Goal: Task Accomplishment & Management: Manage account settings

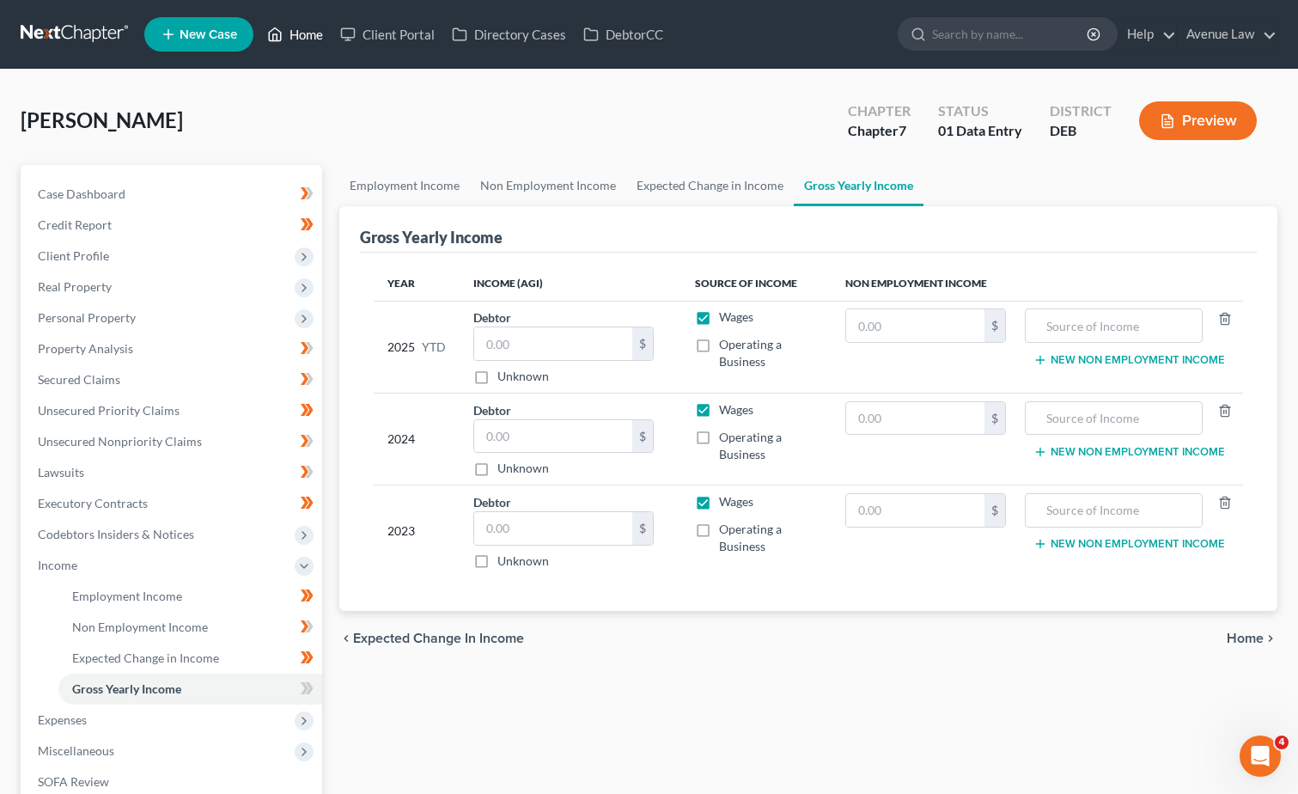
click at [296, 40] on link "Home" at bounding box center [295, 34] width 73 height 31
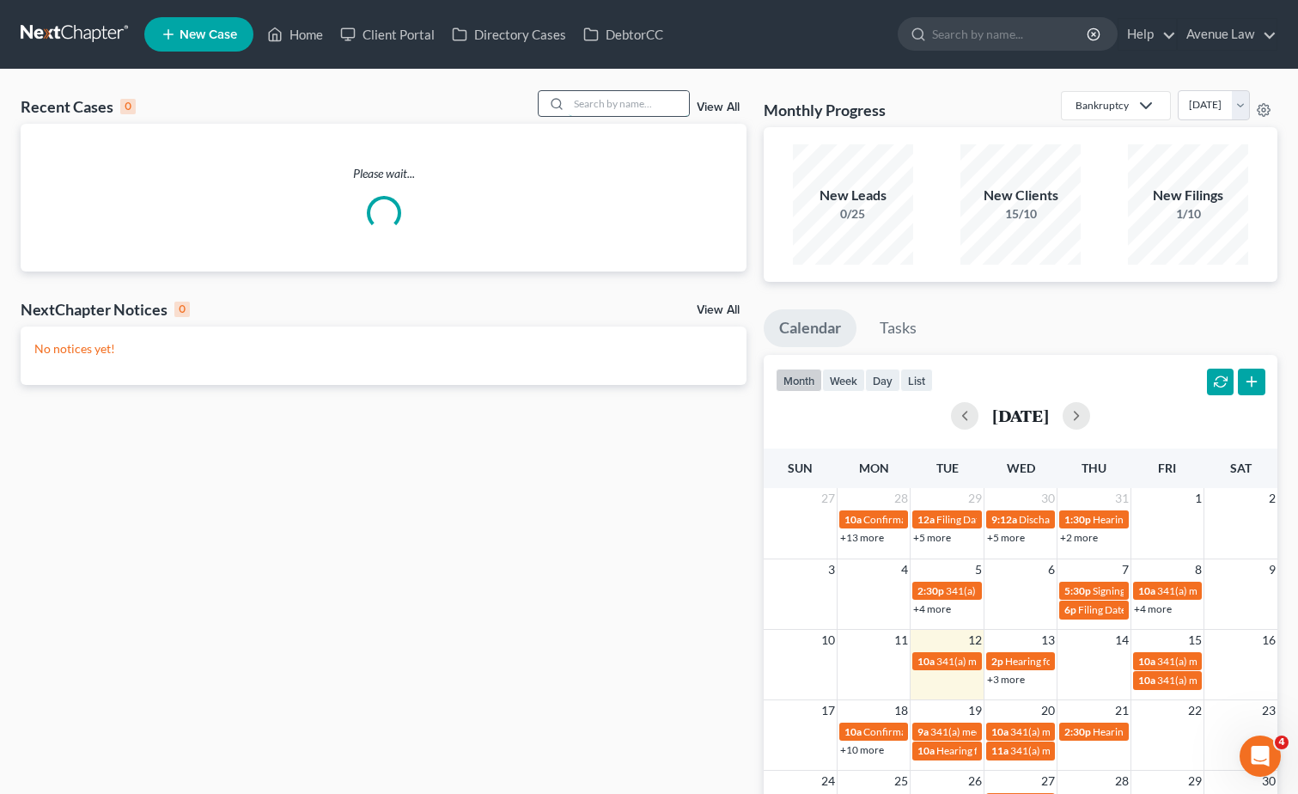
click at [628, 94] on input "search" at bounding box center [629, 103] width 120 height 25
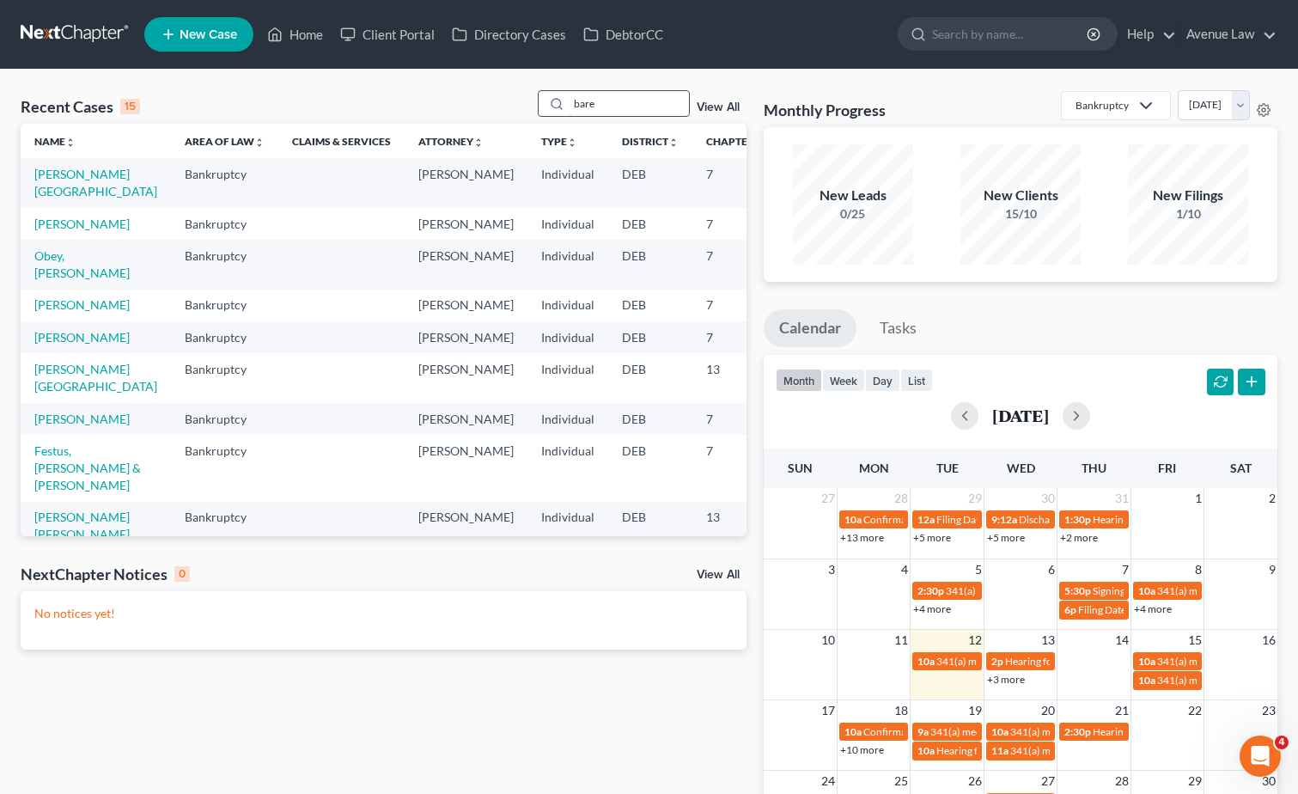
type input "bare"
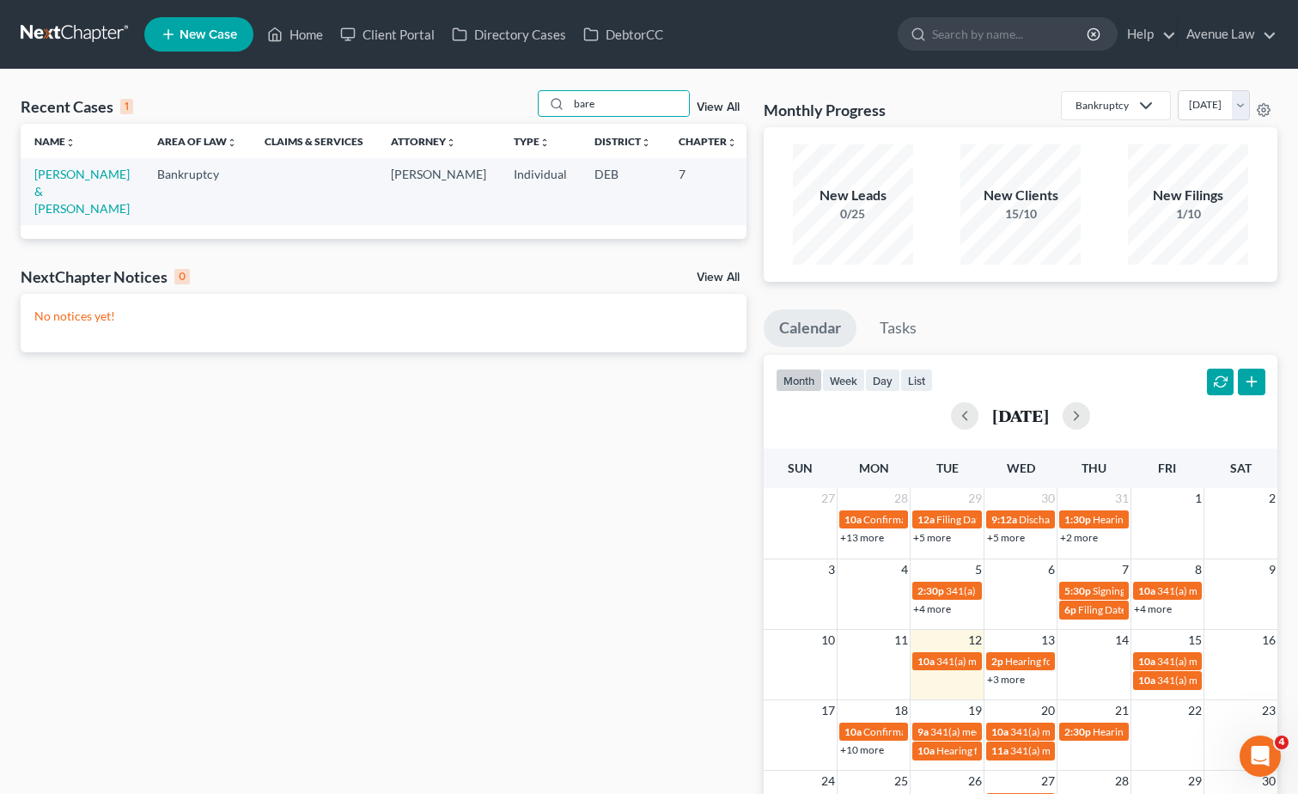
click at [58, 210] on td "[PERSON_NAME] & [PERSON_NAME]" at bounding box center [82, 191] width 123 height 66
click at [51, 177] on link "[PERSON_NAME] & [PERSON_NAME]" at bounding box center [81, 191] width 95 height 49
select select "0"
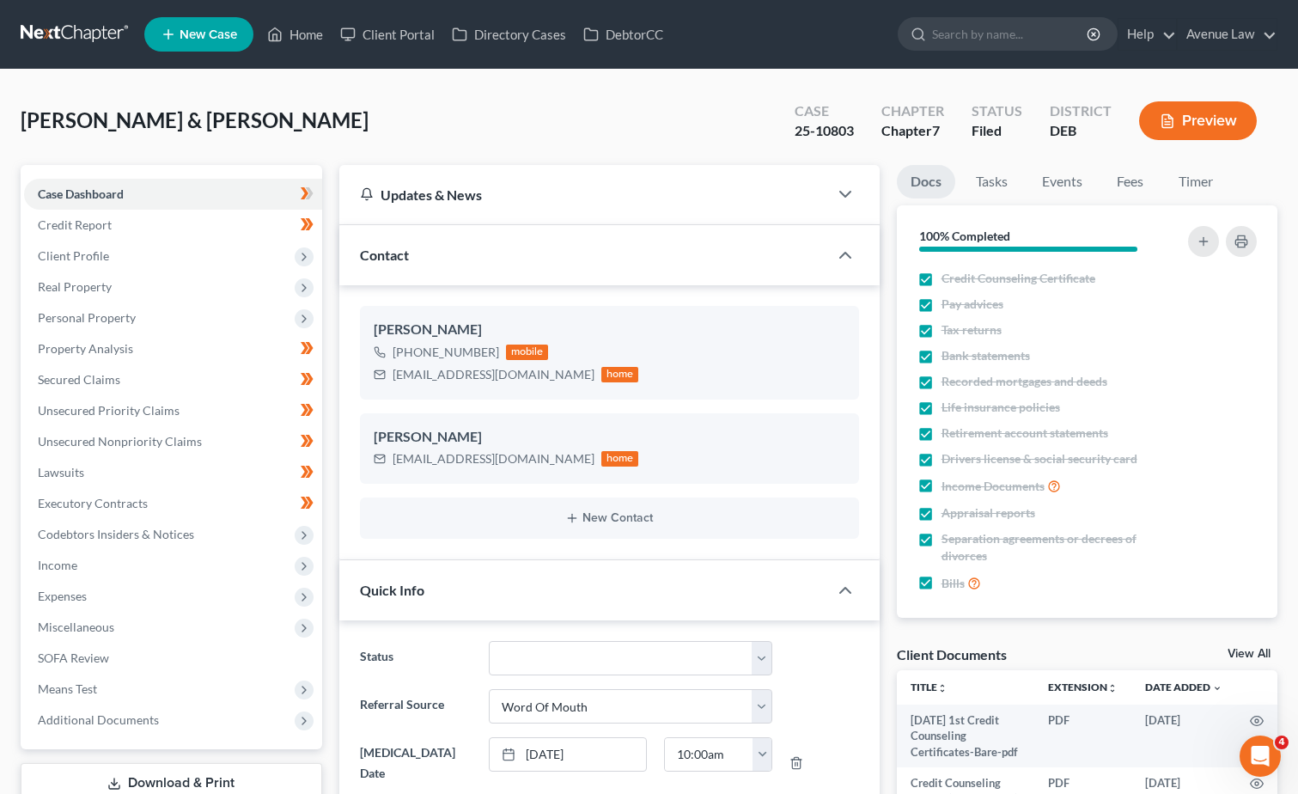
scroll to position [198, 0]
click at [562, 669] on select "01 Data Entry 02 Ready for Review and File 03 Filed 04 341 Scheduled 05 341 Con…" at bounding box center [630, 658] width 283 height 34
select select "9"
click at [489, 641] on select "01 Data Entry 02 Ready for Review and File 03 Filed 04 341 Scheduled 05 341 Con…" at bounding box center [630, 658] width 283 height 34
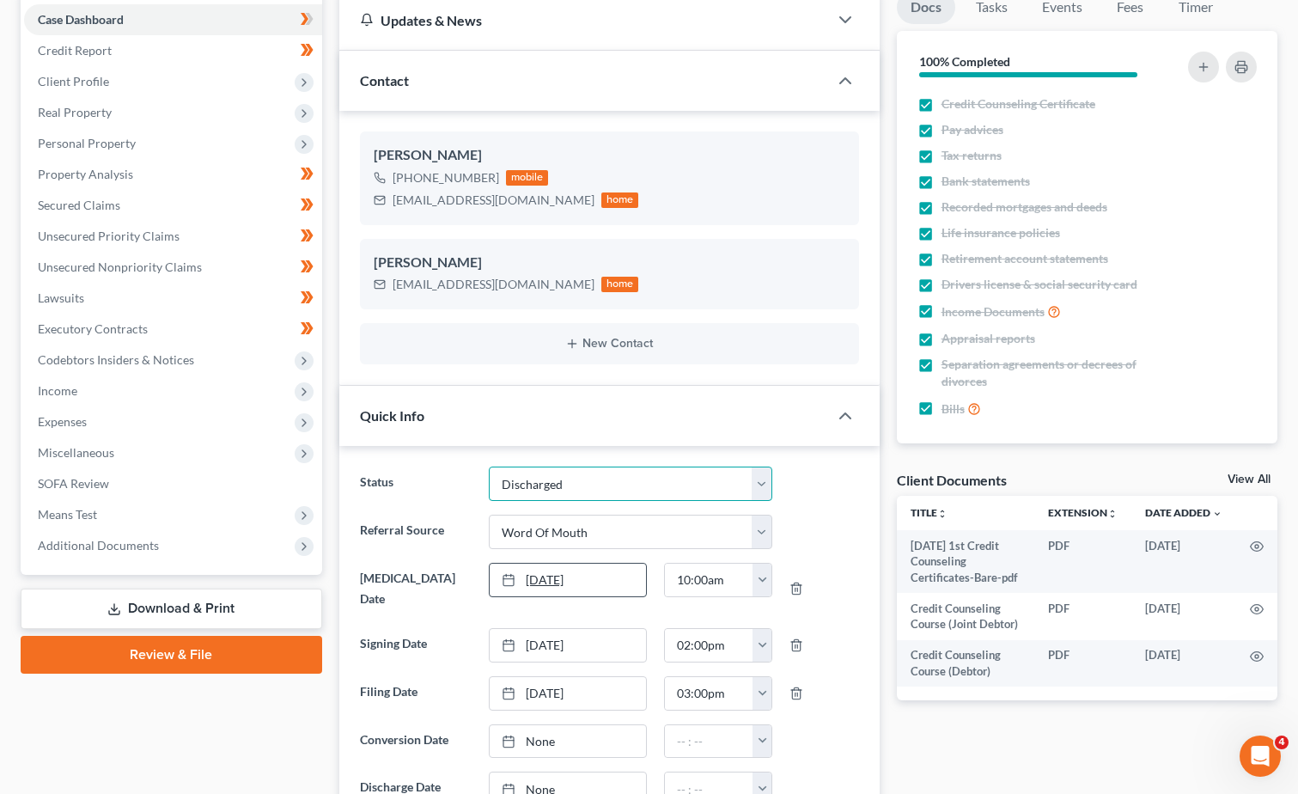
scroll to position [344, 0]
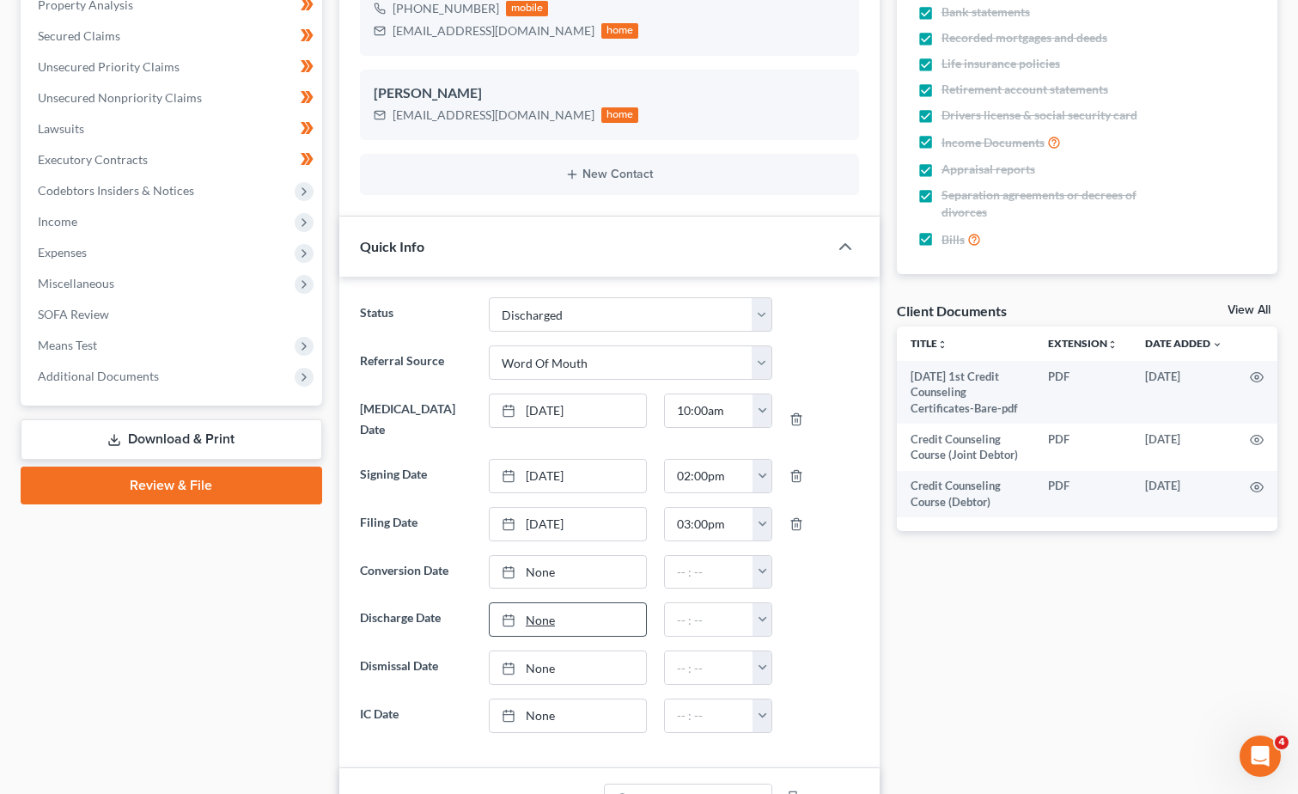
click at [546, 603] on link "None" at bounding box center [568, 619] width 156 height 33
type input "[DATE]"
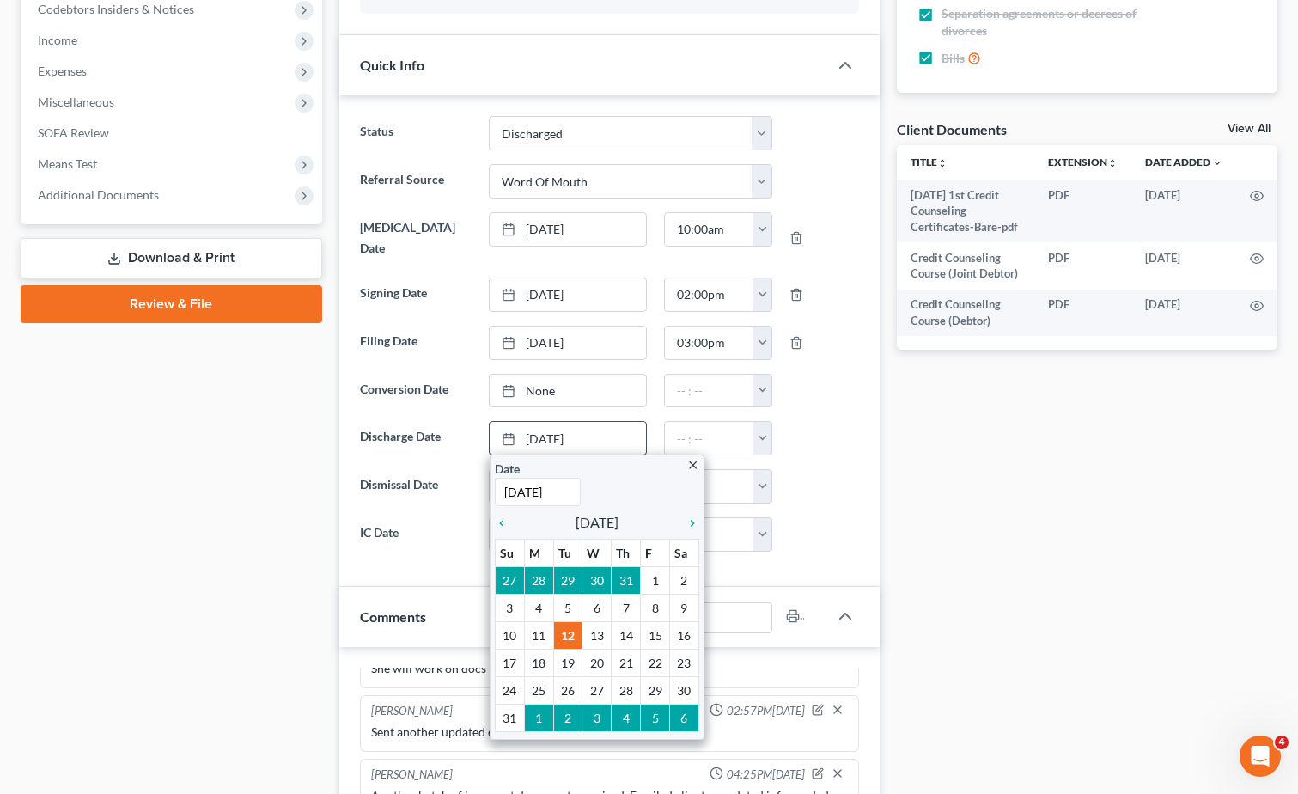
scroll to position [601, 0]
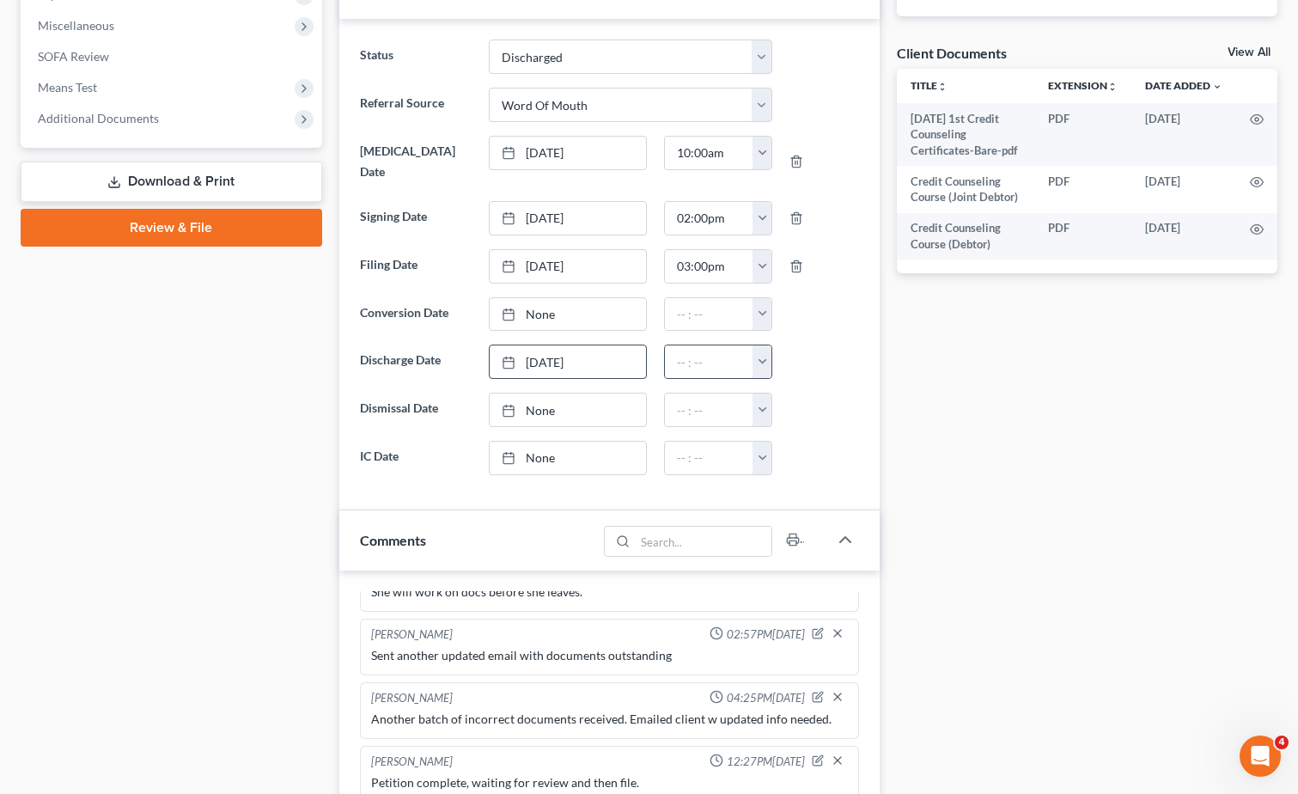
click at [757, 345] on button "button" at bounding box center [761, 361] width 19 height 33
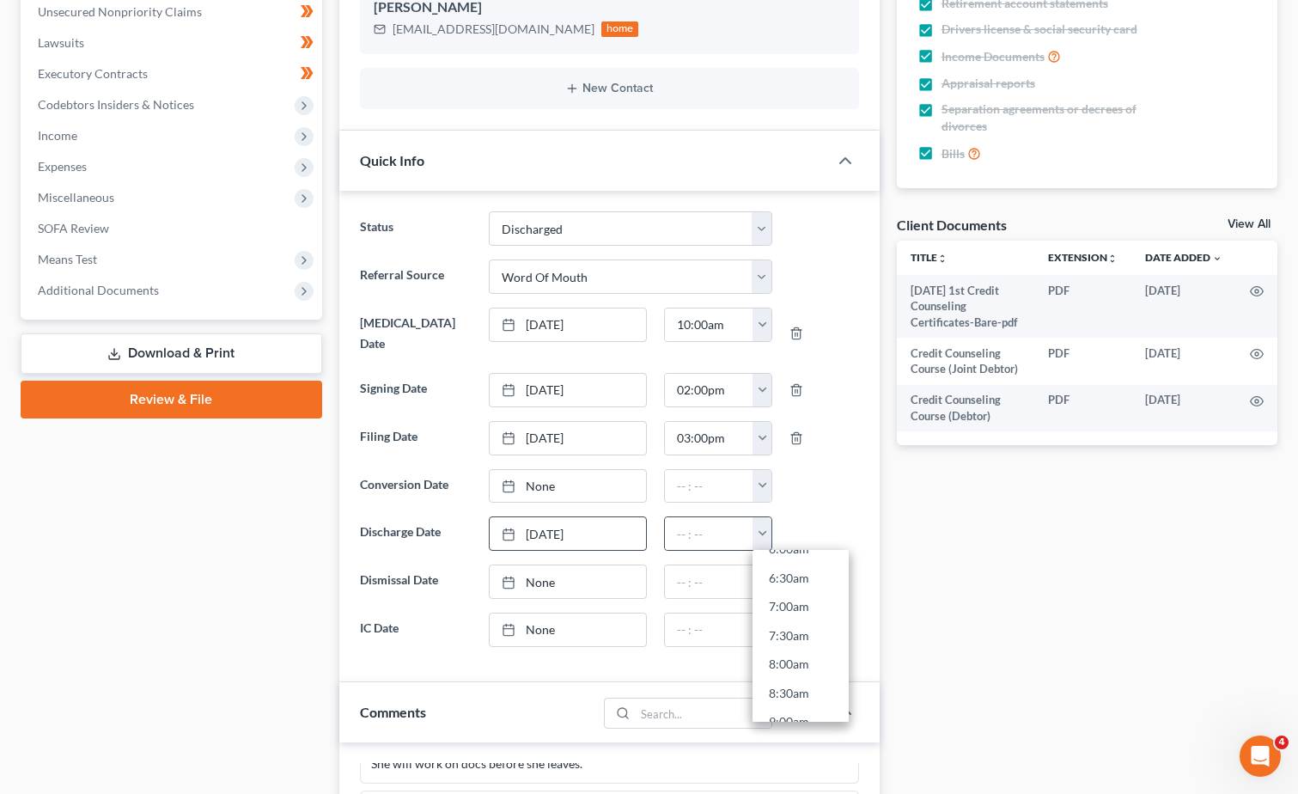
scroll to position [379, 0]
click at [797, 582] on link "7:00am" at bounding box center [800, 596] width 96 height 29
type input "7:00am"
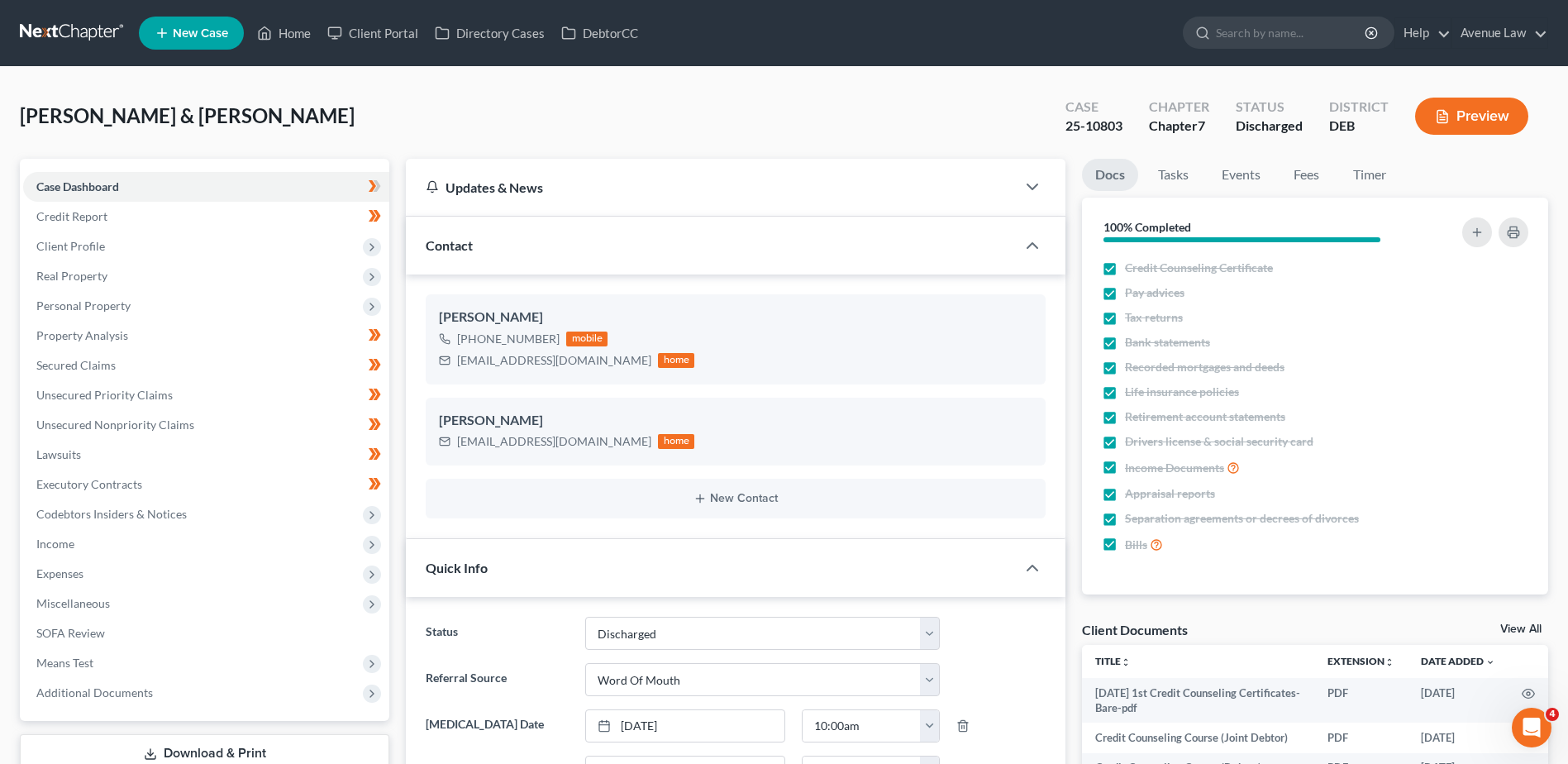
scroll to position [157, 0]
click at [271, 28] on icon at bounding box center [264, 33] width 14 height 20
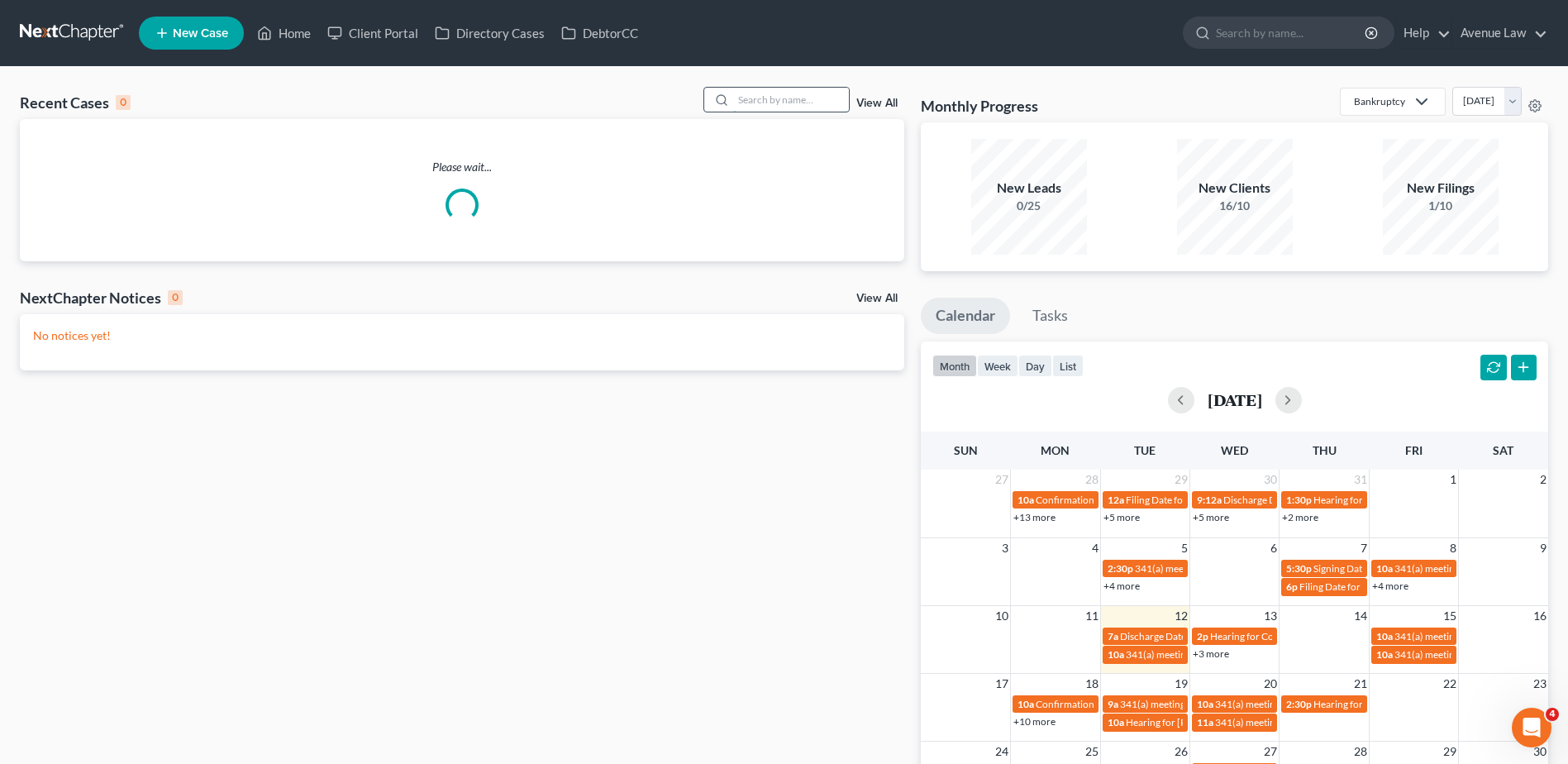
click at [770, 101] on input "search" at bounding box center [791, 99] width 116 height 24
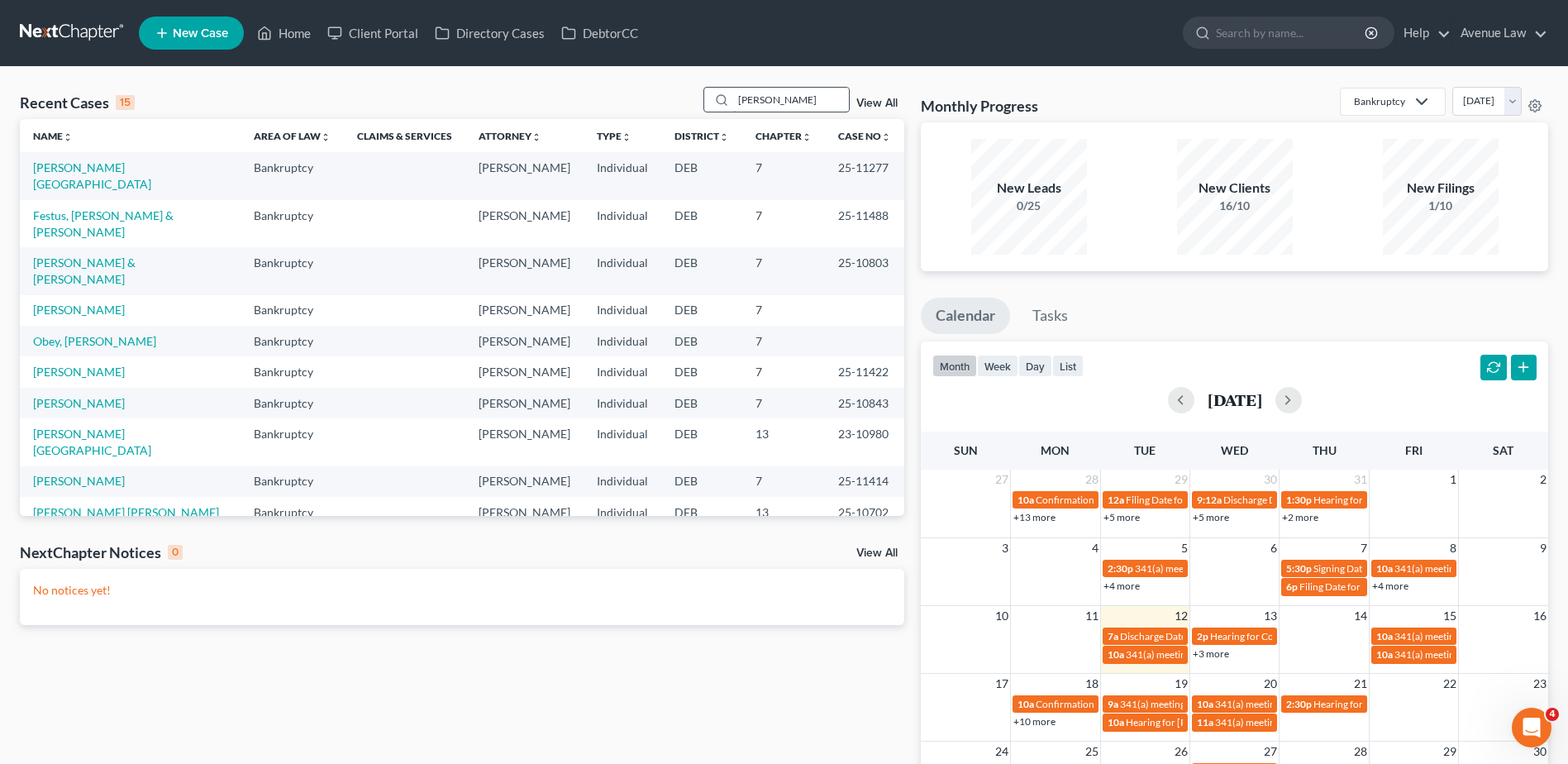
type input "[PERSON_NAME]"
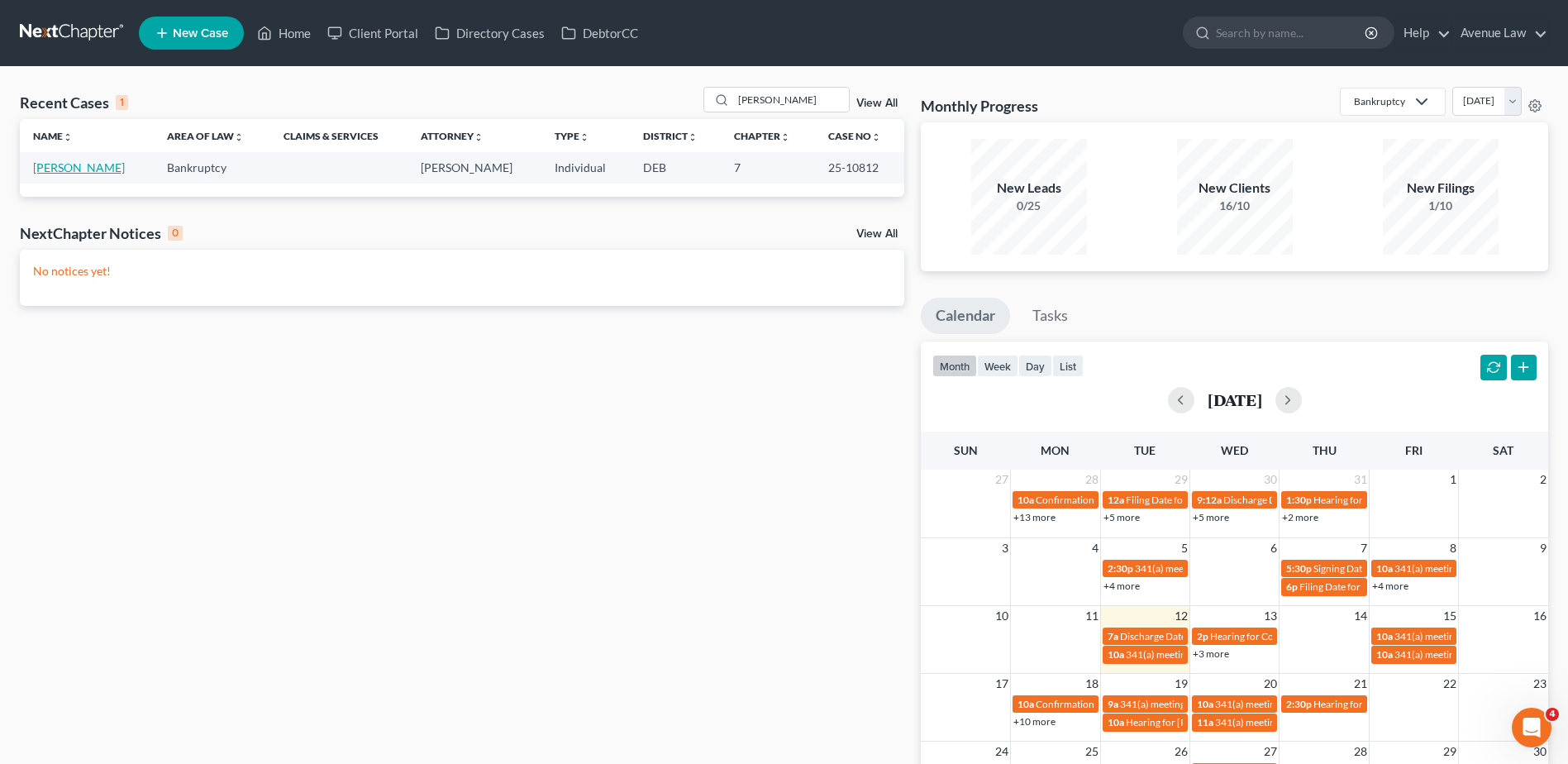
click at [58, 166] on link "[PERSON_NAME]" at bounding box center [78, 167] width 91 height 14
select select "0"
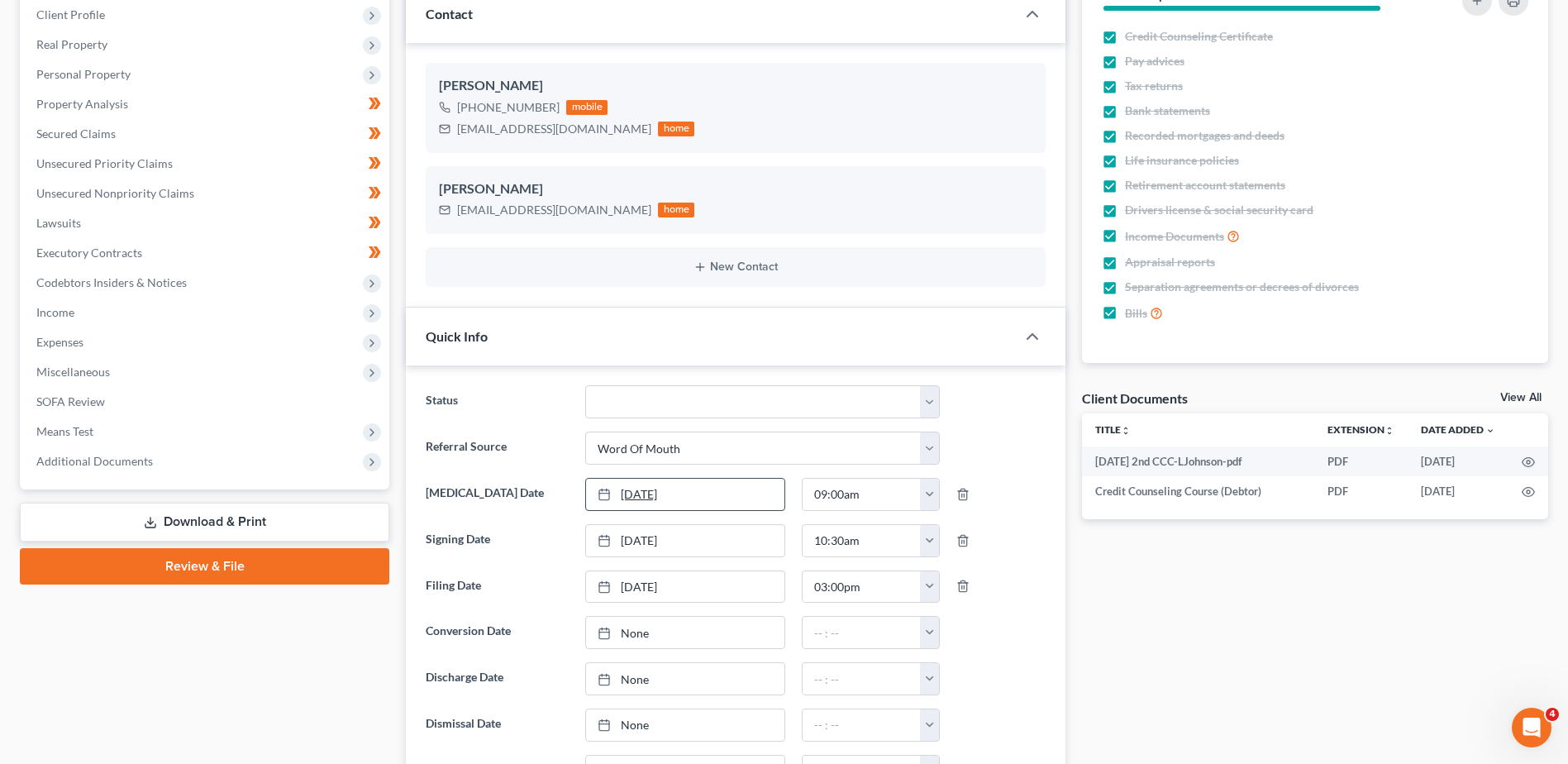
scroll to position [248, 0]
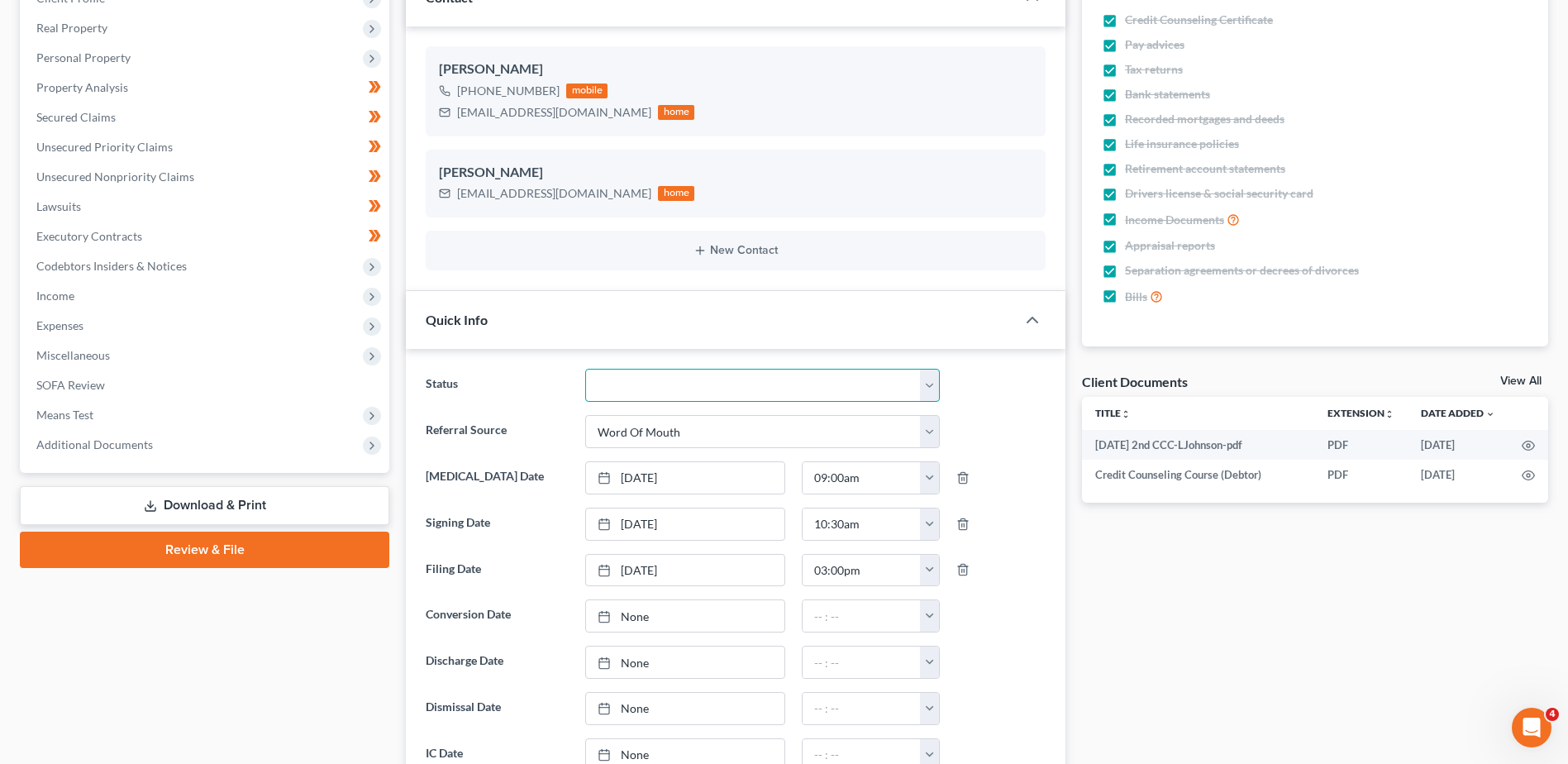
click at [688, 381] on select "01 Data Entry 02 Ready for Review and File 03 Filed 04 341 Scheduled 05 341 Con…" at bounding box center [762, 385] width 354 height 33
select select "9"
click at [585, 369] on select "01 Data Entry 02 Ready for Review and File 03 Filed 04 341 Scheduled 05 341 Con…" at bounding box center [762, 385] width 354 height 33
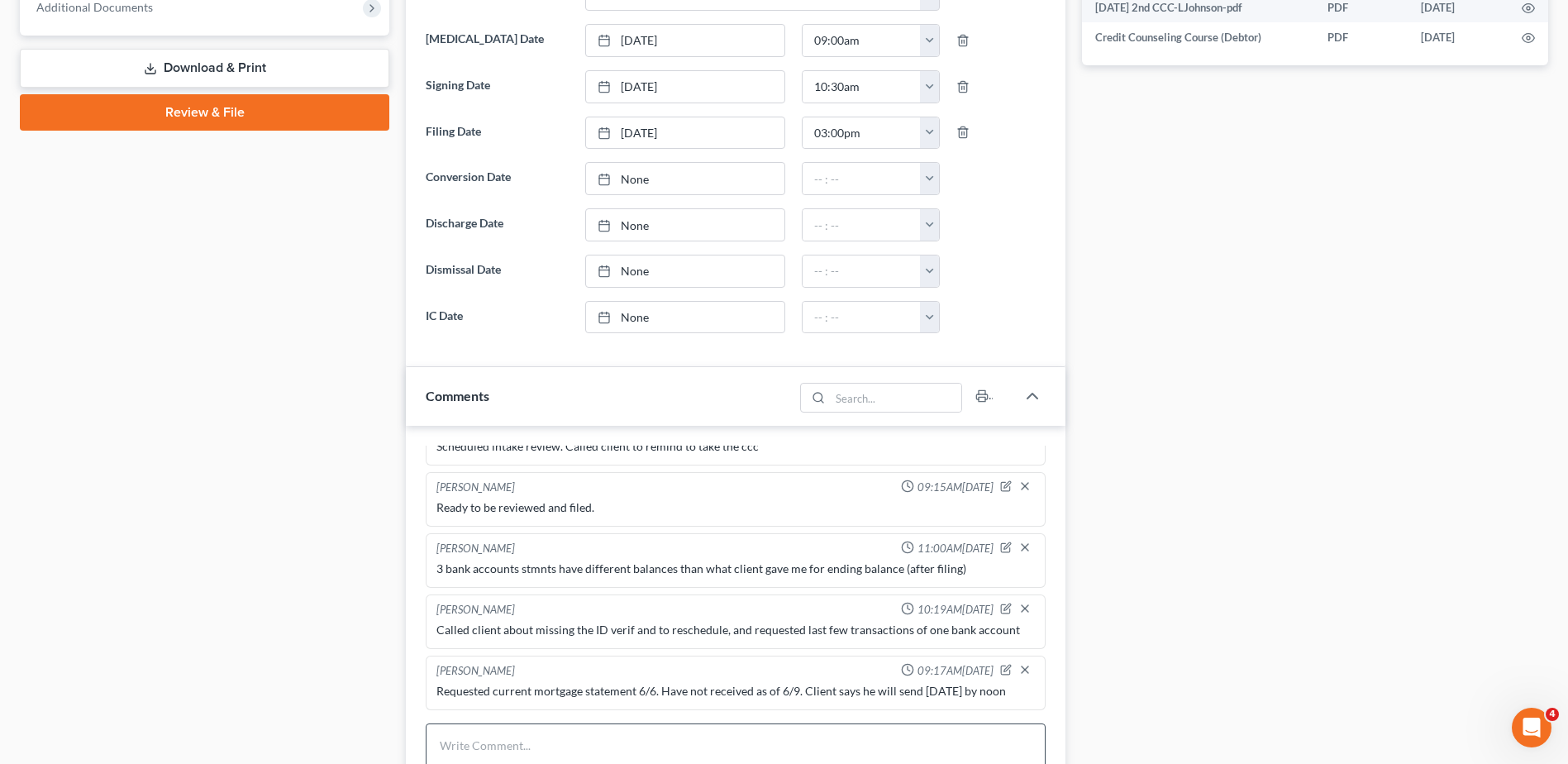
scroll to position [744, 0]
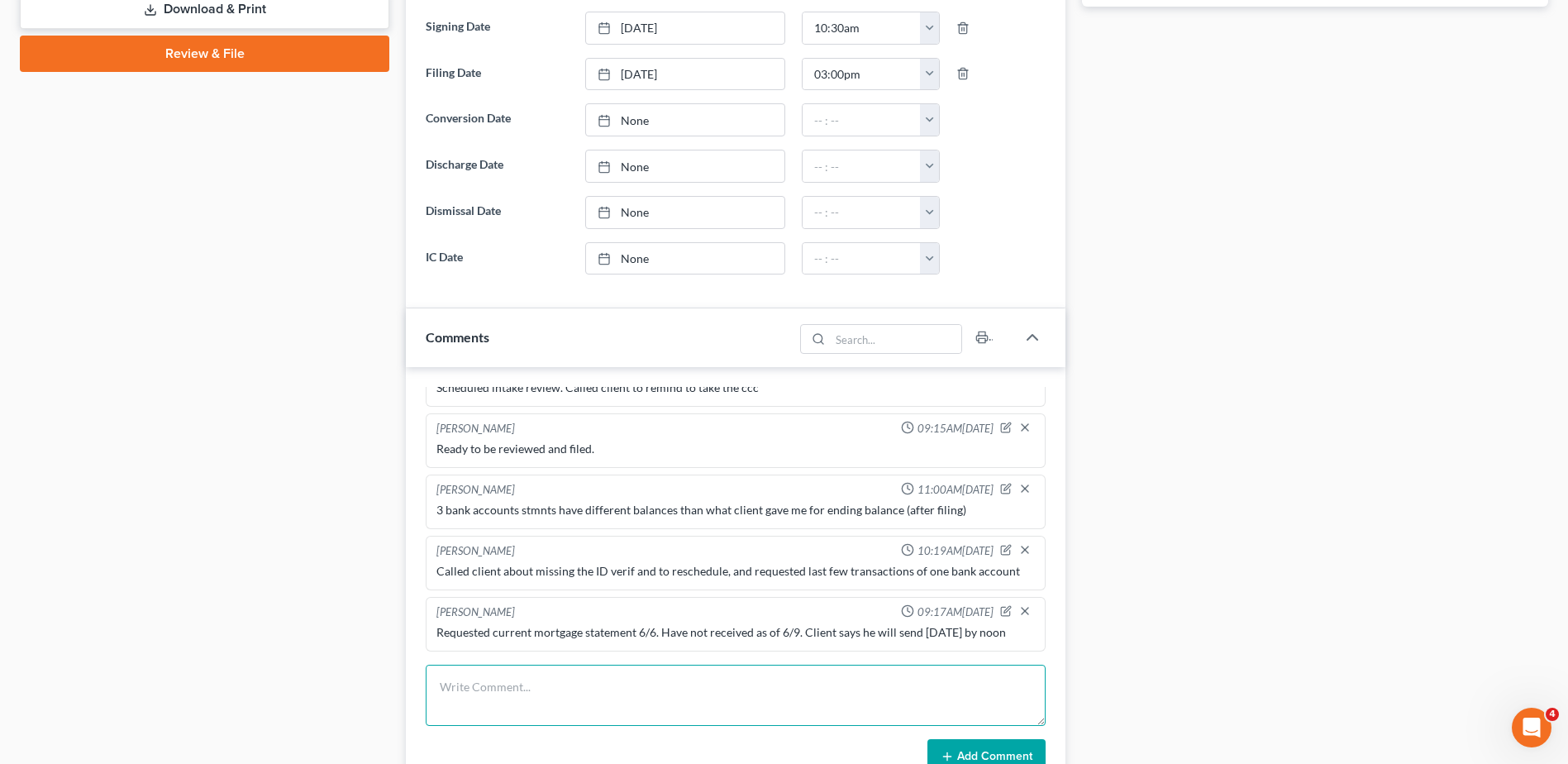
click at [551, 700] on textarea at bounding box center [735, 696] width 620 height 62
type textarea "Sent Discharge Order to client"
click at [981, 755] on button "Add Comment" at bounding box center [987, 756] width 118 height 35
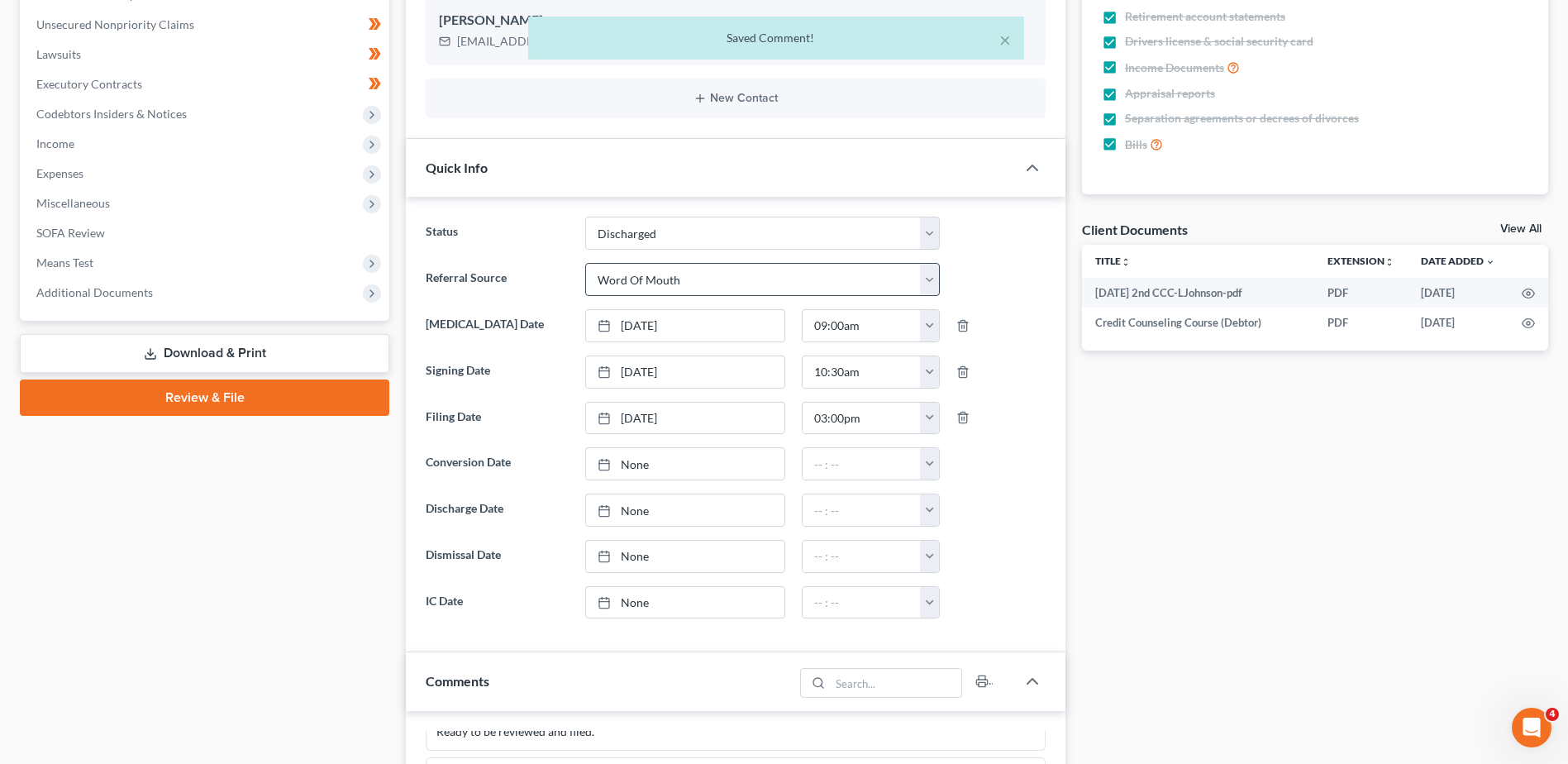
scroll to position [909, 0]
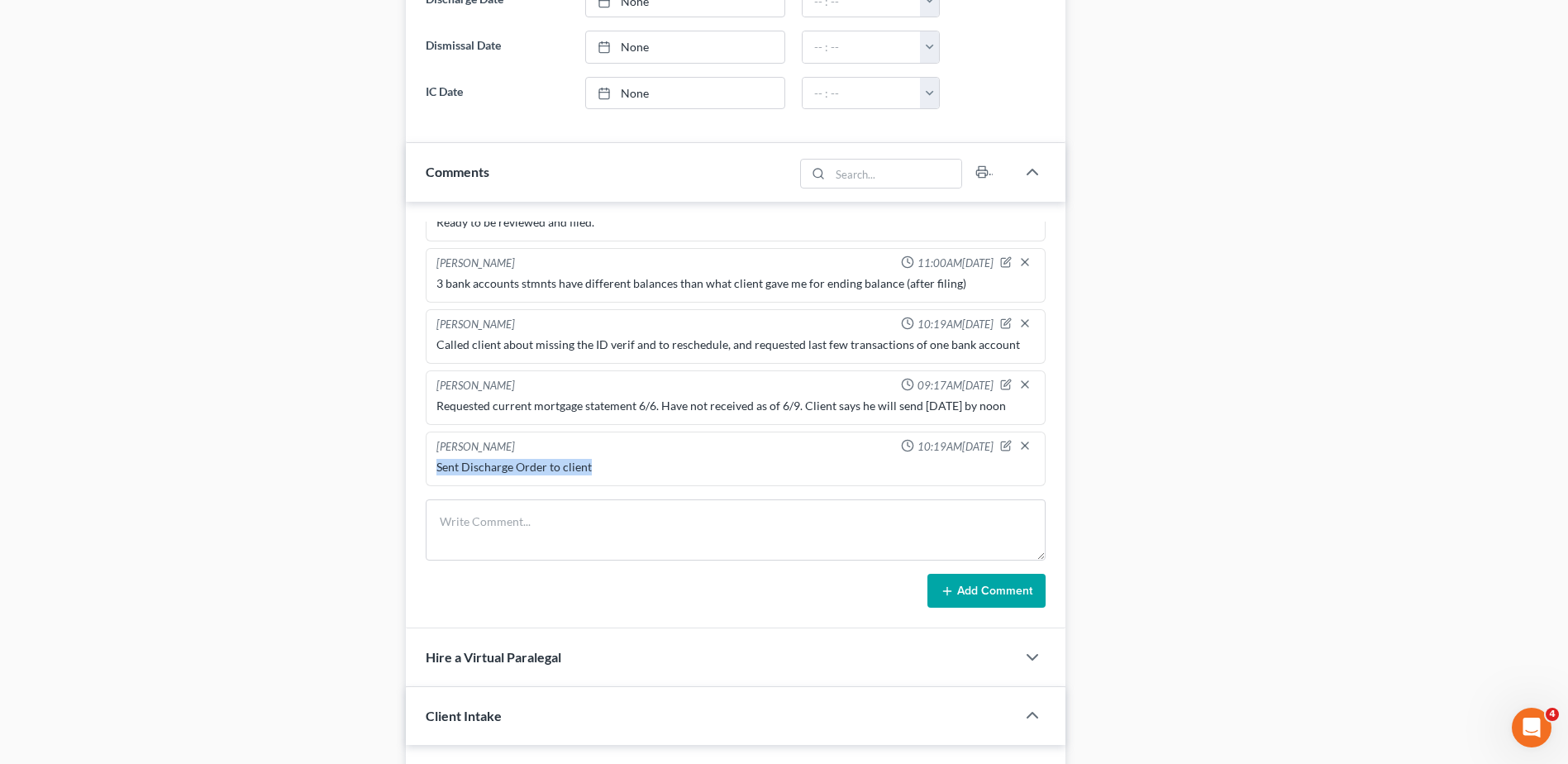
drag, startPoint x: 640, startPoint y: 464, endPoint x: 423, endPoint y: 477, distance: 217.4
click at [423, 477] on div "[PERSON_NAME] 09:27AM[DATE] sent email monitoring, fee agt and ccc [PERSON_NAME…" at bounding box center [735, 416] width 659 height 427
drag, startPoint x: 449, startPoint y: 475, endPoint x: 492, endPoint y: 469, distance: 43.4
copy div "Sent Discharge Order to client"
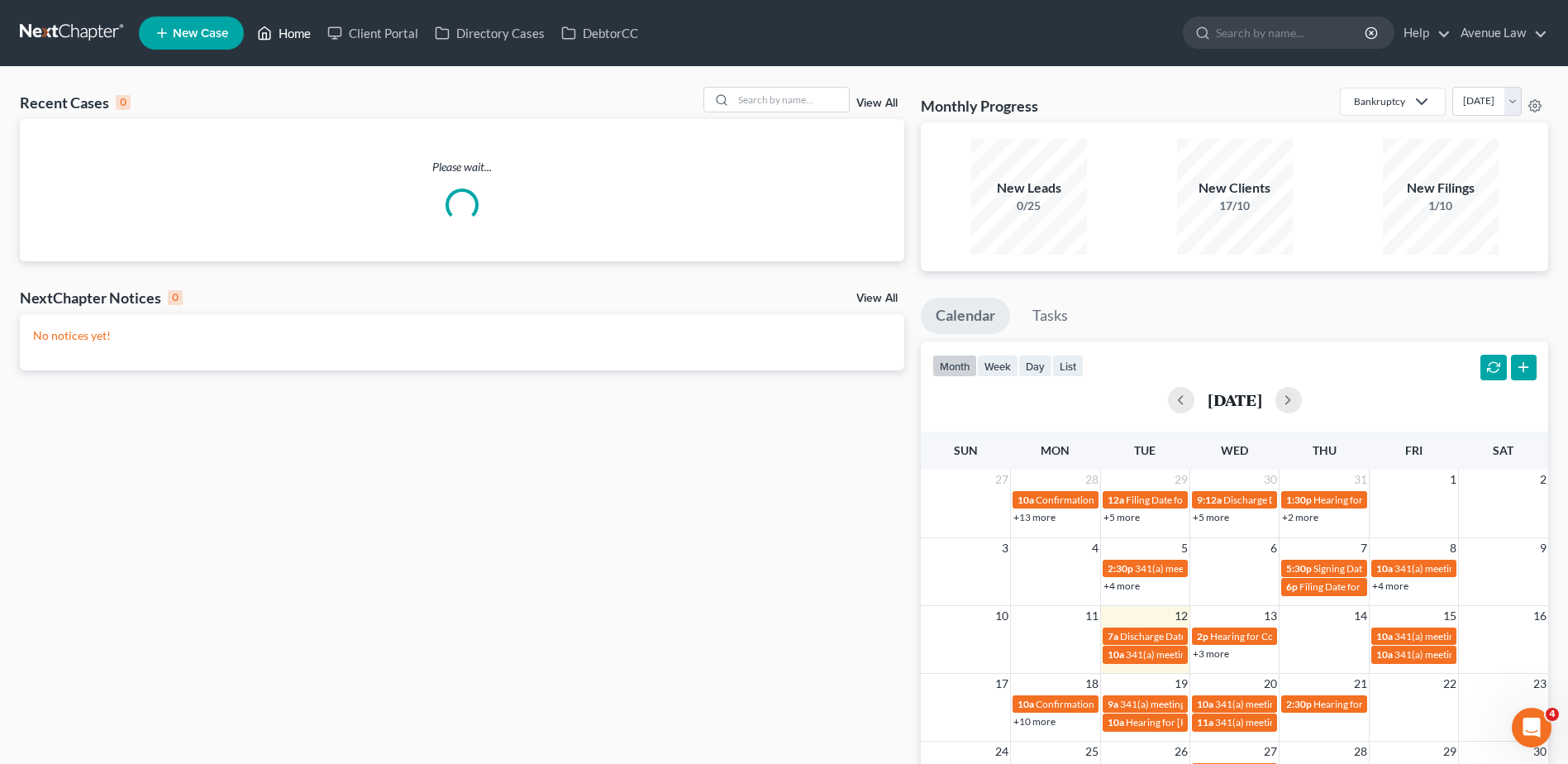
click at [288, 30] on link "Home" at bounding box center [284, 33] width 70 height 30
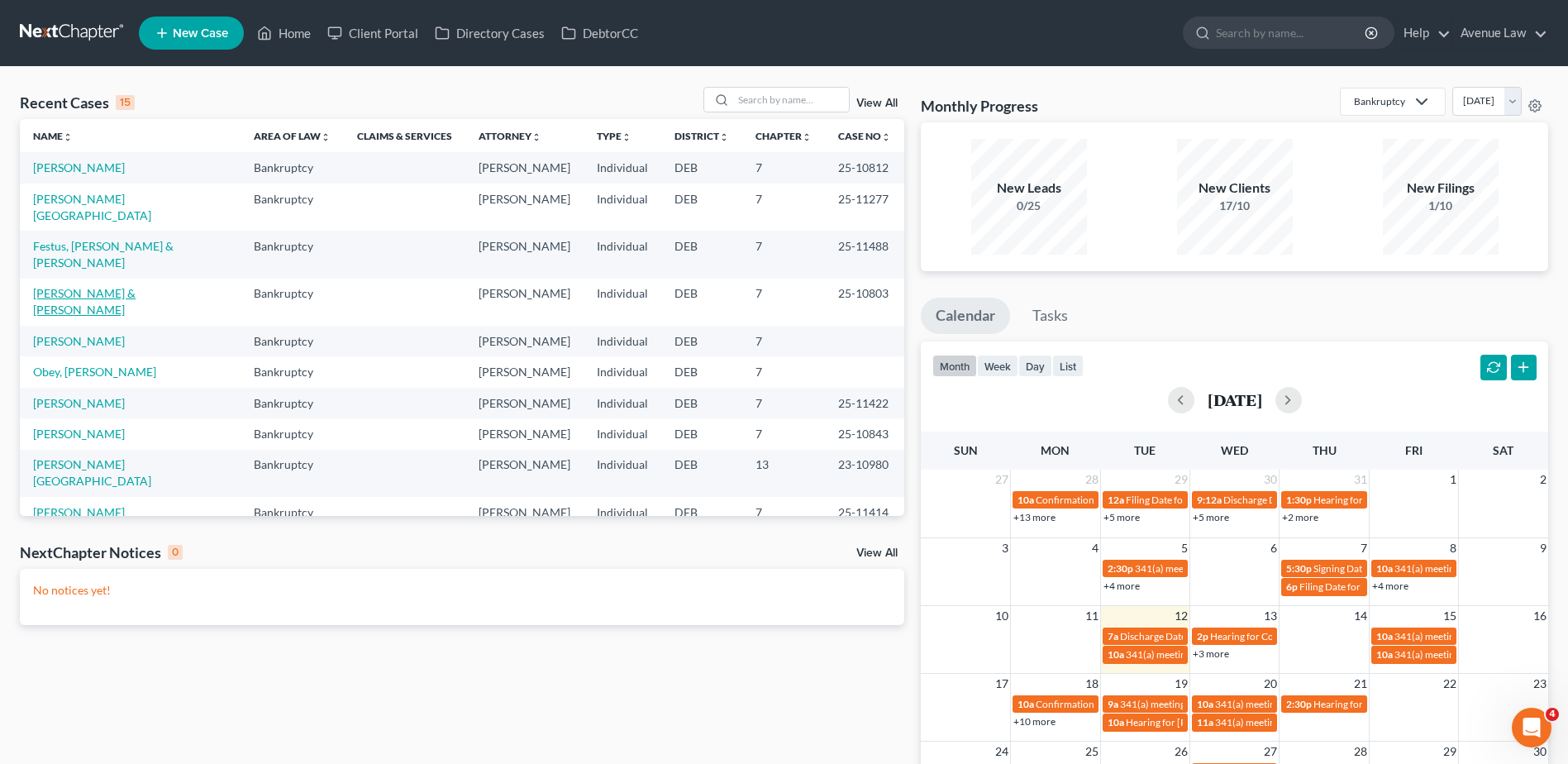
click at [69, 286] on link "[PERSON_NAME] & [PERSON_NAME]" at bounding box center [84, 301] width 103 height 31
select select "0"
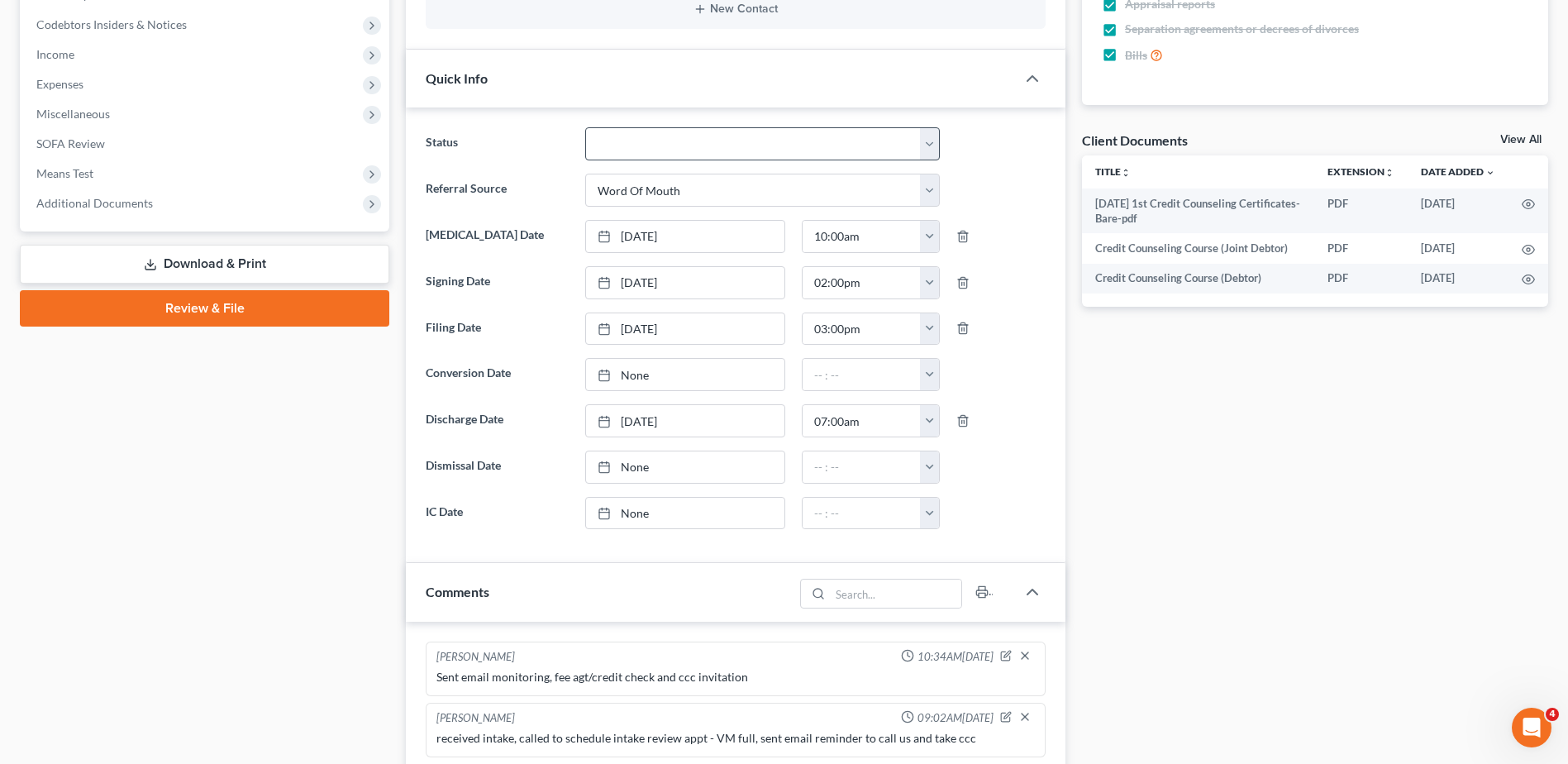
scroll to position [157, 0]
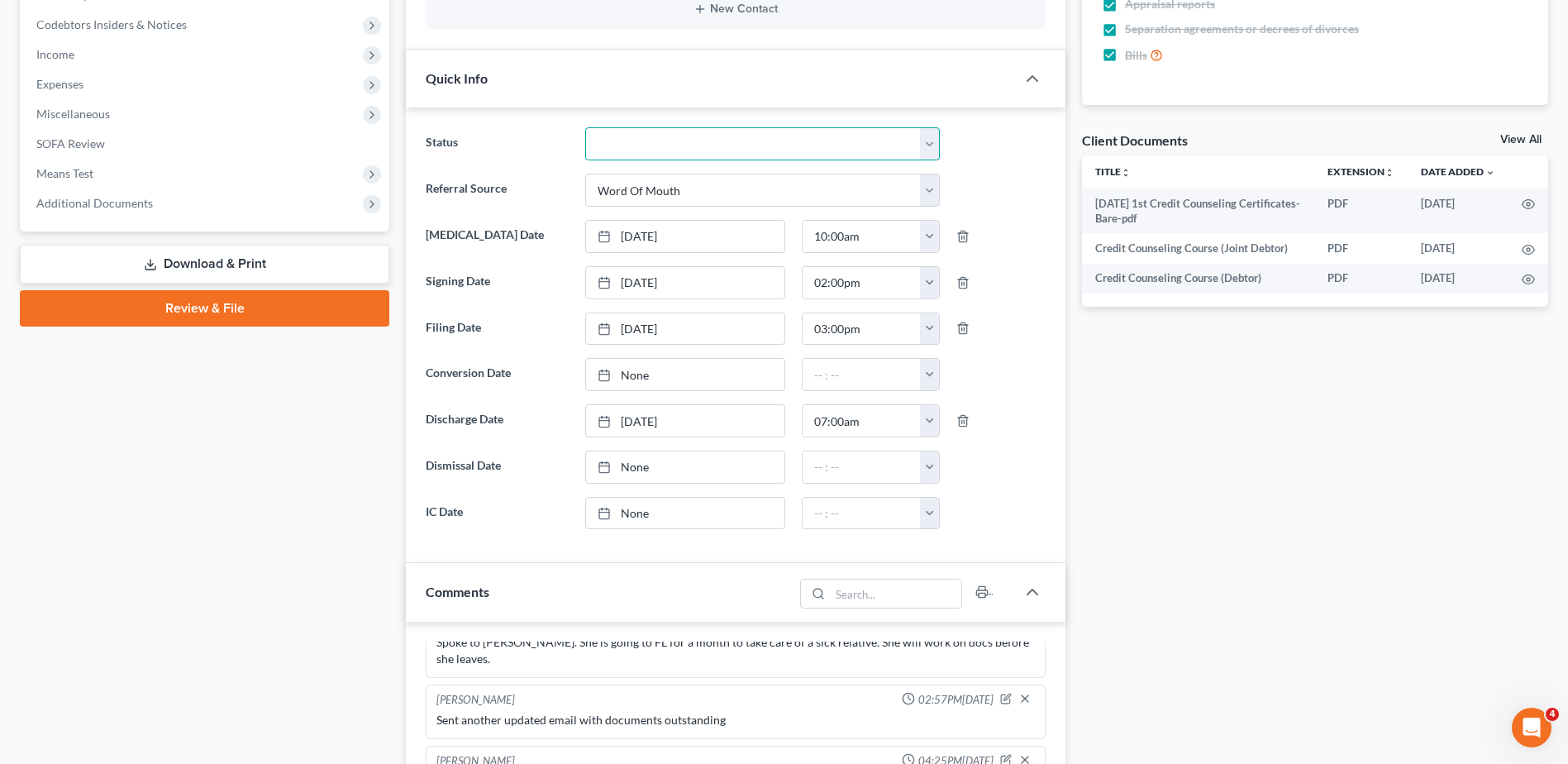
click at [655, 147] on select "01 Data Entry 02 Ready for Review and File 03 Filed 04 341 Scheduled 05 341 Con…" at bounding box center [762, 143] width 354 height 33
select select "9"
click at [585, 127] on select "01 Data Entry 02 Ready for Review and File 03 Filed 04 341 Scheduled 05 341 Con…" at bounding box center [762, 143] width 354 height 33
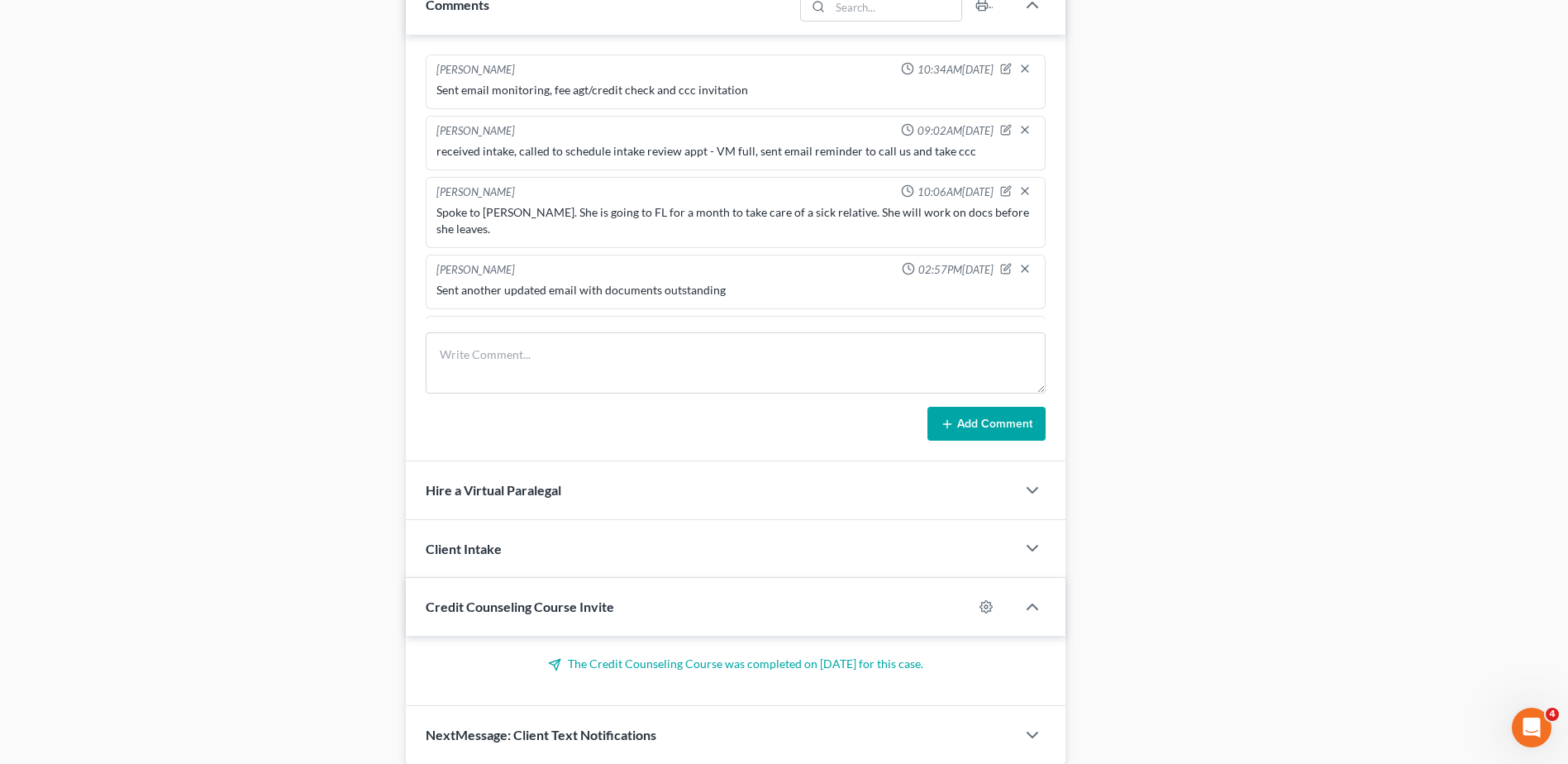
scroll to position [1139, 0]
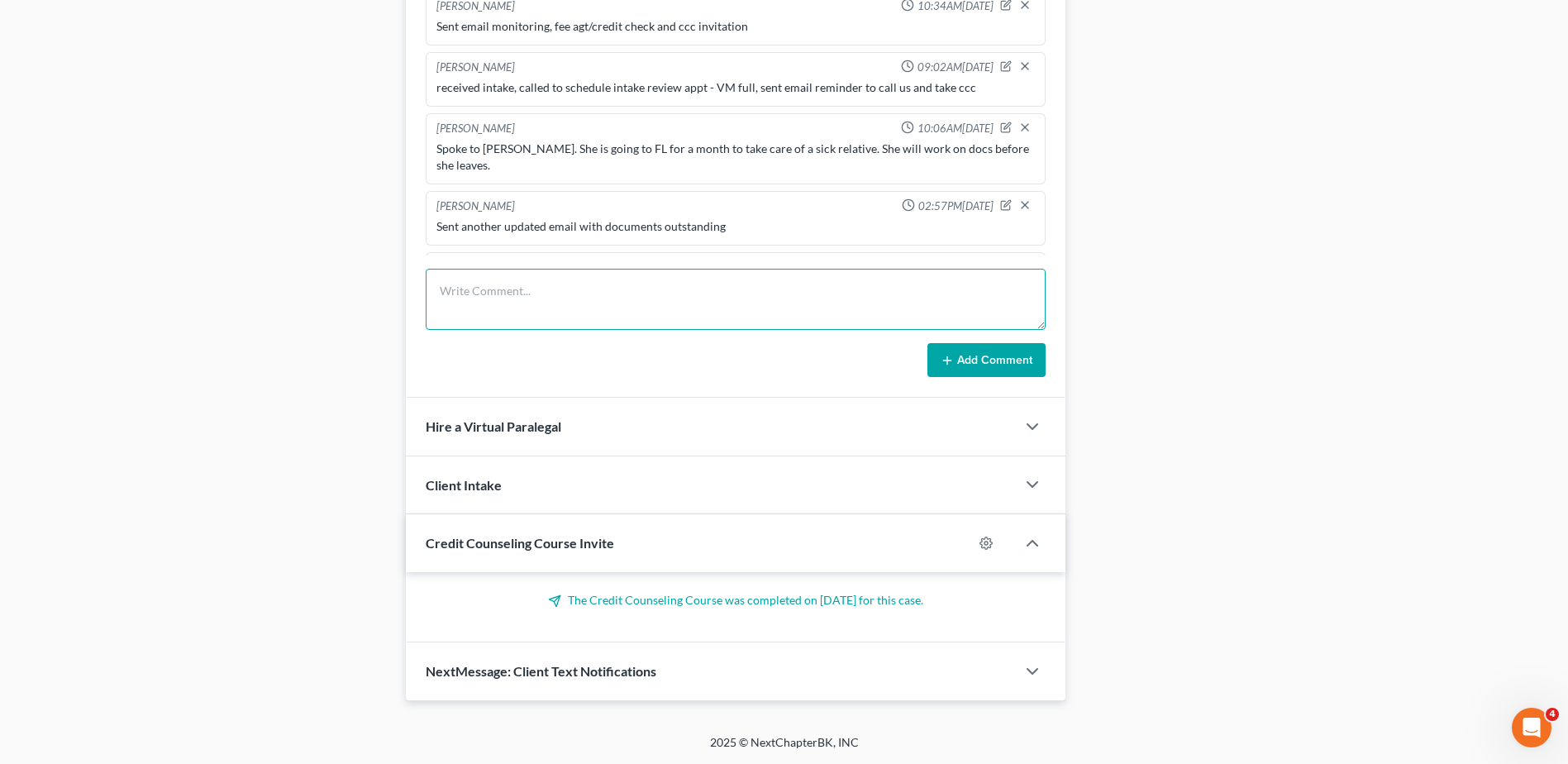
click at [534, 308] on textarea at bounding box center [735, 299] width 620 height 62
paste textarea "Sent Discharge Order to client"
type textarea "Sent Discharge Order to client"
click at [1003, 359] on button "Add Comment" at bounding box center [987, 360] width 118 height 35
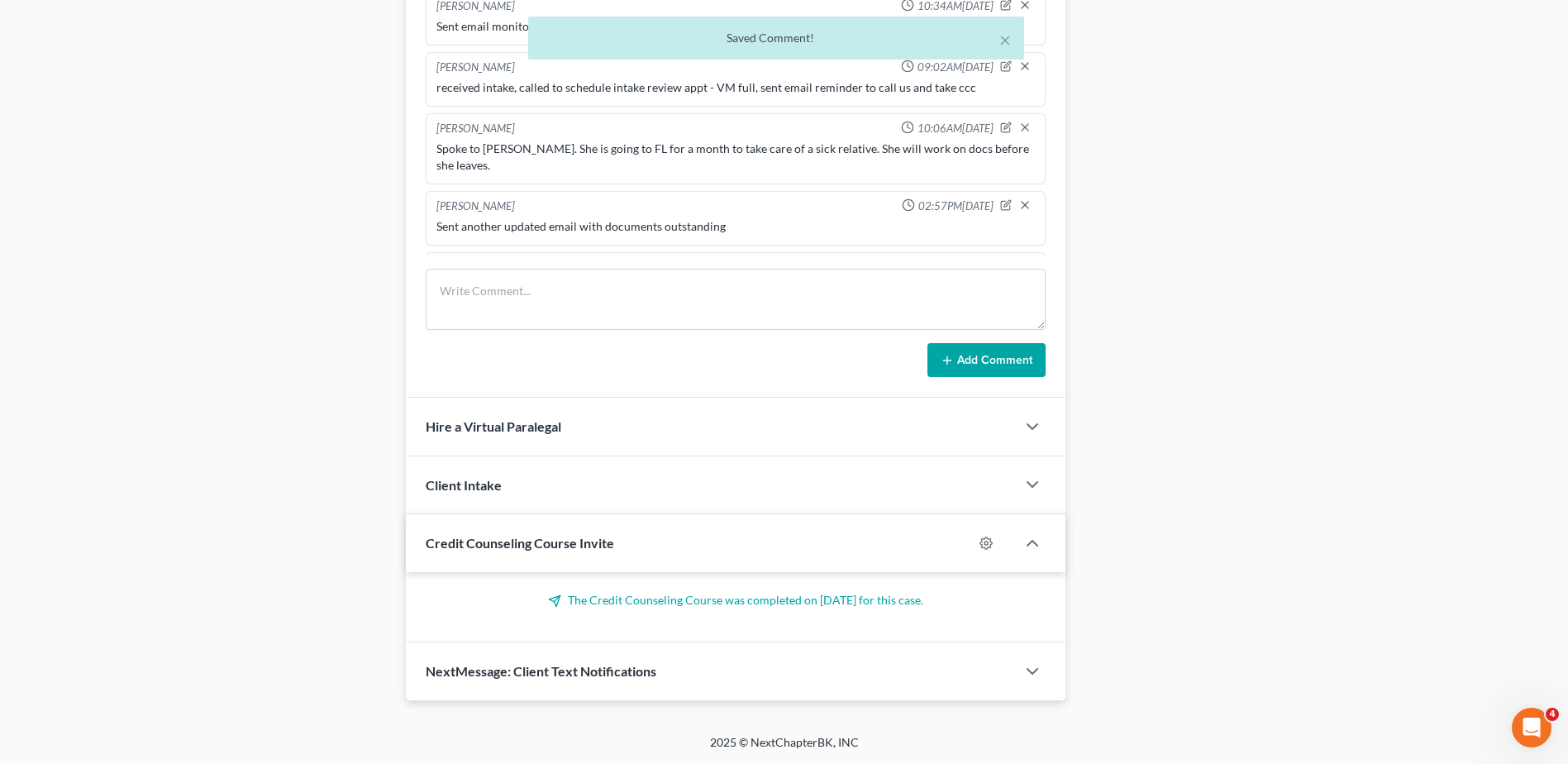
scroll to position [218, 0]
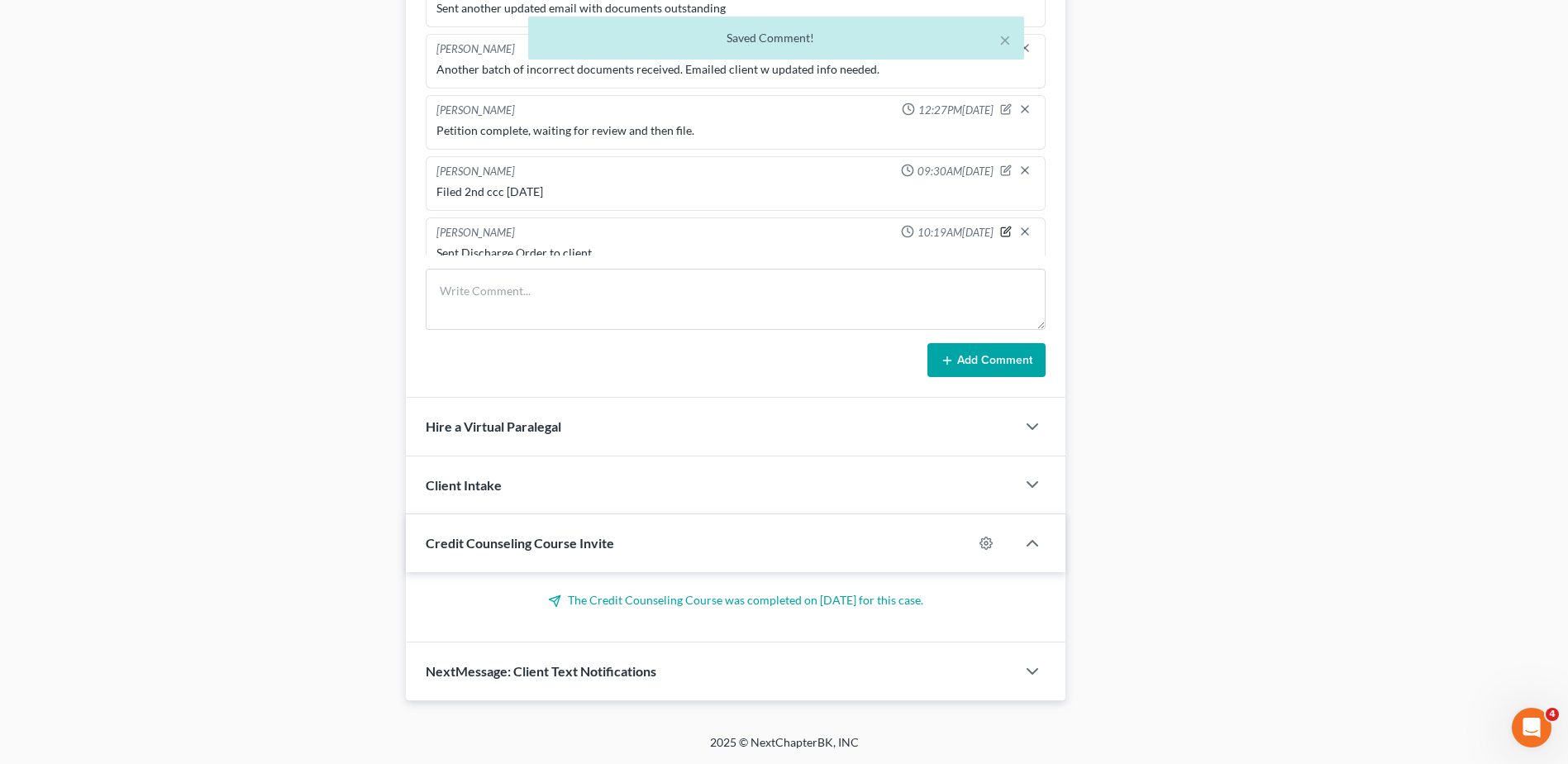
click at [1000, 225] on icon "button" at bounding box center [1006, 231] width 12 height 12
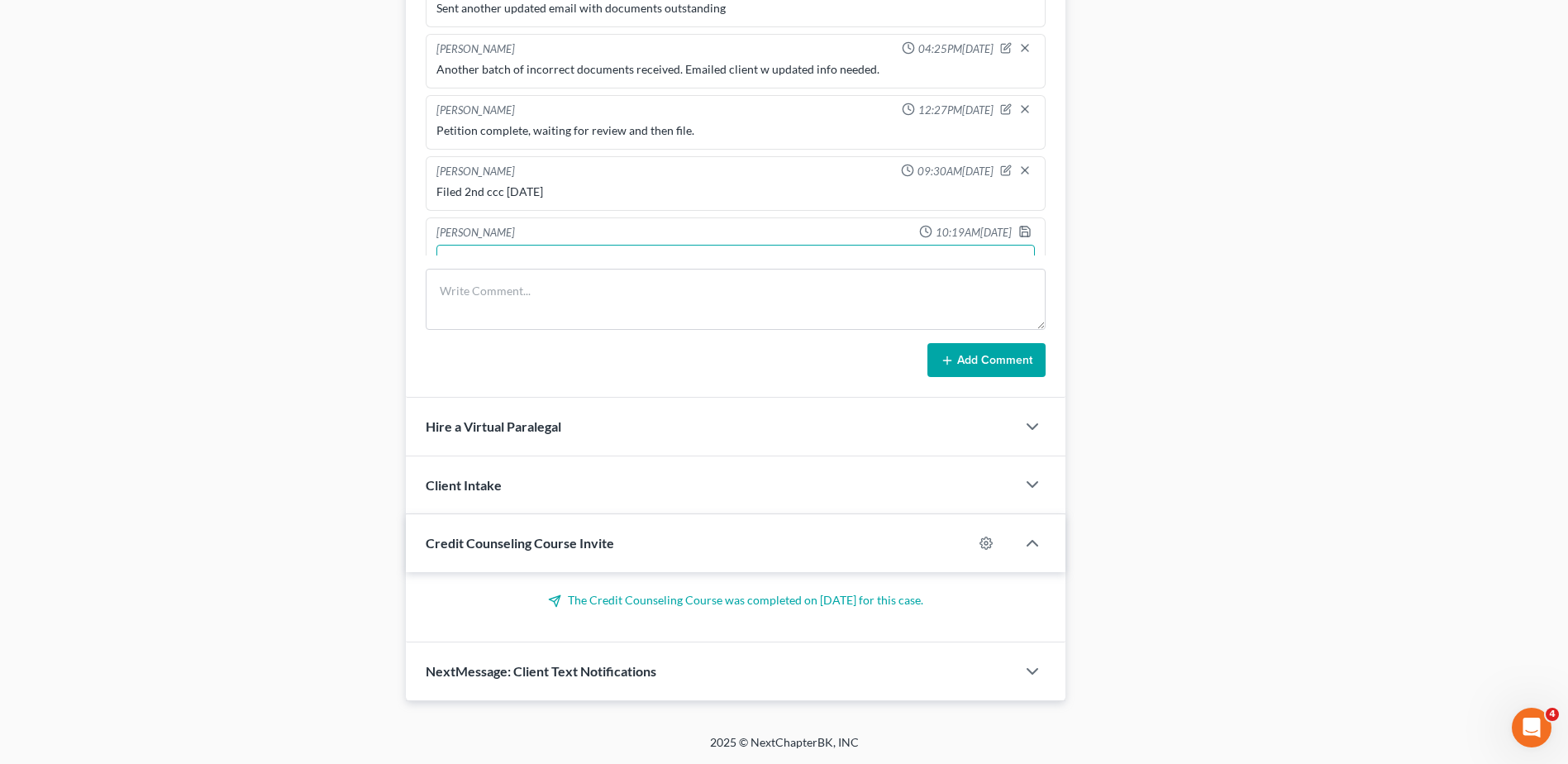
click at [612, 249] on textarea "Sent Discharge Order to client" at bounding box center [735, 275] width 599 height 62
type textarea "Sent Discharge Order to clients"
click at [1022, 225] on polyline "button" at bounding box center [1024, 226] width 4 height 3
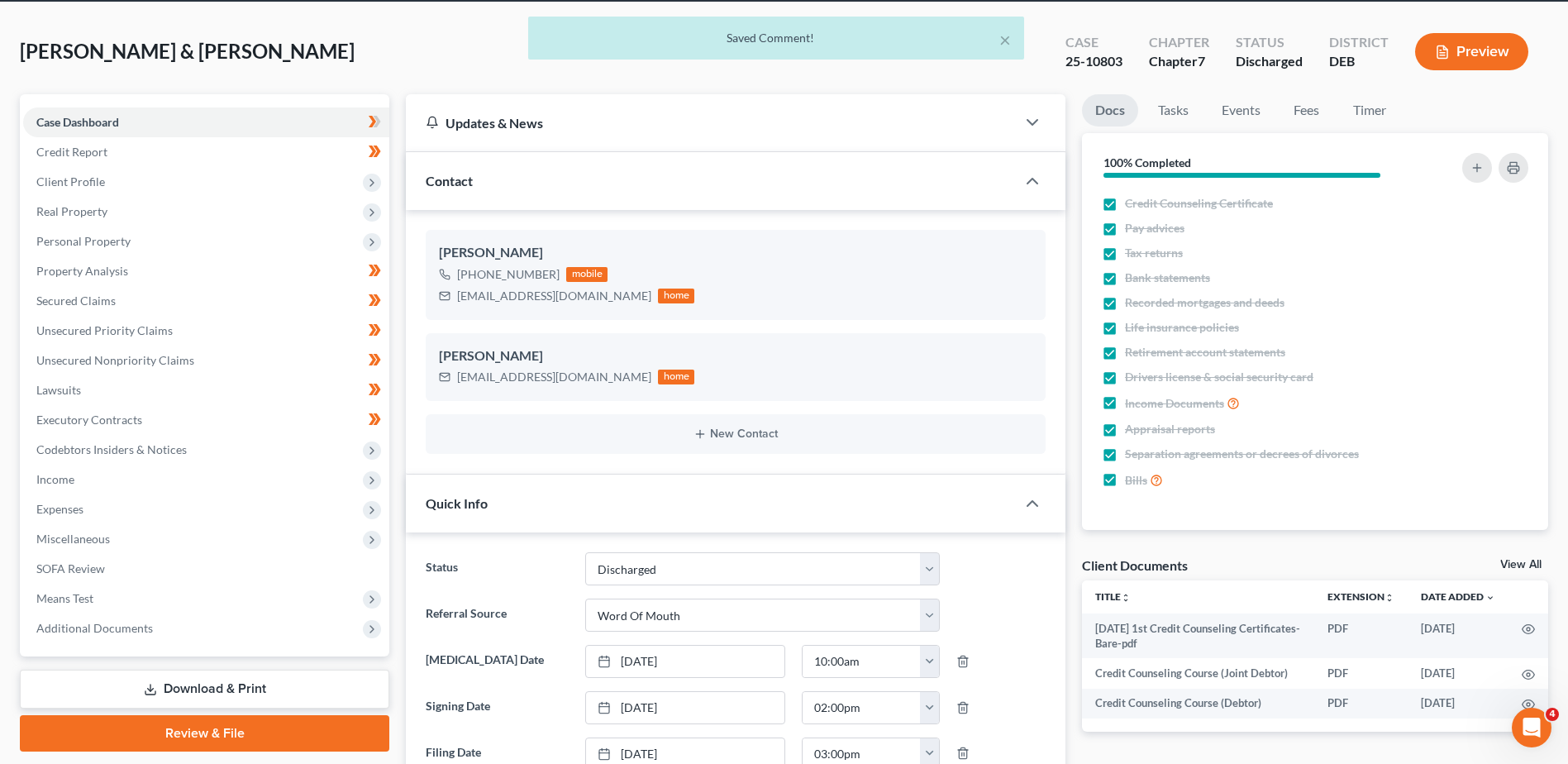
scroll to position [0, 0]
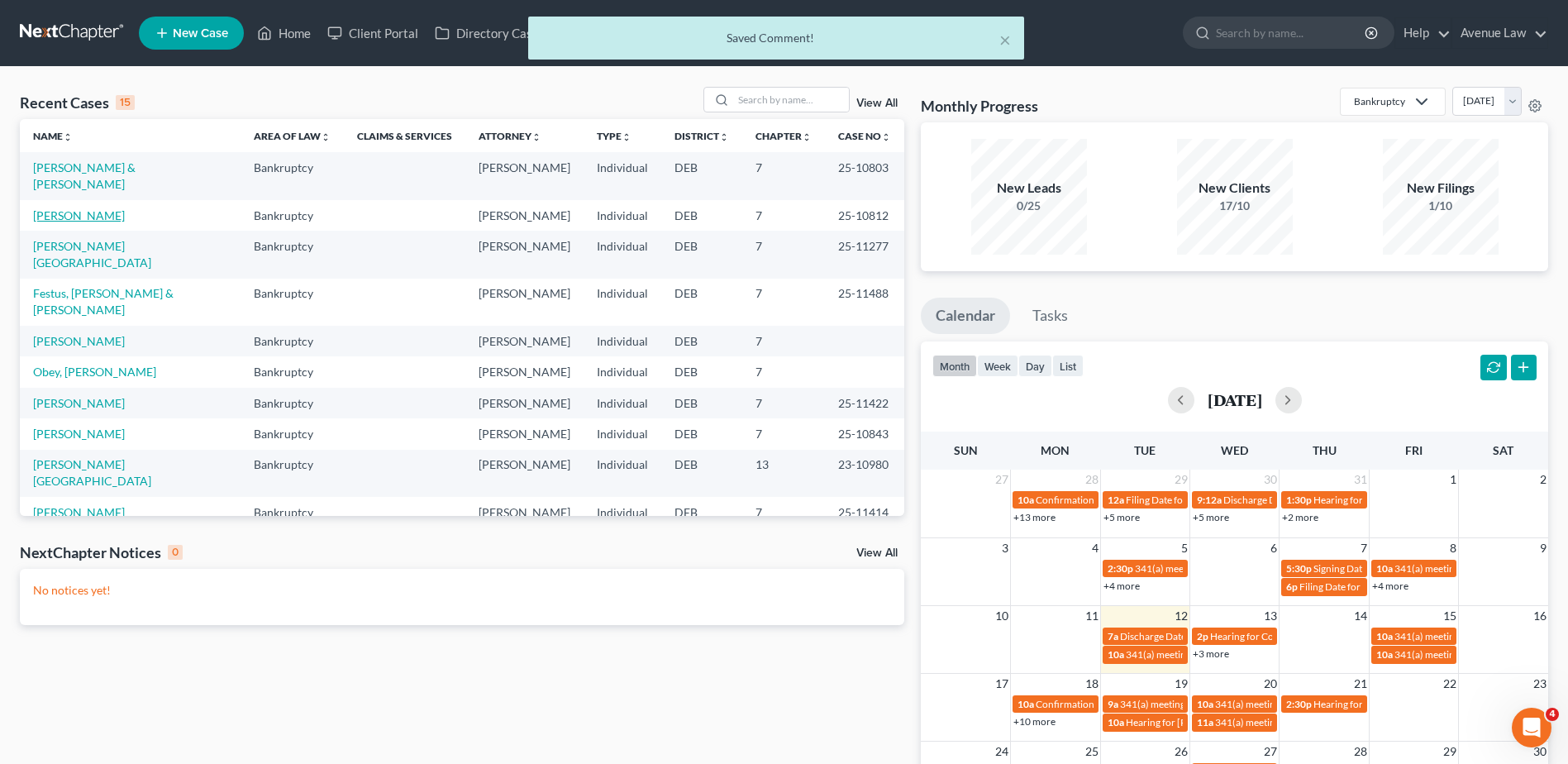
click at [39, 208] on link "[PERSON_NAME]" at bounding box center [78, 215] width 91 height 14
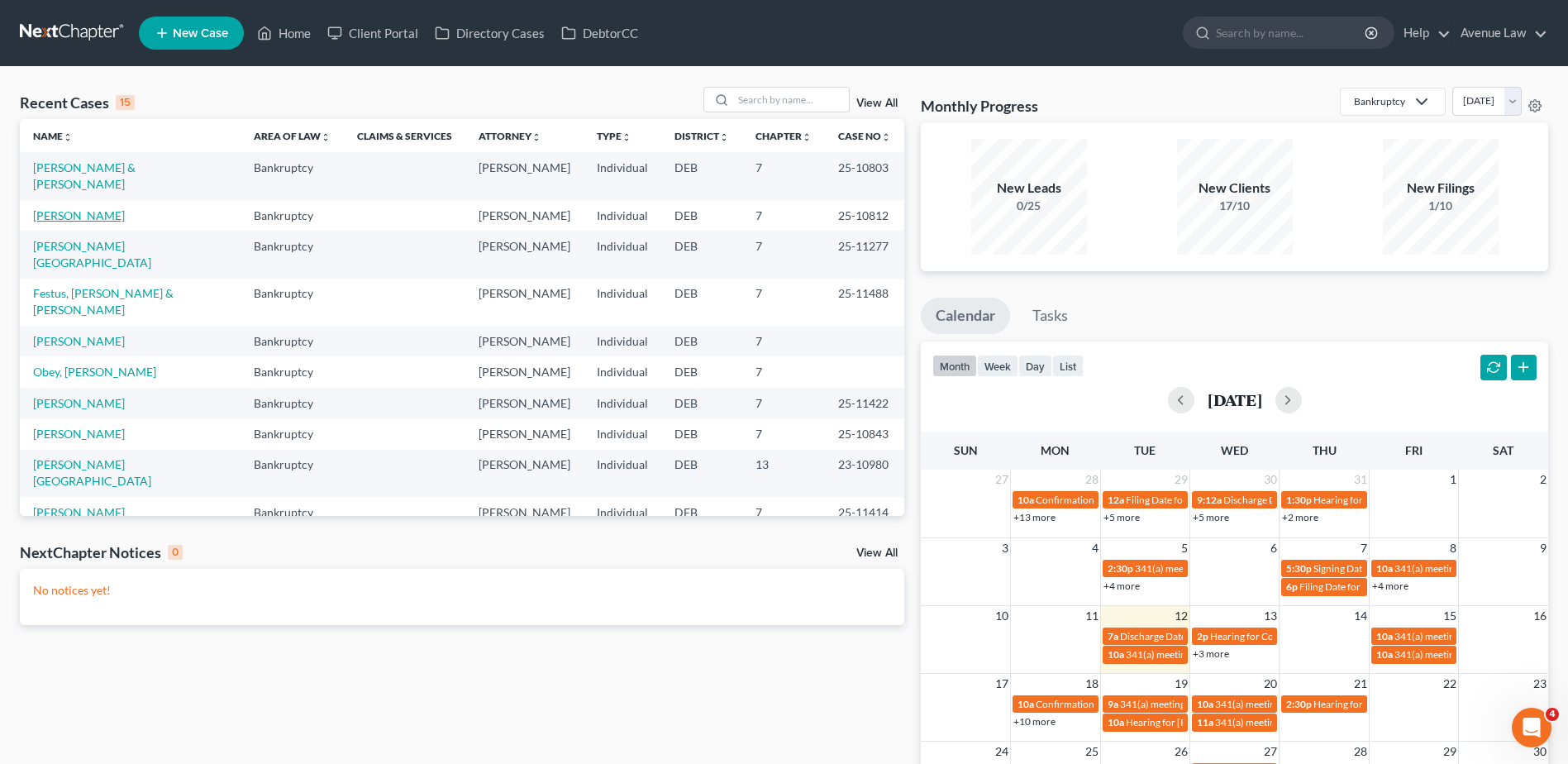
select select "0"
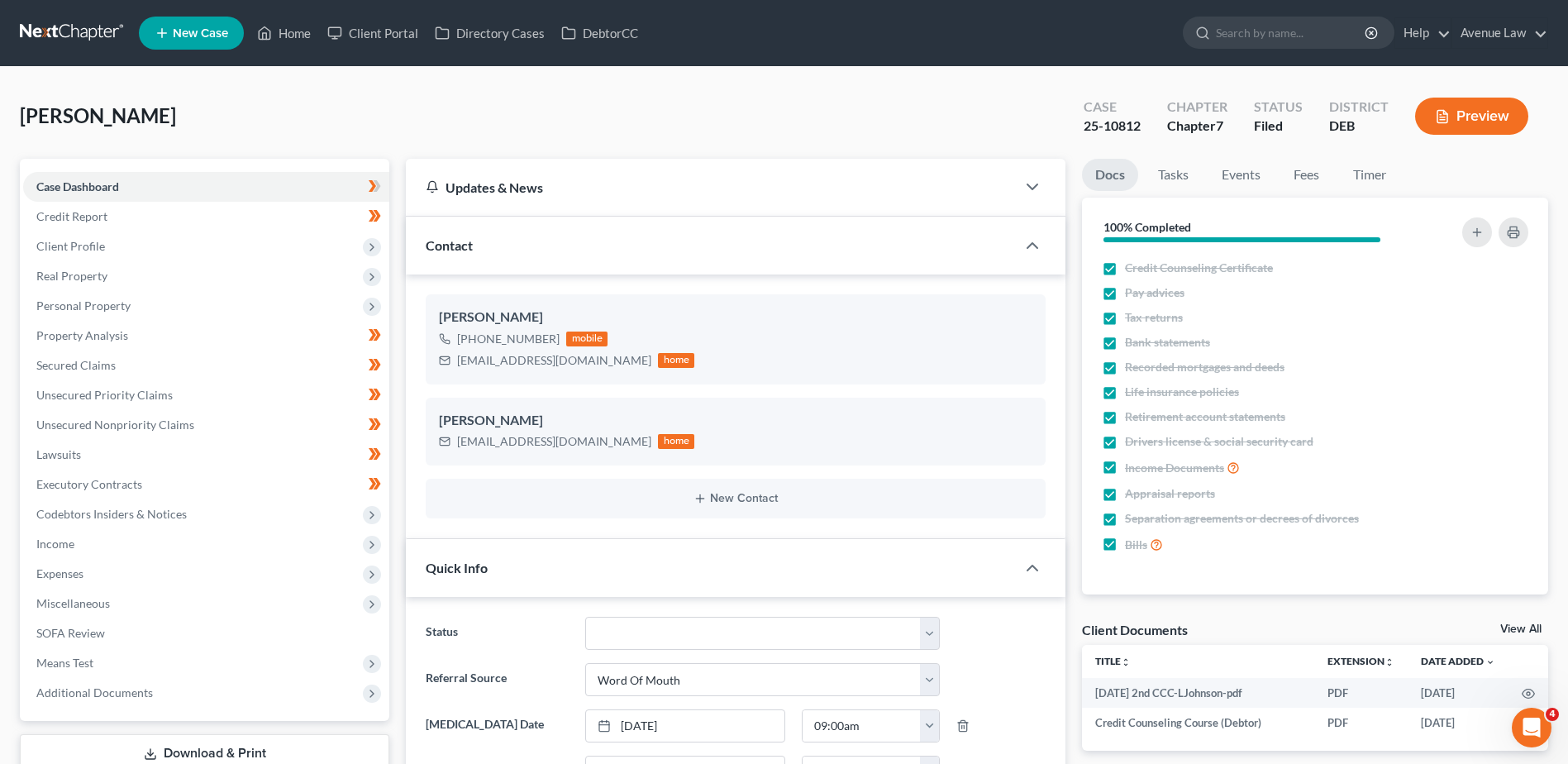
scroll to position [235, 0]
drag, startPoint x: 456, startPoint y: 442, endPoint x: 642, endPoint y: 439, distance: 186.0
click at [642, 439] on div "[EMAIL_ADDRESS][DOMAIN_NAME] home" at bounding box center [566, 441] width 255 height 21
drag, startPoint x: 581, startPoint y: 450, endPoint x: 587, endPoint y: 443, distance: 9.2
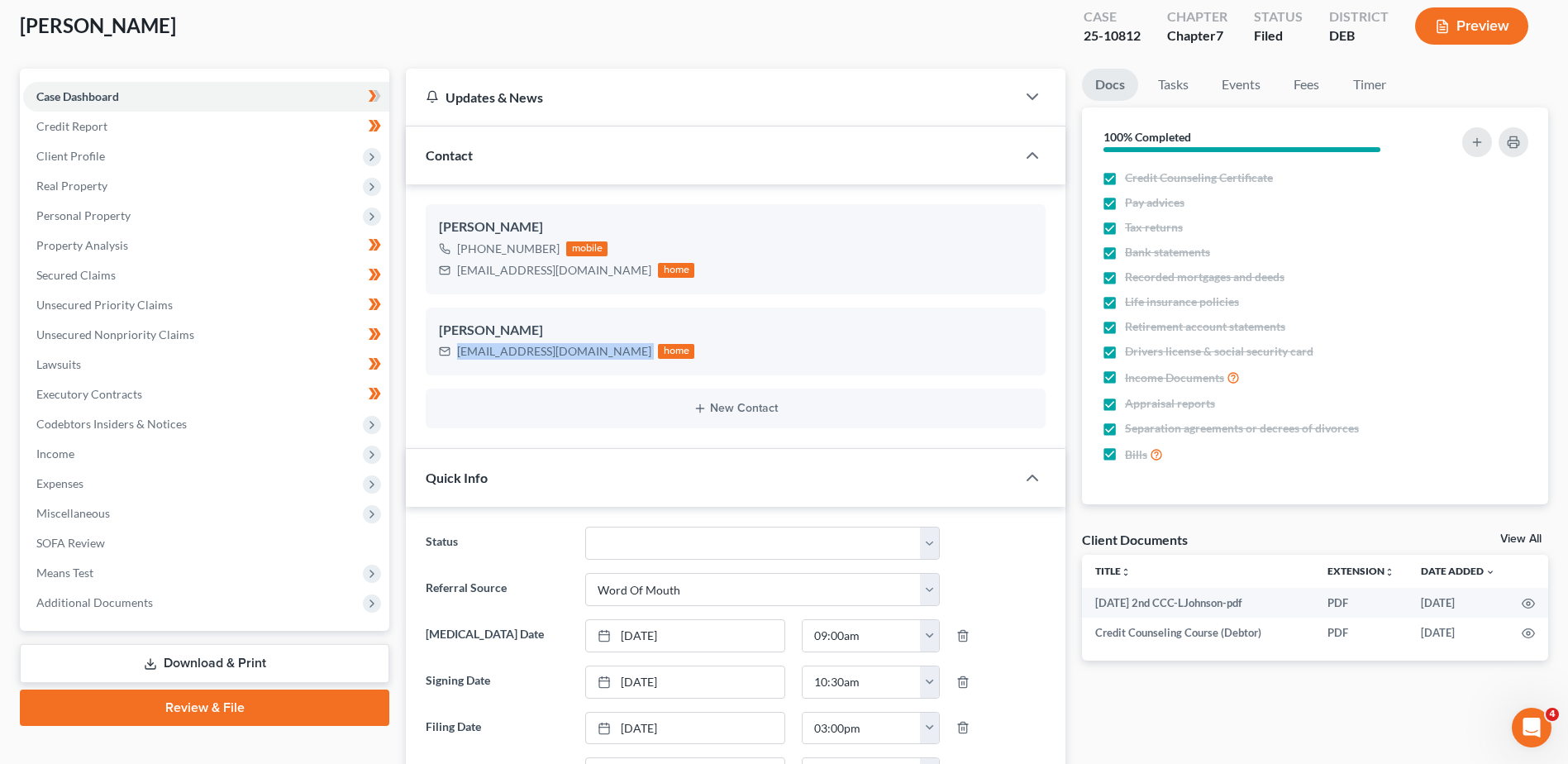
scroll to position [0, 0]
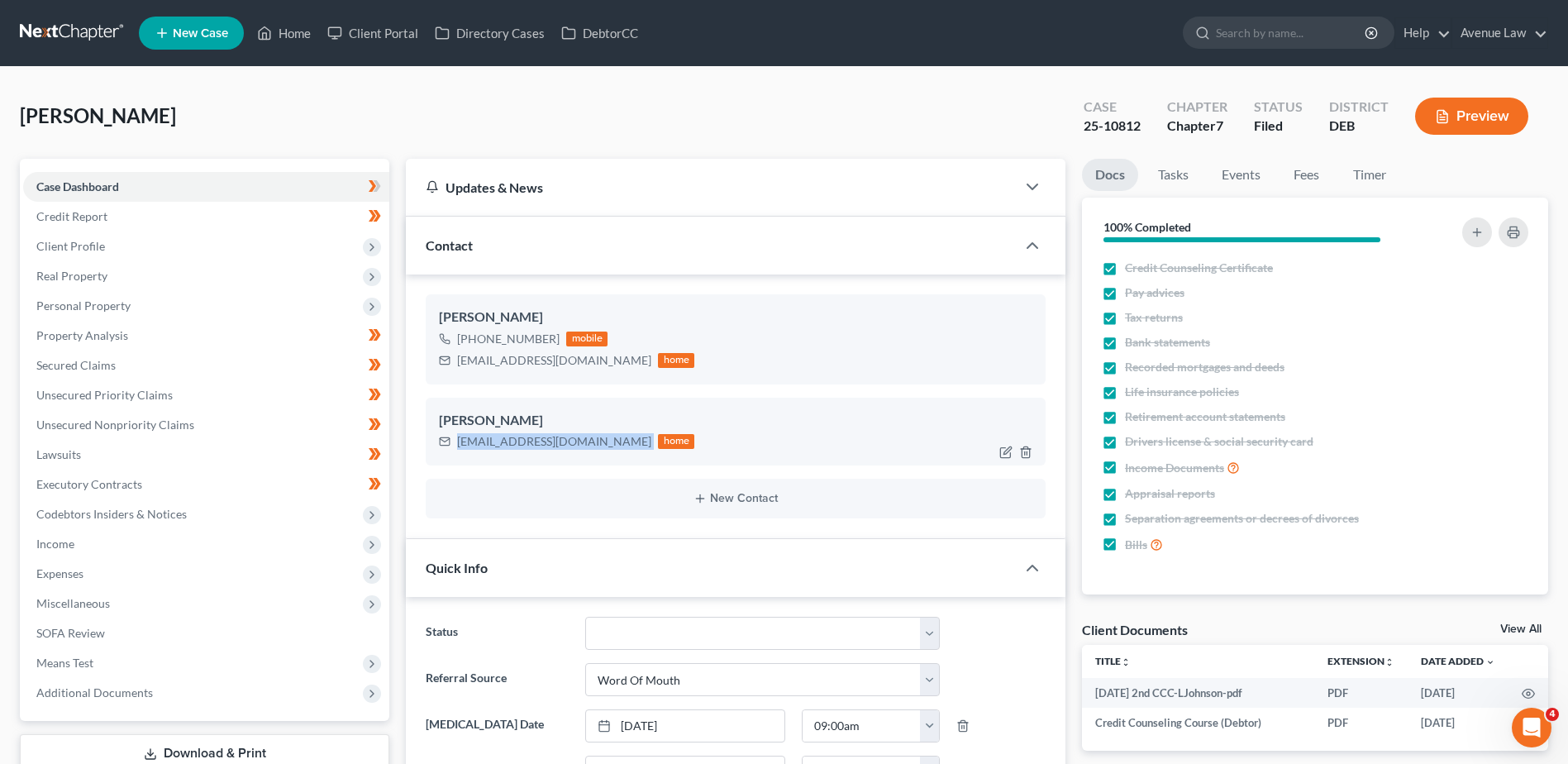
copy div "[EMAIL_ADDRESS][DOMAIN_NAME]"
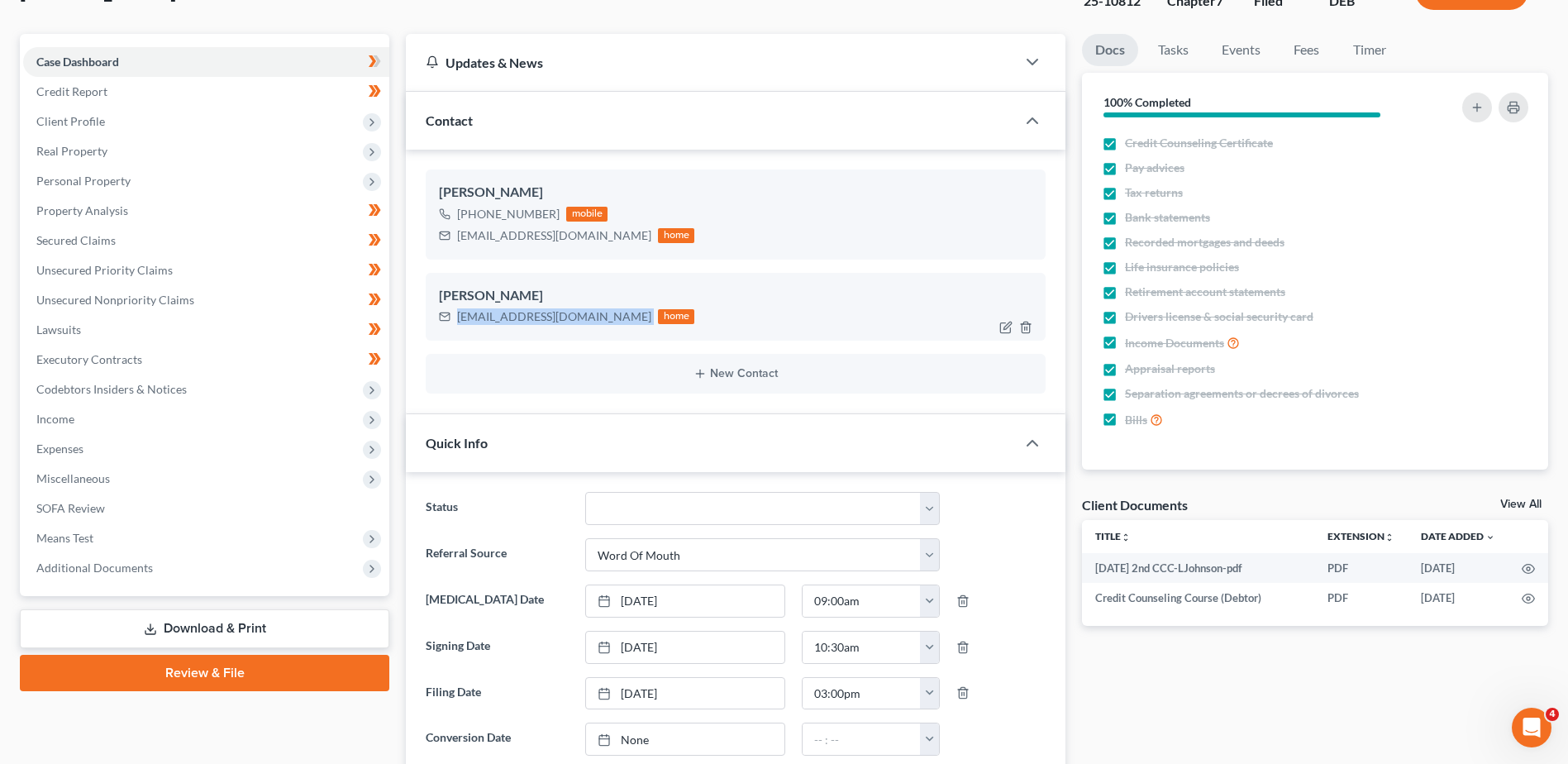
scroll to position [166, 0]
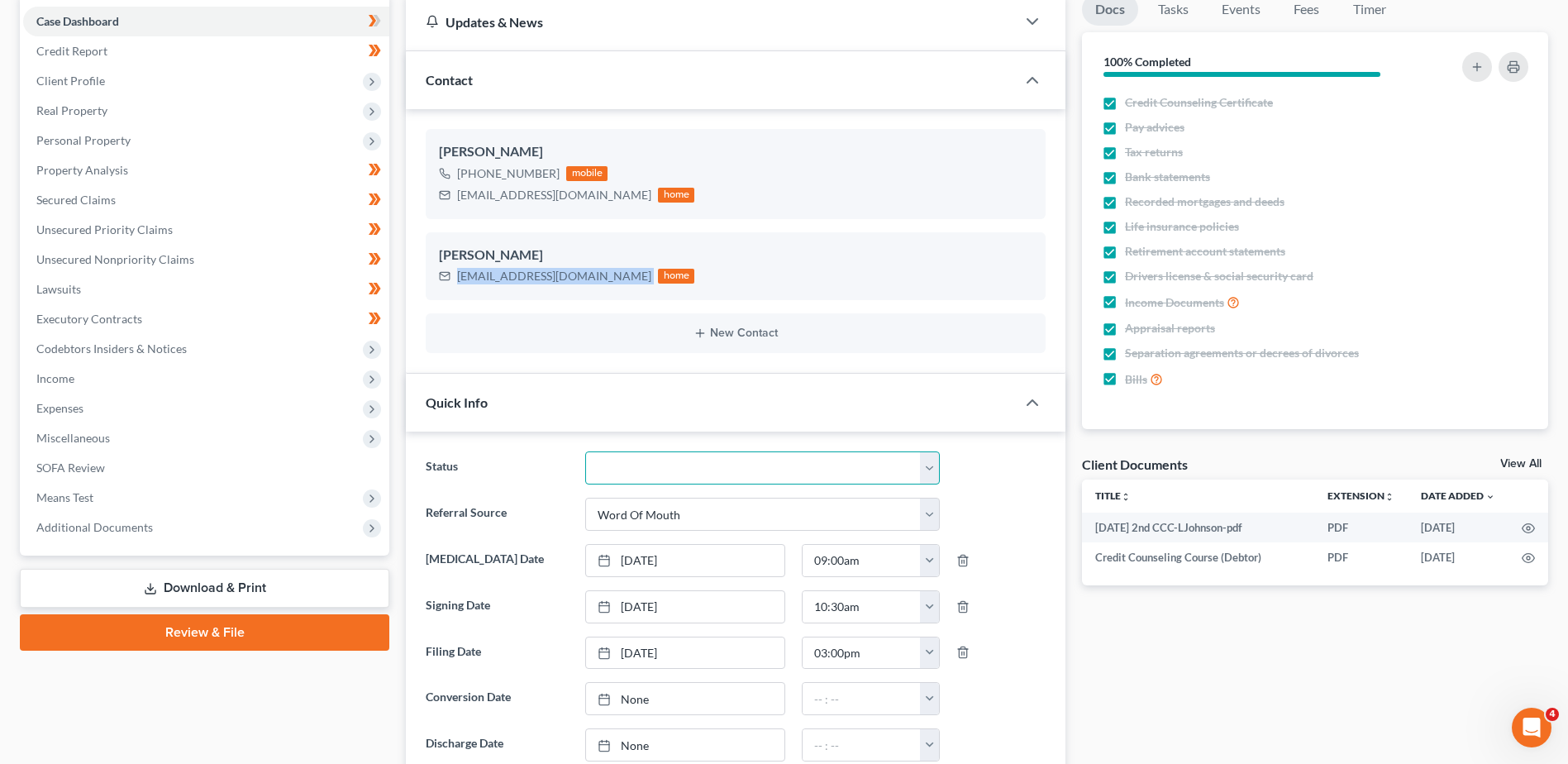
click at [612, 465] on select "01 Data Entry 02 Ready for Review and File 03 Filed 04 341 Scheduled 05 341 Con…" at bounding box center [762, 468] width 354 height 33
click at [618, 466] on select "01 Data Entry 02 Ready for Review and File 03 Filed 04 341 Scheduled 05 341 Con…" at bounding box center [762, 468] width 354 height 33
select select "9"
click at [585, 451] on select "01 Data Entry 02 Ready for Review and File 03 Filed 04 341 Scheduled 05 341 Con…" at bounding box center [762, 468] width 354 height 33
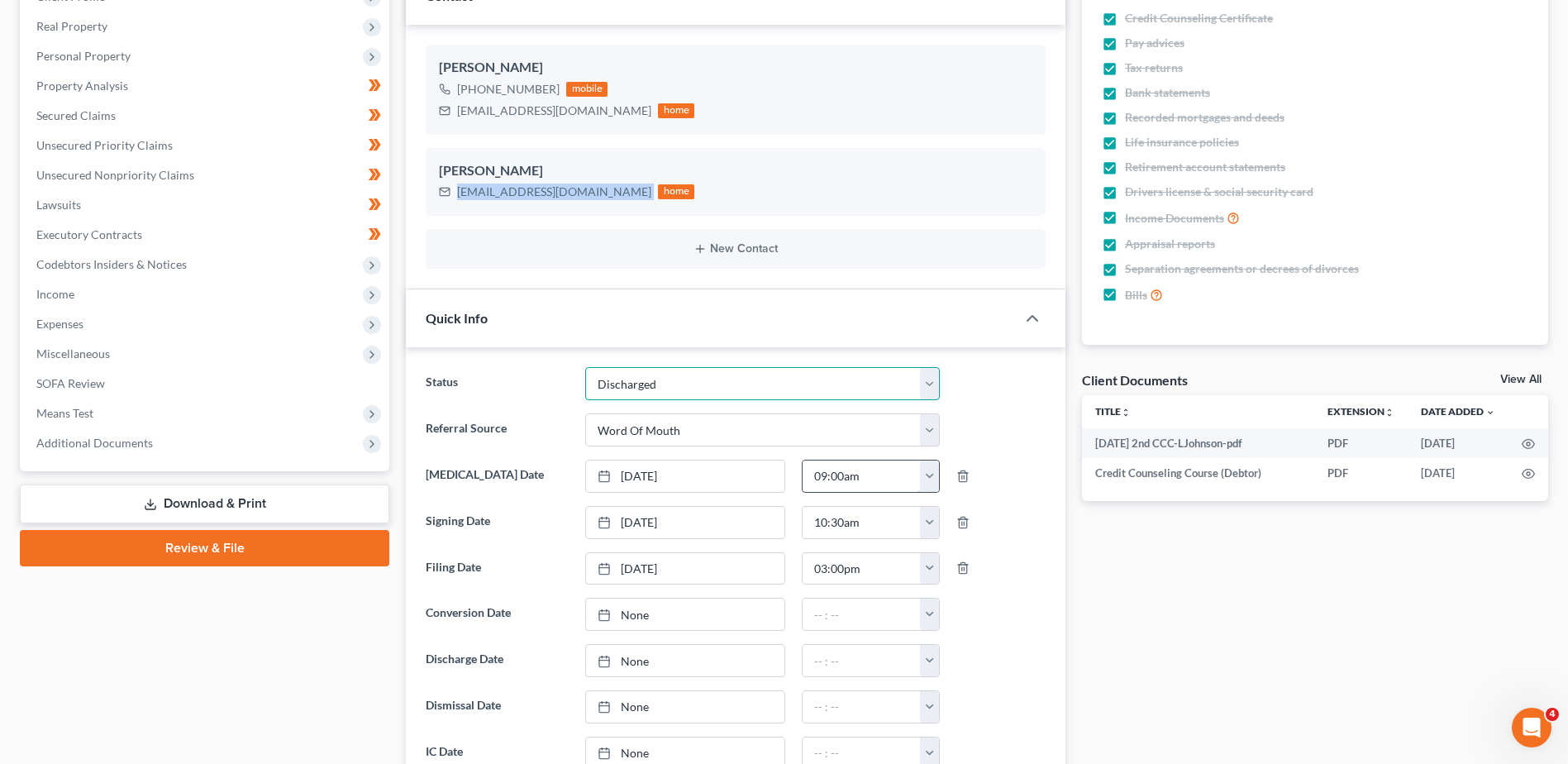
scroll to position [331, 0]
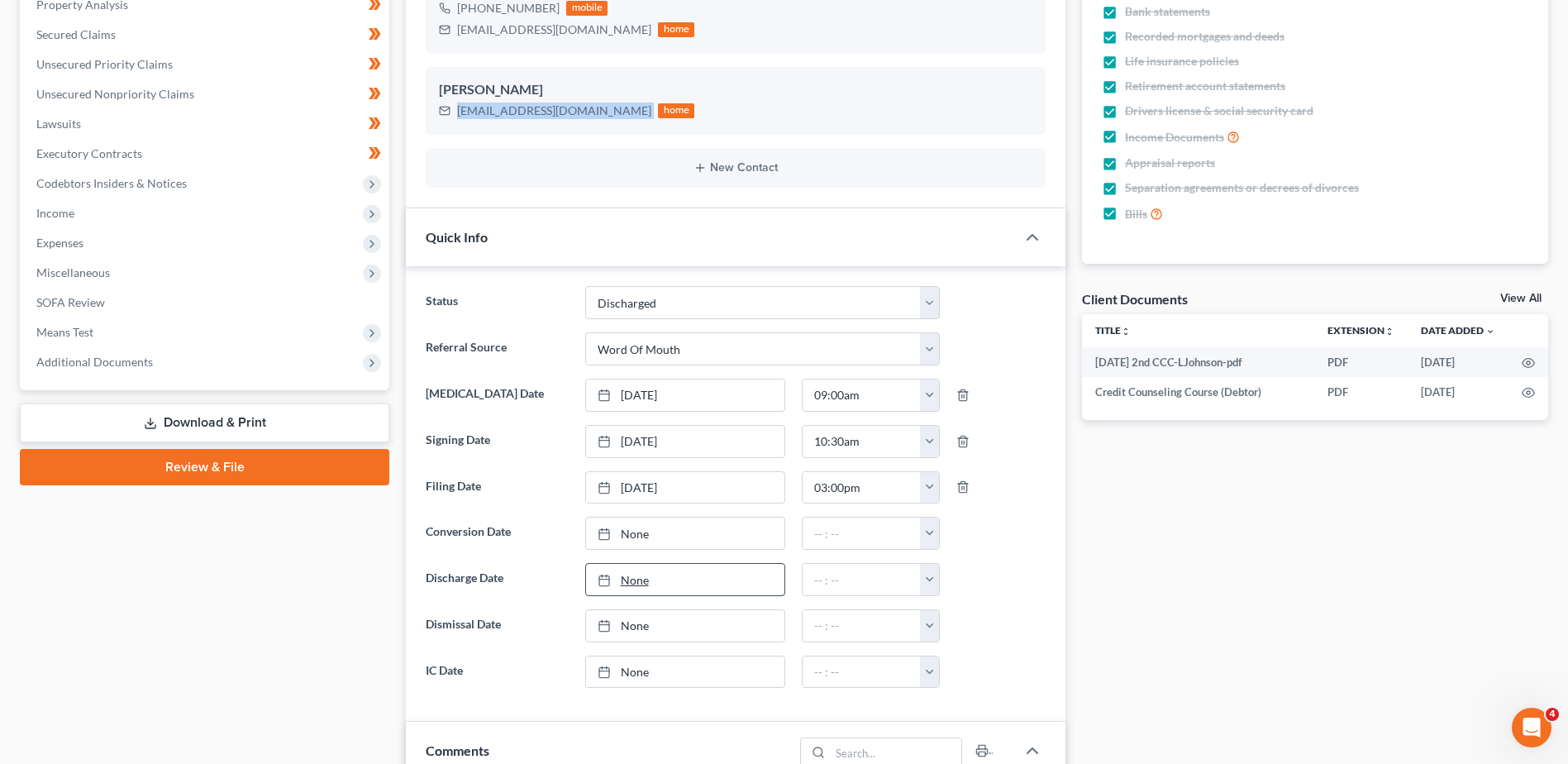
click at [626, 577] on link "None" at bounding box center [685, 579] width 198 height 32
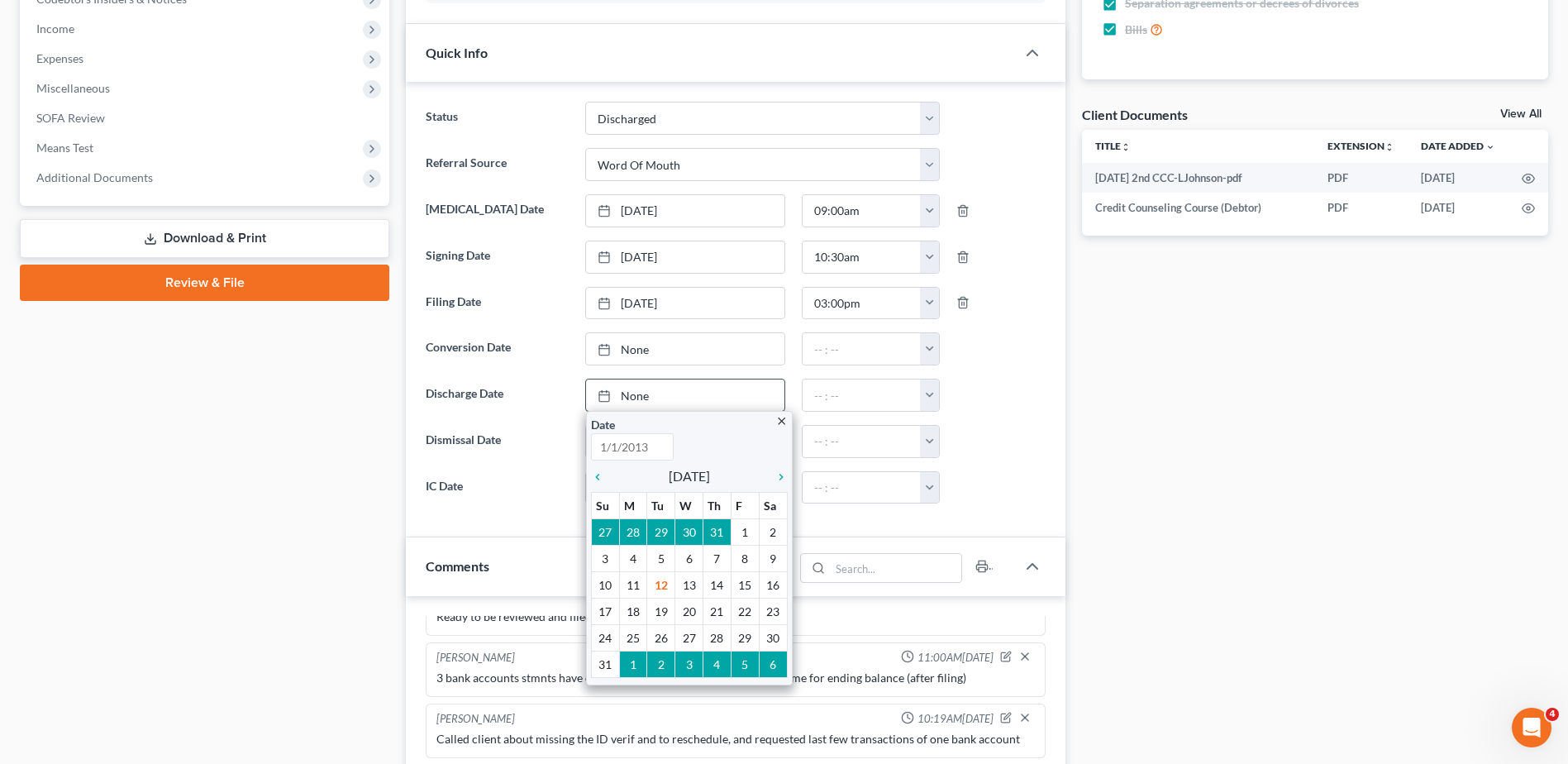
scroll to position [578, 0]
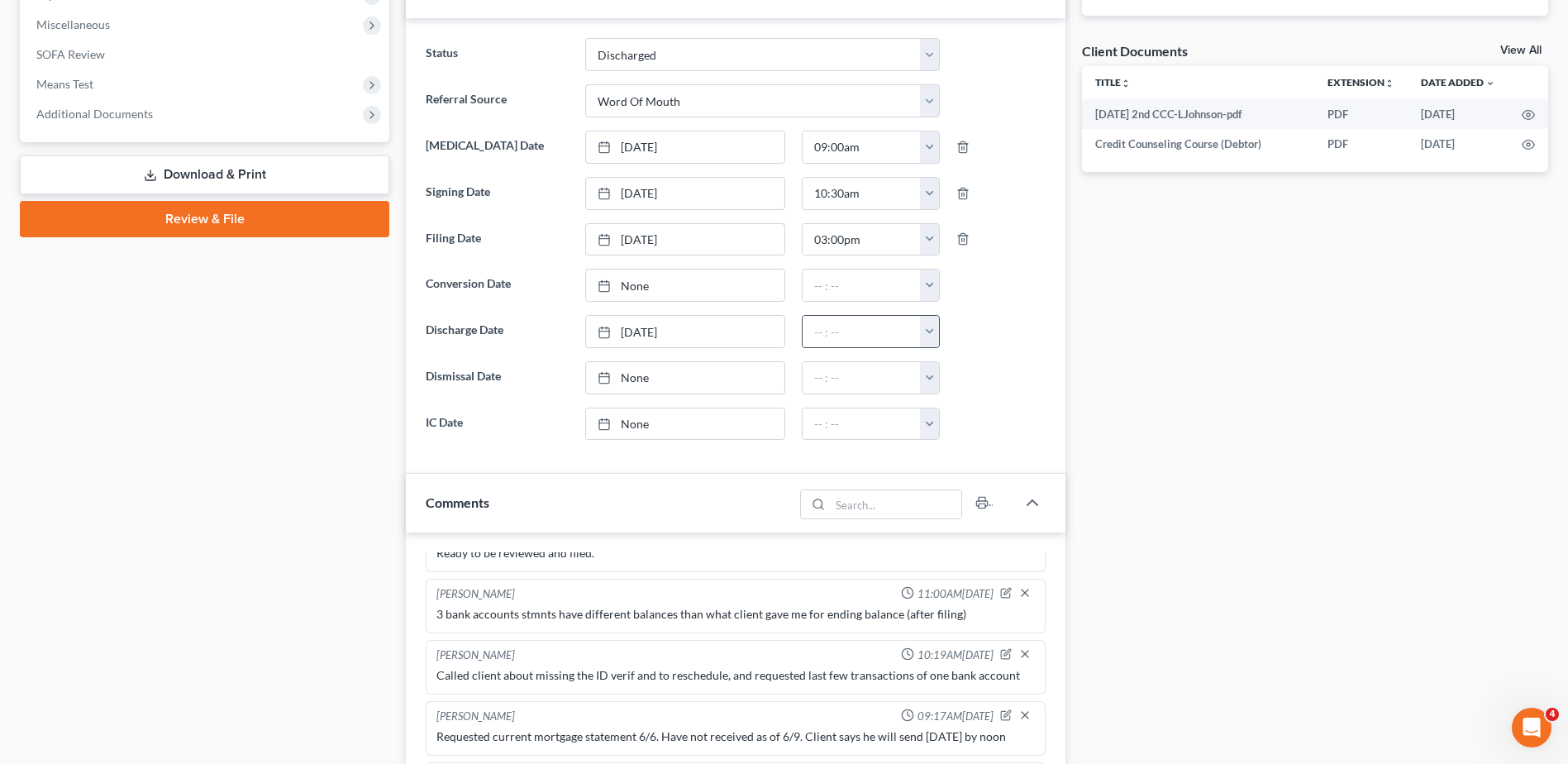
click at [926, 325] on button "button" at bounding box center [930, 331] width 19 height 32
click at [930, 467] on link "9:00am" at bounding box center [966, 471] width 92 height 28
type input "9:00am"
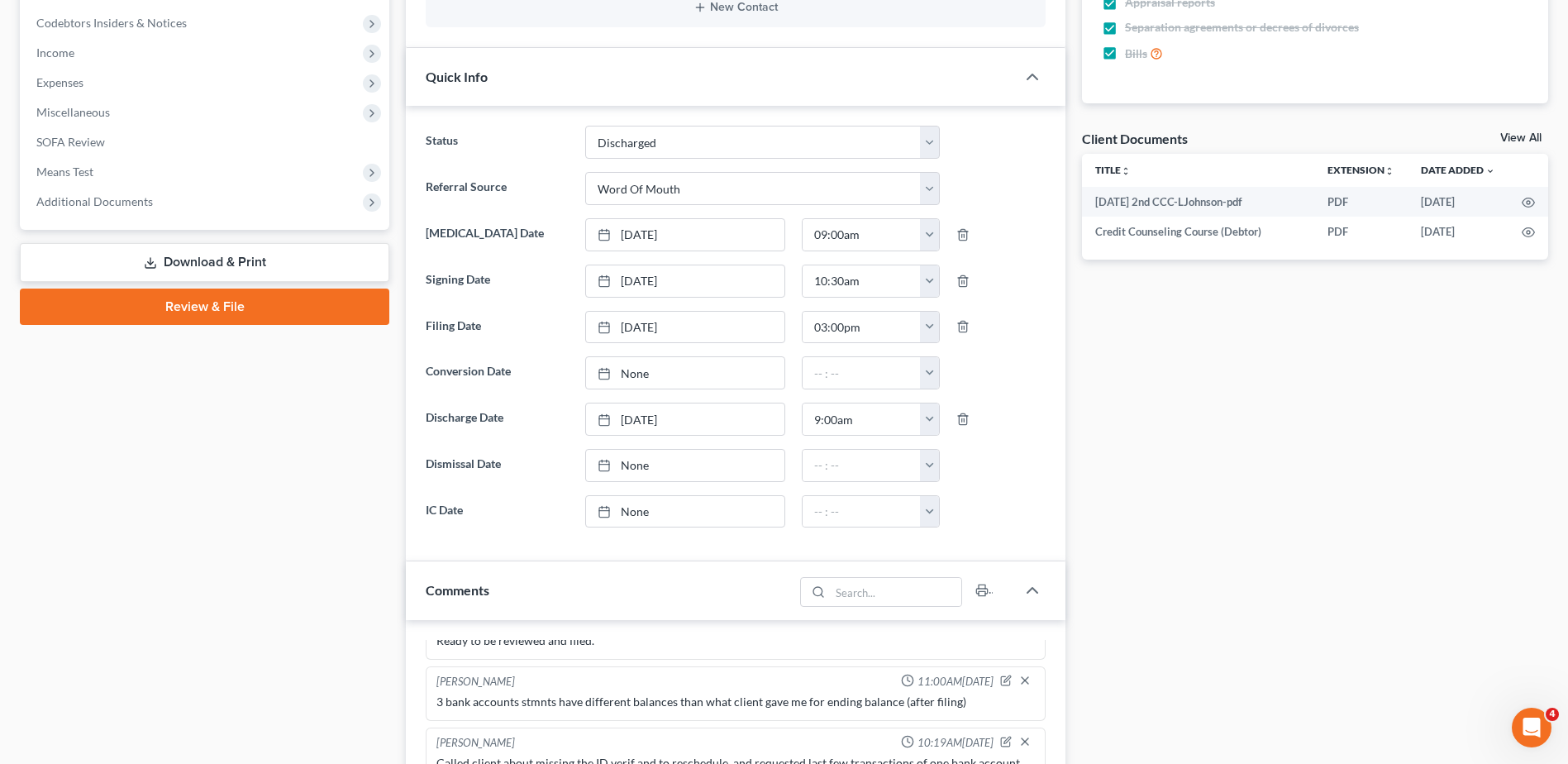
scroll to position [0, 0]
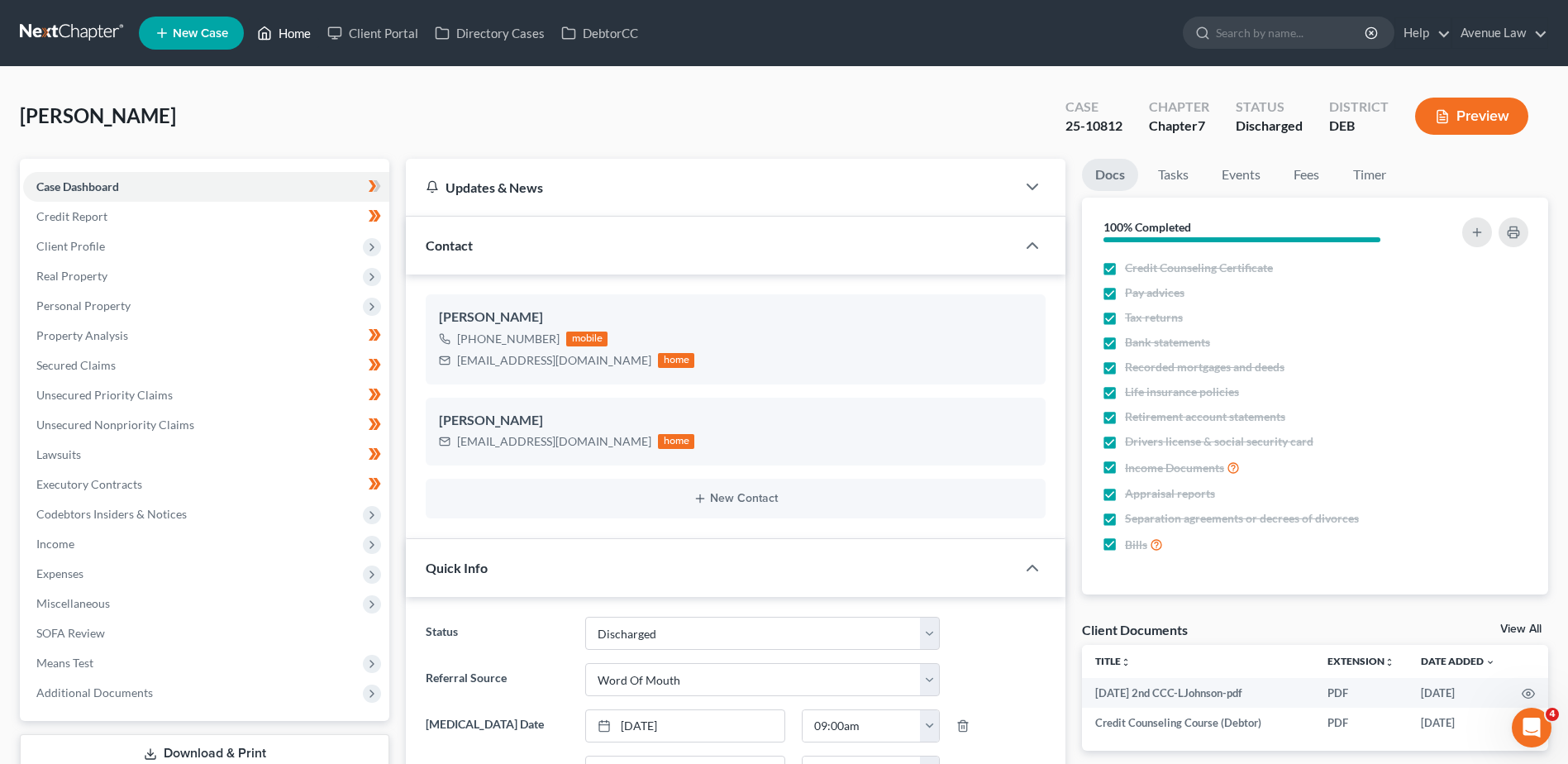
click at [288, 34] on link "Home" at bounding box center [284, 33] width 70 height 30
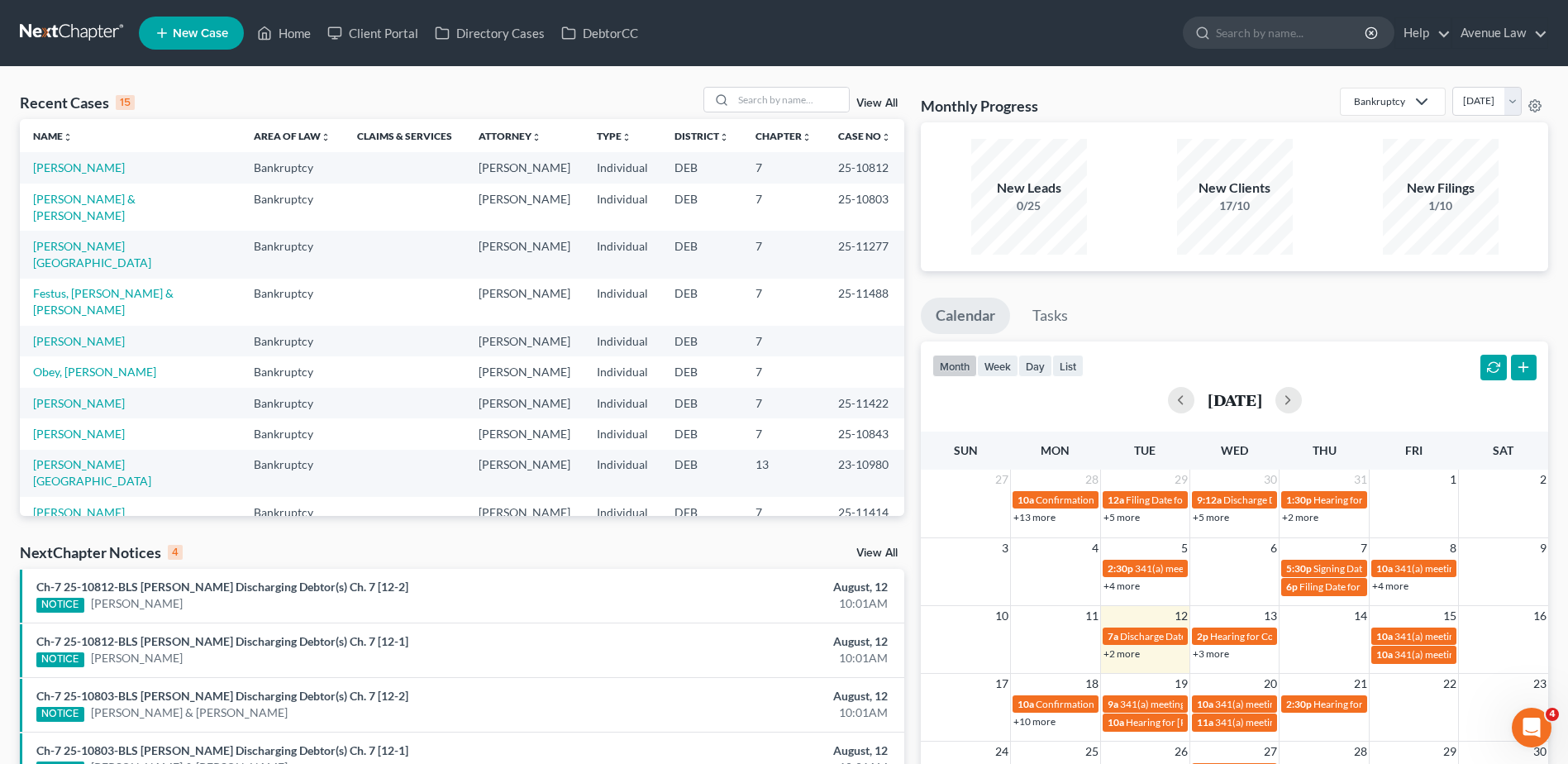
click at [84, 505] on link "[PERSON_NAME]" at bounding box center [78, 512] width 91 height 14
select select "0"
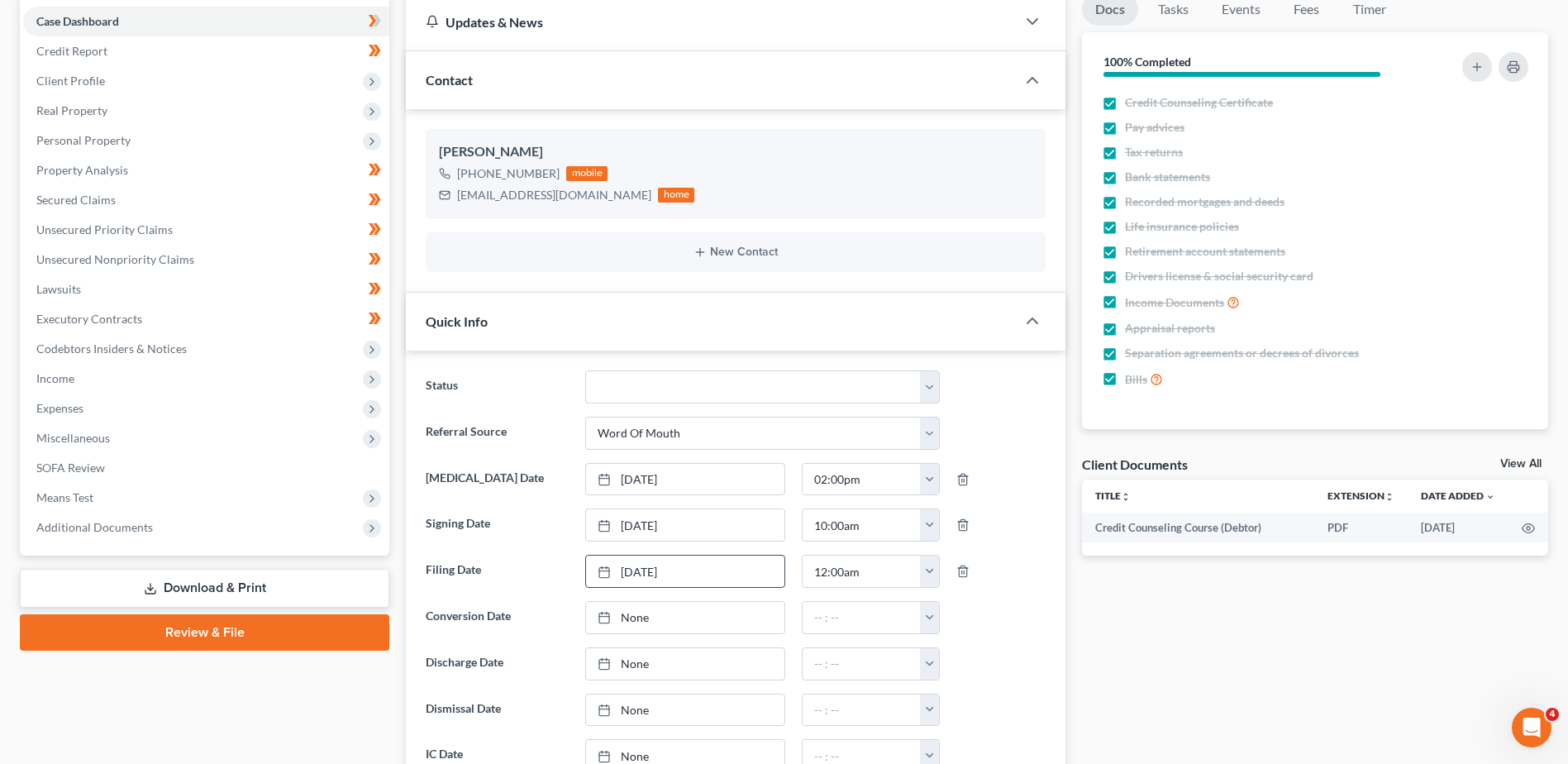
scroll to position [248, 0]
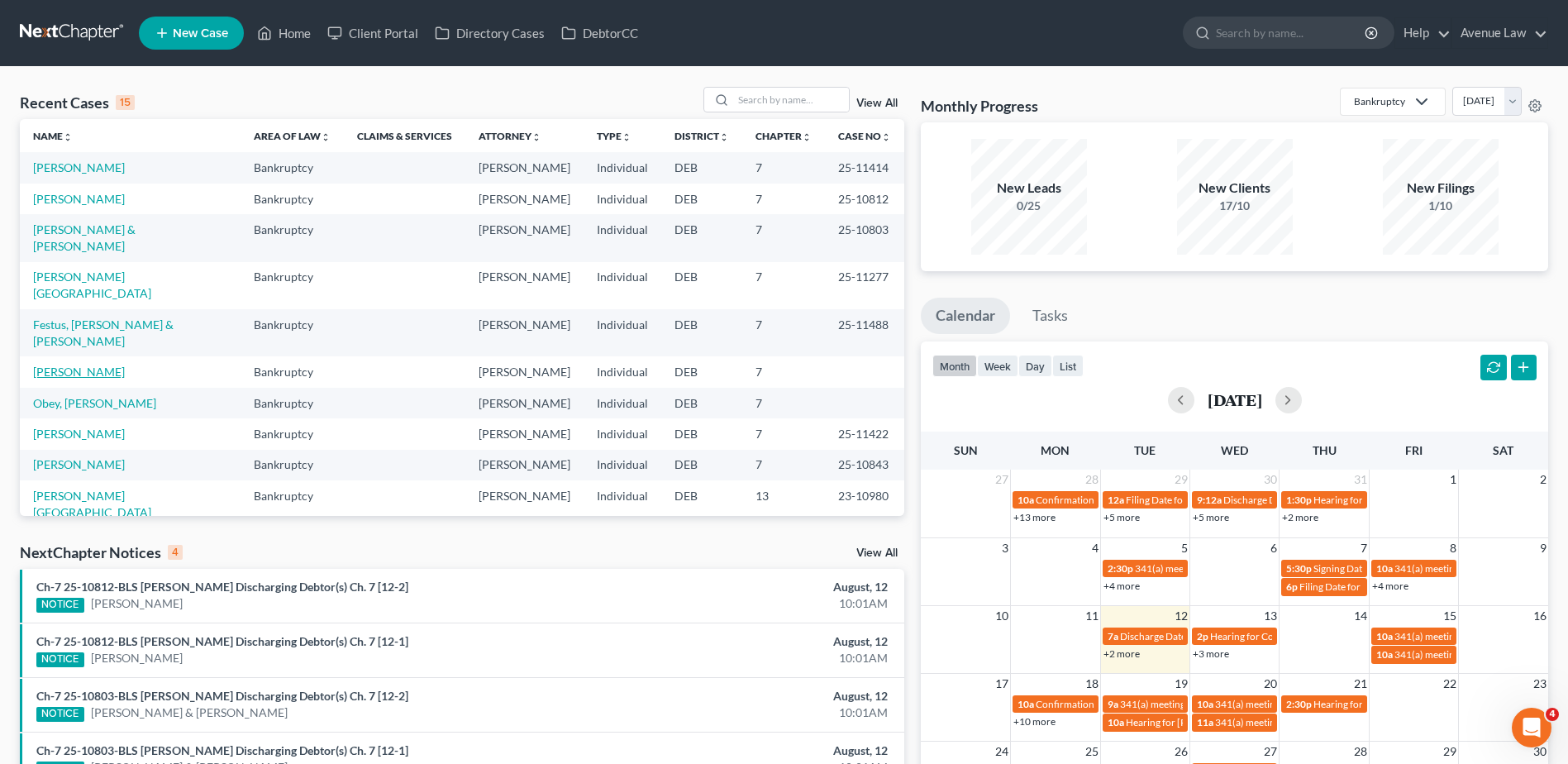
click at [76, 365] on link "[PERSON_NAME]" at bounding box center [78, 371] width 91 height 14
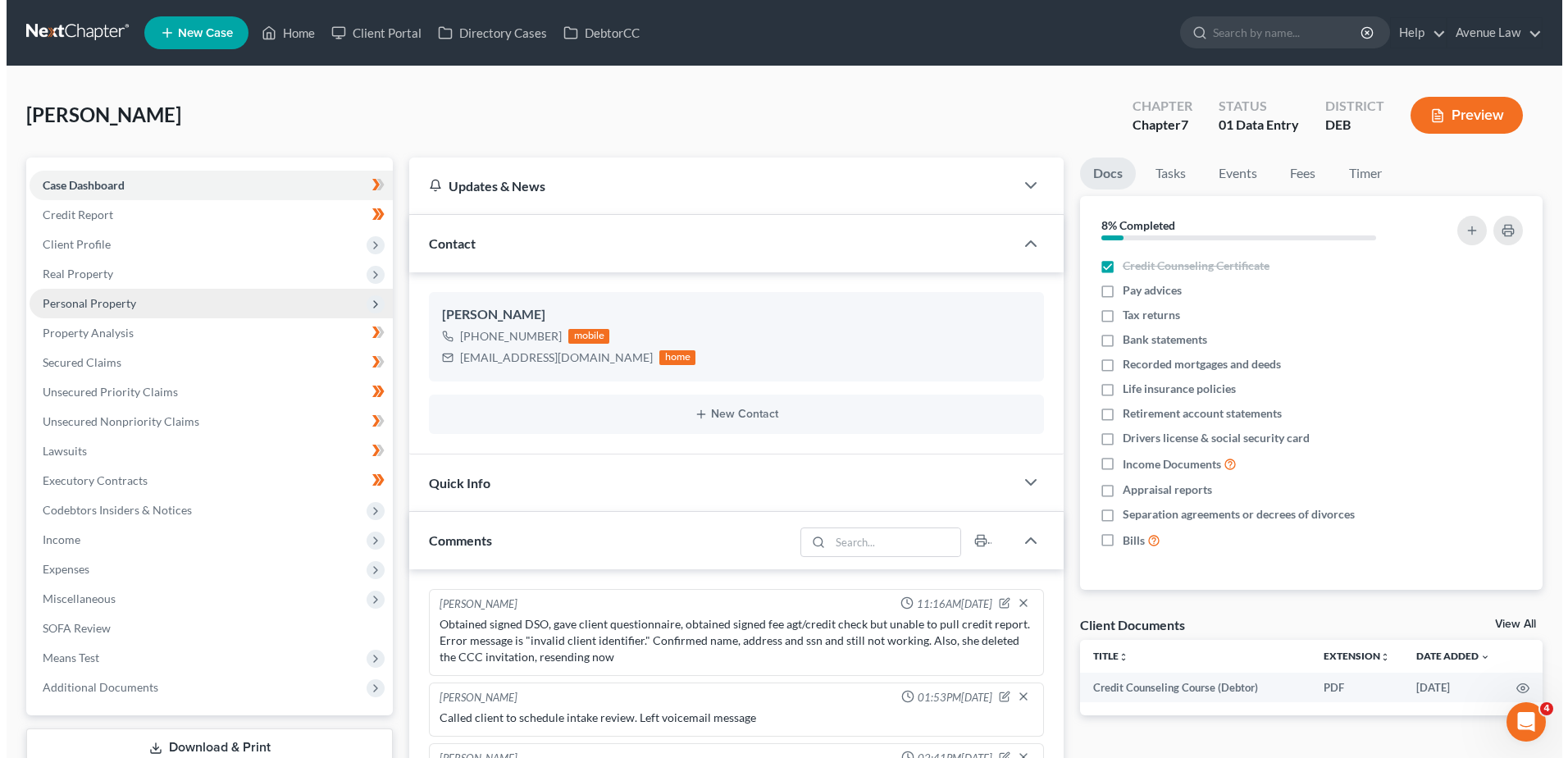
scroll to position [331, 0]
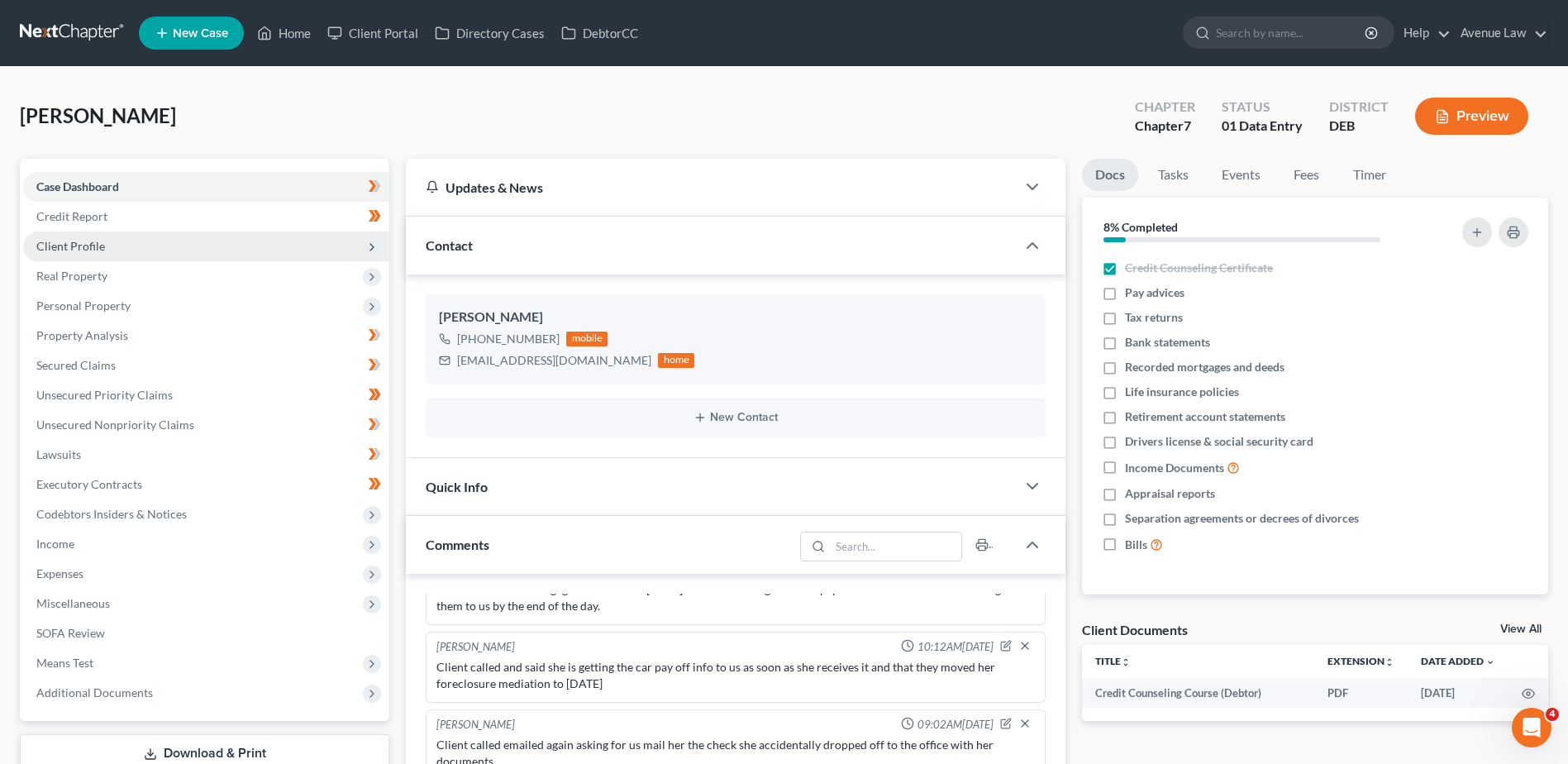
click at [79, 247] on span "Client Profile" at bounding box center [70, 245] width 68 height 14
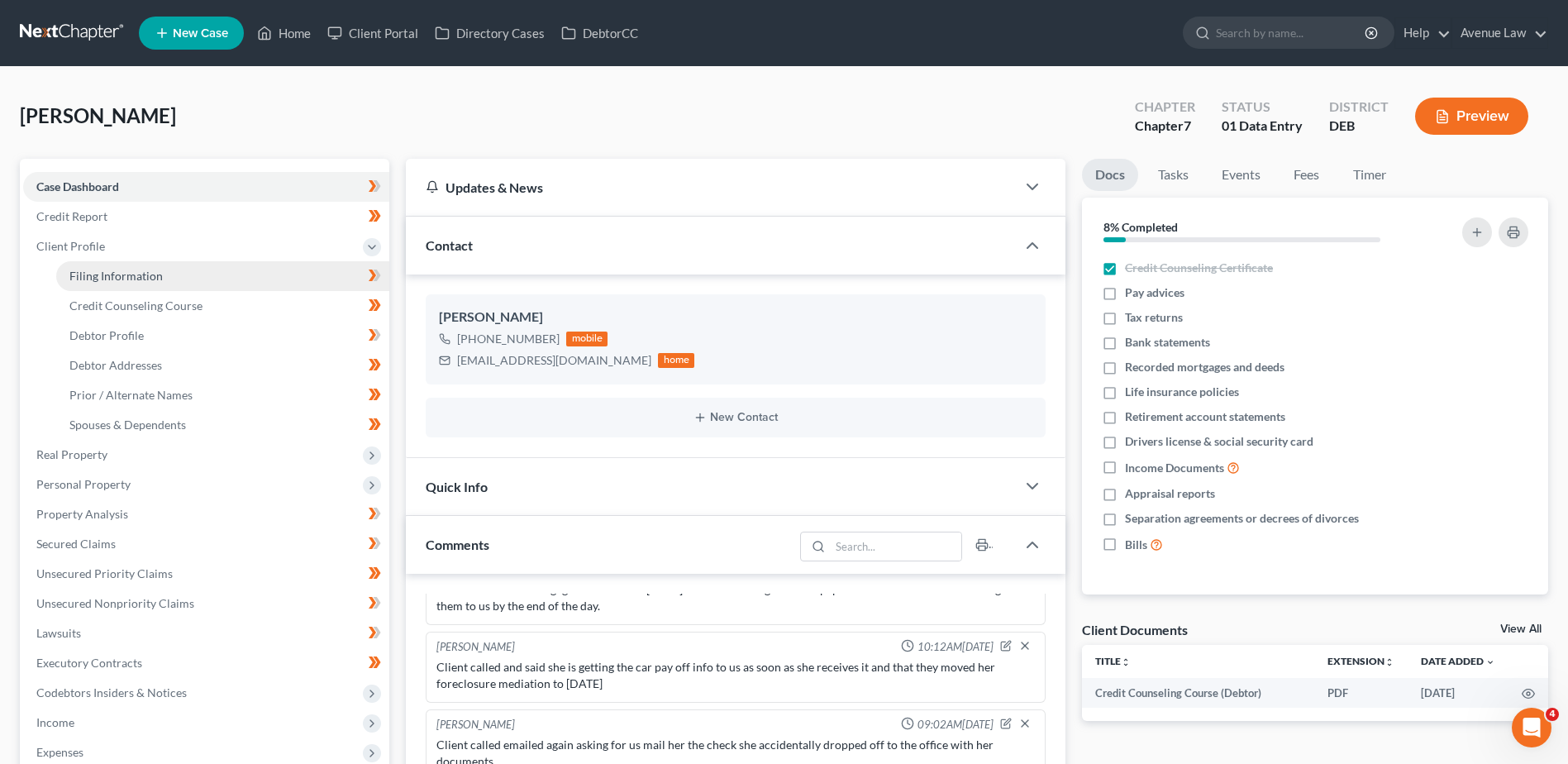
click at [82, 282] on span "Filing Information" at bounding box center [116, 275] width 93 height 14
select select "1"
select select "0"
select select "7"
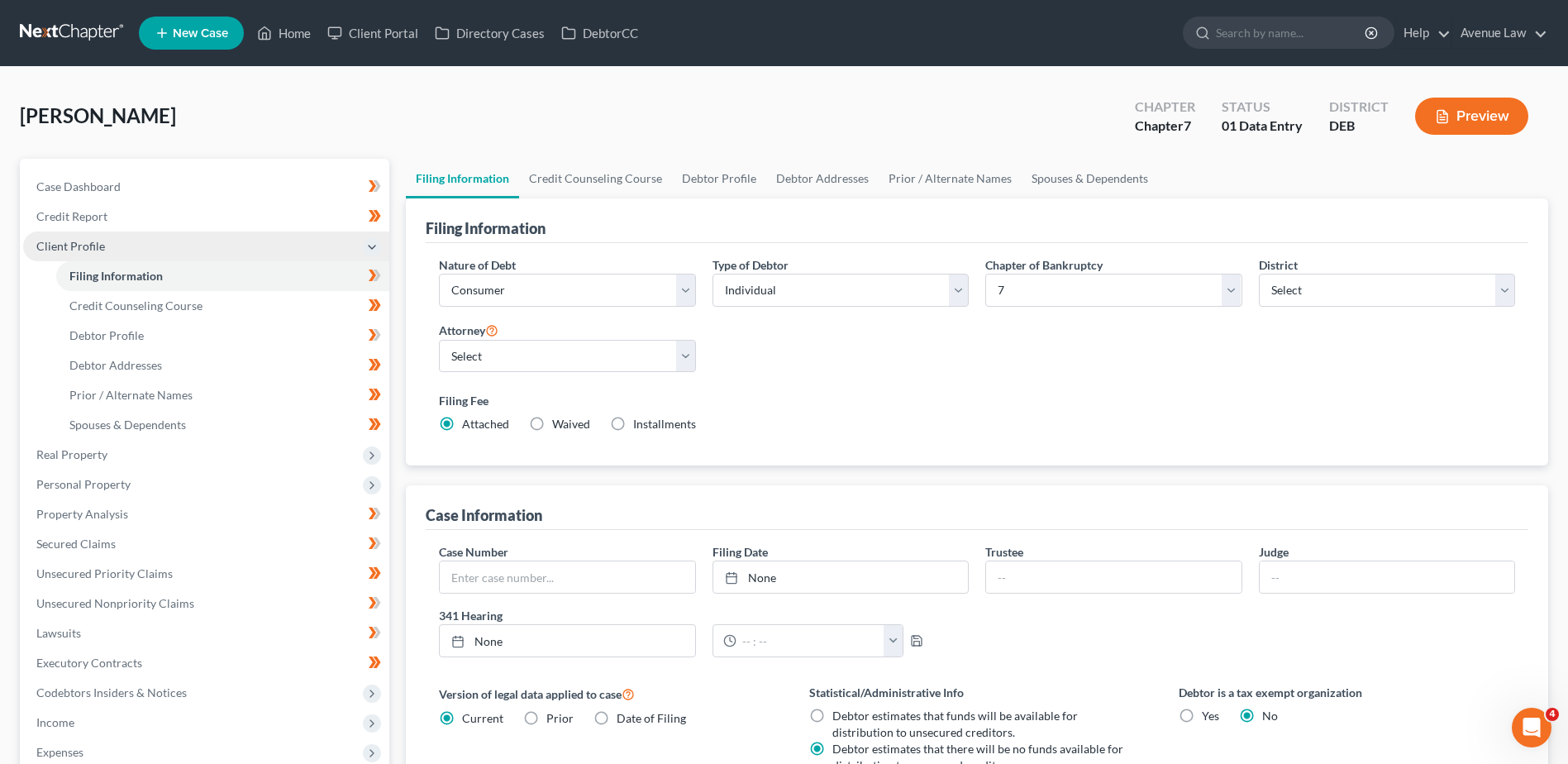
click at [94, 246] on span "Client Profile" at bounding box center [70, 245] width 68 height 14
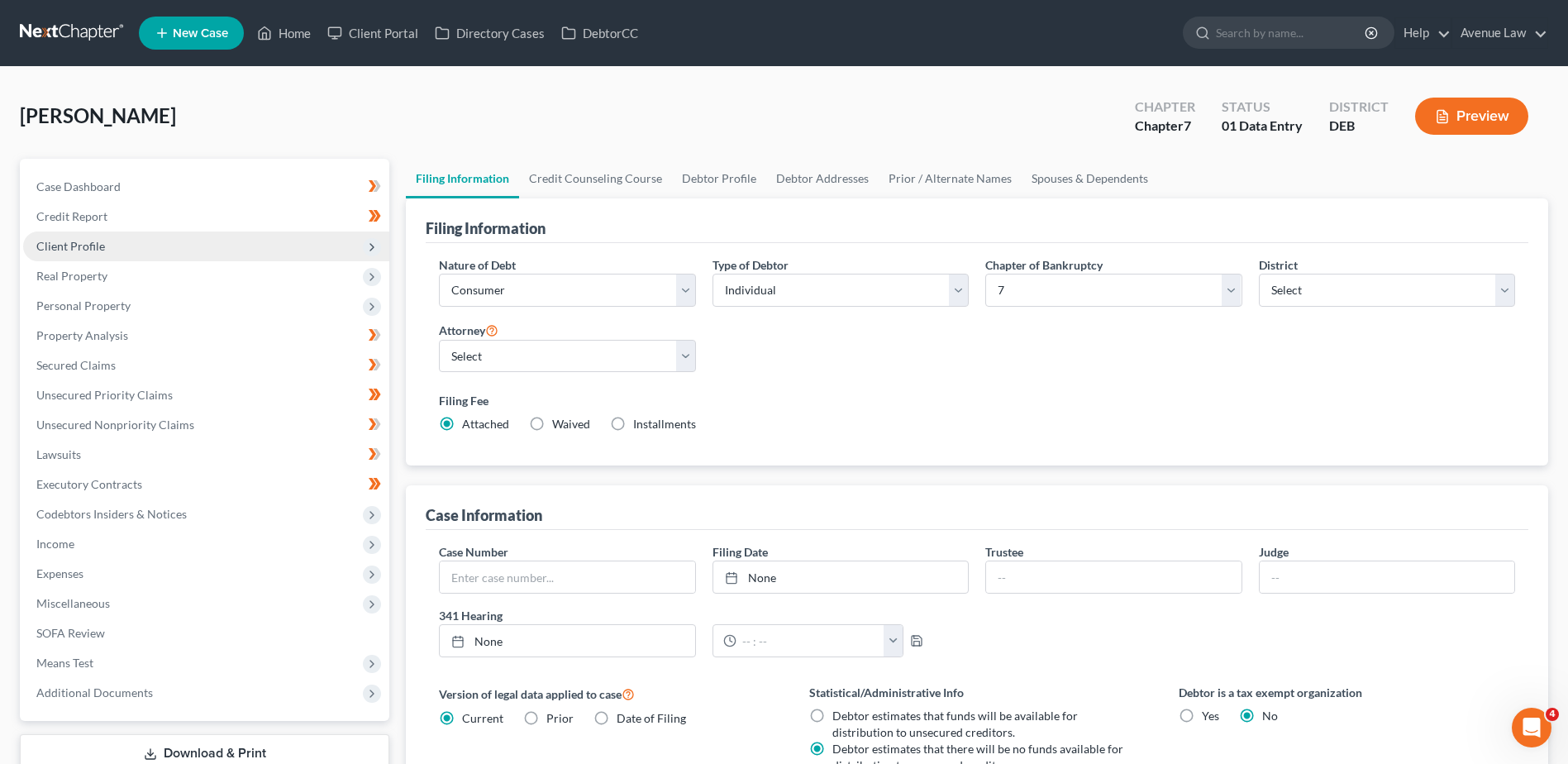
click at [94, 246] on span "Client Profile" at bounding box center [70, 245] width 68 height 14
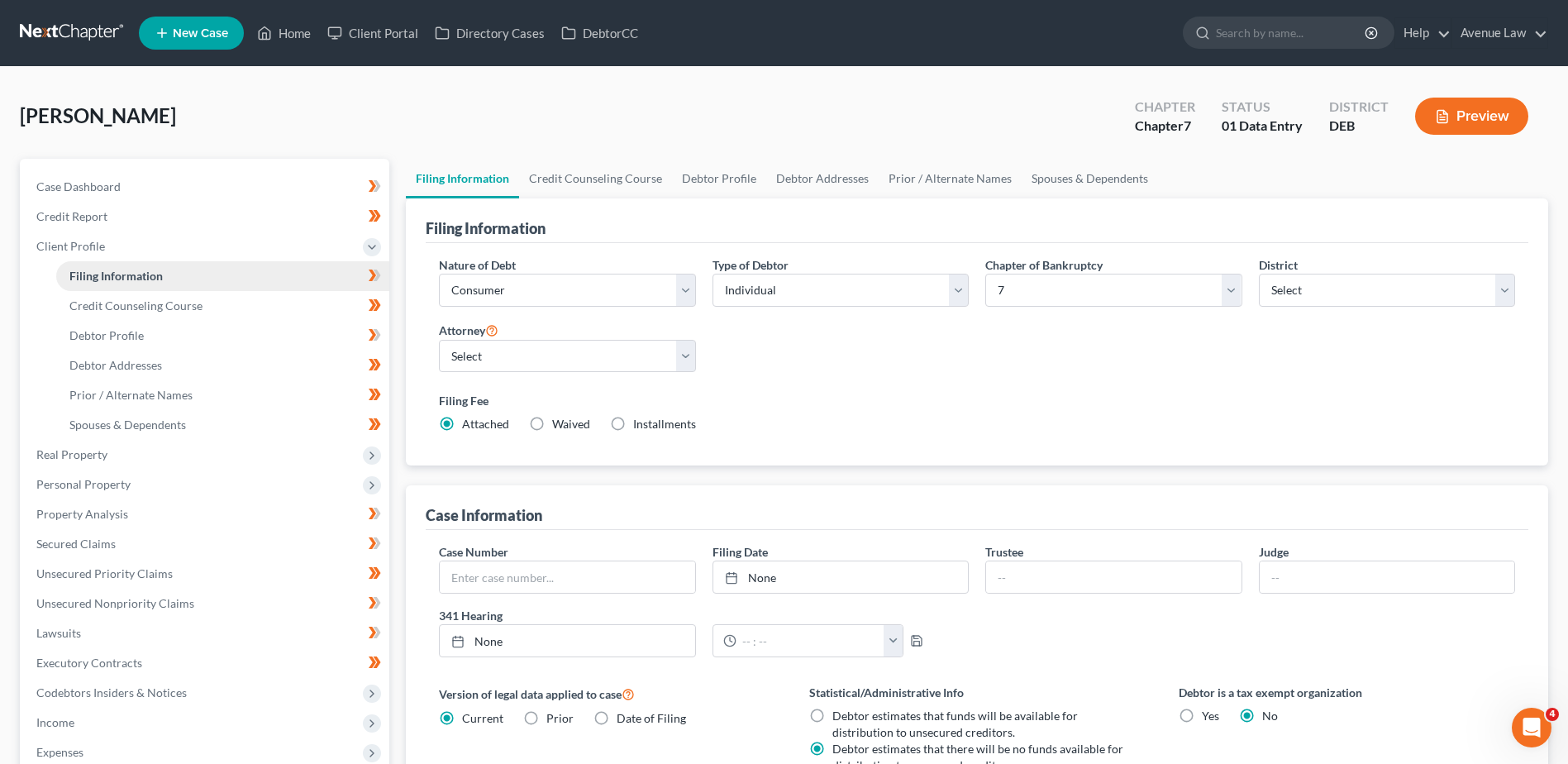
click at [86, 277] on span "Filing Information" at bounding box center [116, 275] width 93 height 14
click at [97, 308] on span "Credit Counseling Course" at bounding box center [136, 305] width 133 height 14
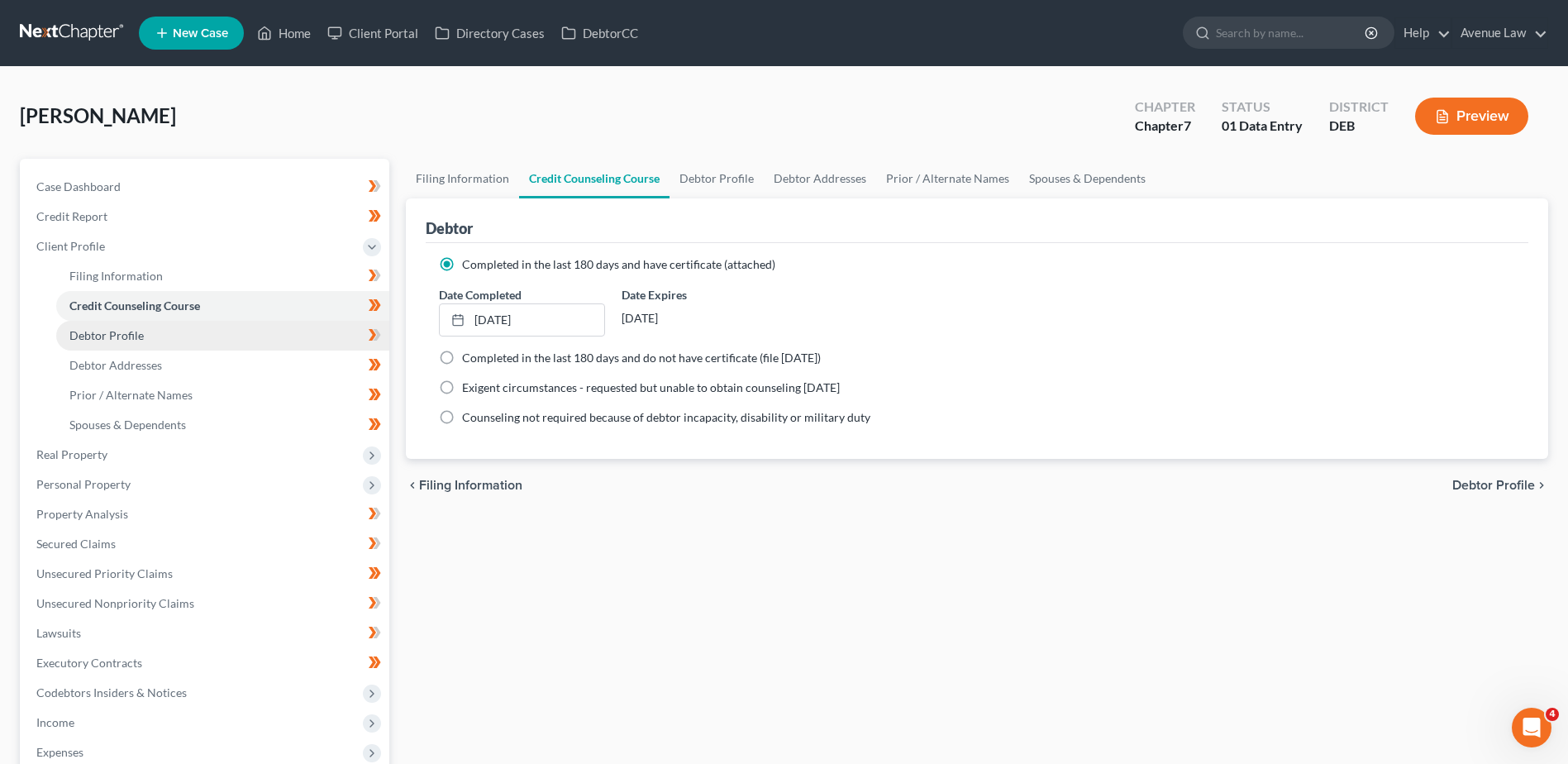
click at [109, 326] on link "Debtor Profile" at bounding box center [222, 335] width 333 height 30
select select "4"
select select "0"
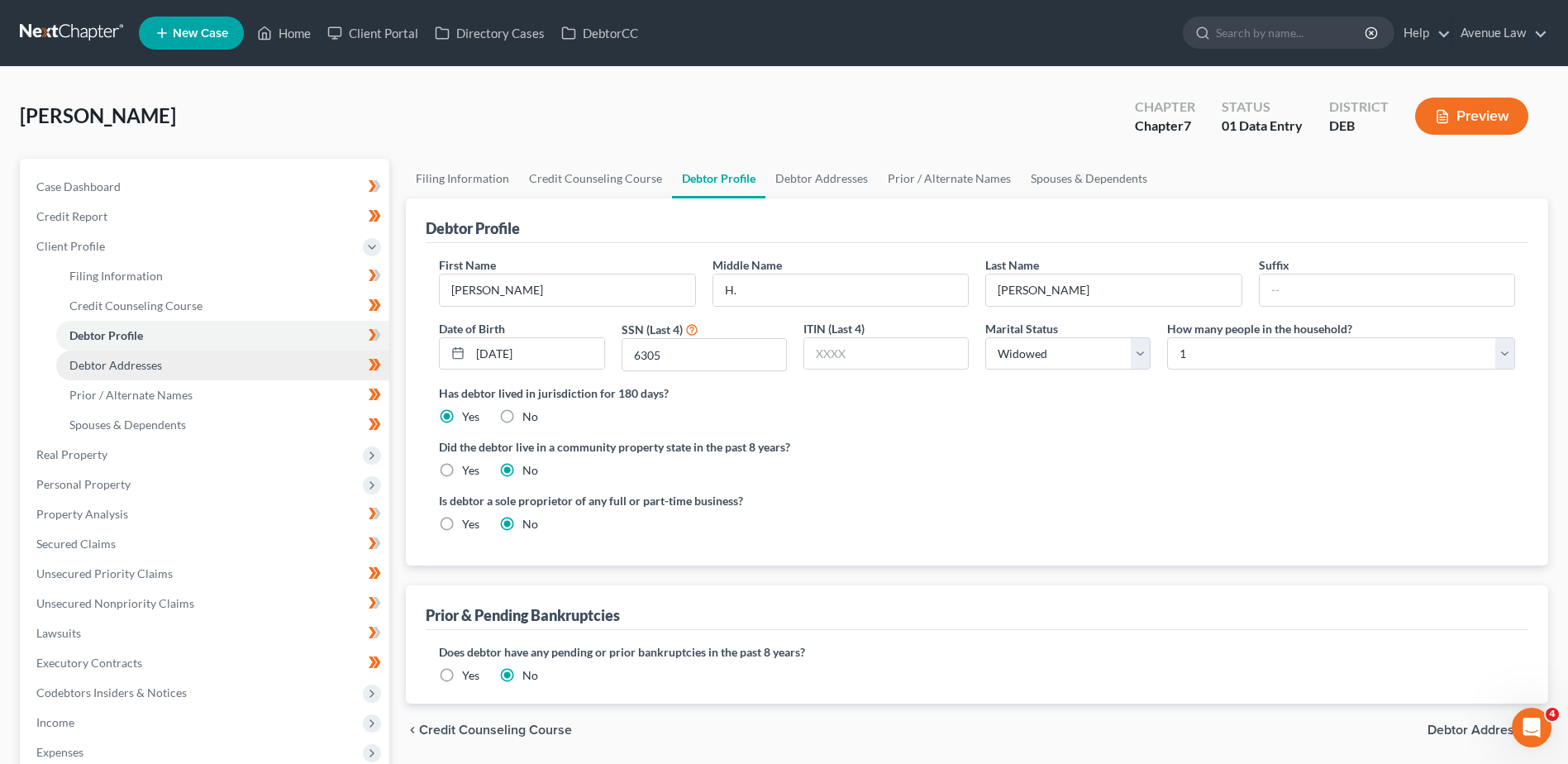
click at [127, 363] on span "Debtor Addresses" at bounding box center [116, 365] width 92 height 14
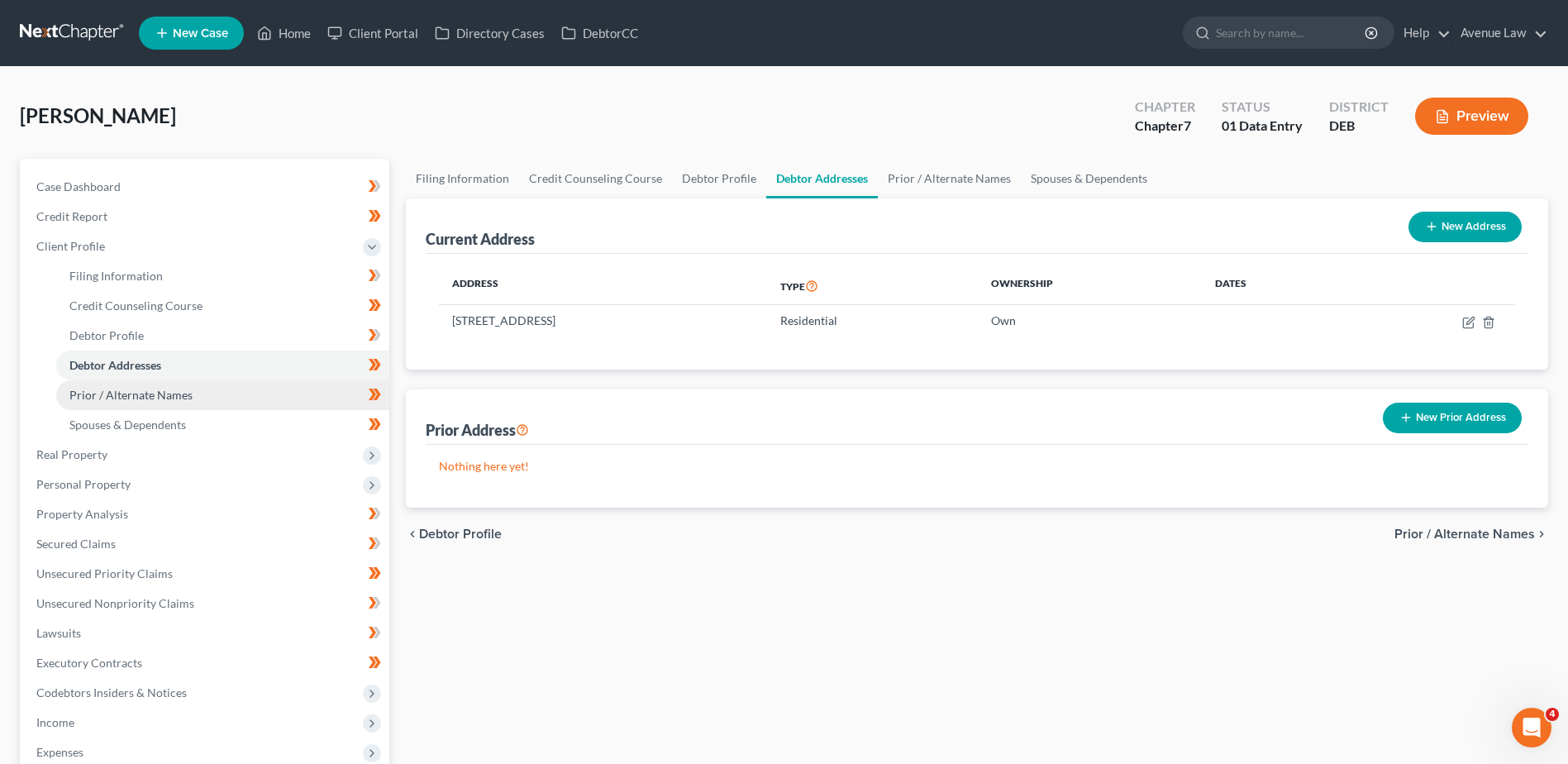
click at [145, 394] on span "Prior / Alternate Names" at bounding box center [131, 395] width 123 height 14
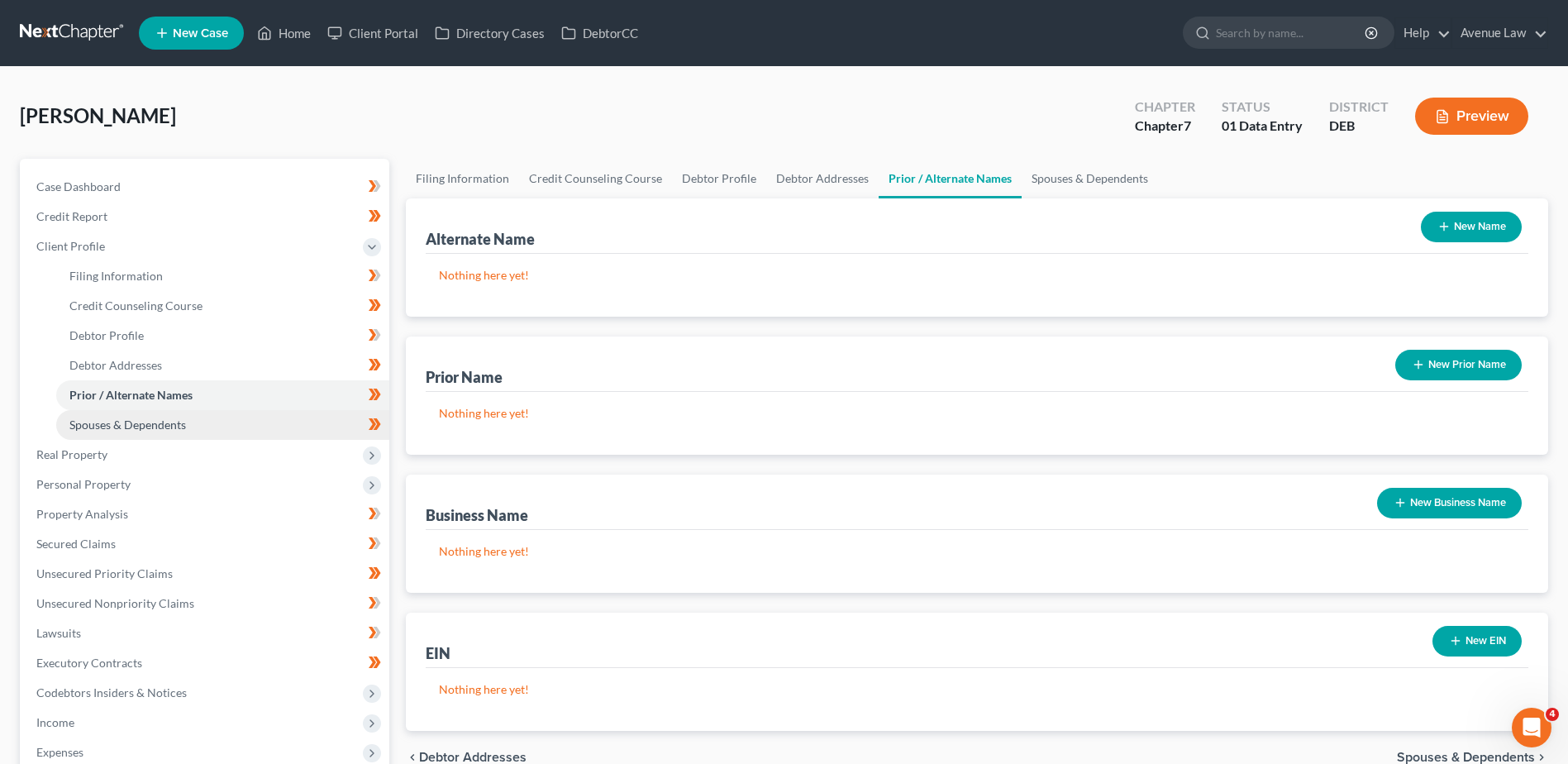
click at [141, 411] on link "Spouses & Dependents" at bounding box center [222, 424] width 333 height 30
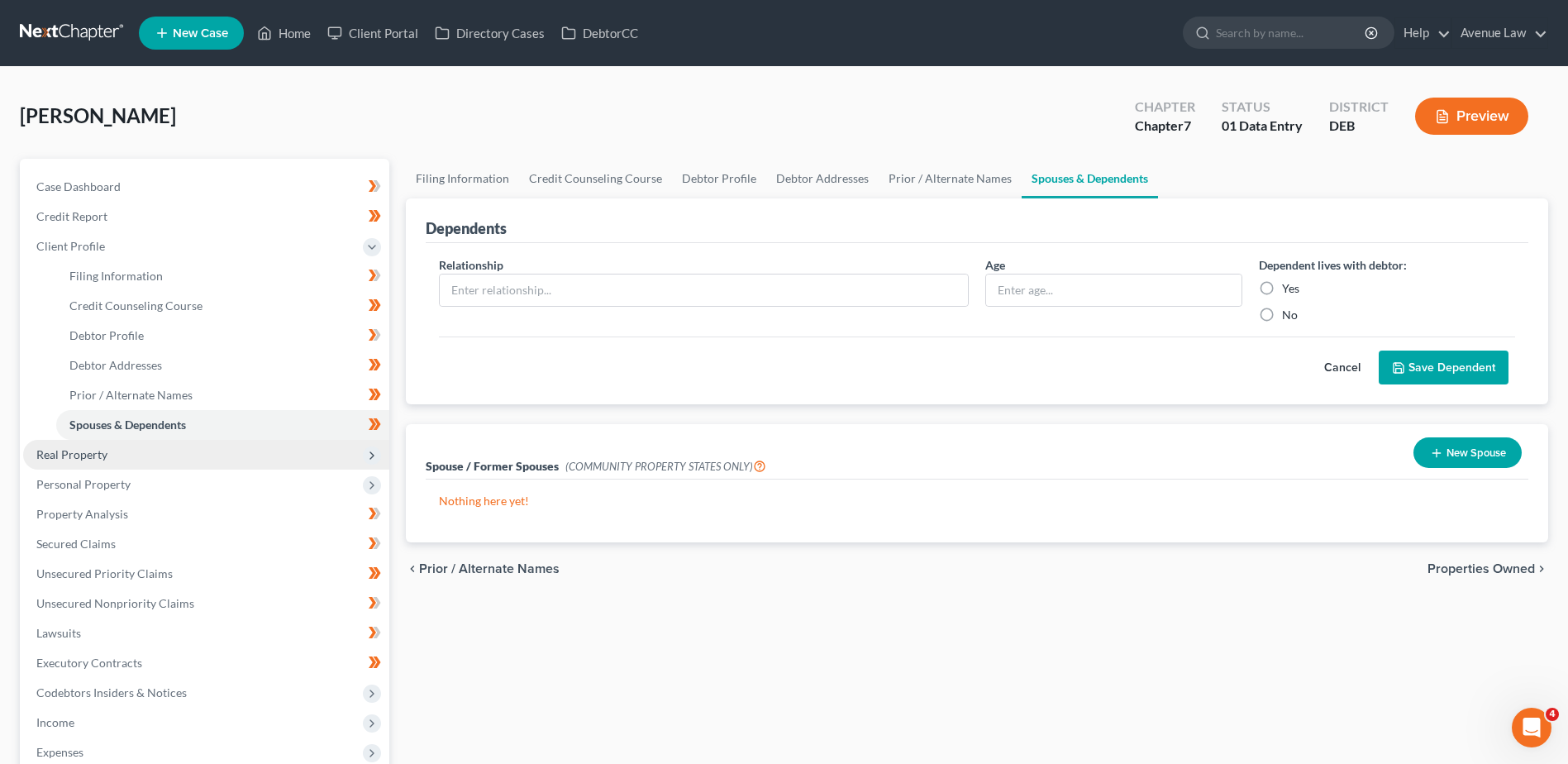
click at [90, 452] on span "Real Property" at bounding box center [72, 454] width 71 height 14
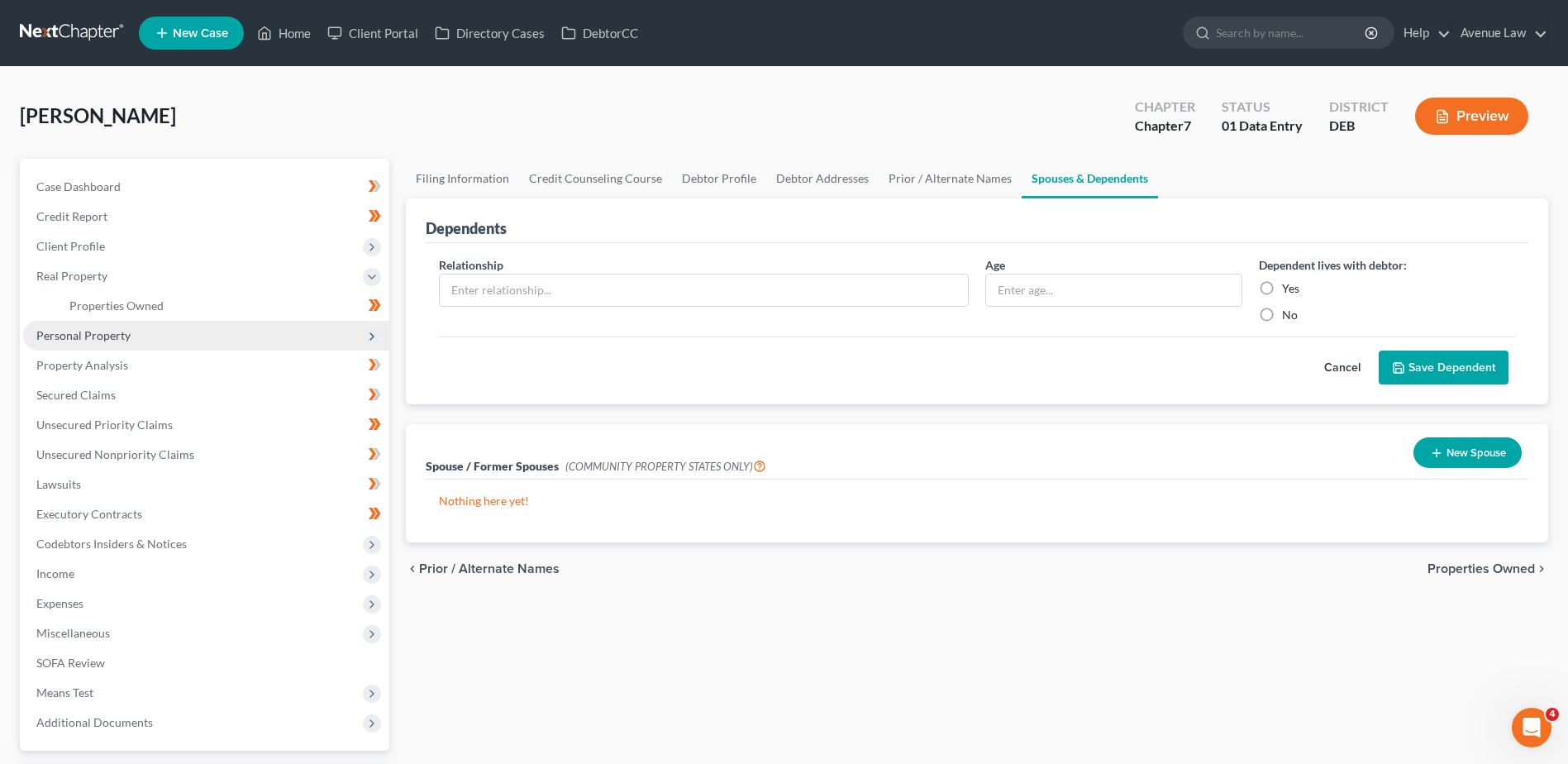
click at [96, 331] on span "Personal Property" at bounding box center [84, 335] width 94 height 14
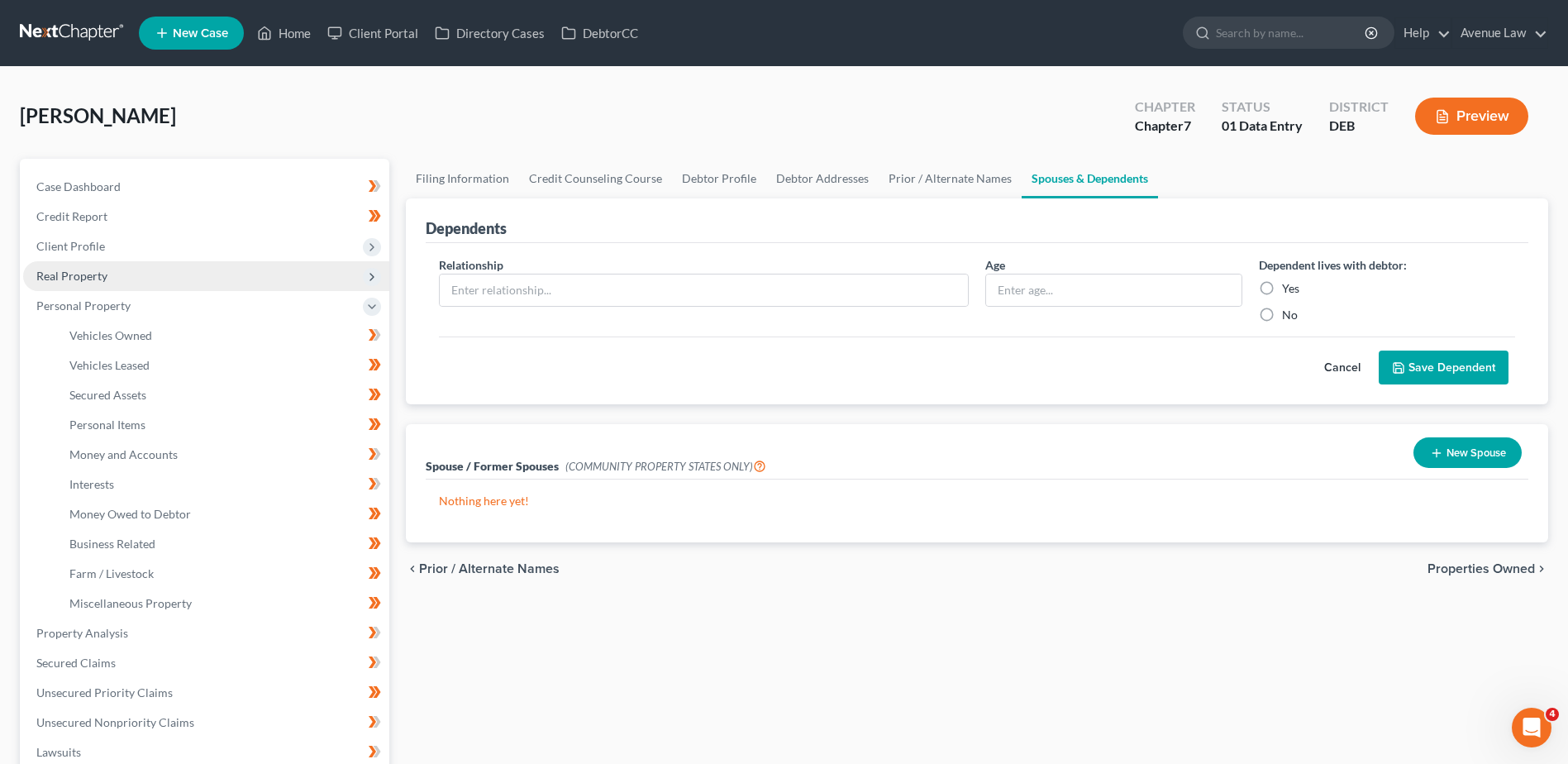
click at [84, 280] on span "Real Property" at bounding box center [72, 275] width 71 height 14
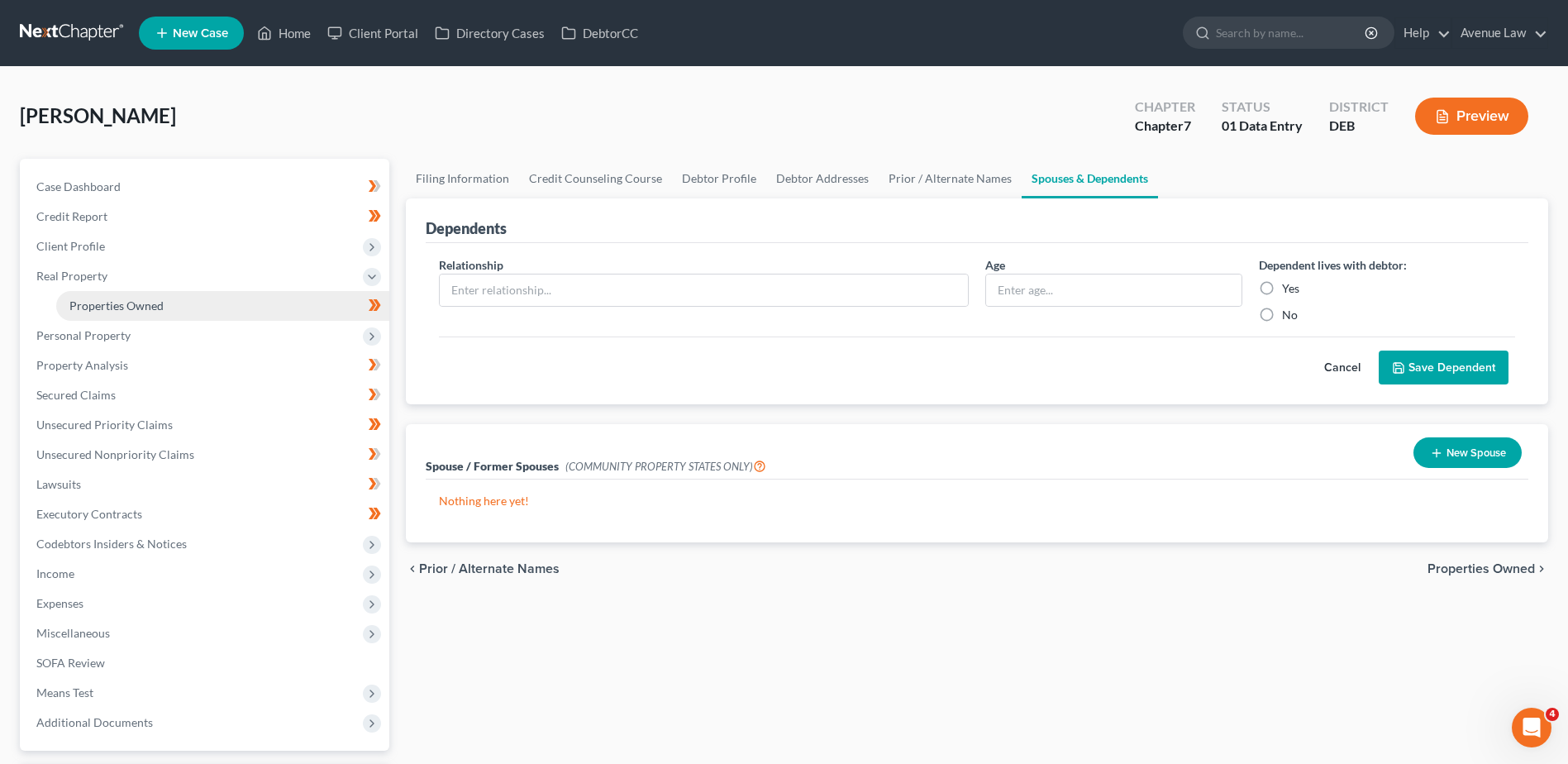
click at [125, 298] on span "Properties Owned" at bounding box center [116, 305] width 94 height 14
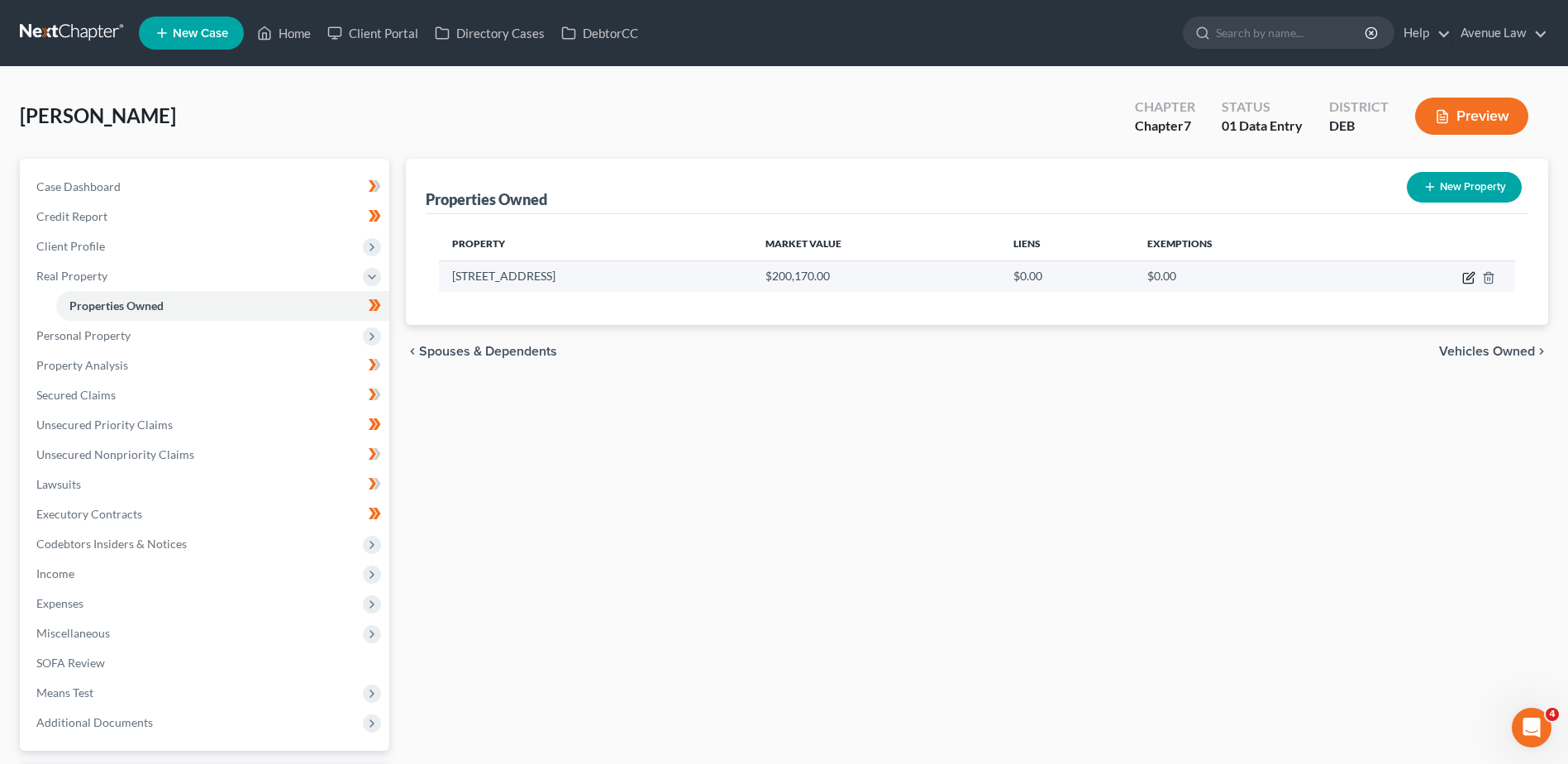
click at [1248, 274] on icon "button" at bounding box center [1471, 276] width 8 height 8
select select "7"
select select "0"
select select "5"
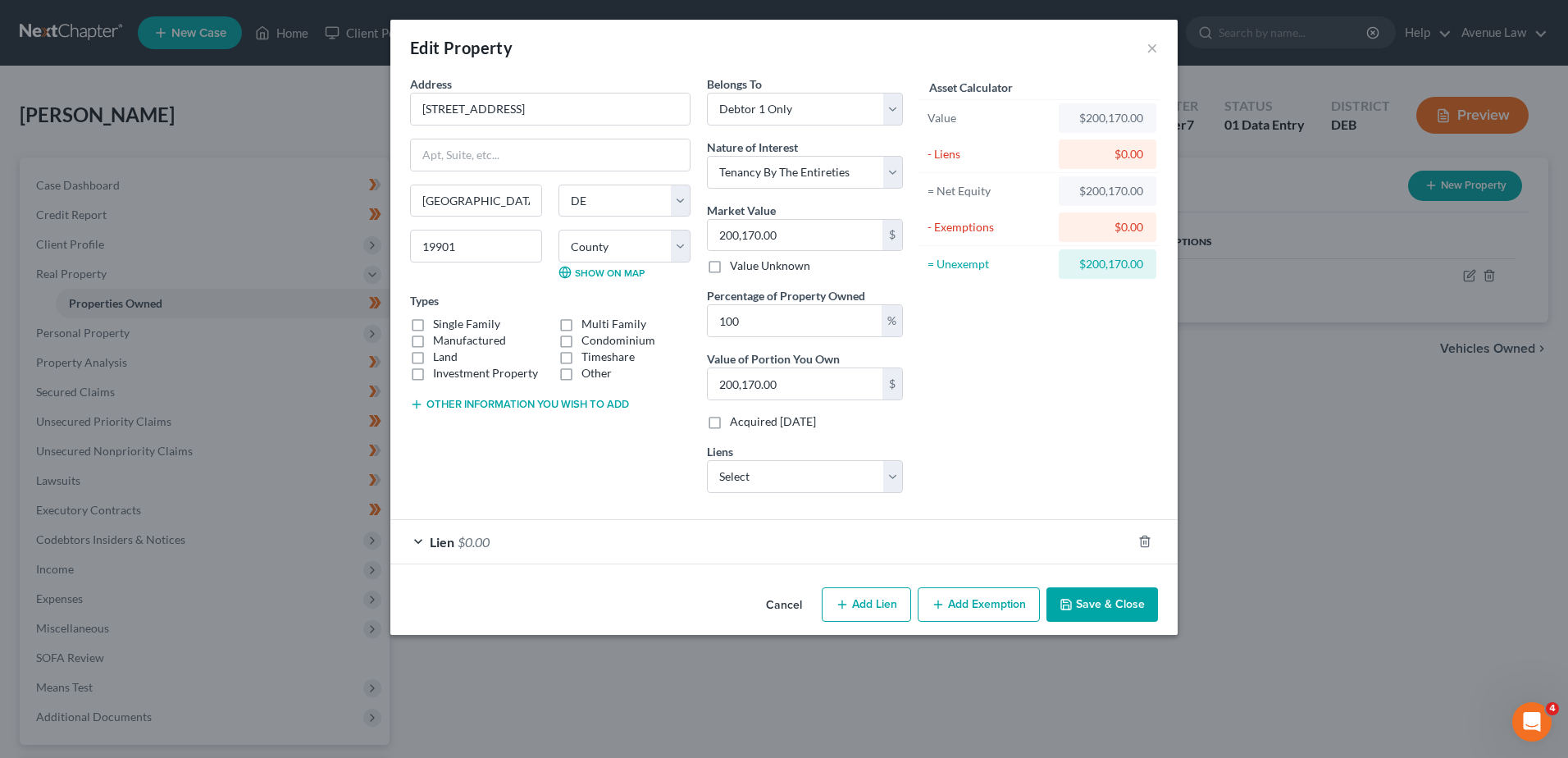
click at [491, 537] on div "Lien $0.00" at bounding box center [761, 542] width 741 height 44
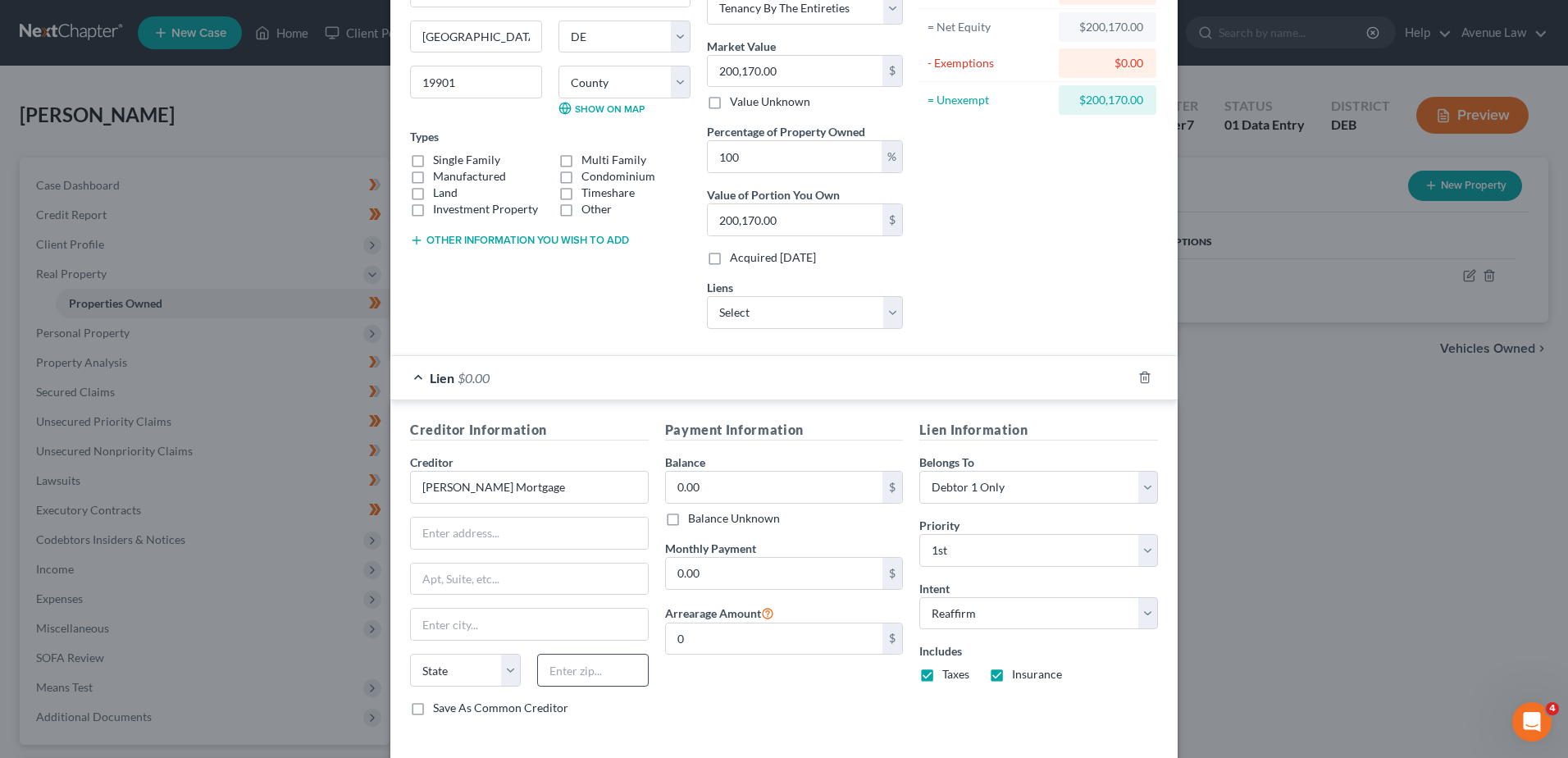
scroll to position [239, 0]
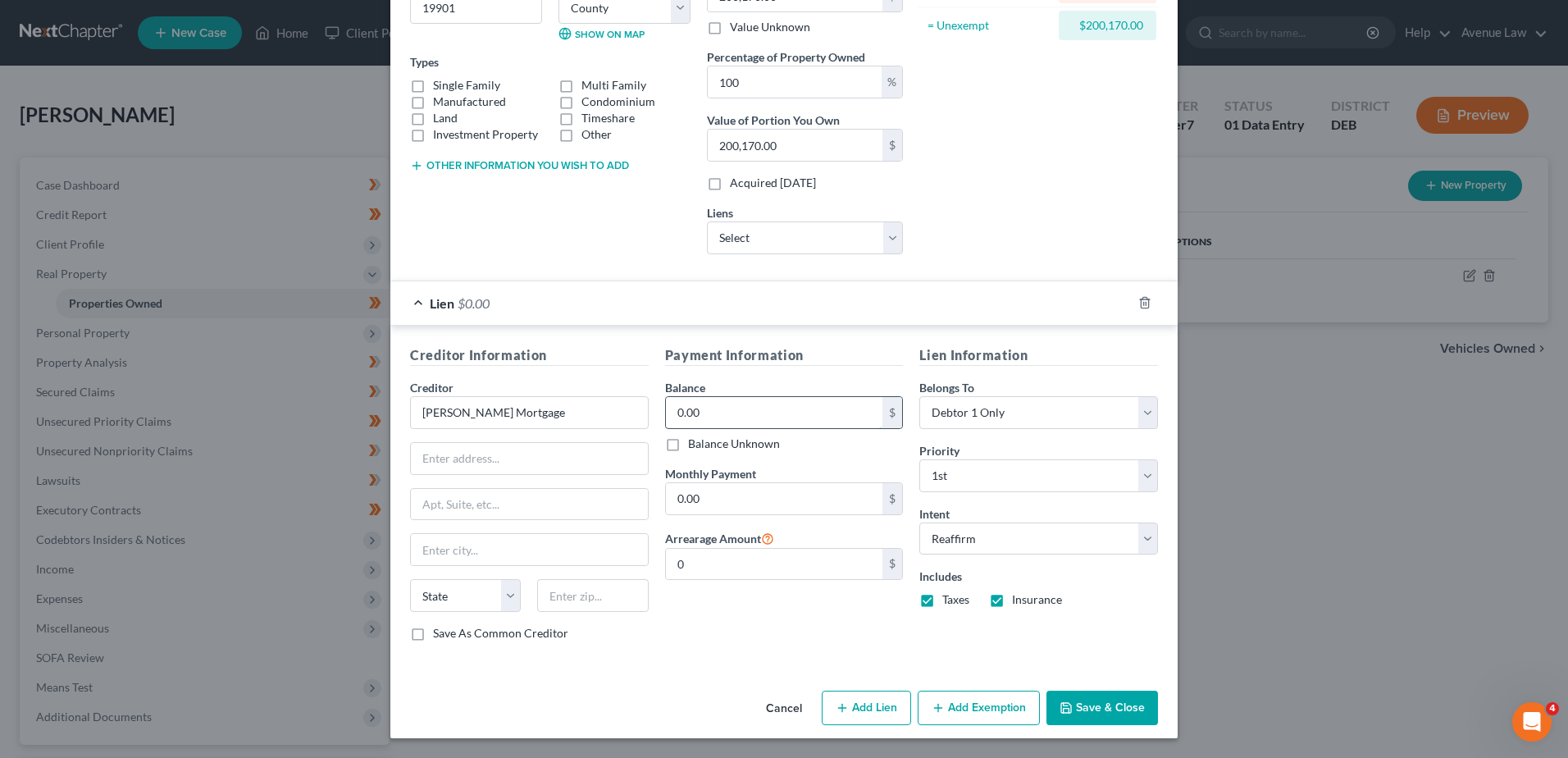
click at [710, 411] on input "0.00" at bounding box center [774, 412] width 218 height 32
click at [104, 380] on div "Edit Property × Address * [GEOGRAPHIC_DATA] [GEOGRAPHIC_DATA] [US_STATE][GEOGRA…" at bounding box center [784, 379] width 1568 height 758
click at [1078, 704] on button "Save & Close" at bounding box center [1102, 707] width 112 height 34
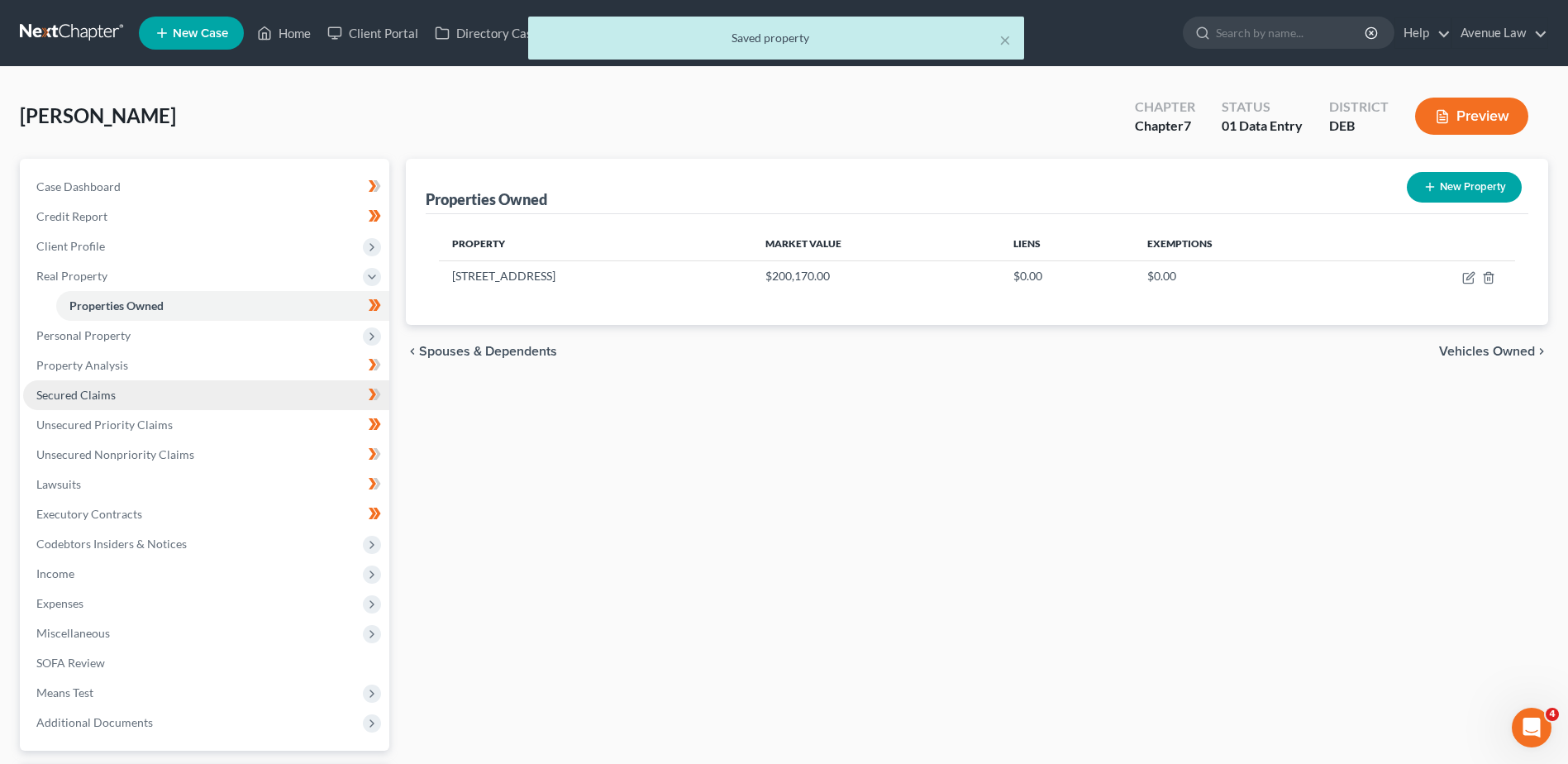
click at [90, 385] on link "Secured Claims" at bounding box center [206, 395] width 366 height 30
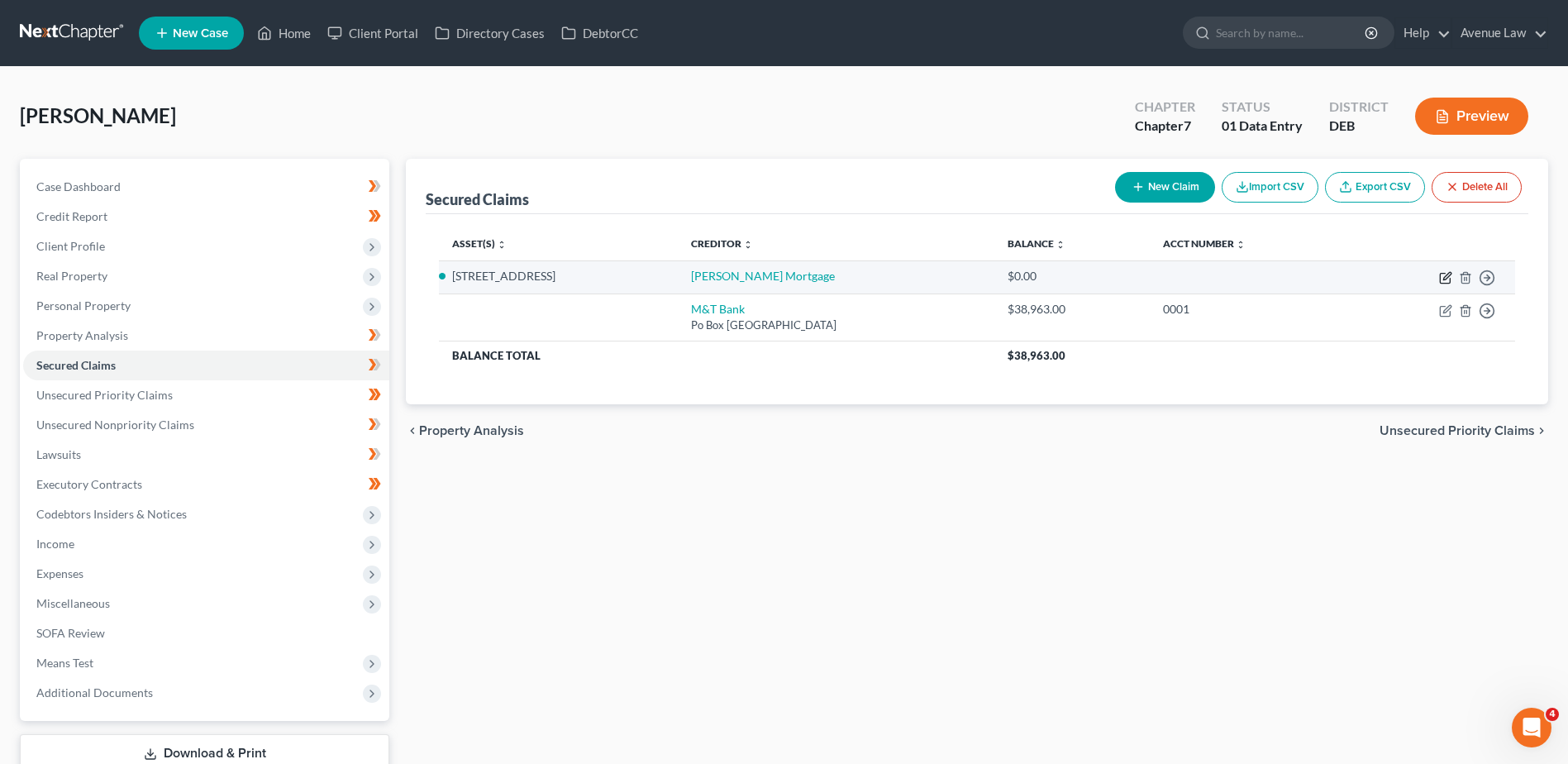
click at [1248, 279] on icon "button" at bounding box center [1446, 278] width 13 height 13
select select "2"
select select "0"
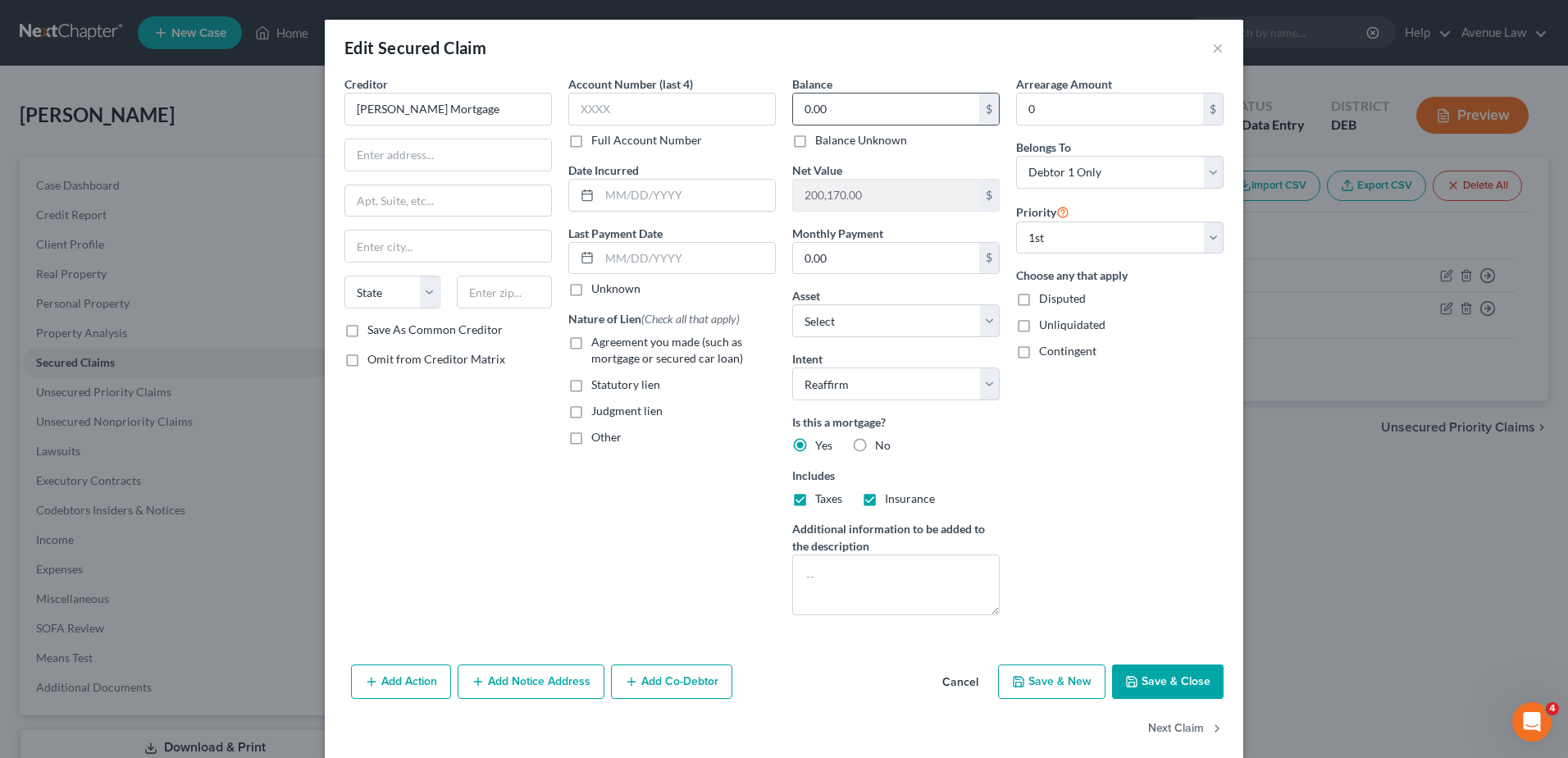
click at [845, 114] on input "0.00" at bounding box center [886, 109] width 186 height 32
type input "135,046.04"
click at [1059, 229] on select "Select 1st 2nd 3rd 4th 5th 6th 7th 8th 9th 10th 11th 12th 13th 14th 15th 16th 1…" at bounding box center [1119, 238] width 207 height 32
click at [1059, 236] on select "Select 1st 2nd 3rd 4th 5th 6th 7th 8th 9th 10th 11th 12th 13th 14th 15th 16th 1…" at bounding box center [1119, 238] width 207 height 32
click at [869, 262] on input "0.00" at bounding box center [886, 258] width 186 height 32
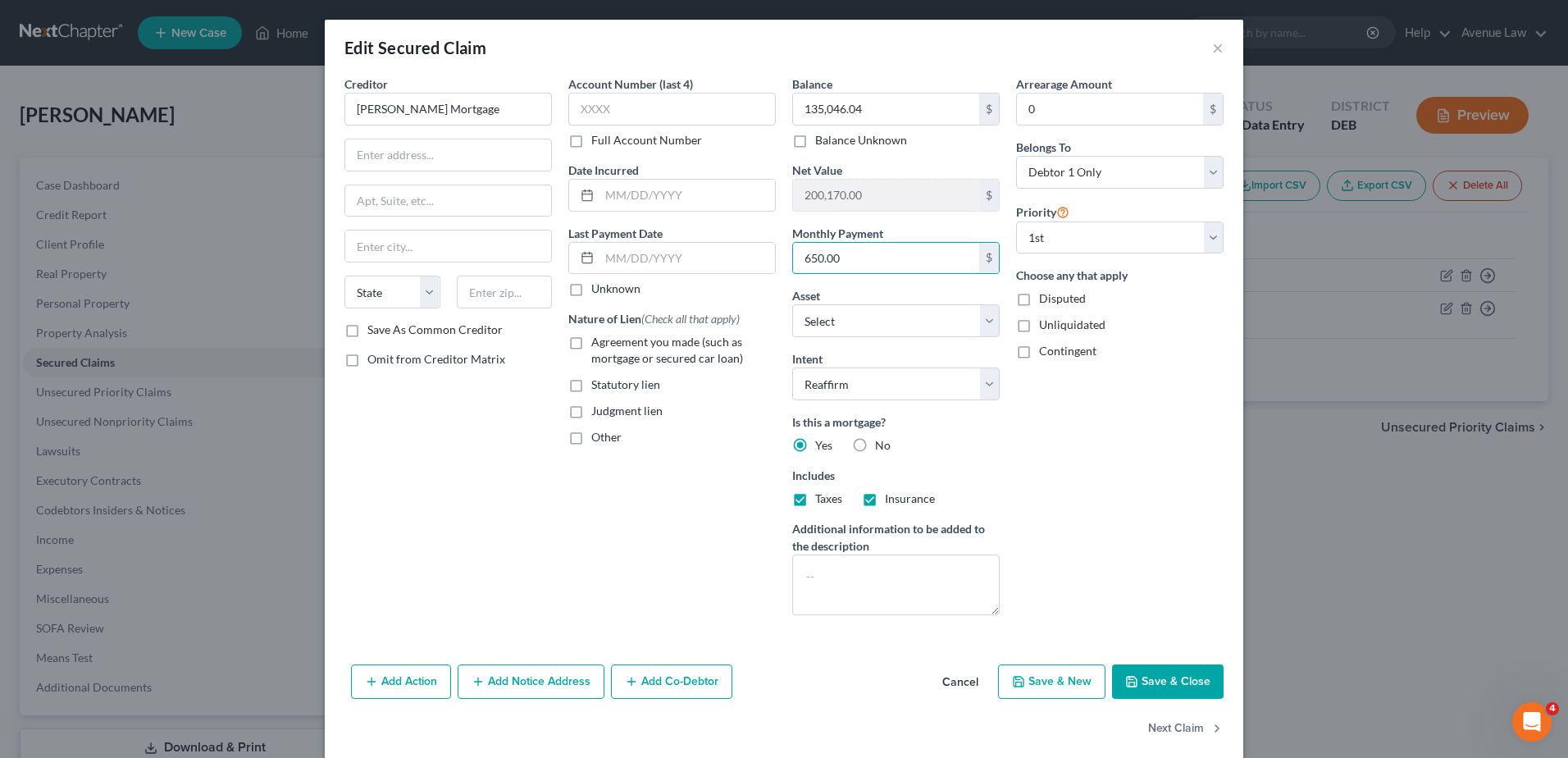
type input "650.00"
drag, startPoint x: 1136, startPoint y: 671, endPoint x: 575, endPoint y: 377, distance: 633.4
click at [575, 377] on div "Edit Secured Claim × Creditor * [PERSON_NAME] Mortgage State [US_STATE] AK [GEO…" at bounding box center [784, 390] width 919 height 739
click at [591, 342] on label "Agreement you made (such as mortgage or secured car loan)" at bounding box center [683, 350] width 184 height 32
click at [598, 342] on input "Agreement you made (such as mortgage or secured car loan)" at bounding box center [603, 339] width 11 height 11
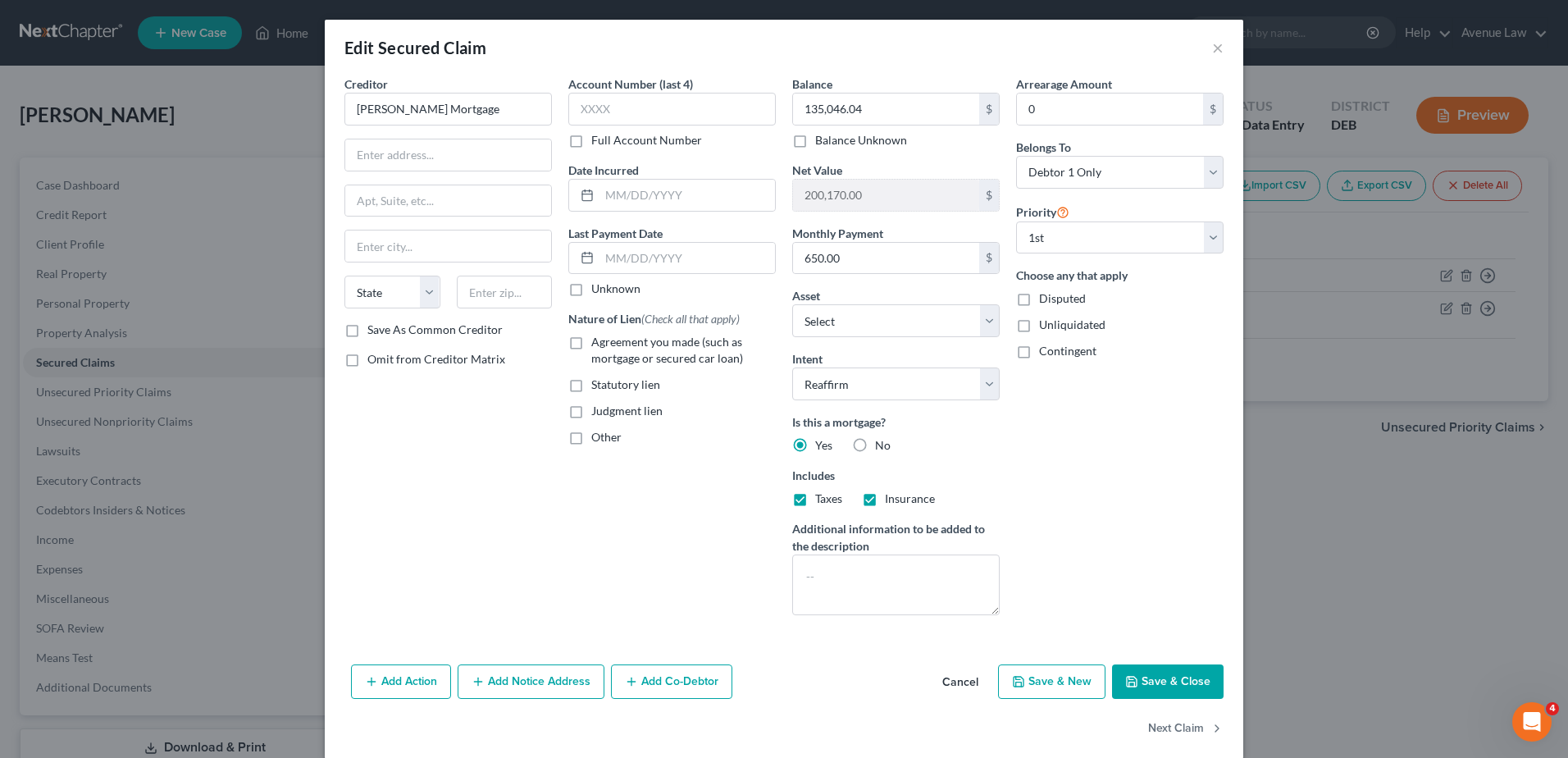
checkbox input "true"
drag, startPoint x: 1176, startPoint y: 687, endPoint x: 1082, endPoint y: 320, distance: 378.8
click at [1102, 340] on div "Edit Secured Claim × Creditor * [PERSON_NAME] Mortgage State [US_STATE] AK [GEO…" at bounding box center [784, 390] width 919 height 739
click at [1065, 302] on span "Disputed" at bounding box center [1062, 298] width 47 height 14
click at [1056, 301] on input "Disputed" at bounding box center [1050, 295] width 11 height 11
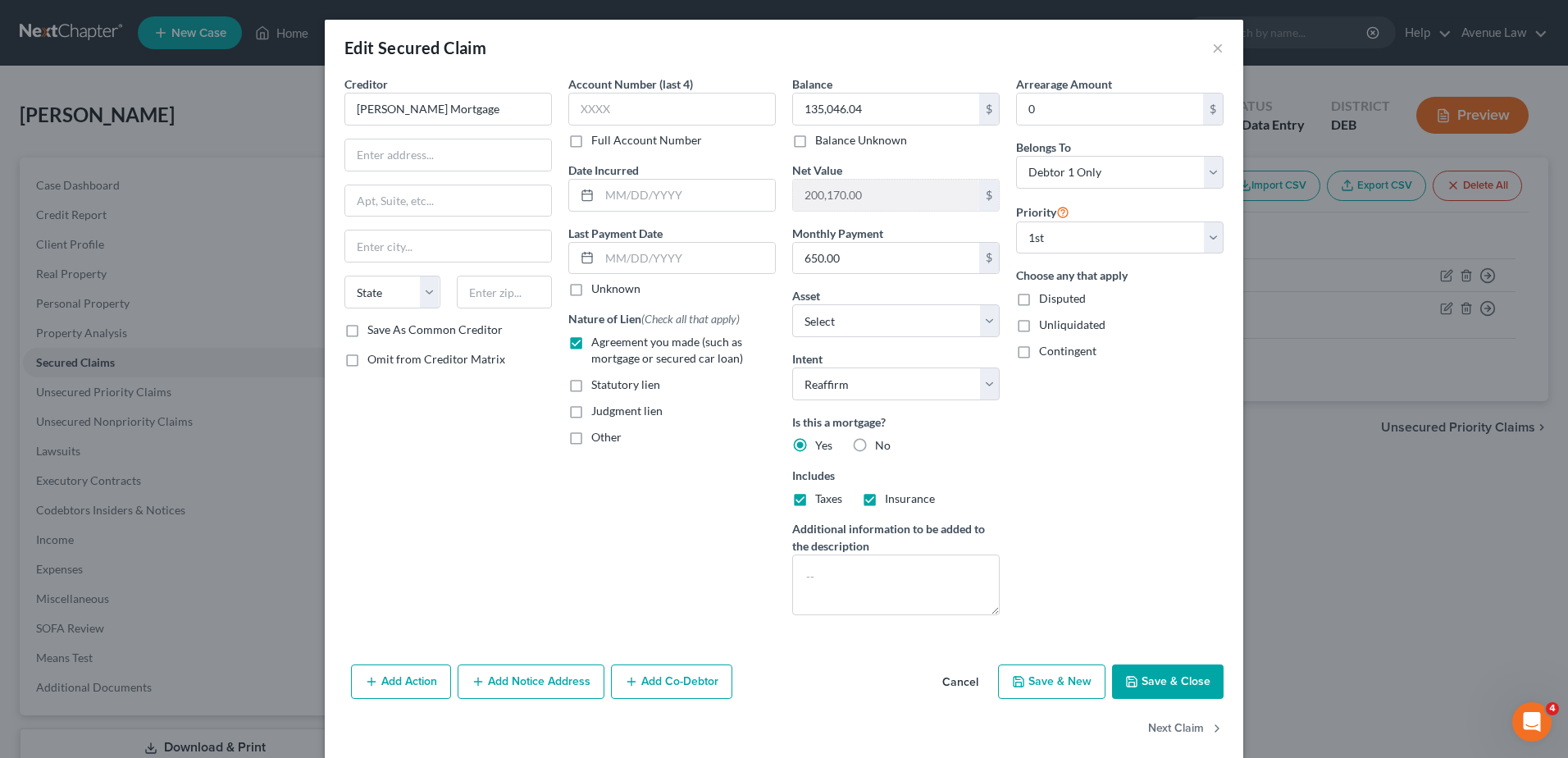
checkbox input "true"
click at [1140, 674] on button "Save & Close" at bounding box center [1168, 682] width 112 height 34
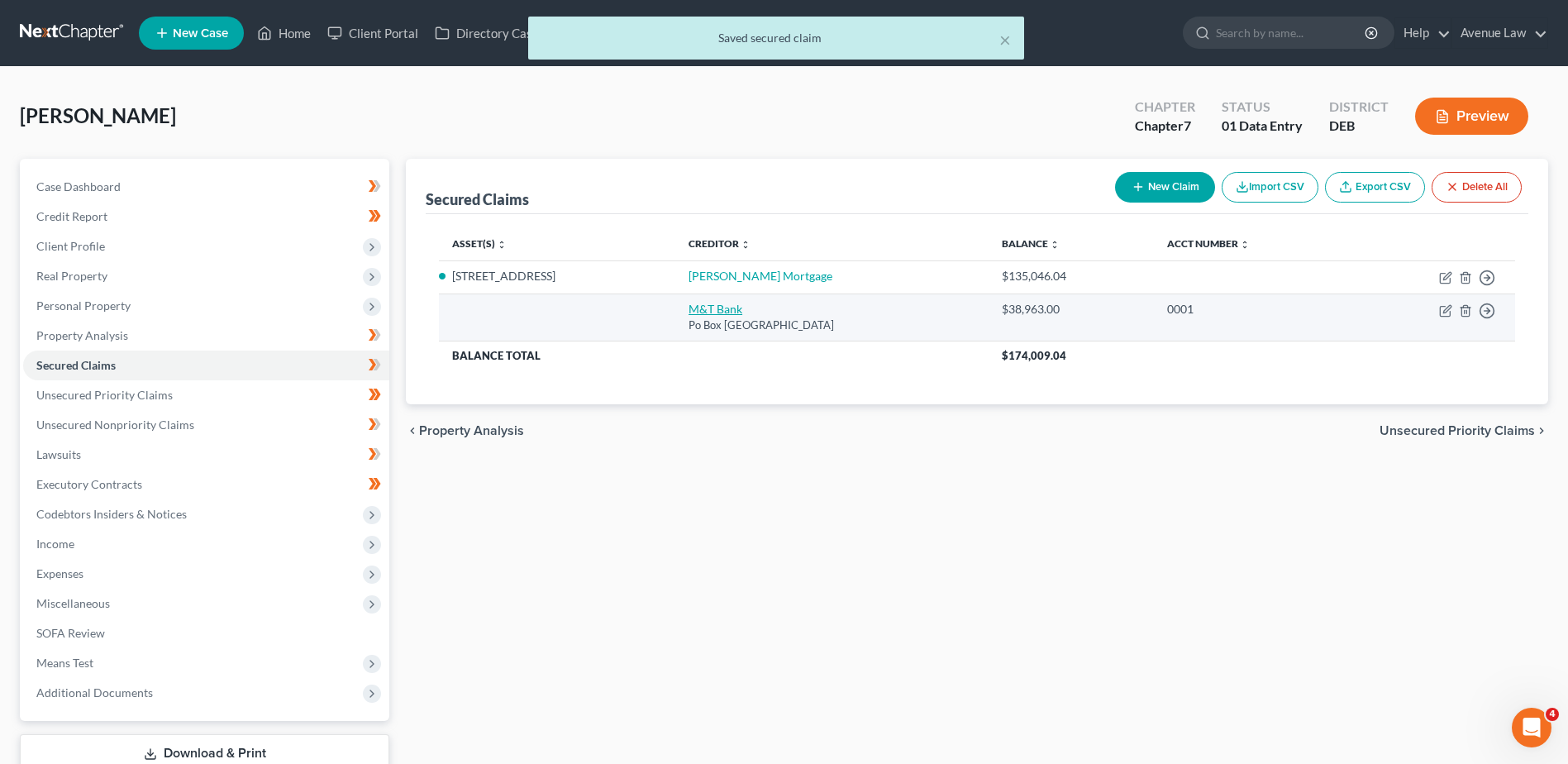
click at [726, 308] on link "M&T Bank" at bounding box center [715, 308] width 54 height 14
select select "35"
select select "0"
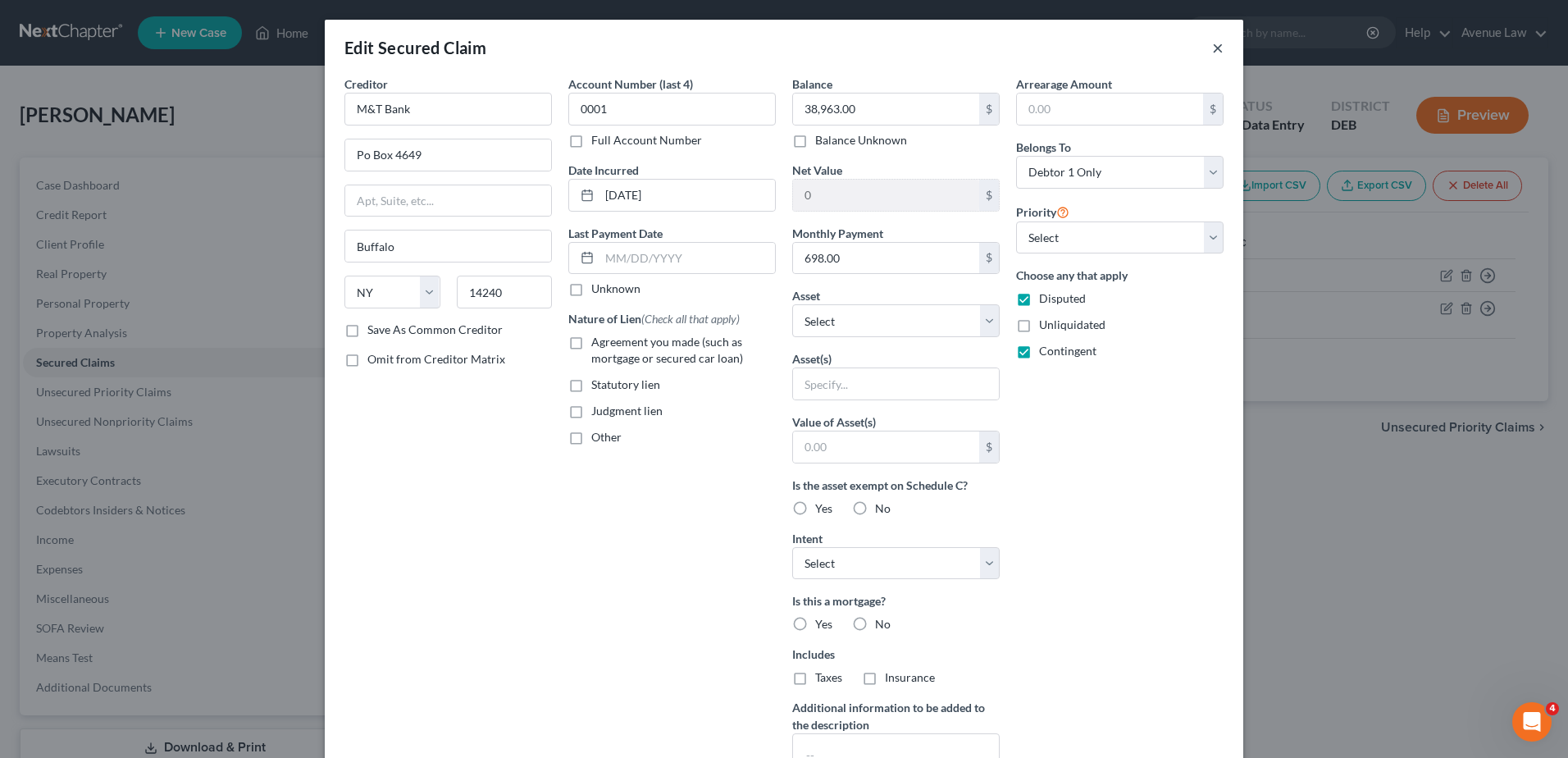
click at [1212, 53] on button "×" at bounding box center [1218, 48] width 11 height 20
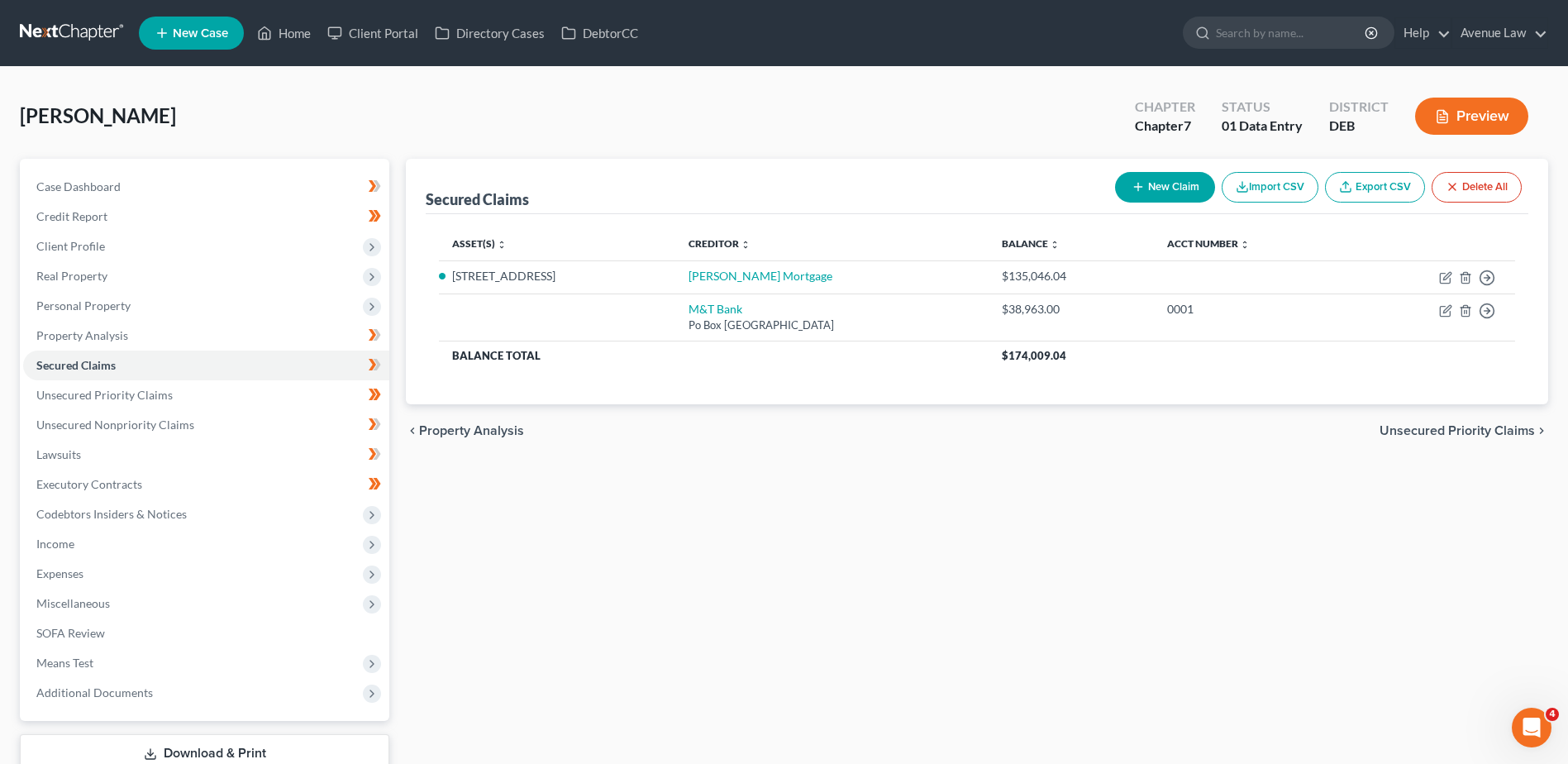
click at [928, 491] on div "Secured Claims New Claim Import CSV Export CSV Delete All Asset(s) expand_more …" at bounding box center [977, 487] width 1159 height 657
click at [83, 267] on span "Real Property" at bounding box center [206, 275] width 366 height 30
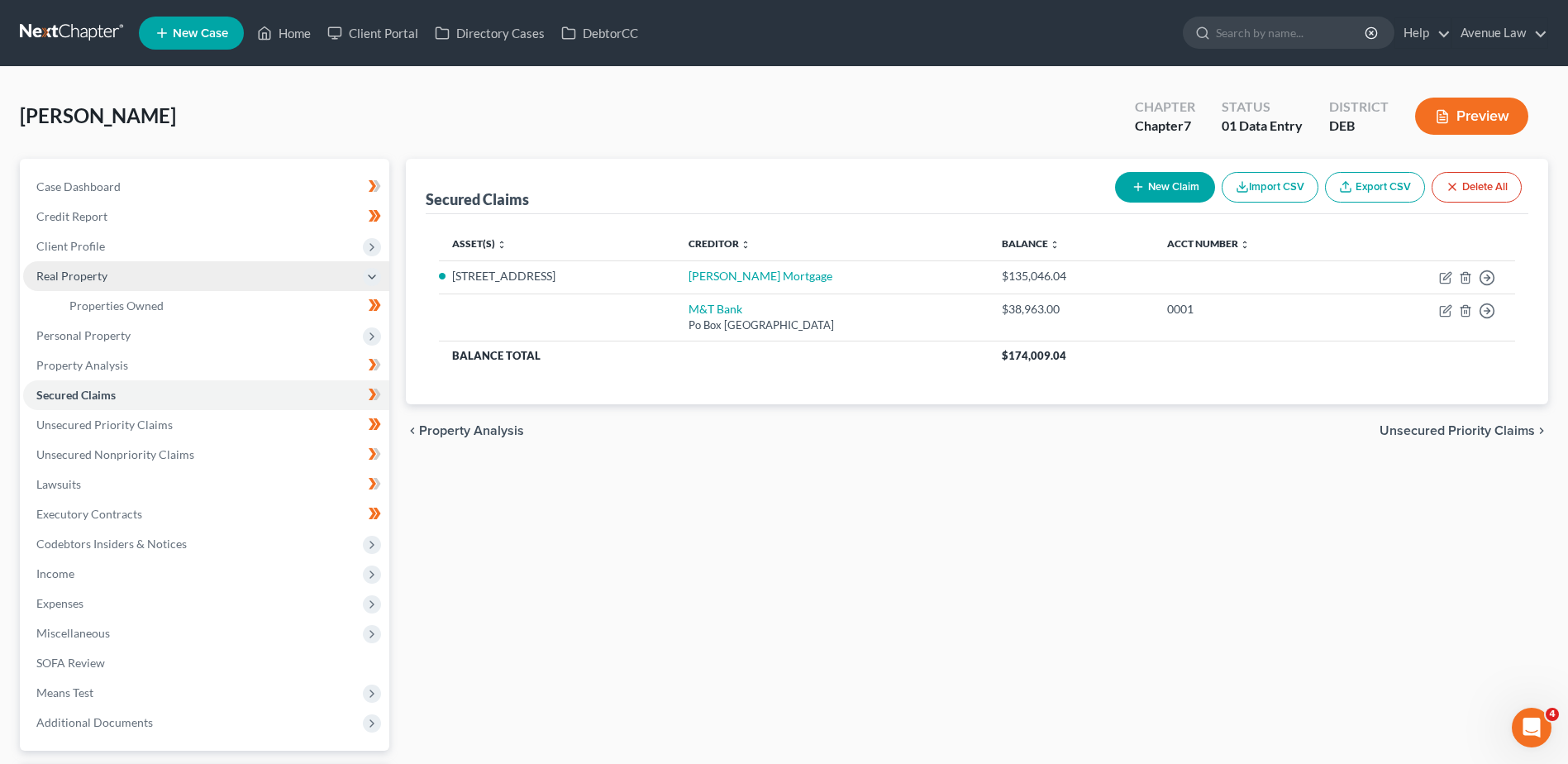
click at [79, 272] on span "Real Property" at bounding box center [72, 275] width 71 height 14
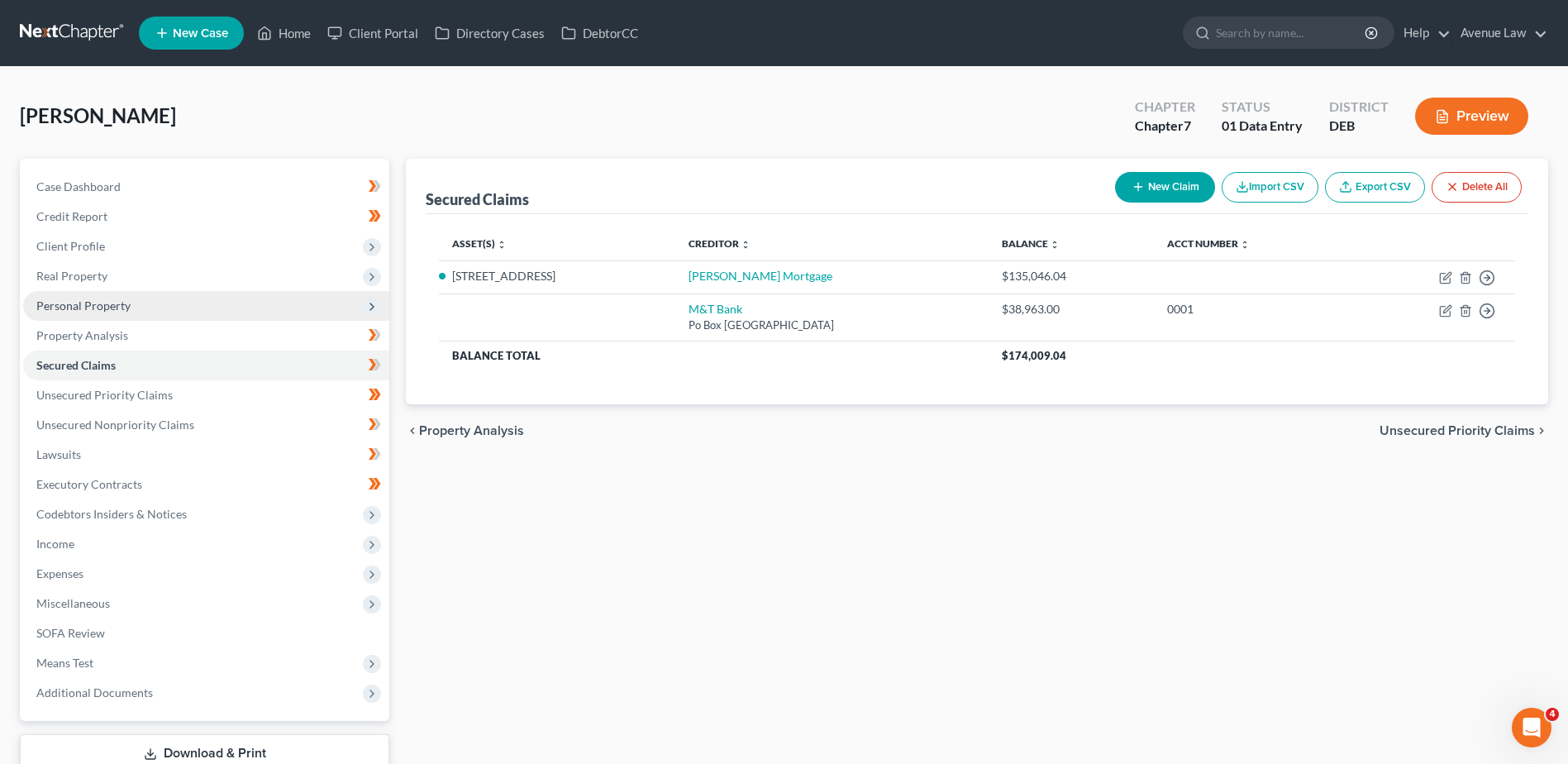
click at [101, 310] on span "Personal Property" at bounding box center [84, 305] width 94 height 14
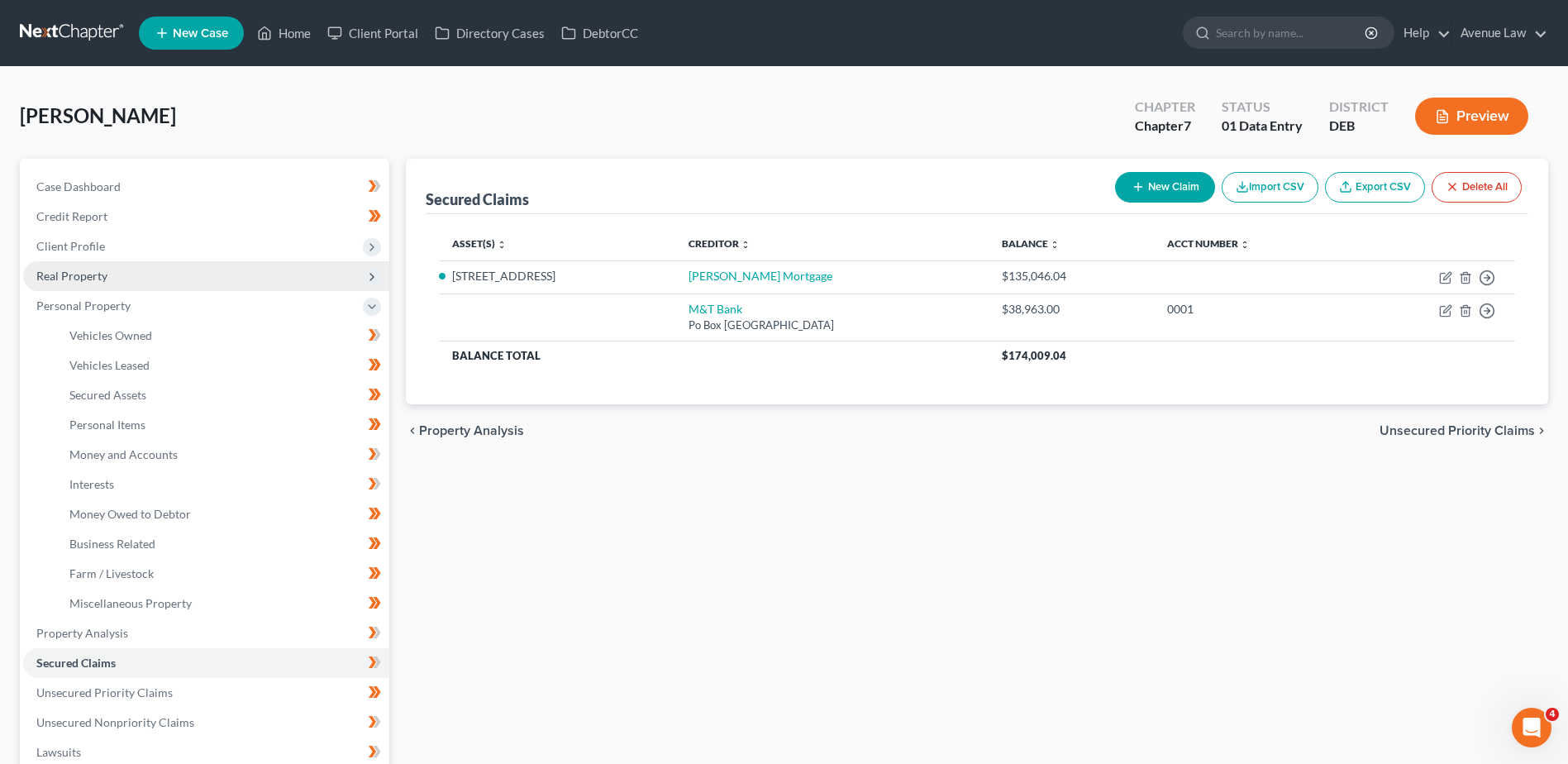
click at [96, 268] on span "Real Property" at bounding box center [72, 275] width 71 height 14
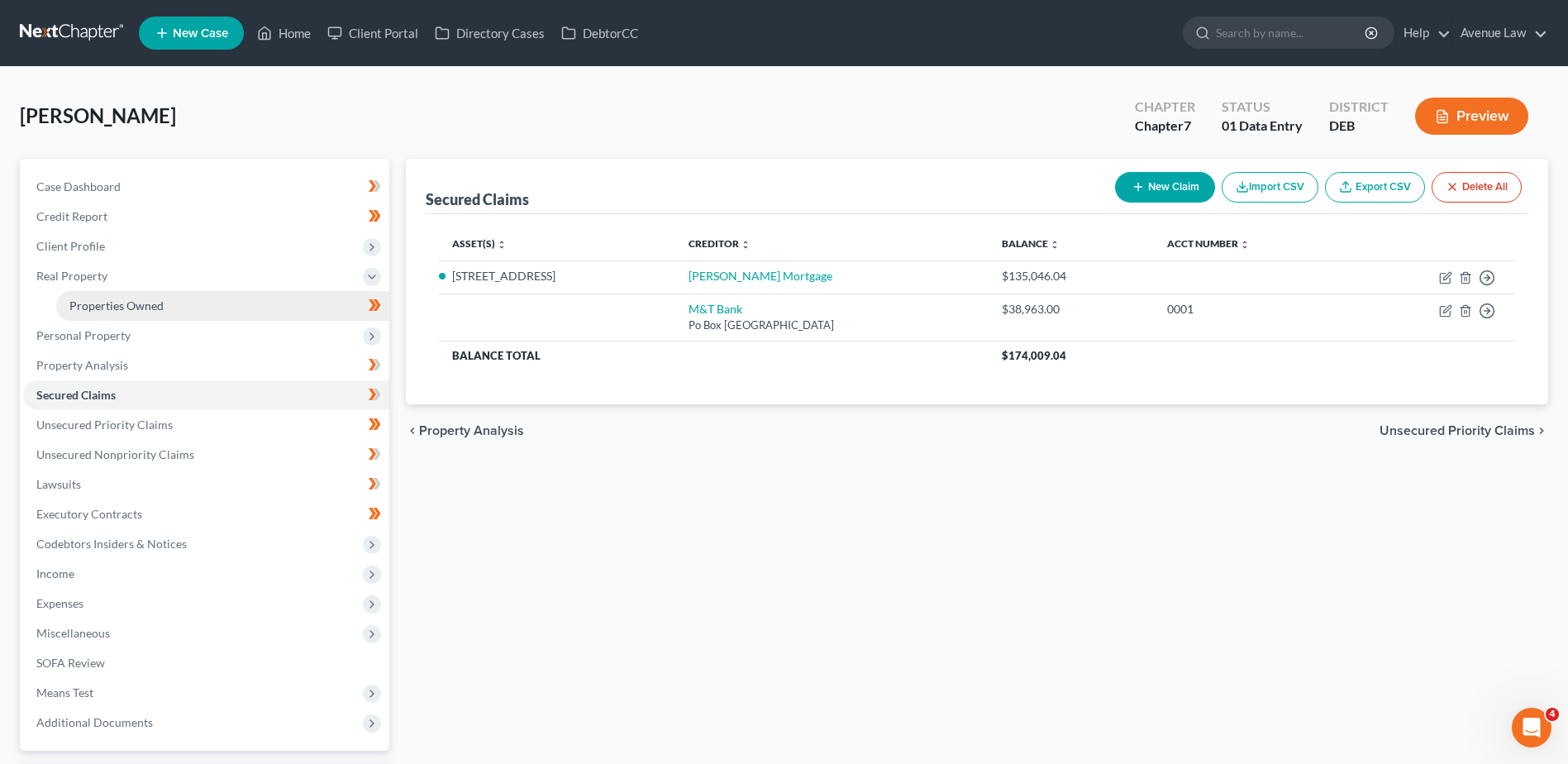
click at [96, 293] on link "Properties Owned" at bounding box center [222, 305] width 333 height 30
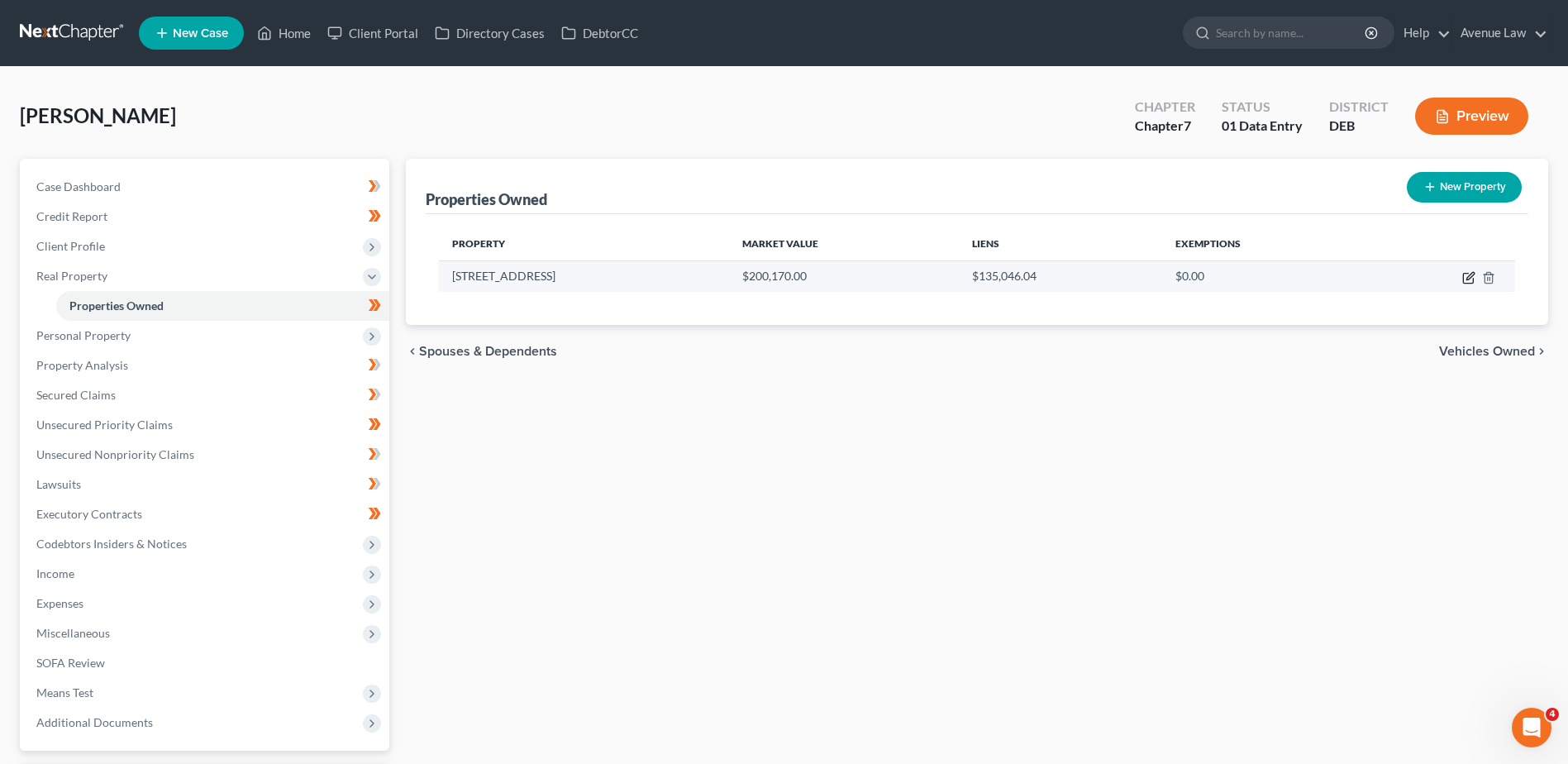
click at [1248, 273] on icon "button" at bounding box center [1471, 276] width 8 height 8
select select "7"
select select "0"
select select "5"
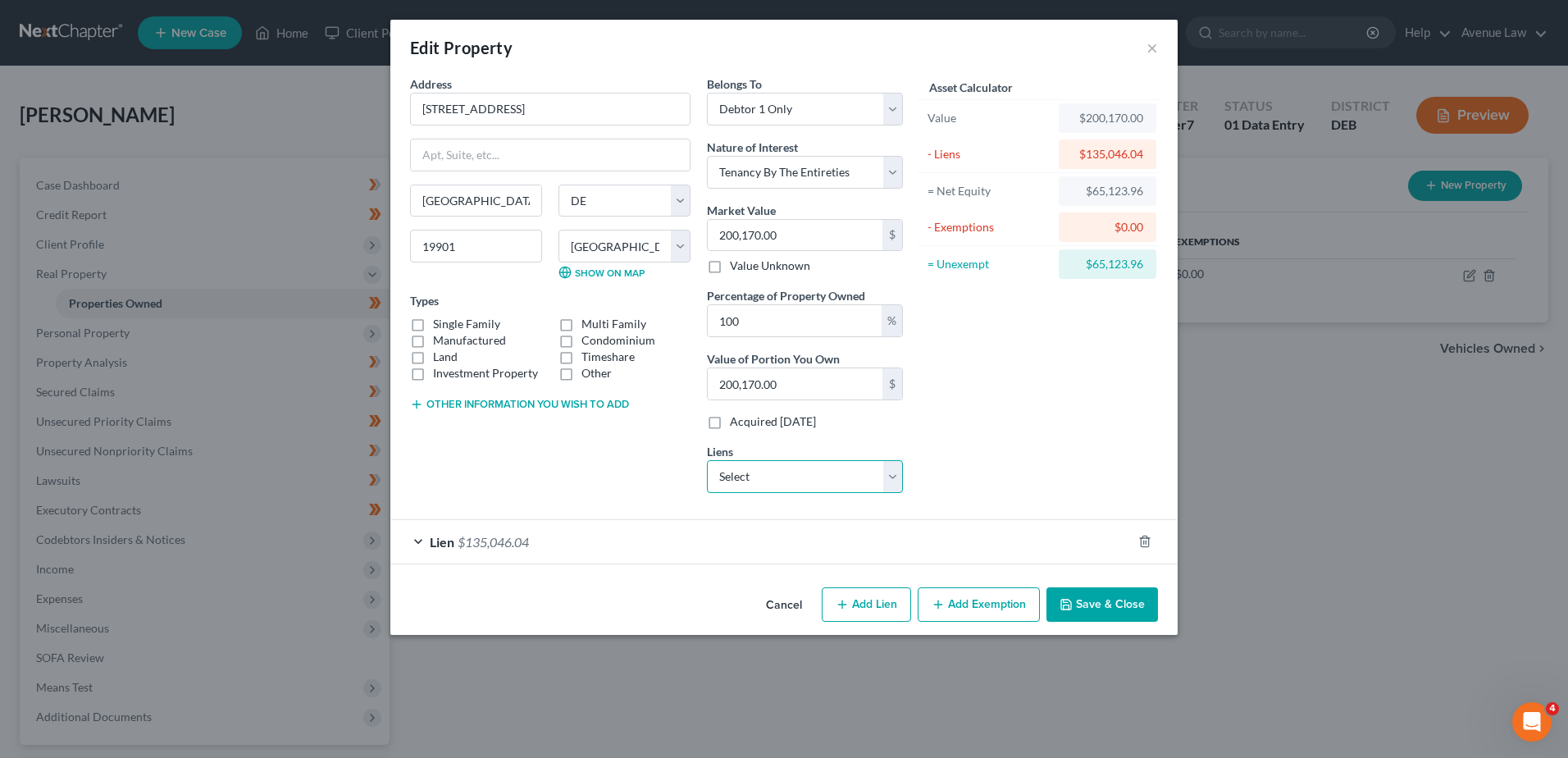
click at [791, 472] on select "Select M&T Bank - $38,963.00" at bounding box center [804, 476] width 196 height 32
click at [526, 528] on div "Lien $135,046.04" at bounding box center [761, 542] width 741 height 44
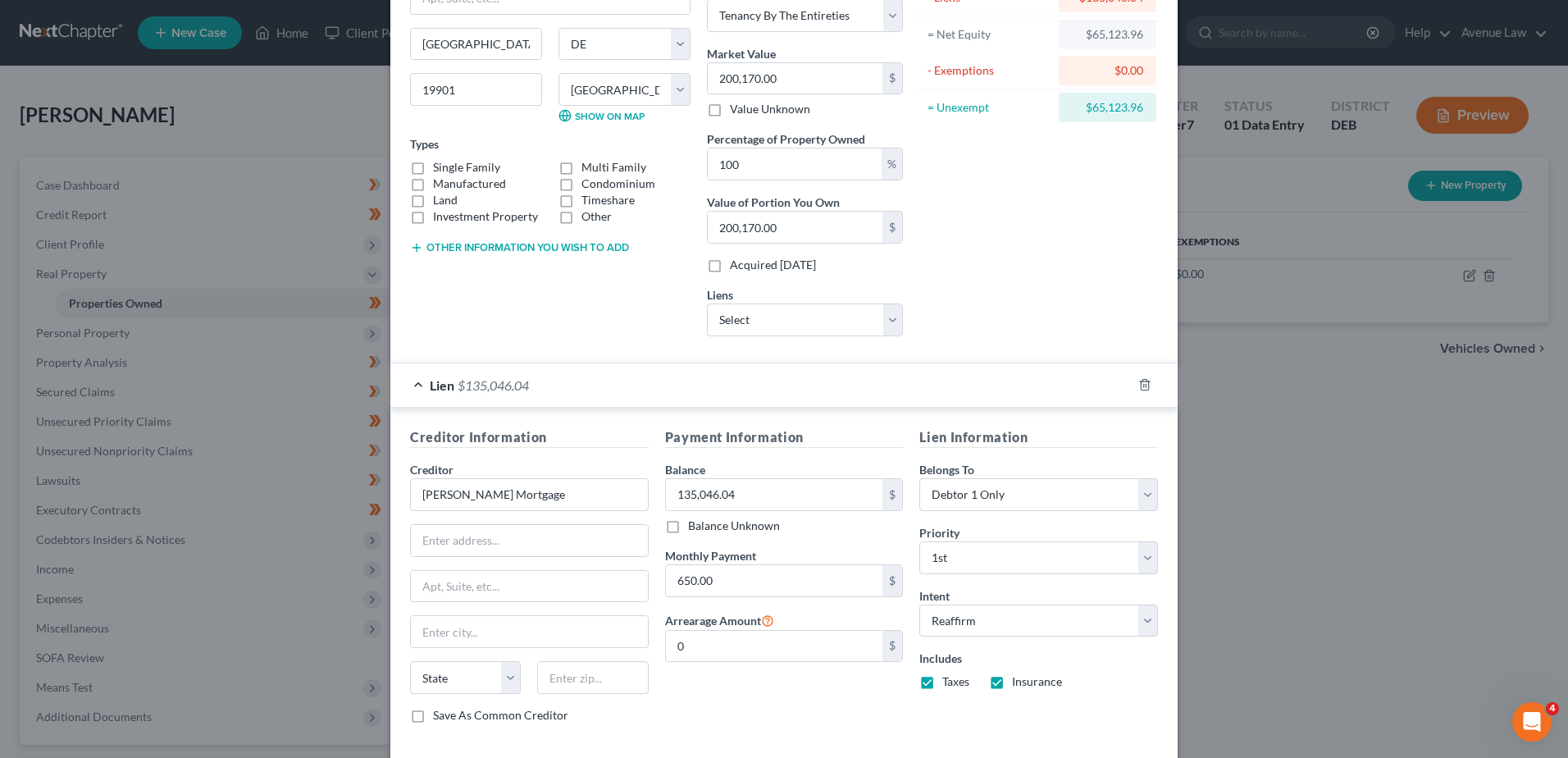
scroll to position [239, 0]
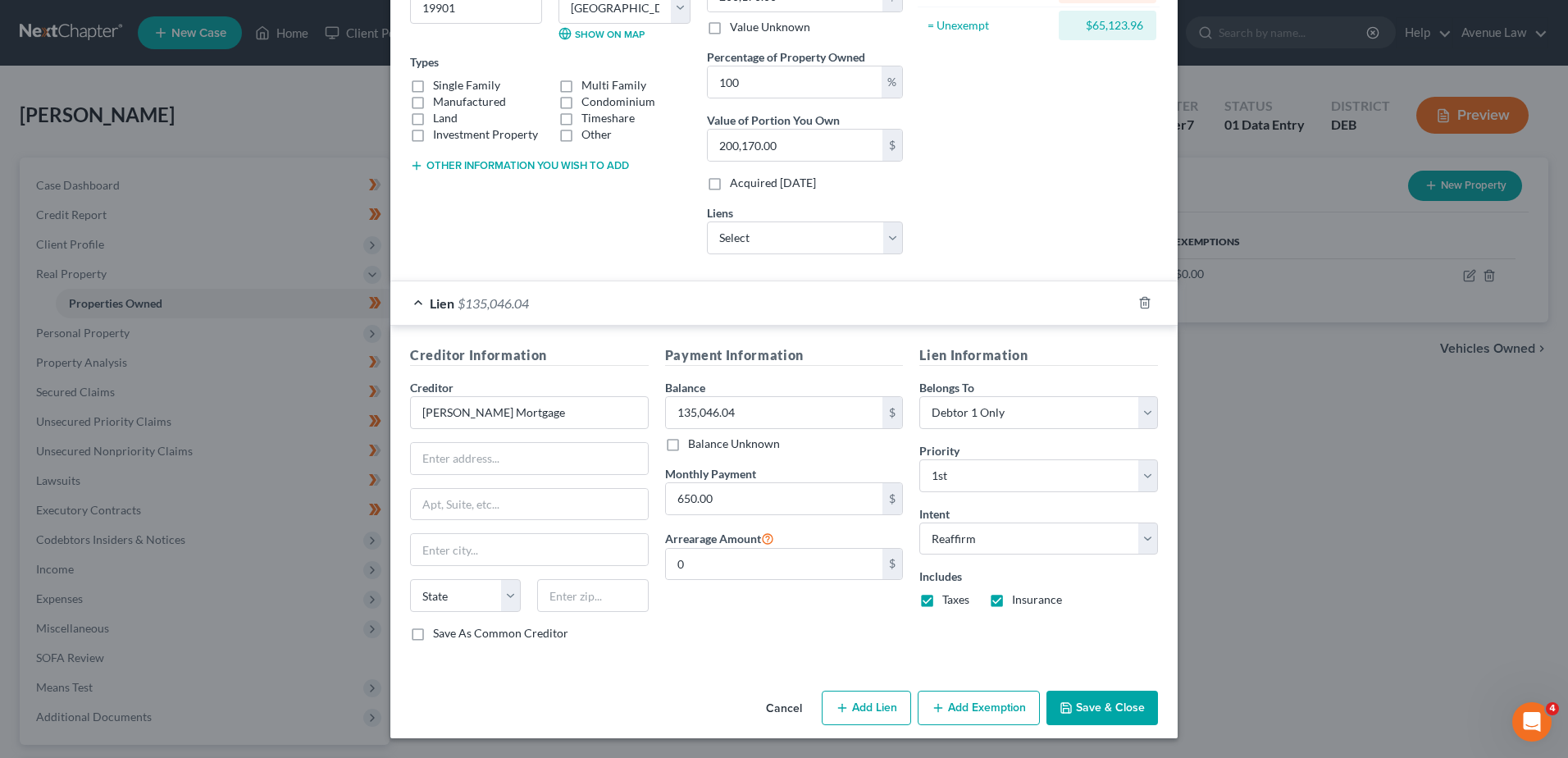
click at [969, 714] on button "Add Exemption" at bounding box center [979, 707] width 122 height 34
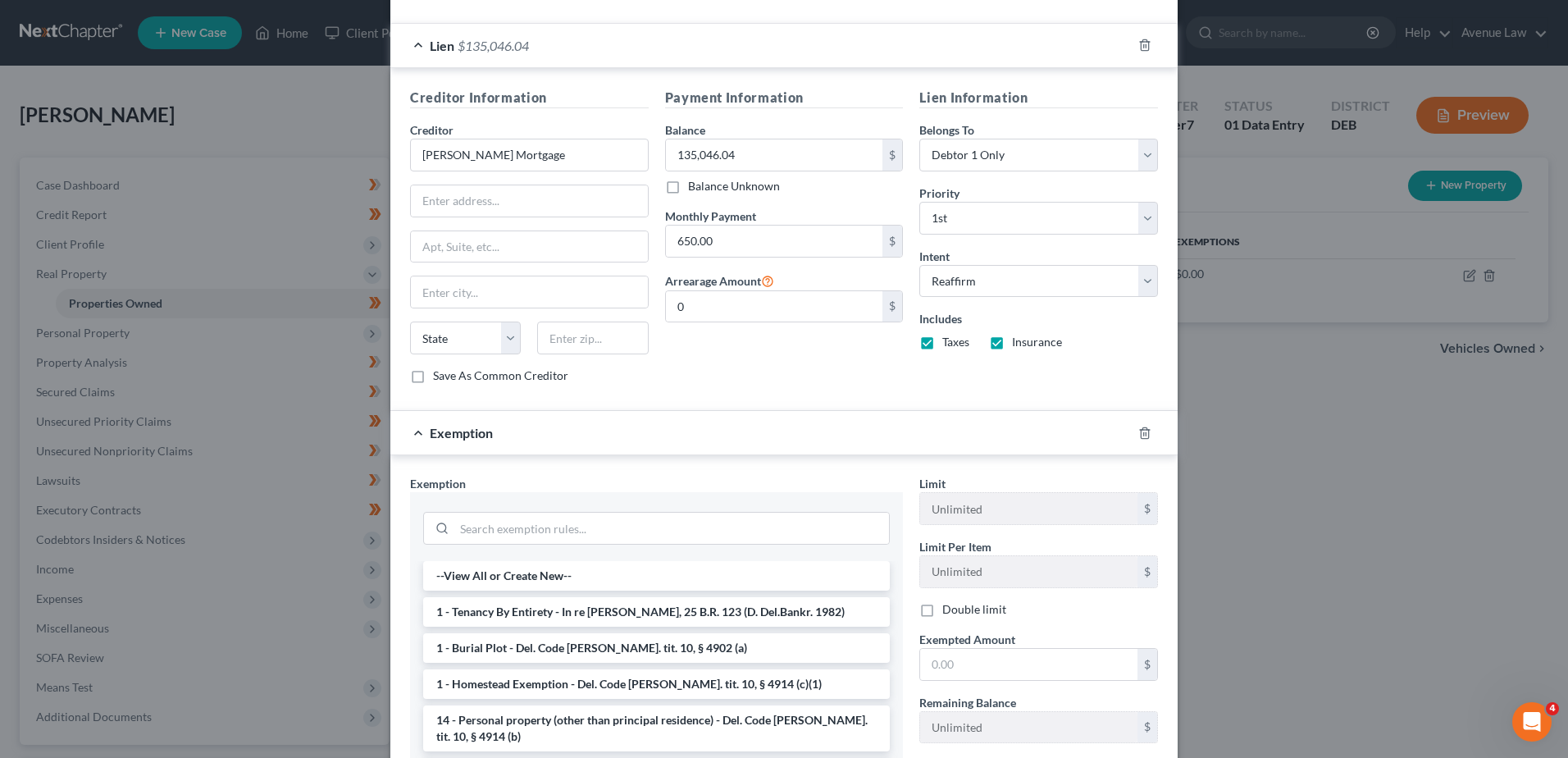
scroll to position [679, 0]
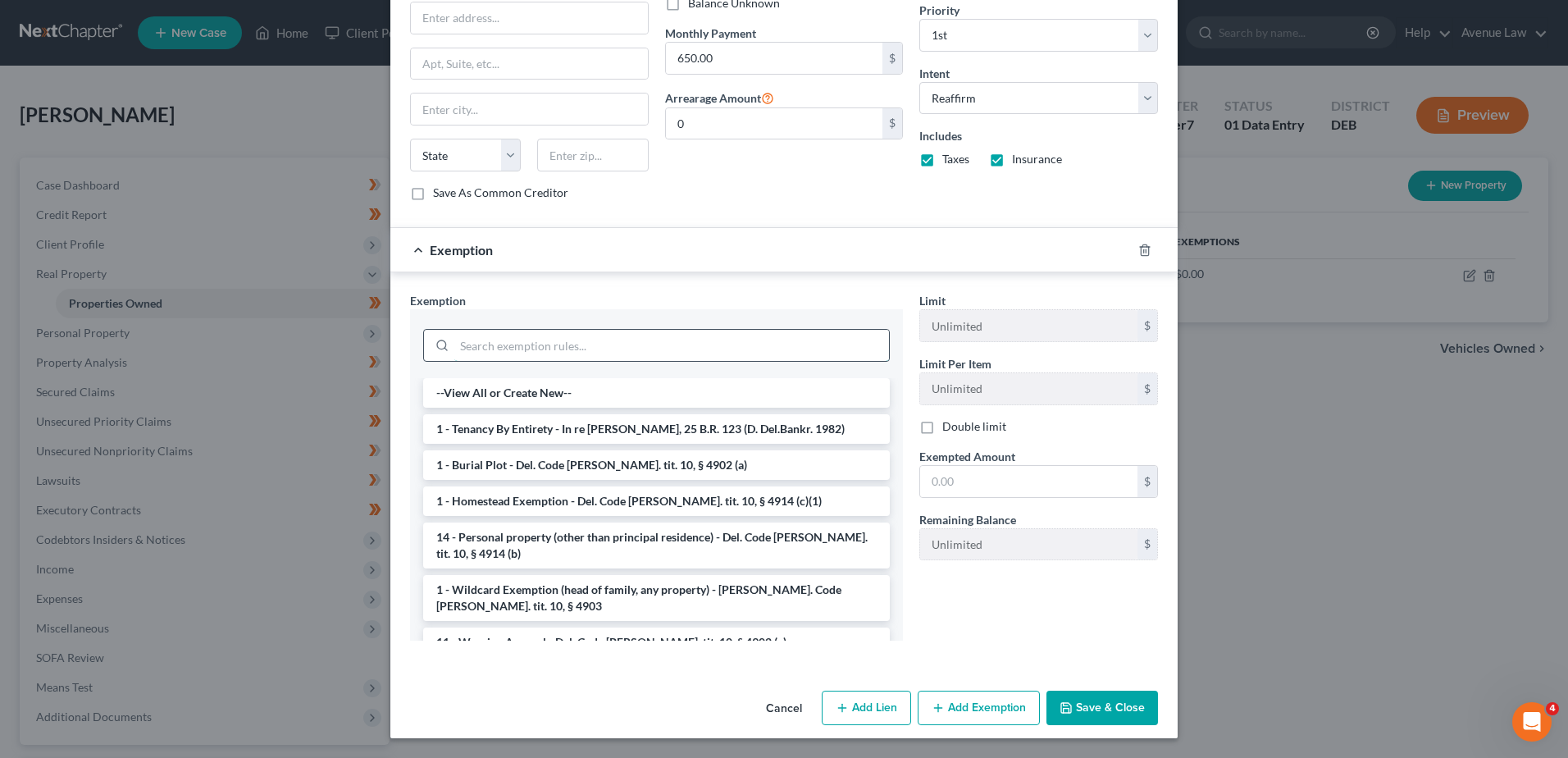
click at [617, 347] on input "search" at bounding box center [671, 345] width 434 height 32
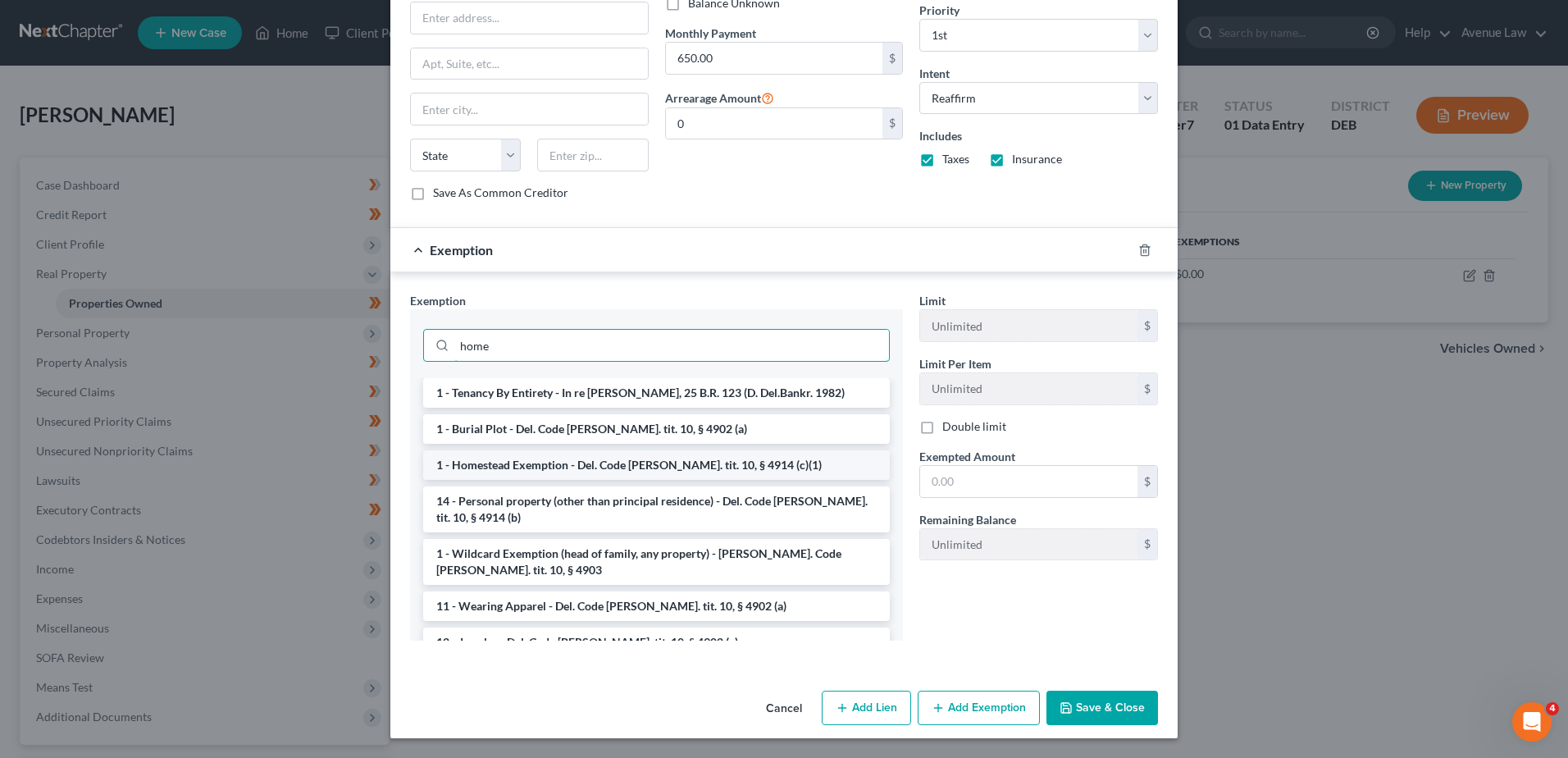
type input "home"
click at [546, 463] on li "1 - Homestead Exemption - Del. Code [PERSON_NAME]. tit. 10, § 4914 (c)(1)" at bounding box center [656, 465] width 467 height 30
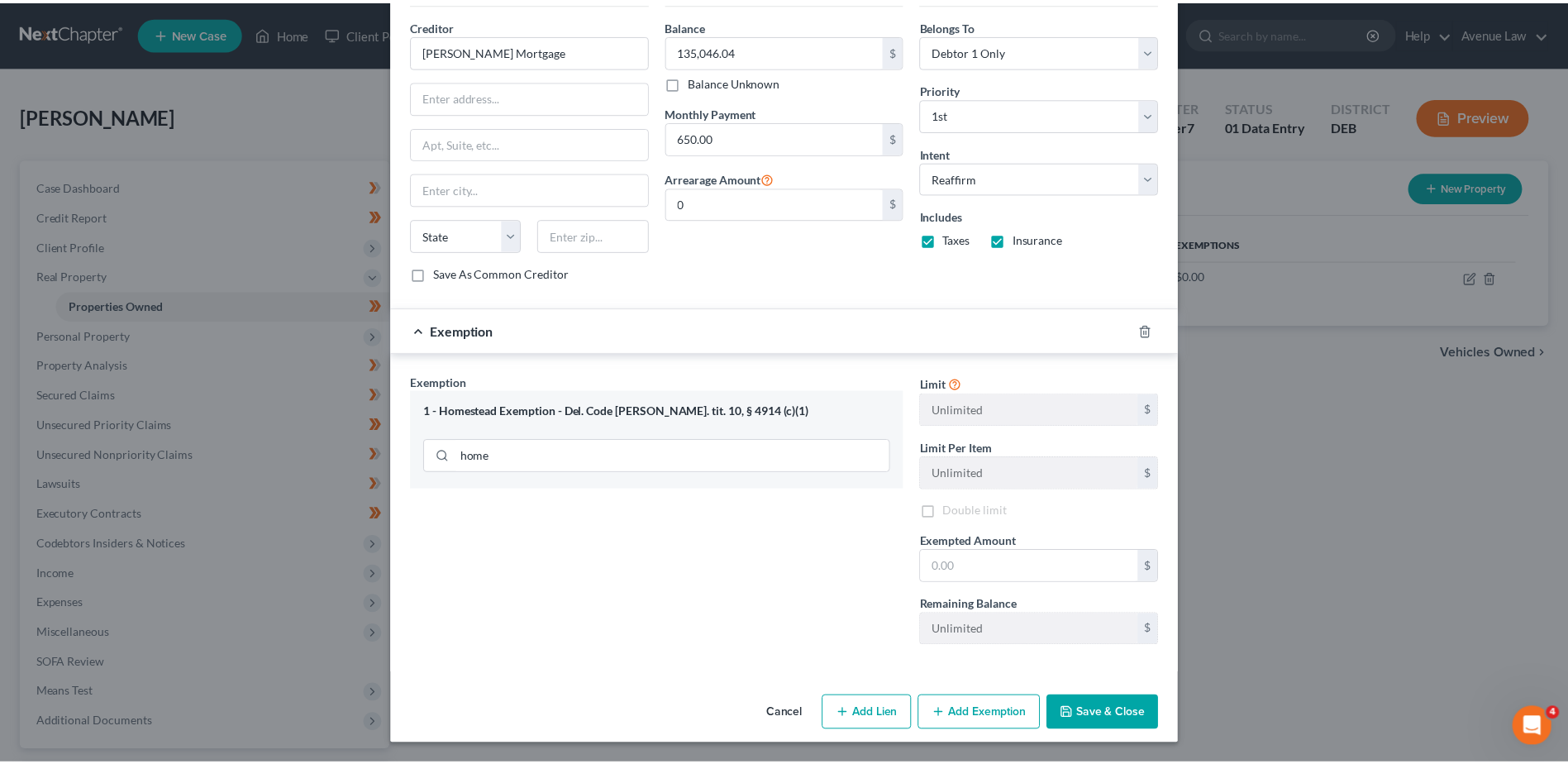
scroll to position [606, 0]
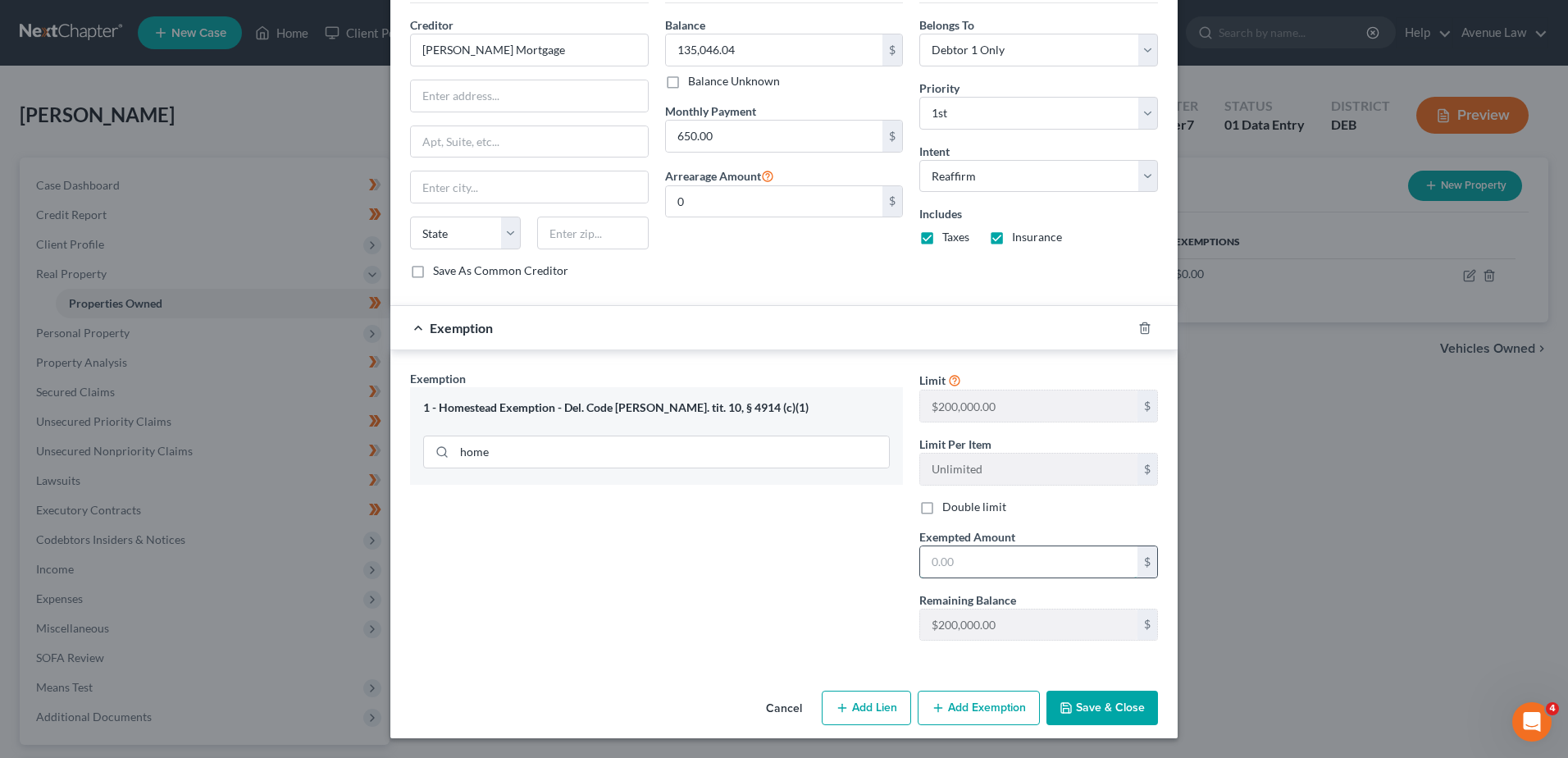
click at [956, 567] on input "text" at bounding box center [1029, 561] width 218 height 32
type input "135,046.00"
click at [1095, 710] on button "Save & Close" at bounding box center [1102, 707] width 112 height 34
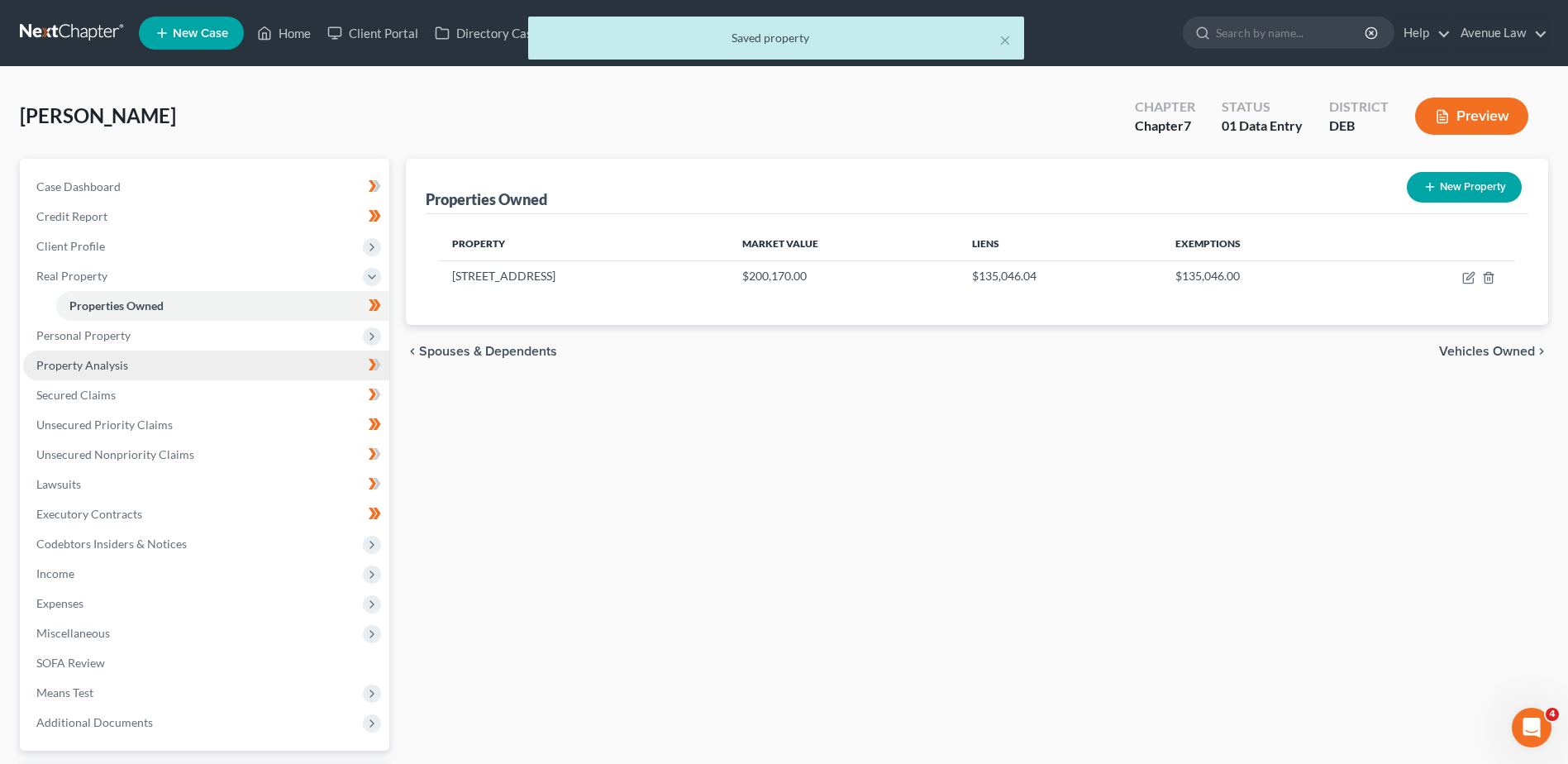
click at [106, 360] on span "Property Analysis" at bounding box center [82, 365] width 91 height 14
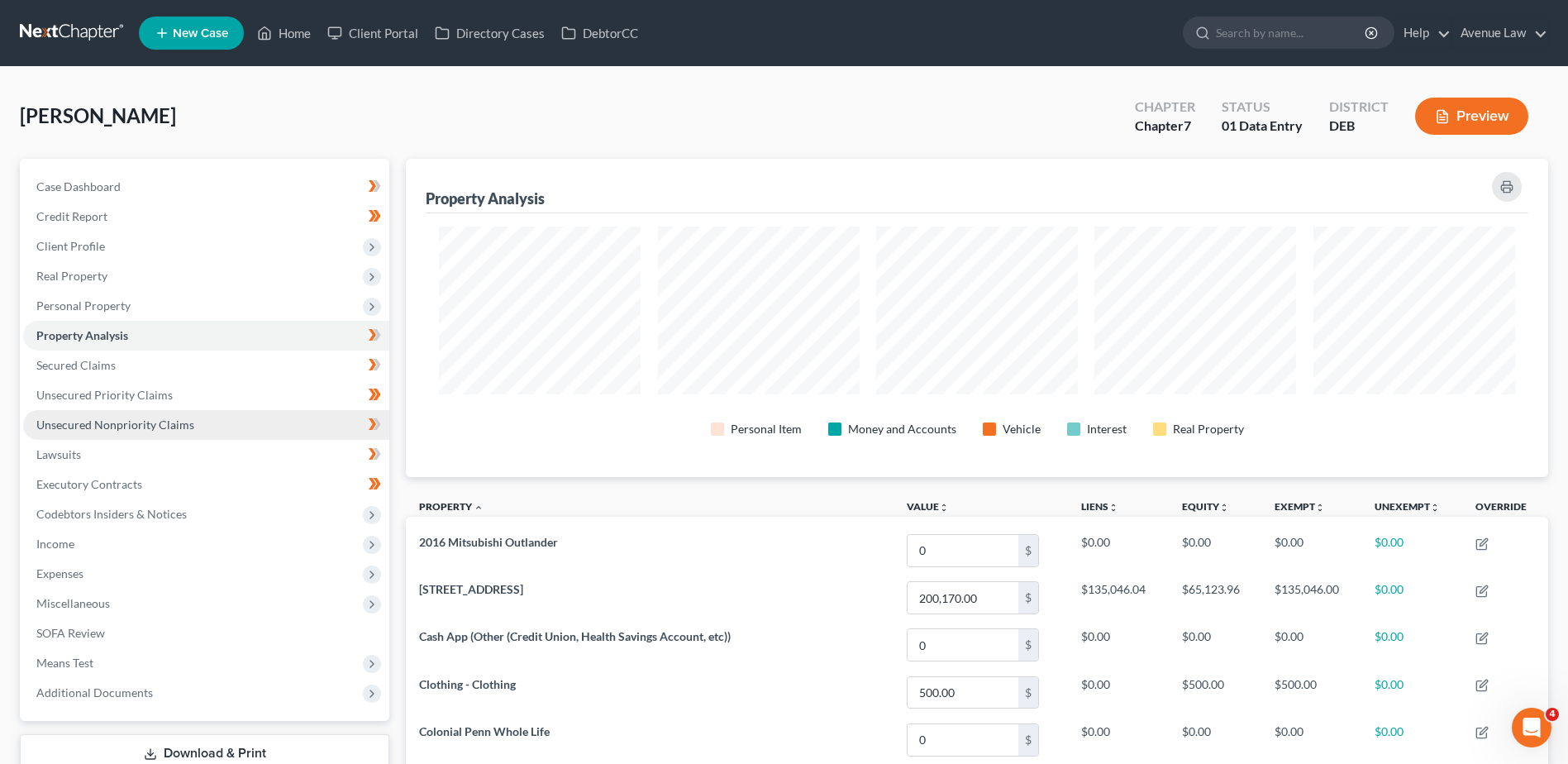
click at [126, 424] on span "Unsecured Nonpriority Claims" at bounding box center [116, 424] width 158 height 14
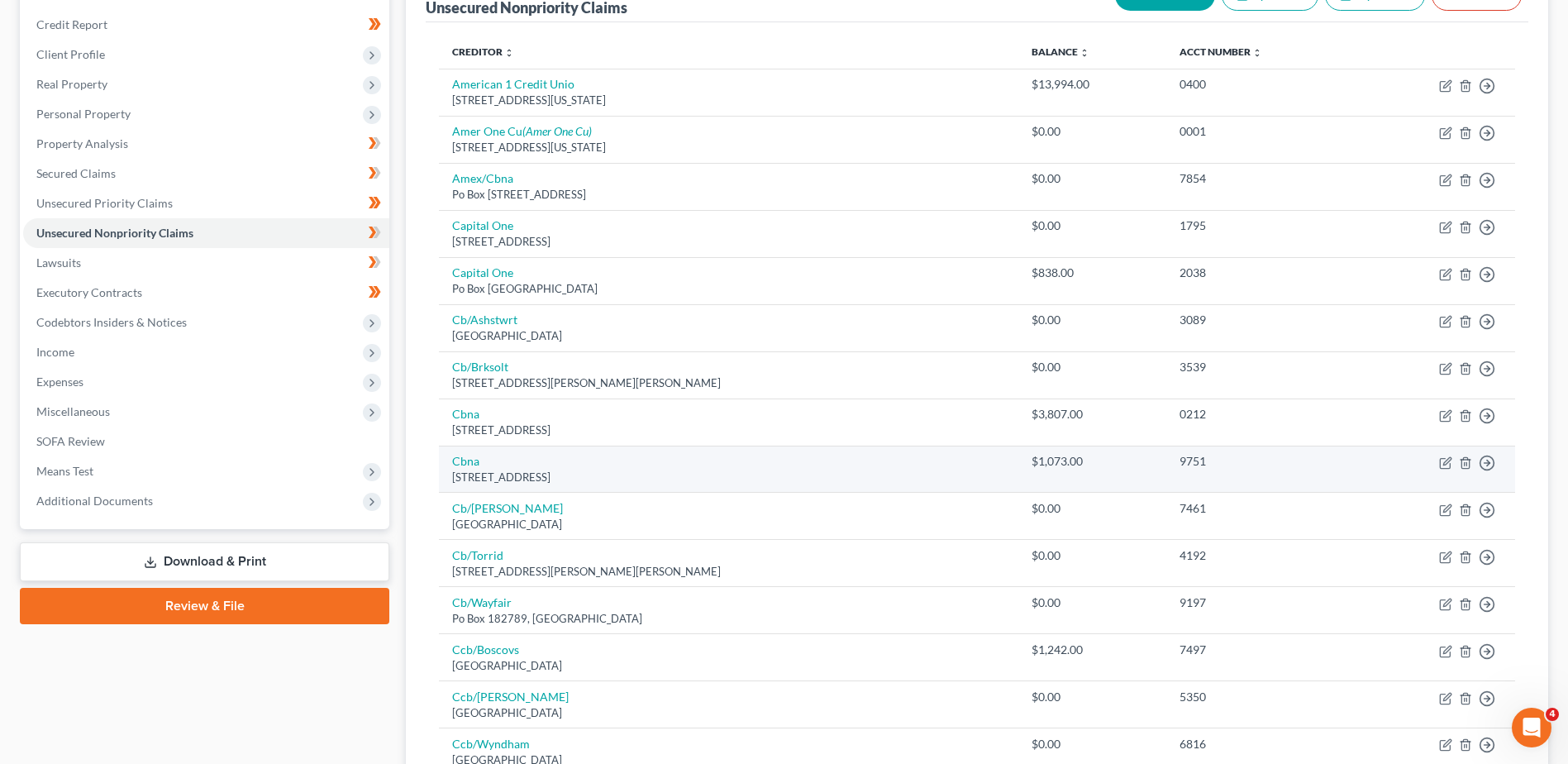
scroll to position [166, 0]
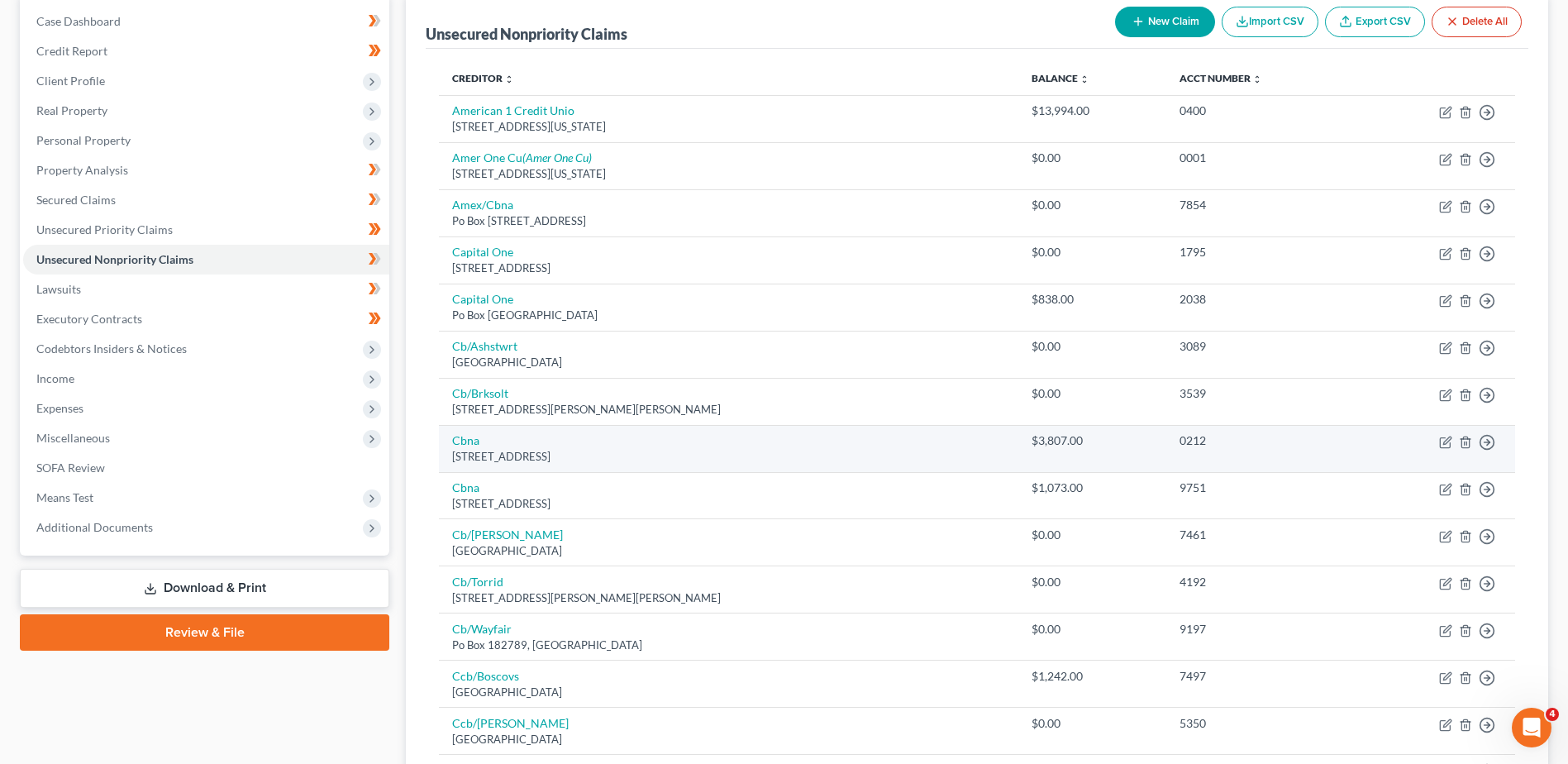
click at [461, 432] on td "Cbna [STREET_ADDRESS]" at bounding box center [729, 447] width 579 height 47
click at [461, 435] on link "Cbna" at bounding box center [466, 440] width 27 height 14
select select "14"
select select "2"
select select "0"
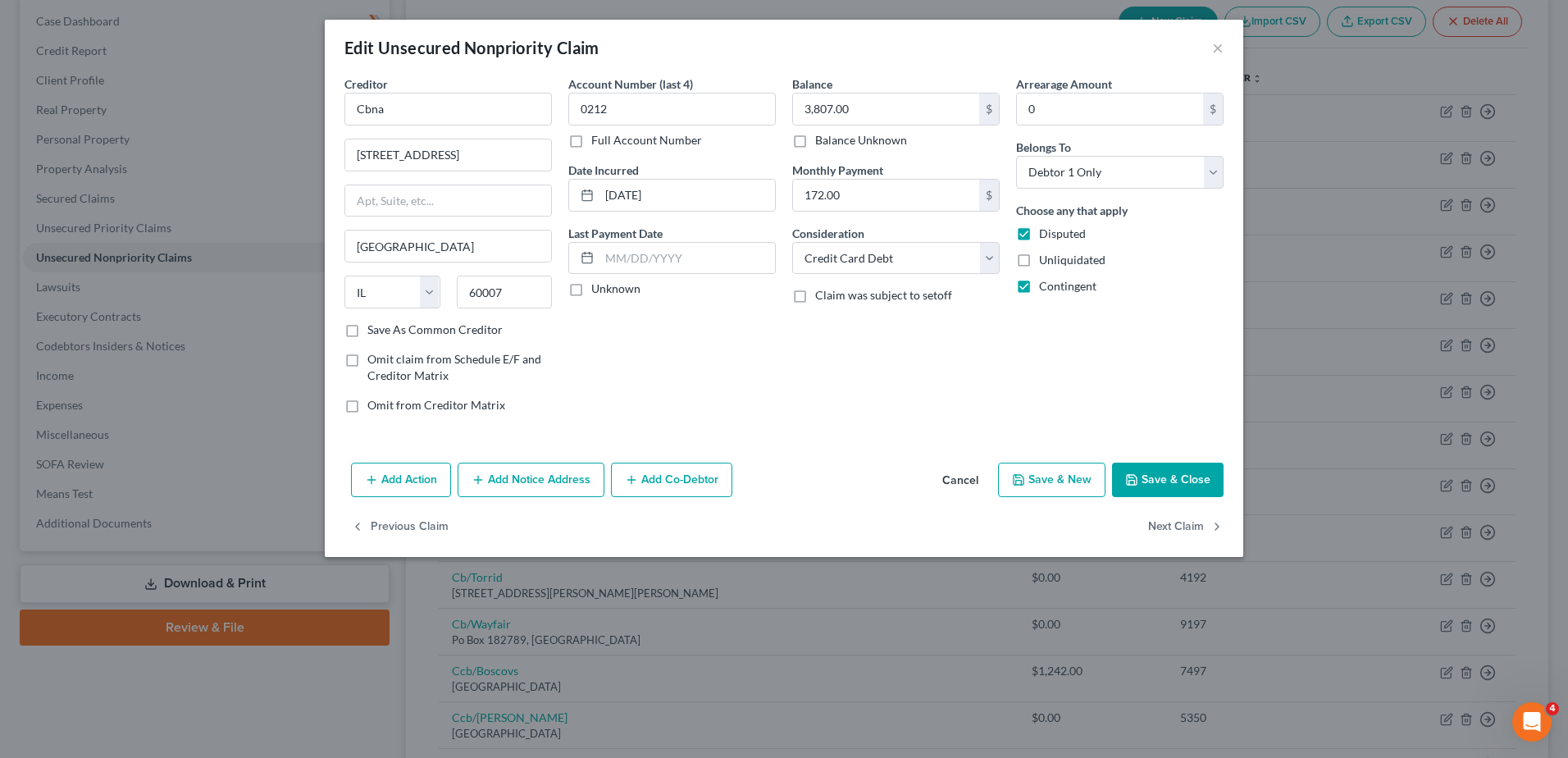
click at [1210, 468] on button "Save & Close" at bounding box center [1168, 479] width 112 height 34
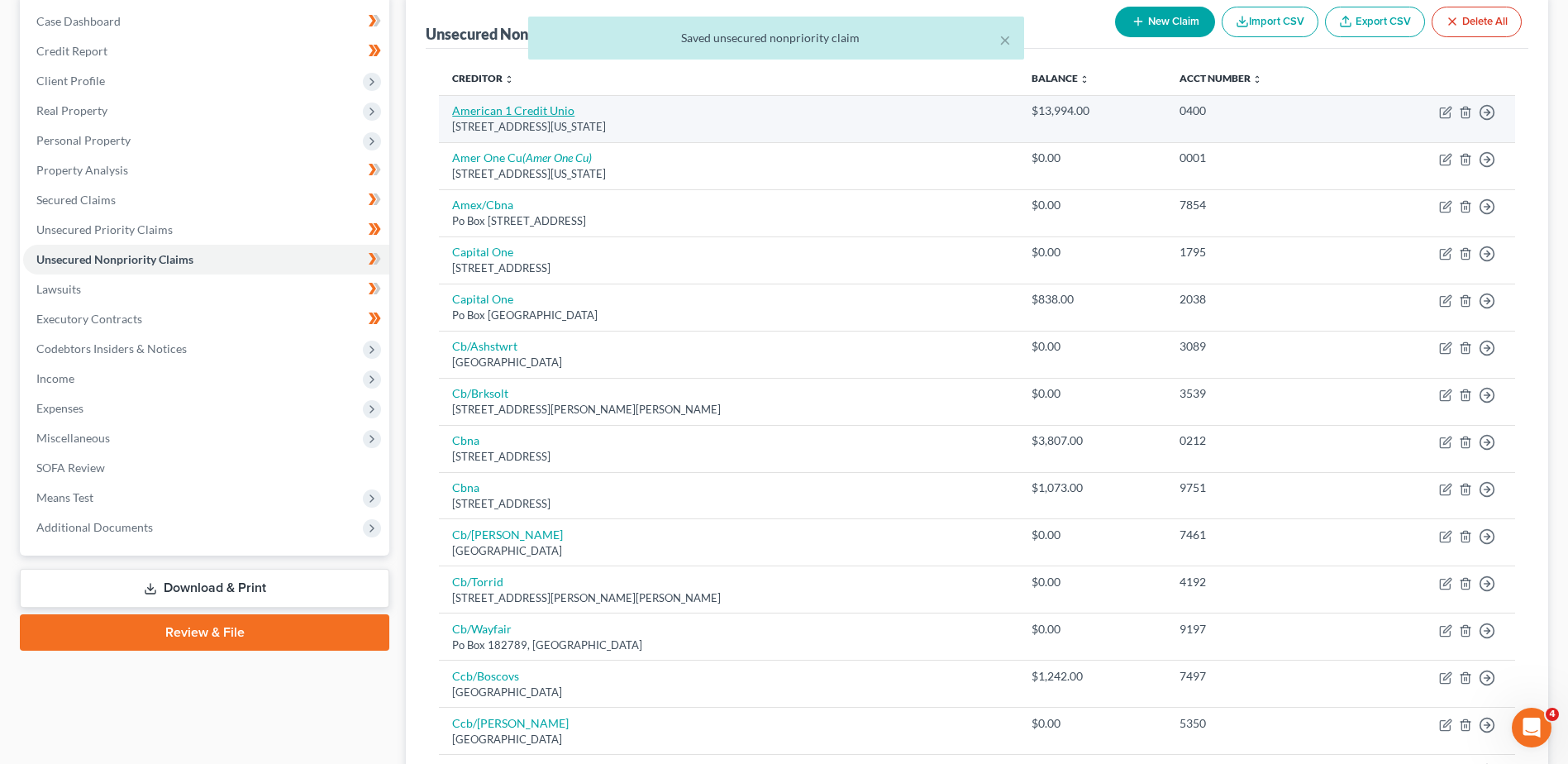
click at [507, 115] on link "American 1 Credit Unio" at bounding box center [513, 110] width 122 height 14
select select "23"
select select "2"
select select "0"
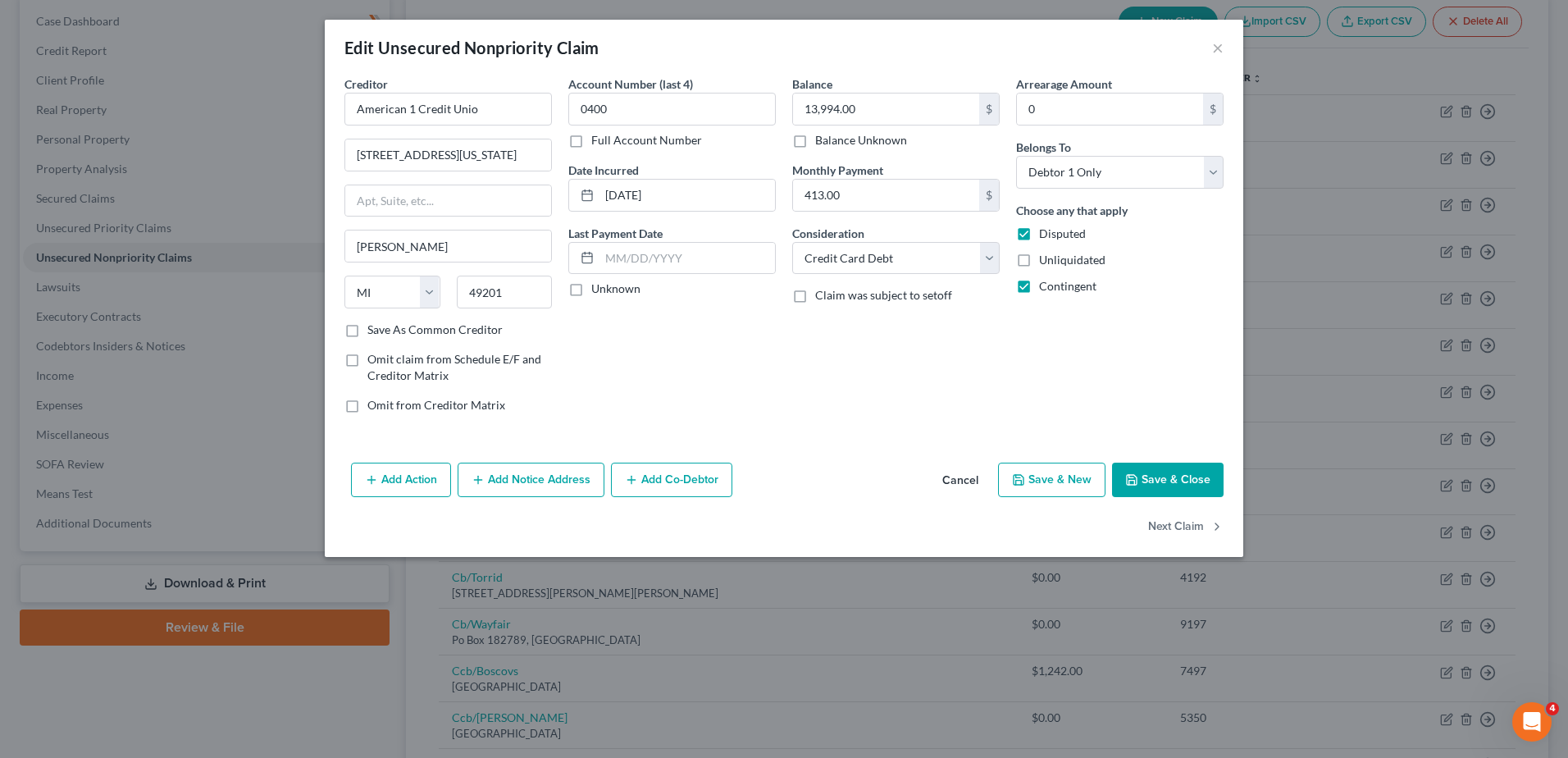
click at [1149, 475] on button "Save & Close" at bounding box center [1168, 479] width 112 height 34
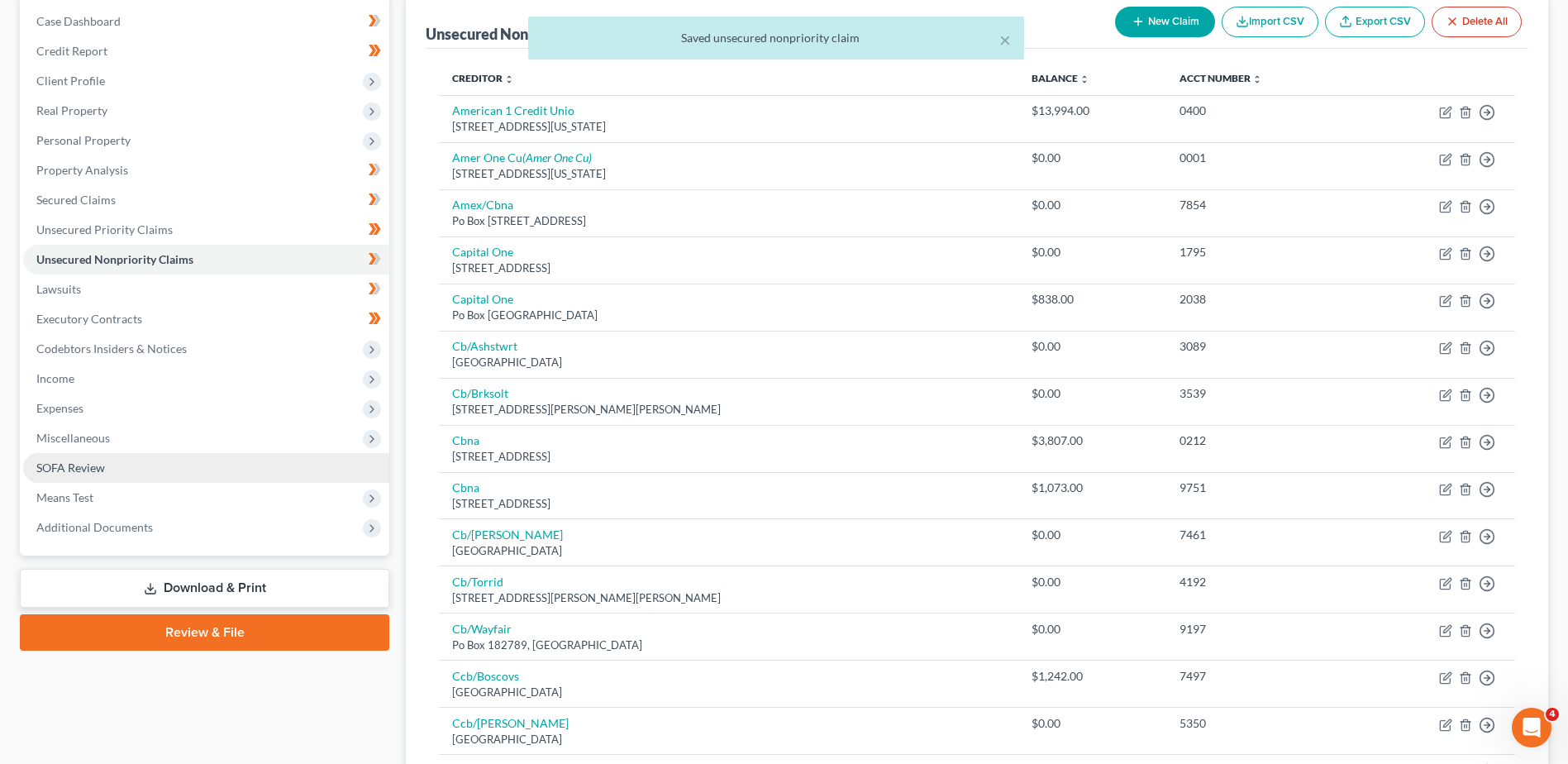
click at [93, 474] on link "SOFA Review" at bounding box center [206, 468] width 366 height 30
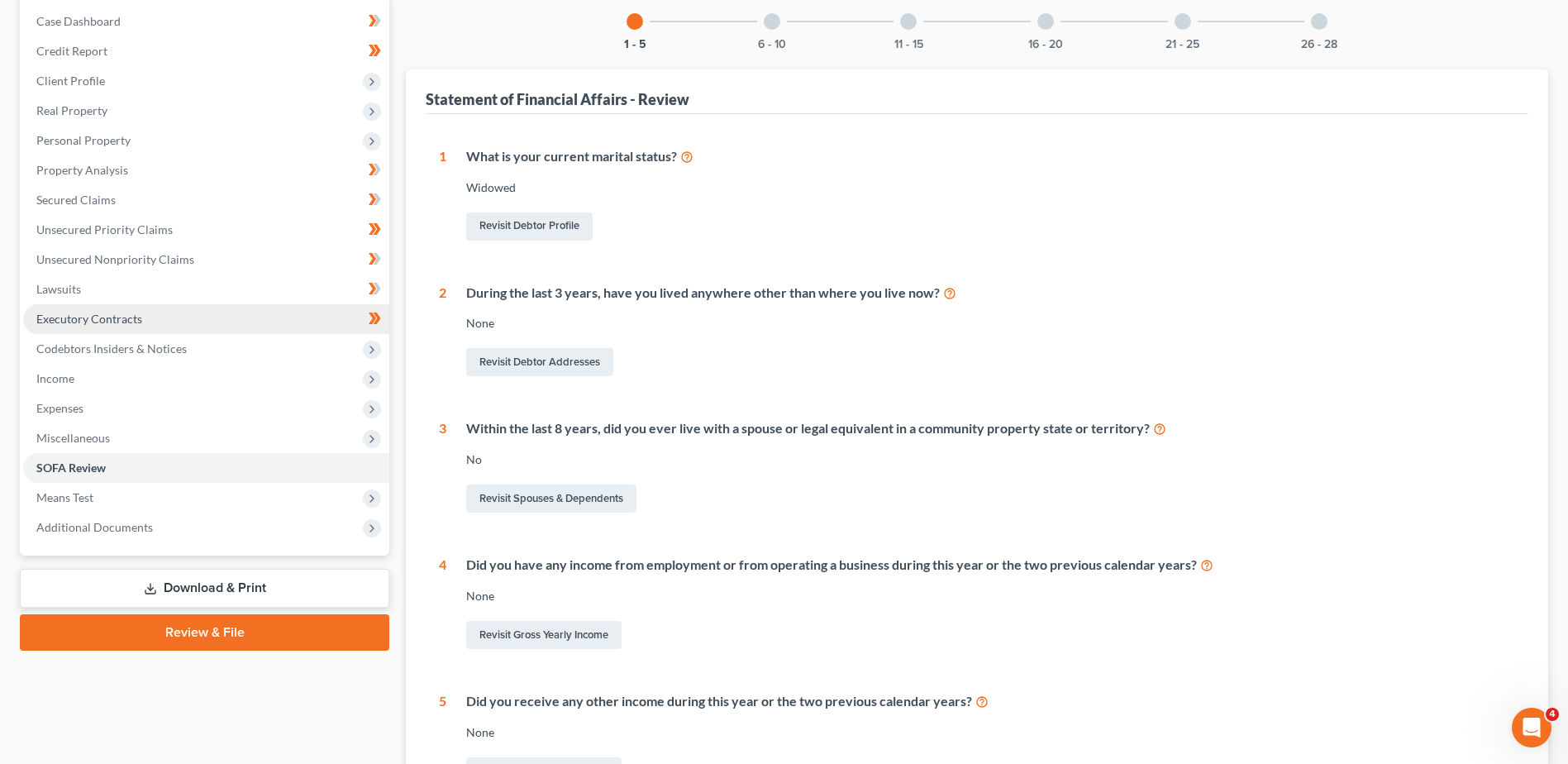
scroll to position [248, 0]
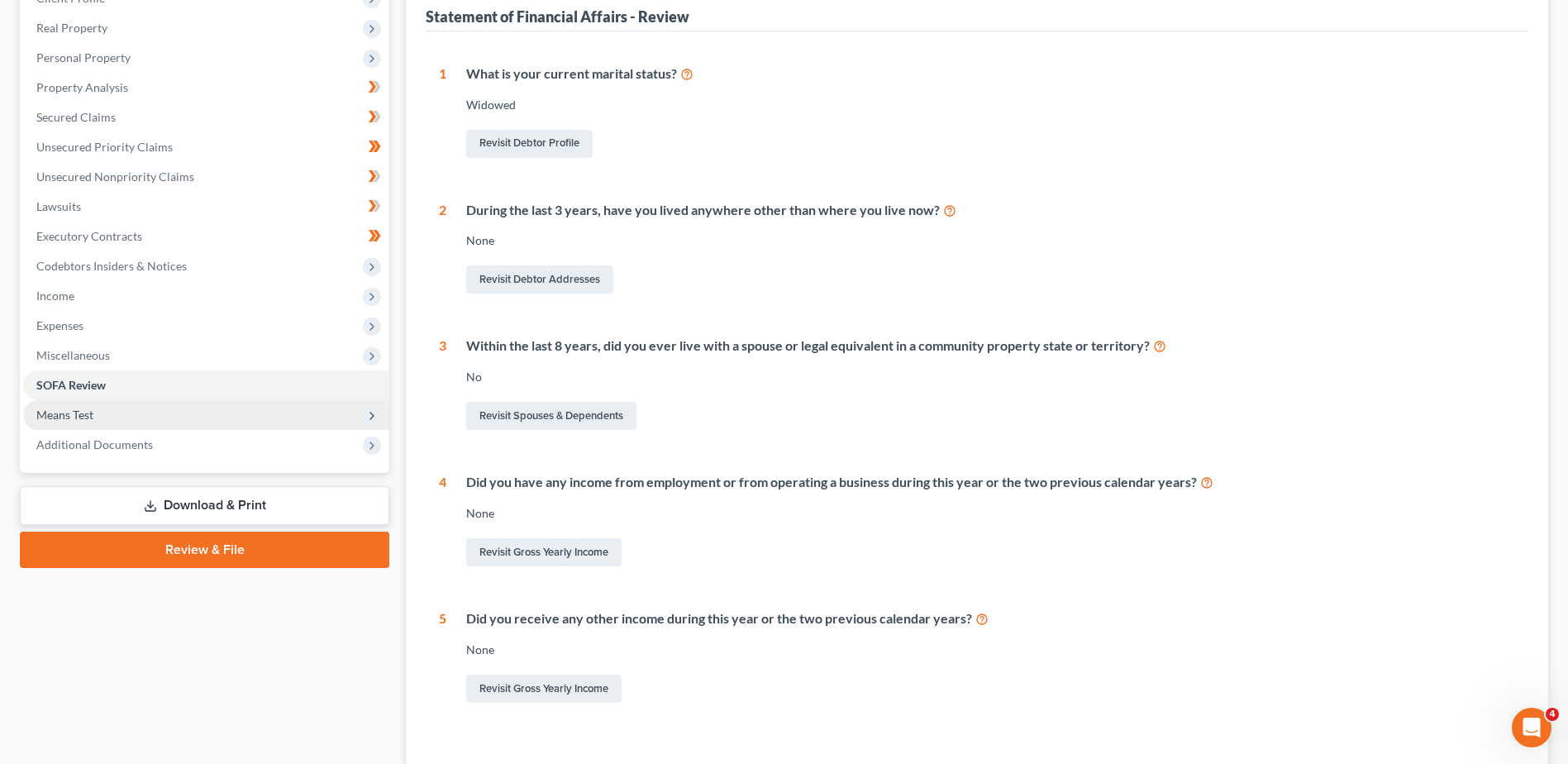
click at [67, 415] on span "Means Test" at bounding box center [64, 414] width 57 height 14
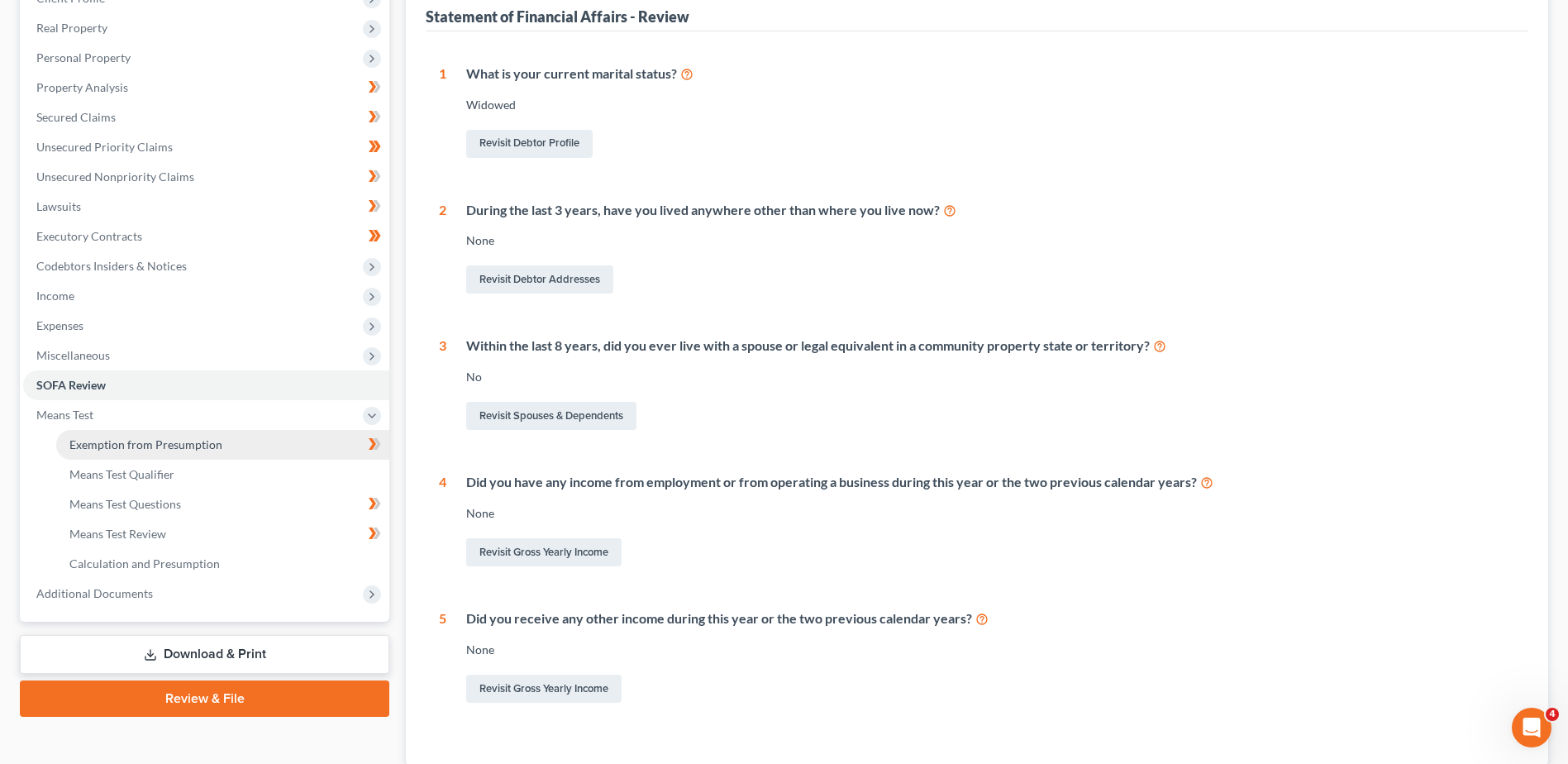
click at [115, 440] on span "Exemption from Presumption" at bounding box center [145, 444] width 153 height 14
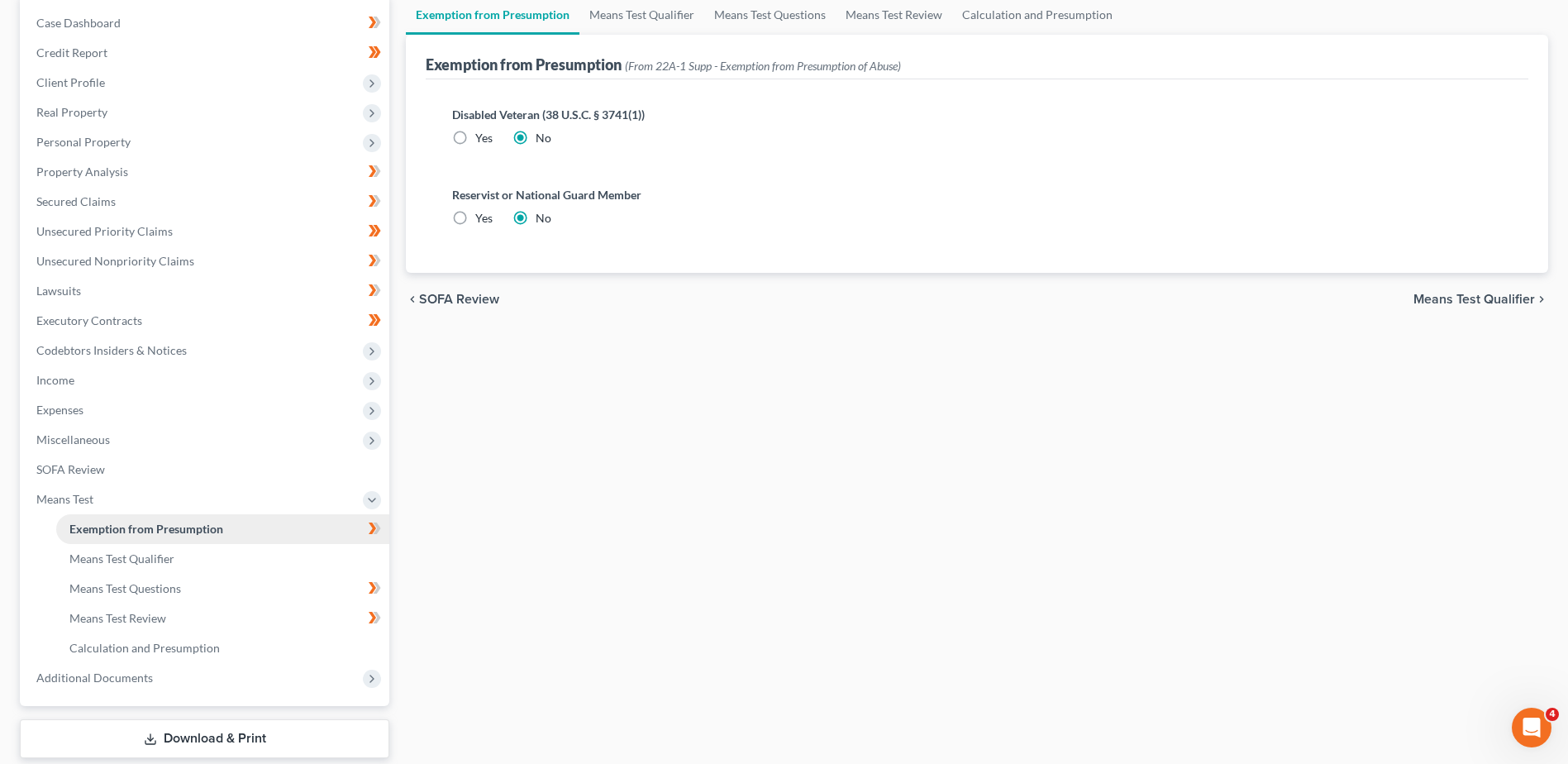
scroll to position [166, 0]
click at [124, 553] on span "Means Test Qualifier" at bounding box center [121, 556] width 105 height 14
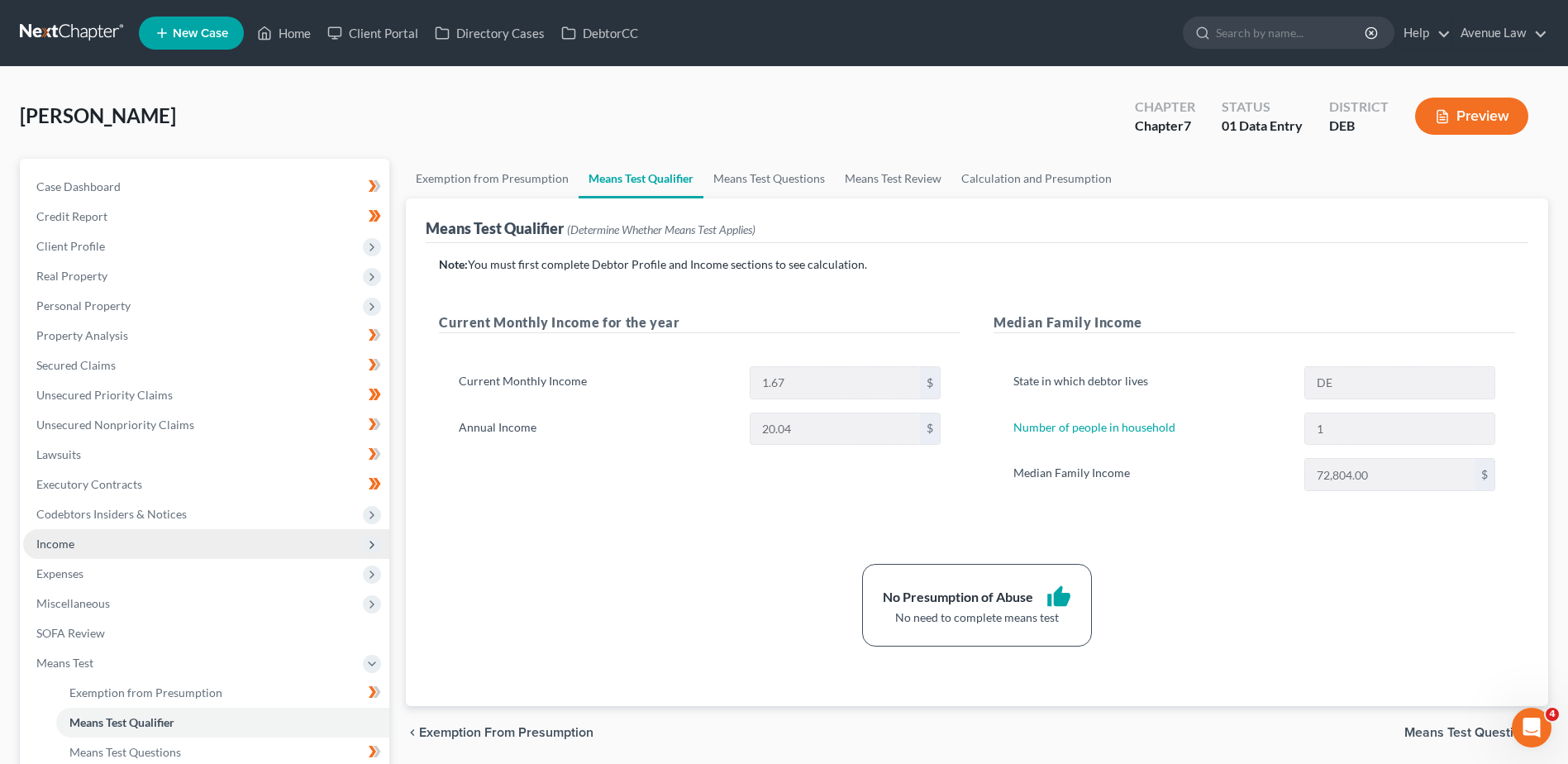
click at [74, 543] on span "Income" at bounding box center [206, 544] width 366 height 30
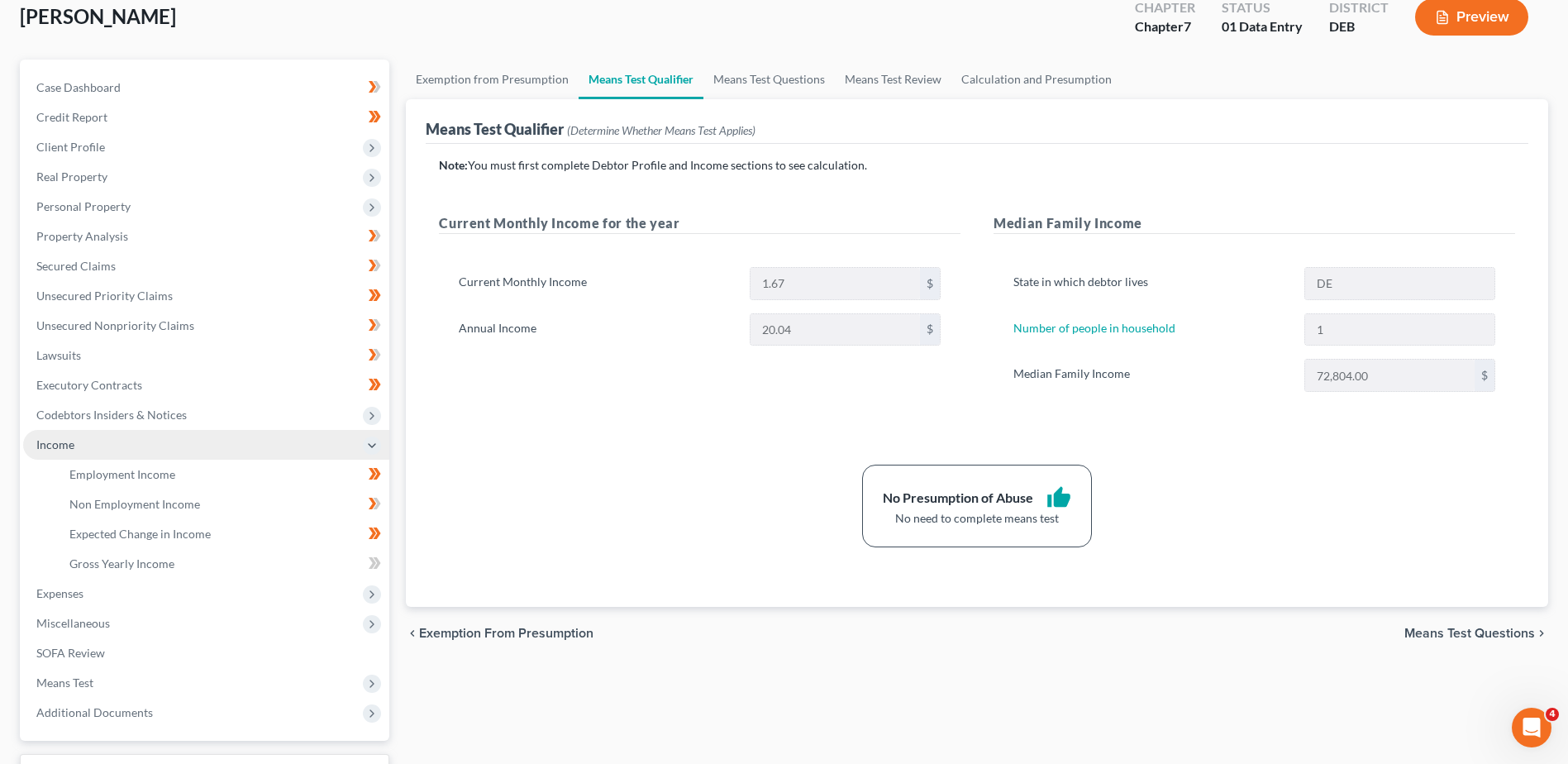
scroll to position [166, 0]
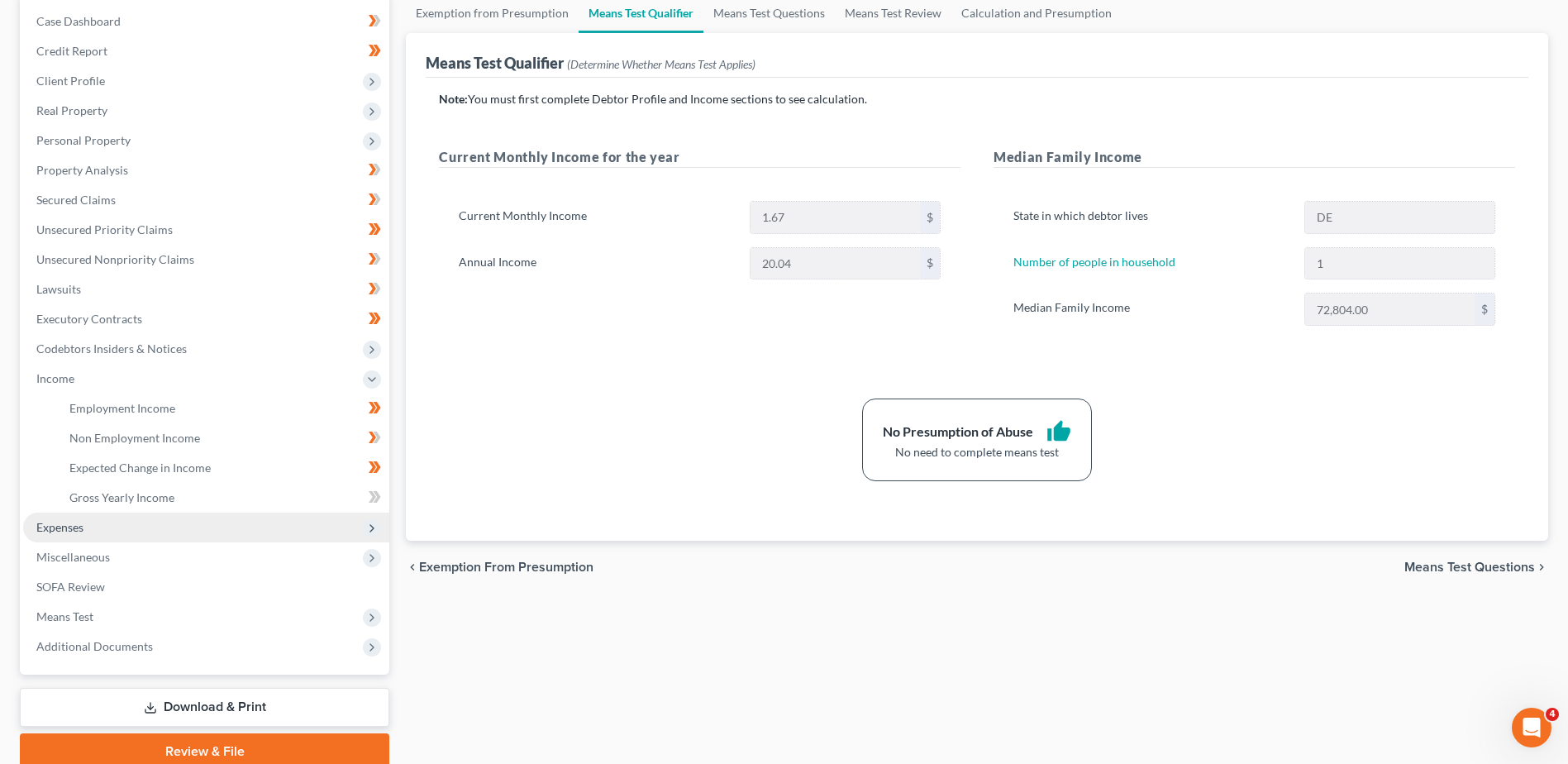
click at [84, 515] on span "Expenses" at bounding box center [206, 527] width 366 height 30
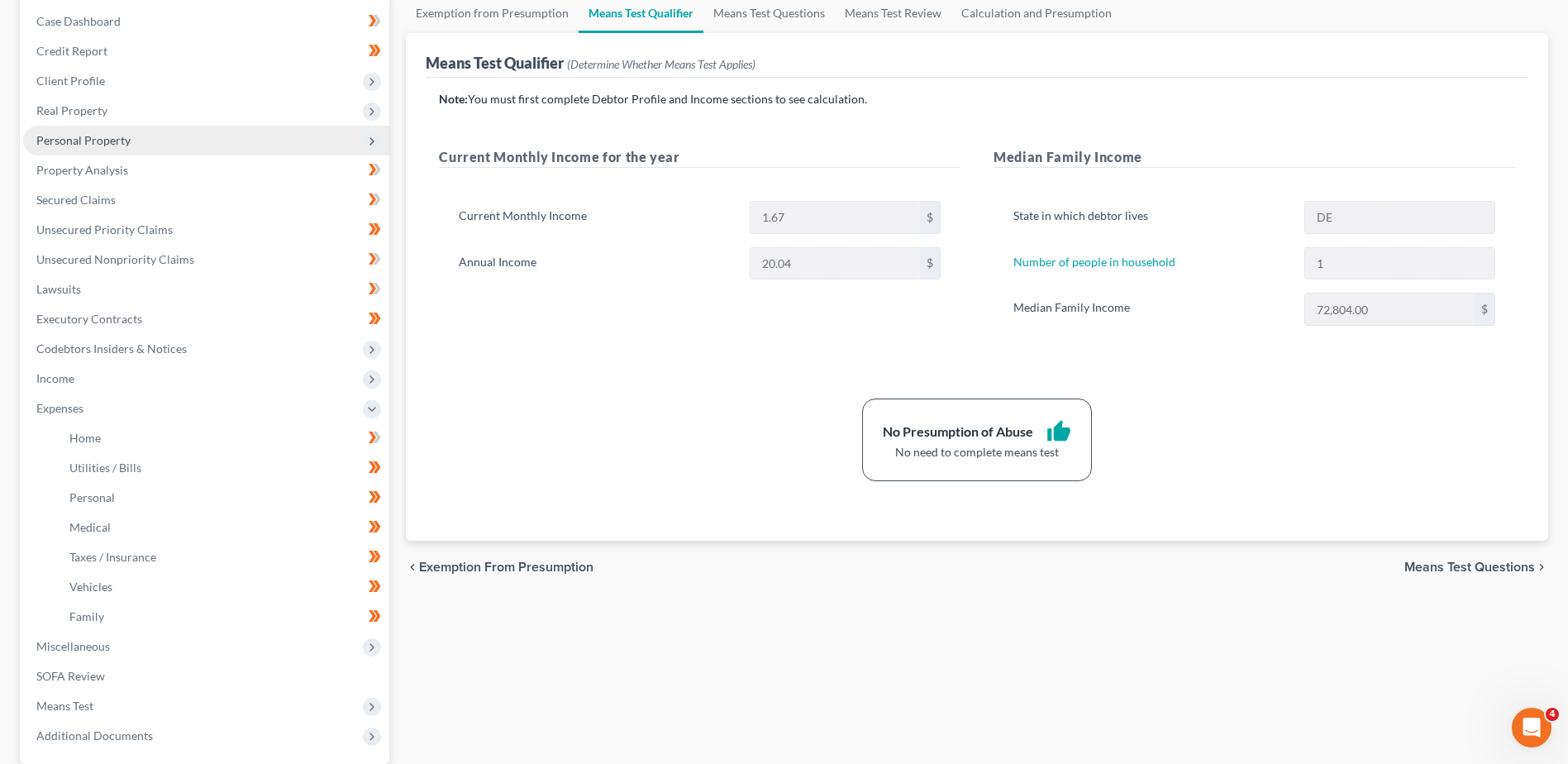
click at [94, 138] on span "Personal Property" at bounding box center [84, 140] width 94 height 14
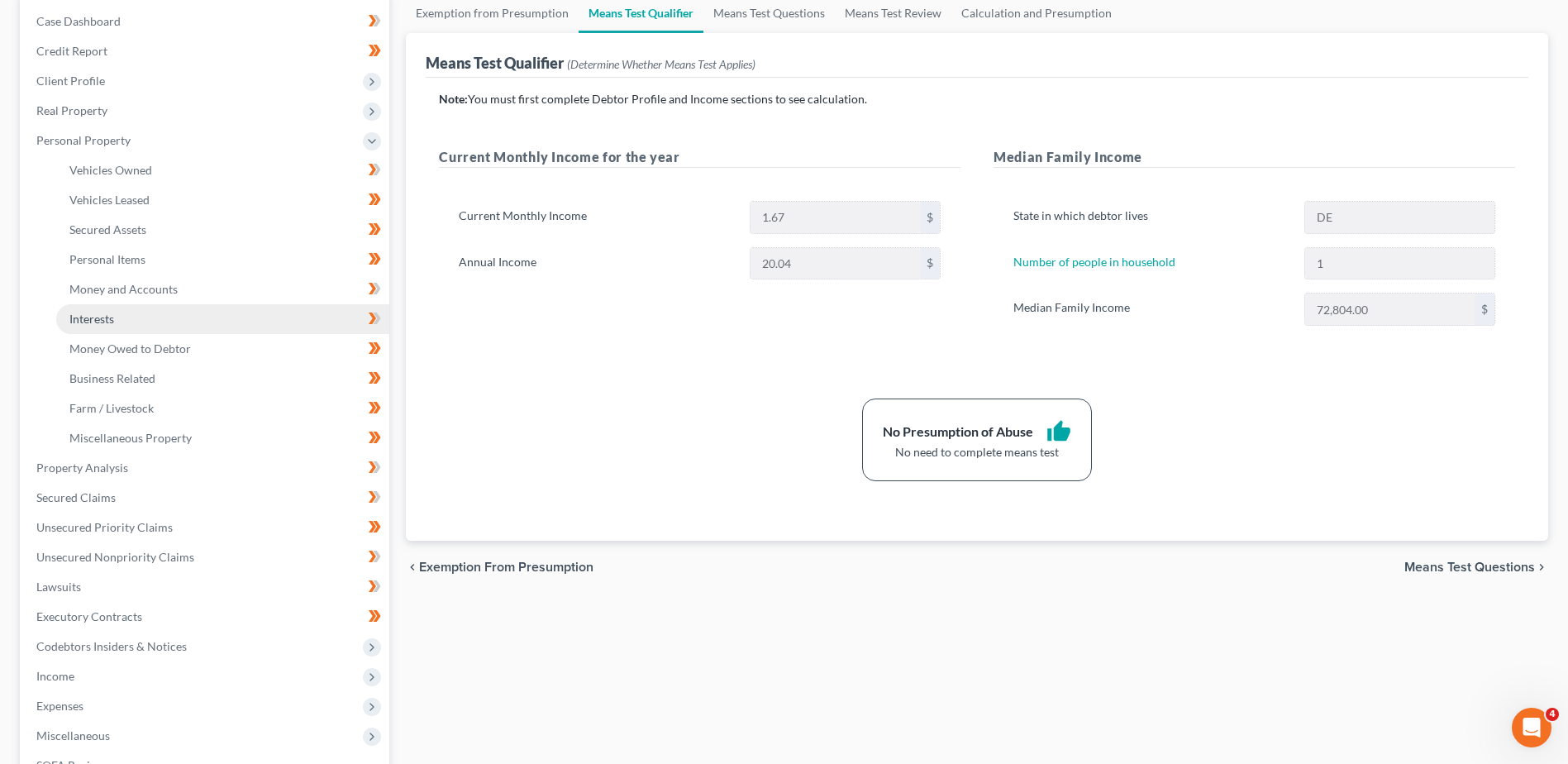
click at [101, 322] on span "Interests" at bounding box center [91, 318] width 44 height 14
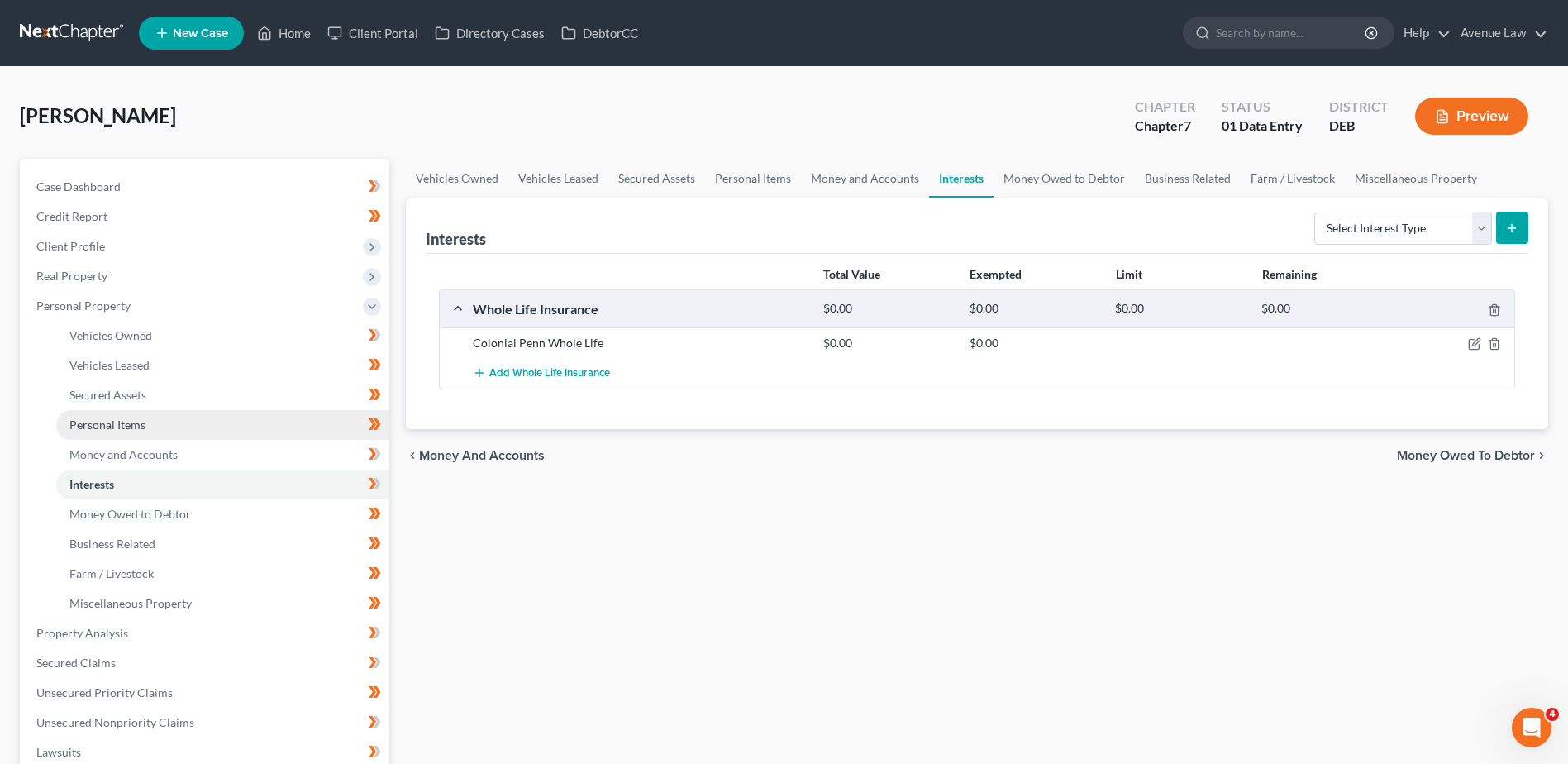
click at [119, 429] on span "Personal Items" at bounding box center [107, 424] width 76 height 14
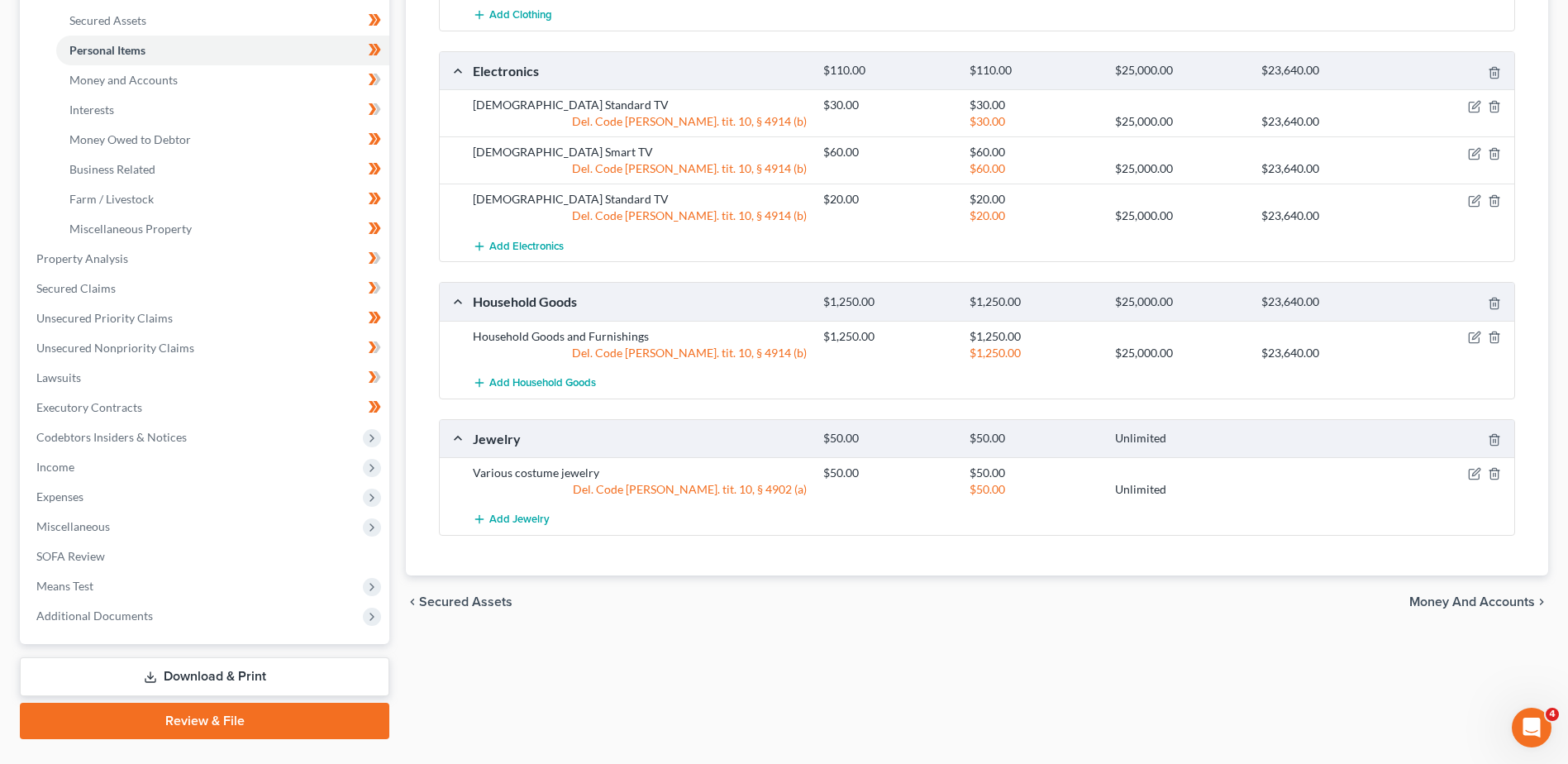
scroll to position [413, 0]
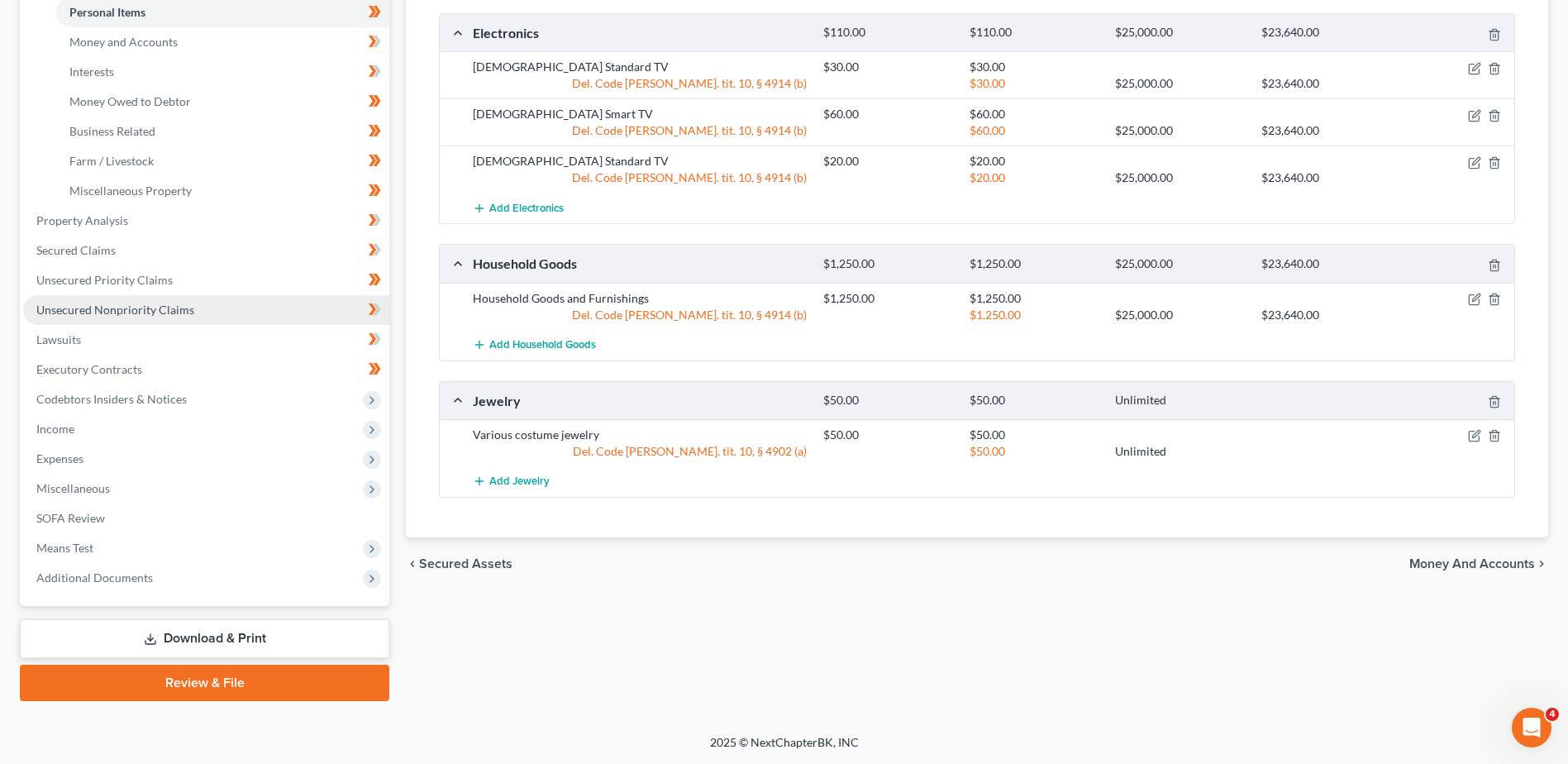
click at [64, 311] on span "Unsecured Nonpriority Claims" at bounding box center [116, 309] width 158 height 14
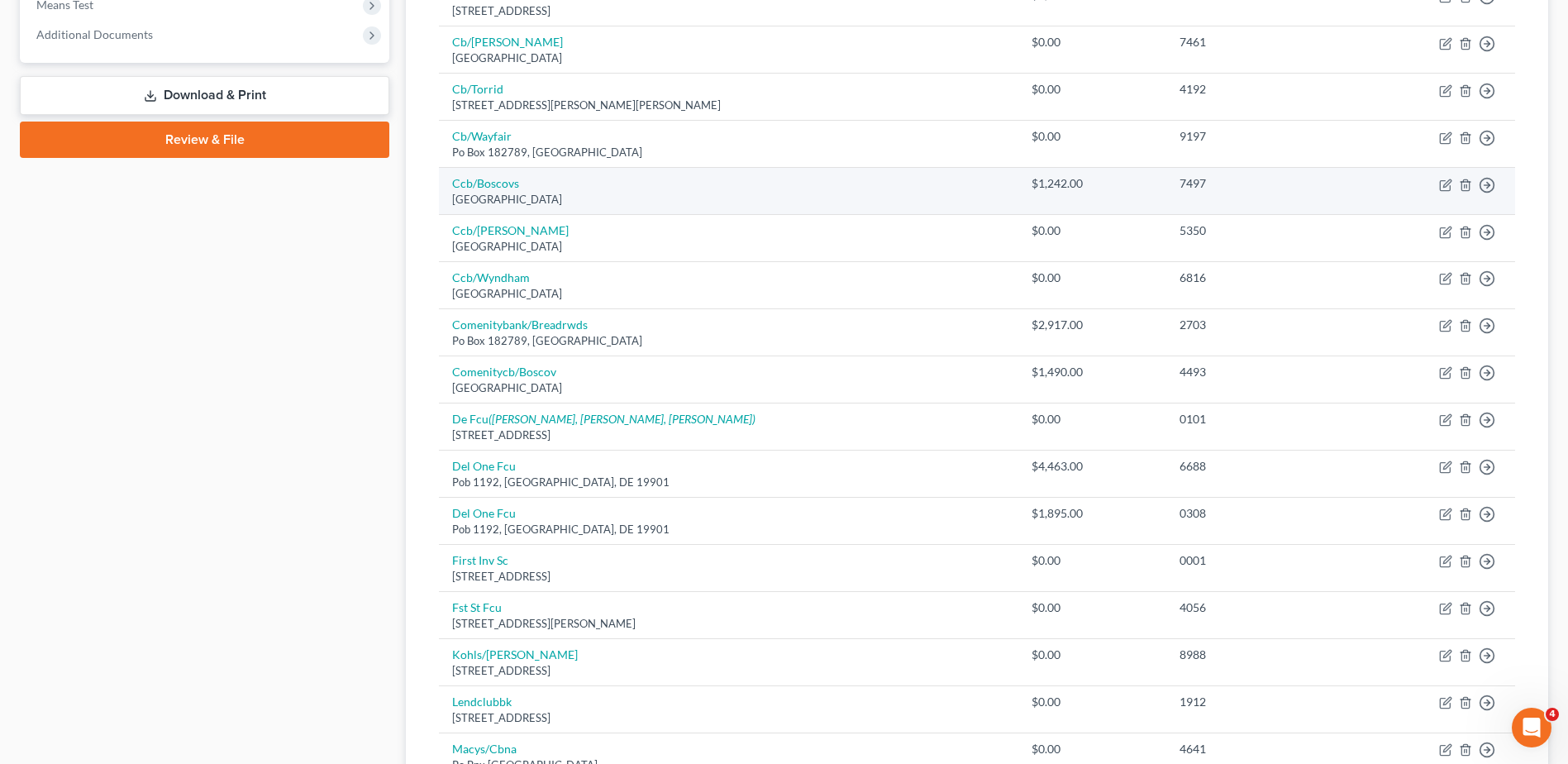
scroll to position [661, 0]
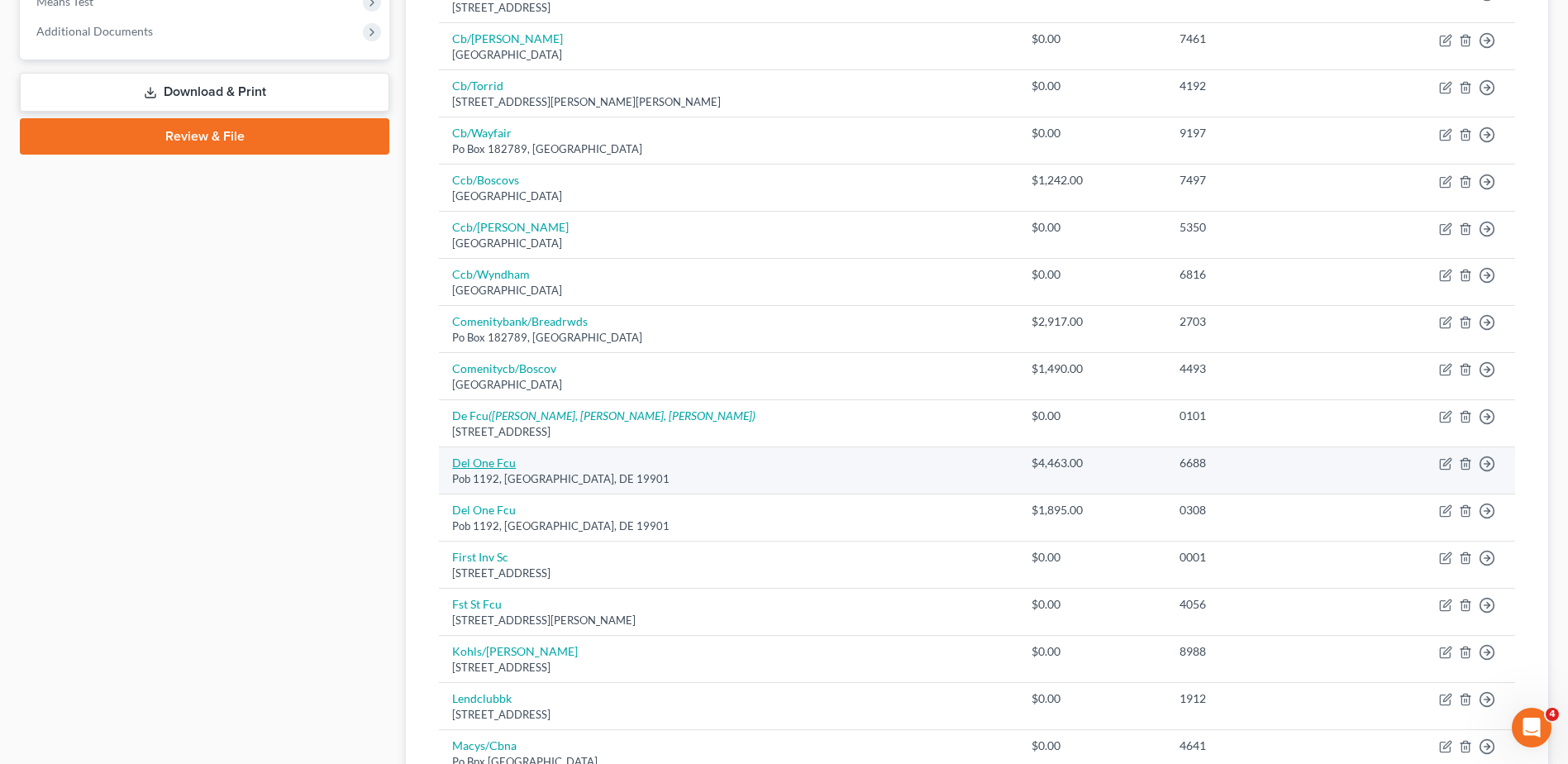
click at [493, 460] on link "Del One Fcu" at bounding box center [484, 462] width 64 height 14
select select "7"
select select "0"
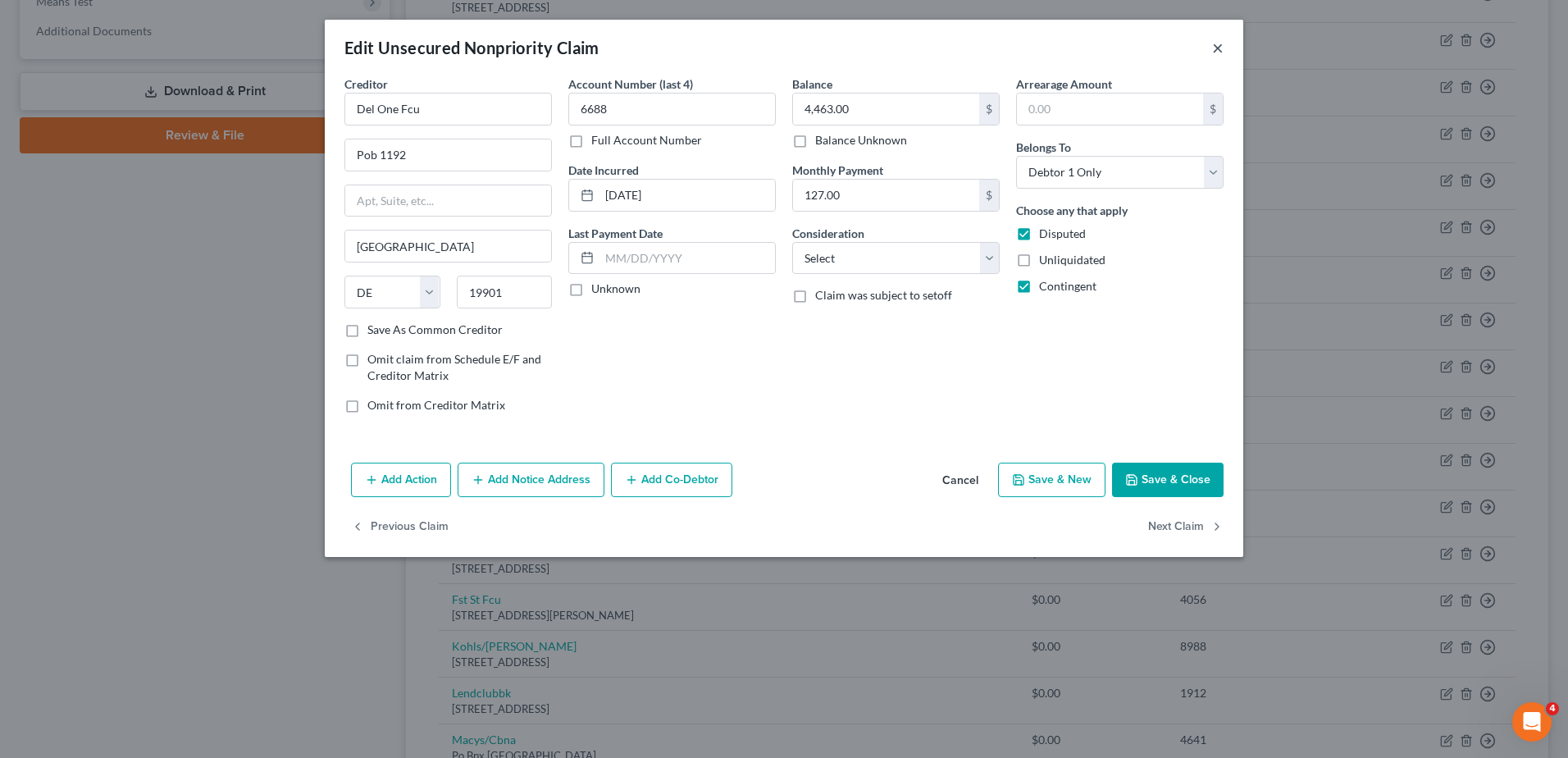
click at [1213, 49] on button "×" at bounding box center [1218, 48] width 11 height 20
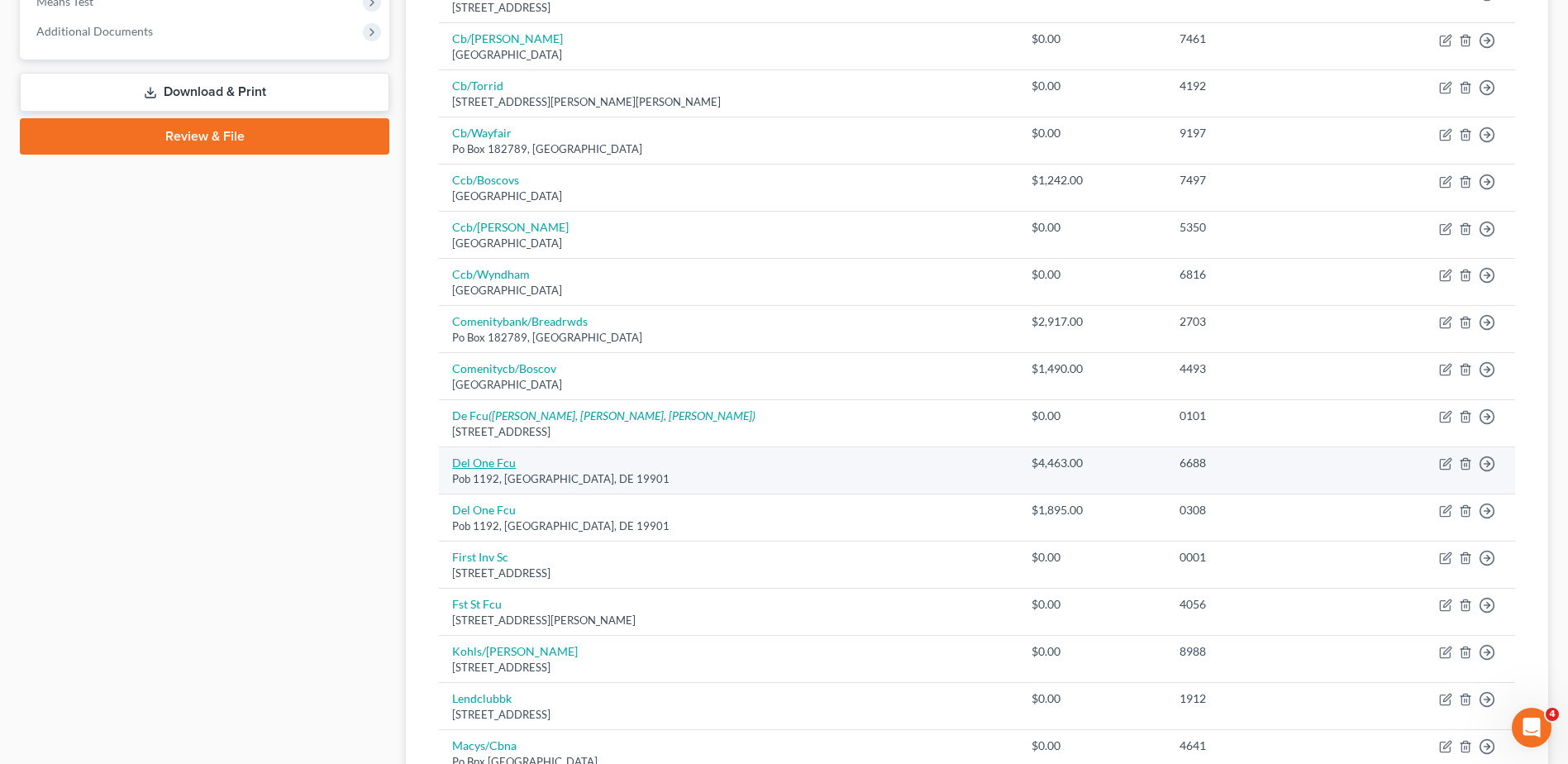
click at [487, 455] on link "Del One Fcu" at bounding box center [484, 462] width 64 height 14
select select "7"
select select "0"
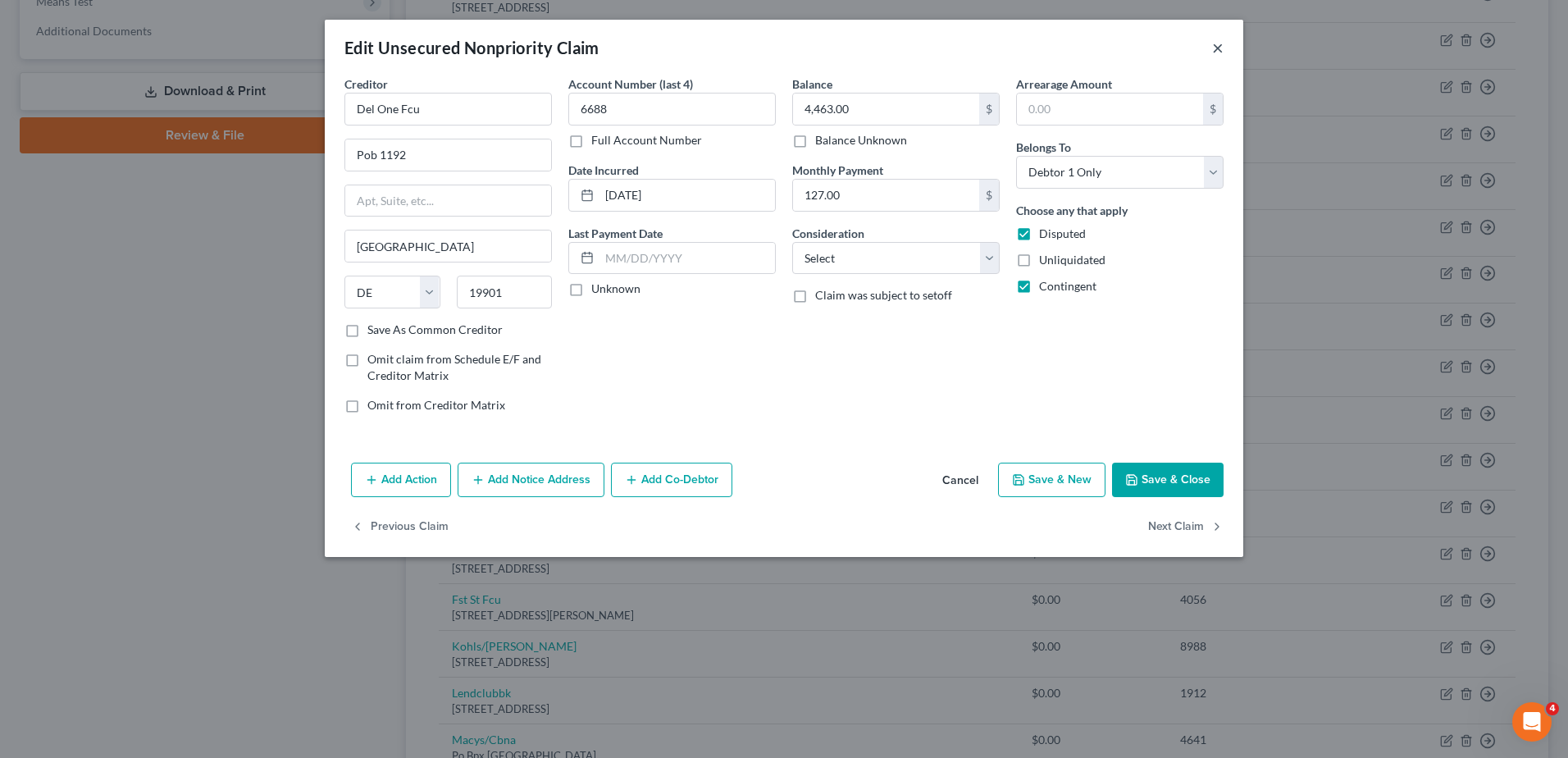
click at [1221, 51] on button "×" at bounding box center [1218, 48] width 11 height 20
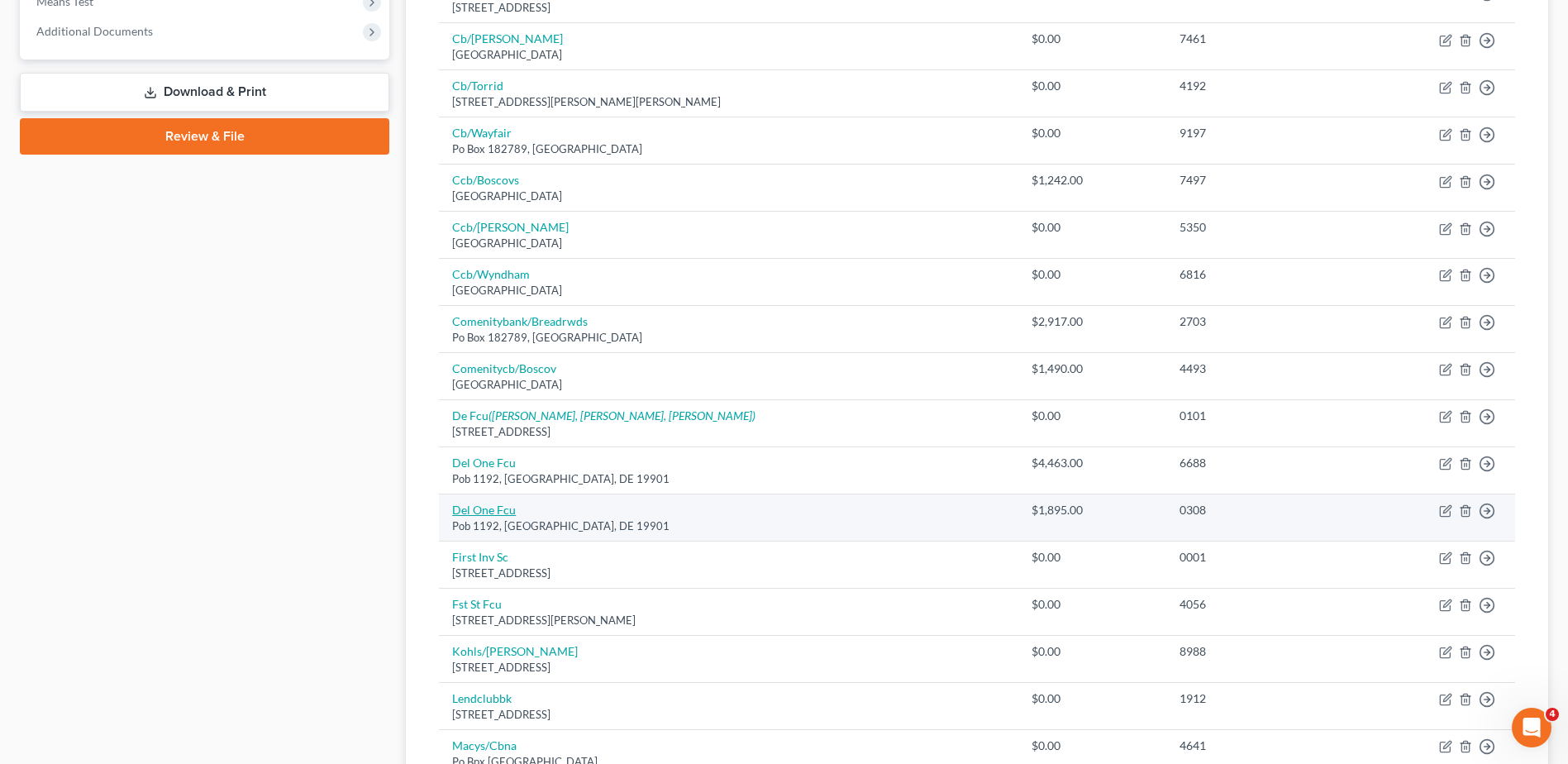
click at [489, 510] on link "Del One Fcu" at bounding box center [484, 509] width 64 height 14
select select "7"
select select "2"
select select "0"
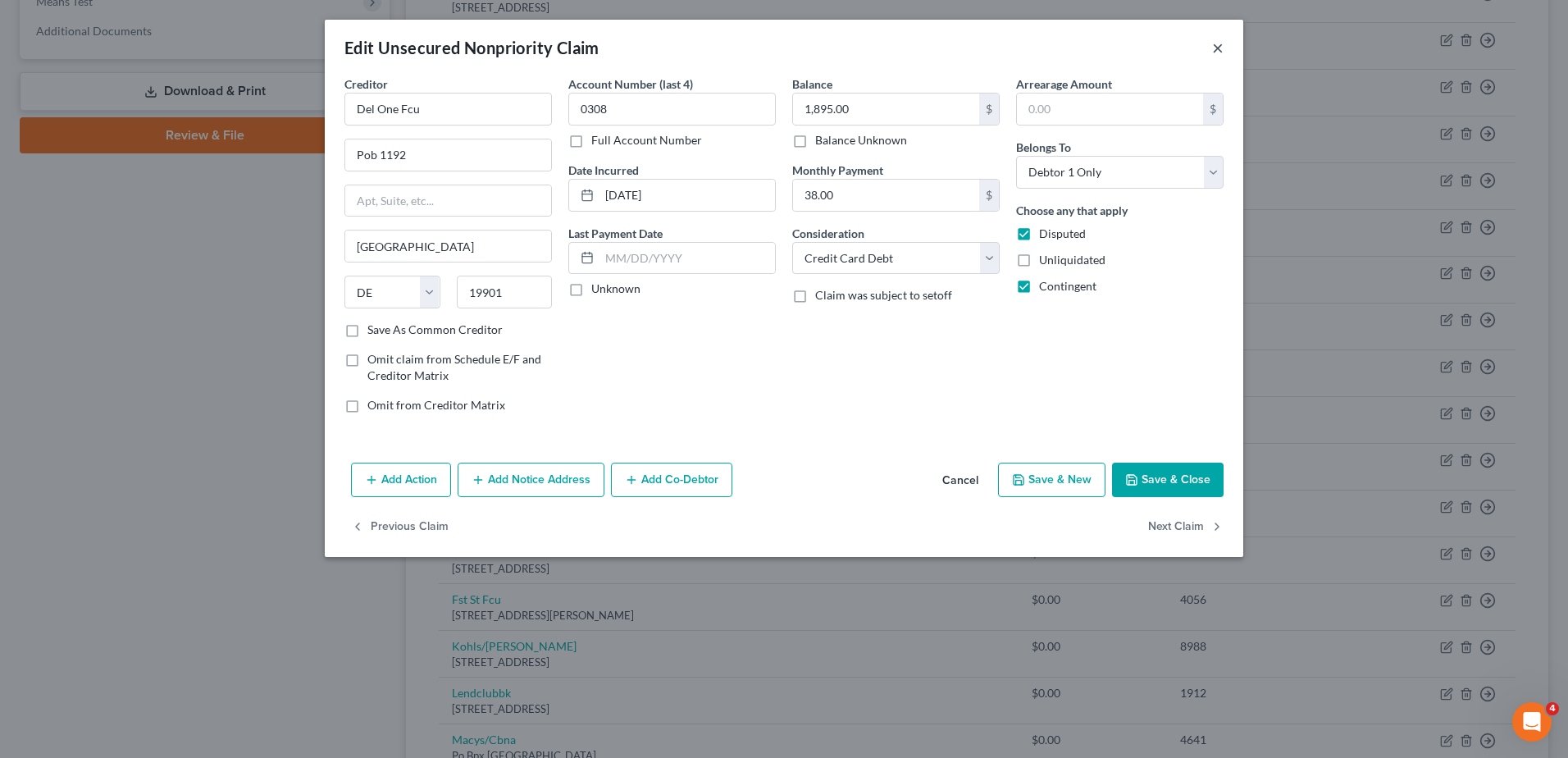
click at [1217, 46] on button "×" at bounding box center [1218, 48] width 11 height 20
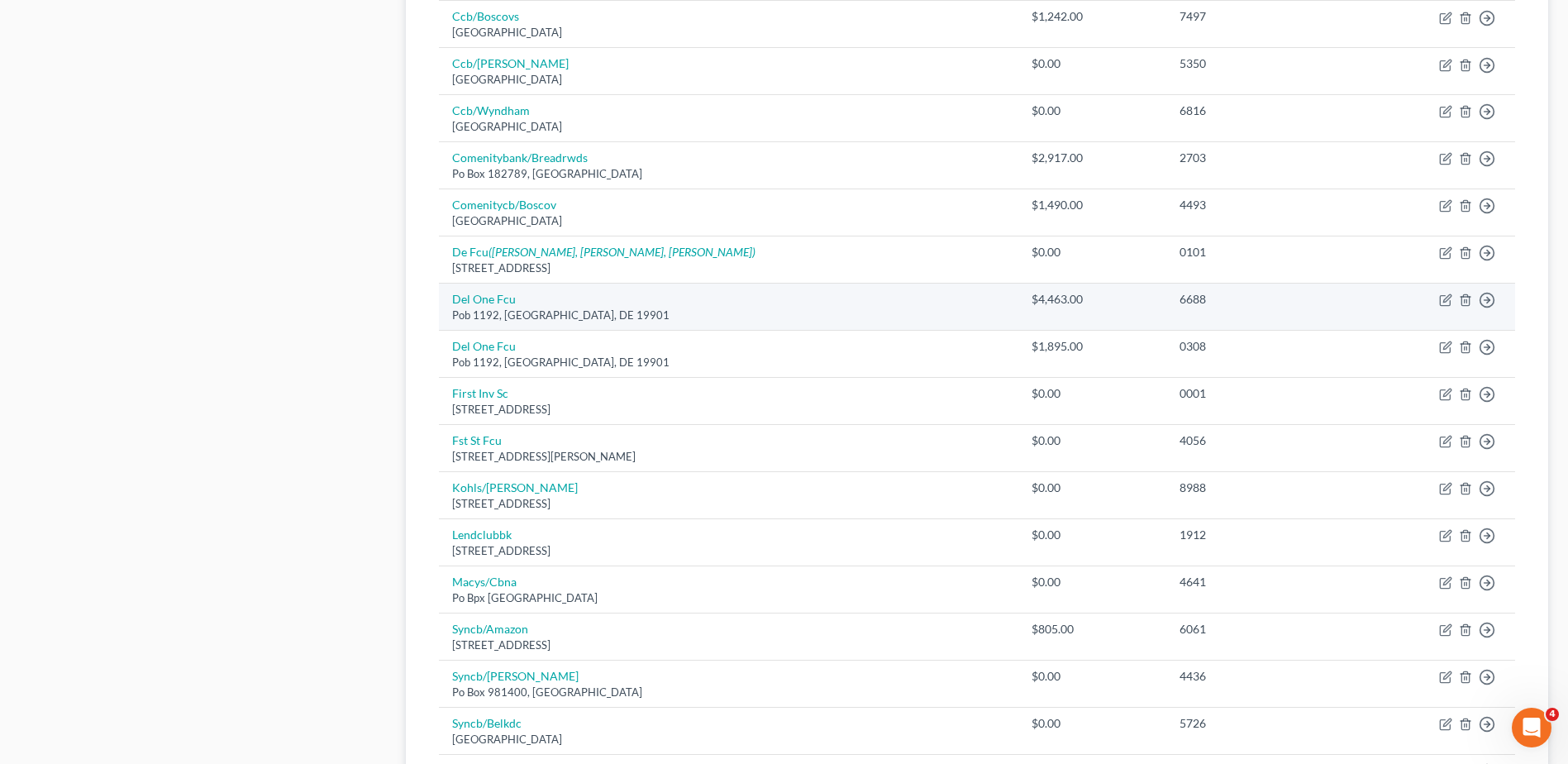
scroll to position [827, 0]
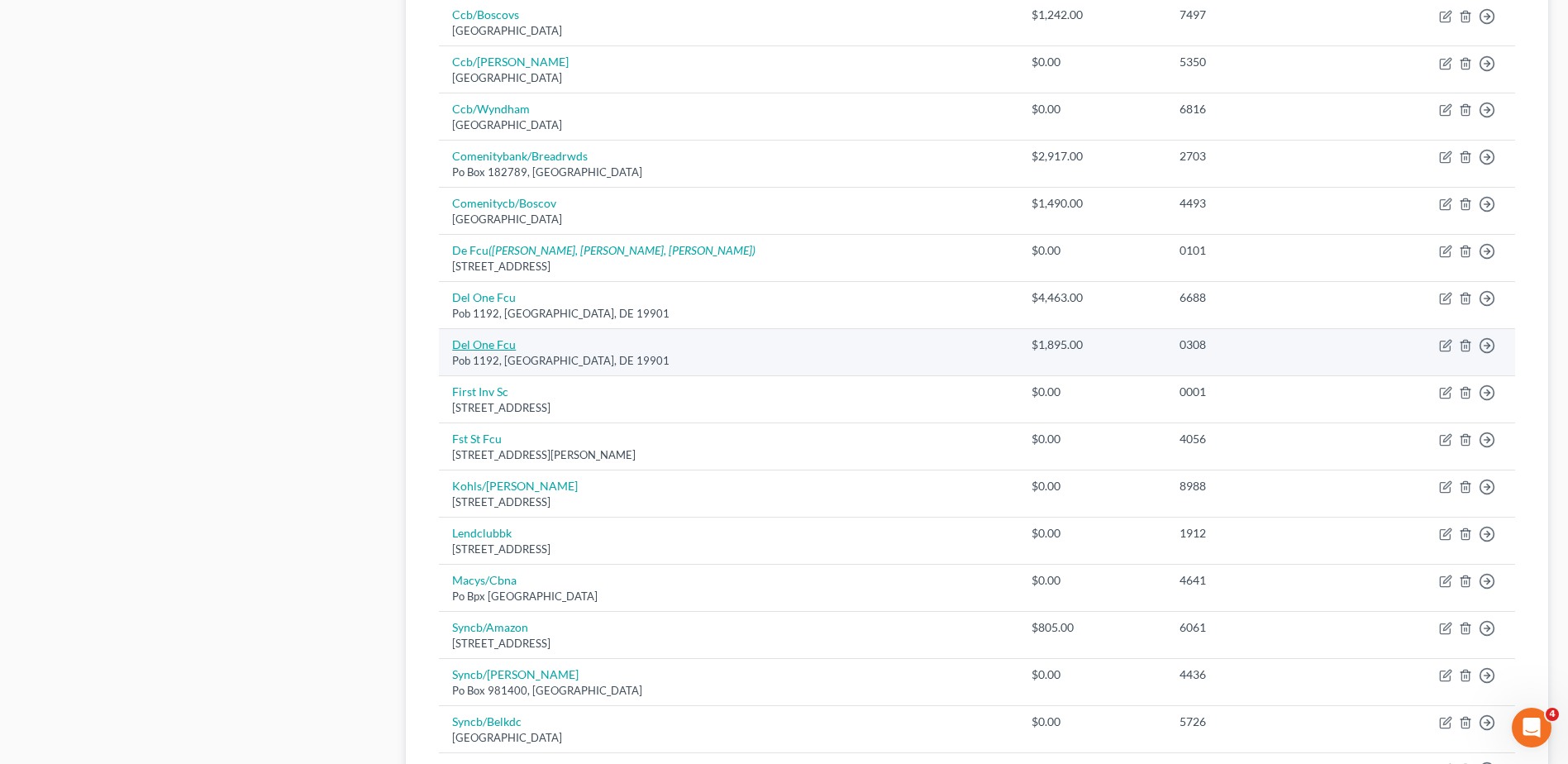
click at [472, 343] on link "Del One Fcu" at bounding box center [484, 344] width 64 height 14
select select "7"
select select "2"
select select "0"
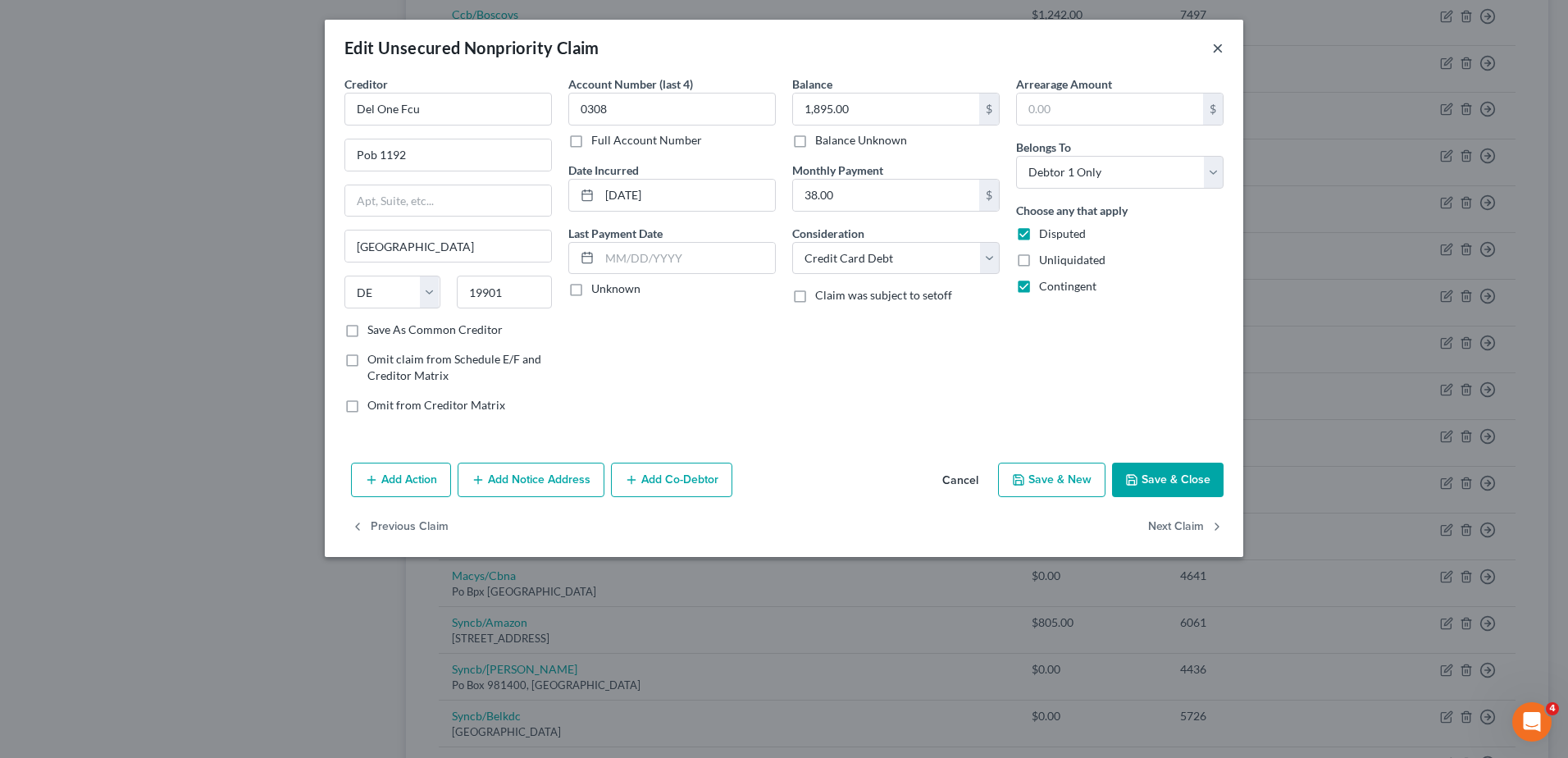
click at [1221, 42] on button "×" at bounding box center [1218, 48] width 11 height 20
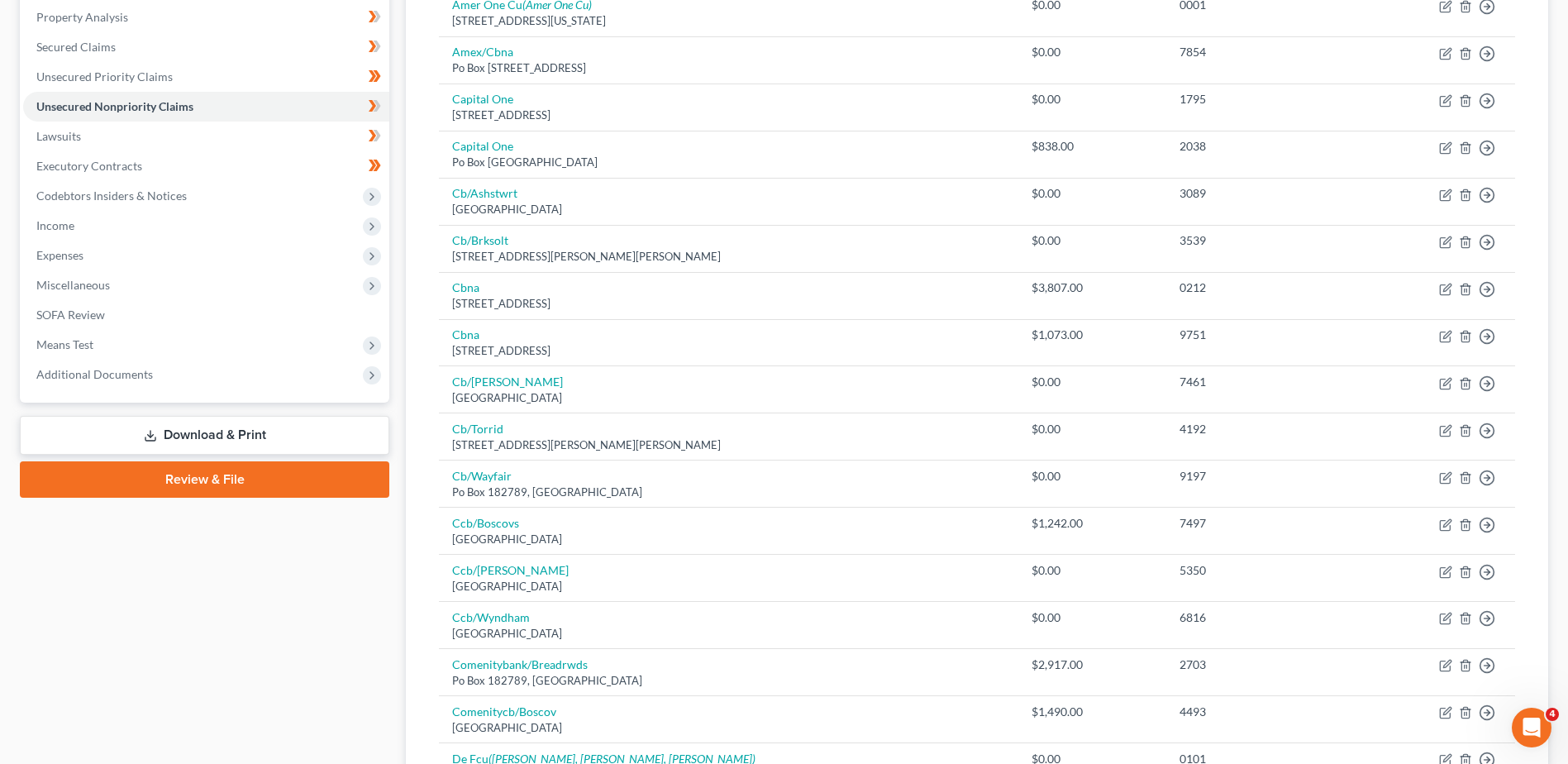
scroll to position [0, 0]
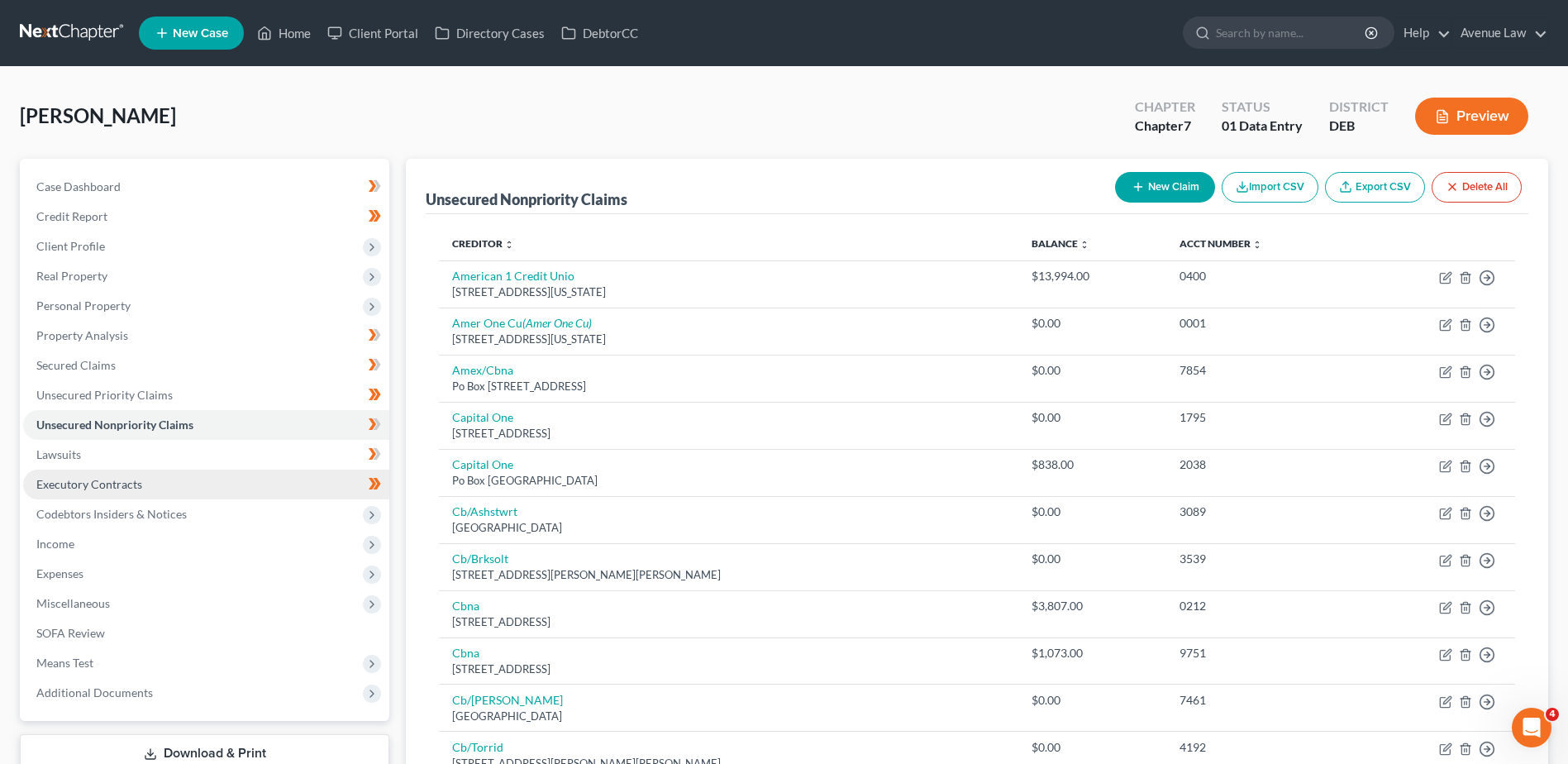
click at [51, 479] on span "Executory Contracts" at bounding box center [90, 484] width 106 height 14
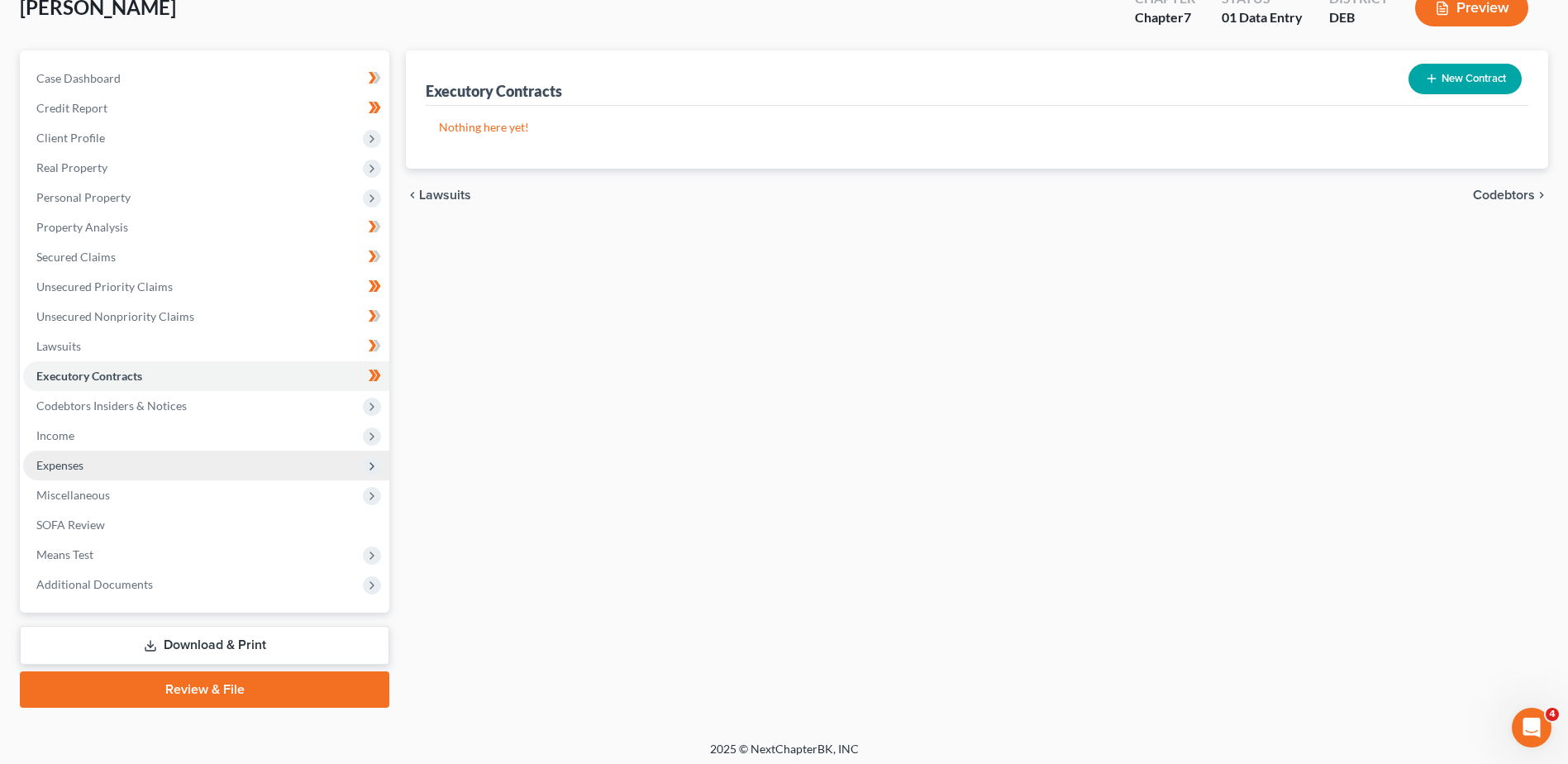
scroll to position [115, 0]
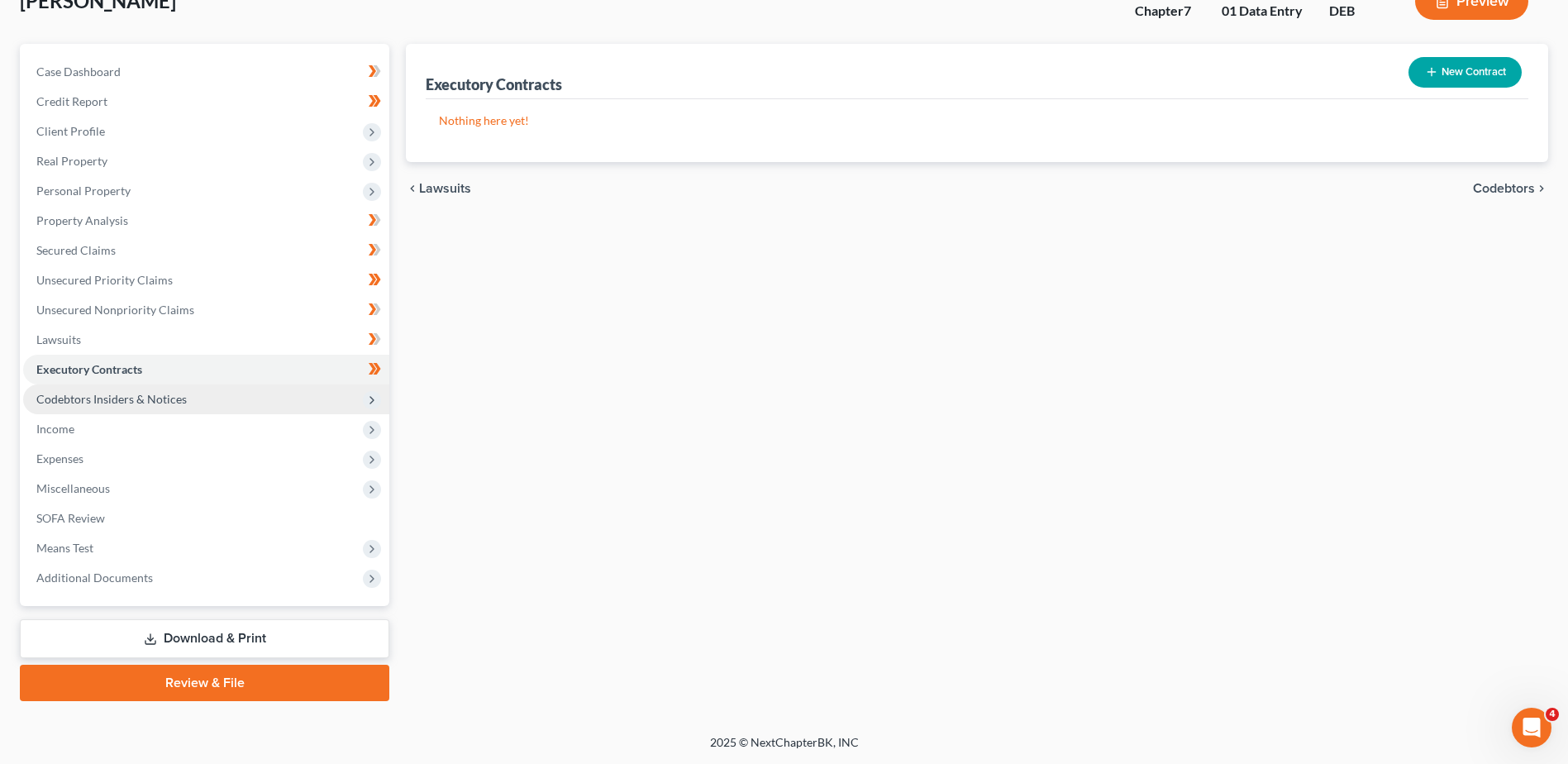
click at [67, 397] on span "Codebtors Insiders & Notices" at bounding box center [112, 398] width 150 height 14
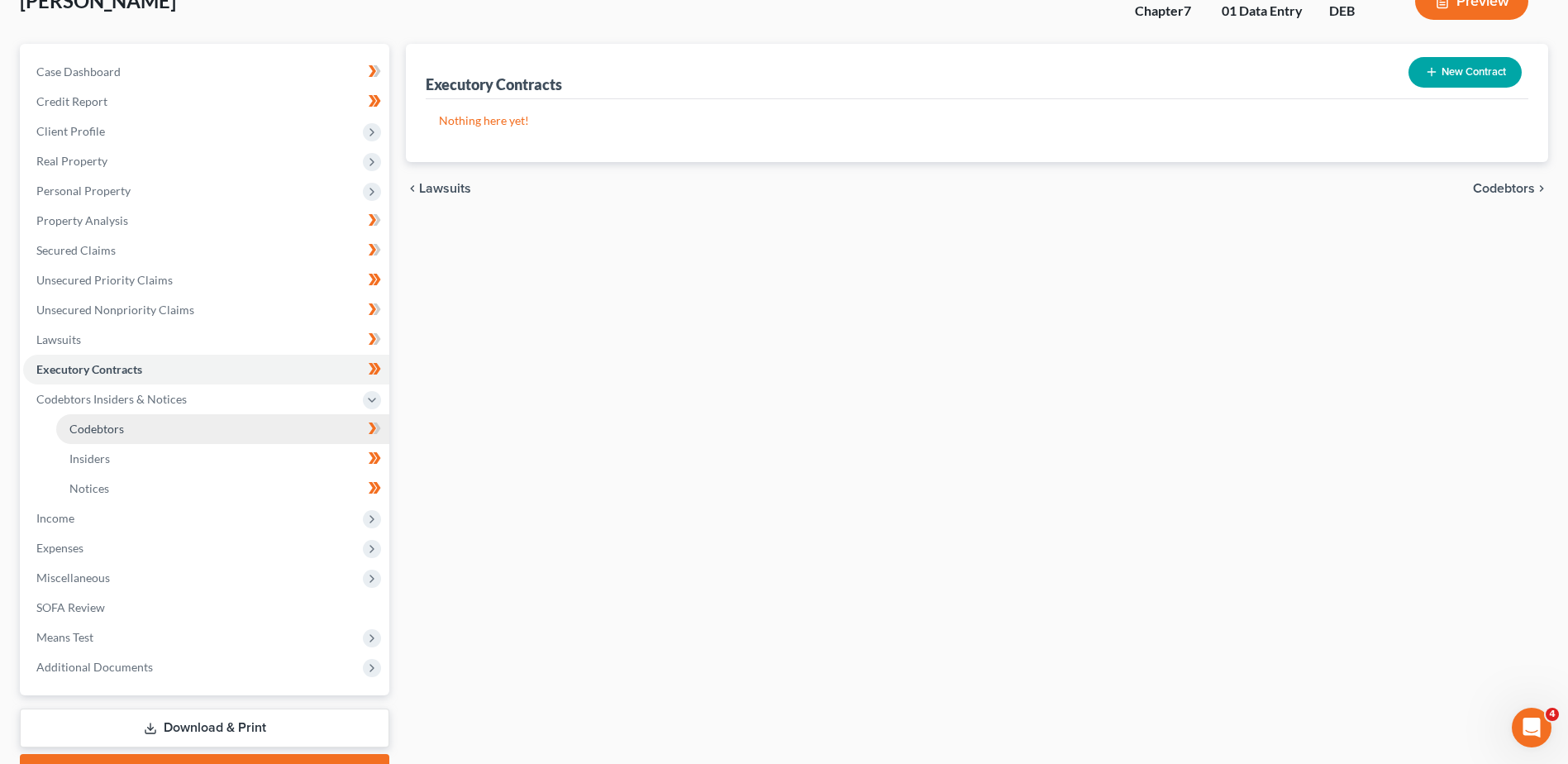
click at [96, 426] on span "Codebtors" at bounding box center [96, 428] width 55 height 14
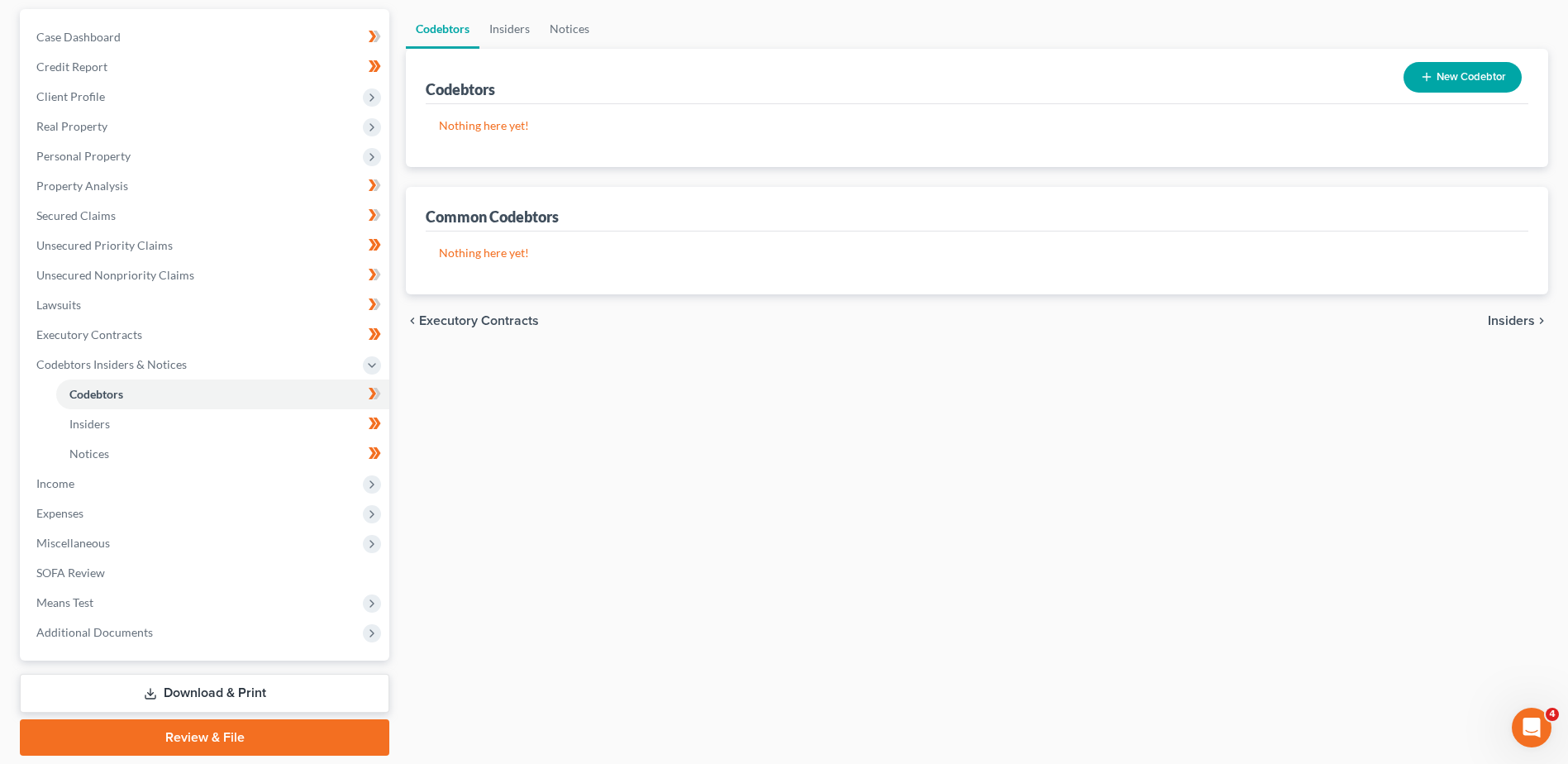
scroll to position [204, 0]
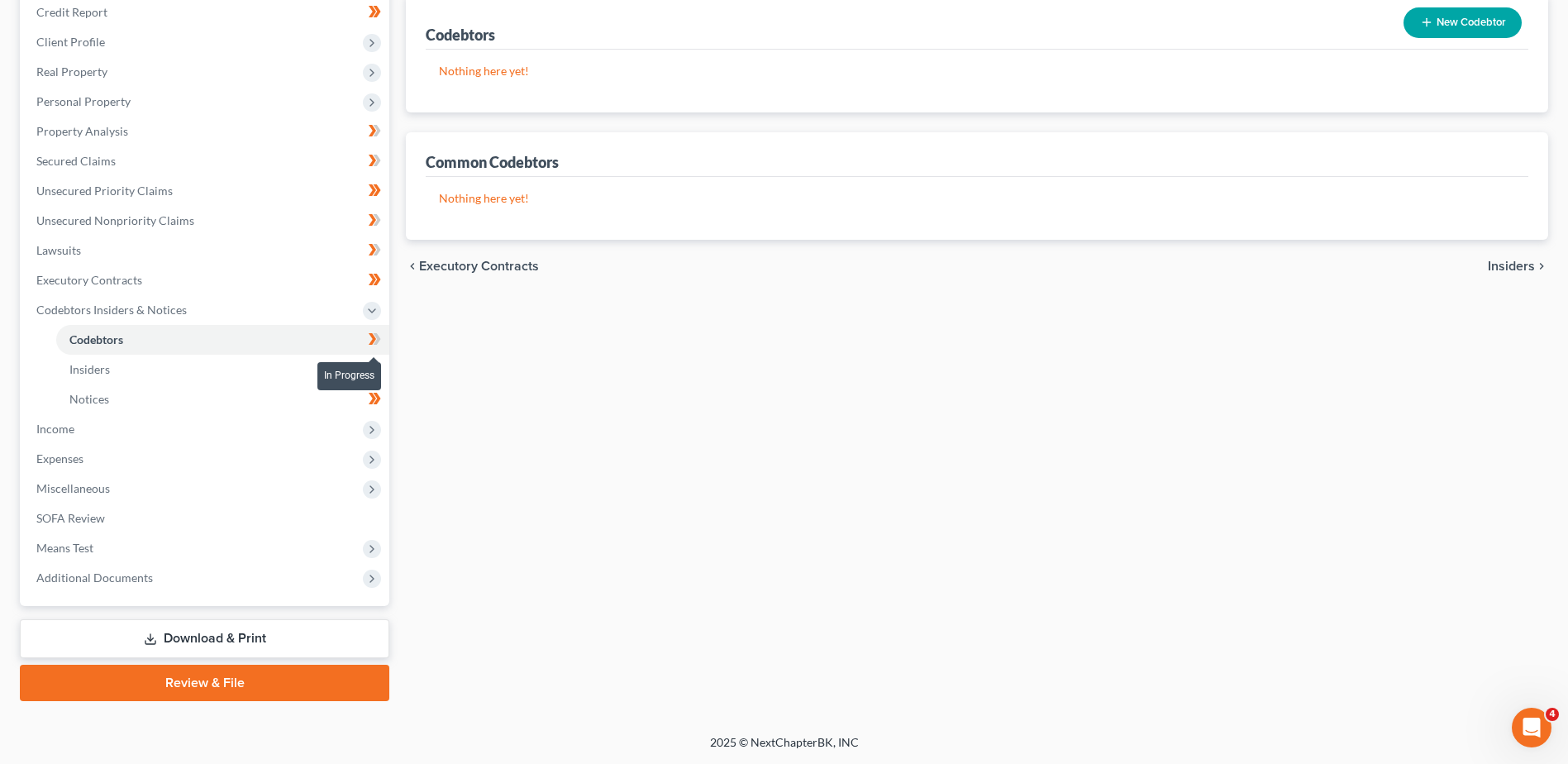
click at [382, 340] on span at bounding box center [374, 342] width 29 height 25
click at [43, 426] on span "Income" at bounding box center [56, 428] width 39 height 14
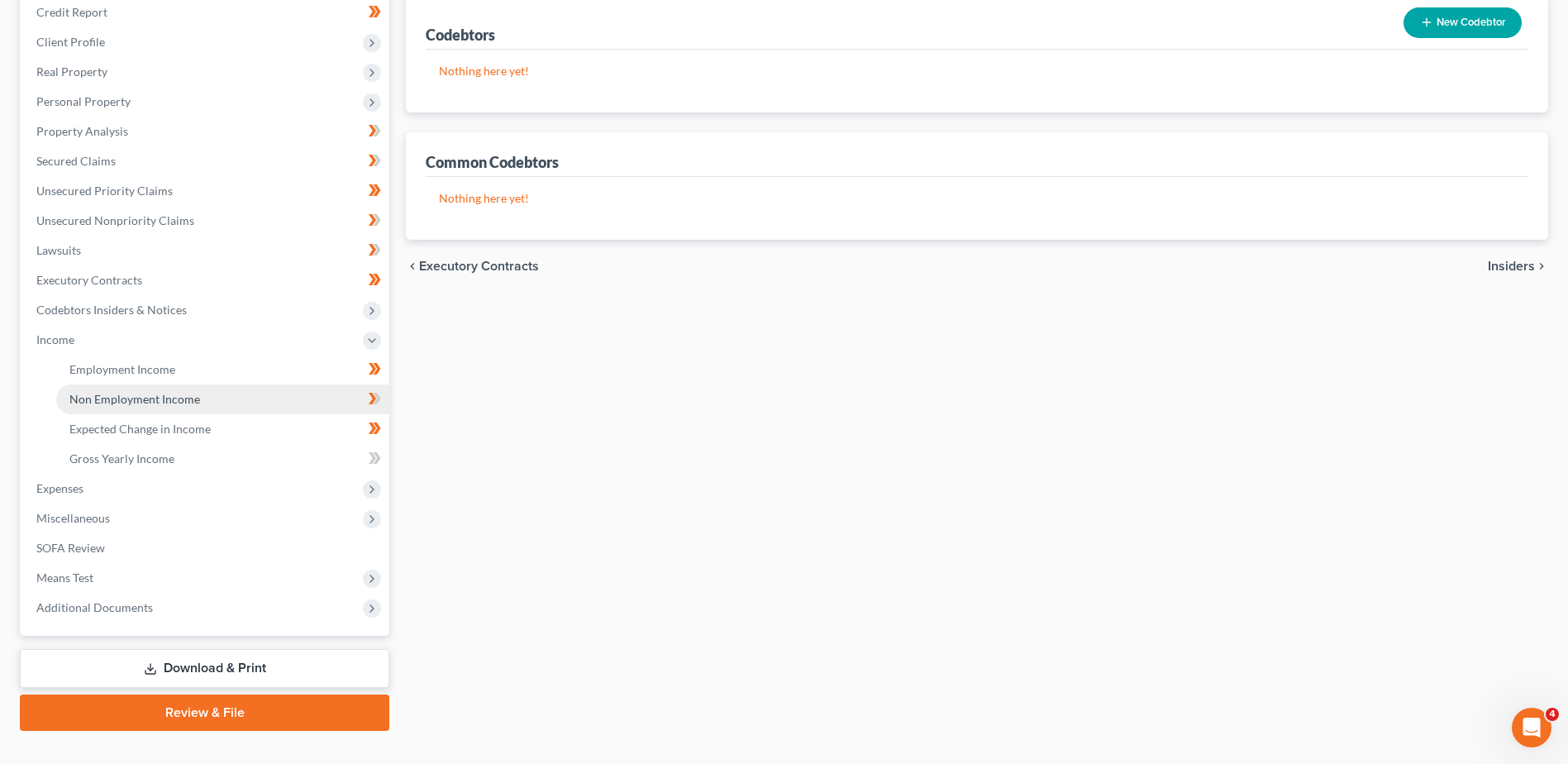
click at [105, 390] on link "Non Employment Income" at bounding box center [222, 398] width 333 height 30
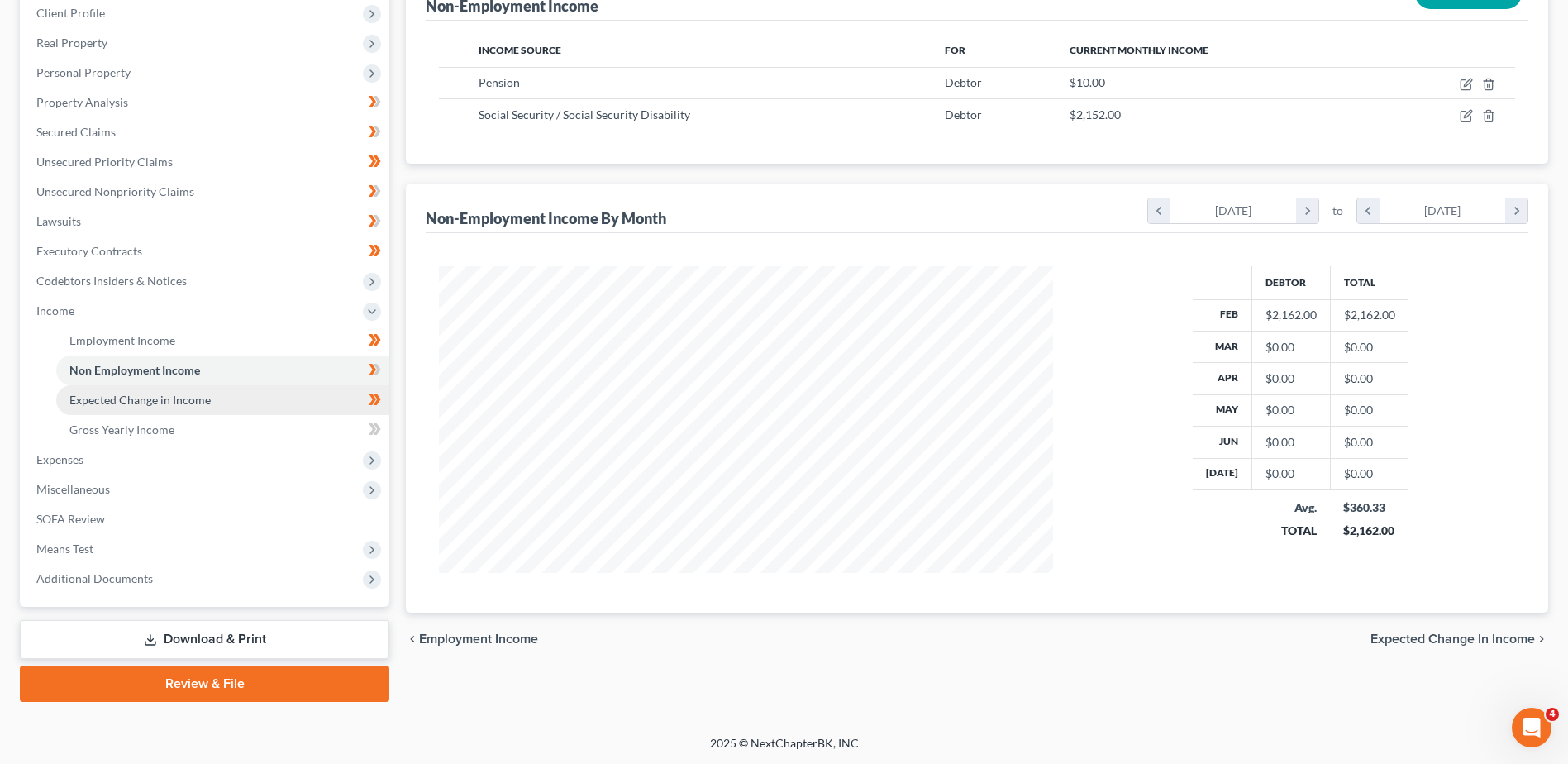
scroll to position [234, 0]
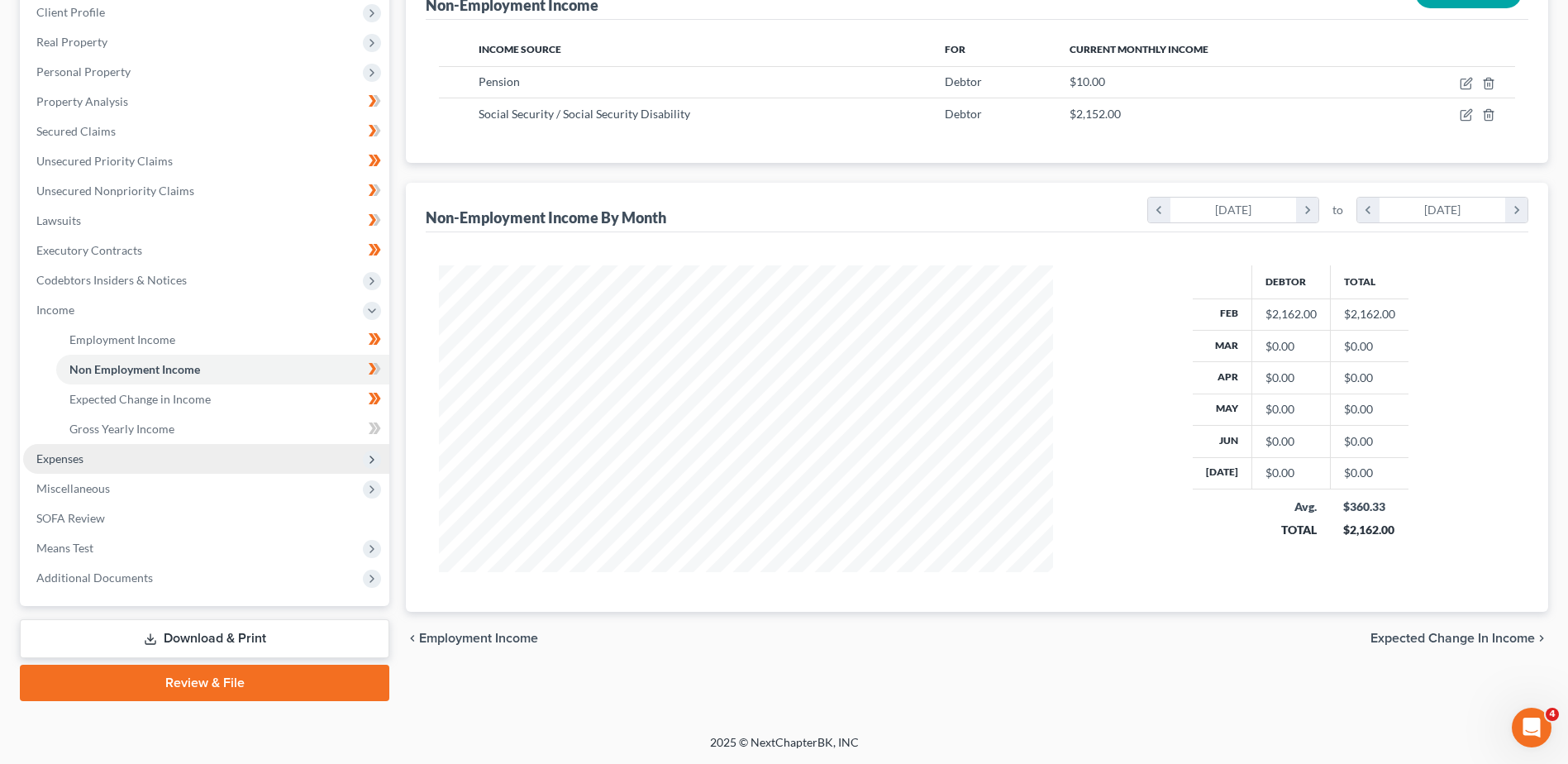
click at [33, 460] on span "Expenses" at bounding box center [206, 458] width 366 height 30
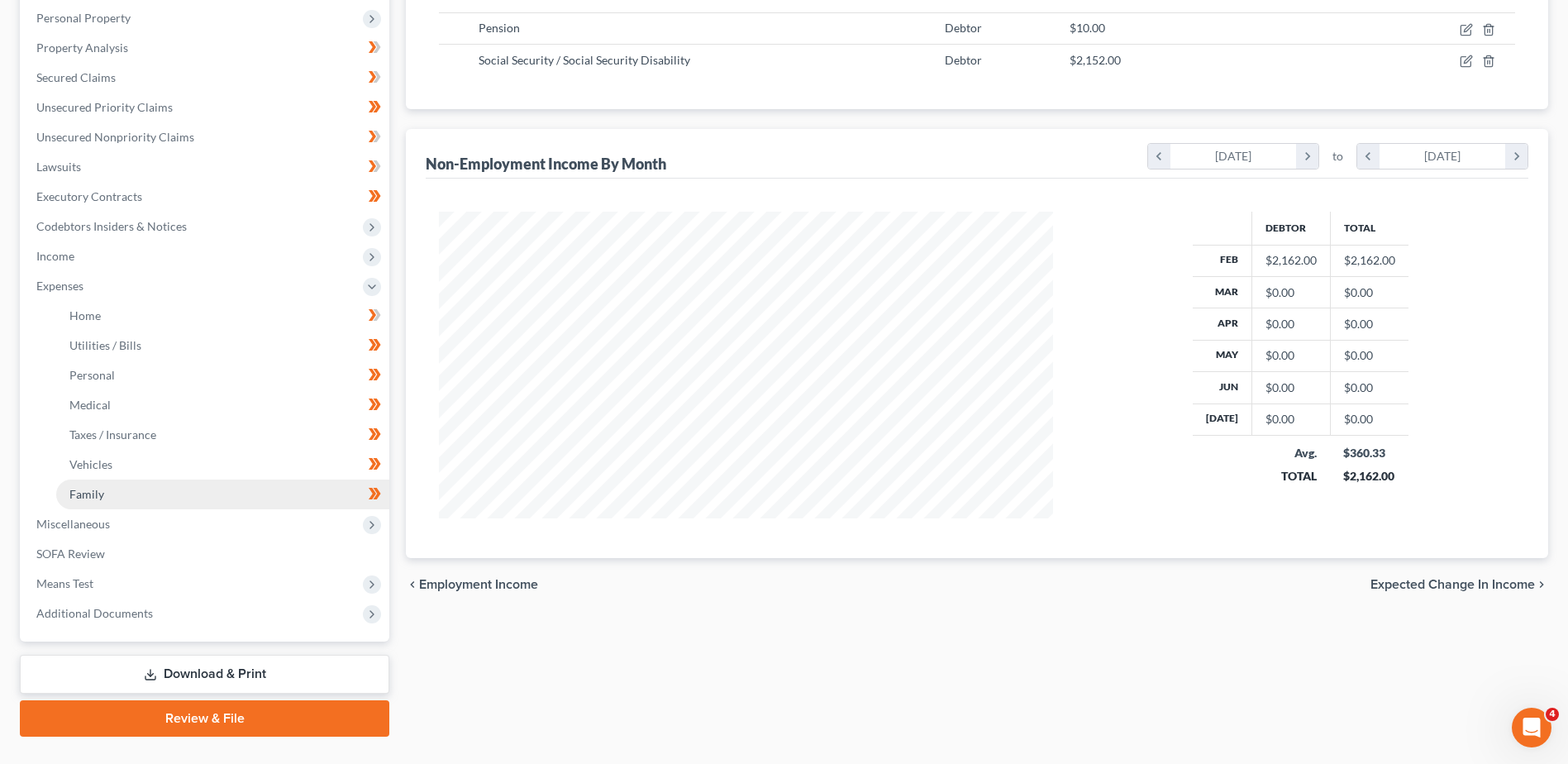
scroll to position [323, 0]
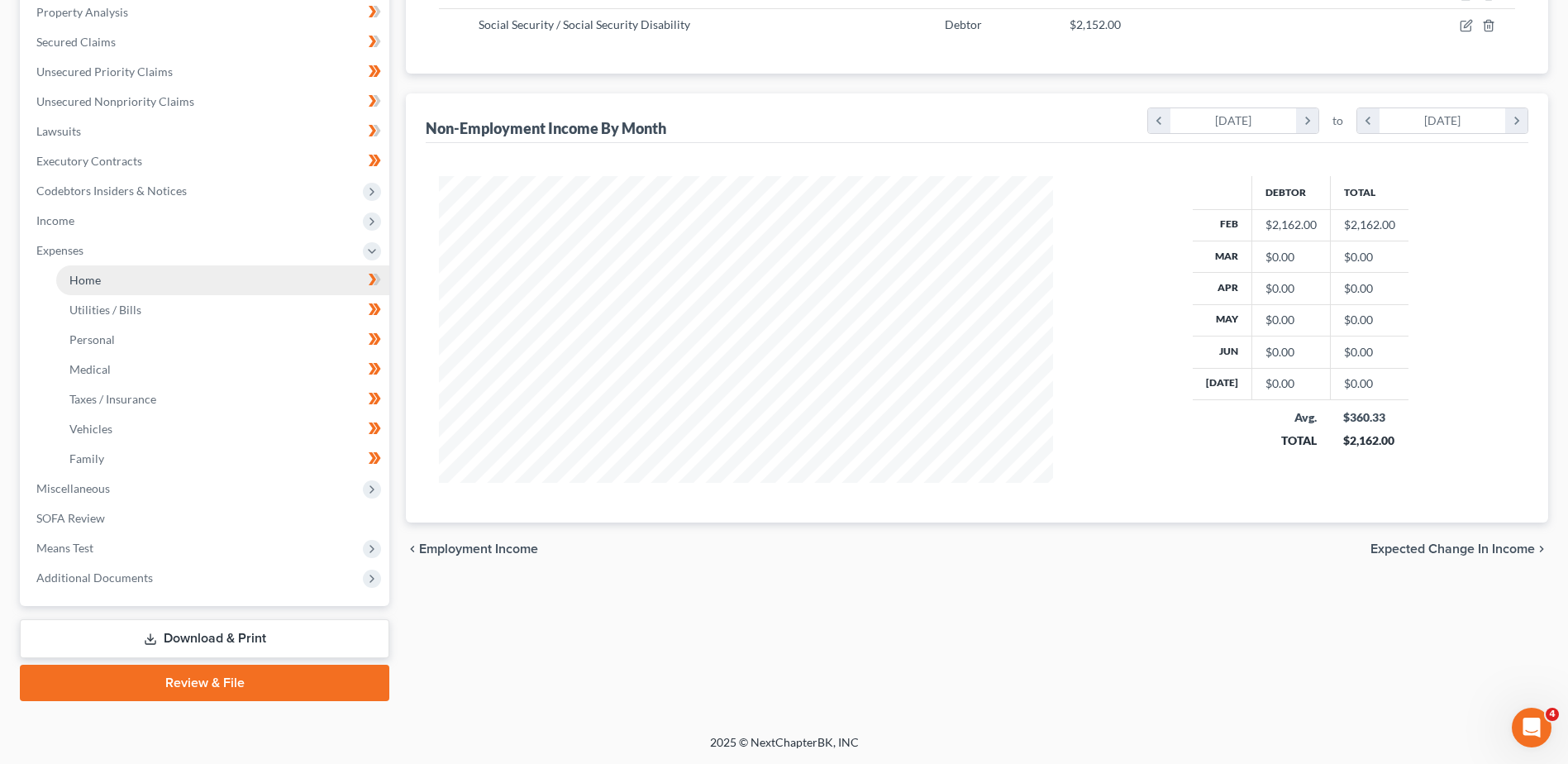
click at [90, 275] on span "Home" at bounding box center [85, 279] width 32 height 14
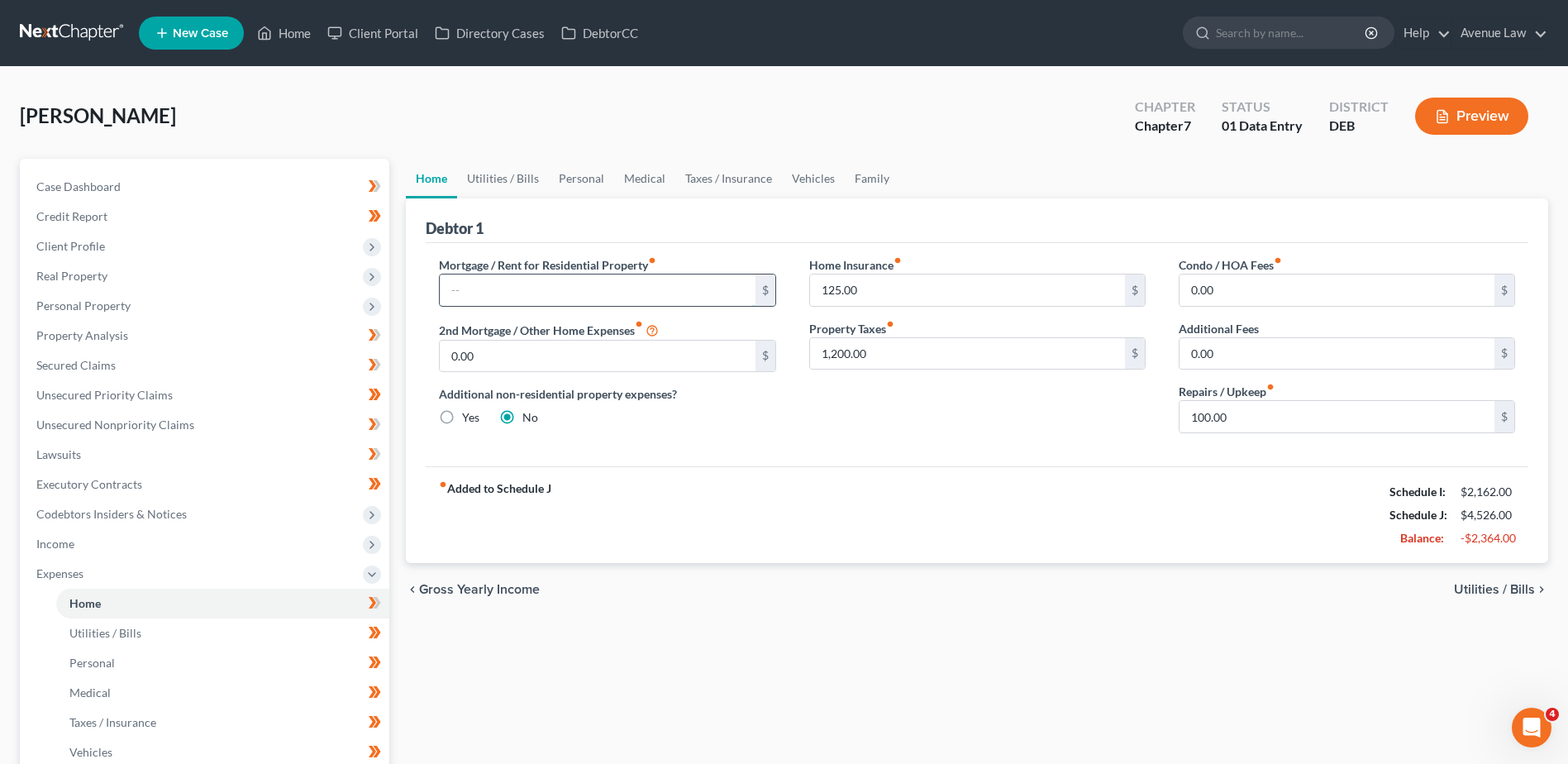
click at [527, 293] on input "text" at bounding box center [597, 290] width 315 height 32
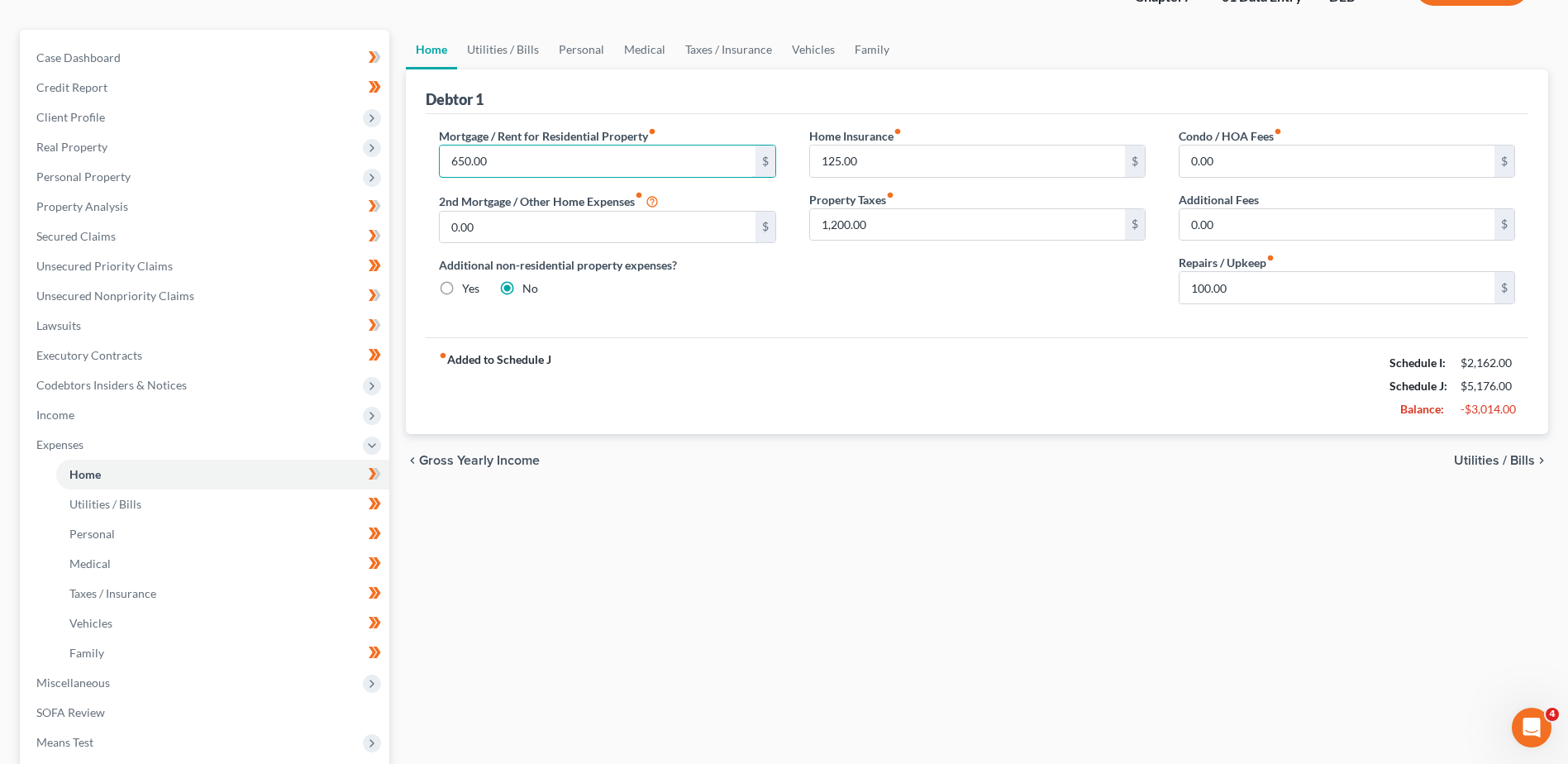
scroll to position [166, 0]
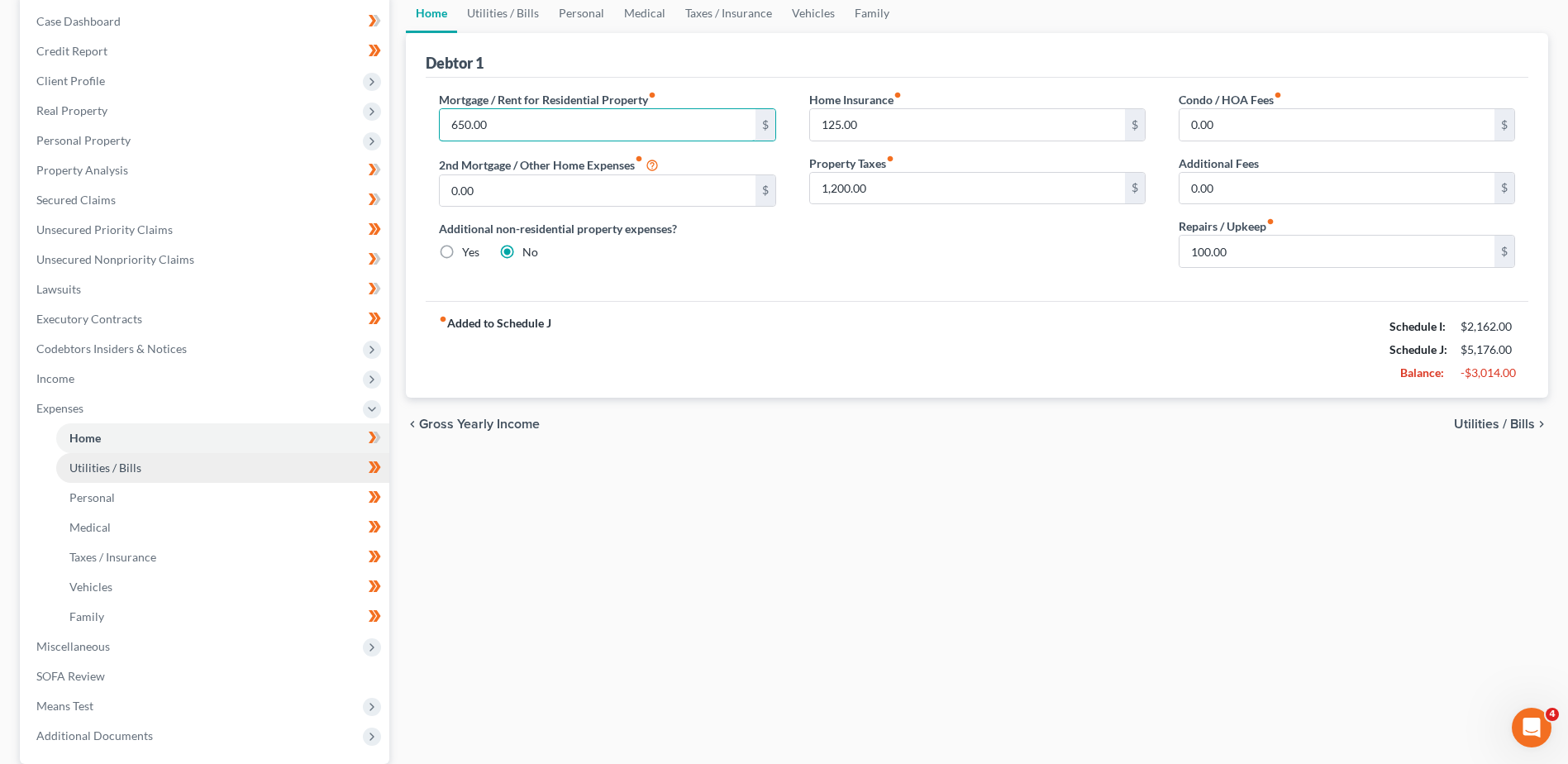
type input "650.00"
click at [84, 457] on link "Utilities / Bills" at bounding box center [222, 468] width 333 height 30
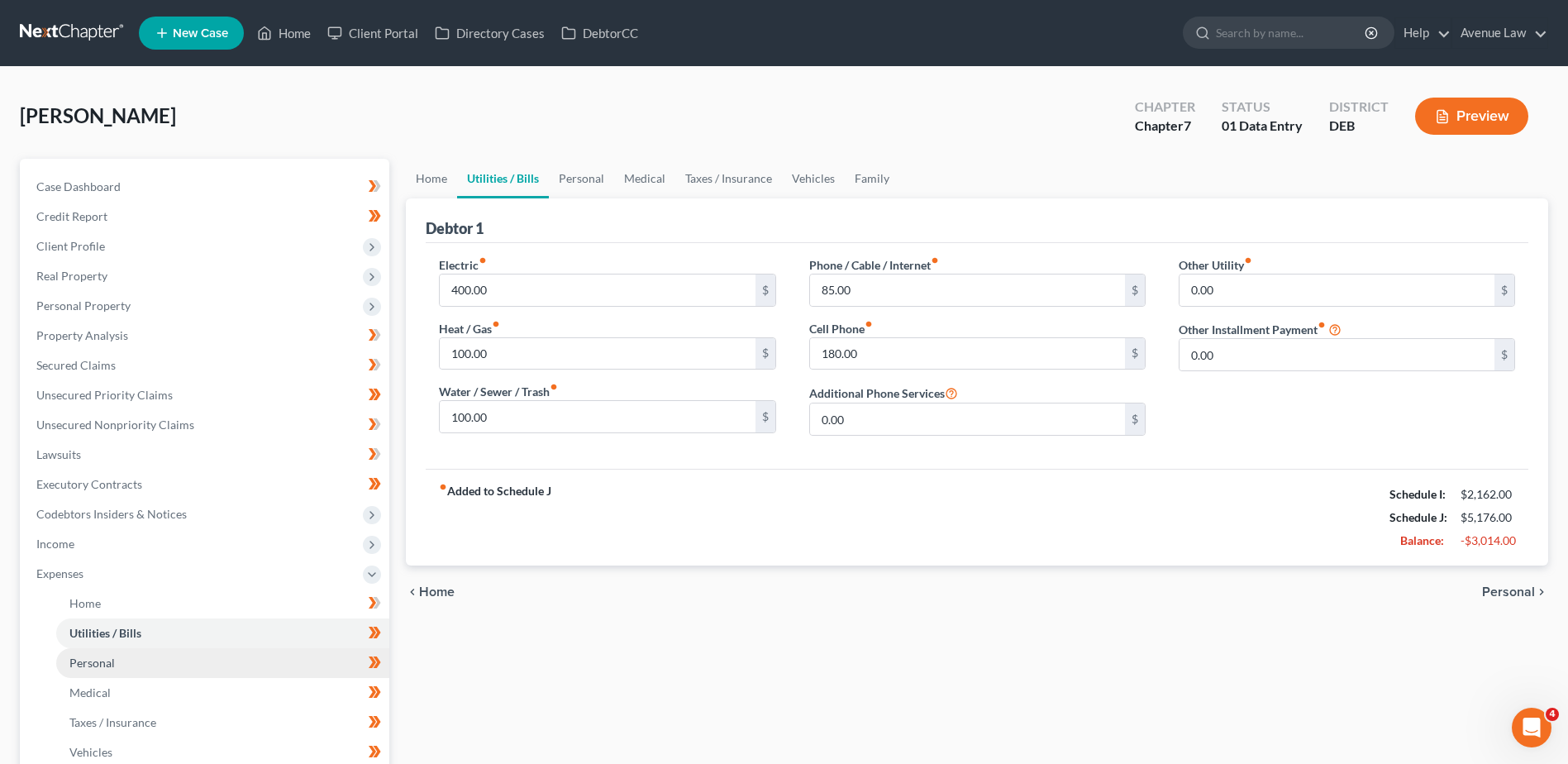
click at [120, 656] on link "Personal" at bounding box center [222, 662] width 333 height 30
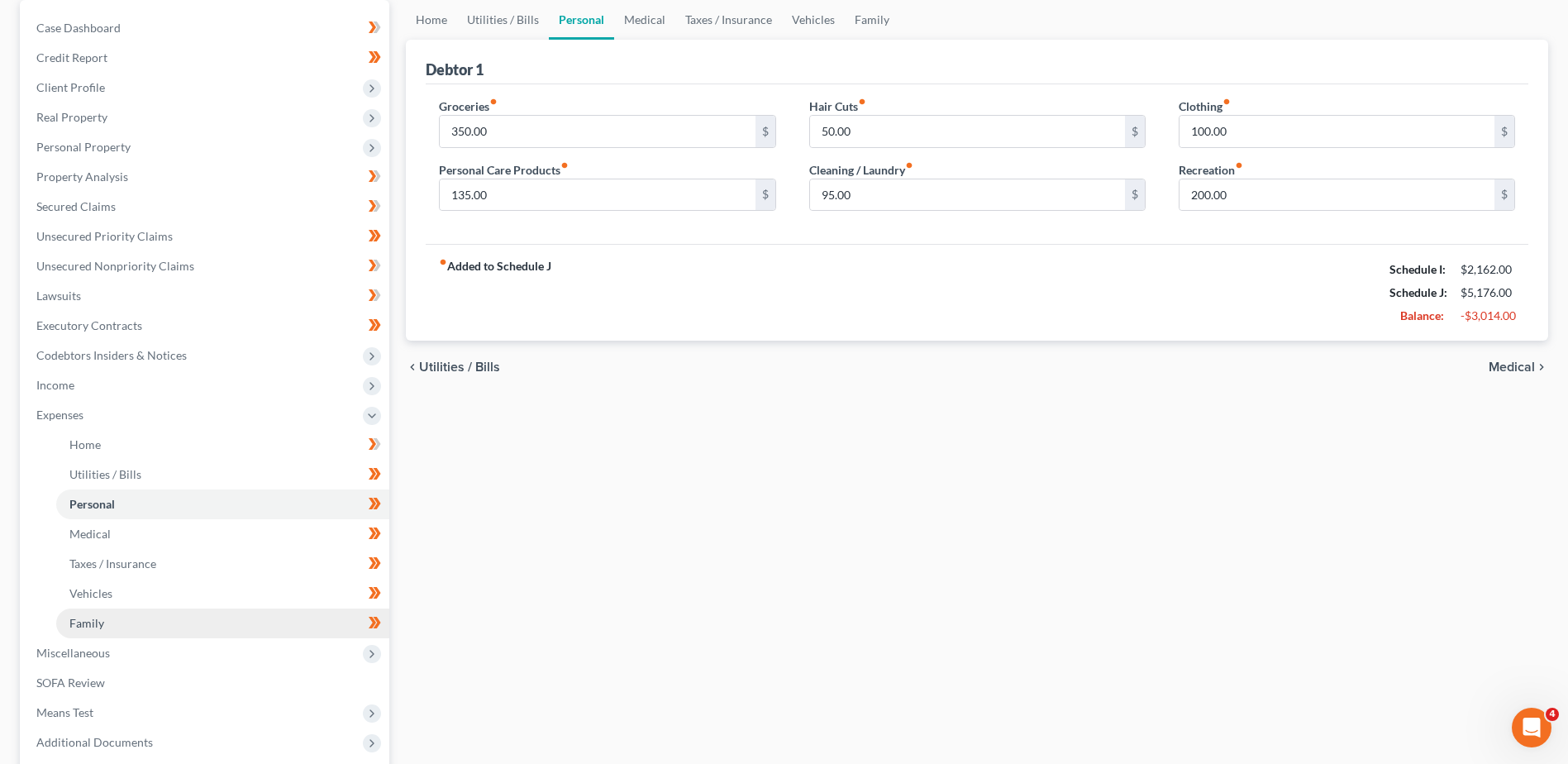
scroll to position [166, 0]
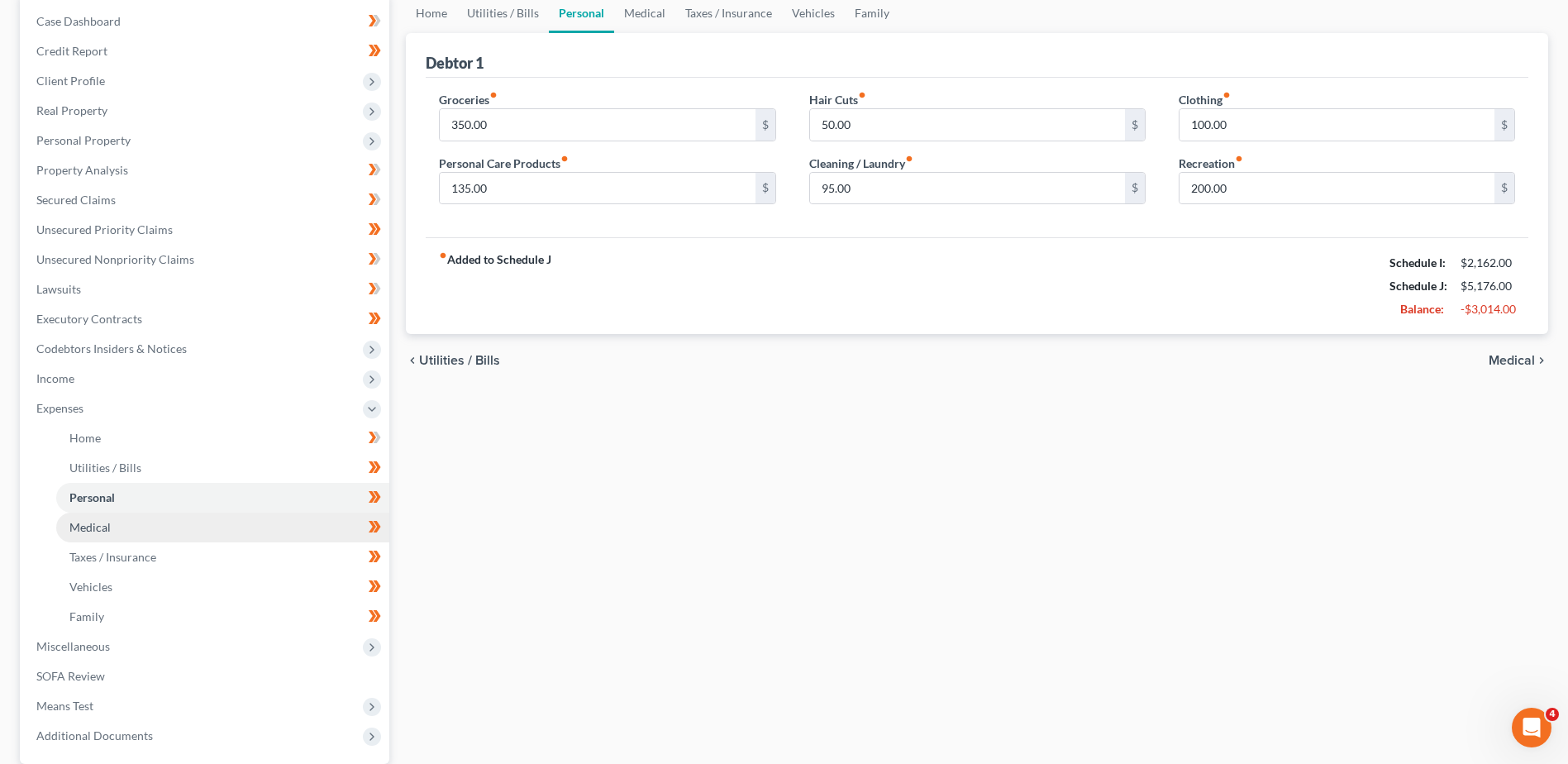
click at [92, 532] on span "Medical" at bounding box center [90, 526] width 41 height 14
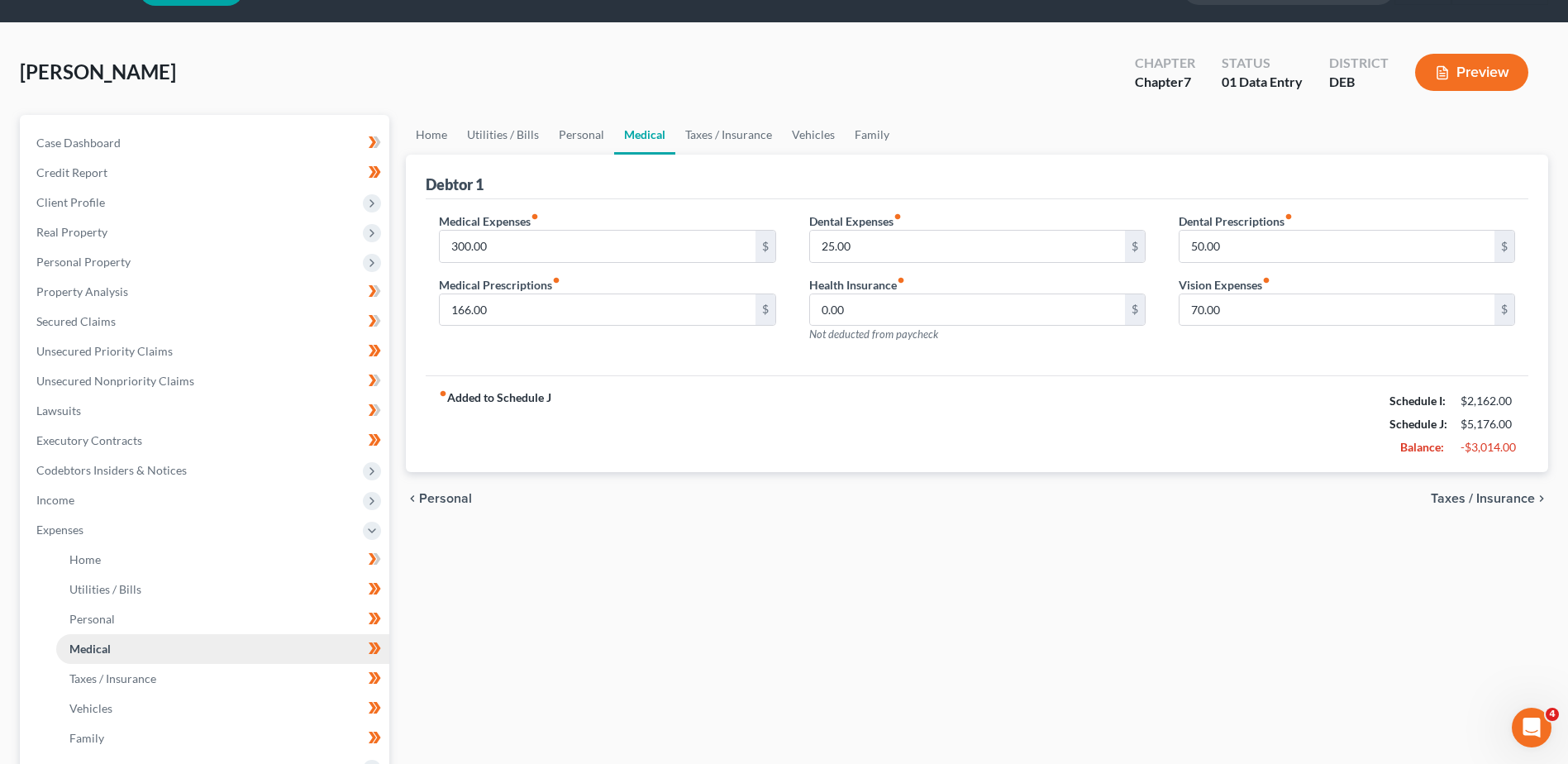
scroll to position [83, 0]
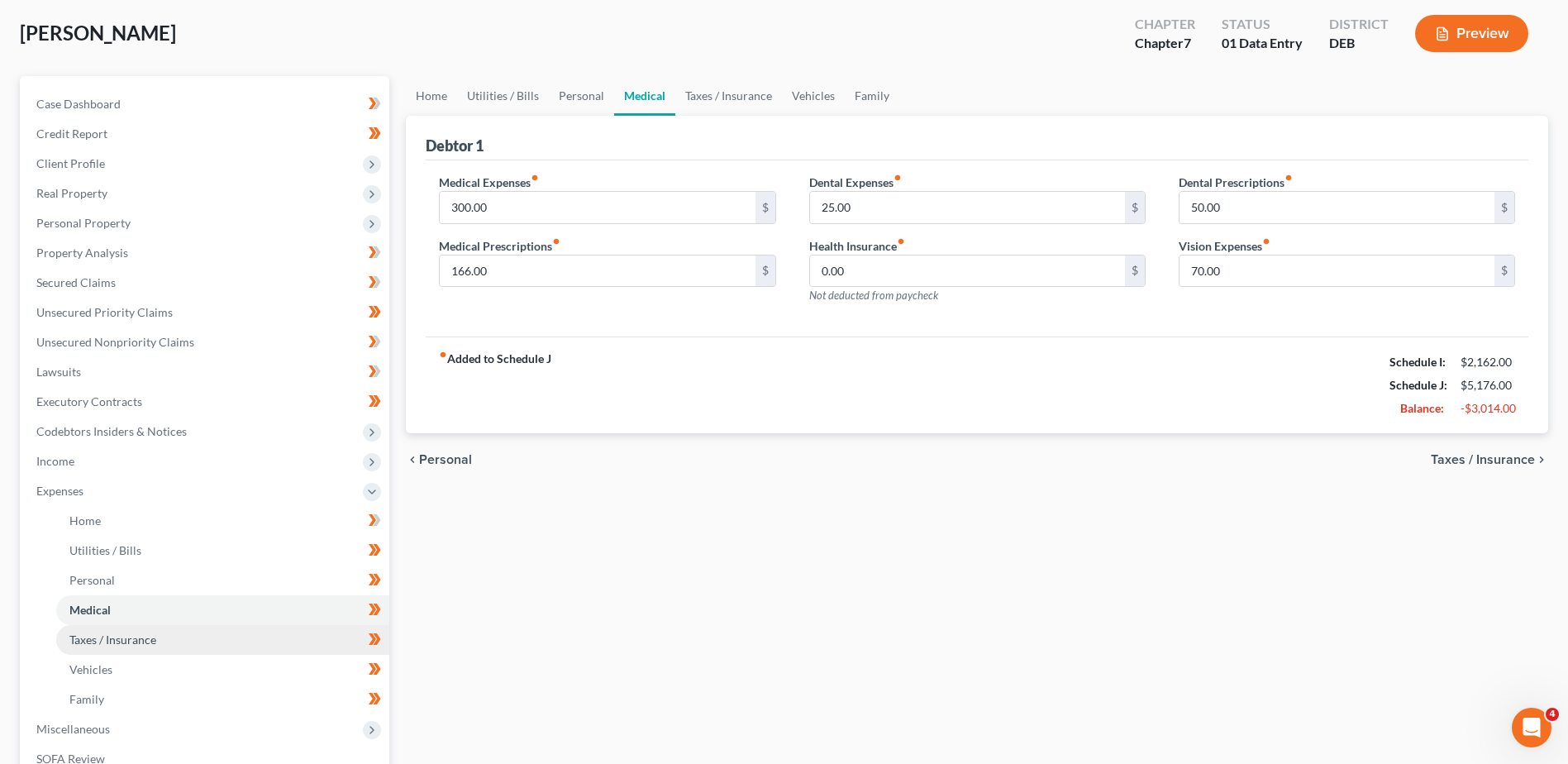
click at [92, 647] on link "Taxes / Insurance" at bounding box center [222, 639] width 333 height 30
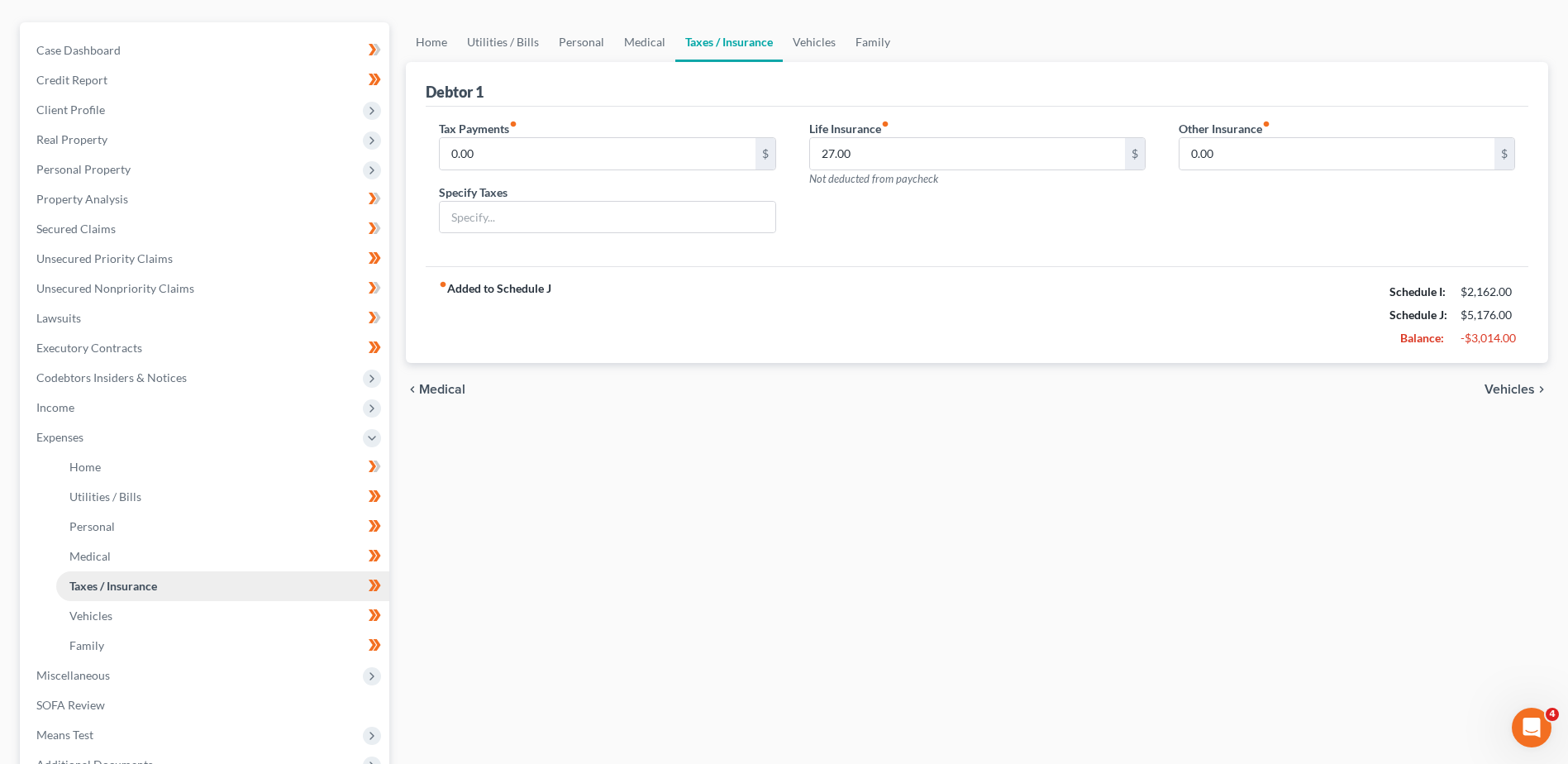
scroll to position [166, 0]
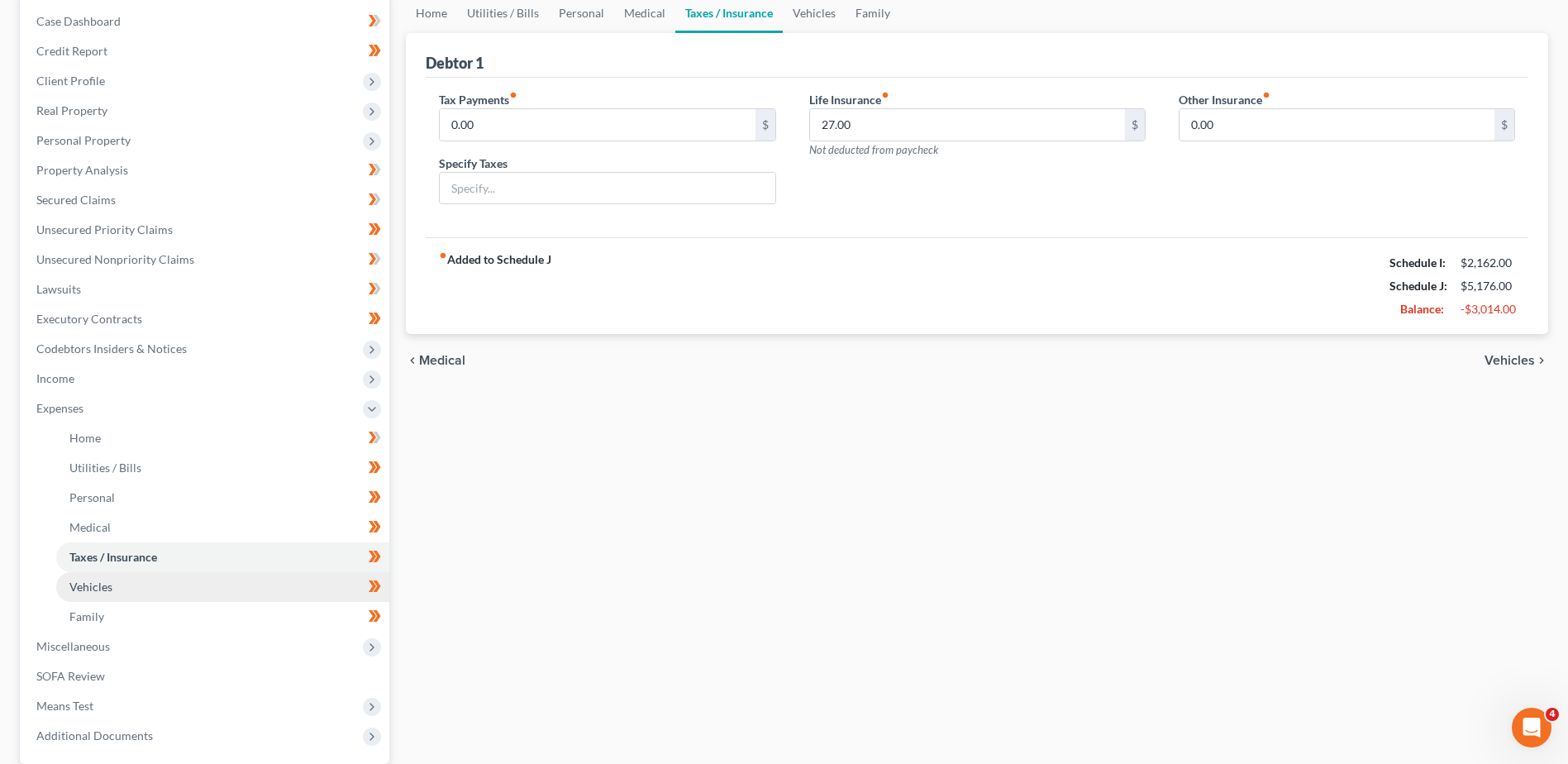
click at [82, 589] on span "Vehicles" at bounding box center [90, 586] width 43 height 14
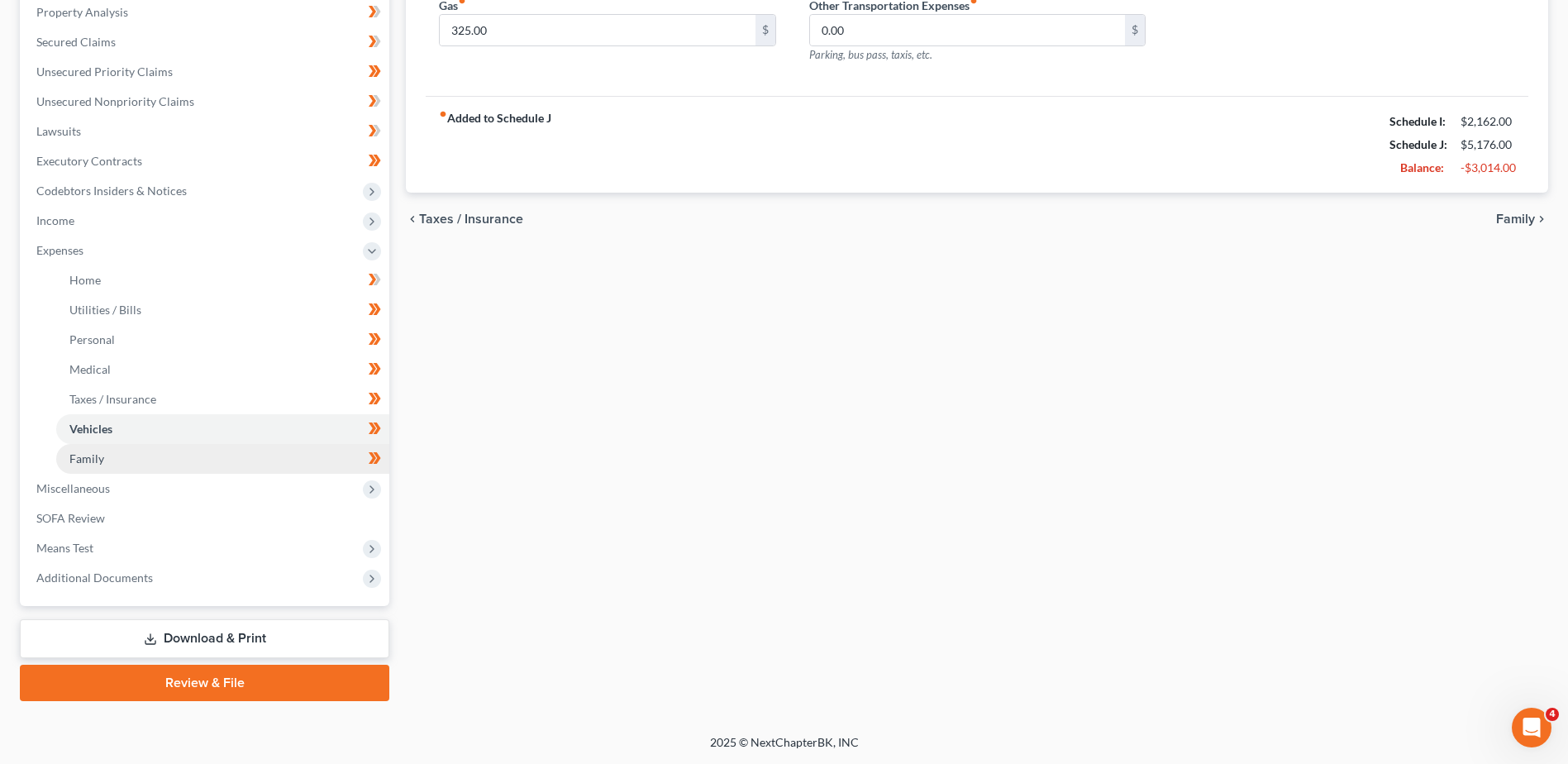
click at [93, 463] on span "Family" at bounding box center [87, 458] width 35 height 14
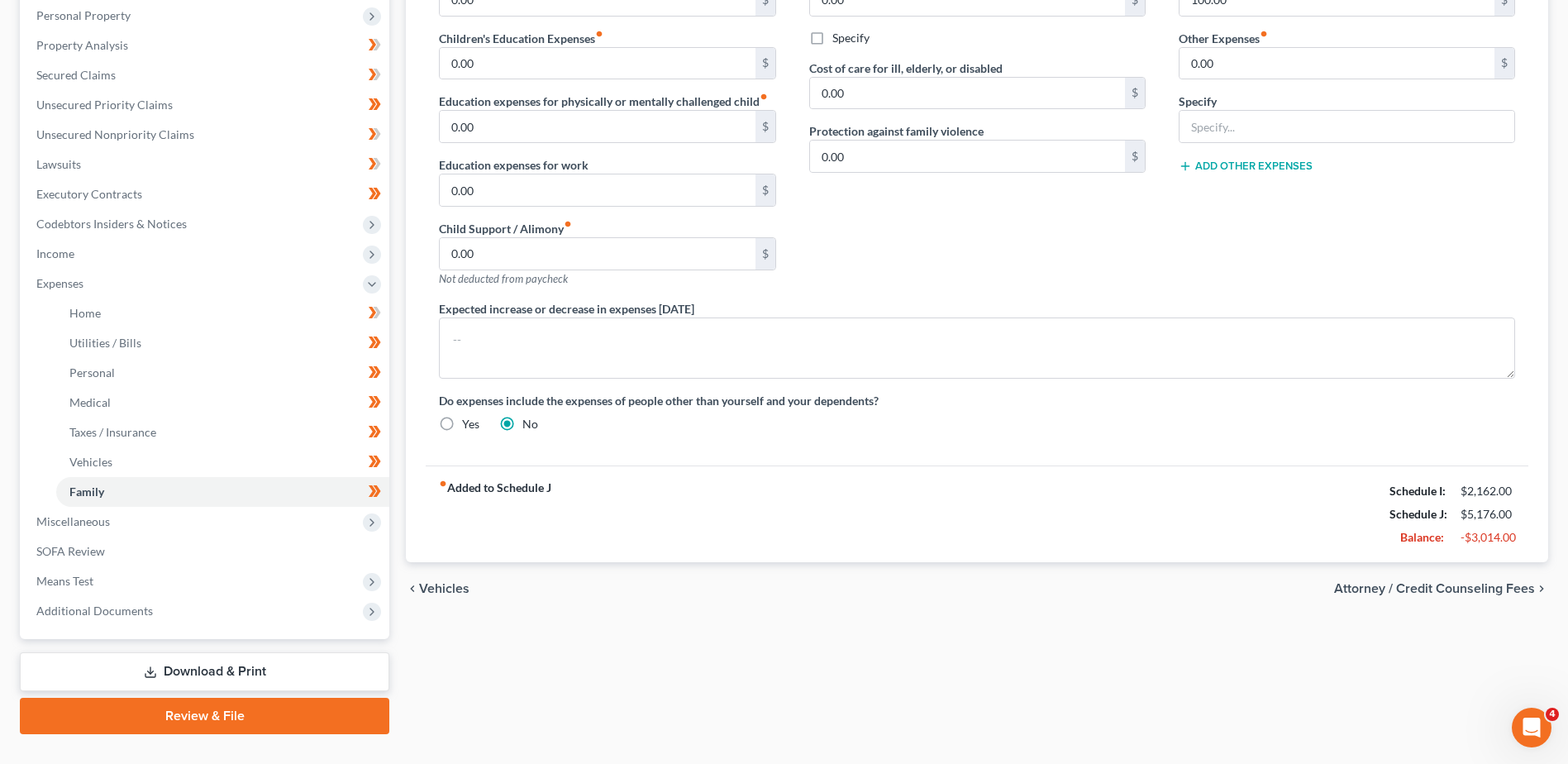
scroll to position [323, 0]
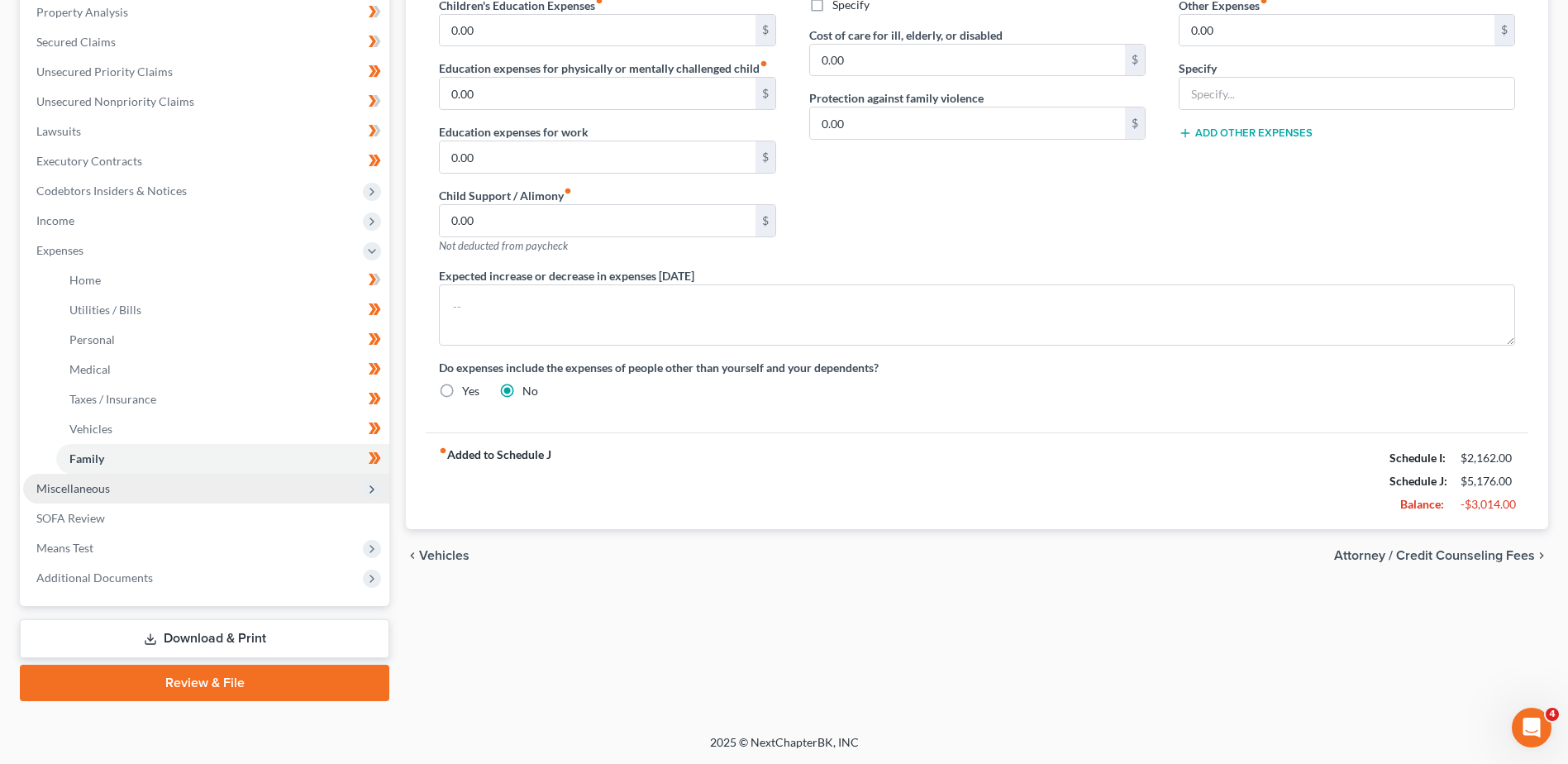
click at [73, 496] on span "Miscellaneous" at bounding box center [206, 488] width 366 height 30
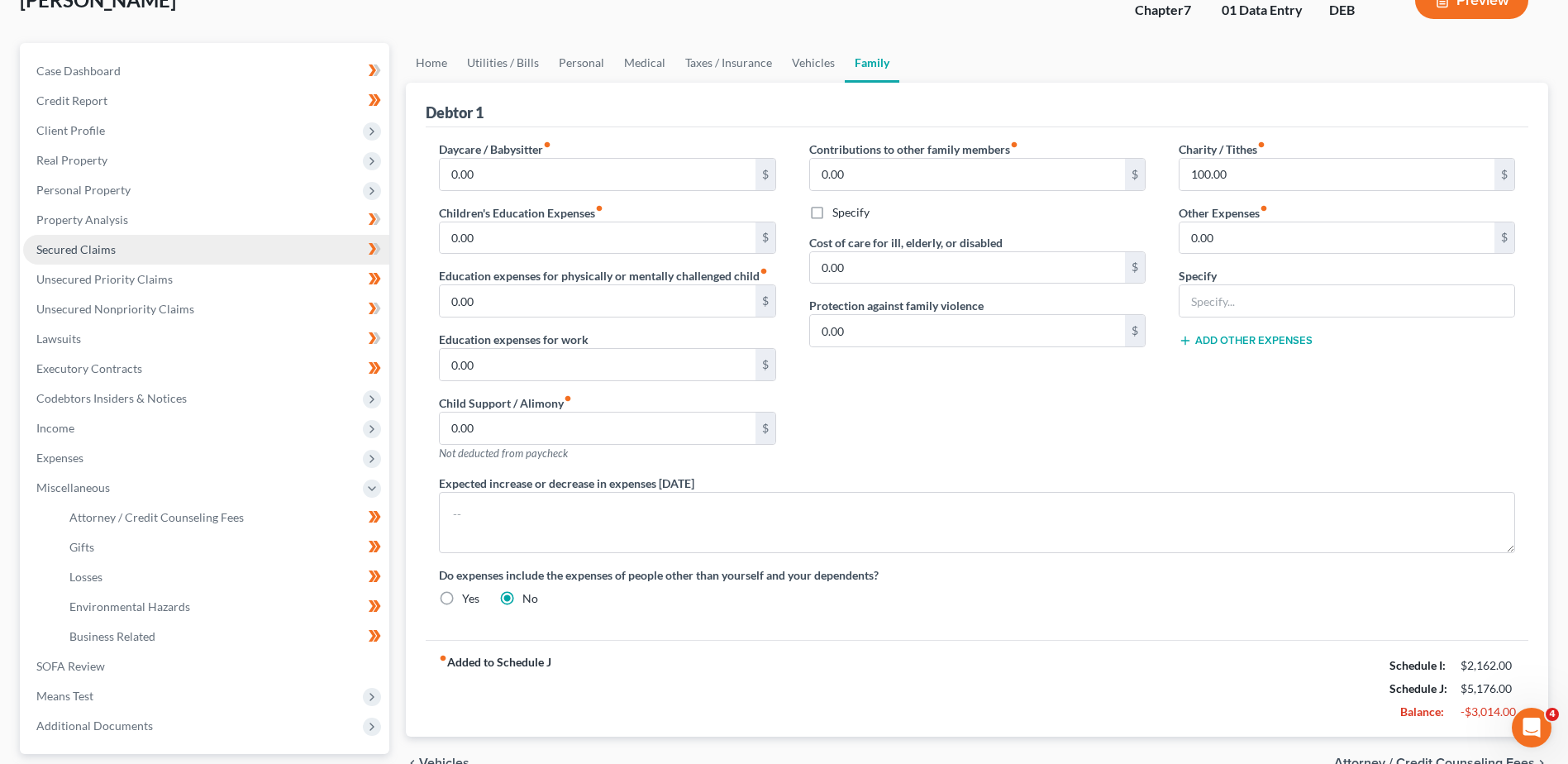
scroll to position [0, 0]
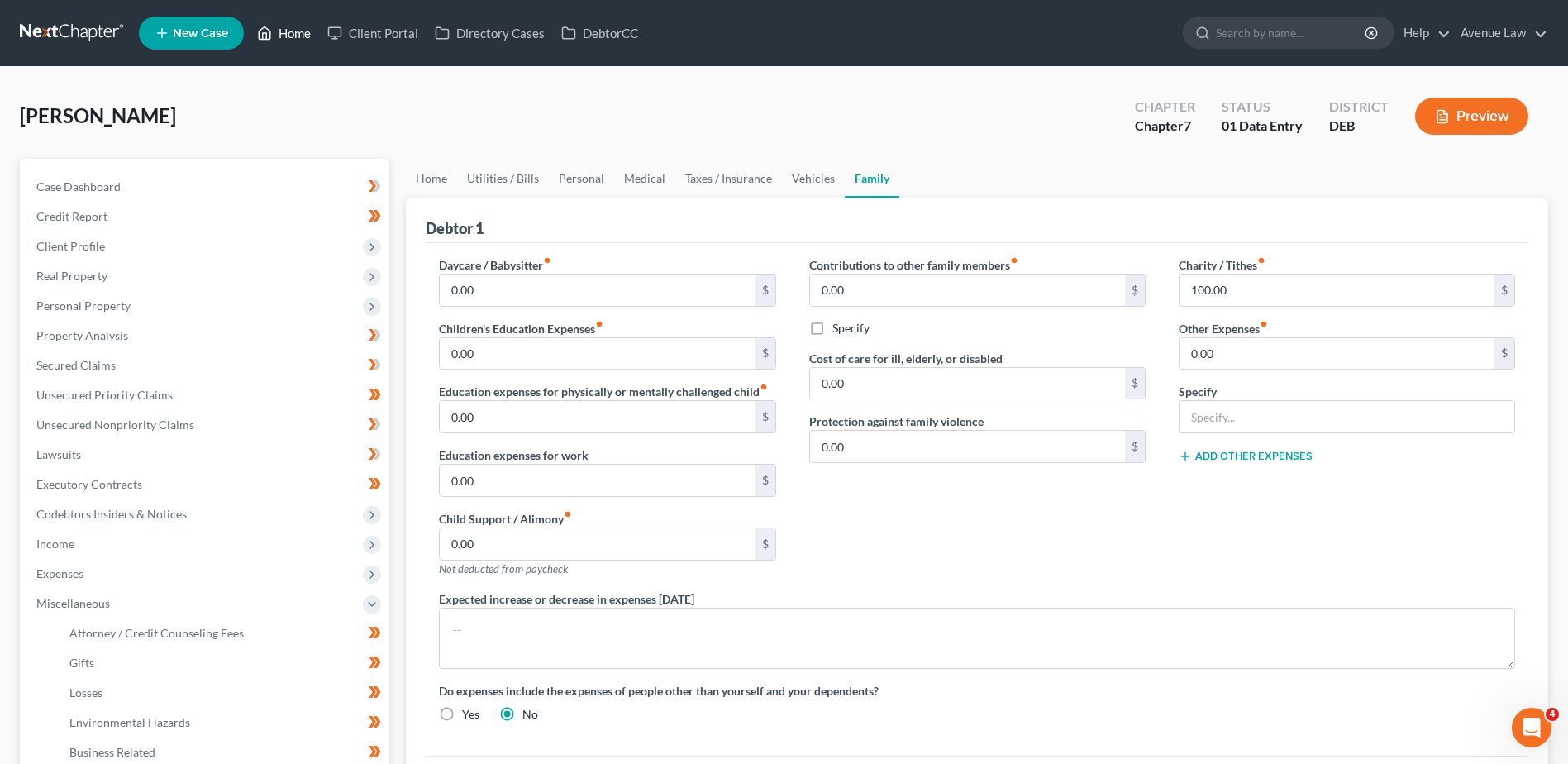
click at [284, 40] on link "Home" at bounding box center [284, 33] width 70 height 30
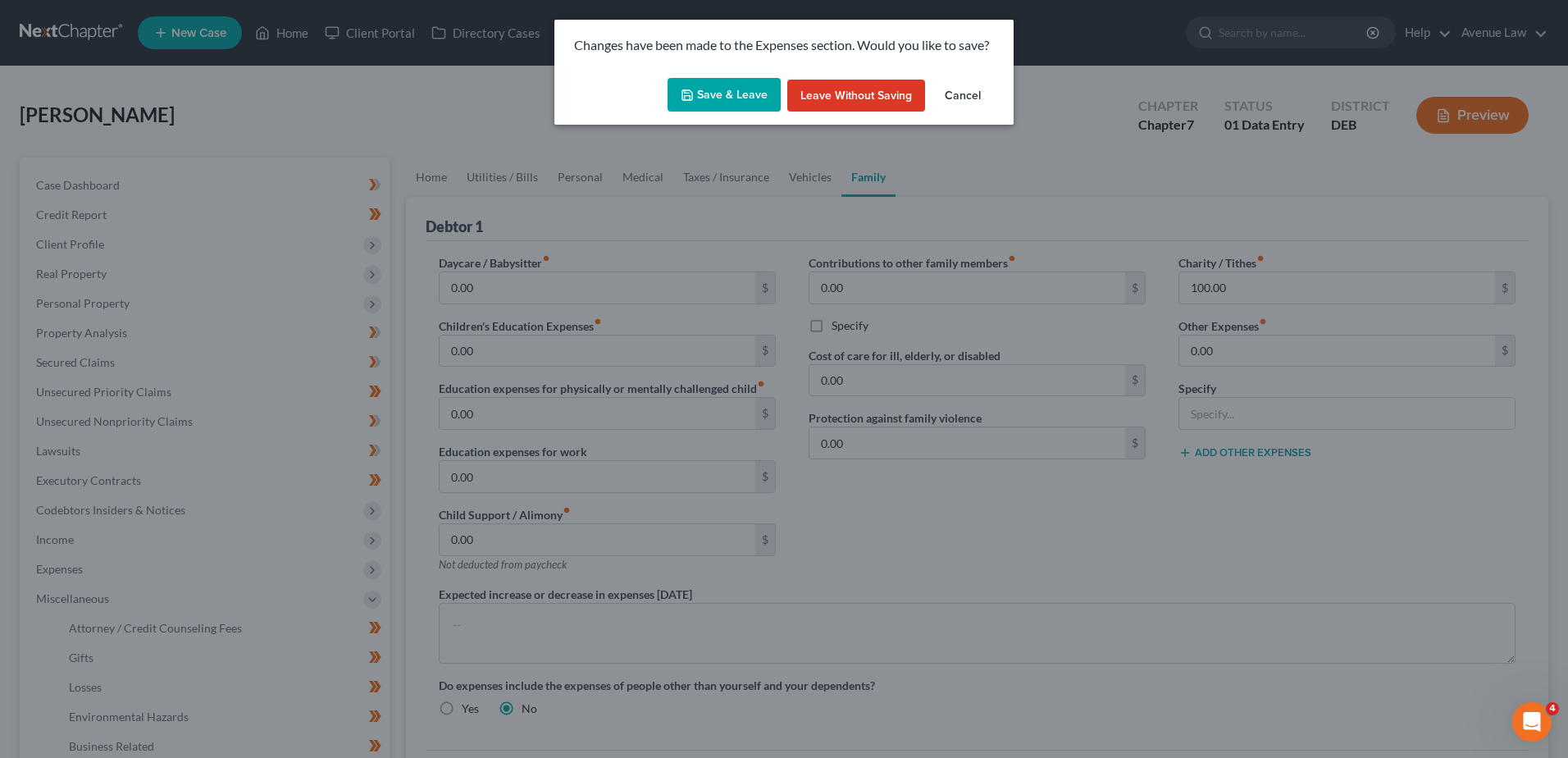
click at [735, 94] on button "Save & Leave" at bounding box center [724, 95] width 114 height 34
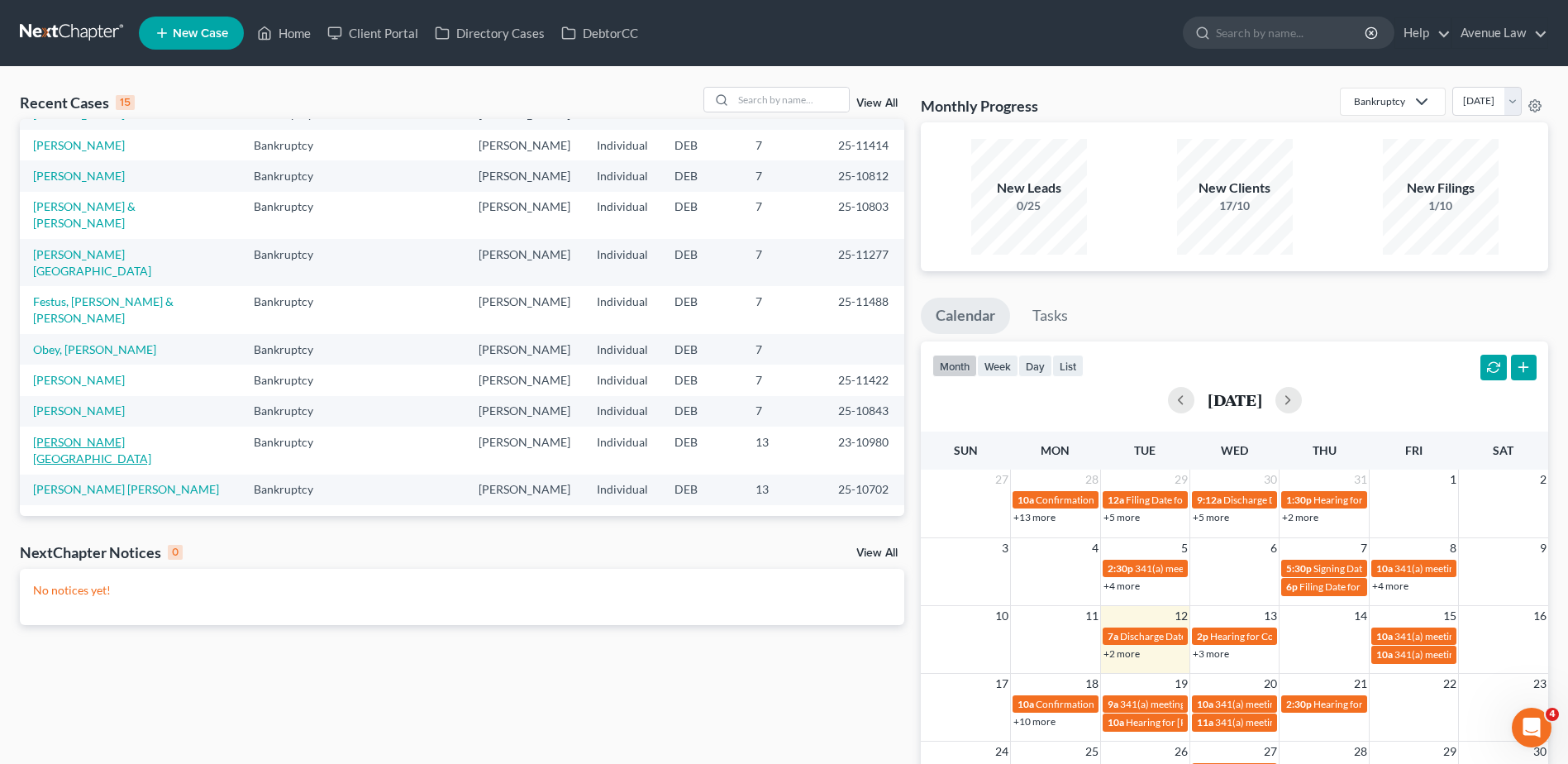
scroll to position [114, 0]
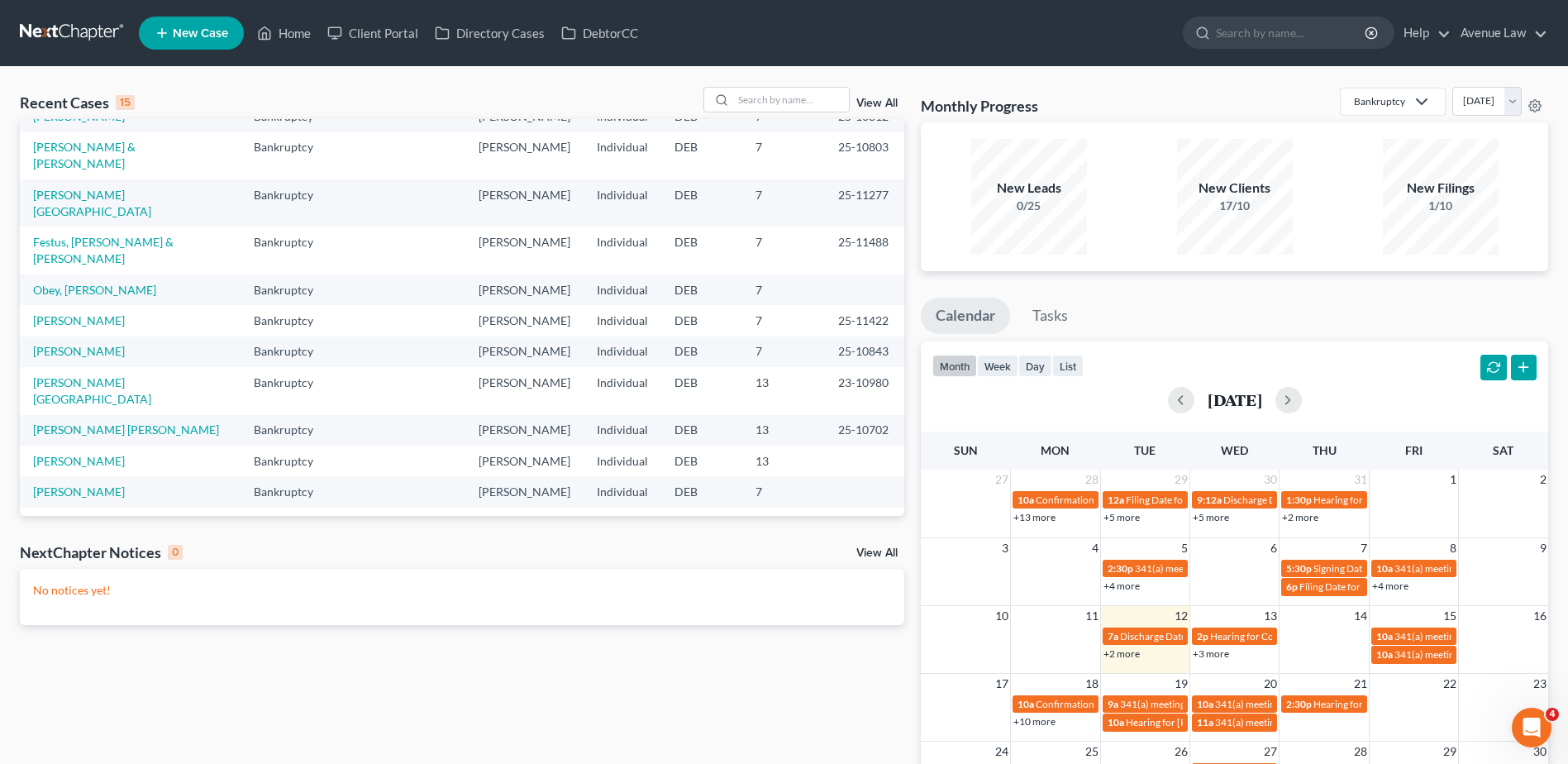
click at [96, 515] on link "[PERSON_NAME]" at bounding box center [78, 522] width 91 height 14
select select "0"
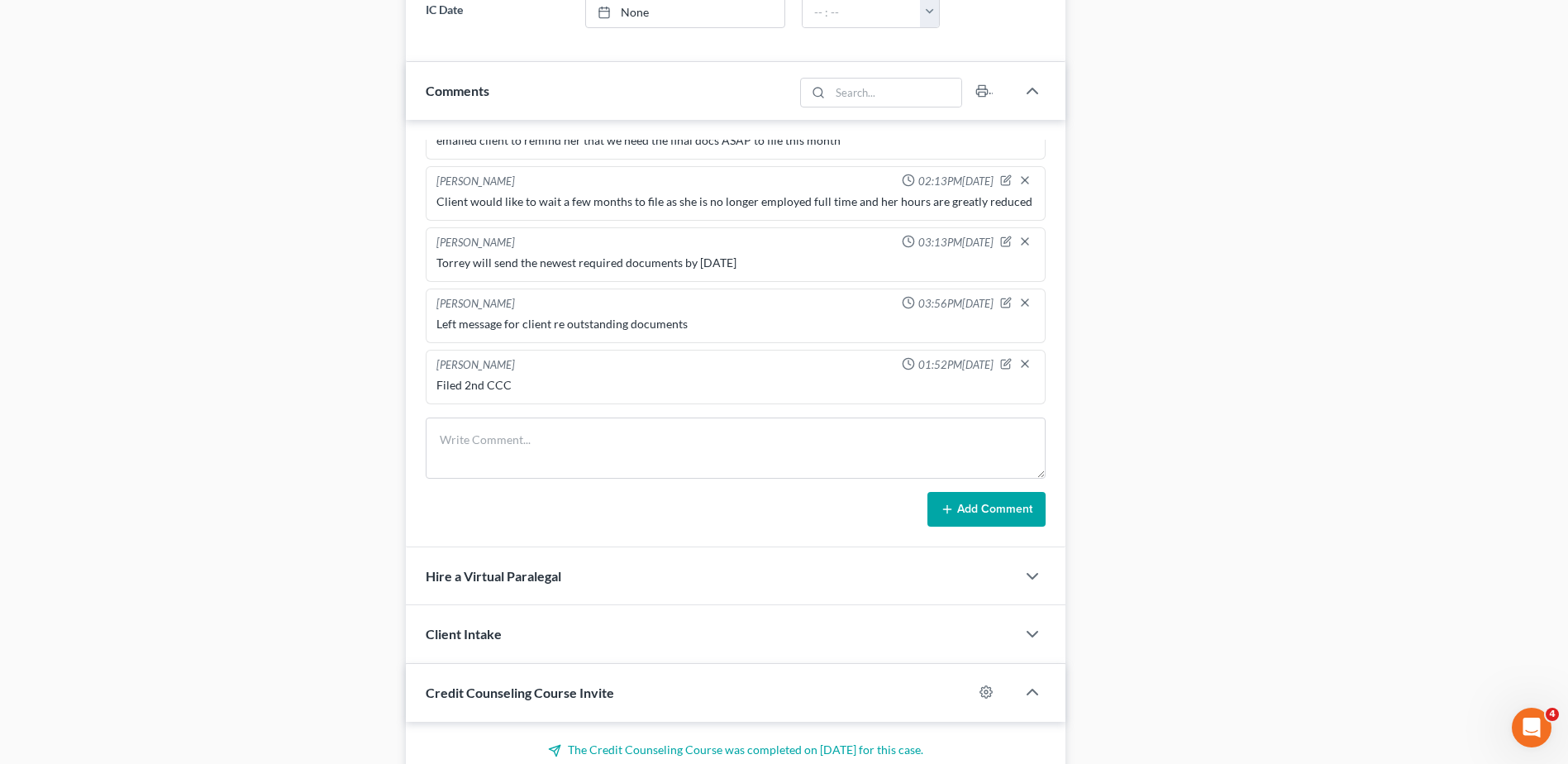
scroll to position [1057, 0]
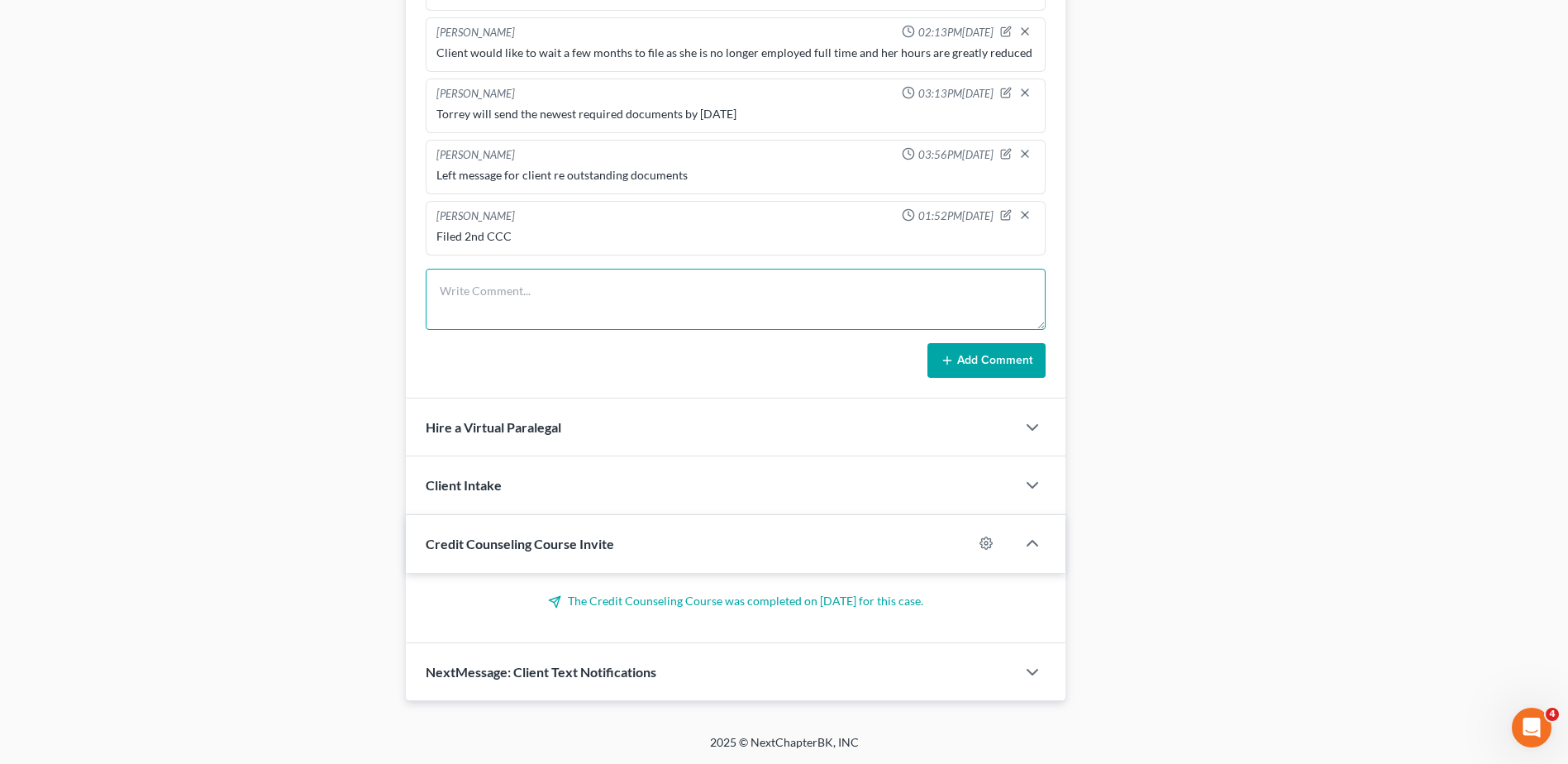
click at [537, 290] on textarea at bounding box center [735, 299] width 620 height 62
type textarea "Send Amended schedule to client. Have not received yet. Called and left message."
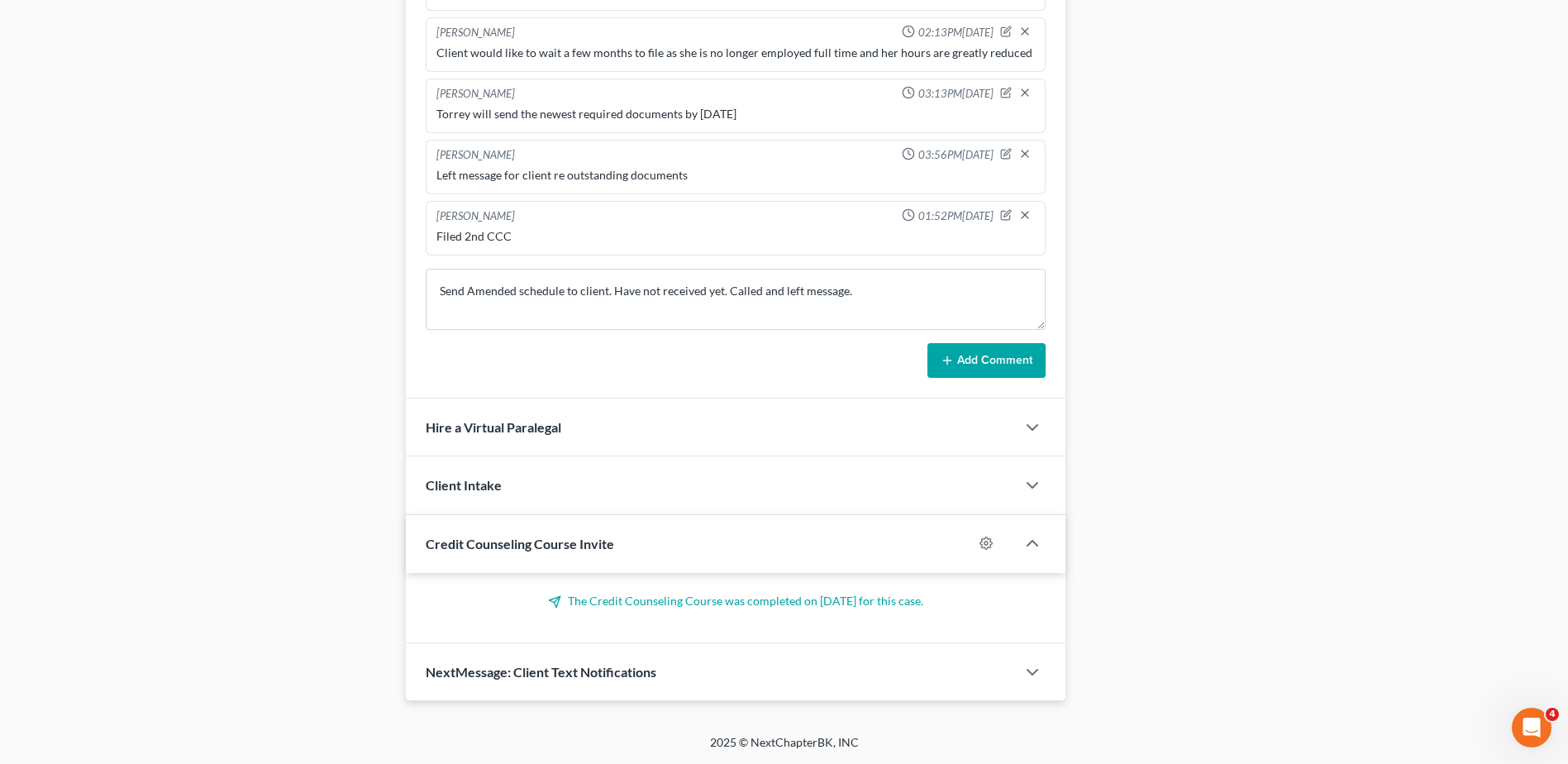
click at [998, 366] on button "Add Comment" at bounding box center [987, 360] width 118 height 35
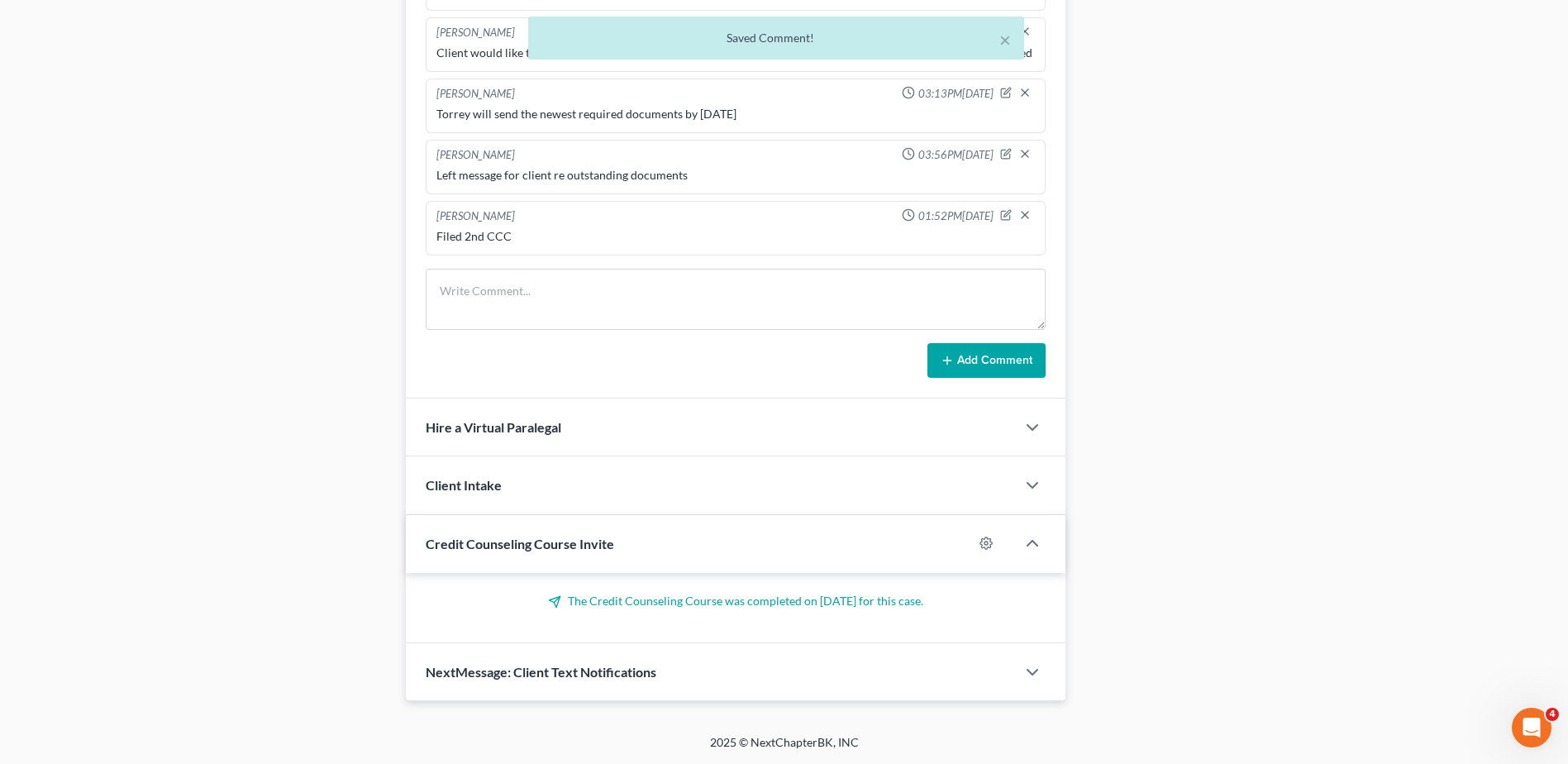
scroll to position [218, 0]
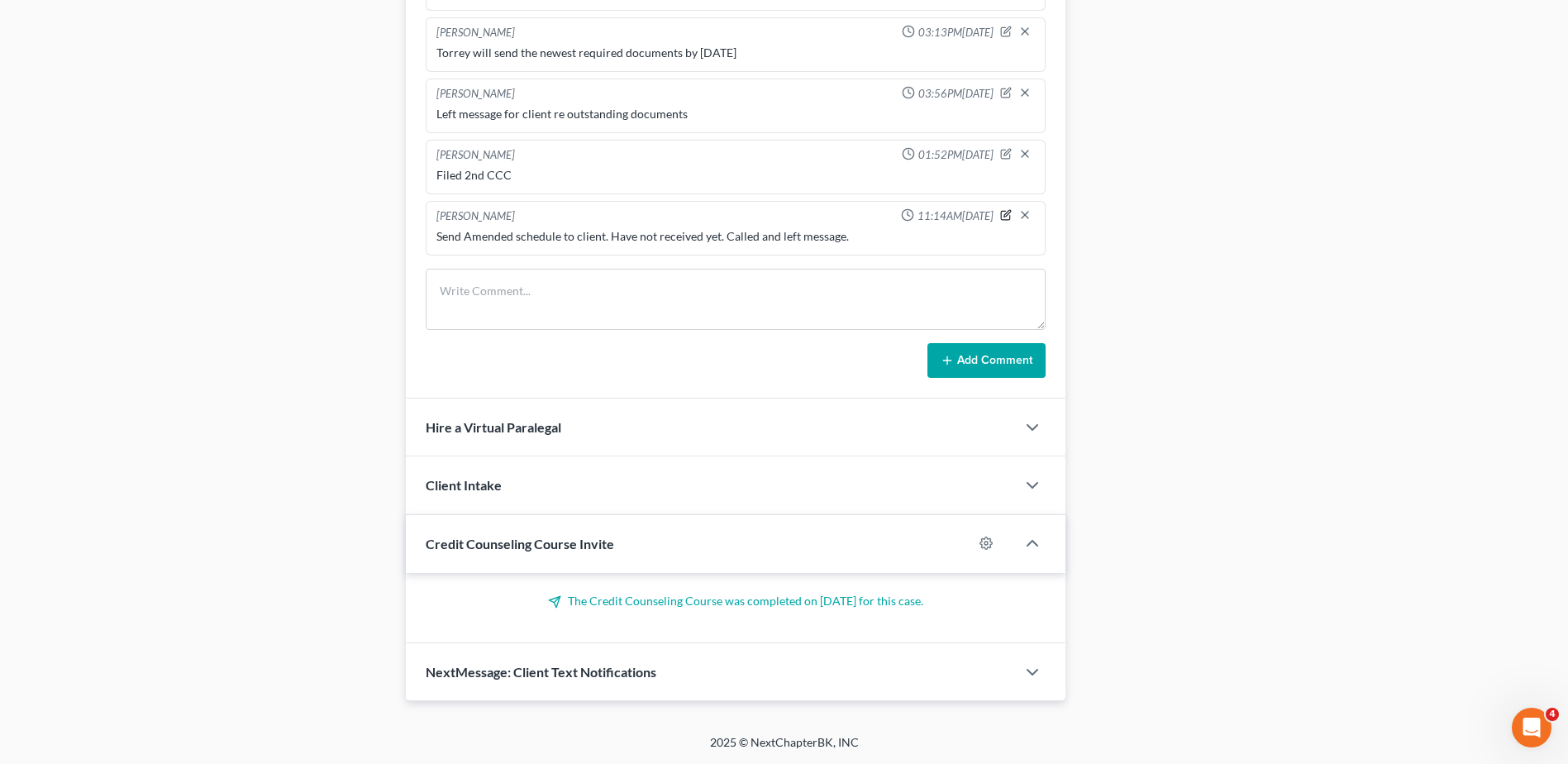
click at [1000, 210] on icon "button" at bounding box center [1006, 215] width 12 height 12
click at [899, 250] on textarea "Send Amended schedule to client. Have not received yet. Called and left message." at bounding box center [735, 259] width 599 height 62
click at [956, 354] on button "Add Comment" at bounding box center [987, 360] width 118 height 35
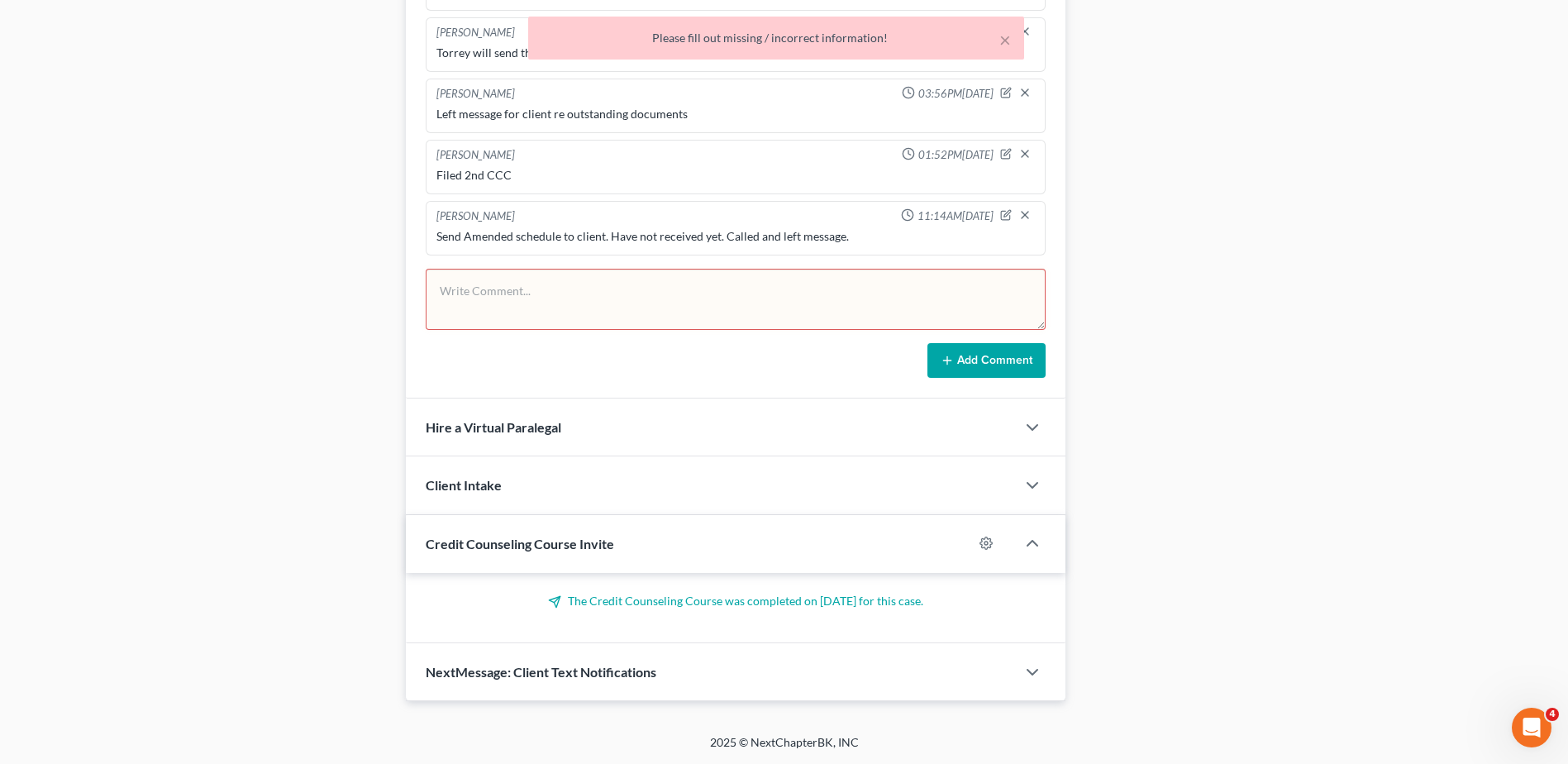
scroll to position [218, 0]
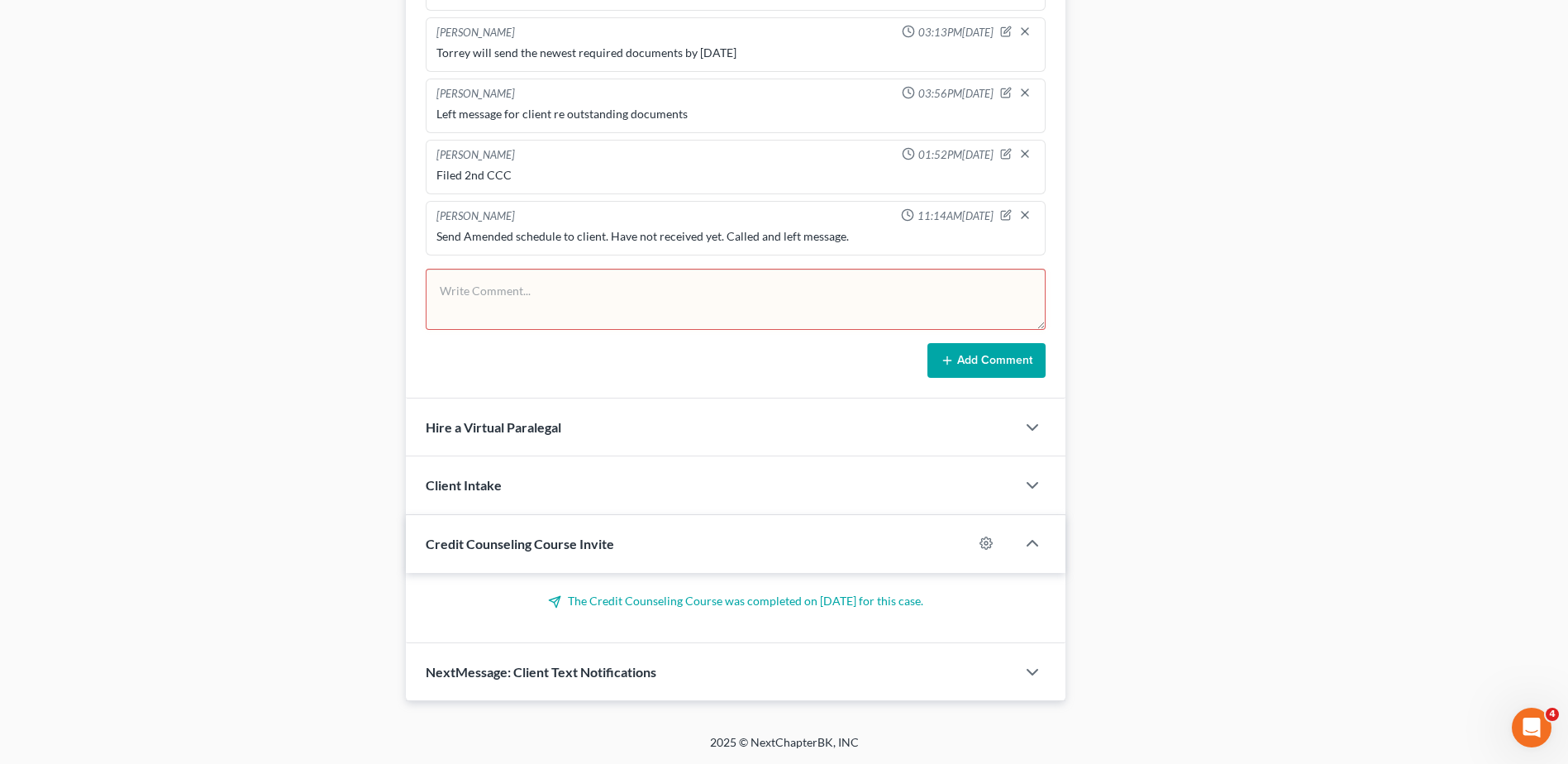
click at [917, 217] on span "11:14AM[DATE]" at bounding box center [955, 216] width 76 height 15
click at [1000, 217] on icon "button" at bounding box center [1006, 215] width 12 height 12
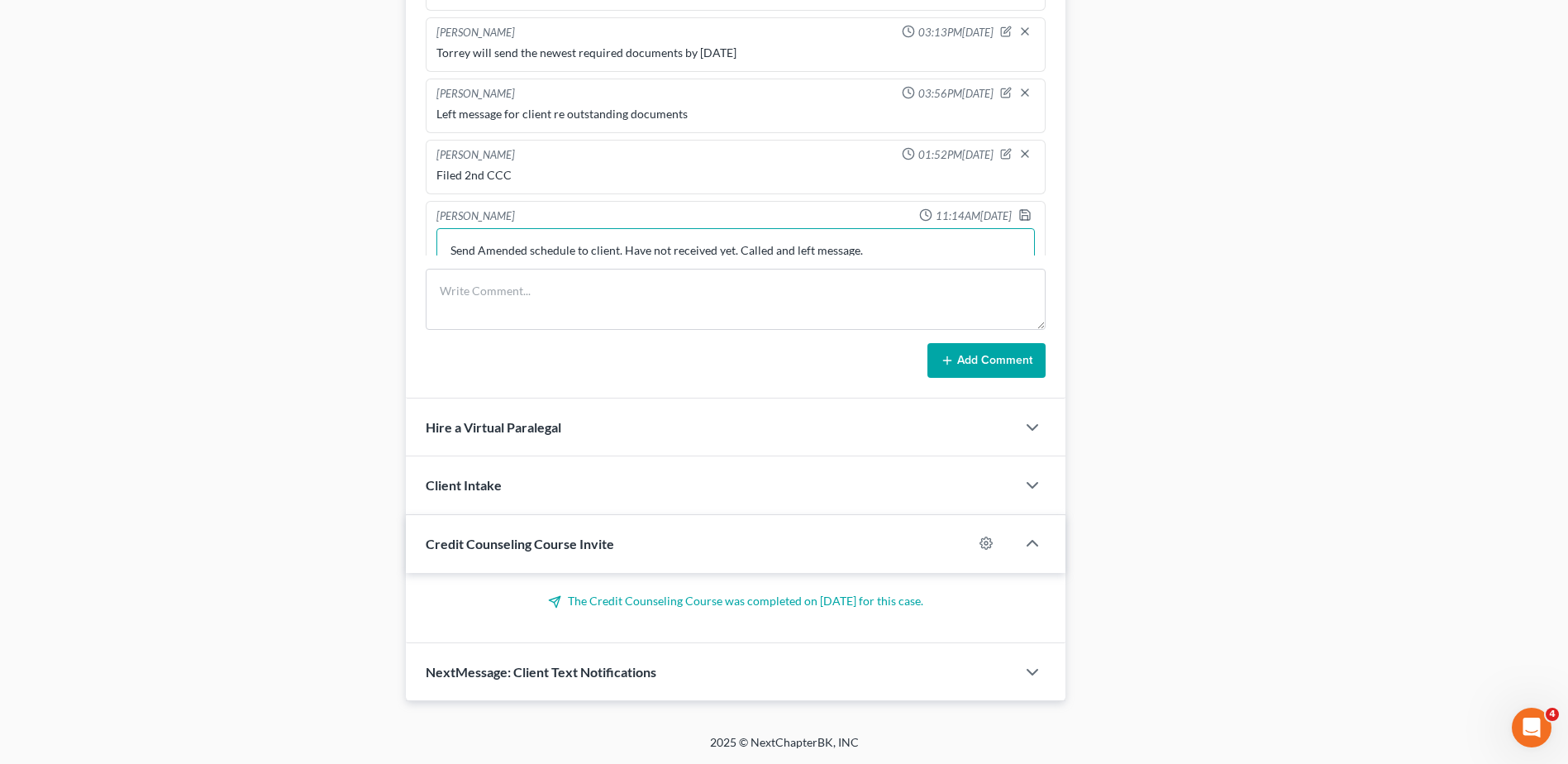
click at [910, 254] on textarea "Send Amended schedule to client. Have not received yet. Called and left message." at bounding box center [735, 259] width 599 height 62
type textarea "Send Amended schedule to client. Have not received yet. Called cllient and she …"
click at [1018, 207] on icon "button" at bounding box center [1025, 213] width 13 height 13
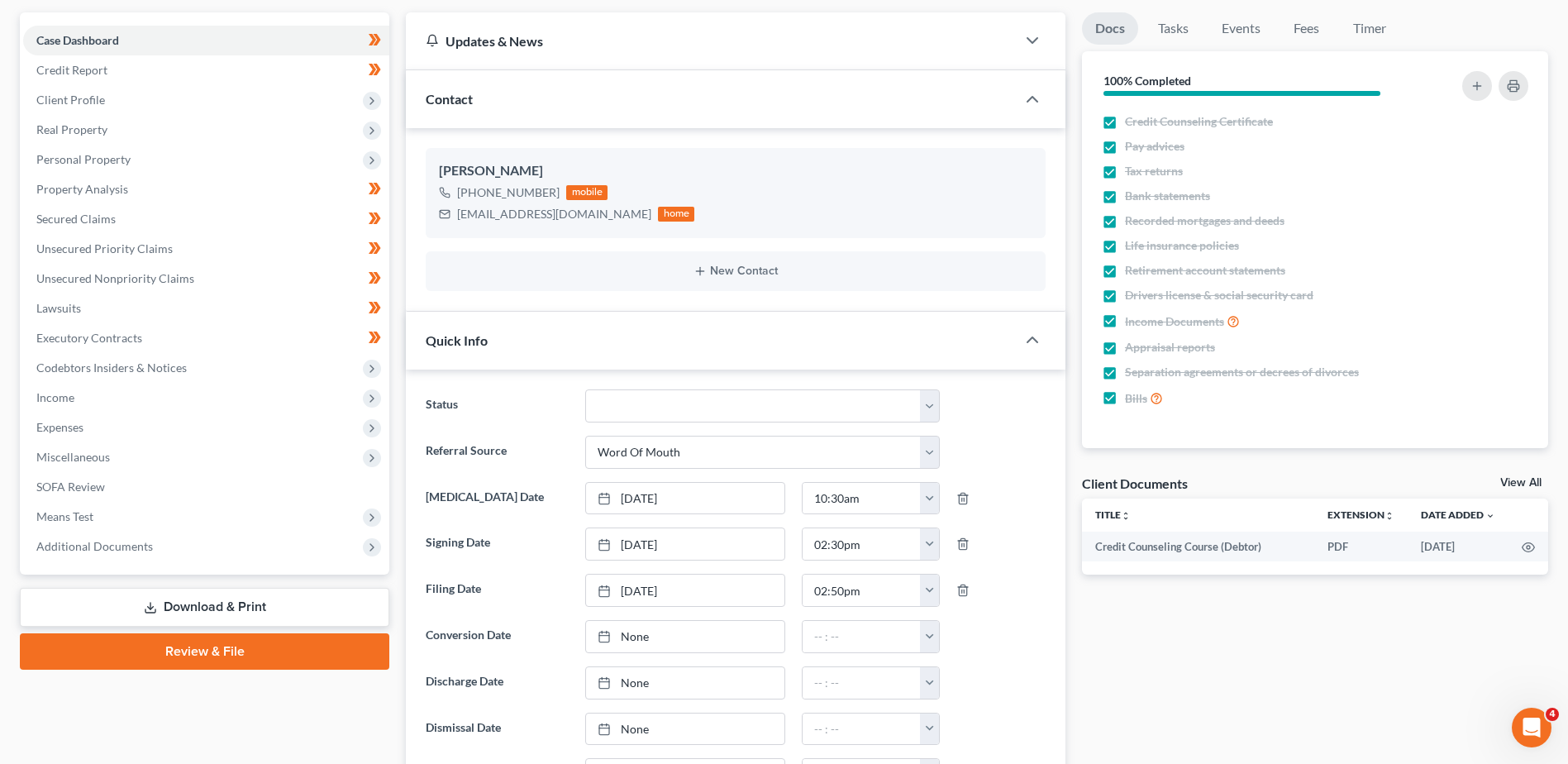
scroll to position [0, 0]
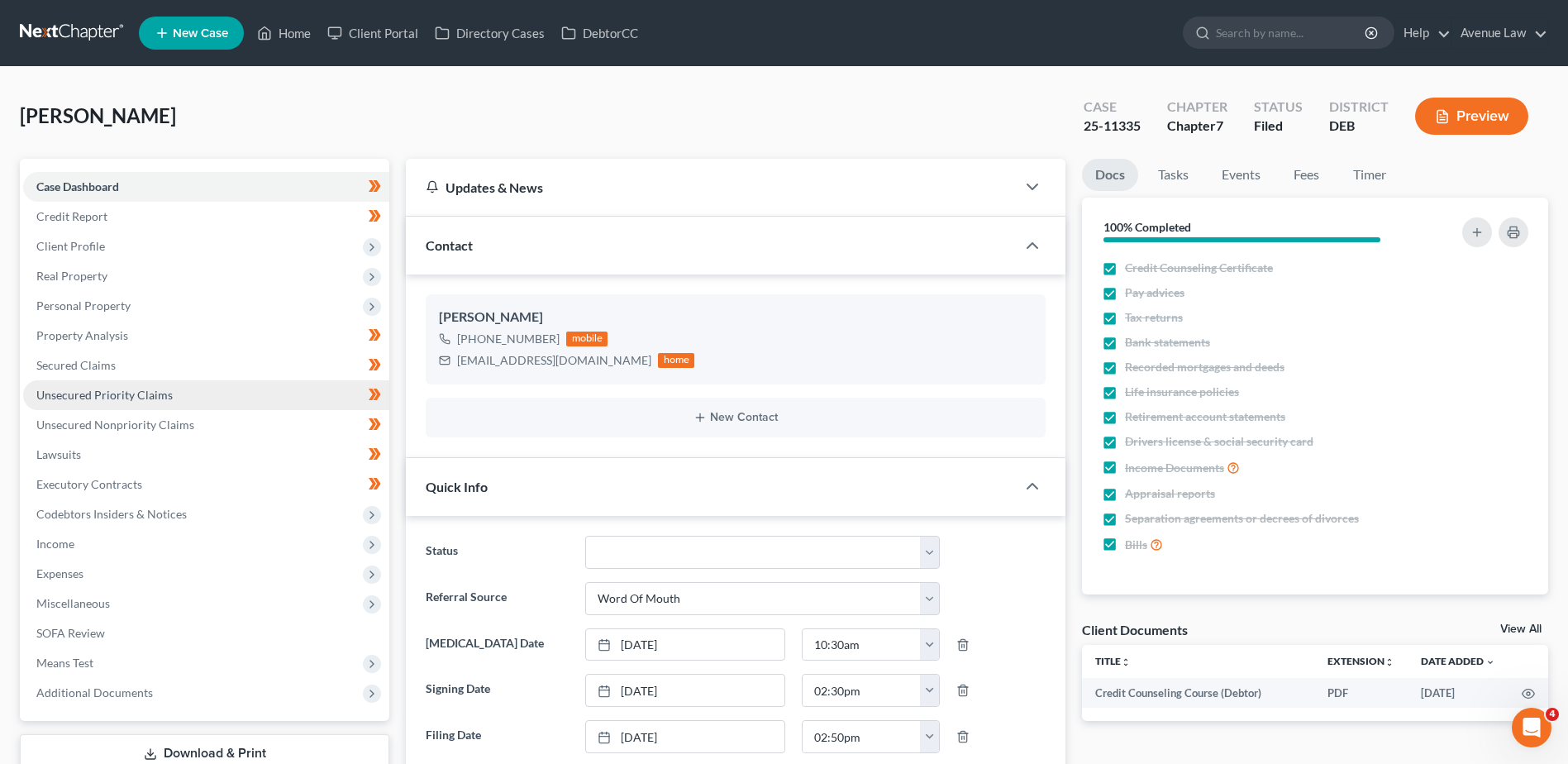
click at [136, 390] on span "Unsecured Priority Claims" at bounding box center [105, 395] width 137 height 14
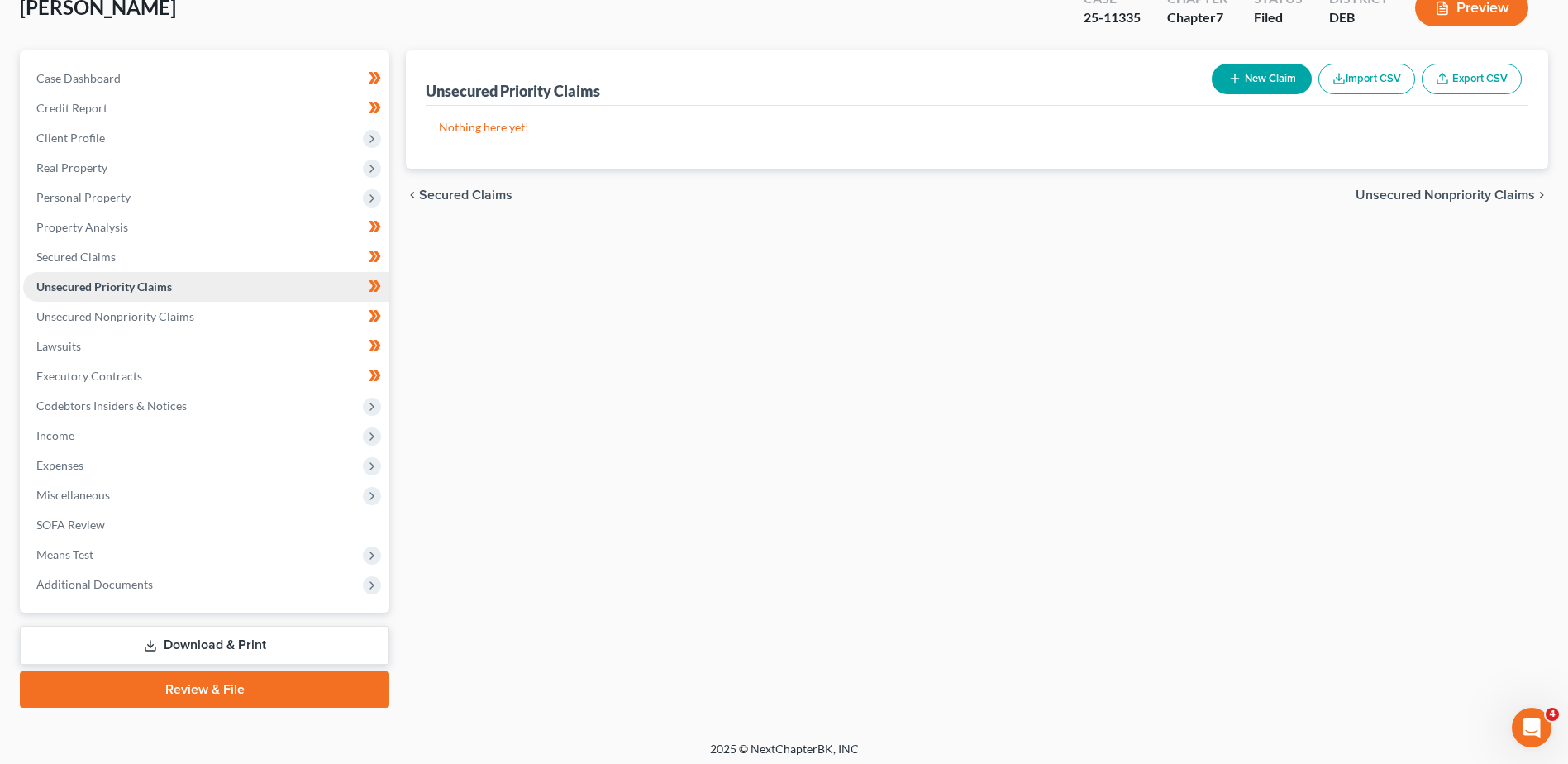
scroll to position [115, 0]
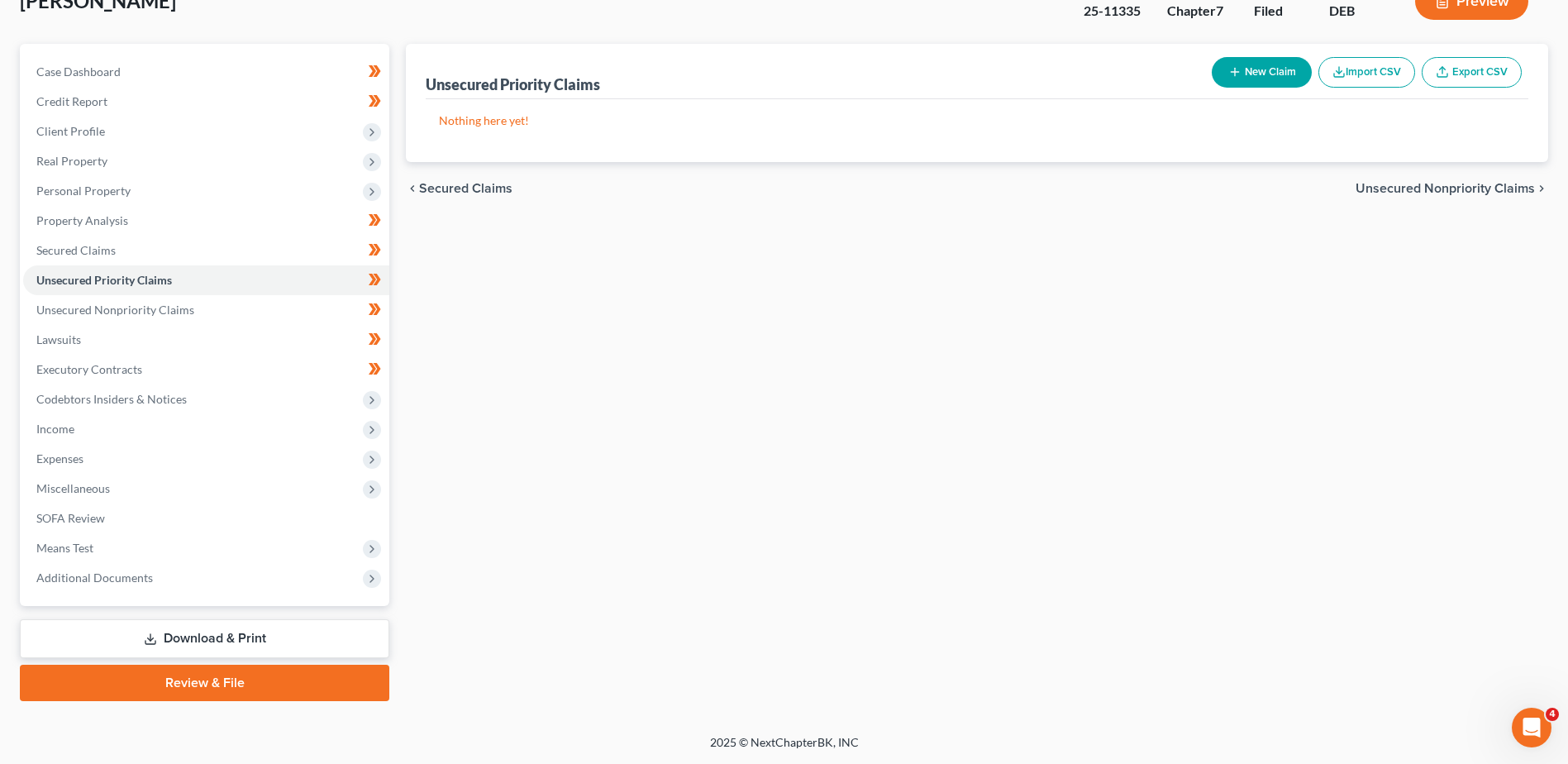
click at [751, 529] on div "Unsecured Priority Claims New Claim Import CSV Export CSV Nothing here yet! Pre…" at bounding box center [977, 372] width 1159 height 657
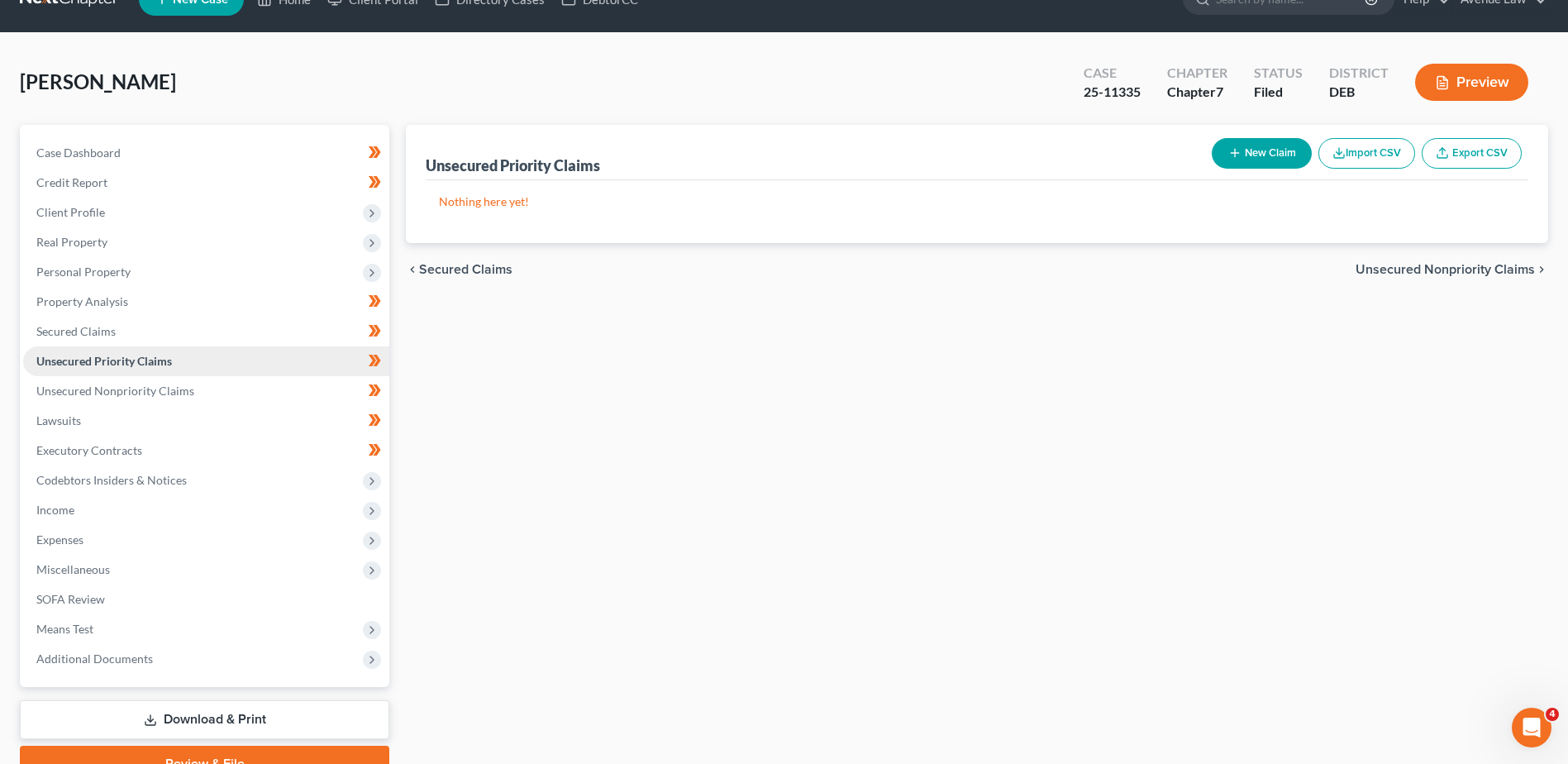
scroll to position [0, 0]
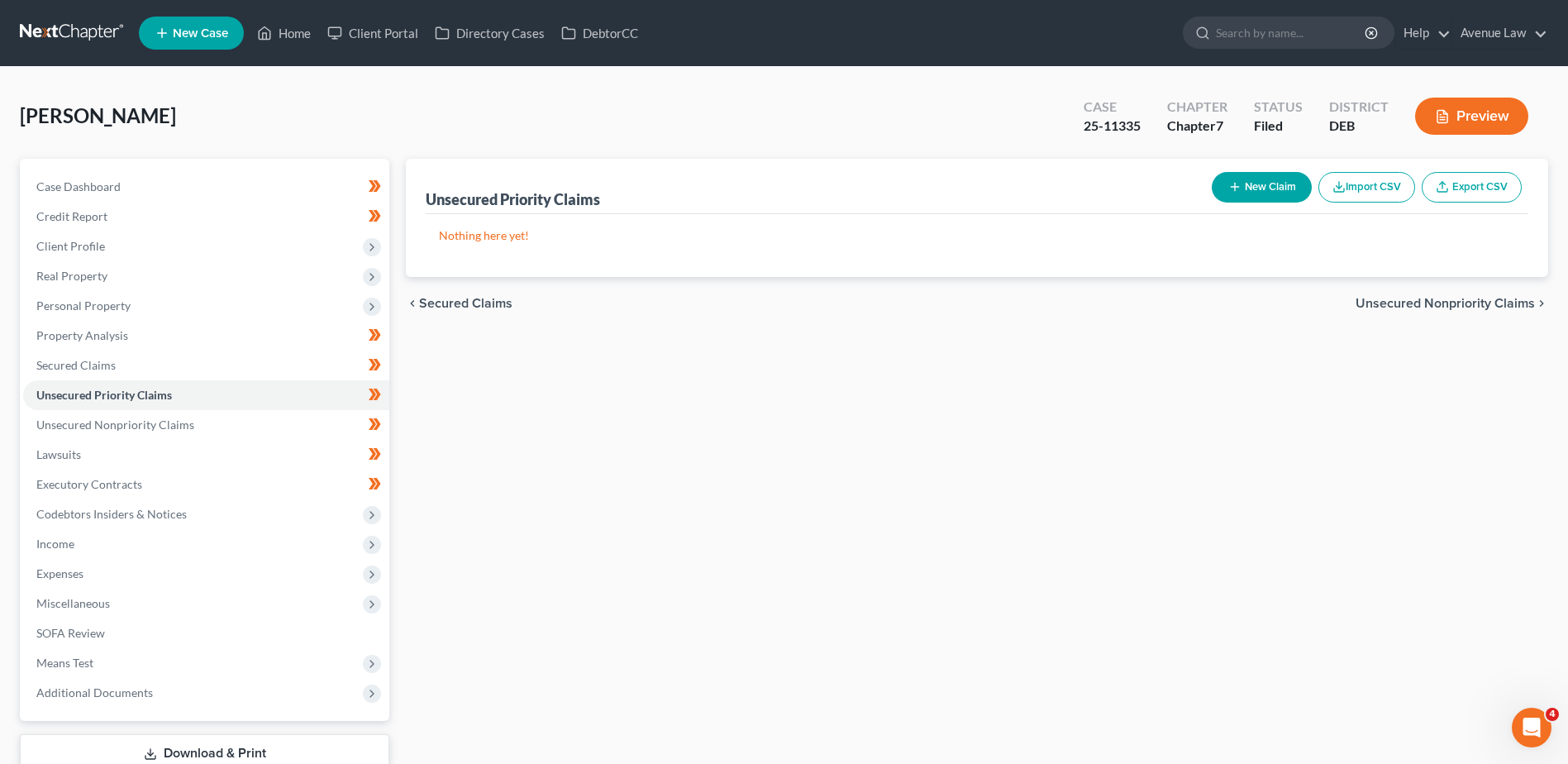
click at [72, 161] on div "Case Dashboard Payments Invoices Payments Payments Credit Report Client Profile…" at bounding box center [205, 440] width 370 height 562
click at [73, 177] on link "Case Dashboard" at bounding box center [206, 187] width 366 height 30
select select "0"
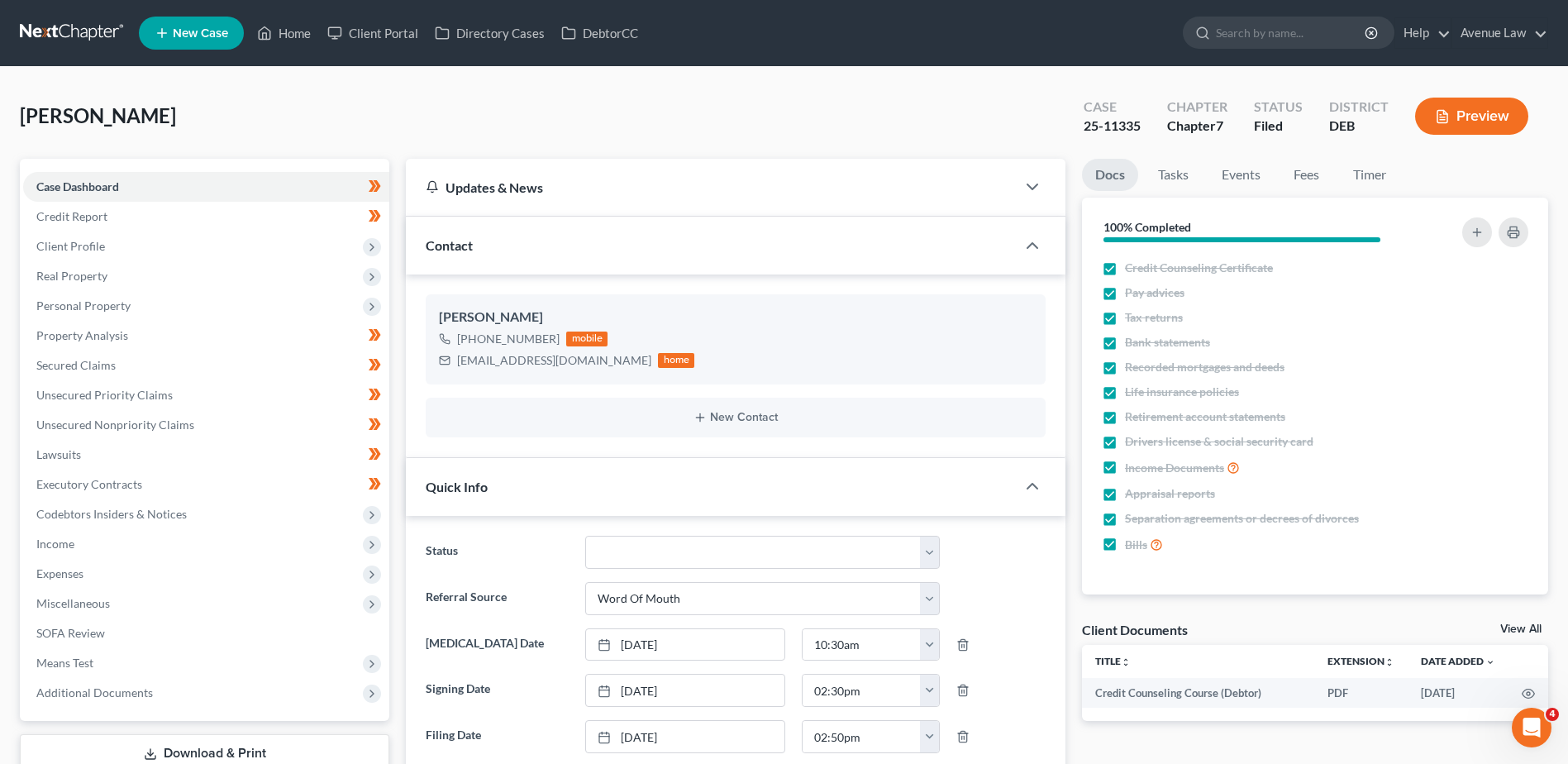
scroll to position [218, 0]
click at [693, 548] on select "01 Data Entry 02 Ready for Review and File 03 Filed 04 341 Scheduled 05 341 Con…" at bounding box center [762, 552] width 354 height 33
select select "5"
click at [585, 536] on select "01 Data Entry 02 Ready for Review and File 03 Filed 04 341 Scheduled 05 341 Con…" at bounding box center [762, 552] width 354 height 33
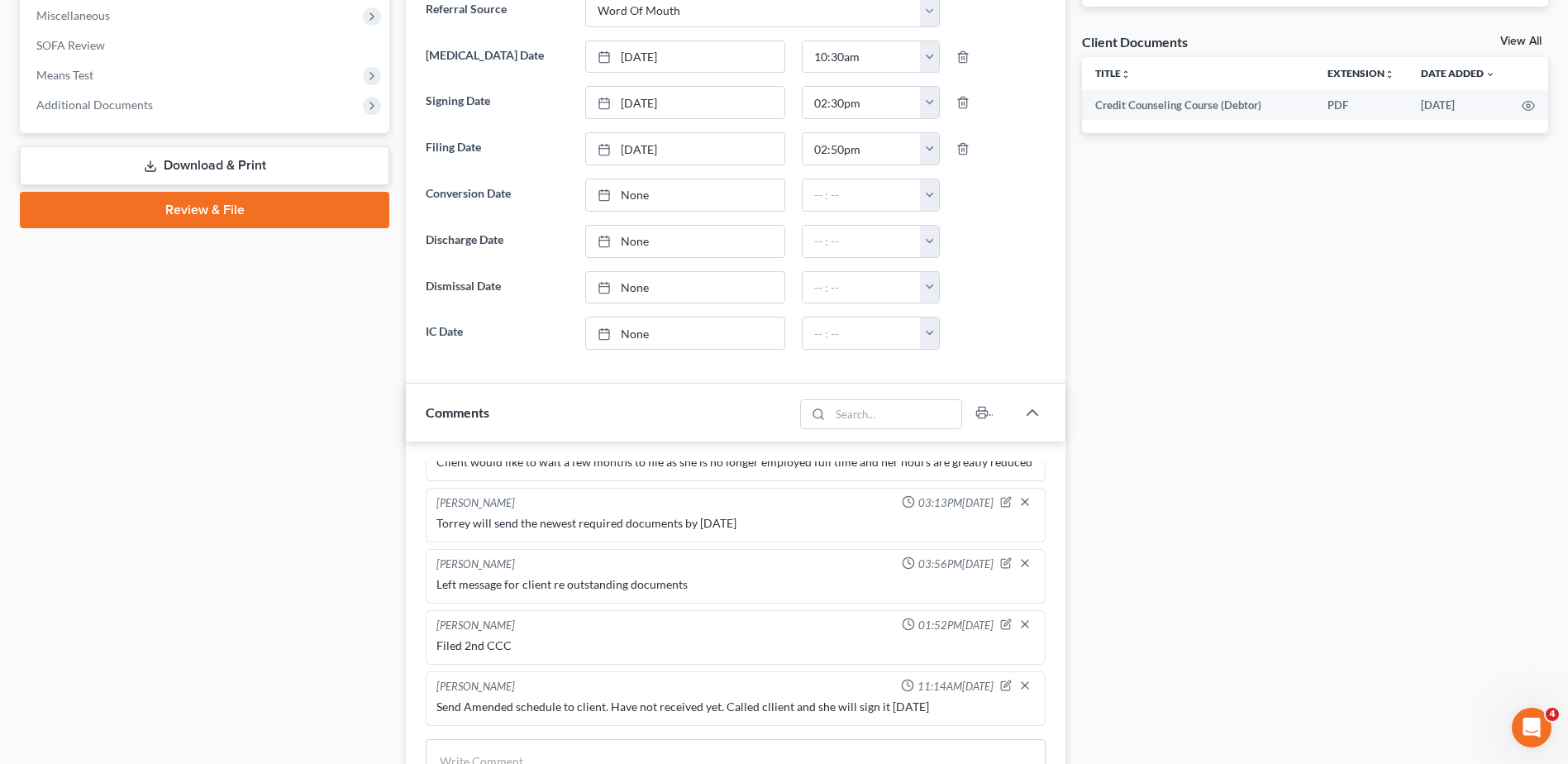
scroll to position [0, 0]
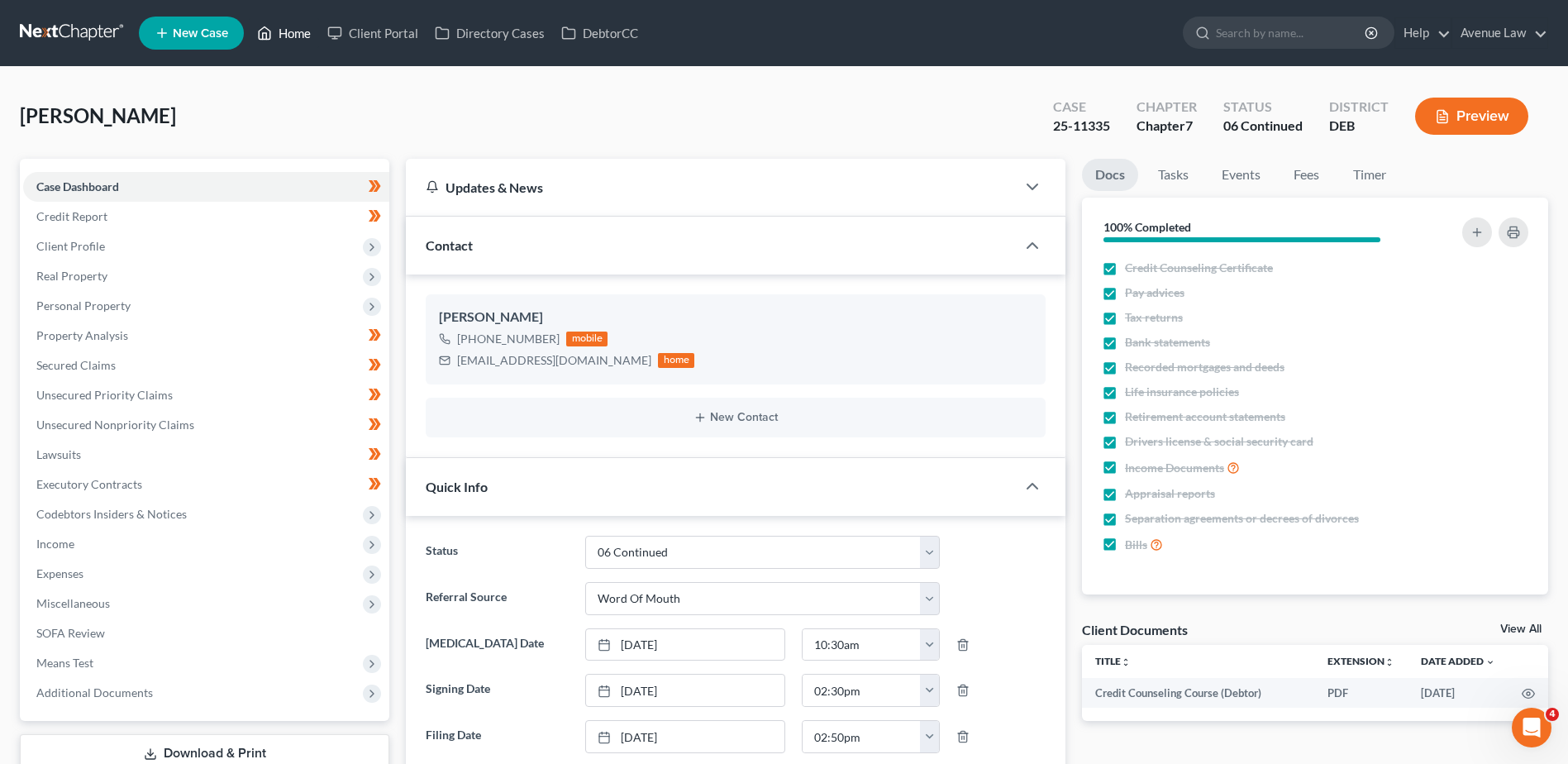
click at [302, 25] on link "Home" at bounding box center [284, 33] width 70 height 30
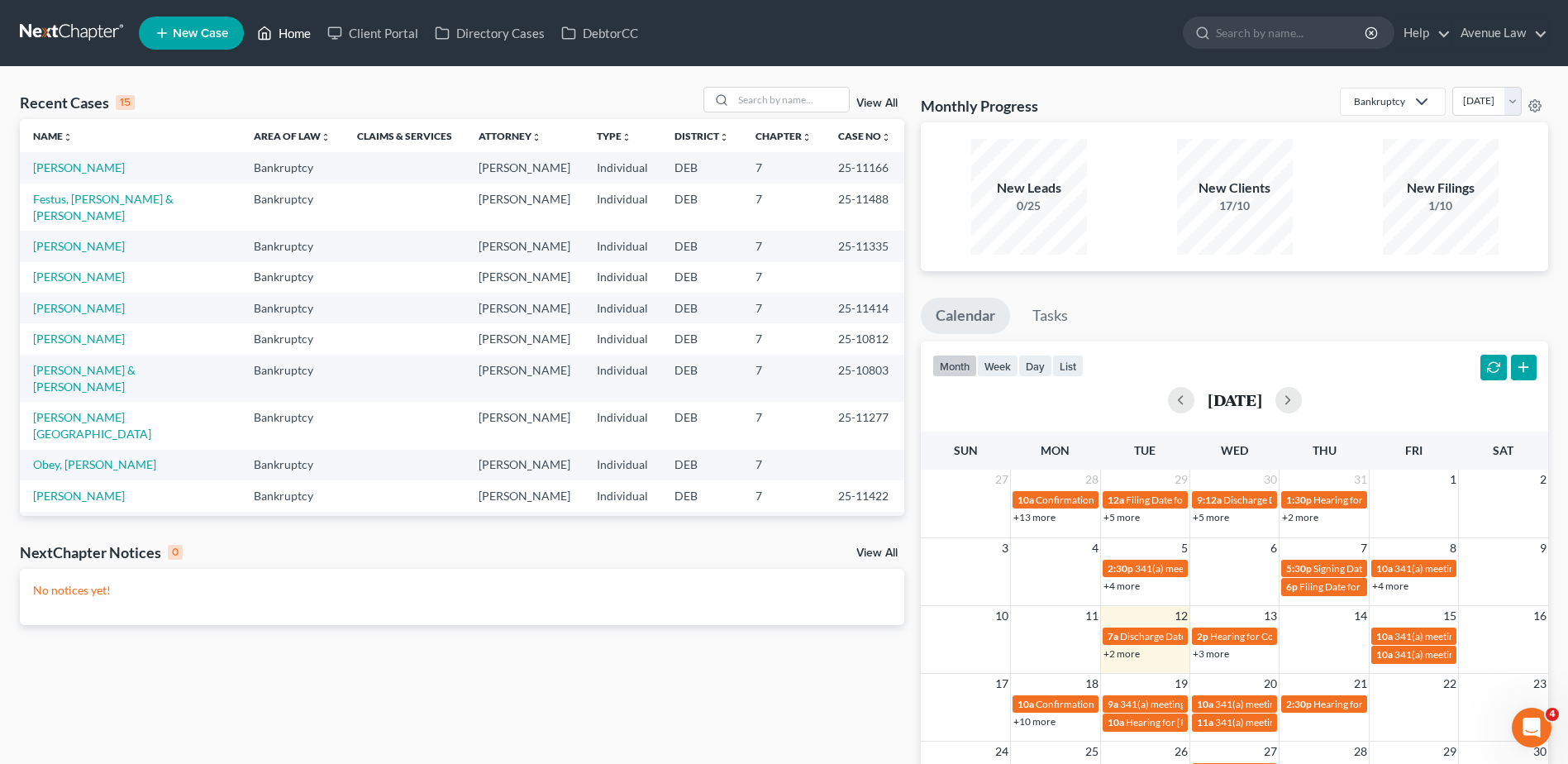
click at [297, 31] on link "Home" at bounding box center [284, 33] width 70 height 30
click at [56, 269] on link "[PERSON_NAME]" at bounding box center [78, 276] width 91 height 14
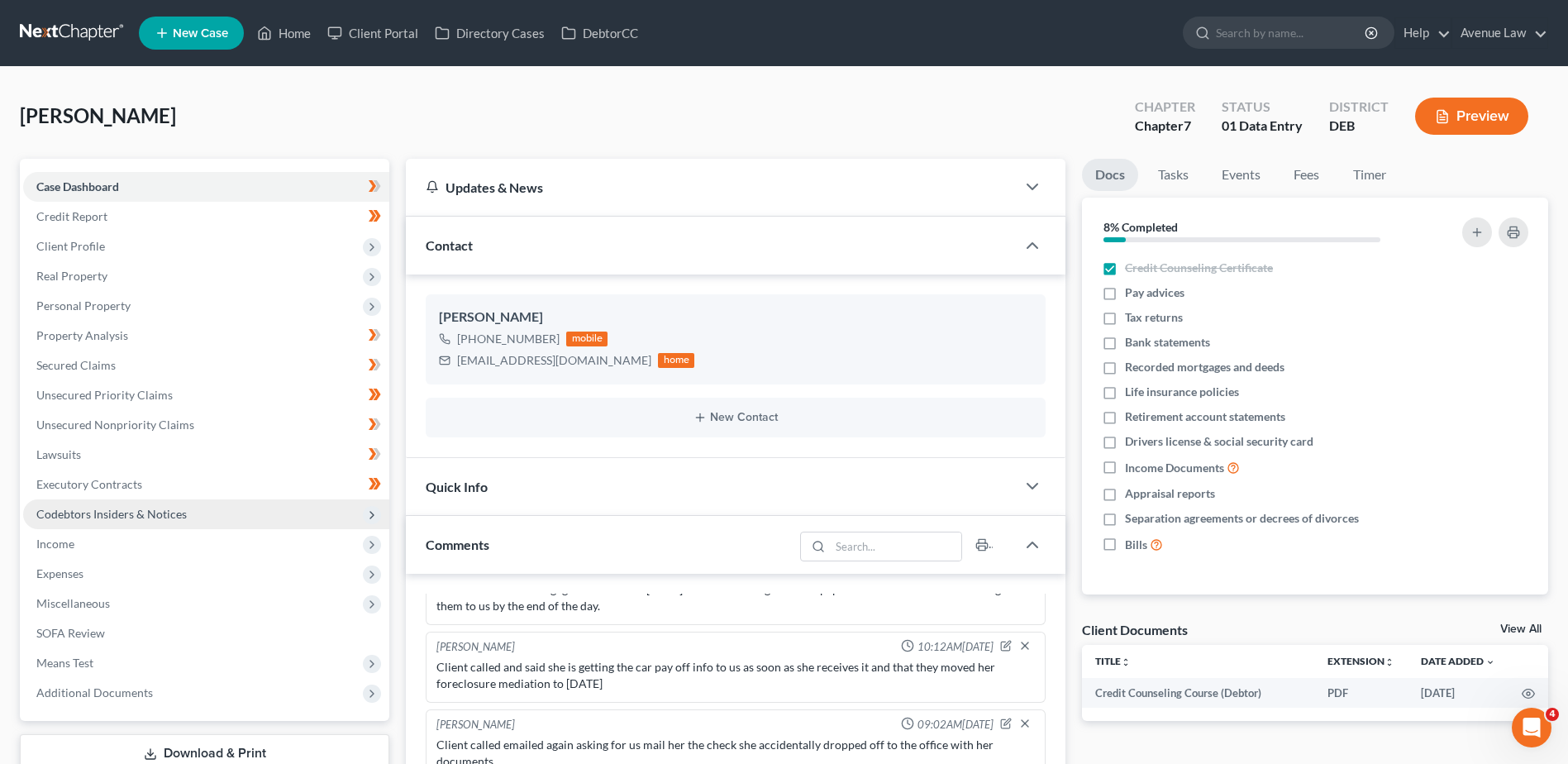
click at [58, 512] on span "Codebtors Insiders & Notices" at bounding box center [112, 513] width 150 height 14
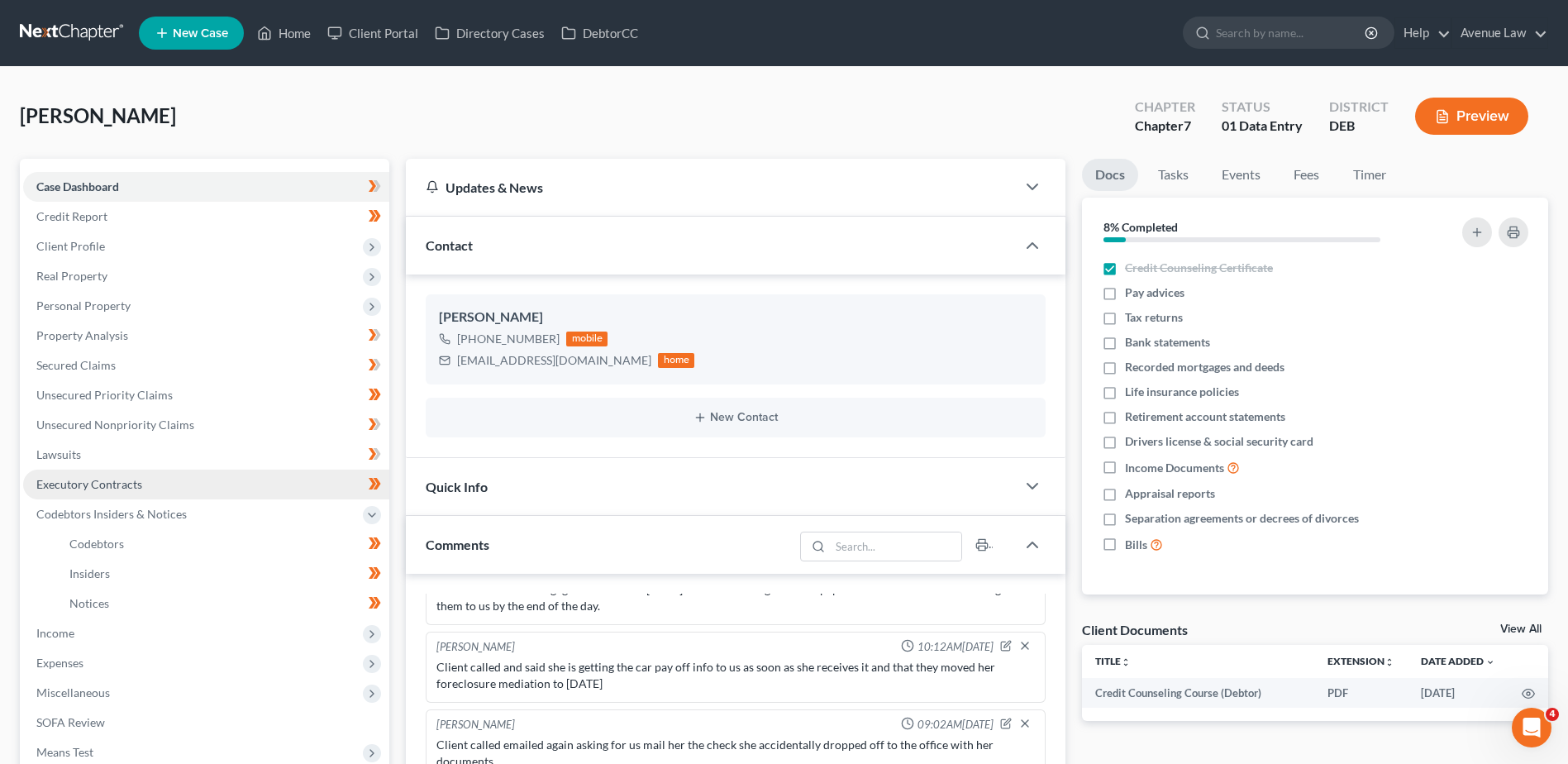
click at [66, 488] on span "Executory Contracts" at bounding box center [90, 484] width 106 height 14
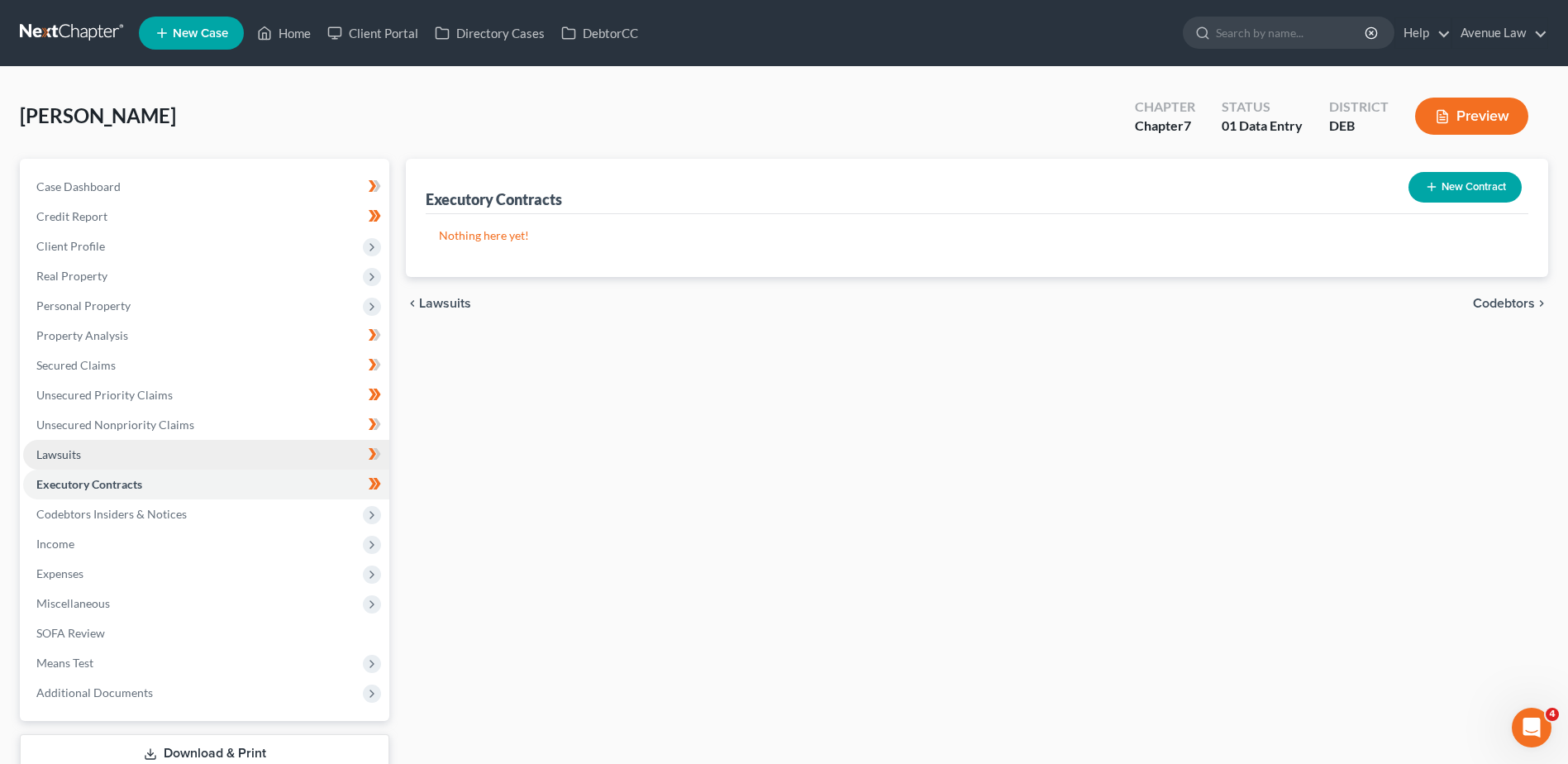
click at [60, 447] on span "Lawsuits" at bounding box center [59, 454] width 44 height 14
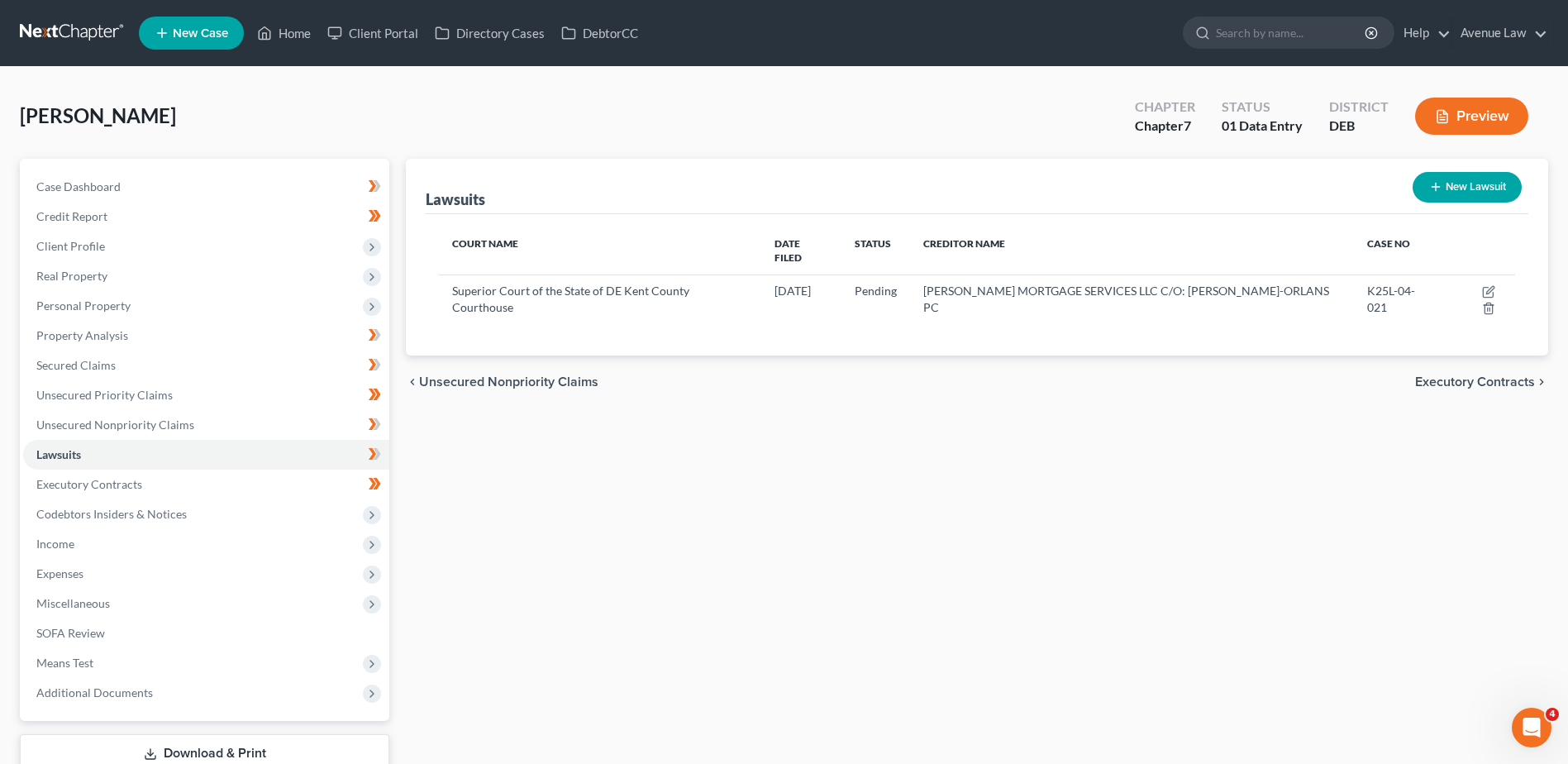
click at [1248, 501] on div "Lawsuits New Lawsuit Court Name Date Filed Status Creditor Name Case No Superio…" at bounding box center [977, 487] width 1159 height 657
click at [287, 26] on link "Home" at bounding box center [284, 33] width 70 height 30
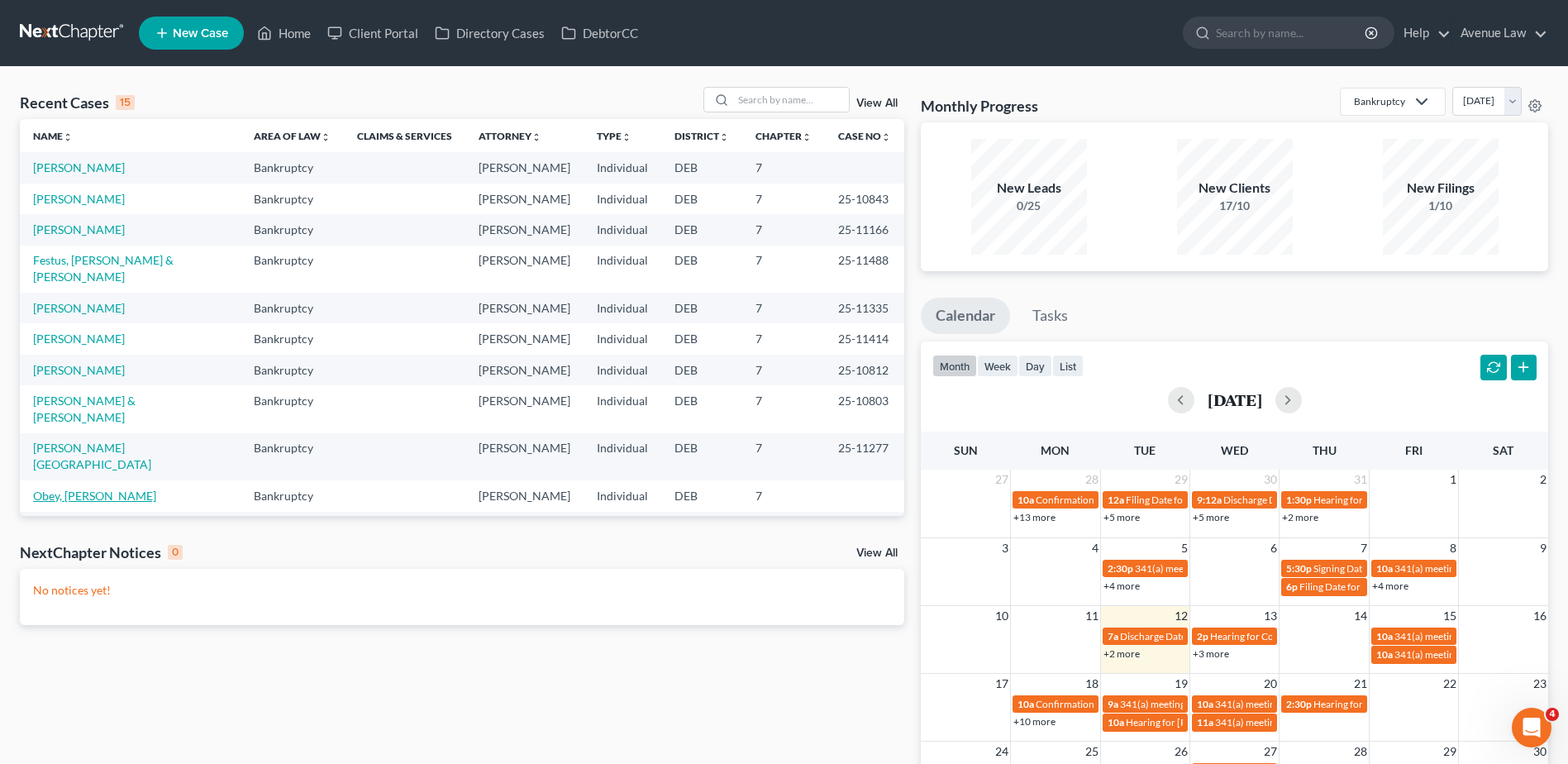
click at [78, 489] on link "Obey, [PERSON_NAME]" at bounding box center [94, 496] width 123 height 14
select select "0"
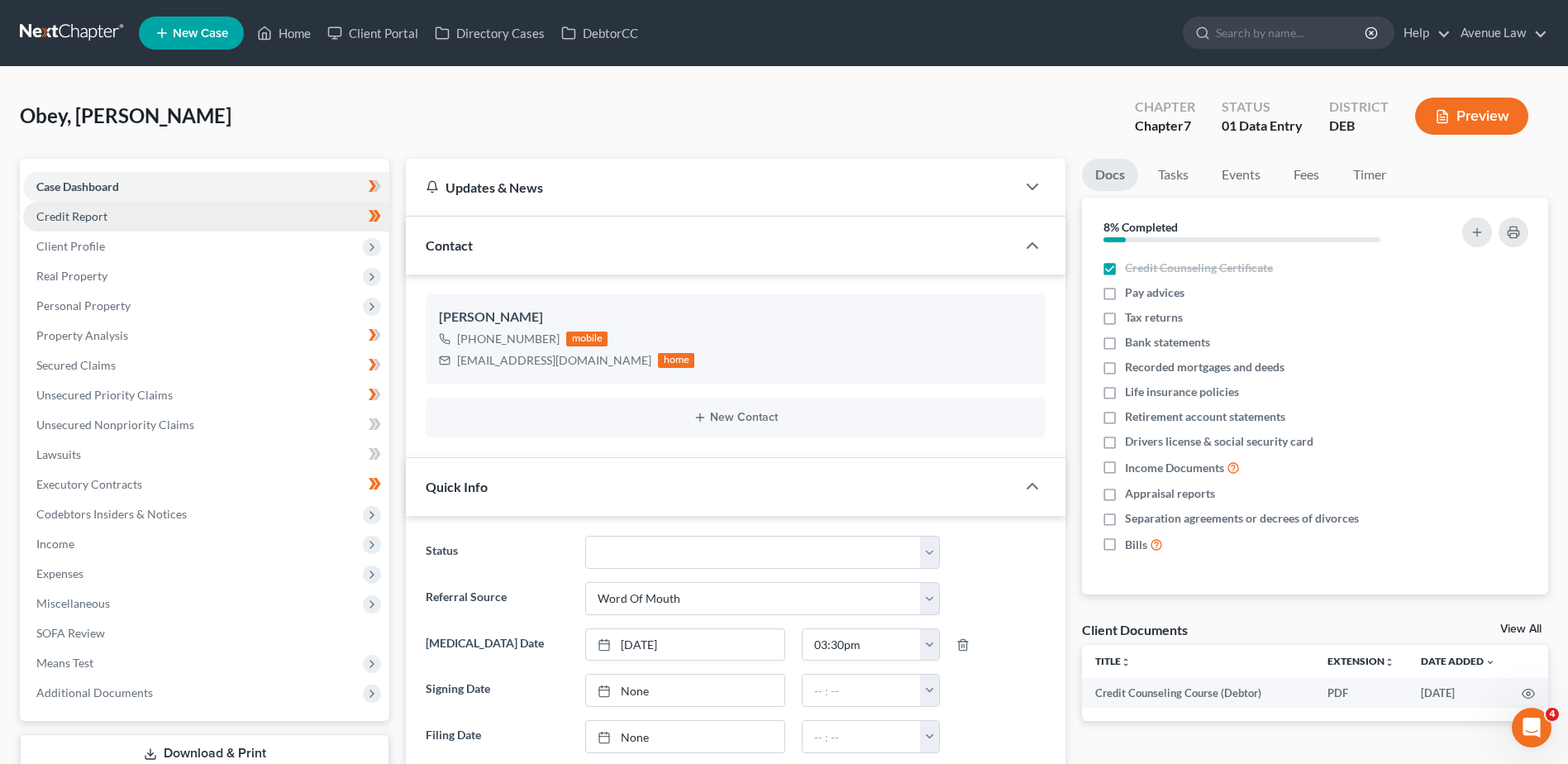
click at [92, 216] on span "Credit Report" at bounding box center [72, 216] width 71 height 14
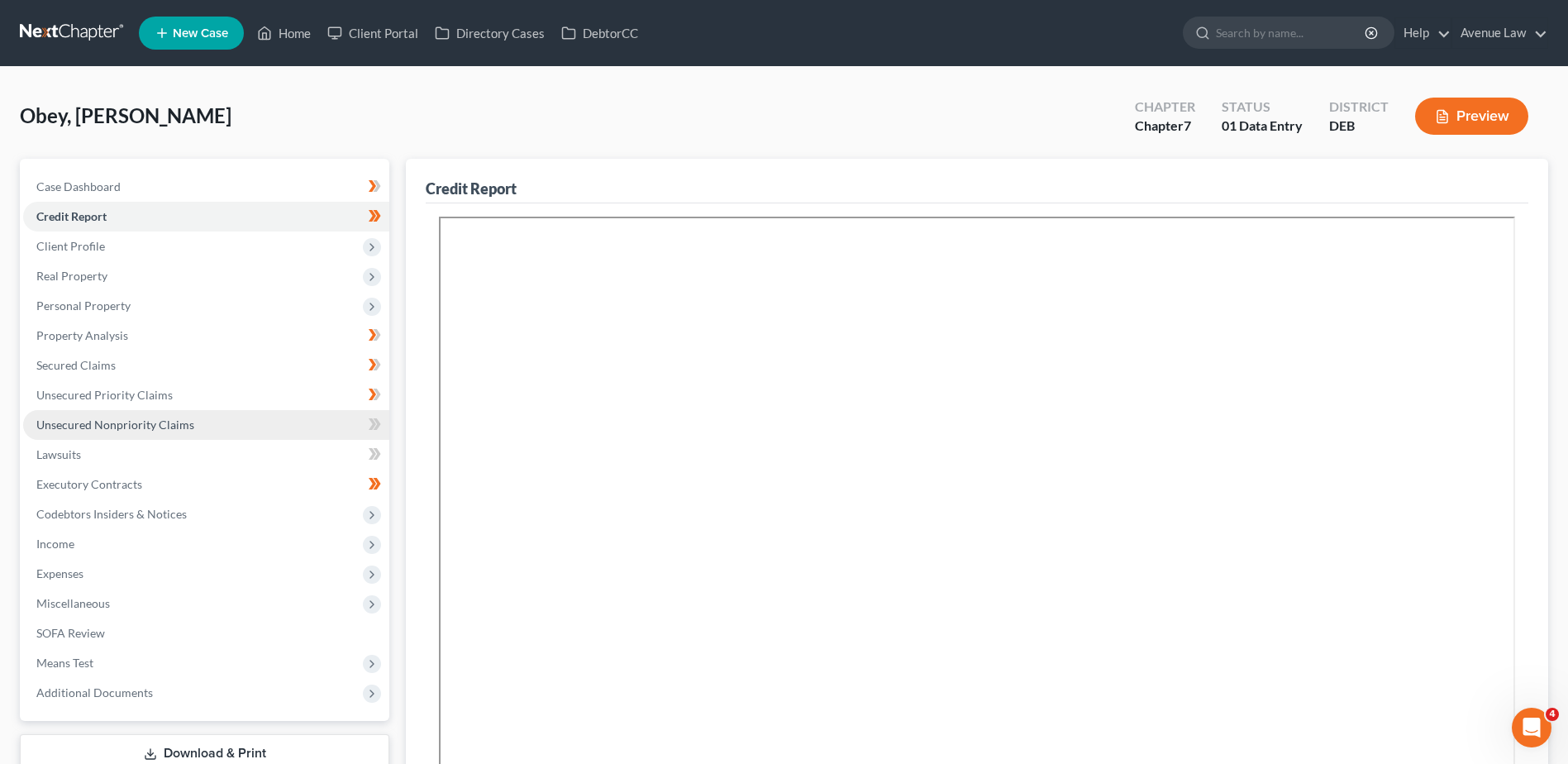
click at [101, 421] on span "Unsecured Nonpriority Claims" at bounding box center [116, 424] width 158 height 14
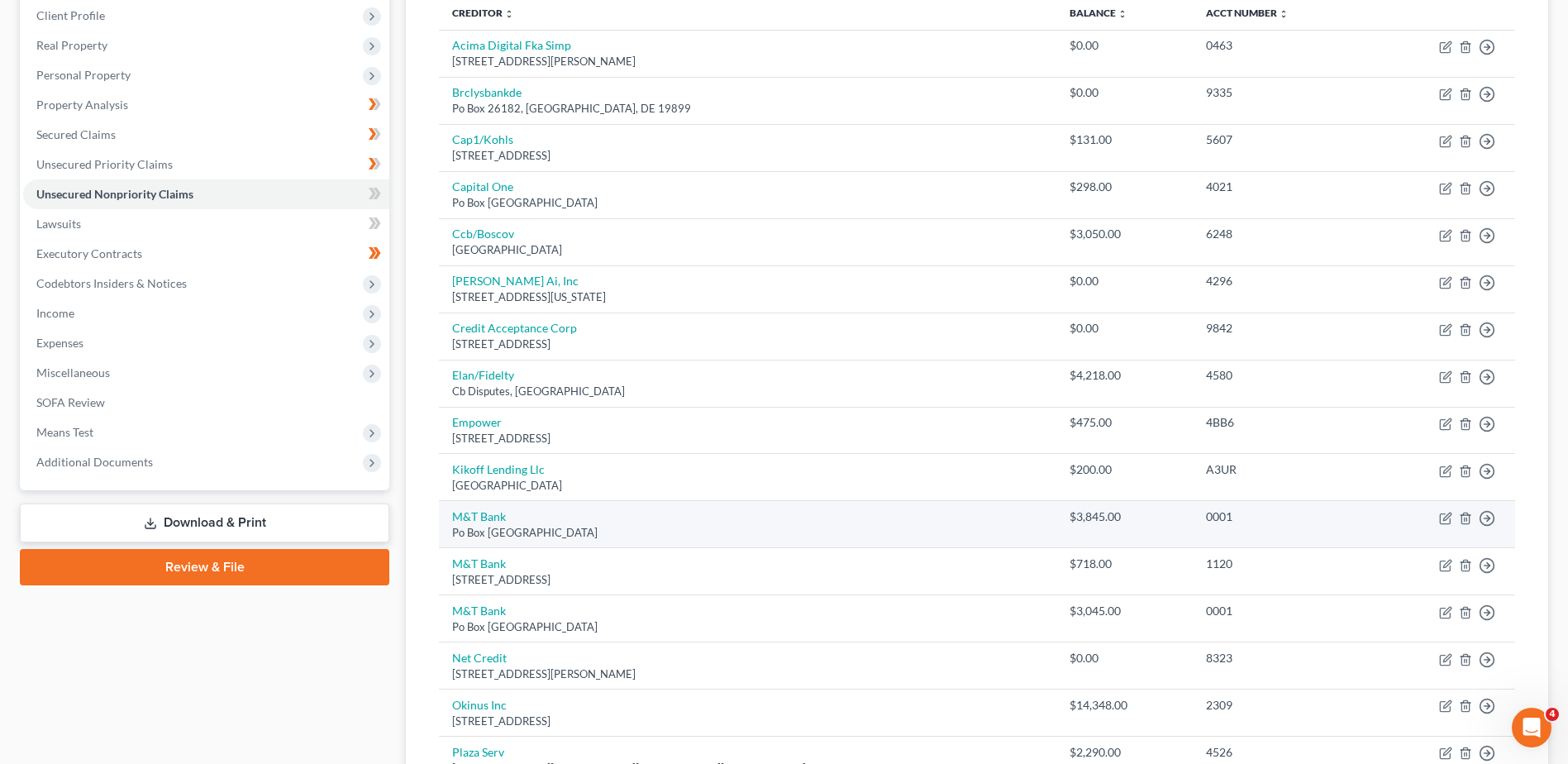
scroll to position [496, 0]
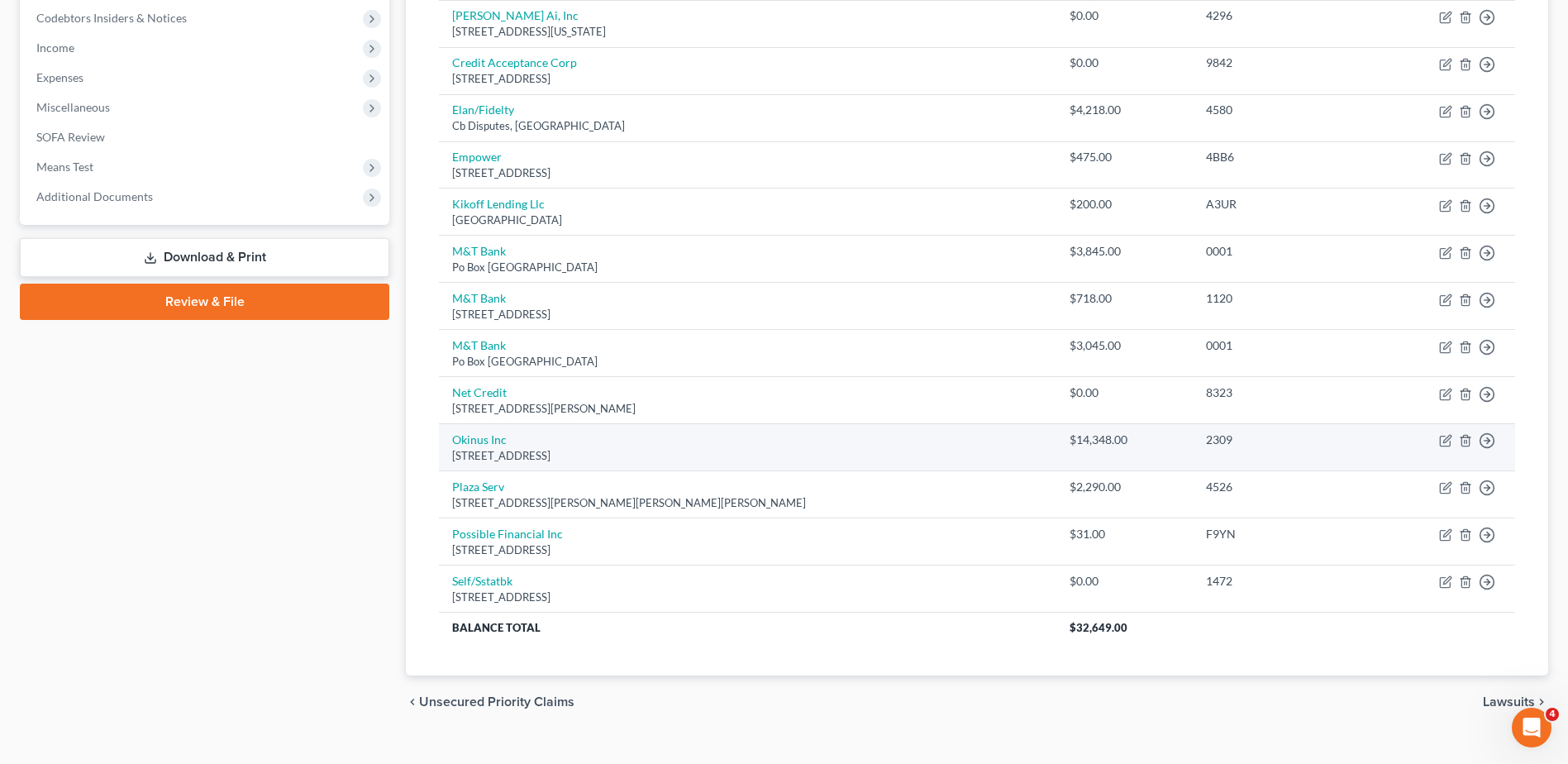
click at [1248, 436] on td "Move to D Move to E Move to G Move to Notice Only" at bounding box center [1443, 447] width 144 height 47
click at [1248, 446] on icon "button" at bounding box center [1446, 441] width 13 height 13
select select "10"
select select "20"
select select "0"
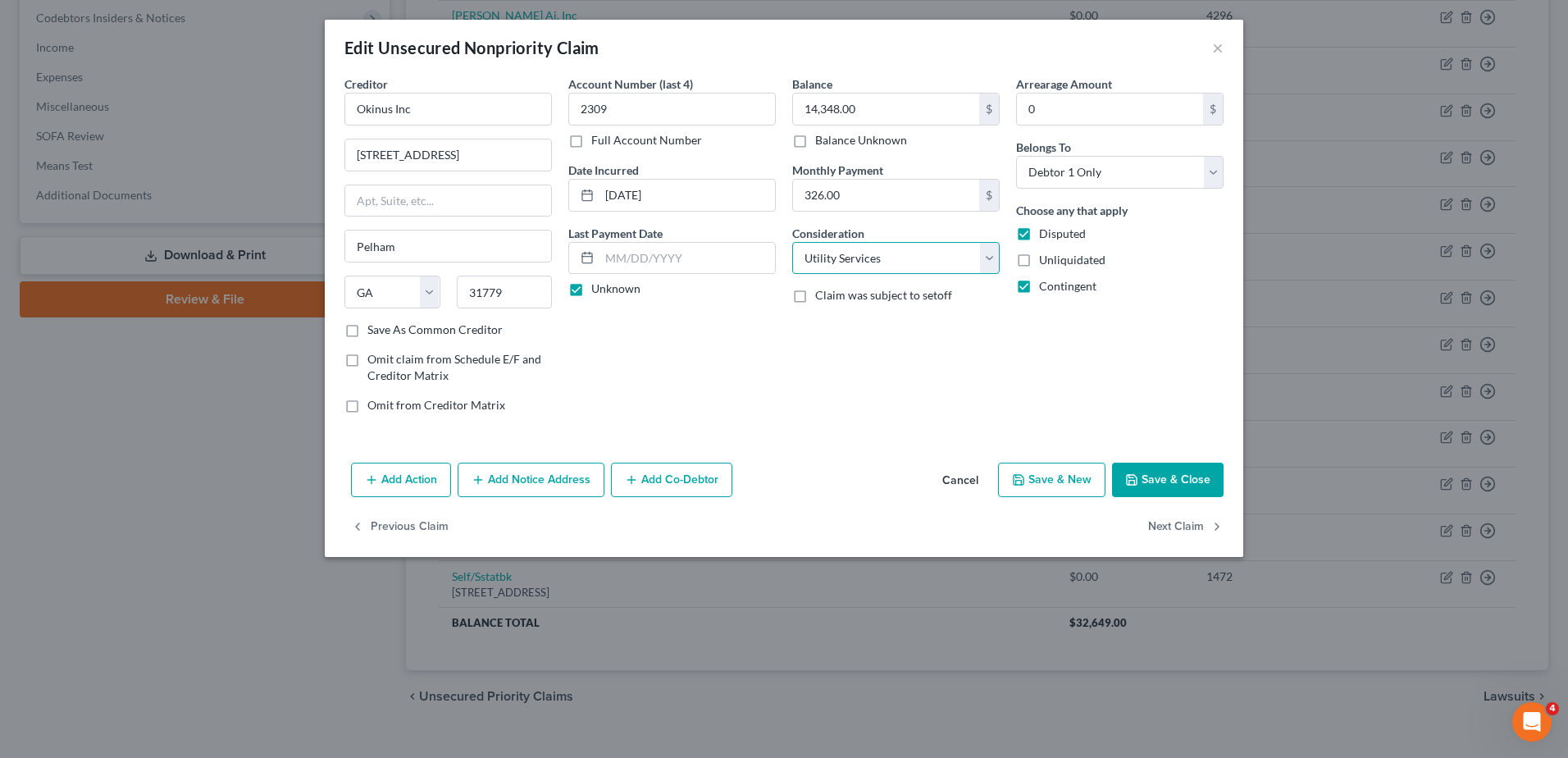
click at [880, 256] on select "Select Cable / Satellite Services Collection Agency Credit Card Debt Debt Couns…" at bounding box center [896, 258] width 207 height 32
select select "14"
click at [793, 242] on select "Select Cable / Satellite Services Collection Agency Credit Card Debt Debt Couns…" at bounding box center [896, 258] width 207 height 32
click at [865, 323] on input "text" at bounding box center [897, 321] width 206 height 32
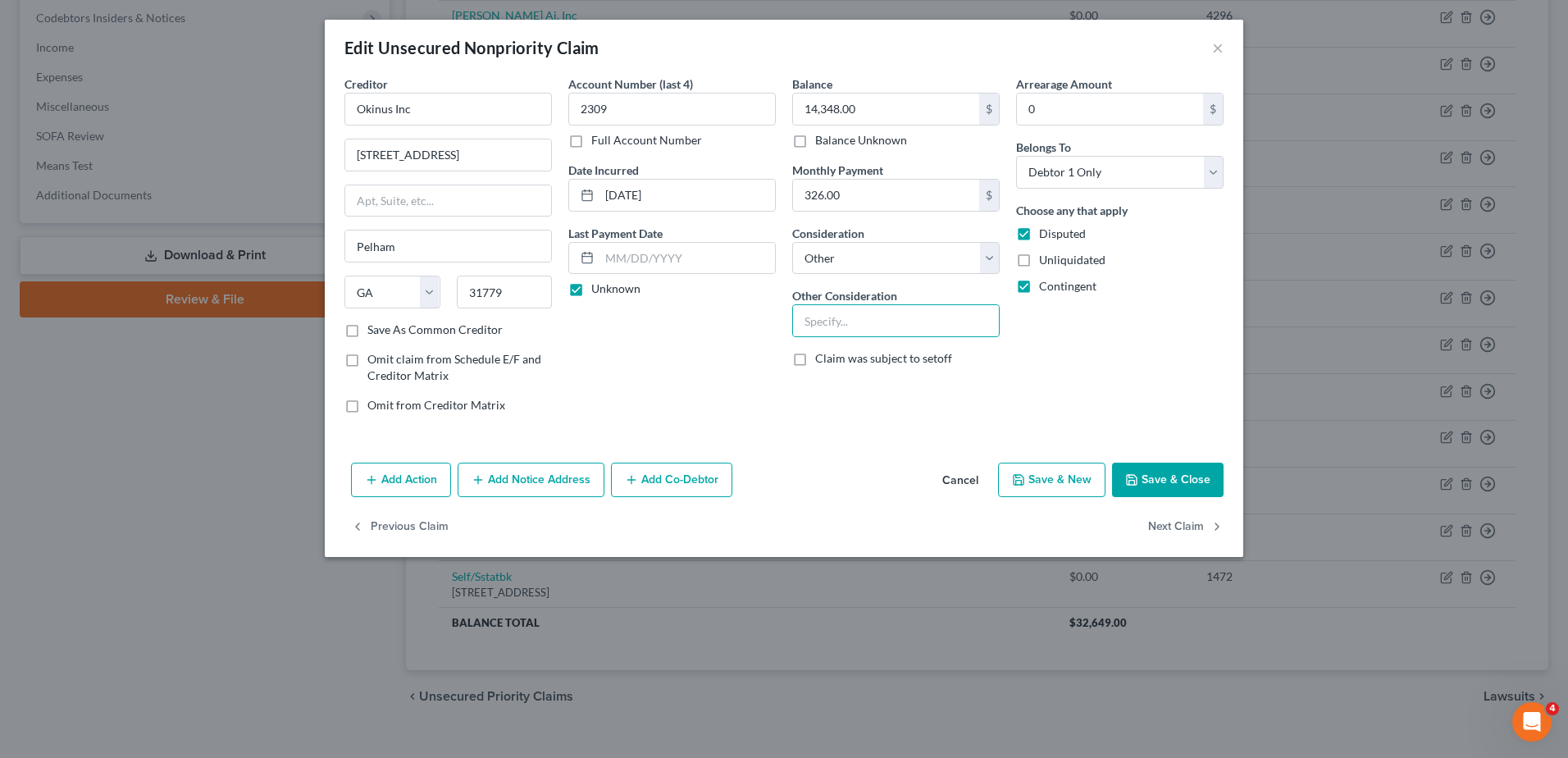
drag, startPoint x: 850, startPoint y: 44, endPoint x: 843, endPoint y: 19, distance: 26.0
click at [850, 44] on div "Edit Unsecured Nonpriority Claim ×" at bounding box center [784, 48] width 919 height 55
drag, startPoint x: 172, startPoint y: 431, endPoint x: 183, endPoint y: 432, distance: 11.0
click at [172, 431] on div "Edit Unsecured Nonpriority Claim × Creditor * Okinus Inc 157 W Trailroad [GEOGR…" at bounding box center [784, 379] width 1568 height 758
click at [864, 327] on input "text" at bounding box center [897, 321] width 206 height 32
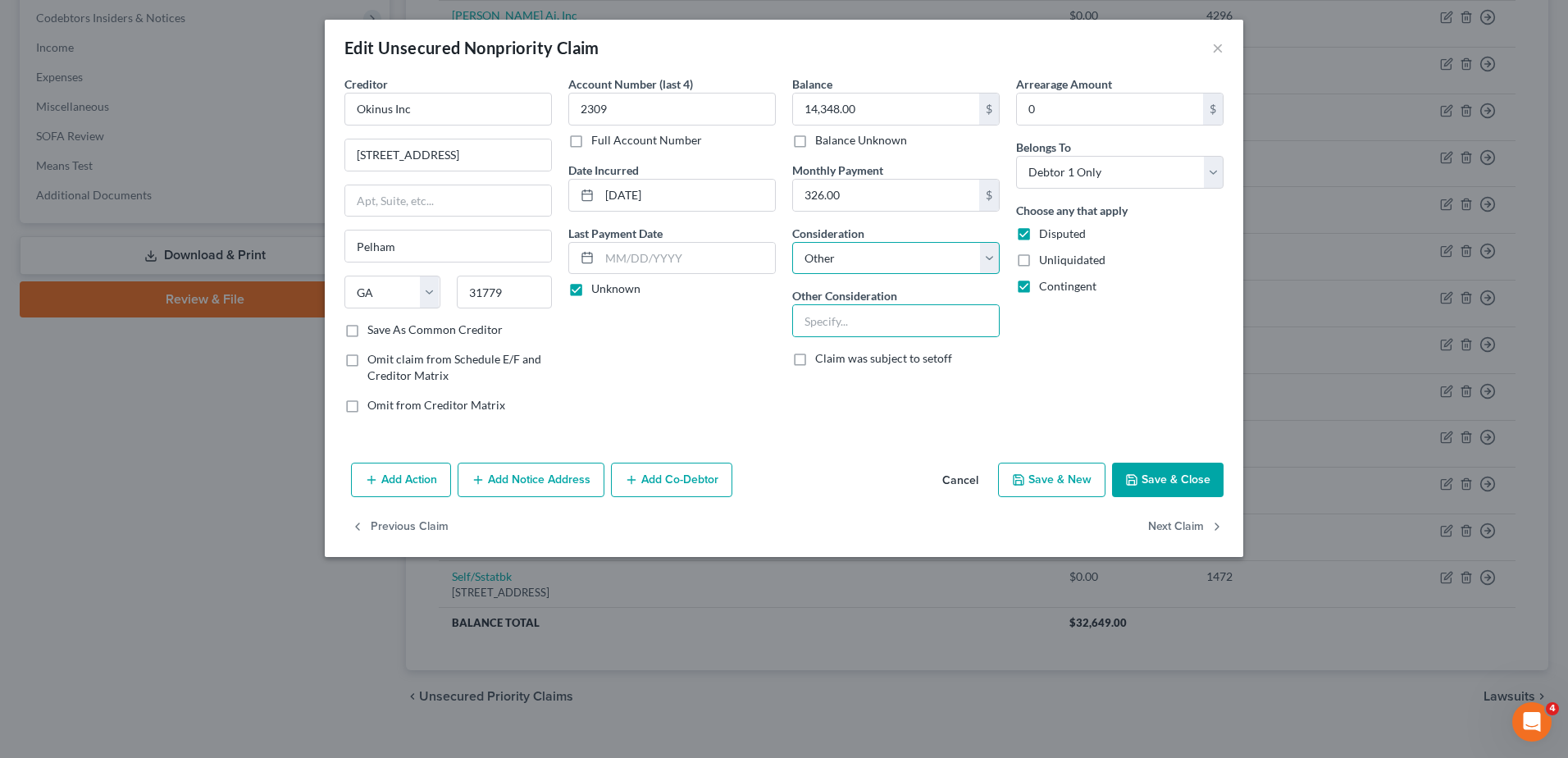
click at [893, 261] on select "Select Cable / Satellite Services Collection Agency Credit Card Debt Debt Couns…" at bounding box center [896, 258] width 207 height 32
click at [1003, 721] on div "Edit Unsecured Nonpriority Claim × Creditor * Okinus Inc 157 W Trailroad [GEOGR…" at bounding box center [784, 379] width 1568 height 758
drag, startPoint x: 151, startPoint y: 511, endPoint x: 282, endPoint y: 179, distance: 356.9
click at [151, 511] on div "Edit Unsecured Nonpriority Claim × Creditor * Okinus Inc 157 W Trailroad [GEOGR…" at bounding box center [784, 379] width 1568 height 758
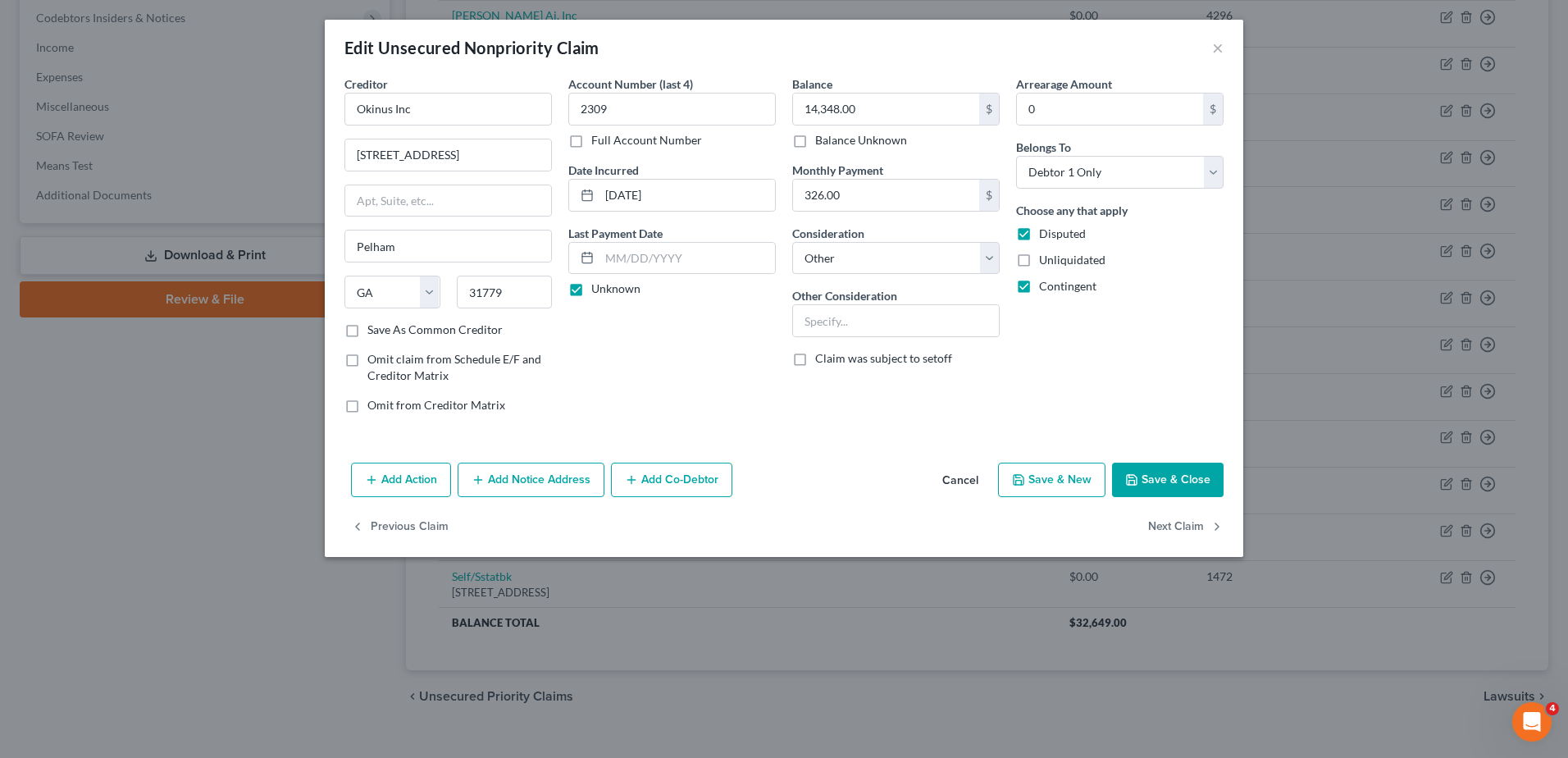
click at [1195, 478] on button "Save & Close" at bounding box center [1168, 479] width 112 height 34
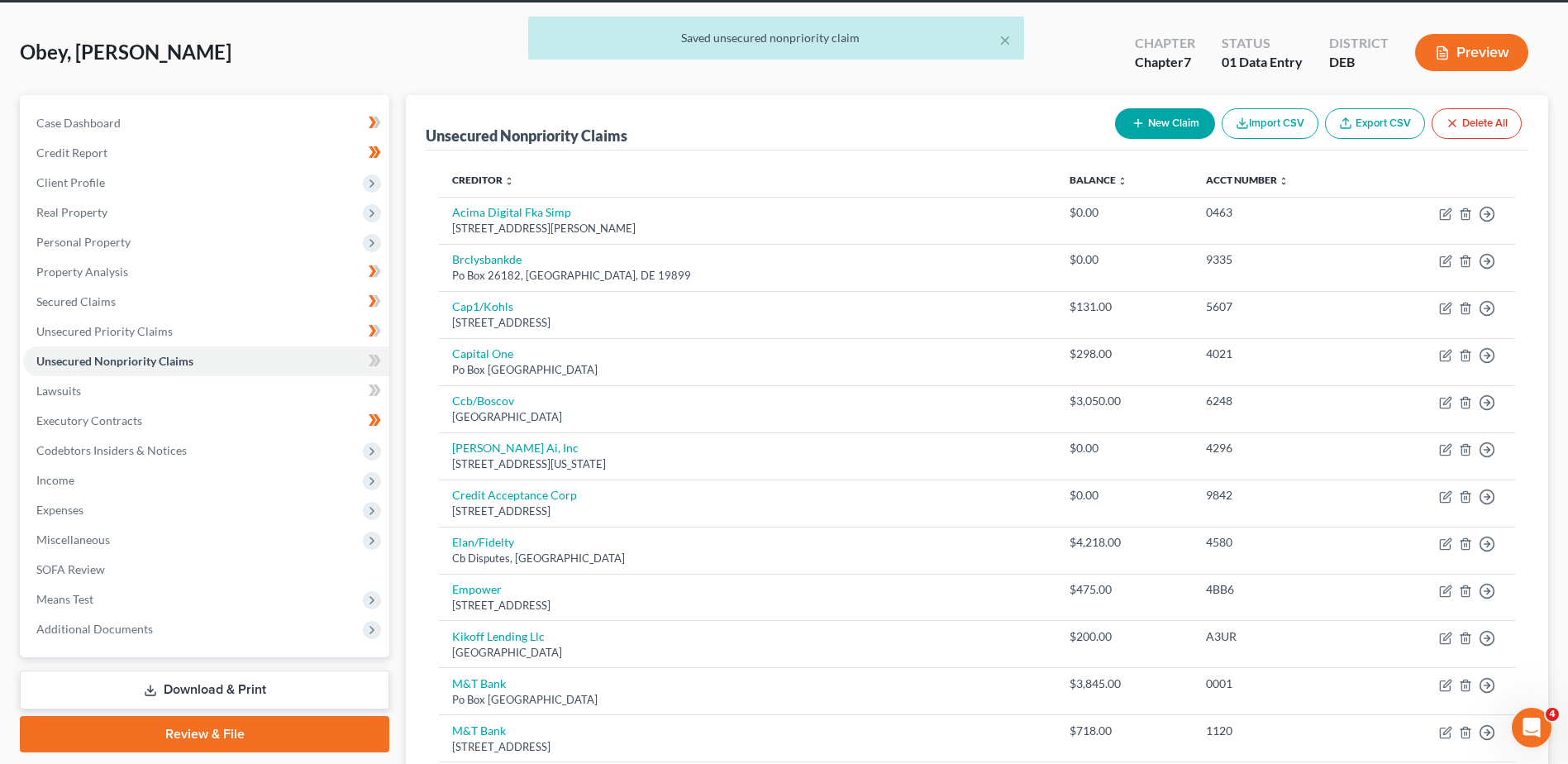
scroll to position [0, 0]
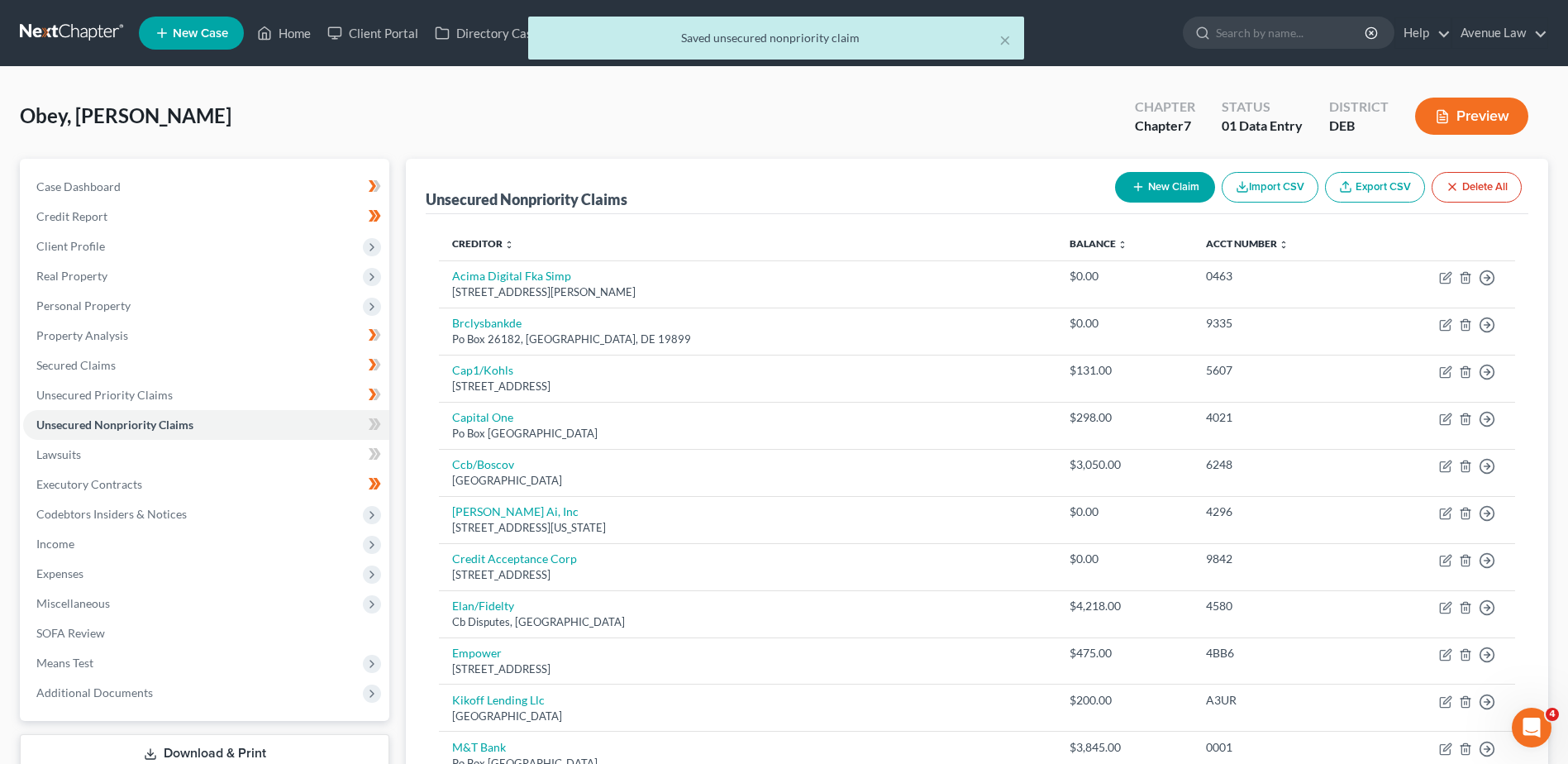
click at [293, 25] on div "× Saved unsecured nonpriority claim" at bounding box center [775, 41] width 1568 height 51
click at [291, 31] on div "× Saved unsecured nonpriority claim" at bounding box center [775, 41] width 1568 height 51
click at [288, 38] on div "× Saved unsecured nonpriority claim" at bounding box center [775, 41] width 1568 height 51
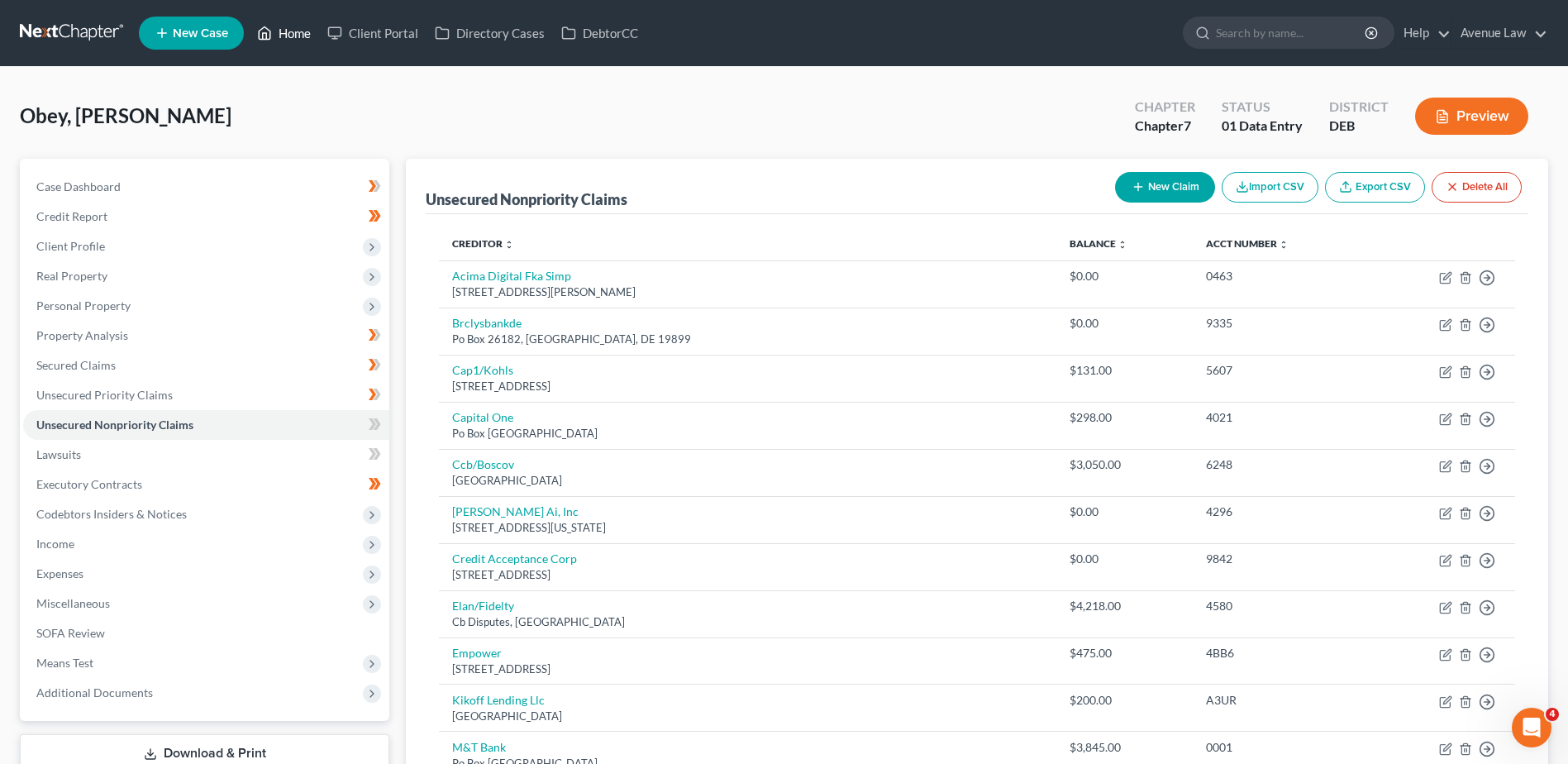
click at [294, 26] on link "Home" at bounding box center [284, 33] width 70 height 30
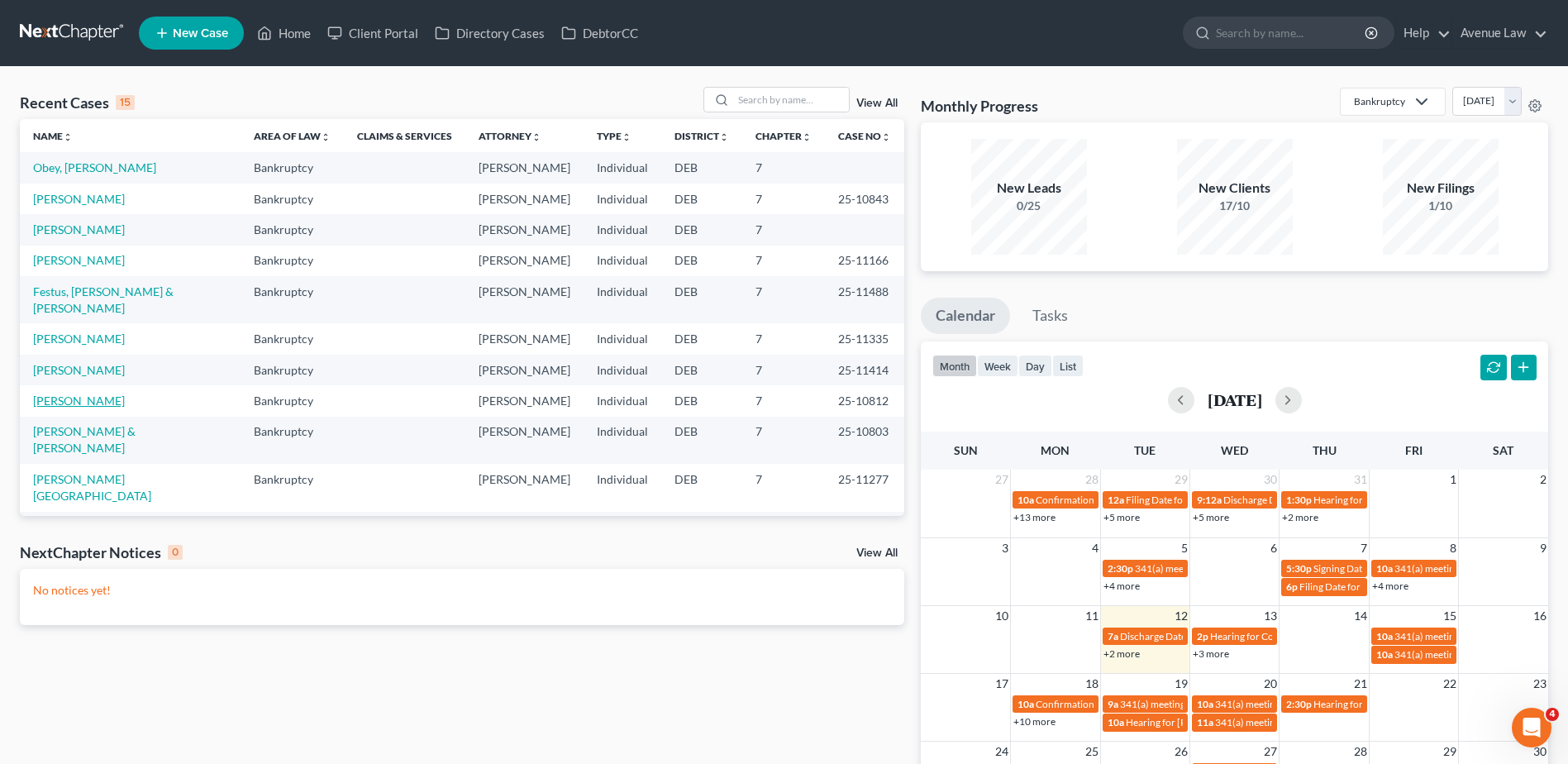
click at [98, 394] on link "[PERSON_NAME]" at bounding box center [78, 400] width 91 height 14
select select "0"
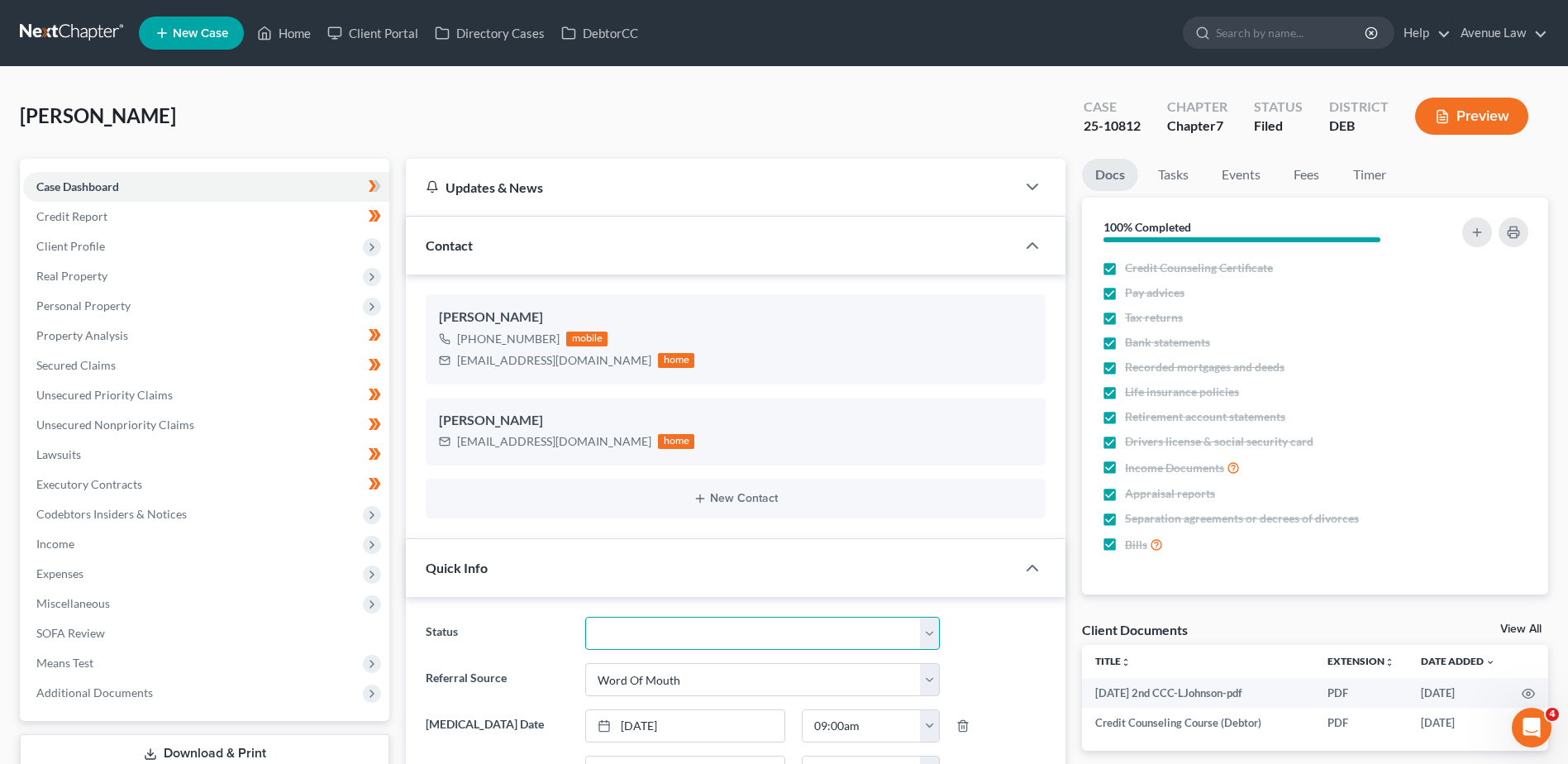
click at [676, 618] on select "01 Data Entry 02 Ready for Review and File 03 Filed 04 341 Scheduled 05 341 Con…" at bounding box center [762, 633] width 354 height 33
select select "9"
click at [585, 617] on select "01 Data Entry 02 Ready for Review and File 03 Filed 04 341 Scheduled 05 341 Con…" at bounding box center [762, 633] width 354 height 33
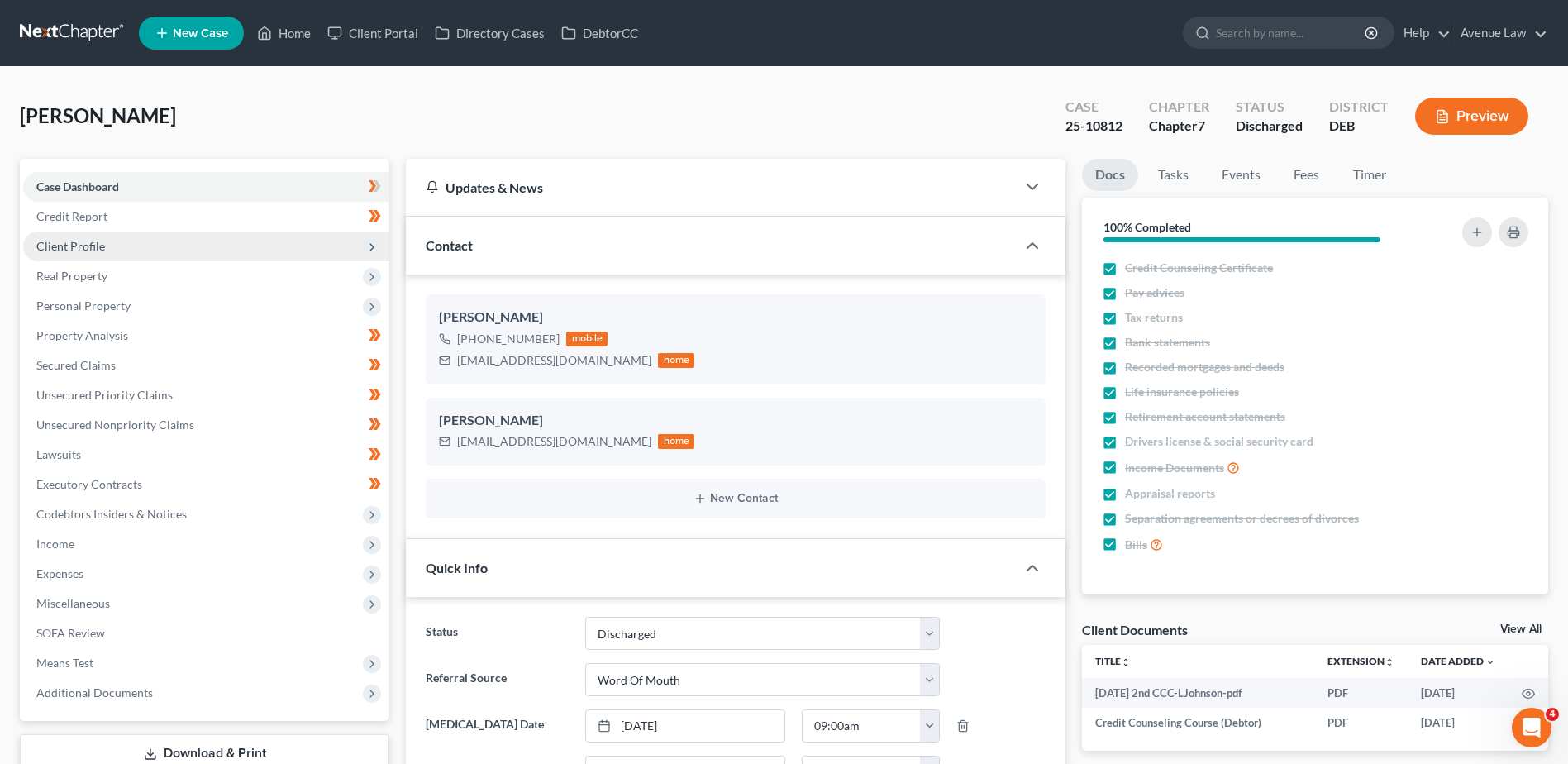
click at [69, 249] on span "Client Profile" at bounding box center [70, 245] width 68 height 14
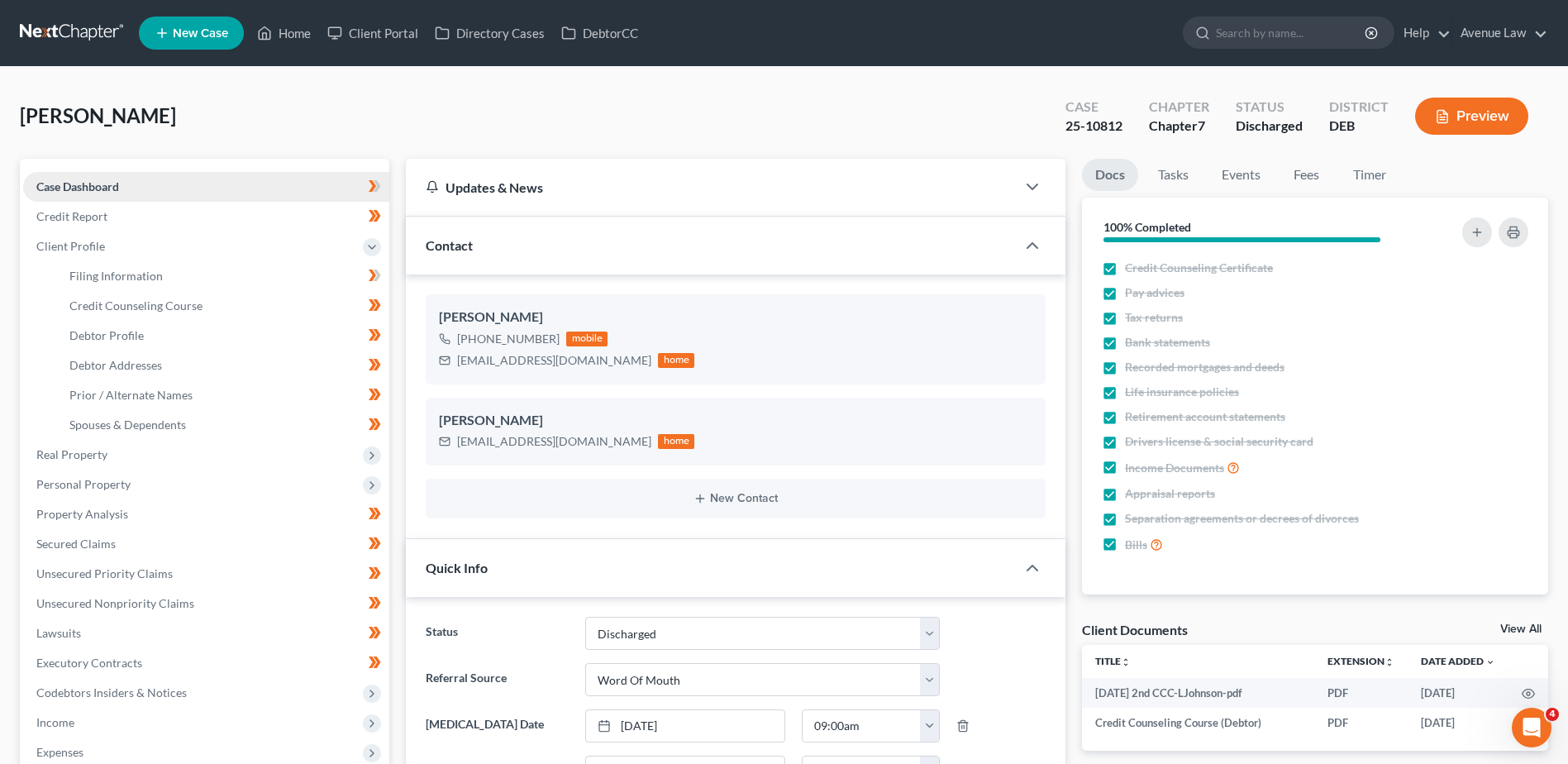
click at [73, 184] on span "Case Dashboard" at bounding box center [78, 186] width 83 height 14
click at [293, 37] on link "Home" at bounding box center [284, 33] width 70 height 30
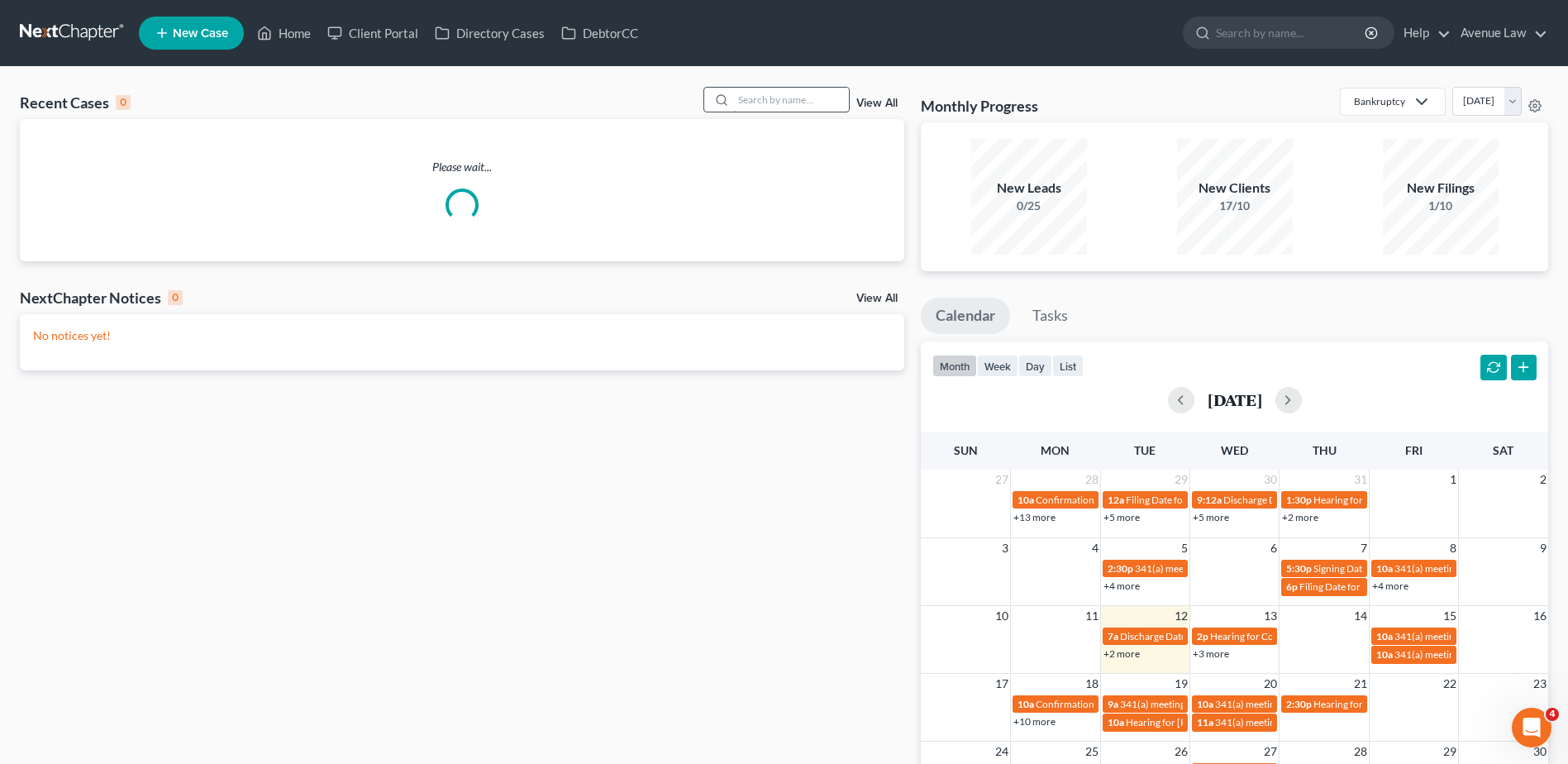
click at [756, 109] on input "search" at bounding box center [791, 99] width 116 height 24
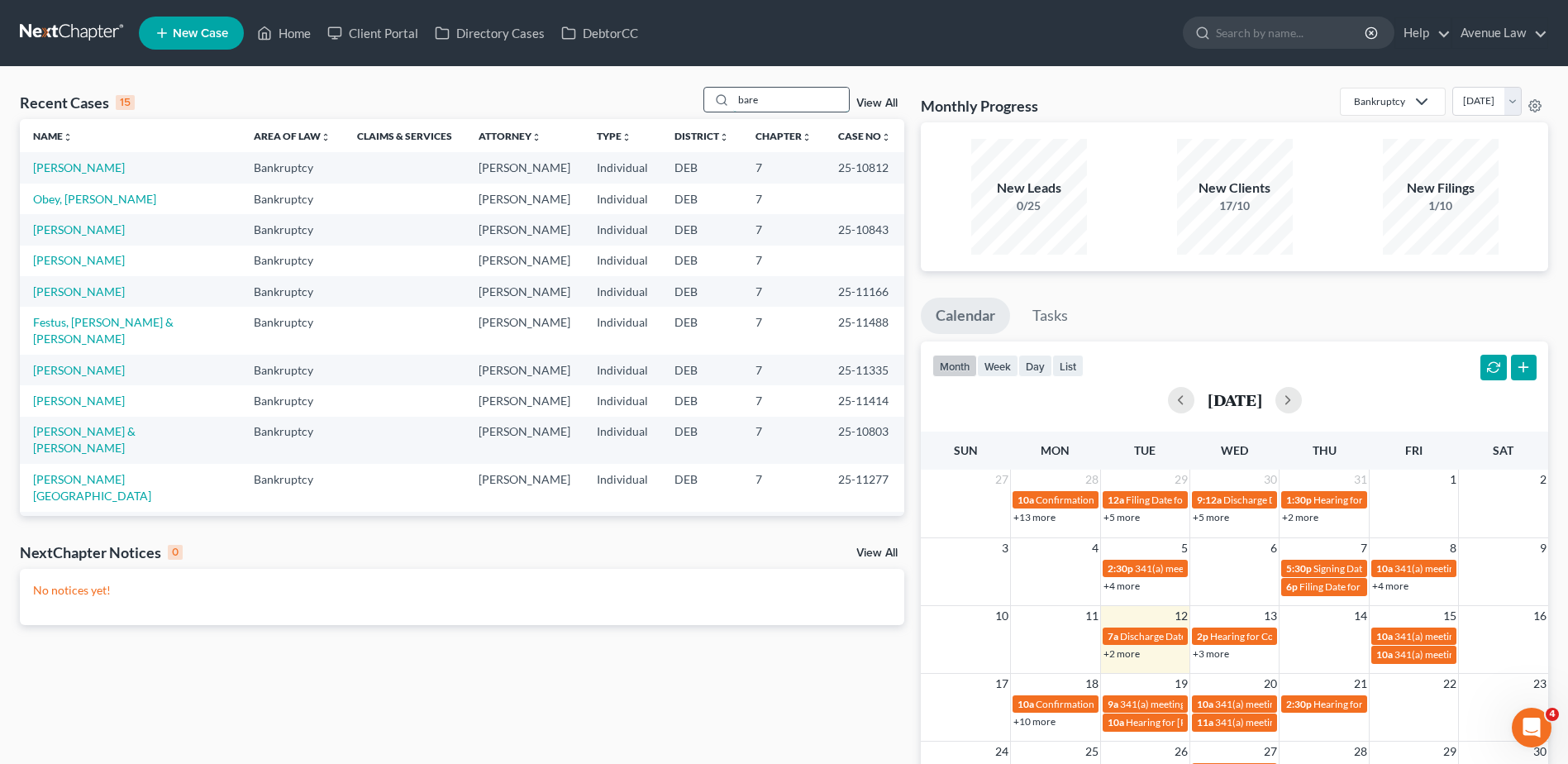
type input "bare"
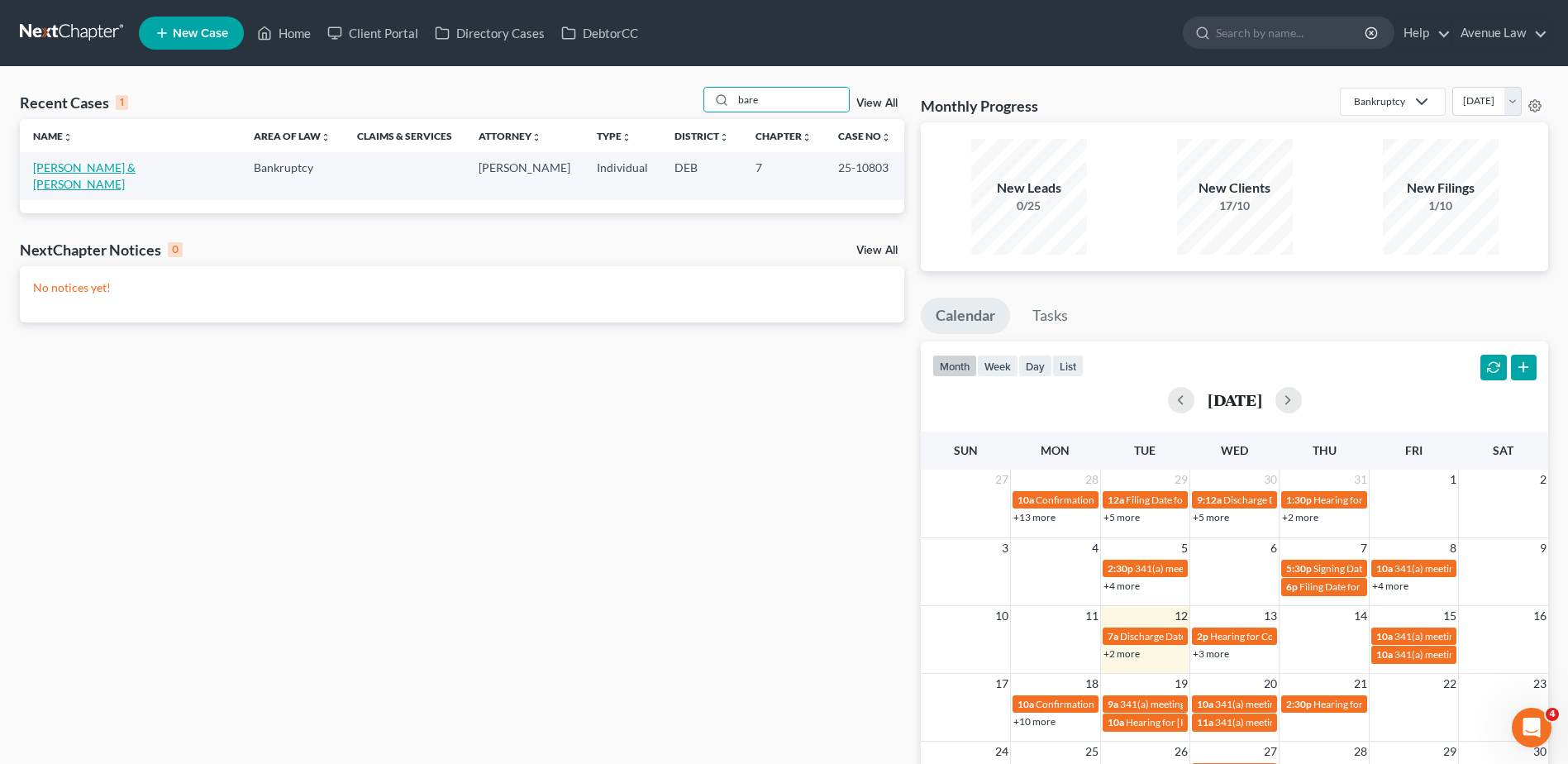
click at [122, 166] on link "[PERSON_NAME] & [PERSON_NAME]" at bounding box center [84, 176] width 103 height 31
select select "0"
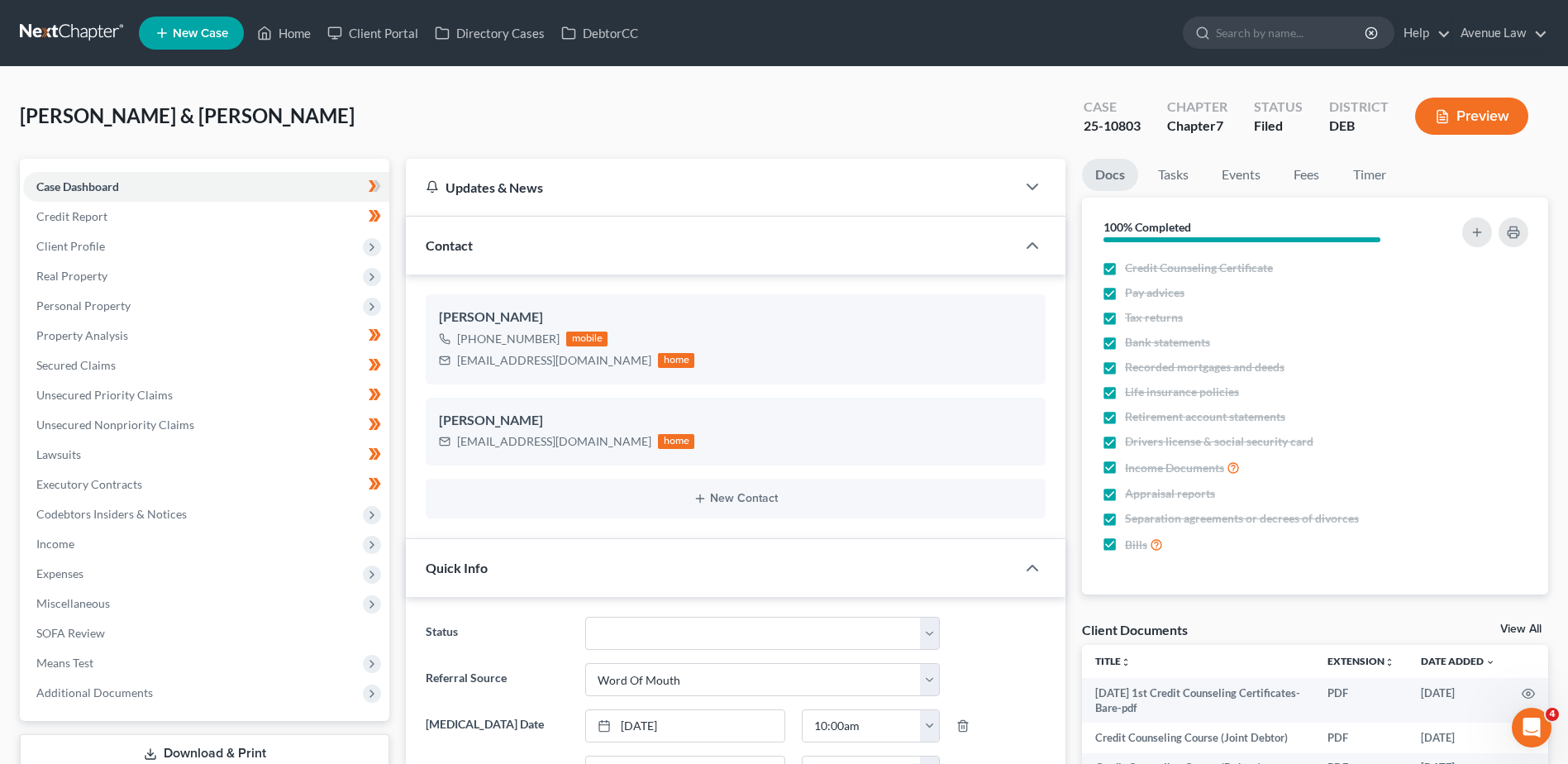
scroll to position [218, 0]
drag, startPoint x: 641, startPoint y: 644, endPoint x: 646, endPoint y: 616, distance: 28.4
click at [641, 644] on select "01 Data Entry 02 Ready for Review and File 03 Filed 04 341 Scheduled 05 341 Con…" at bounding box center [762, 633] width 354 height 33
select select "9"
click at [585, 617] on select "01 Data Entry 02 Ready for Review and File 03 Filed 04 341 Scheduled 05 341 Con…" at bounding box center [762, 633] width 354 height 33
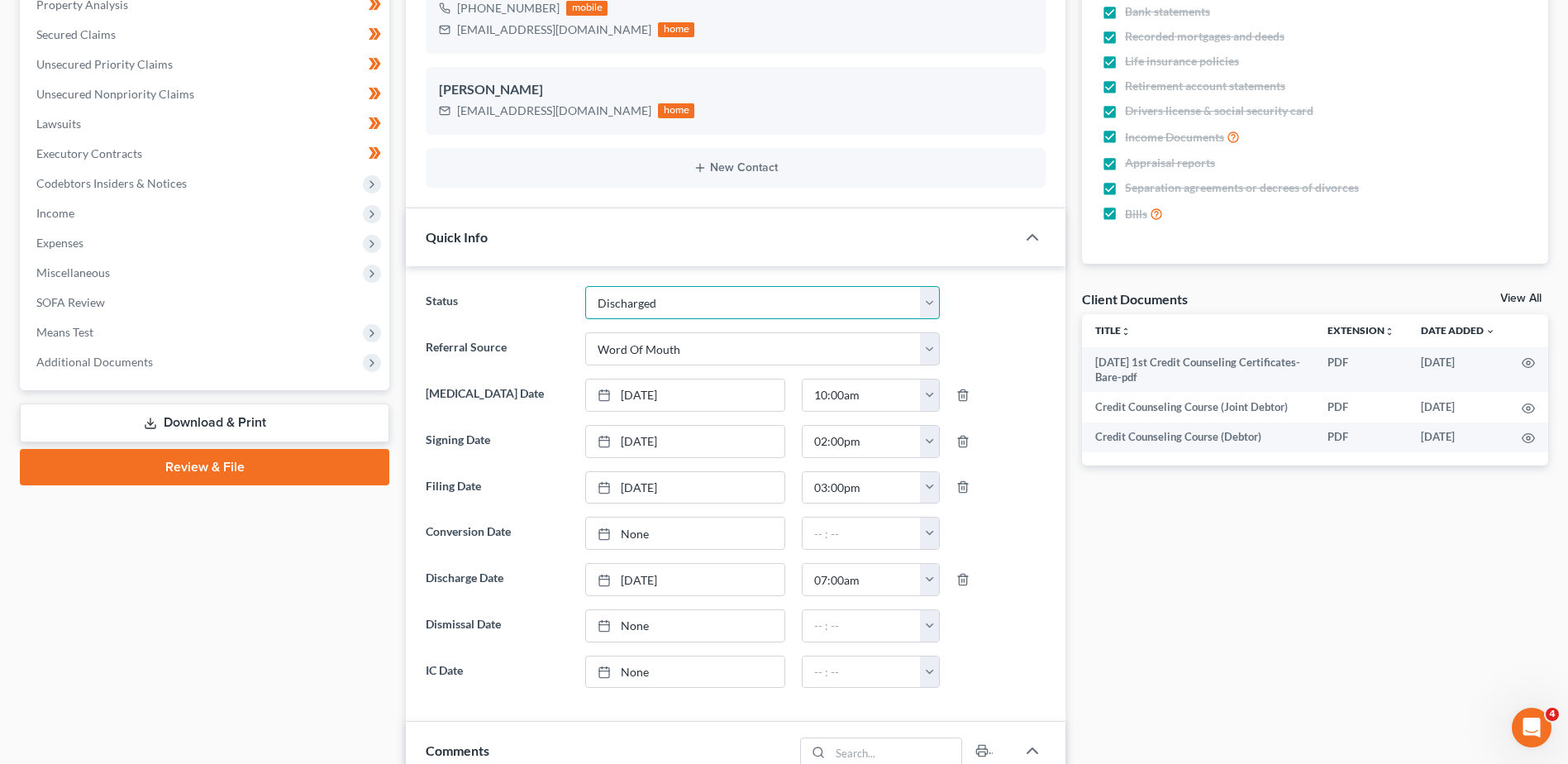
scroll to position [0, 0]
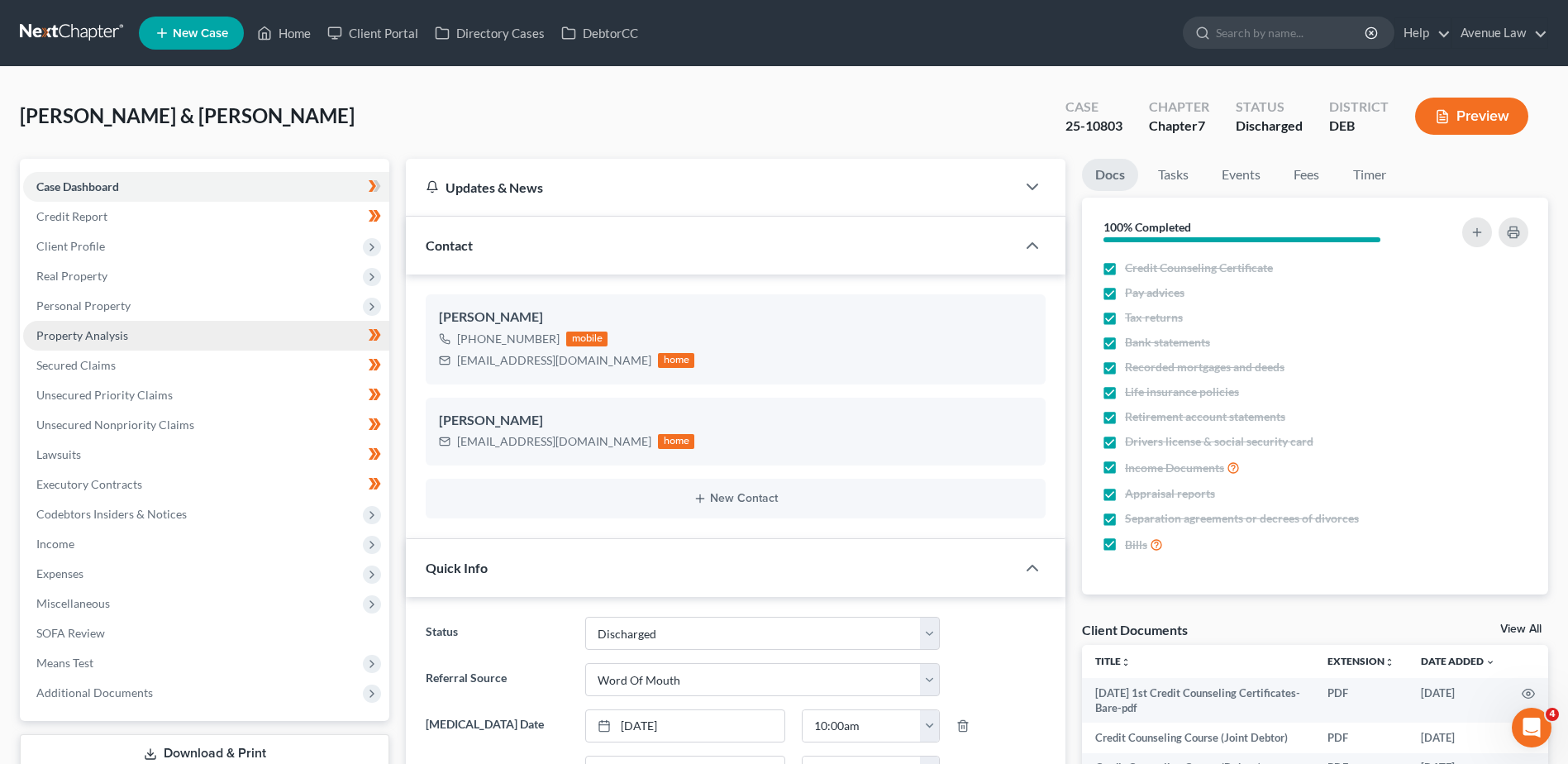
click at [90, 326] on link "Property Analysis" at bounding box center [206, 335] width 366 height 30
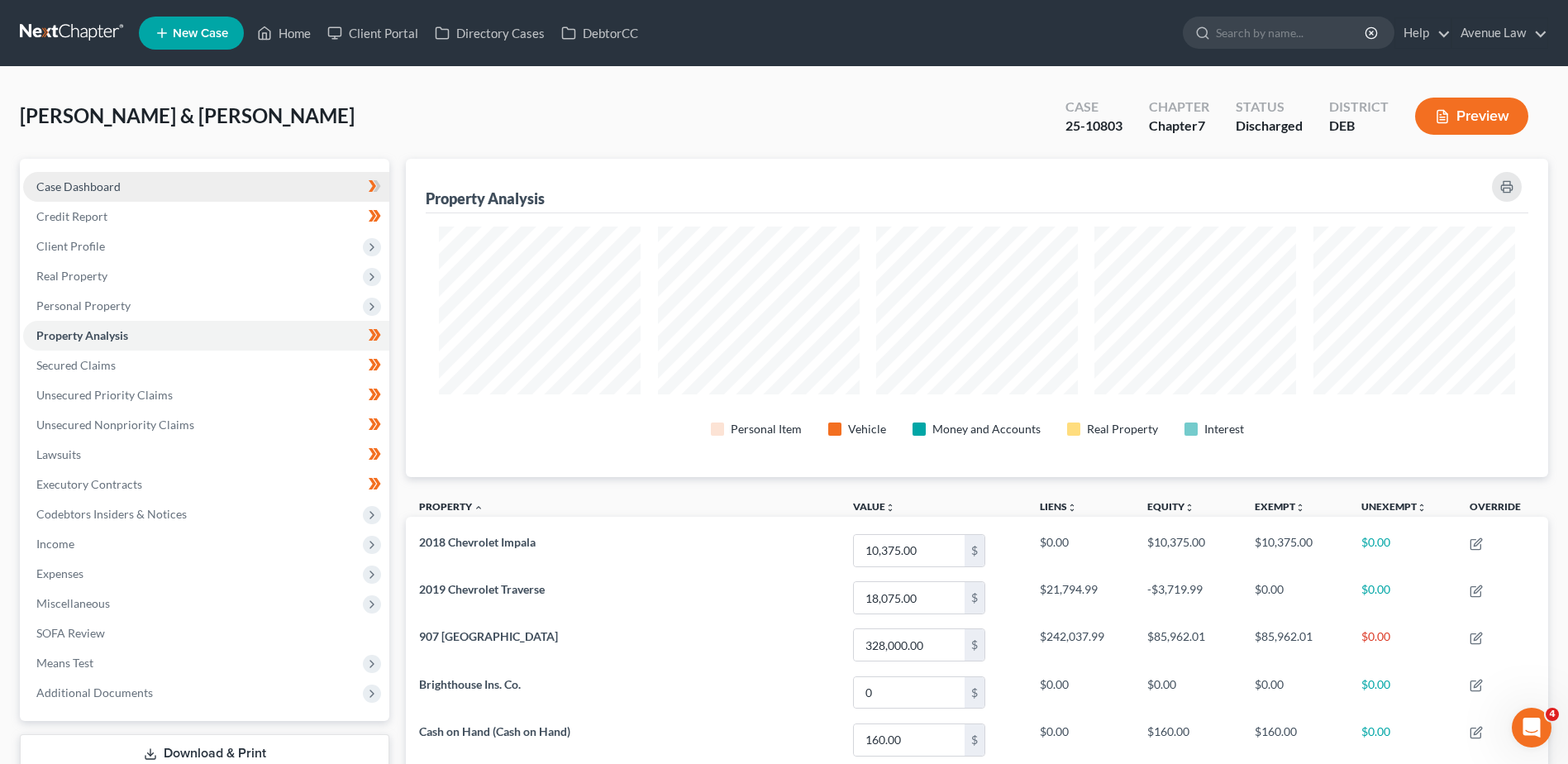
scroll to position [318, 1143]
click at [68, 181] on span "Case Dashboard" at bounding box center [79, 186] width 85 height 14
select select "0"
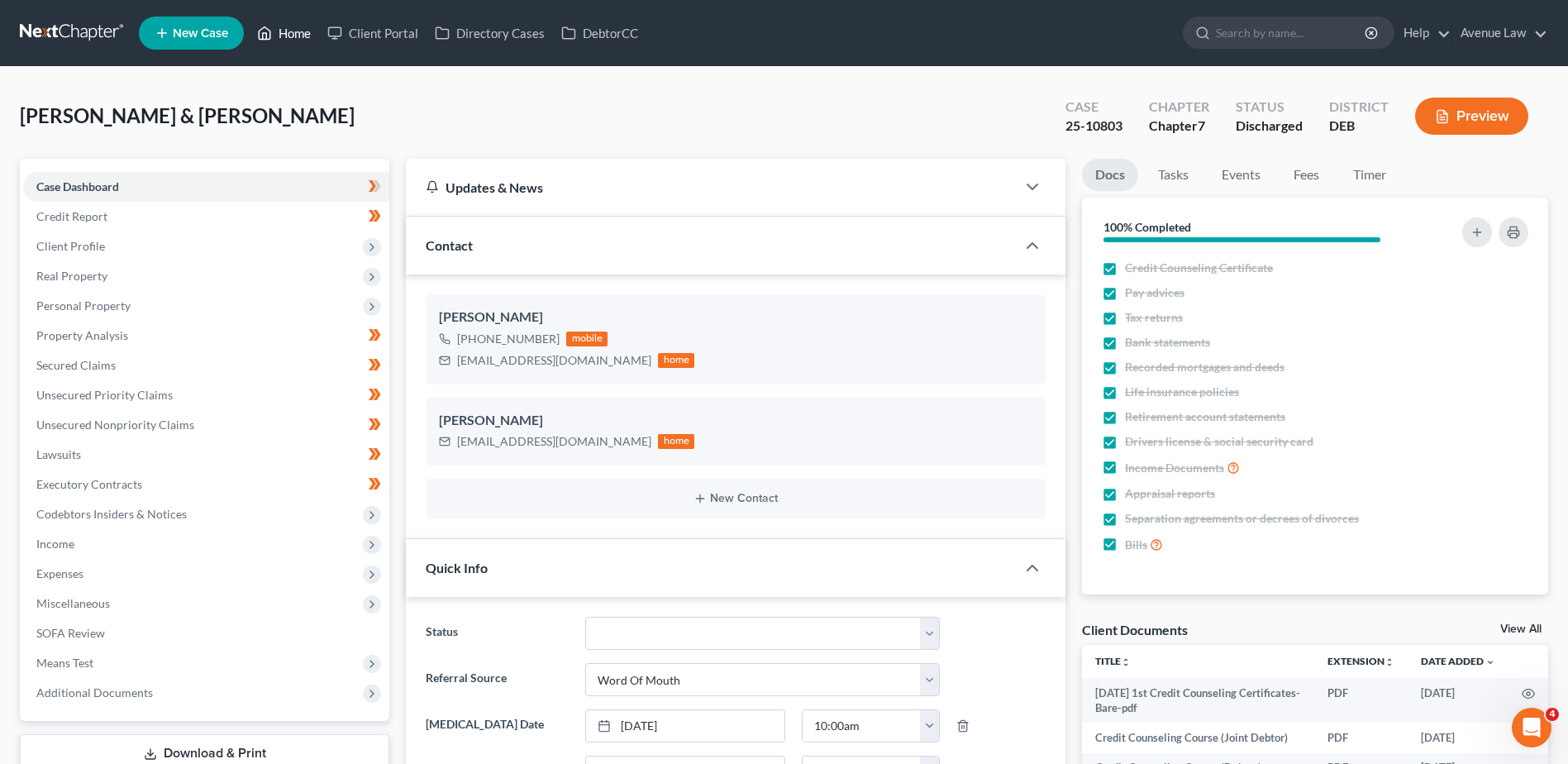
click at [278, 24] on link "Home" at bounding box center [284, 33] width 70 height 30
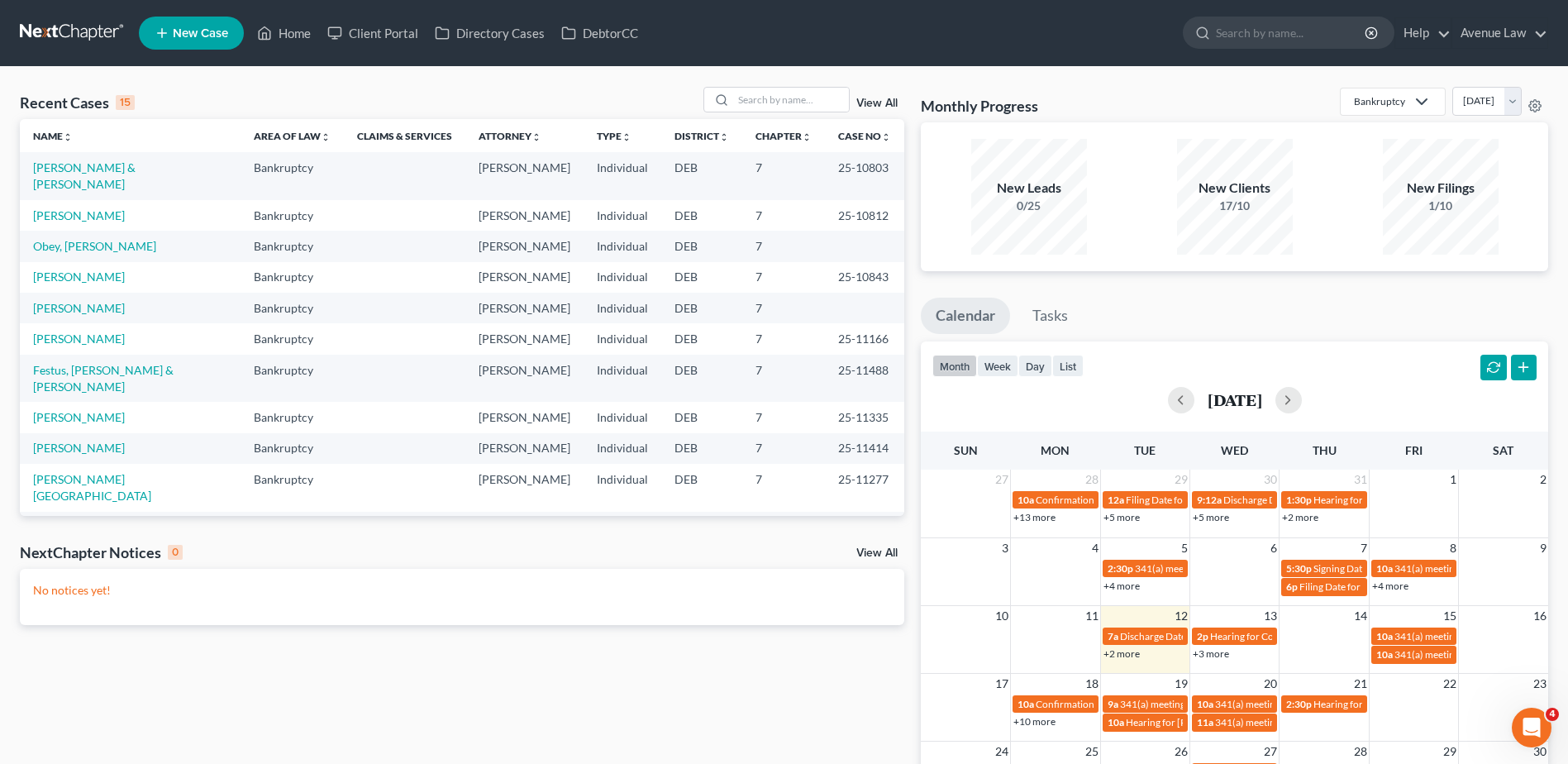
click at [298, 9] on nav "Home New Case Client Portal Directory Cases DebtorCC Avenue Law [EMAIL_ADDRESS]…" at bounding box center [784, 33] width 1568 height 66
click at [298, 16] on ul "New Case Home Client Portal Directory Cases DebtorCC - No Result - See all resu…" at bounding box center [843, 33] width 1409 height 43
click at [296, 22] on link "Home" at bounding box center [284, 33] width 70 height 30
click at [294, 28] on link "Home" at bounding box center [284, 33] width 70 height 30
click at [750, 96] on input "search" at bounding box center [791, 99] width 116 height 24
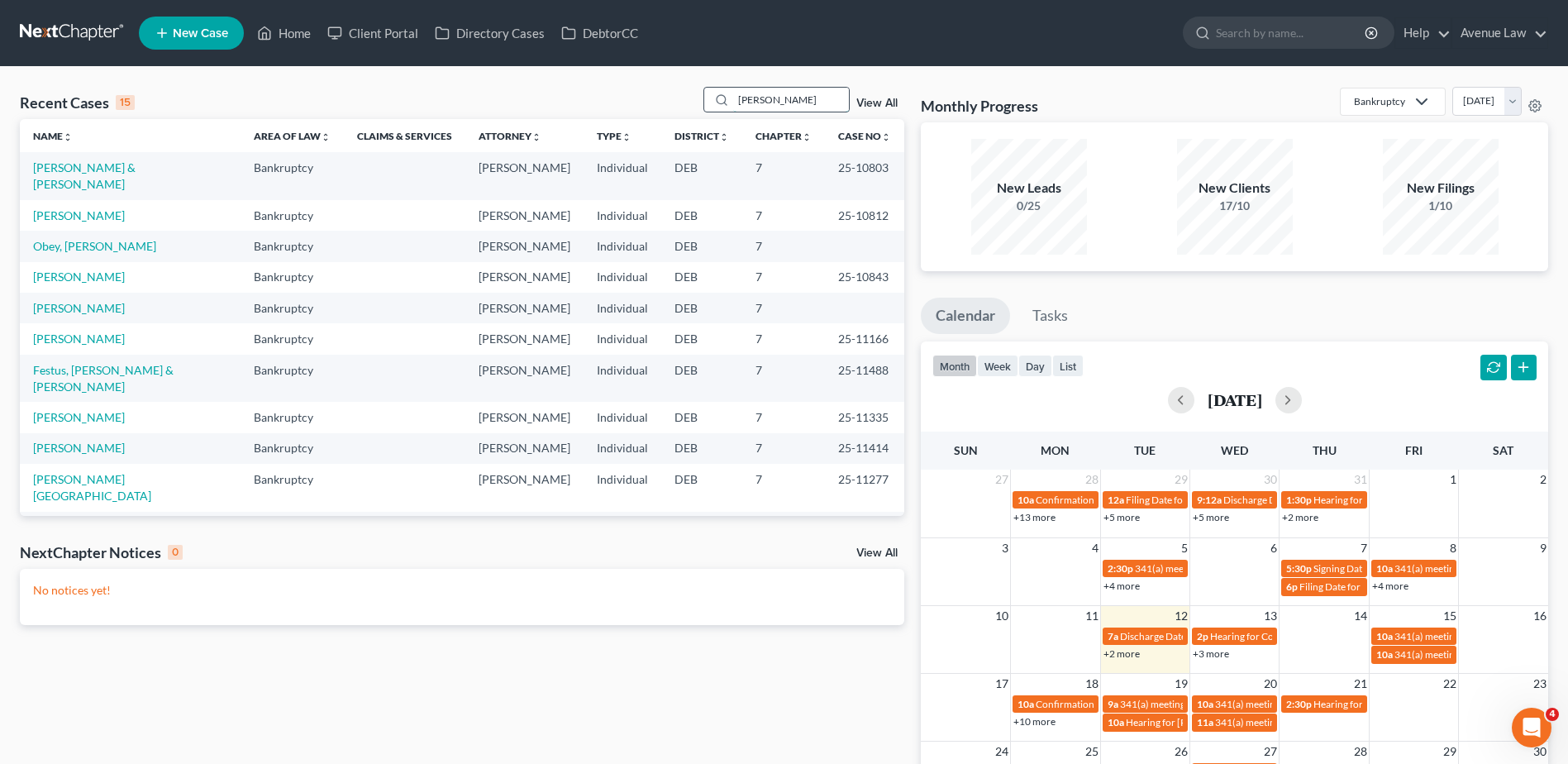
type input "[PERSON_NAME]"
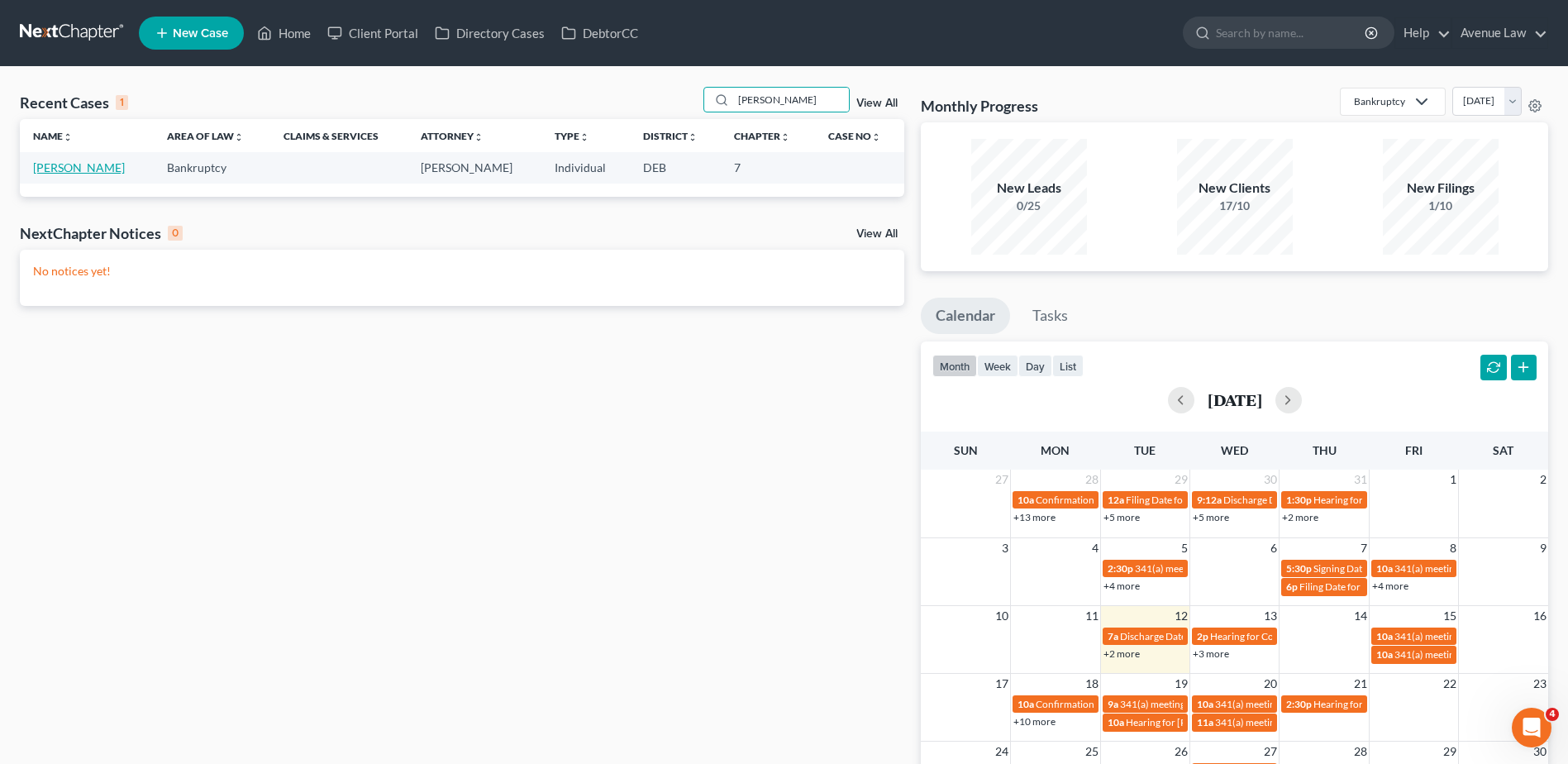
click at [73, 164] on link "[PERSON_NAME]" at bounding box center [78, 167] width 91 height 14
select select "0"
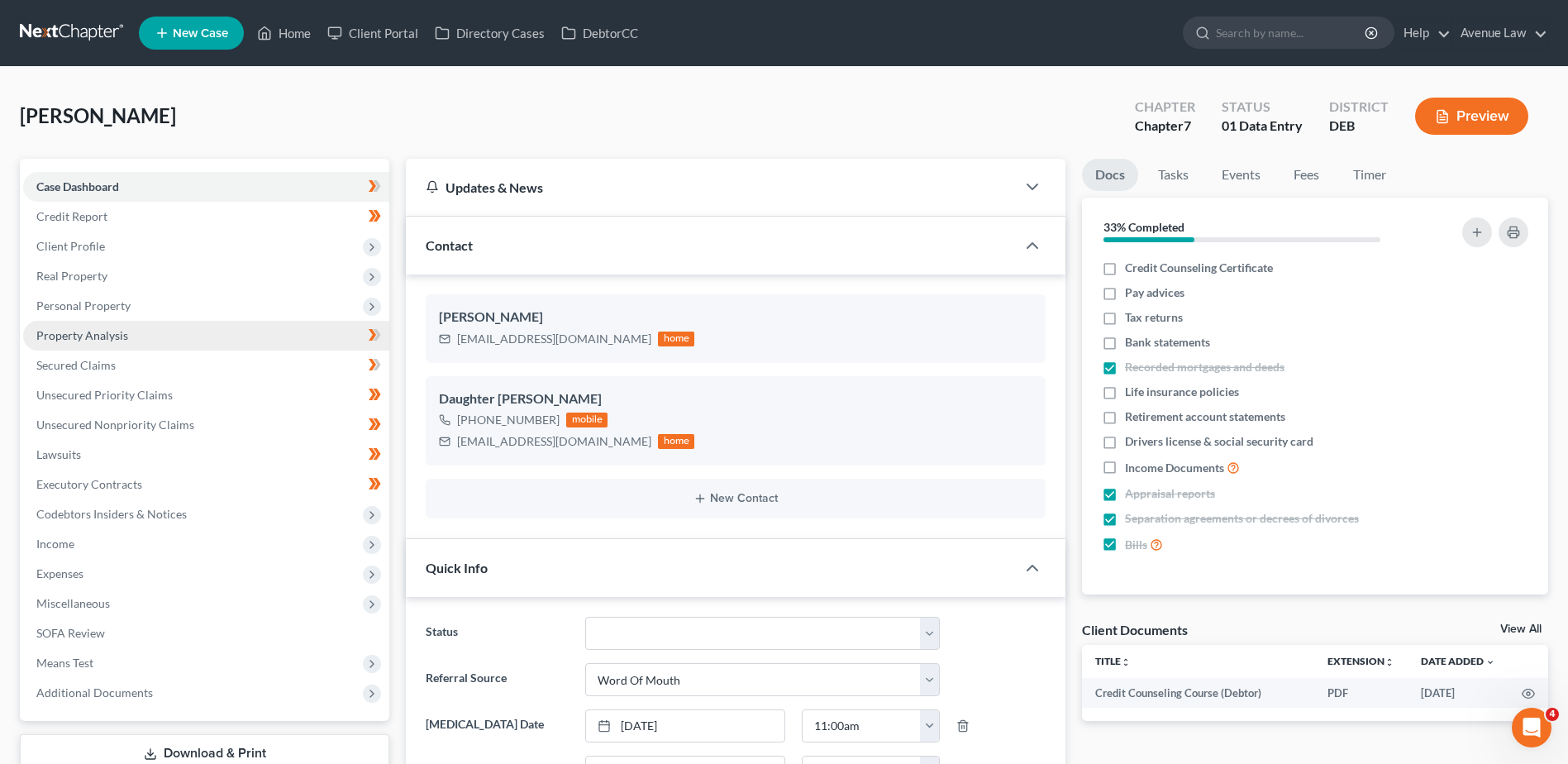
click at [87, 330] on span "Property Analysis" at bounding box center [82, 335] width 91 height 14
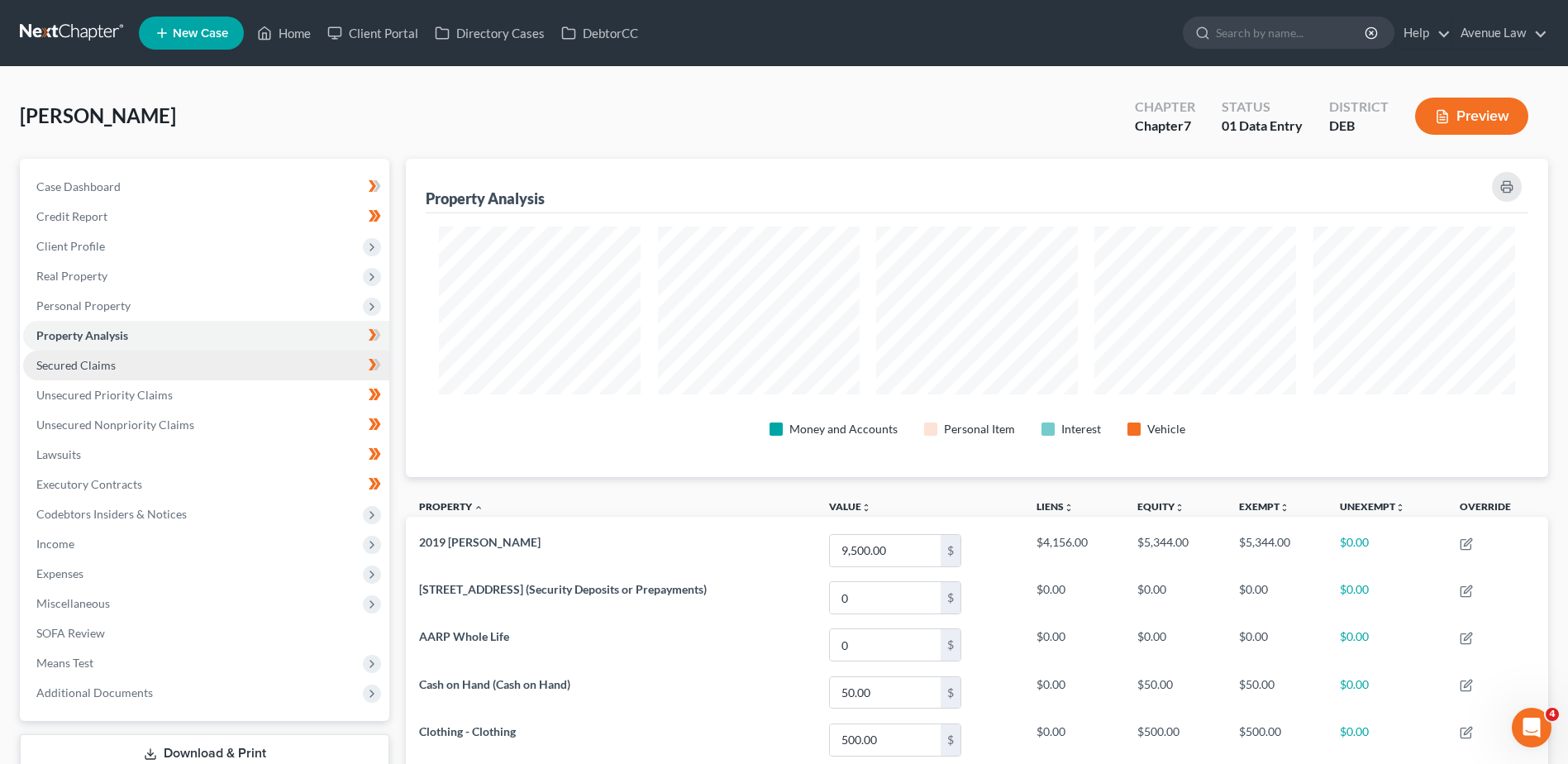
click at [76, 355] on link "Secured Claims" at bounding box center [206, 365] width 366 height 30
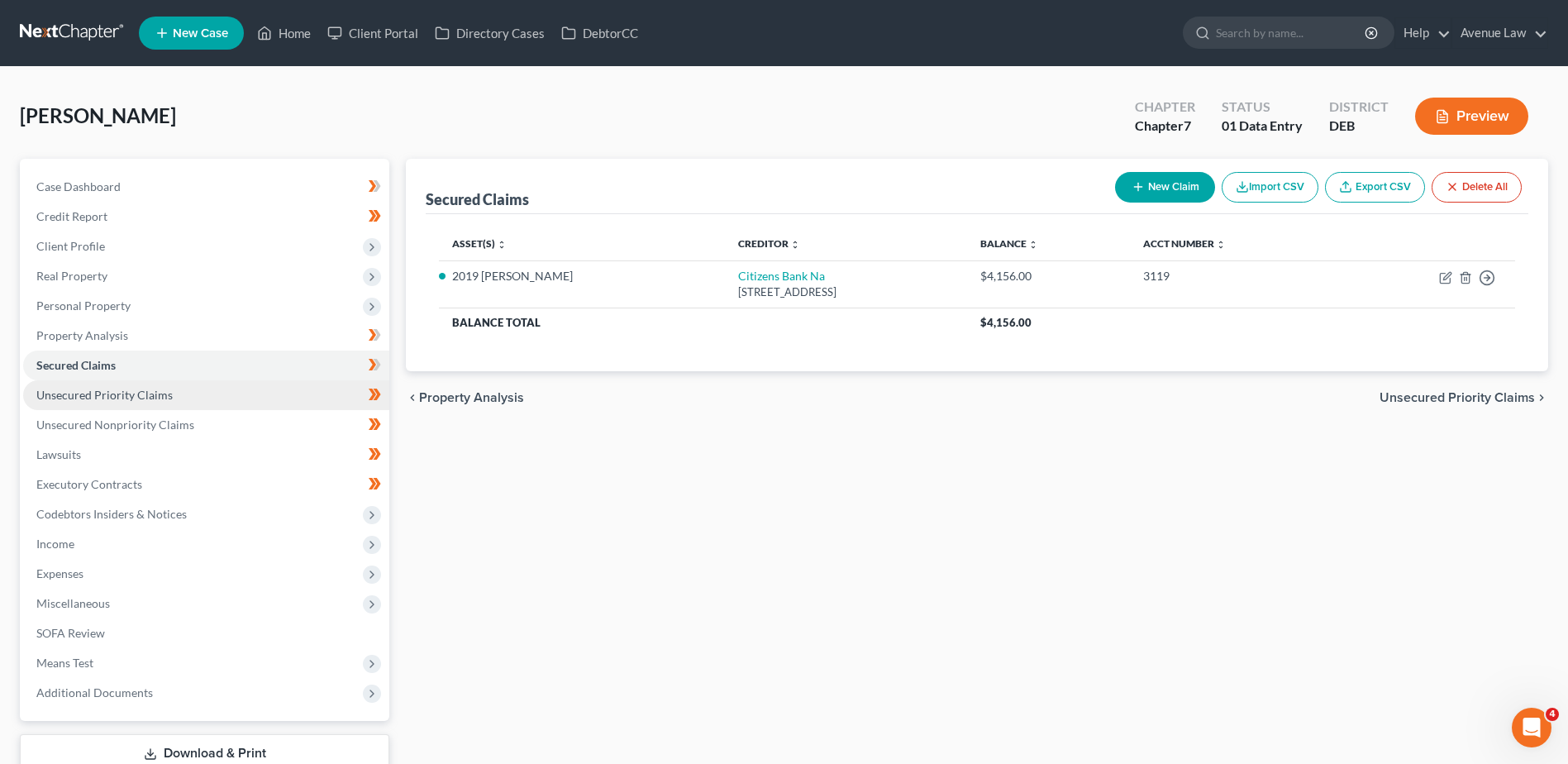
click at [90, 395] on span "Unsecured Priority Claims" at bounding box center [105, 395] width 137 height 14
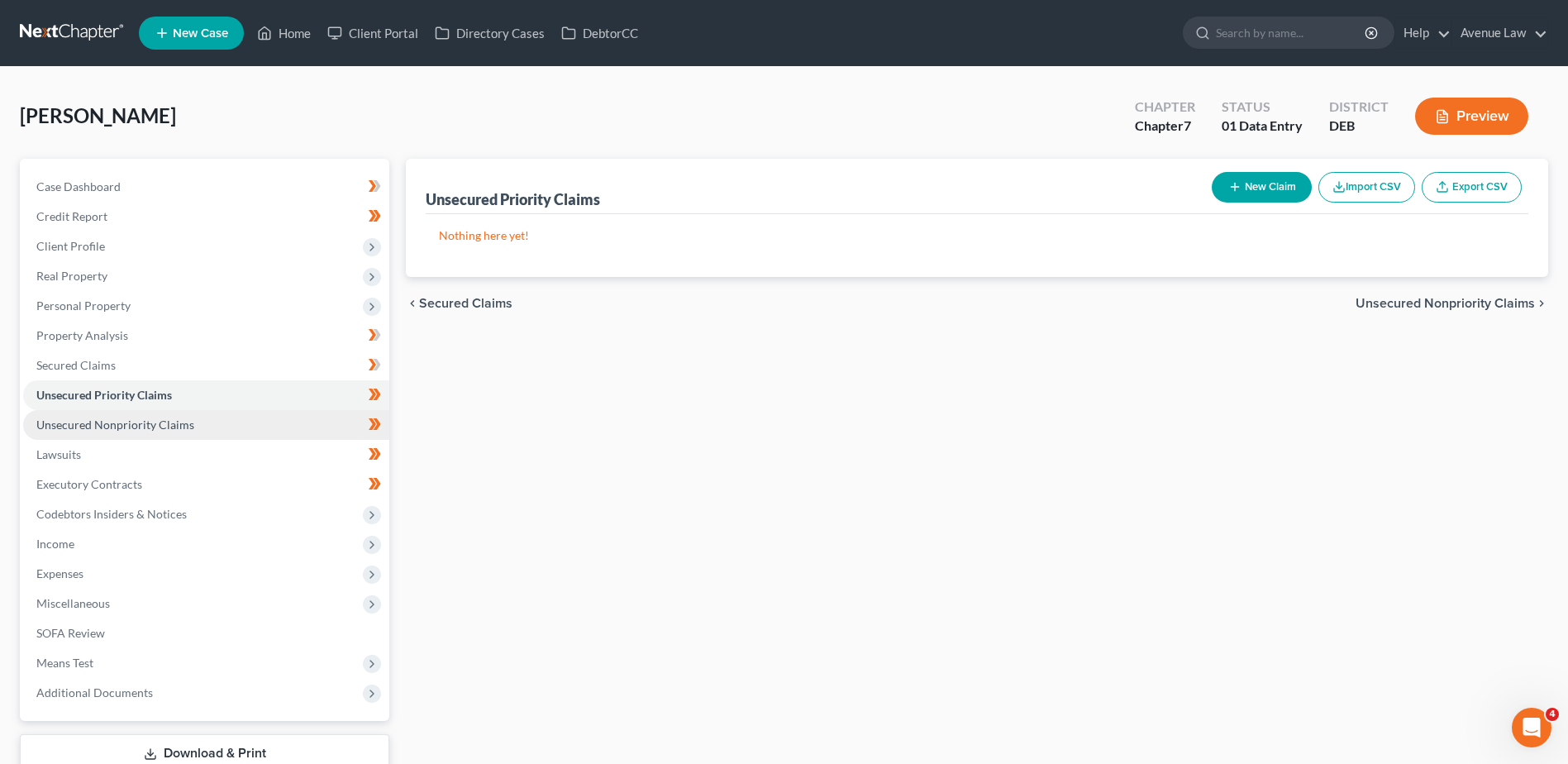
click at [82, 425] on span "Unsecured Nonpriority Claims" at bounding box center [116, 424] width 158 height 14
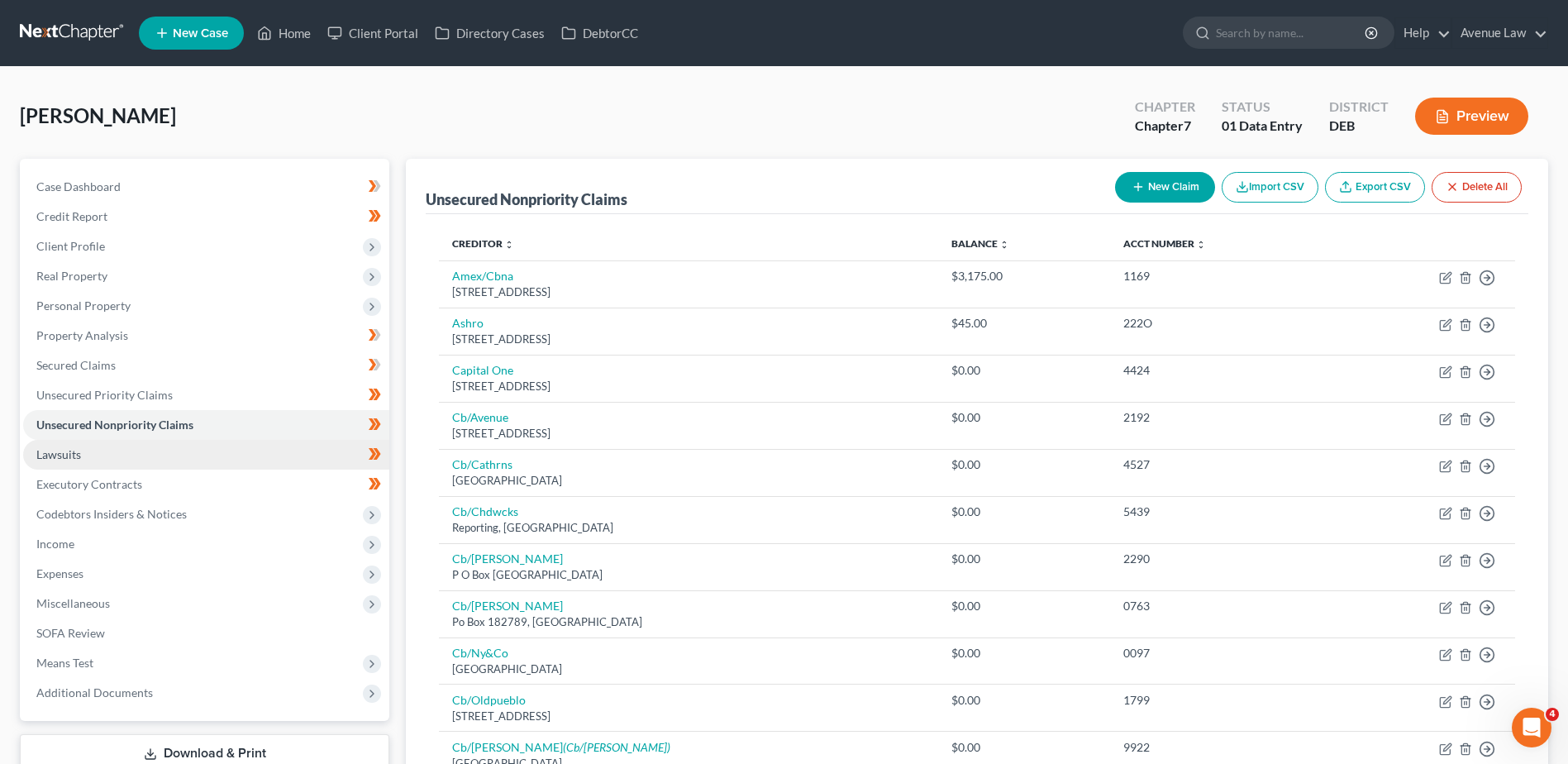
click at [74, 448] on span "Lawsuits" at bounding box center [59, 454] width 44 height 14
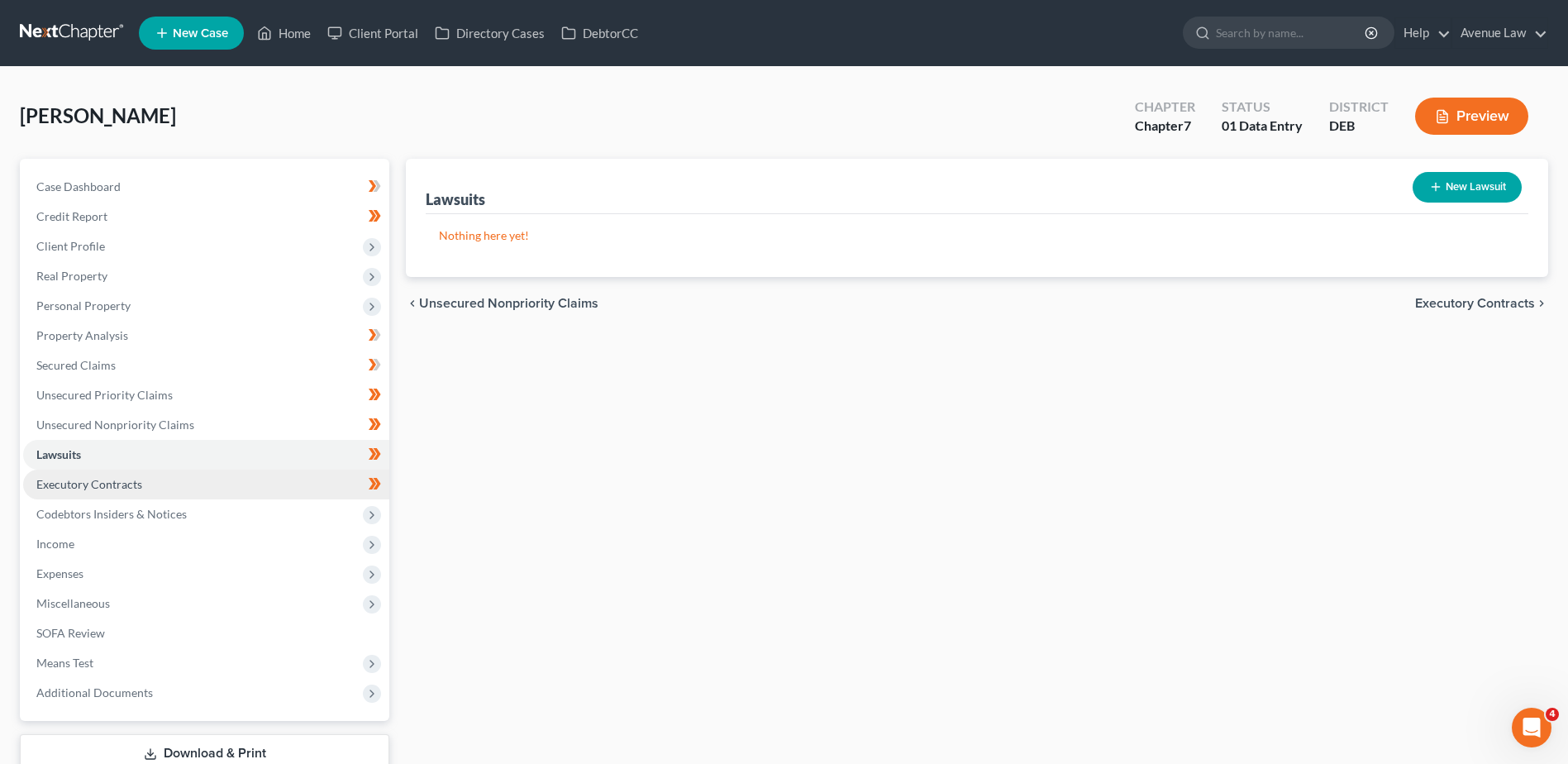
click at [127, 484] on span "Executory Contracts" at bounding box center [90, 484] width 106 height 14
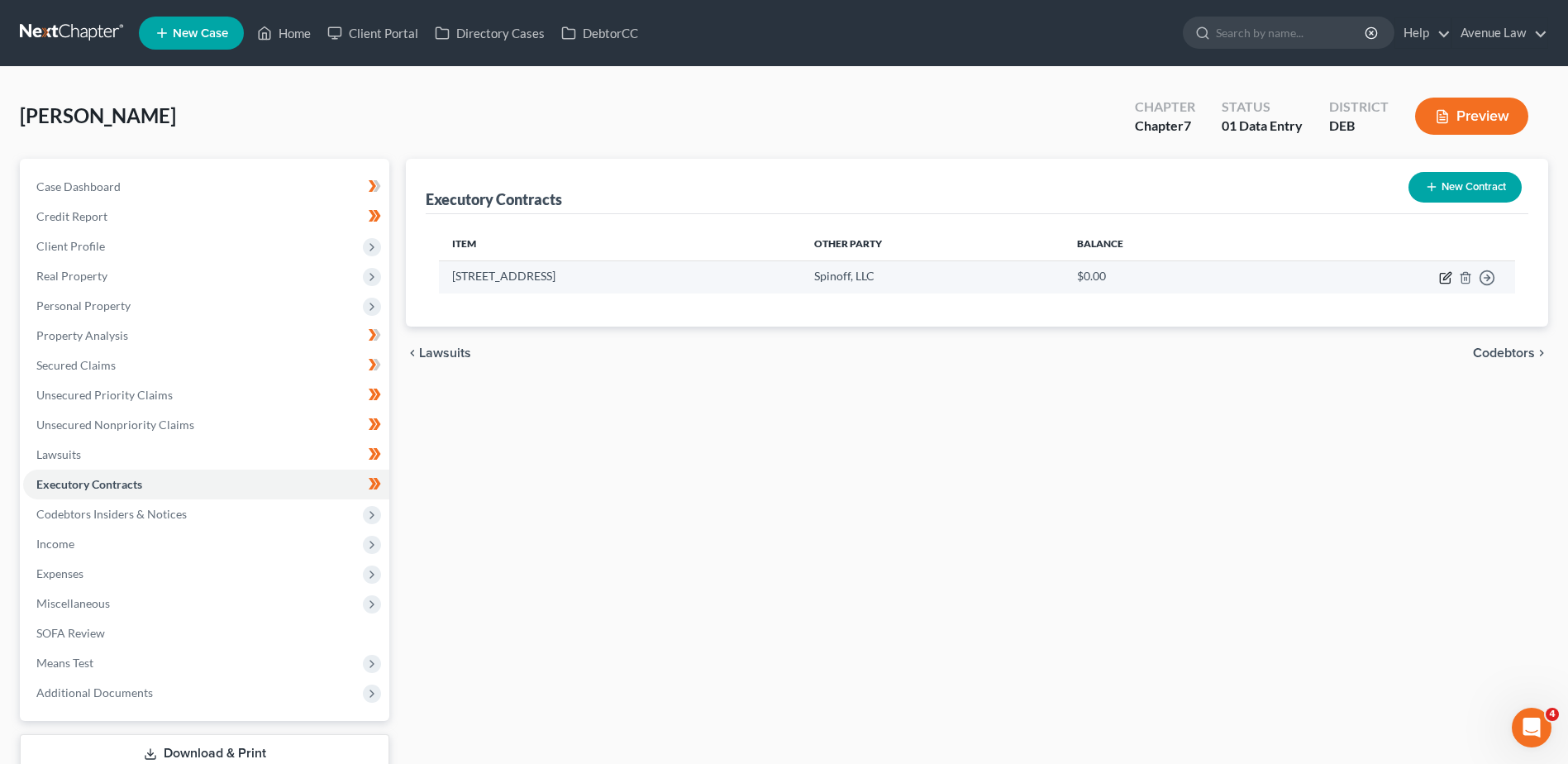
click at [1248, 278] on icon "button" at bounding box center [1446, 278] width 13 height 13
select select "3"
select select "7"
select select "0"
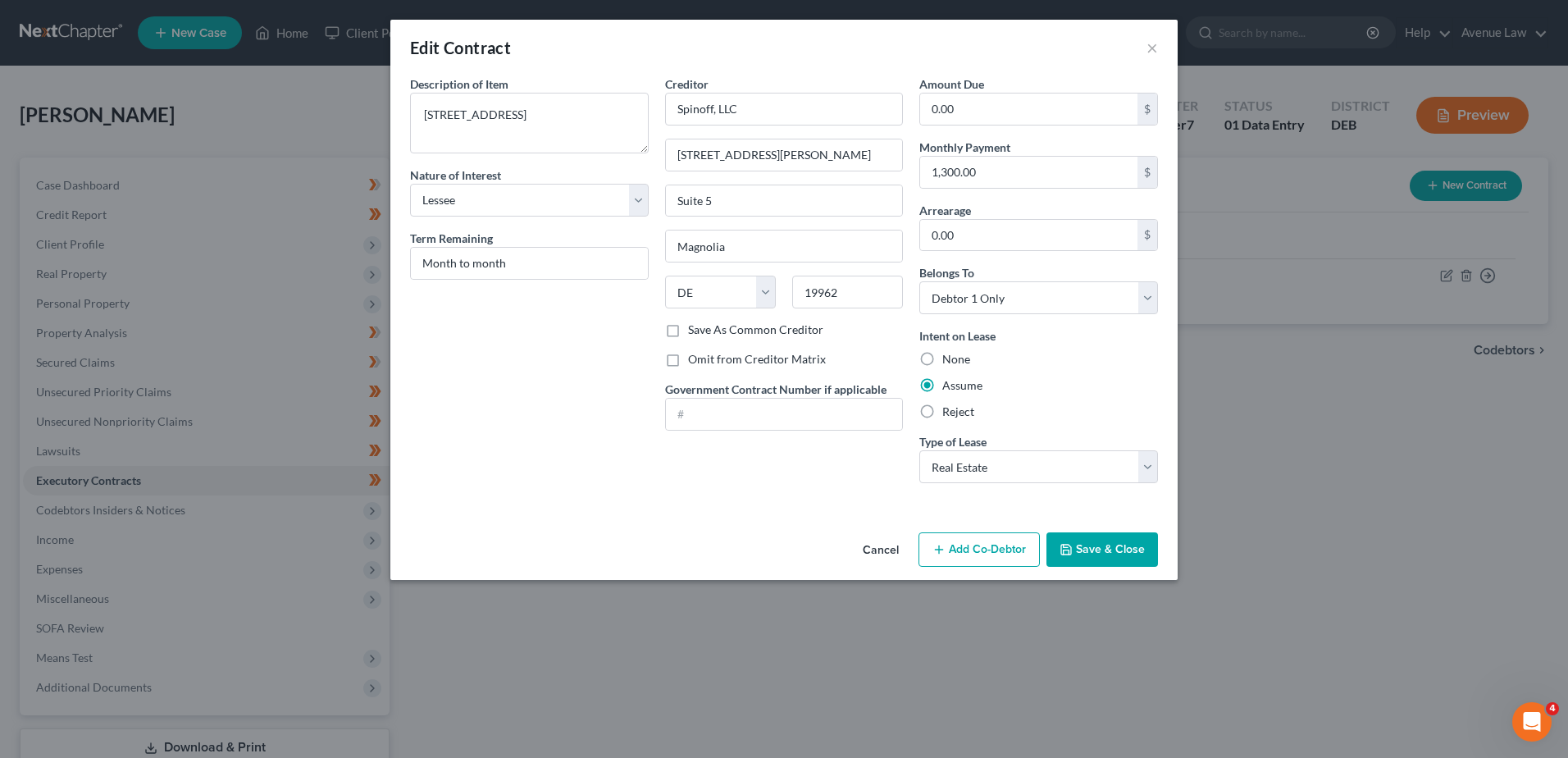
click at [1075, 558] on button "Save & Close" at bounding box center [1102, 549] width 112 height 34
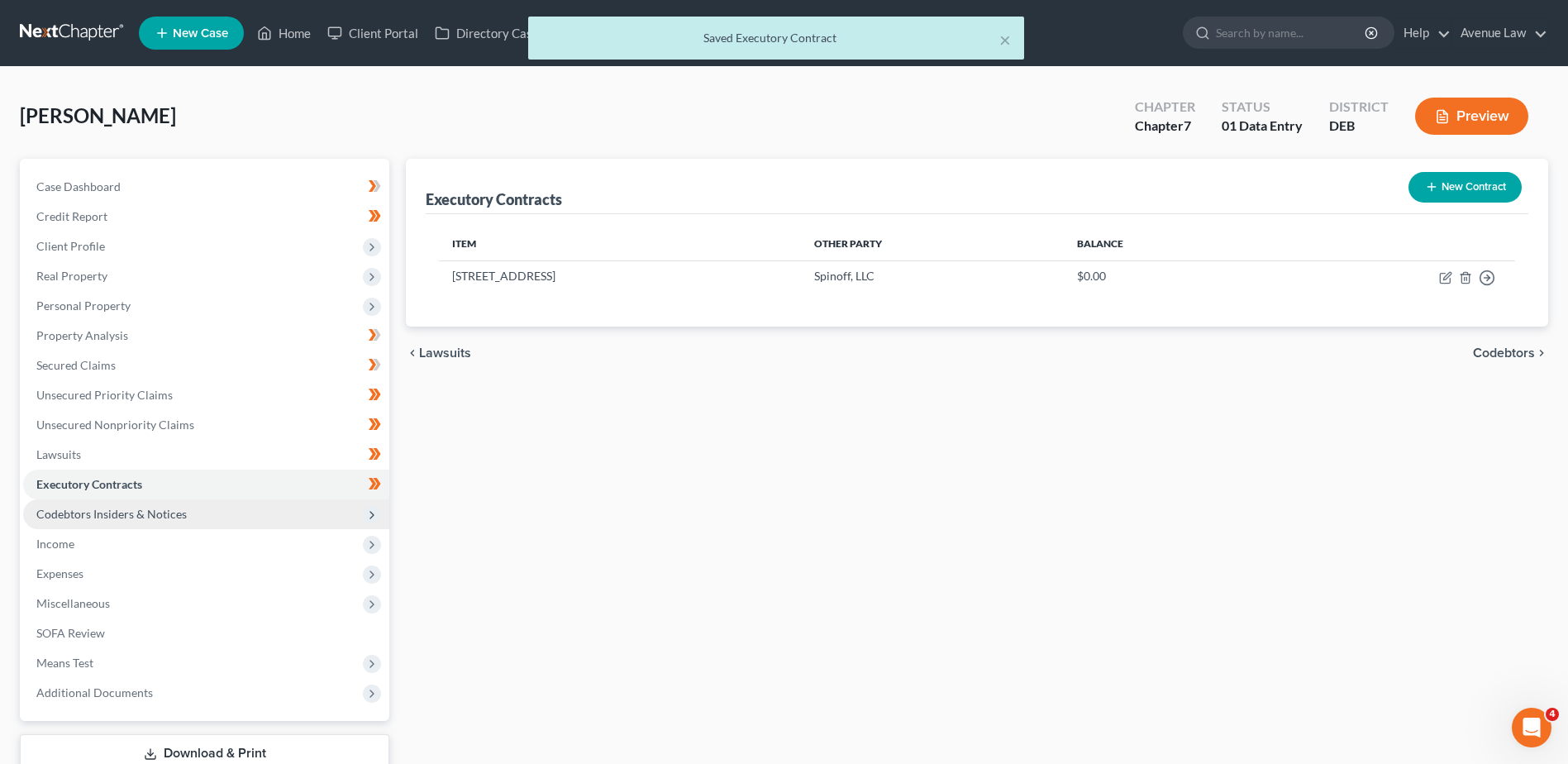
click at [144, 512] on span "Codebtors Insiders & Notices" at bounding box center [112, 513] width 150 height 14
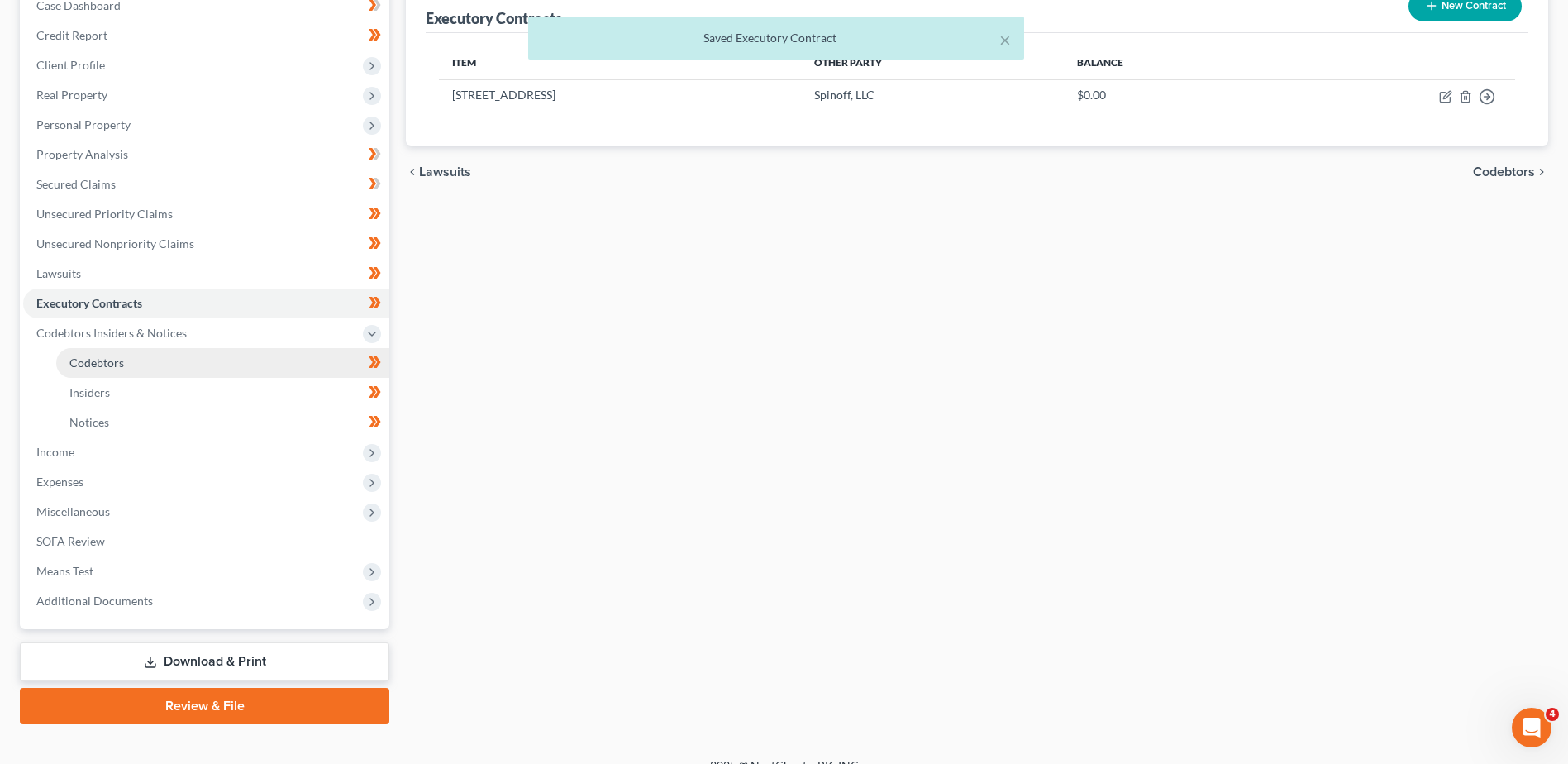
scroll to position [204, 0]
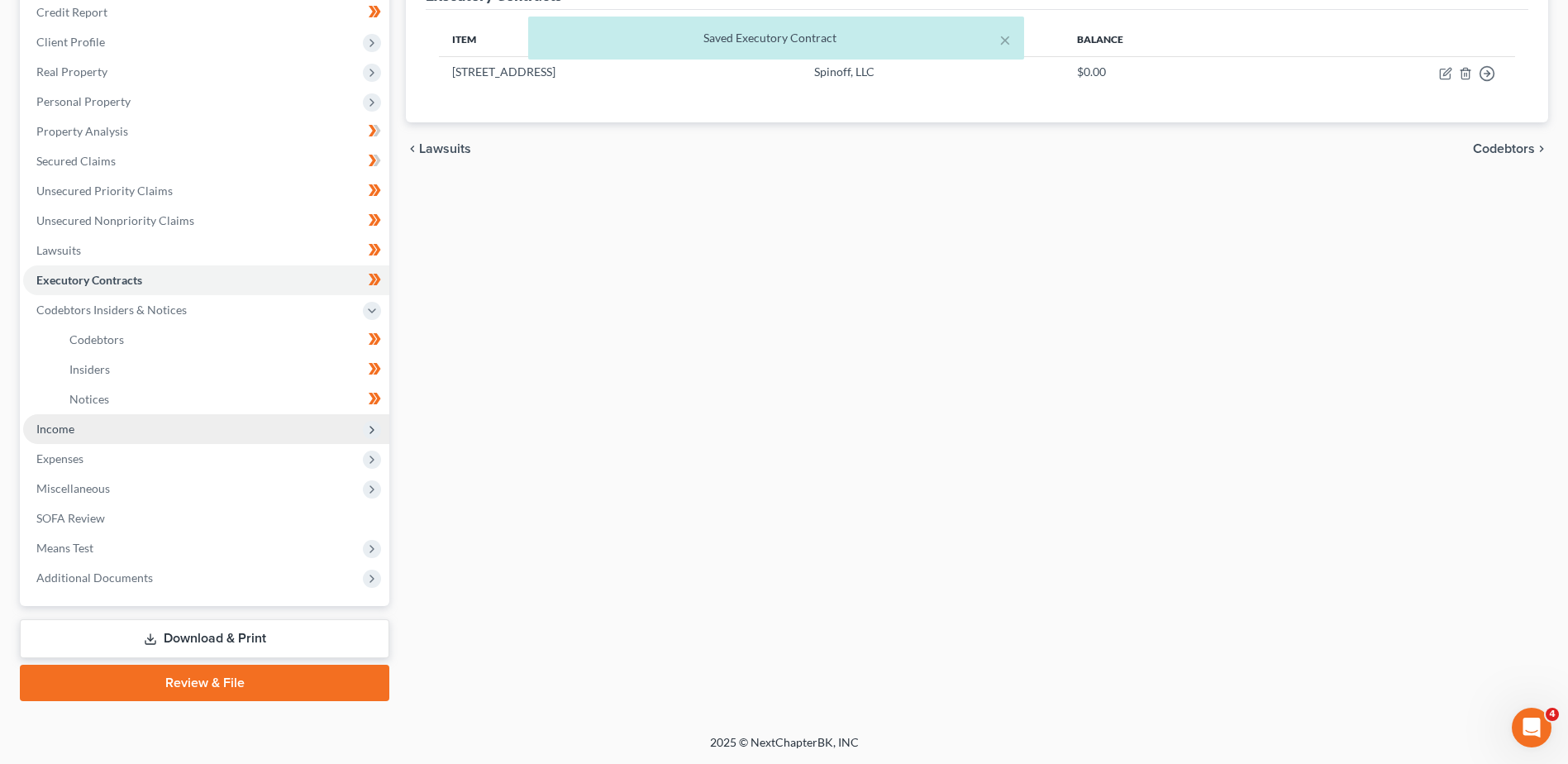
click at [65, 428] on span "Income" at bounding box center [56, 428] width 39 height 14
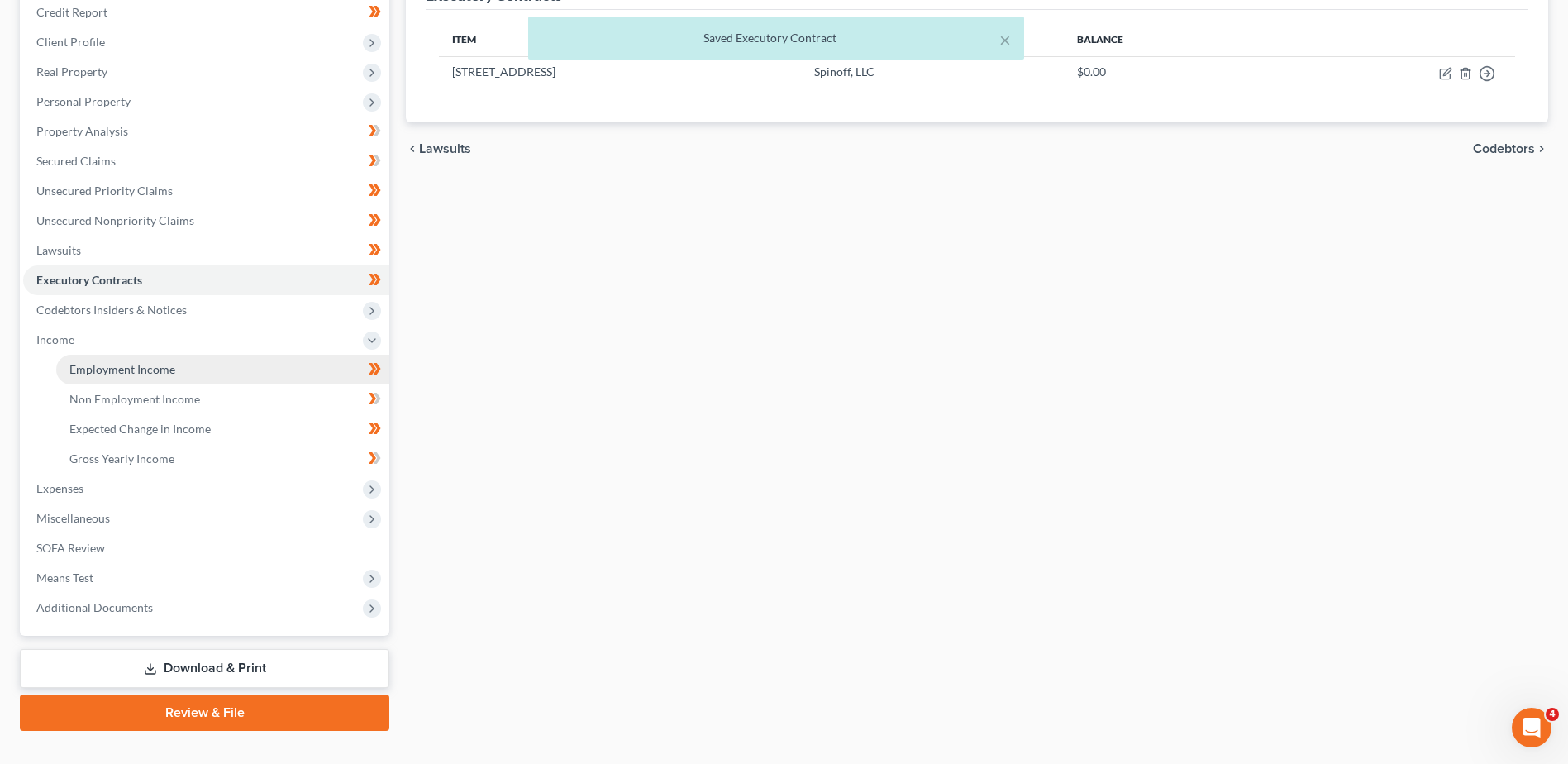
click at [113, 362] on span "Employment Income" at bounding box center [122, 369] width 106 height 14
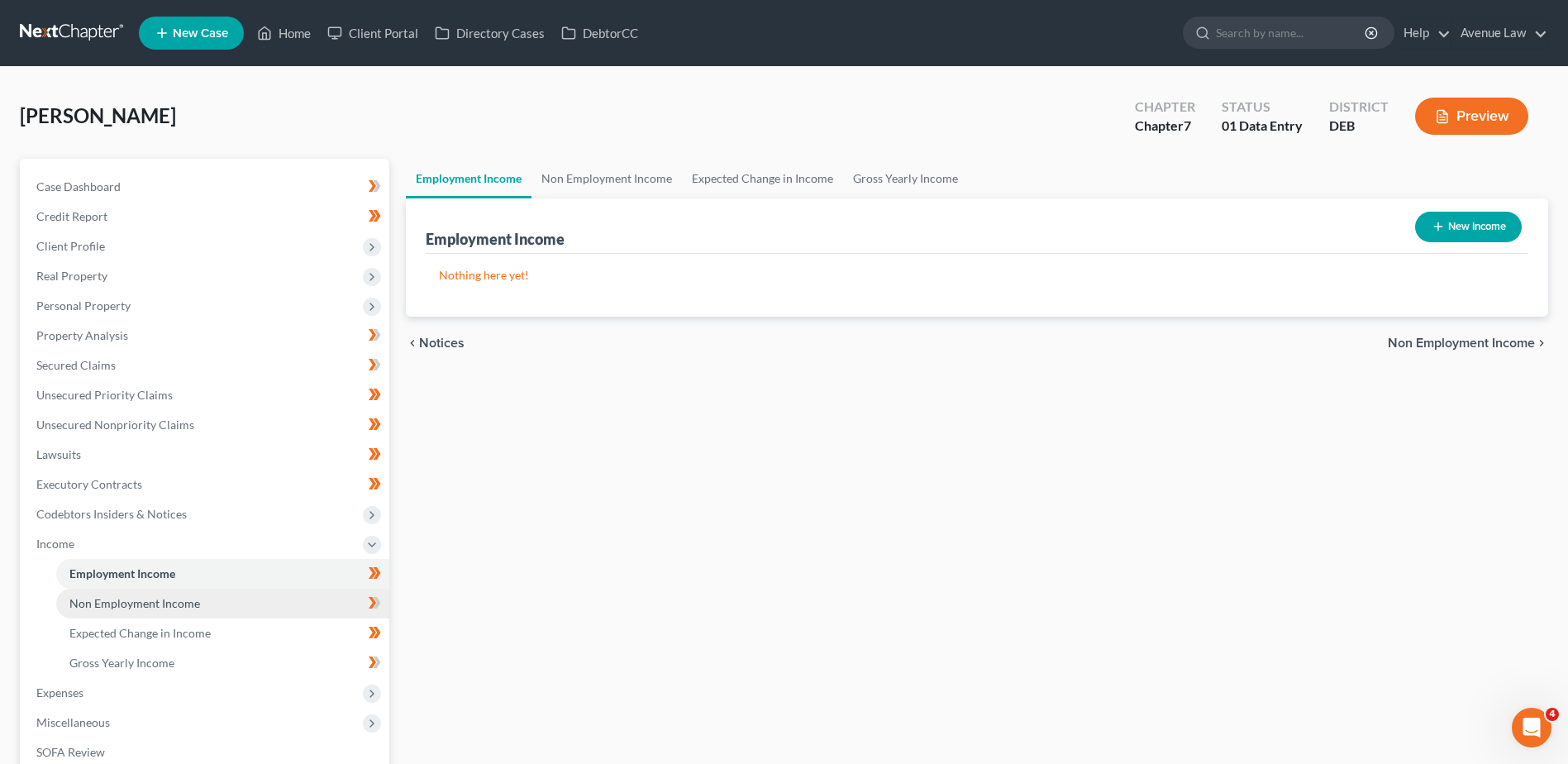
click at [109, 596] on span "Non Employment Income" at bounding box center [135, 602] width 131 height 14
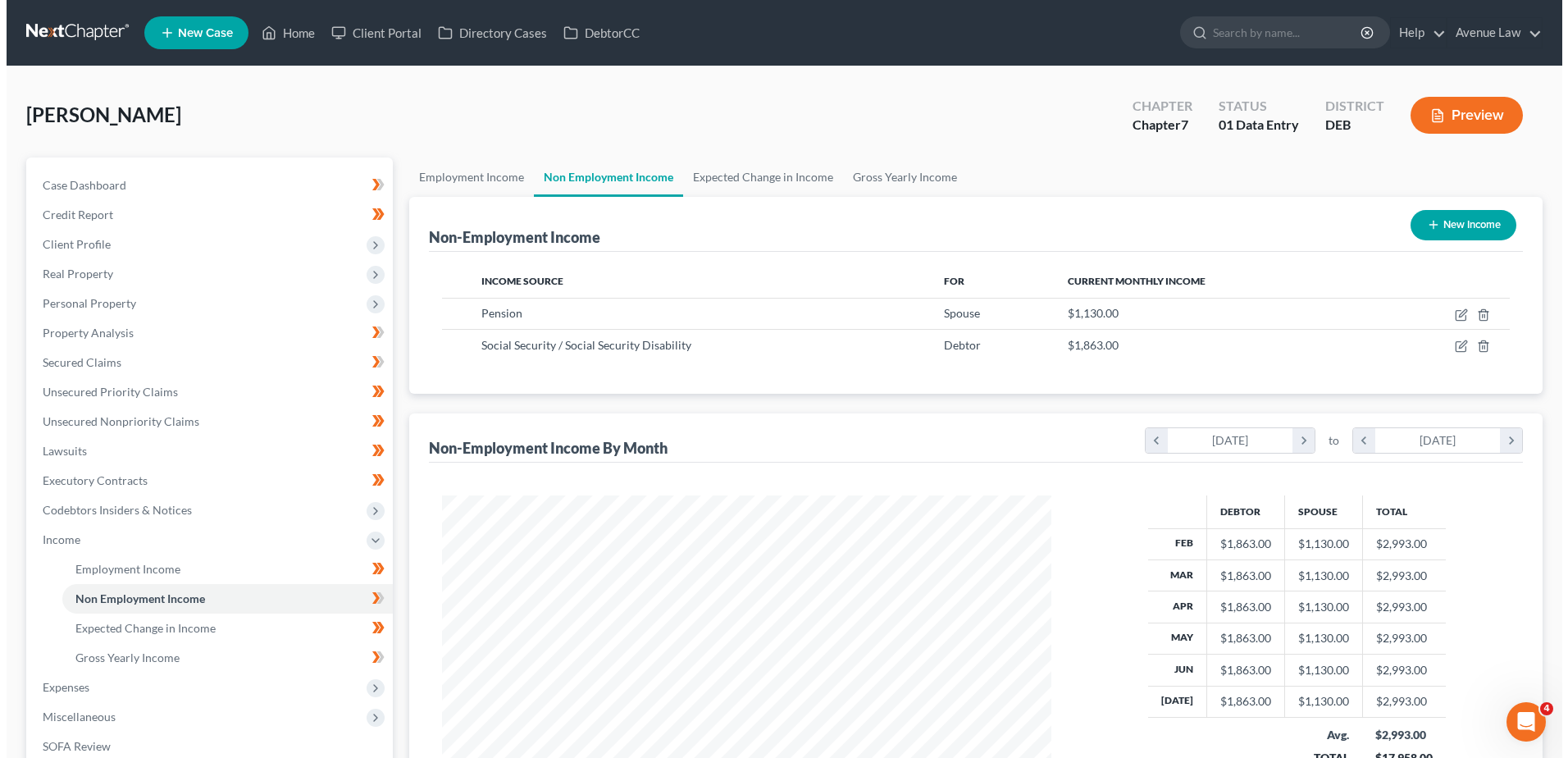
scroll to position [305, 642]
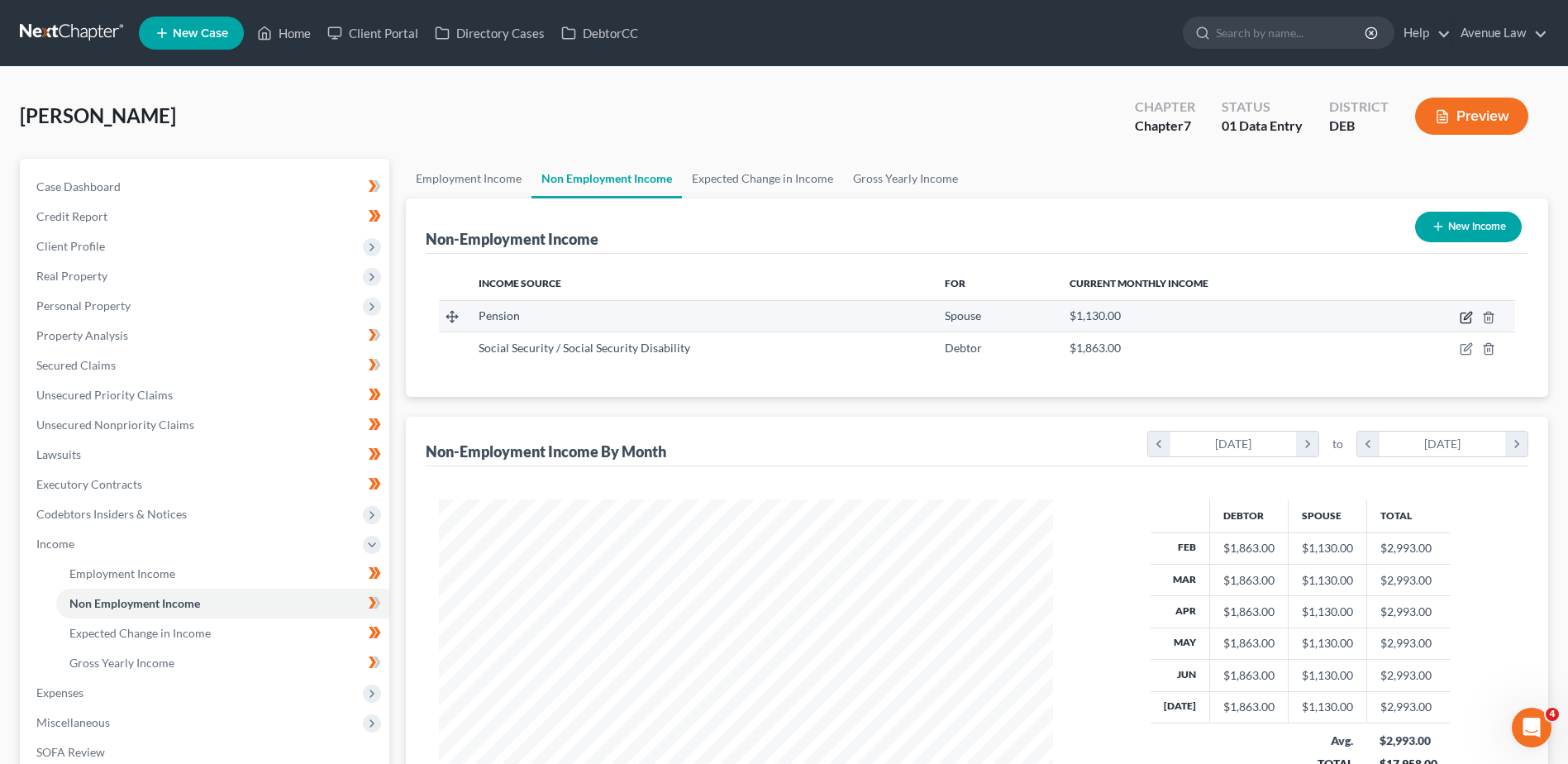
click at [1248, 316] on icon "button" at bounding box center [1466, 318] width 10 height 10
select select "2"
select select "0"
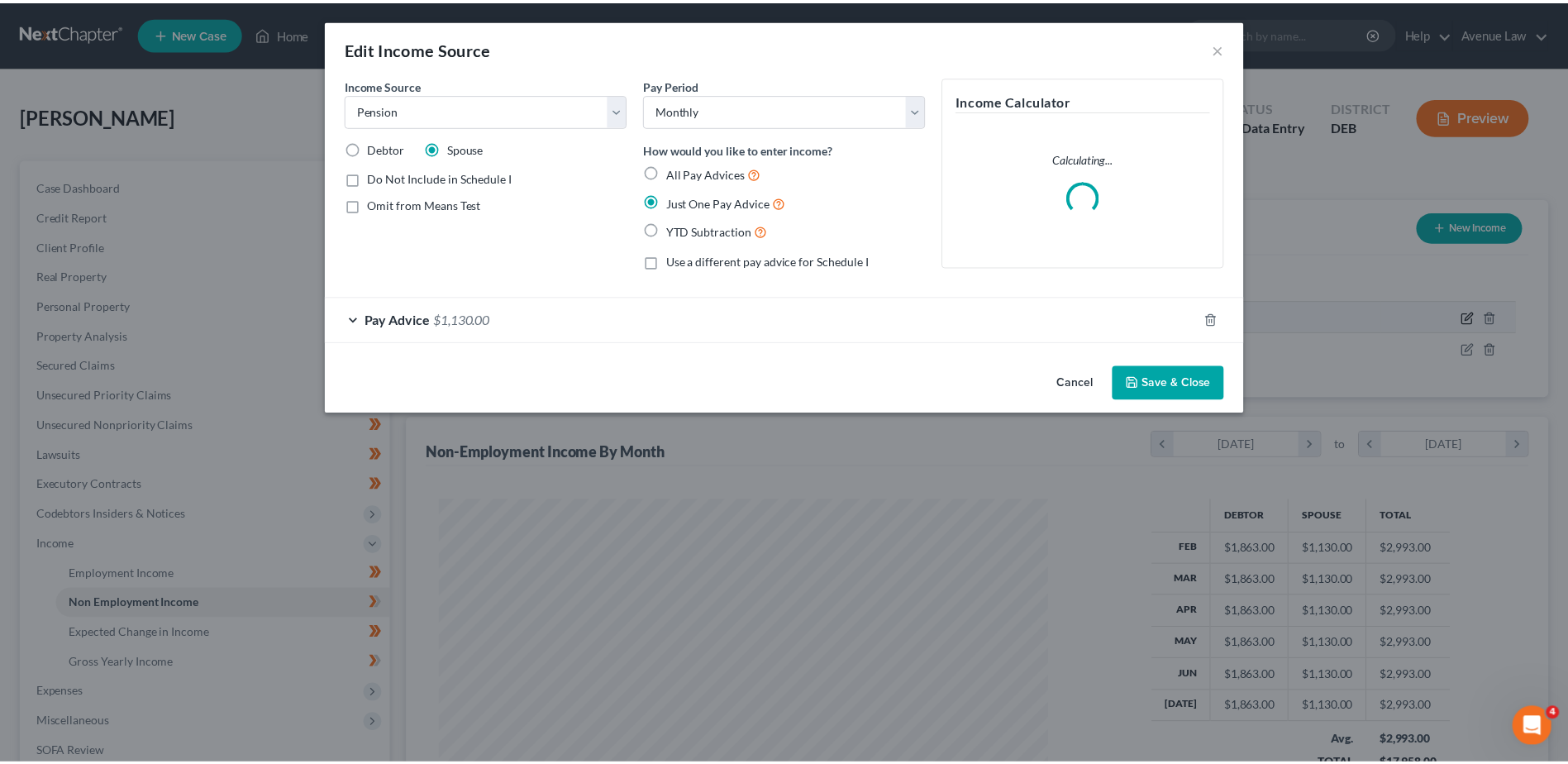
scroll to position [309, 654]
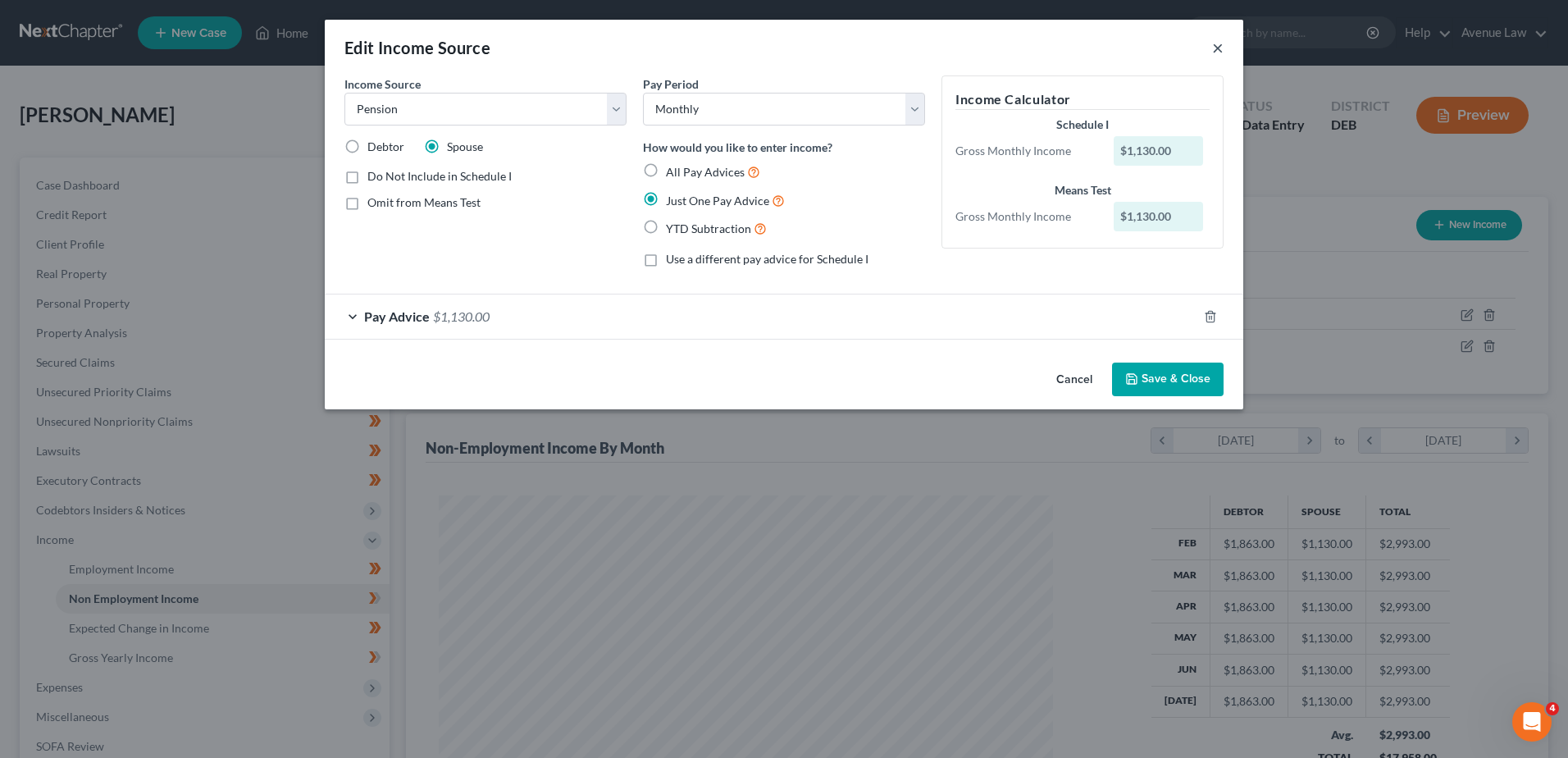
click at [1223, 50] on button "×" at bounding box center [1218, 48] width 11 height 20
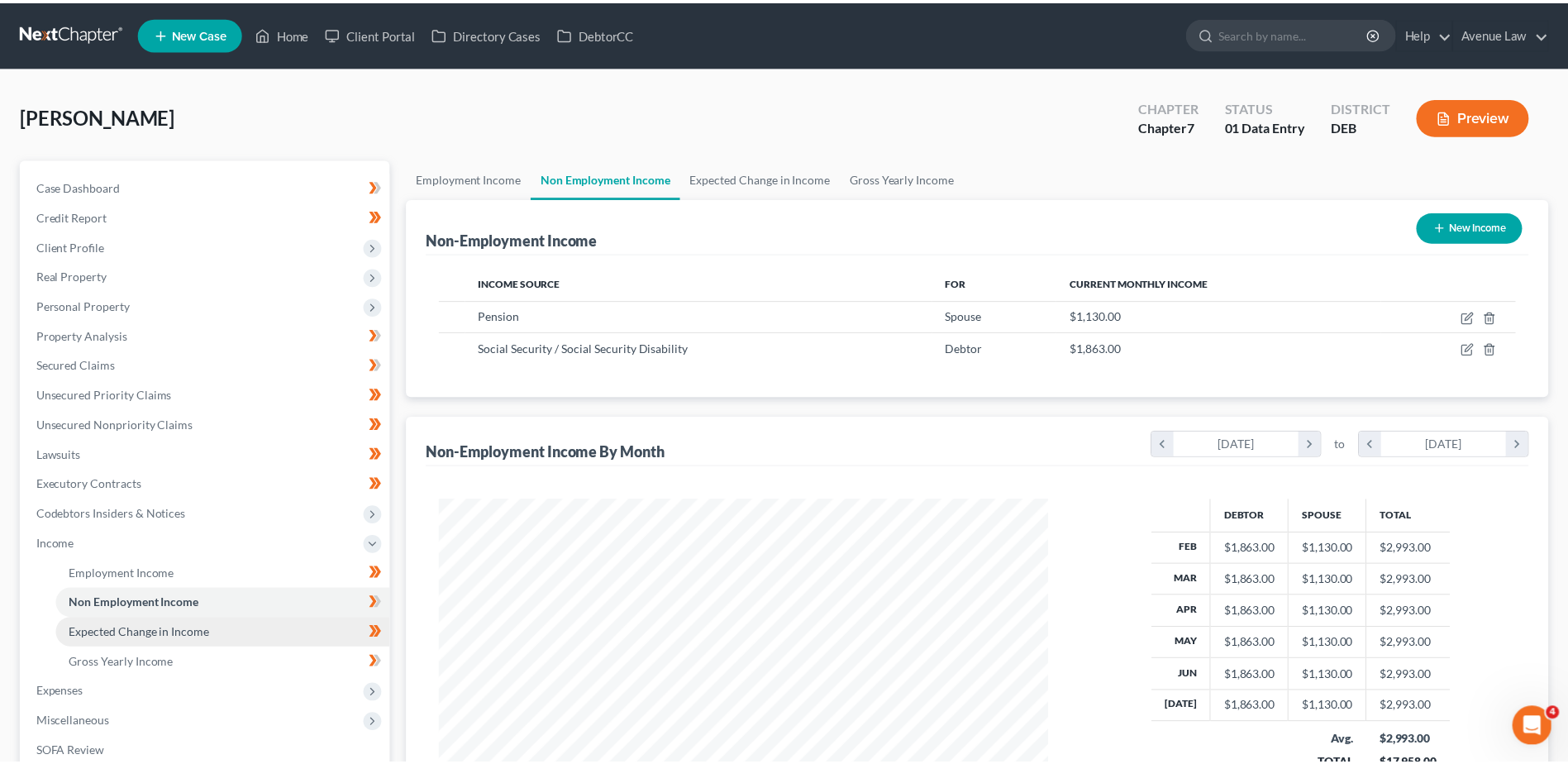
scroll to position [826126, 826075]
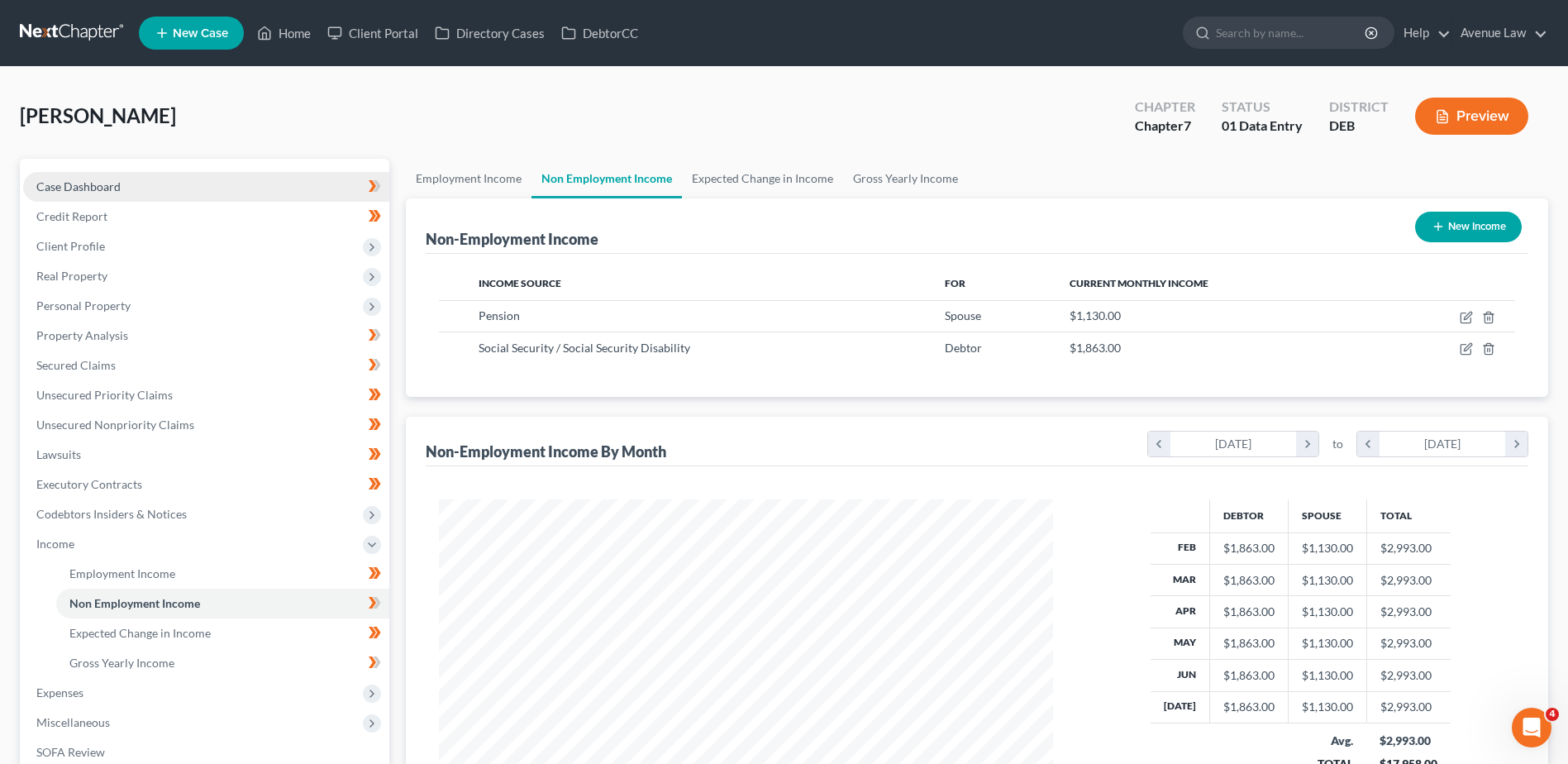
click at [122, 188] on link "Case Dashboard" at bounding box center [206, 187] width 366 height 30
select select "0"
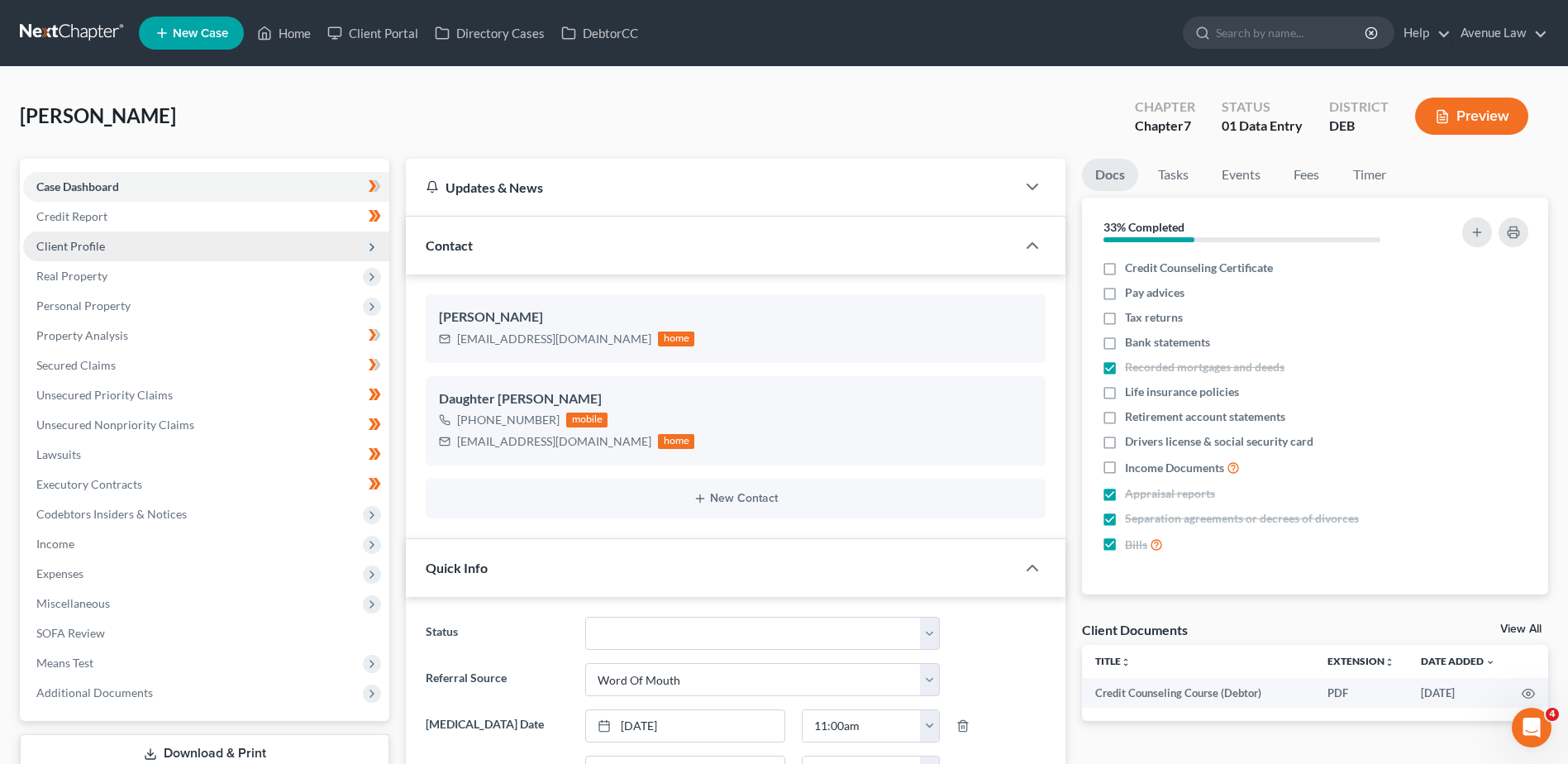
click at [74, 246] on span "Client Profile" at bounding box center [70, 245] width 68 height 14
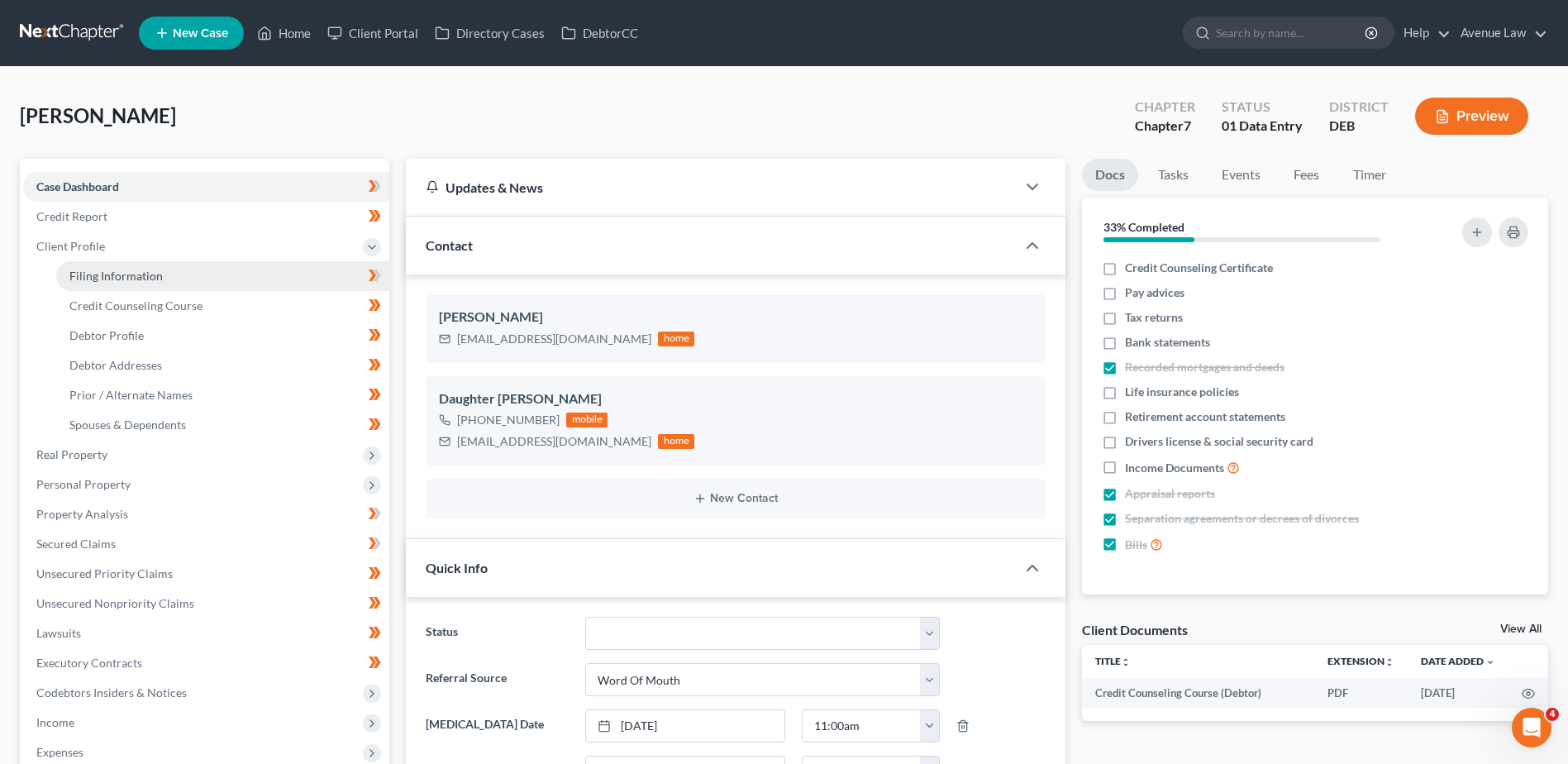
click at [112, 272] on span "Filing Information" at bounding box center [116, 275] width 93 height 14
select select "1"
select select "0"
select select "13"
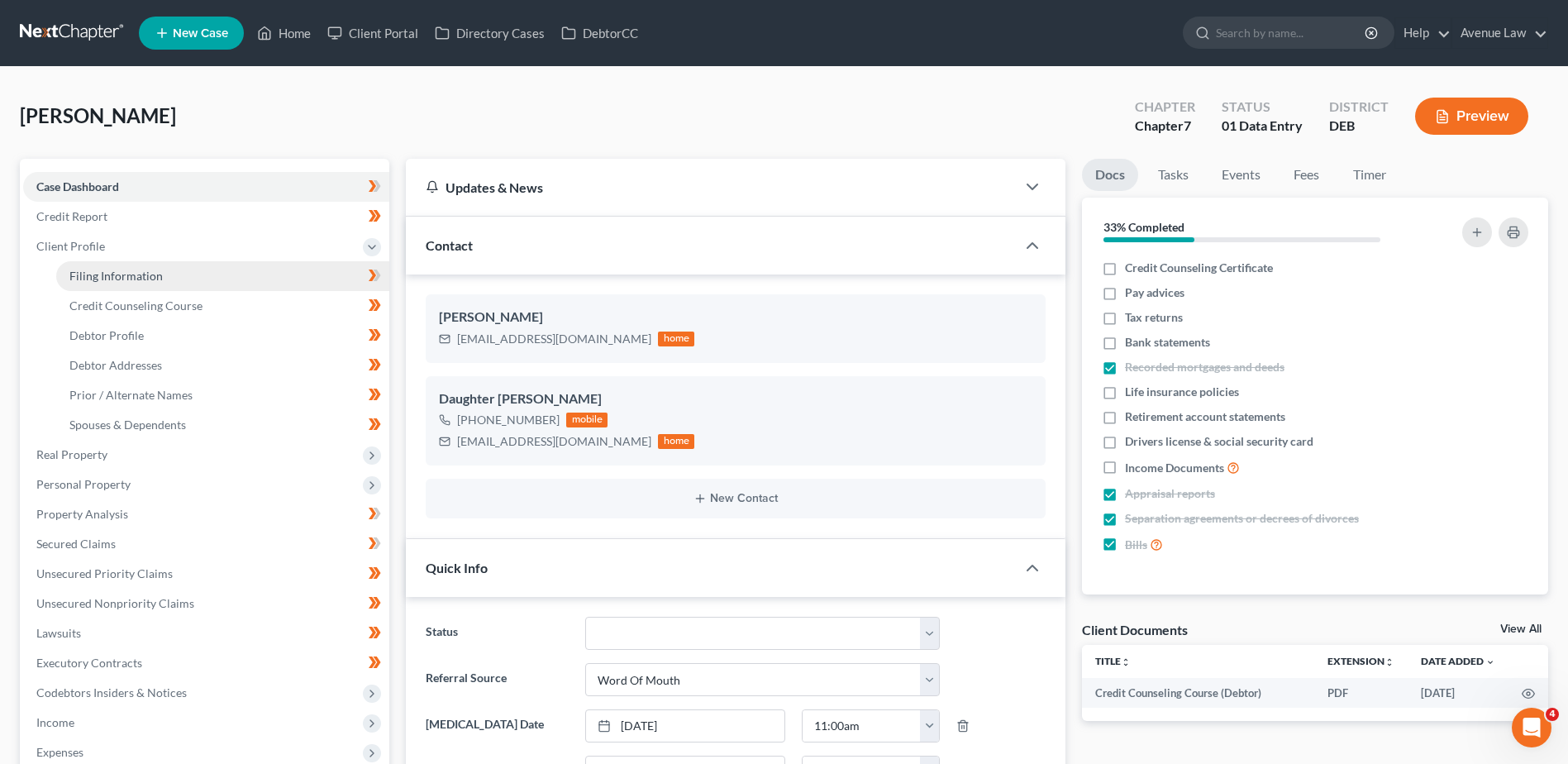
select select "0"
select select "7"
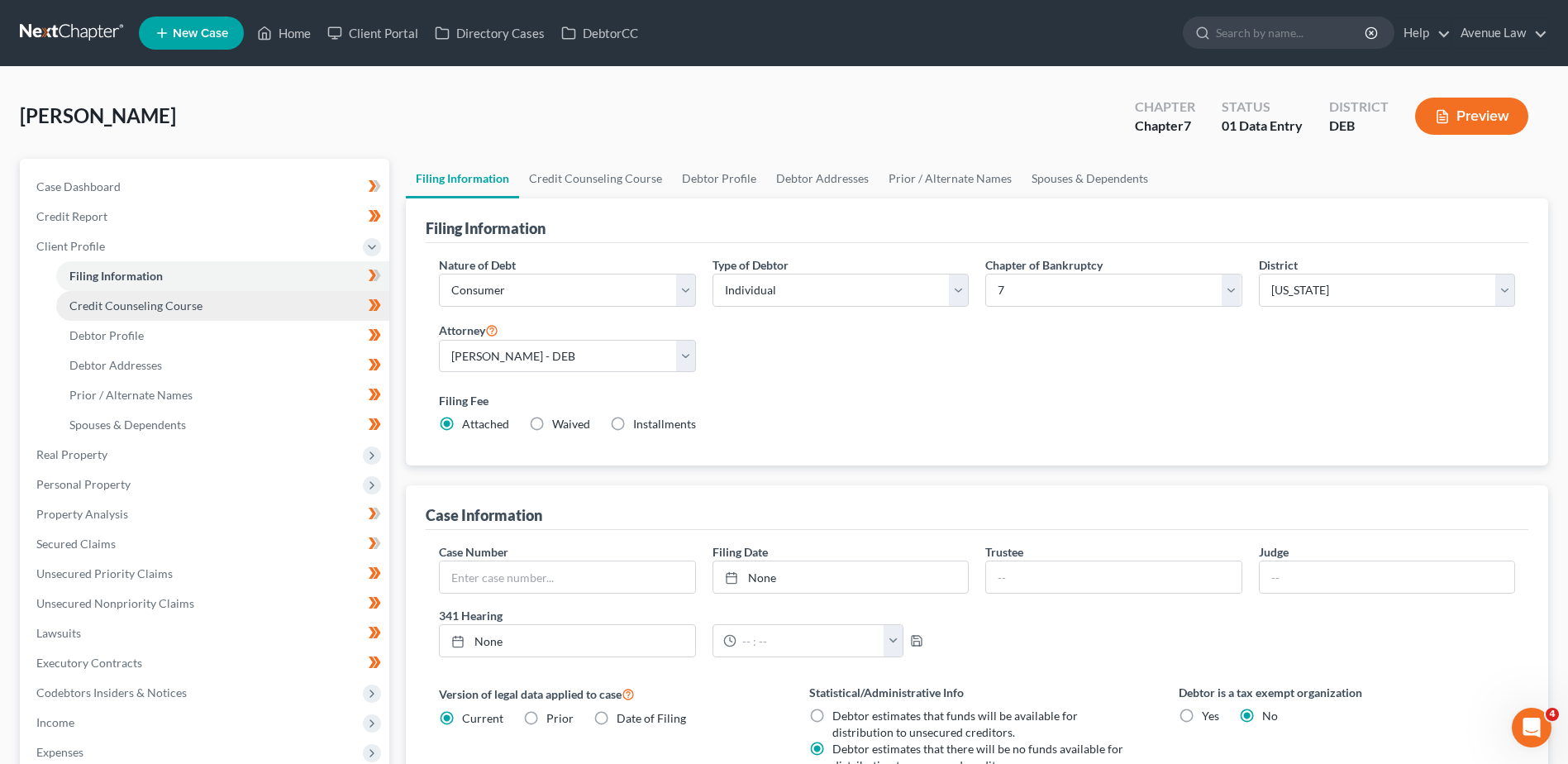
click at [110, 308] on span "Credit Counseling Course" at bounding box center [136, 305] width 133 height 14
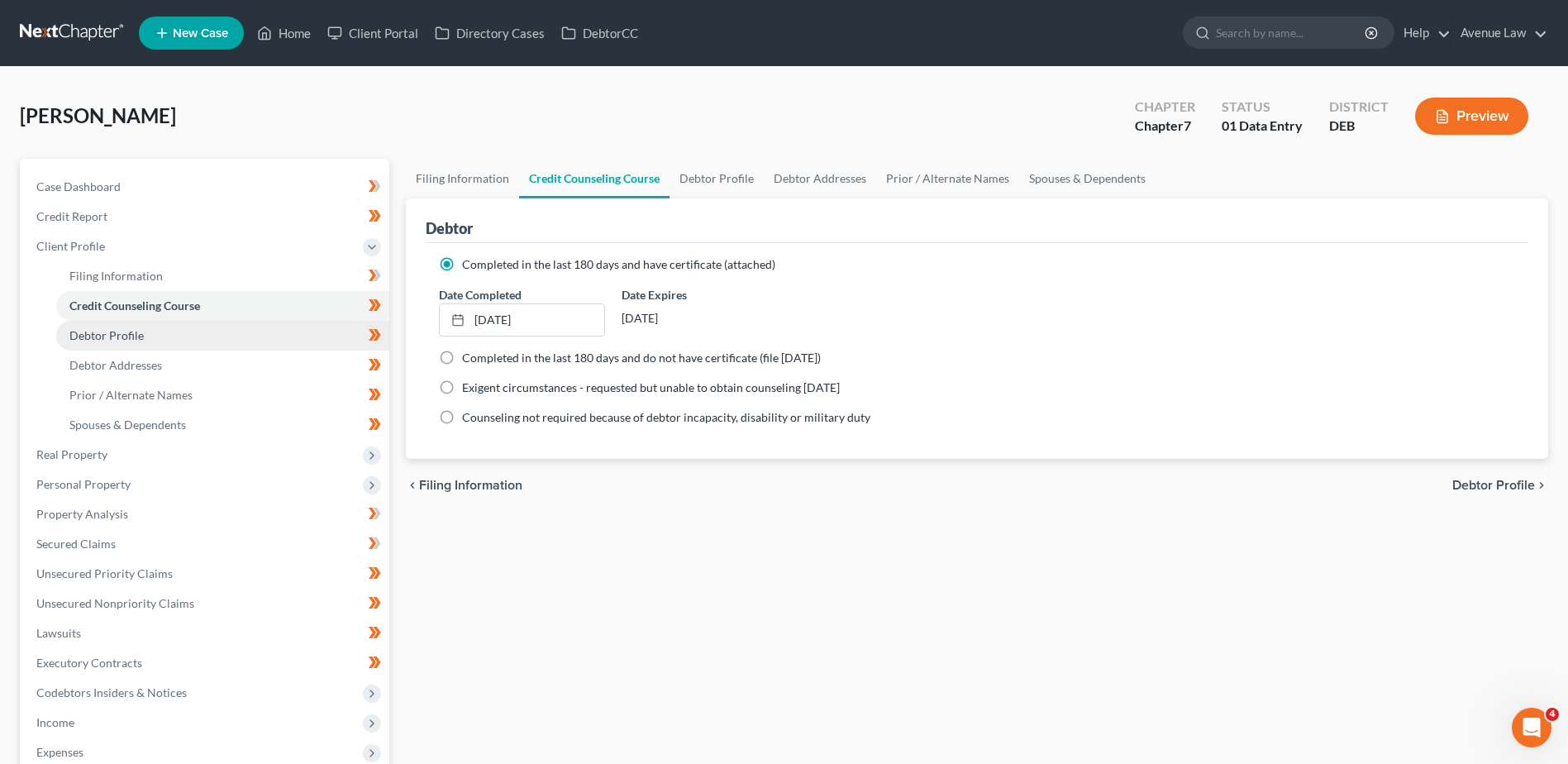
click at [105, 329] on span "Debtor Profile" at bounding box center [106, 335] width 74 height 14
select select "4"
select select "0"
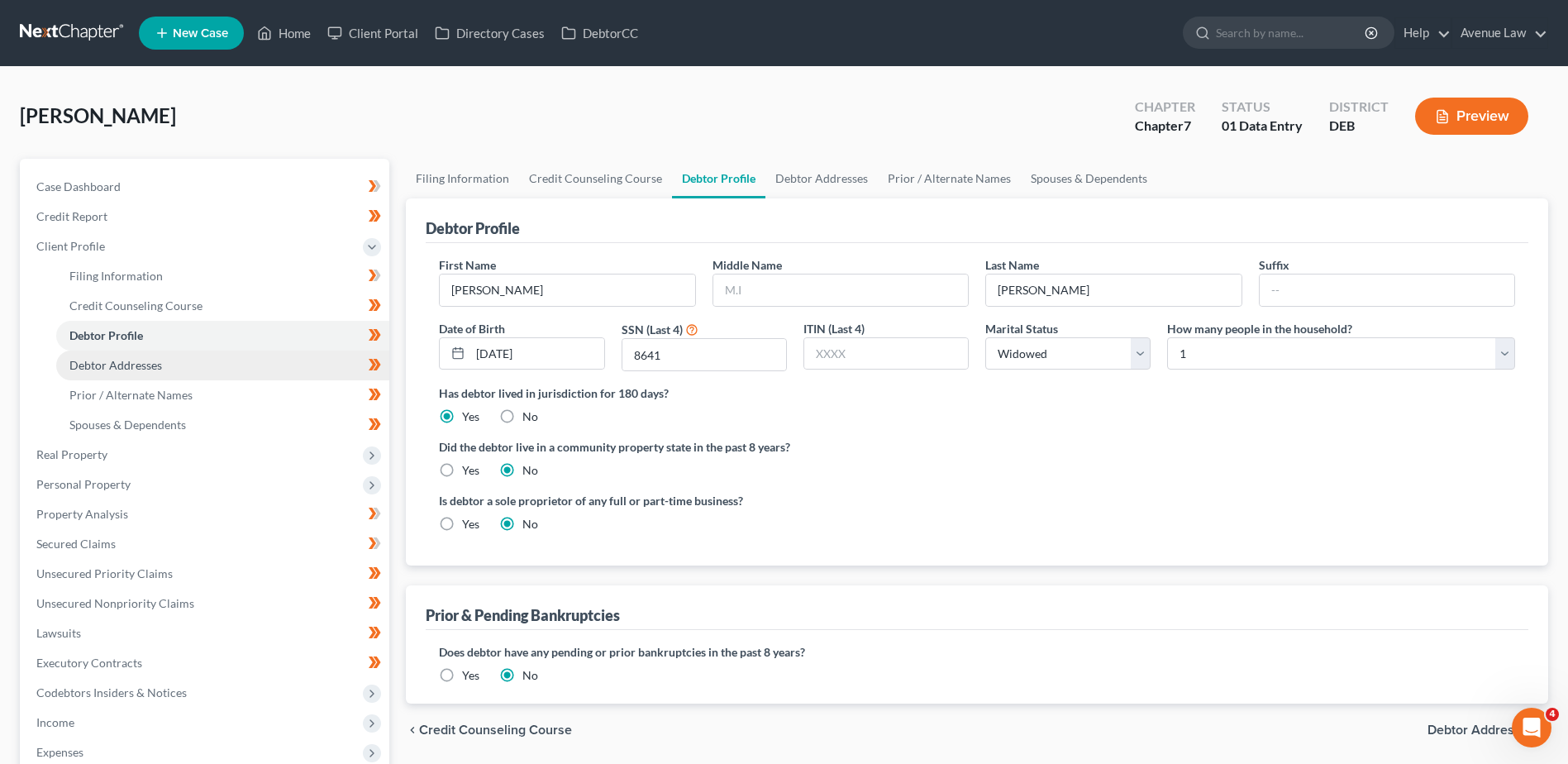
click at [137, 355] on link "Debtor Addresses" at bounding box center [222, 365] width 333 height 30
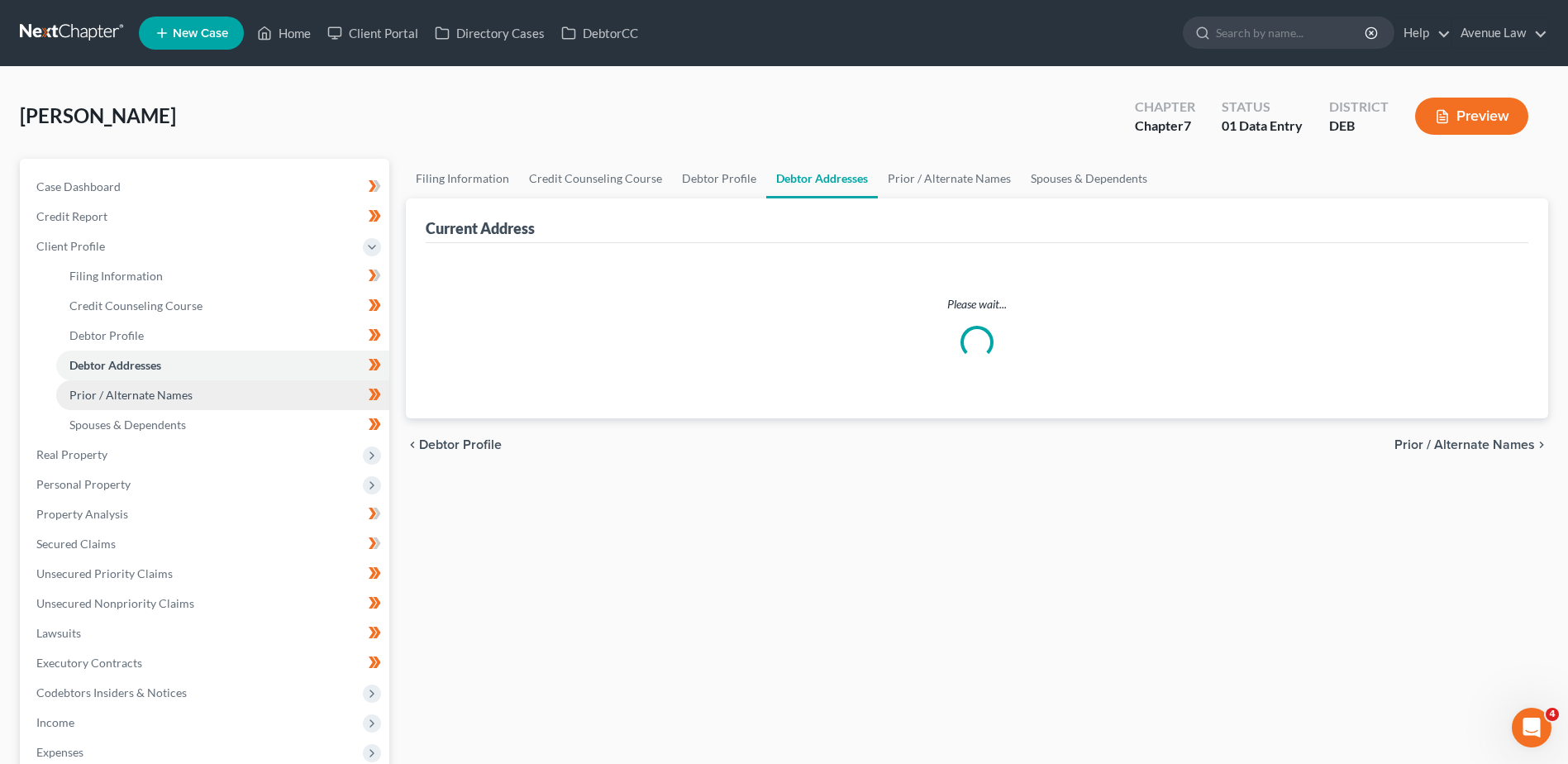
click at [128, 401] on span "Prior / Alternate Names" at bounding box center [131, 395] width 123 height 14
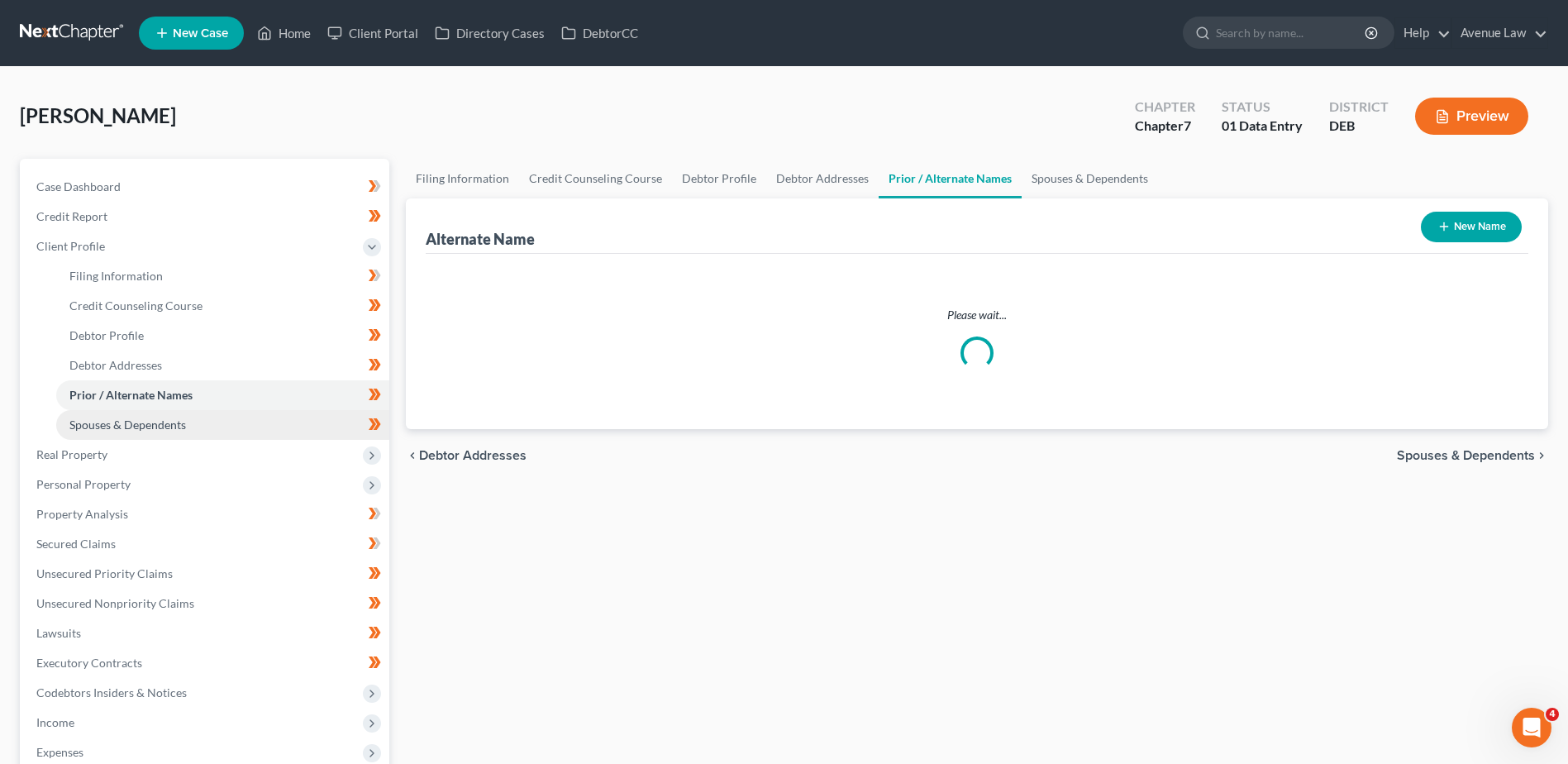
click at [123, 420] on span "Spouses & Dependents" at bounding box center [127, 424] width 116 height 14
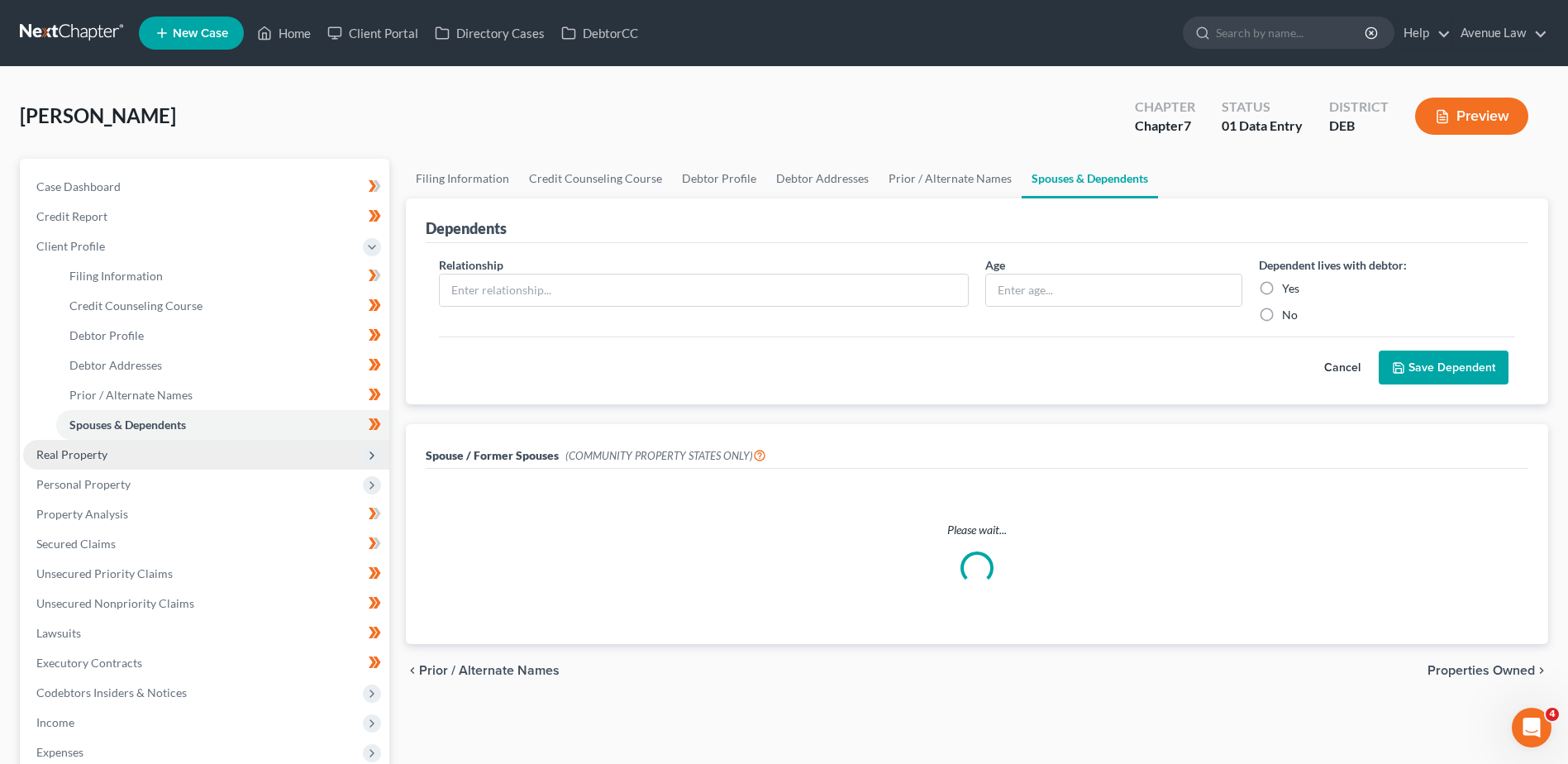
click at [80, 450] on span "Real Property" at bounding box center [72, 454] width 71 height 14
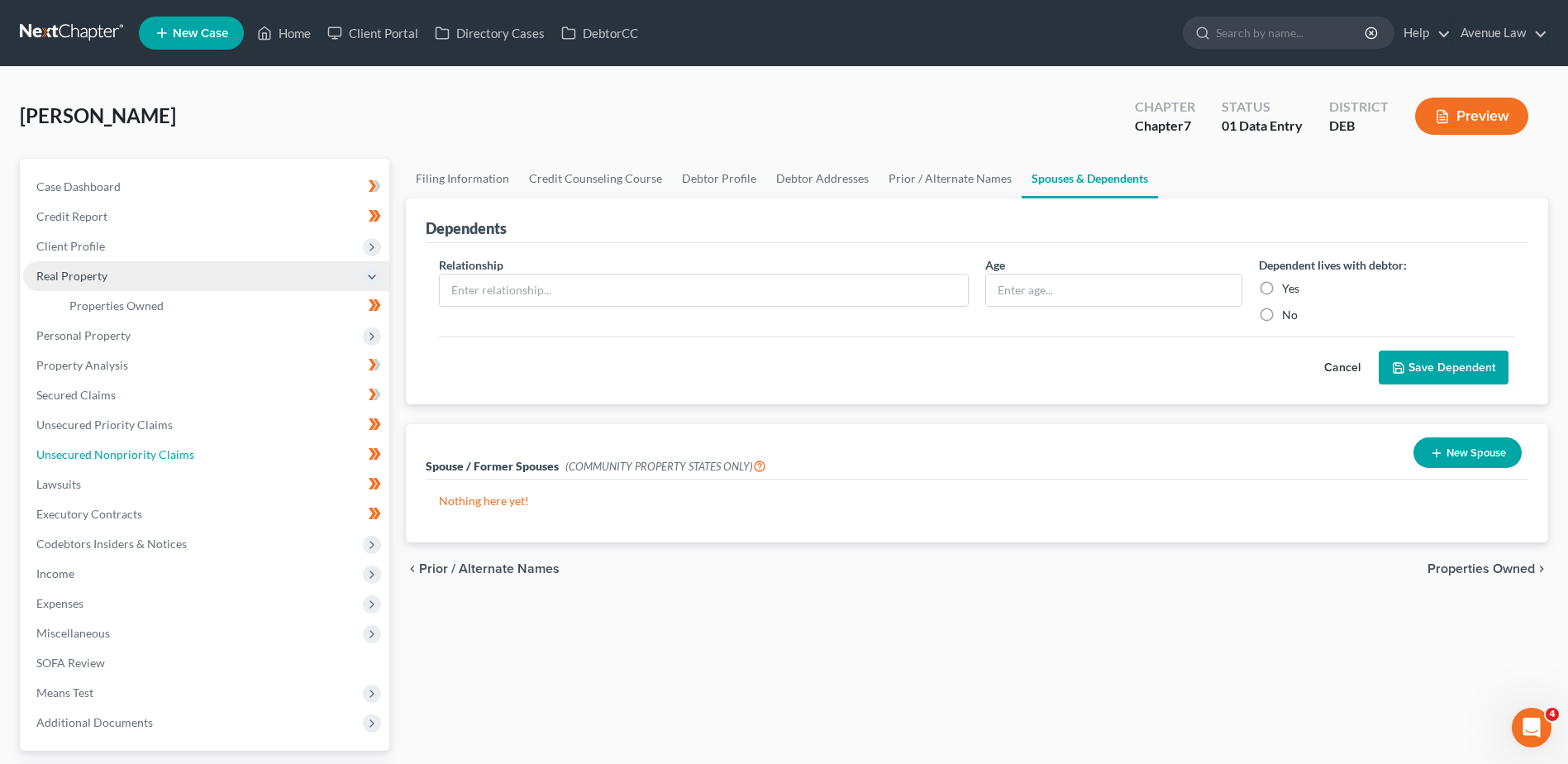
click at [76, 468] on link "Unsecured Nonpriority Claims" at bounding box center [206, 454] width 366 height 30
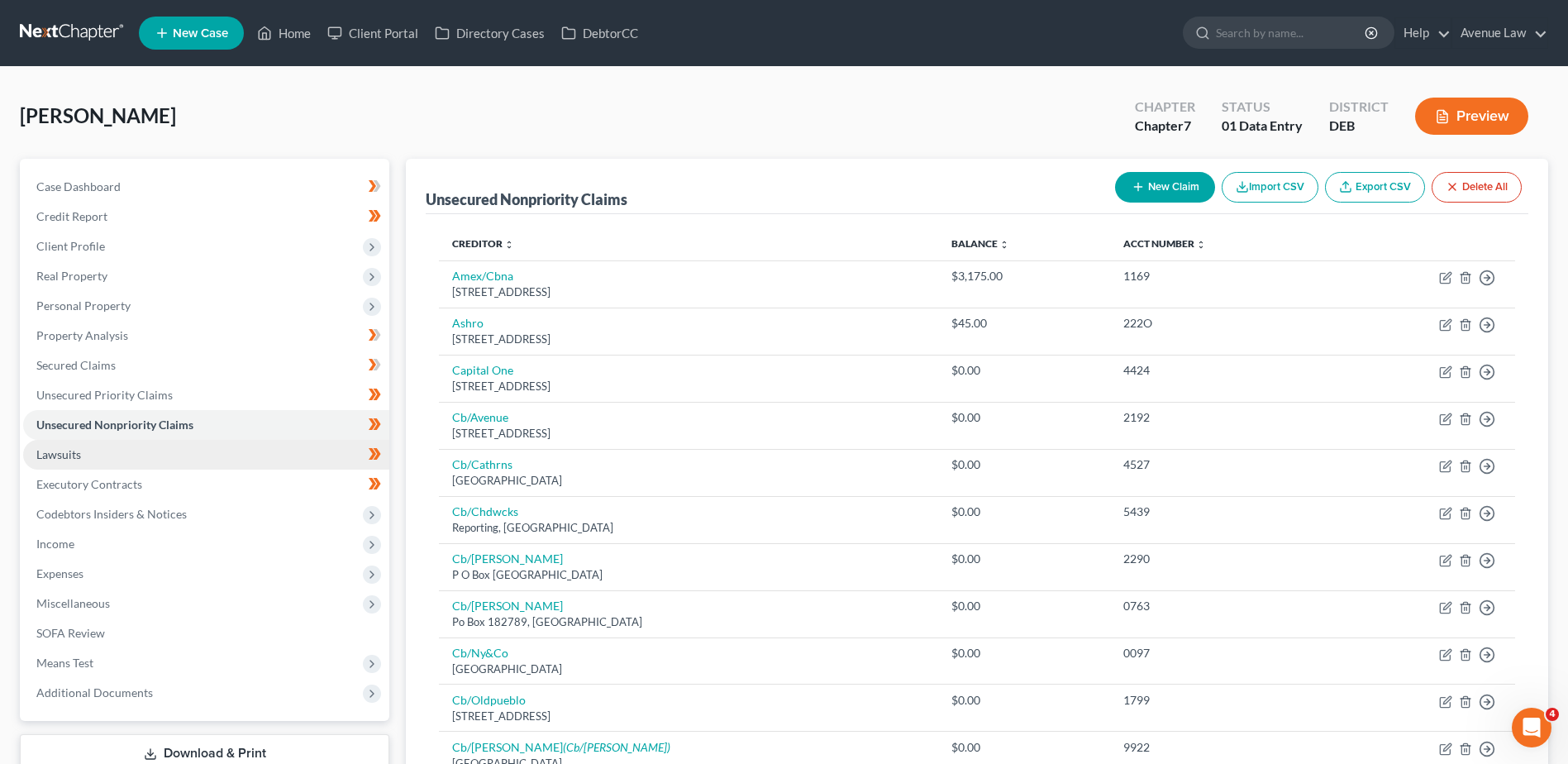
click at [64, 451] on span "Lawsuits" at bounding box center [59, 454] width 44 height 14
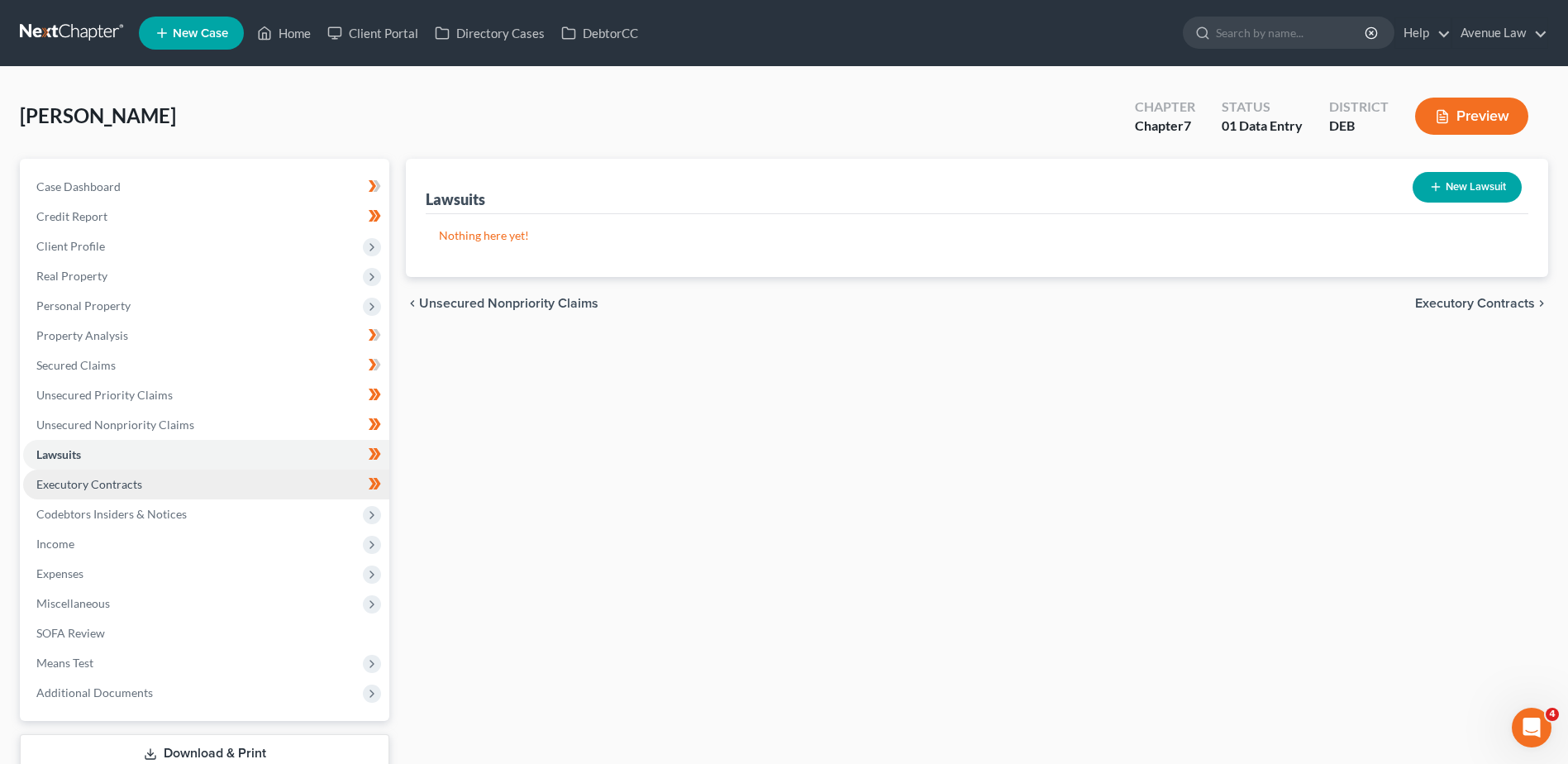
click at [56, 487] on span "Executory Contracts" at bounding box center [90, 484] width 106 height 14
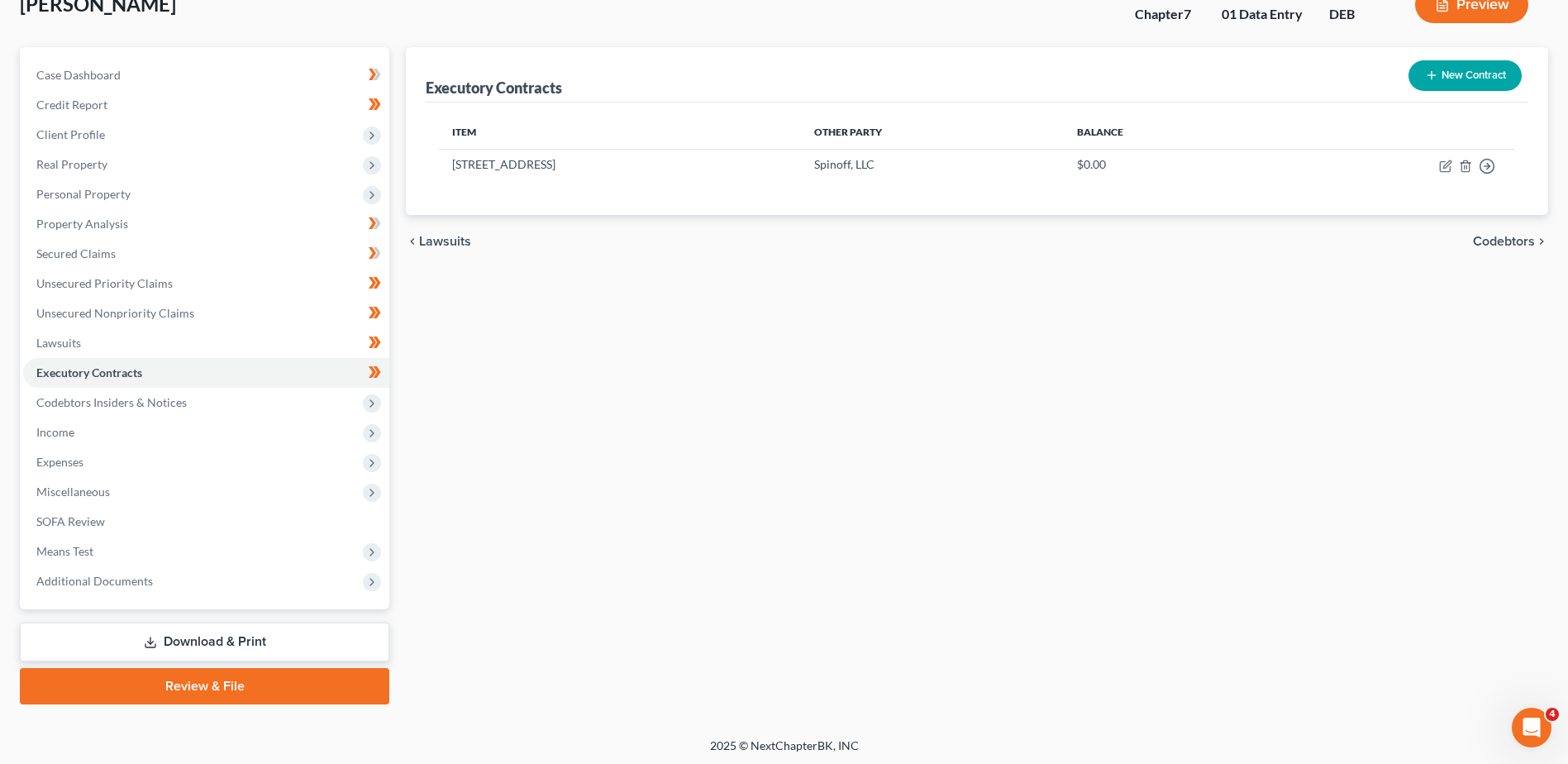
scroll to position [115, 0]
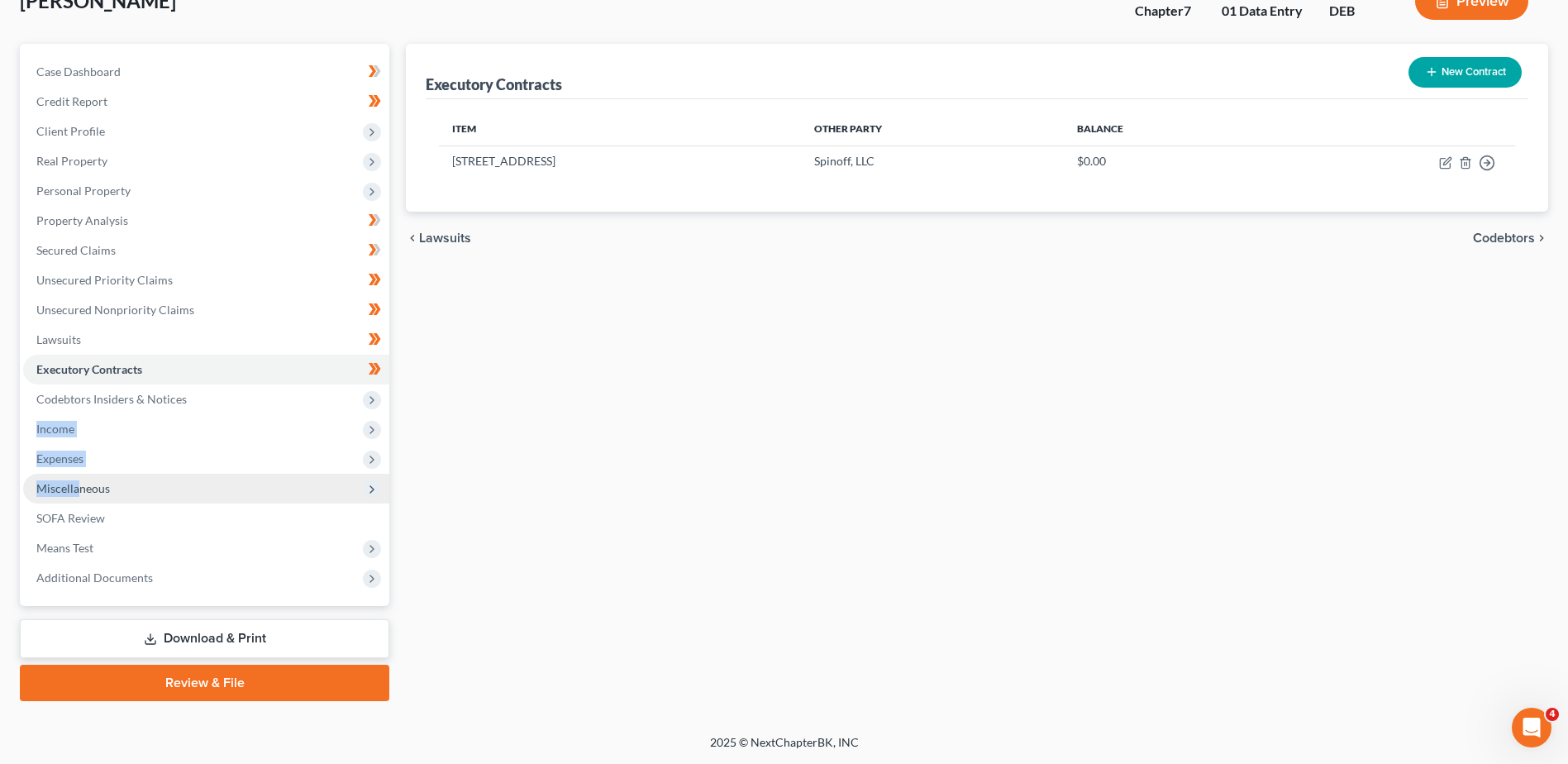
click at [73, 486] on ul "Case Dashboard Payments Invoices Payments Payments Credit Report Client Profile" at bounding box center [206, 324] width 366 height 536
drag, startPoint x: 1350, startPoint y: 486, endPoint x: 1335, endPoint y: 409, distance: 78.4
click at [1248, 486] on div "Executory Contracts New Contract Item Other Party Balance [STREET_ADDRESS] Spin…" at bounding box center [977, 372] width 1159 height 657
click at [883, 400] on div "Executory Contracts New Contract Item Other Party Balance [STREET_ADDRESS] Spin…" at bounding box center [977, 372] width 1159 height 657
click at [993, 414] on div "Executory Contracts New Contract Item Other Party Balance [STREET_ADDRESS] Spin…" at bounding box center [977, 372] width 1159 height 657
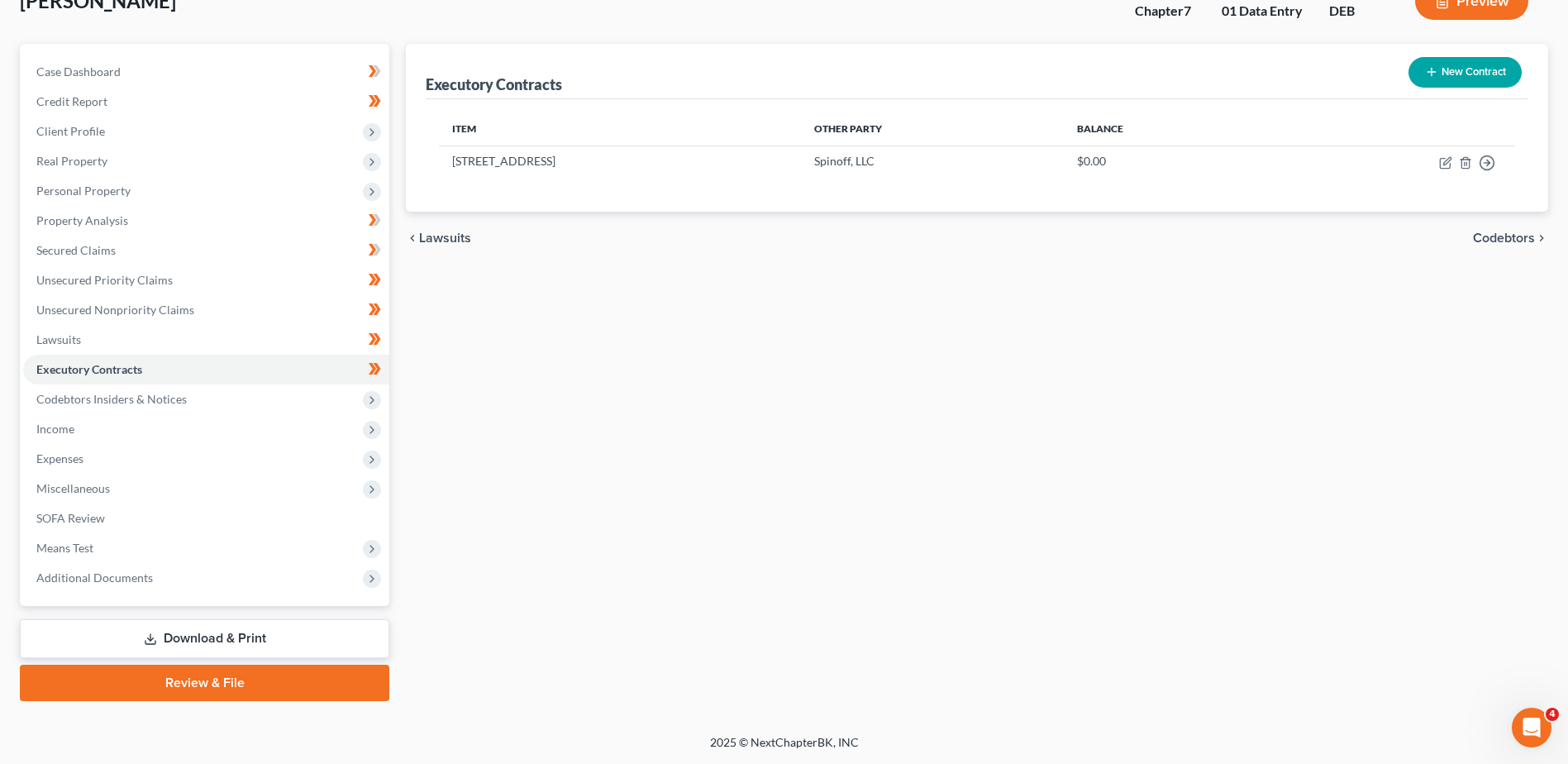
click at [993, 414] on div "Executory Contracts New Contract Item Other Party Balance [STREET_ADDRESS] Spin…" at bounding box center [977, 372] width 1159 height 657
click at [935, 506] on div "Executory Contracts New Contract Item Other Party Balance [STREET_ADDRESS] Spin…" at bounding box center [977, 372] width 1159 height 657
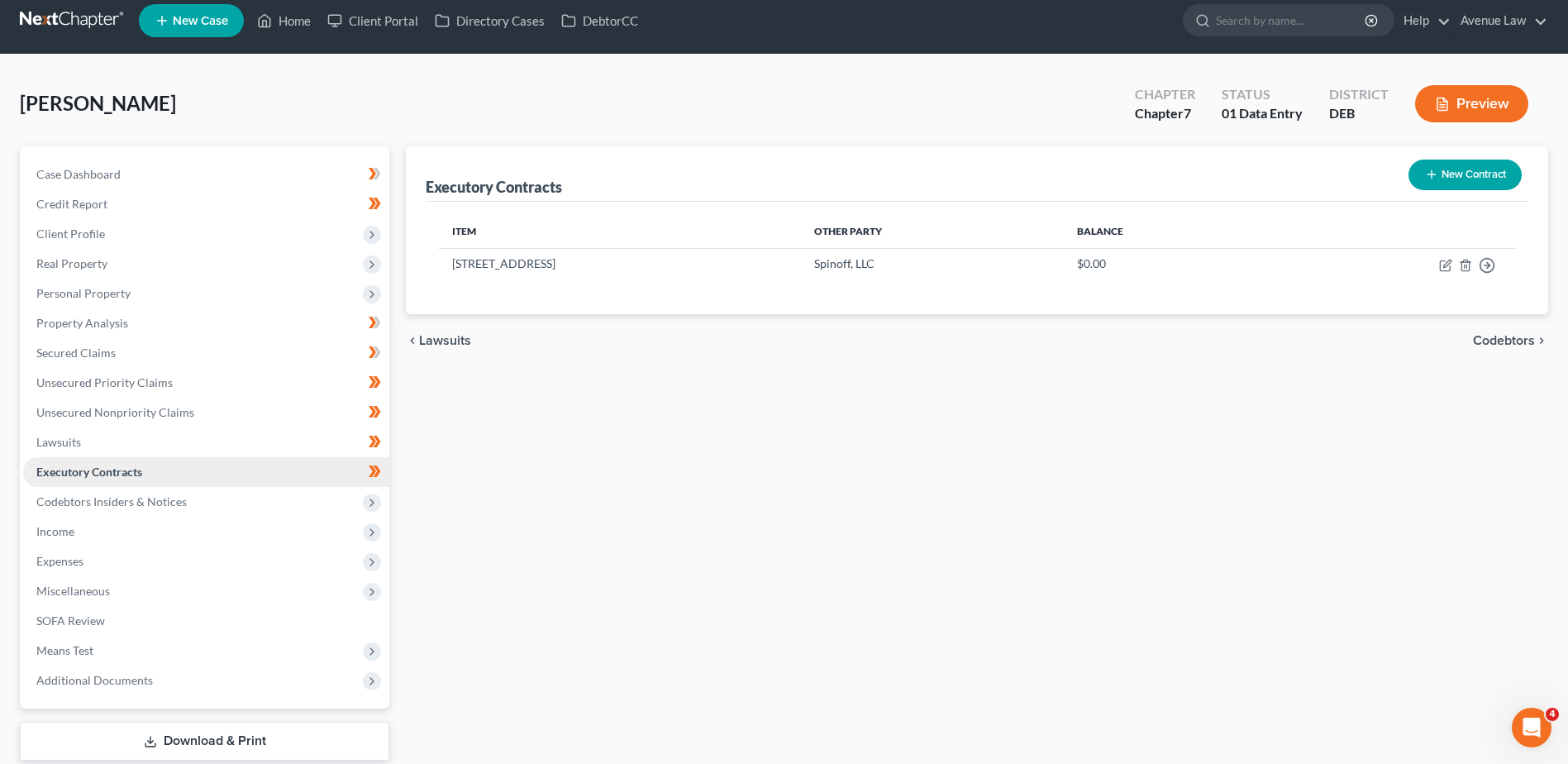
scroll to position [0, 0]
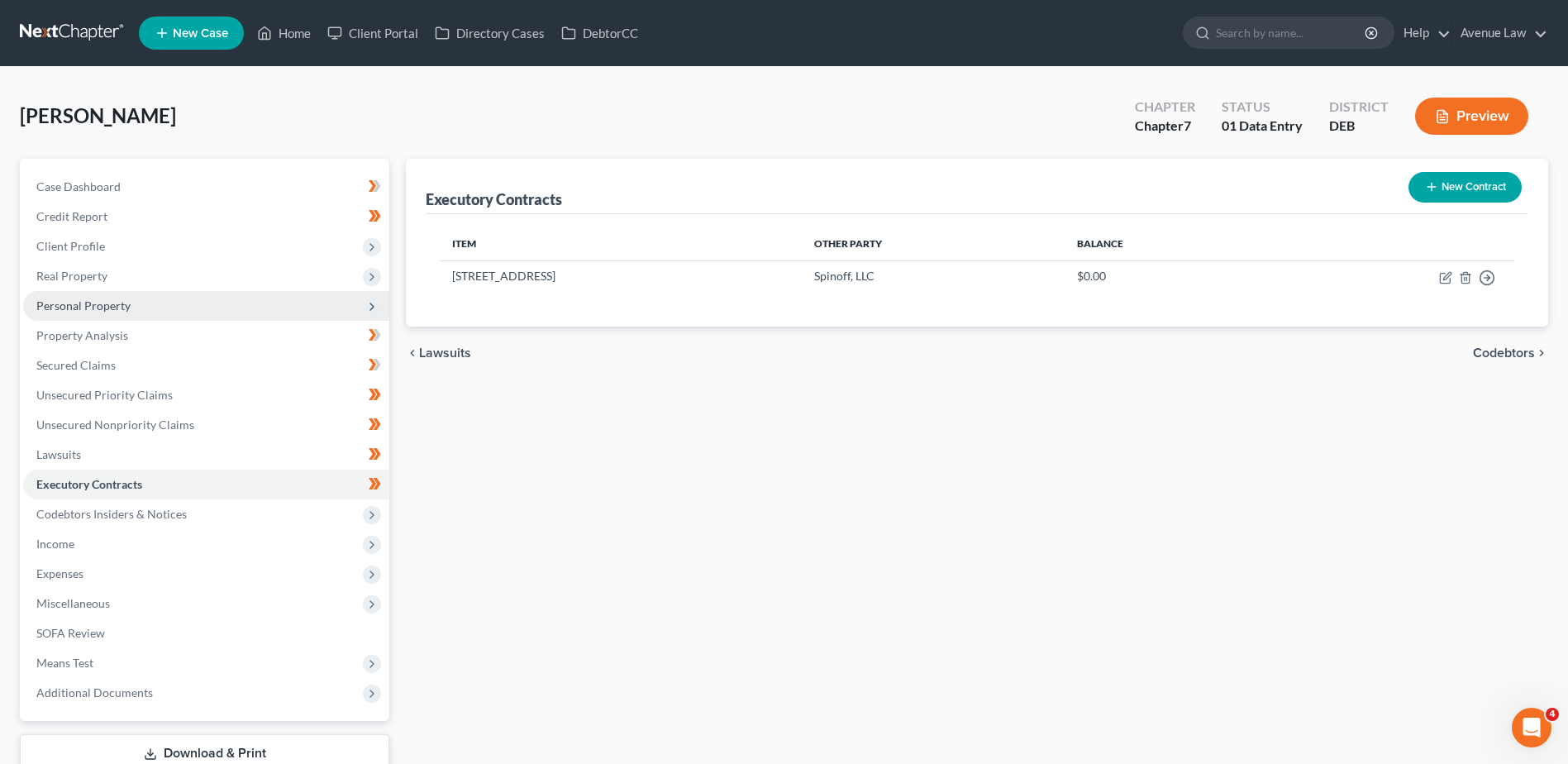
click at [86, 298] on span "Personal Property" at bounding box center [84, 305] width 94 height 14
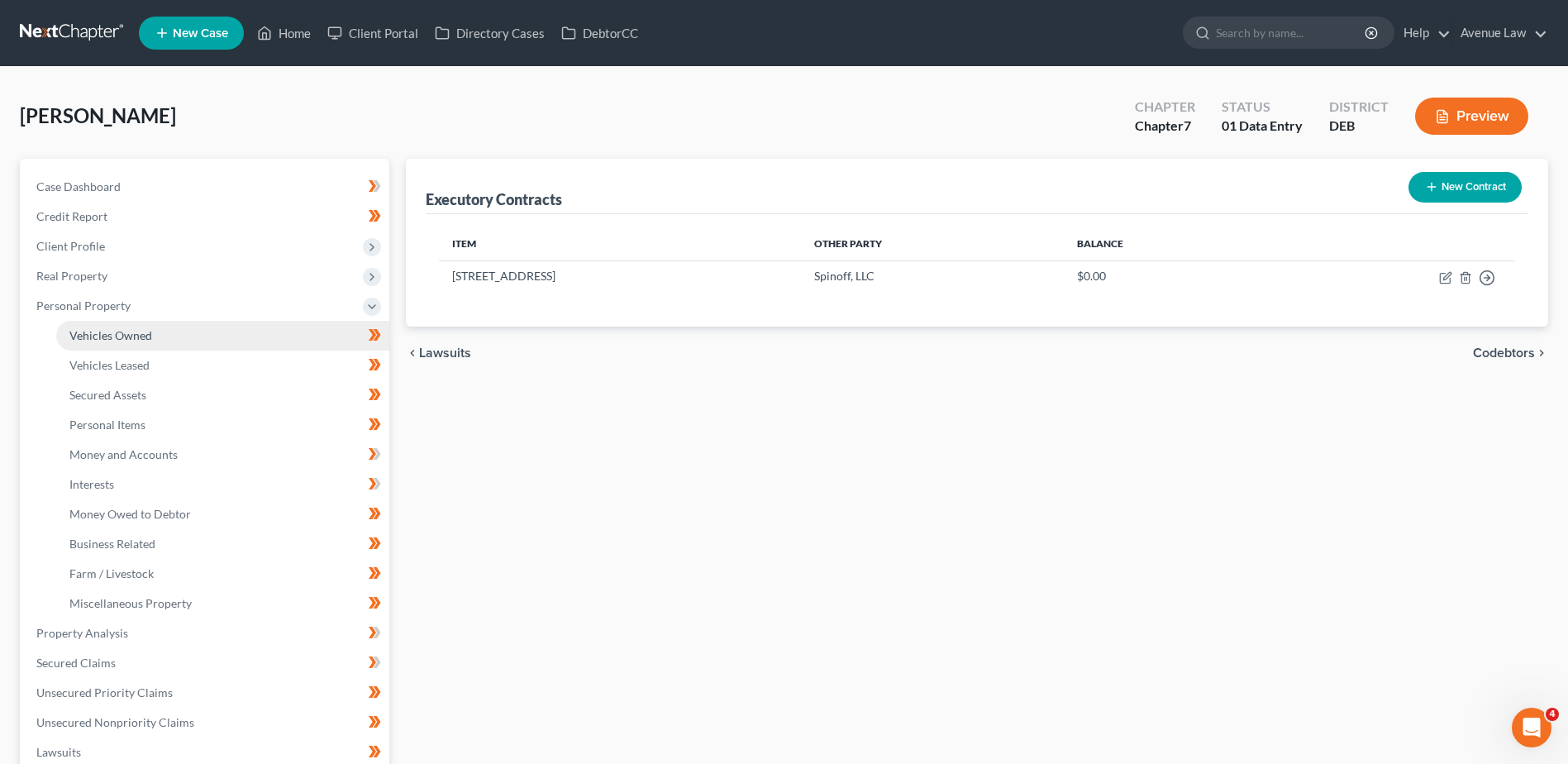
click at [94, 324] on link "Vehicles Owned" at bounding box center [222, 335] width 333 height 30
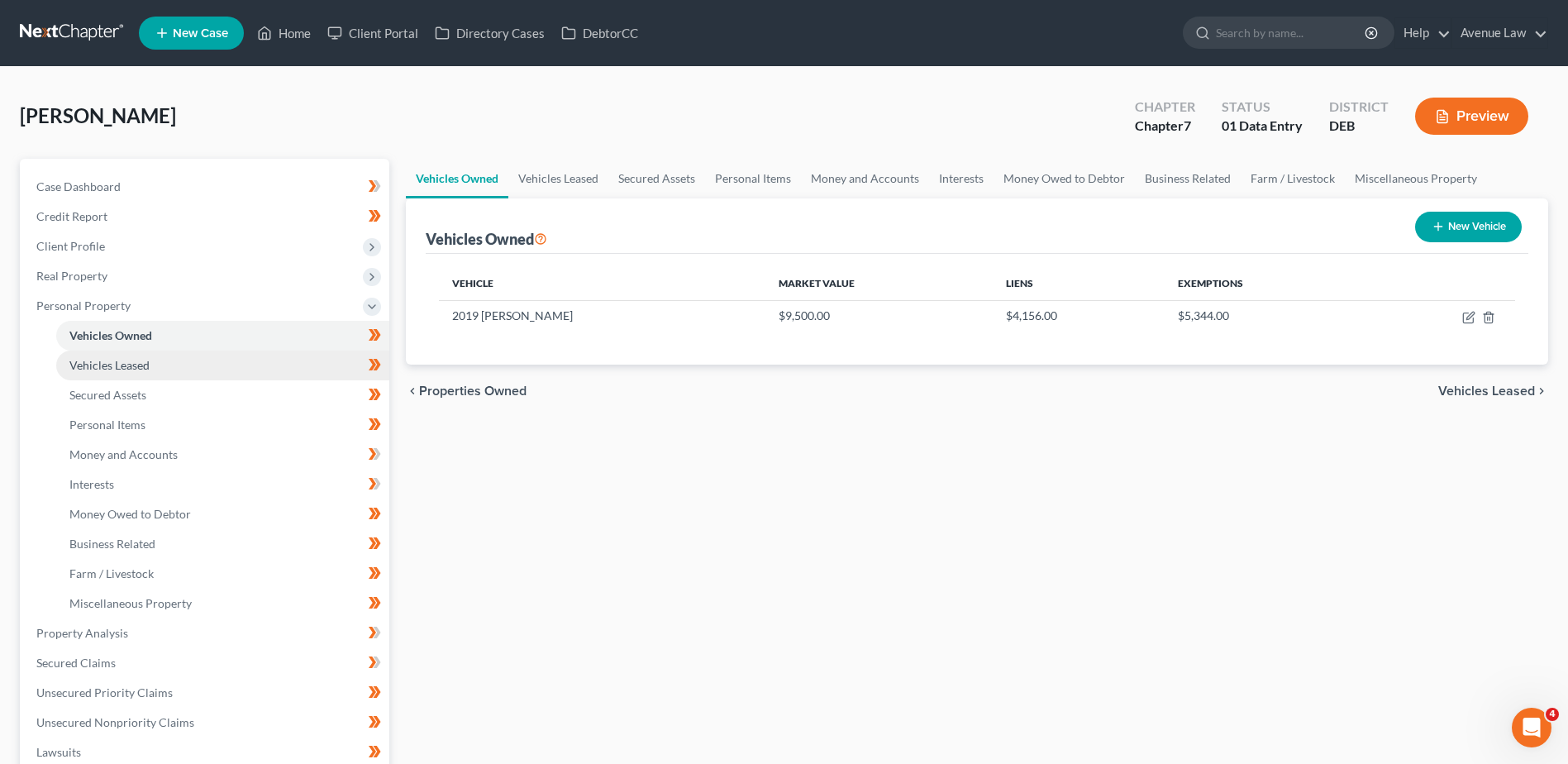
click at [91, 361] on span "Vehicles Leased" at bounding box center [109, 365] width 80 height 14
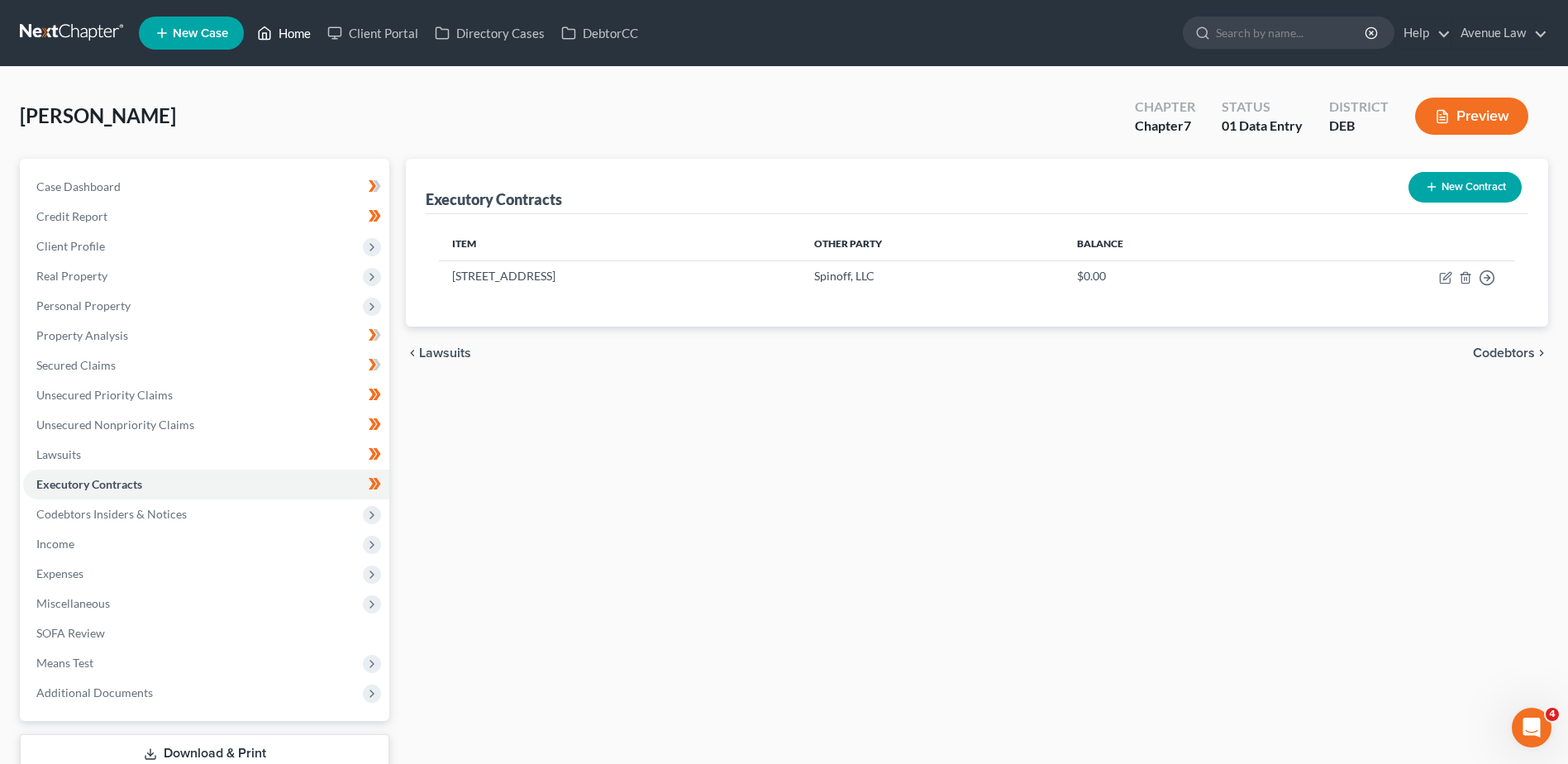
click at [306, 27] on link "Home" at bounding box center [284, 33] width 70 height 30
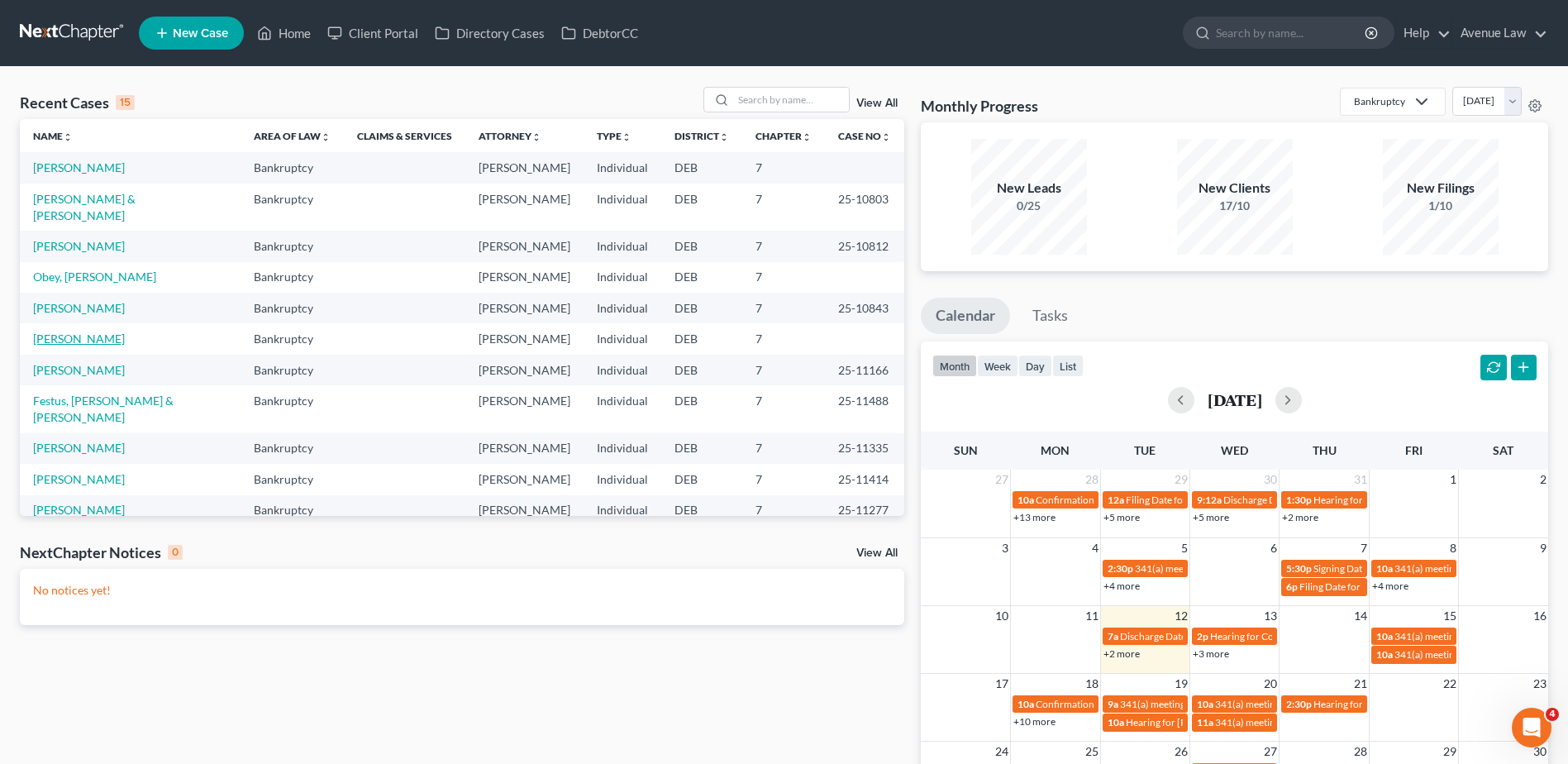
click at [69, 331] on link "[PERSON_NAME]" at bounding box center [78, 338] width 91 height 14
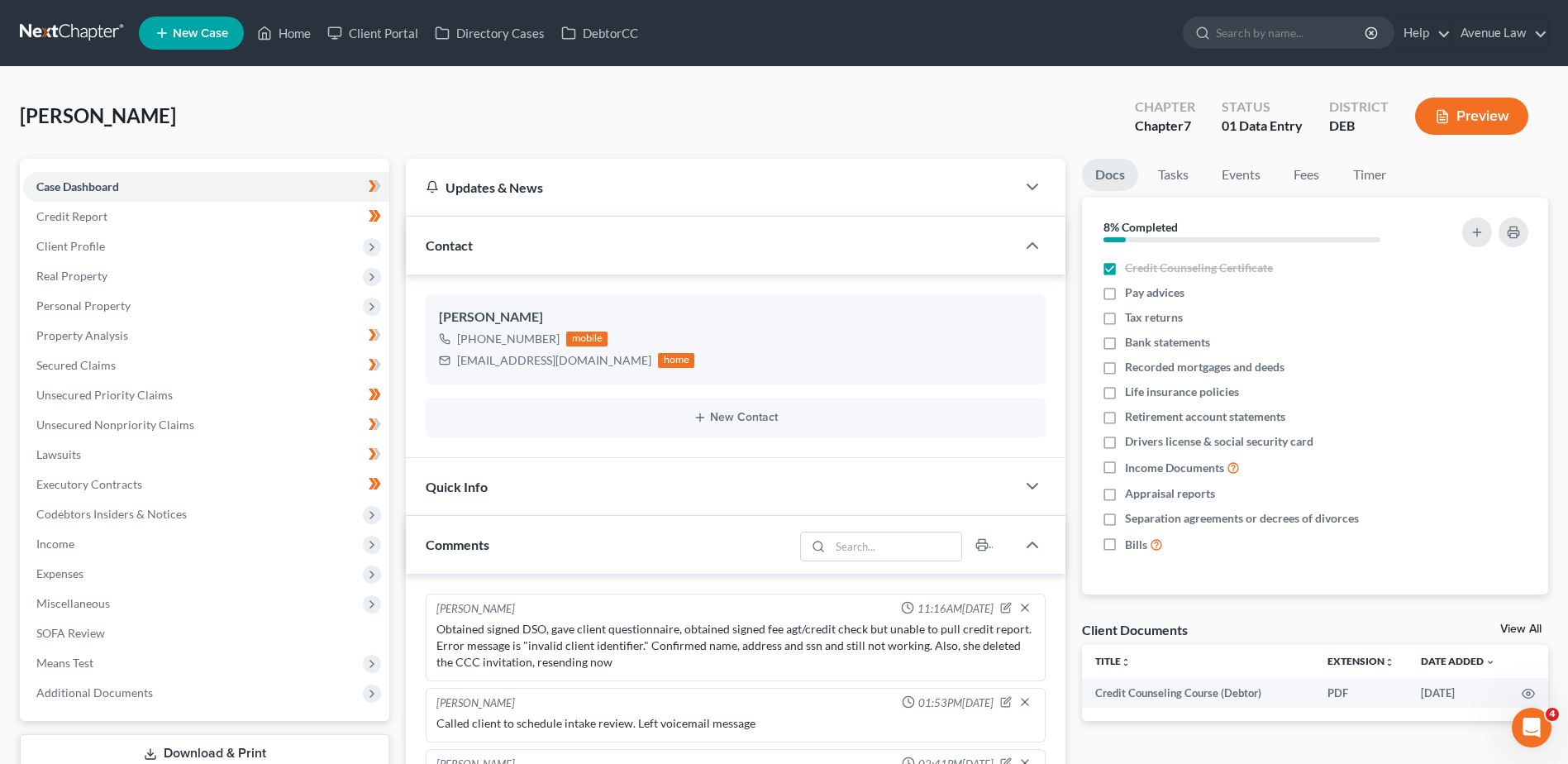
scroll to position [334, 0]
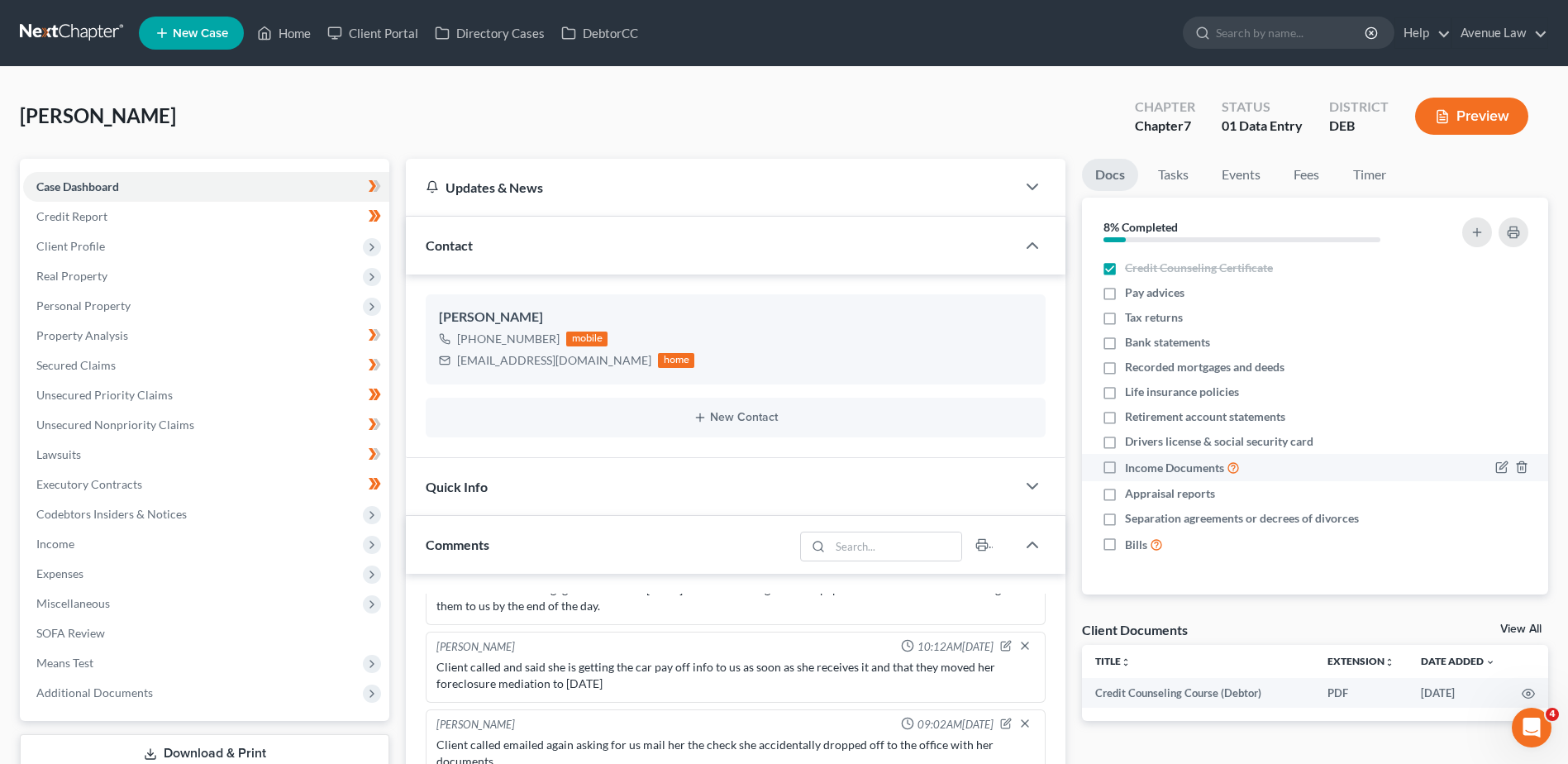
click at [1140, 467] on span "Income Documents" at bounding box center [1174, 468] width 99 height 16
click at [1140, 467] on input "Income Documents" at bounding box center [1137, 463] width 11 height 11
click at [1125, 466] on label "Income Documents" at bounding box center [1182, 468] width 115 height 19
click at [1132, 466] on input "Income Documents" at bounding box center [1137, 463] width 11 height 11
checkbox input "false"
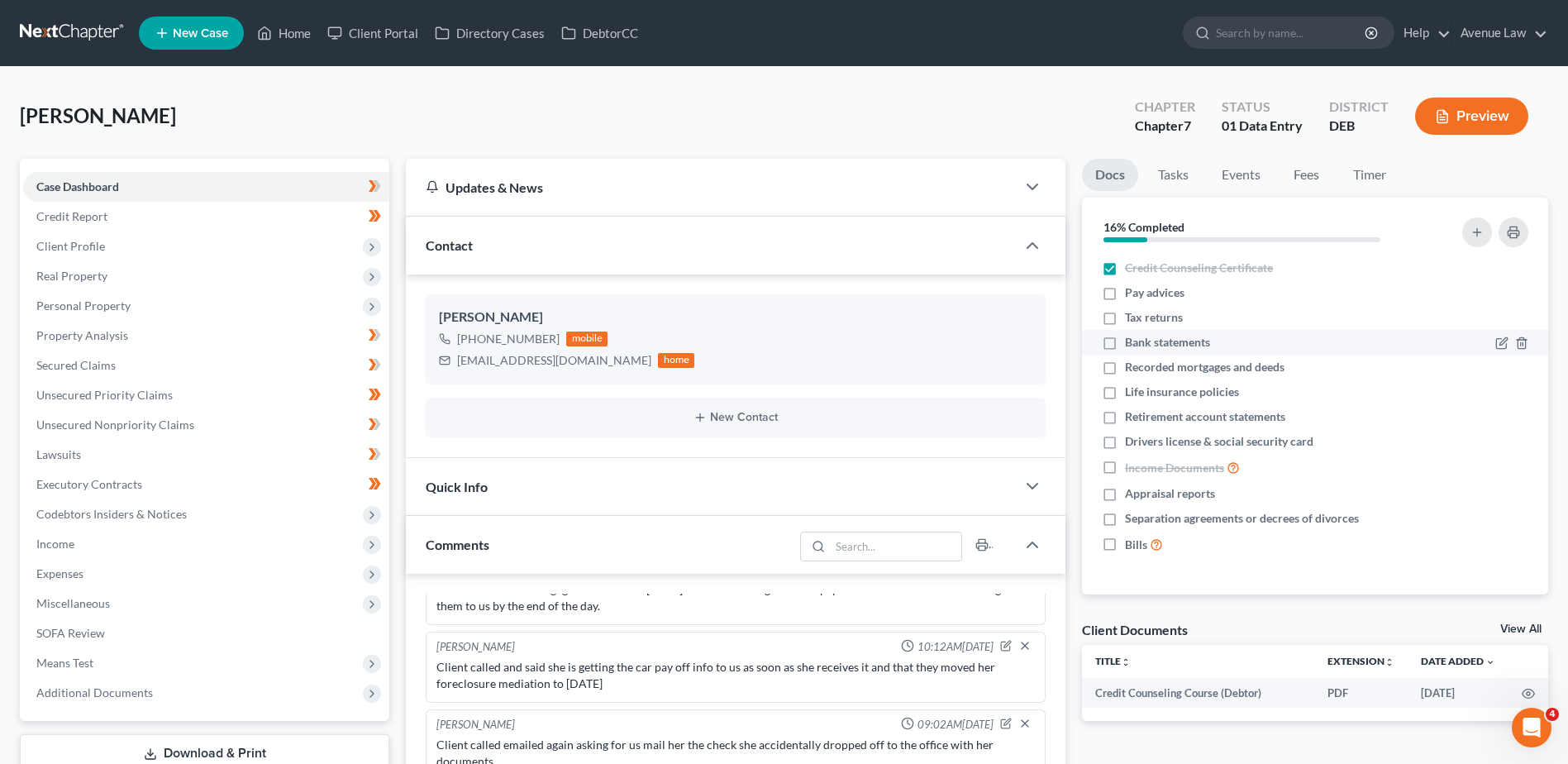
click at [1125, 497] on label "Appraisal reports" at bounding box center [1170, 493] width 90 height 16
click at [1132, 496] on input "Appraisal reports" at bounding box center [1137, 490] width 11 height 11
click at [1125, 491] on label "Appraisal reports" at bounding box center [1170, 493] width 90 height 16
click at [1132, 491] on input "Appraisal reports" at bounding box center [1137, 490] width 11 height 11
checkbox input "false"
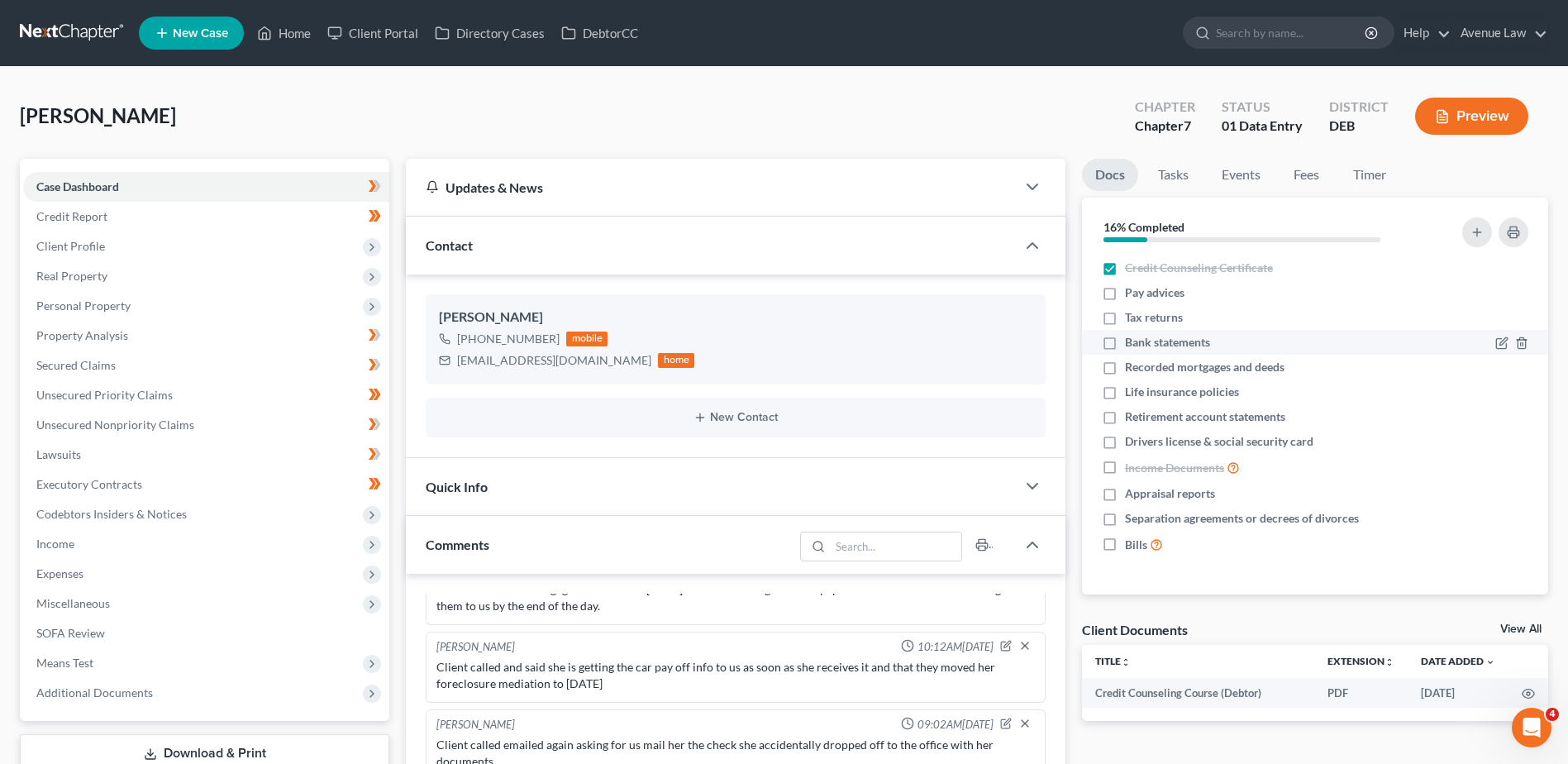
click at [1125, 519] on label "Separation agreements or decrees of divorces" at bounding box center [1242, 518] width 234 height 16
click at [1132, 519] on input "Separation agreements or decrees of divorces" at bounding box center [1137, 515] width 11 height 11
checkbox input "true"
click at [1125, 462] on label "Income Documents" at bounding box center [1182, 468] width 115 height 19
click at [1132, 462] on input "Income Documents" at bounding box center [1137, 463] width 11 height 11
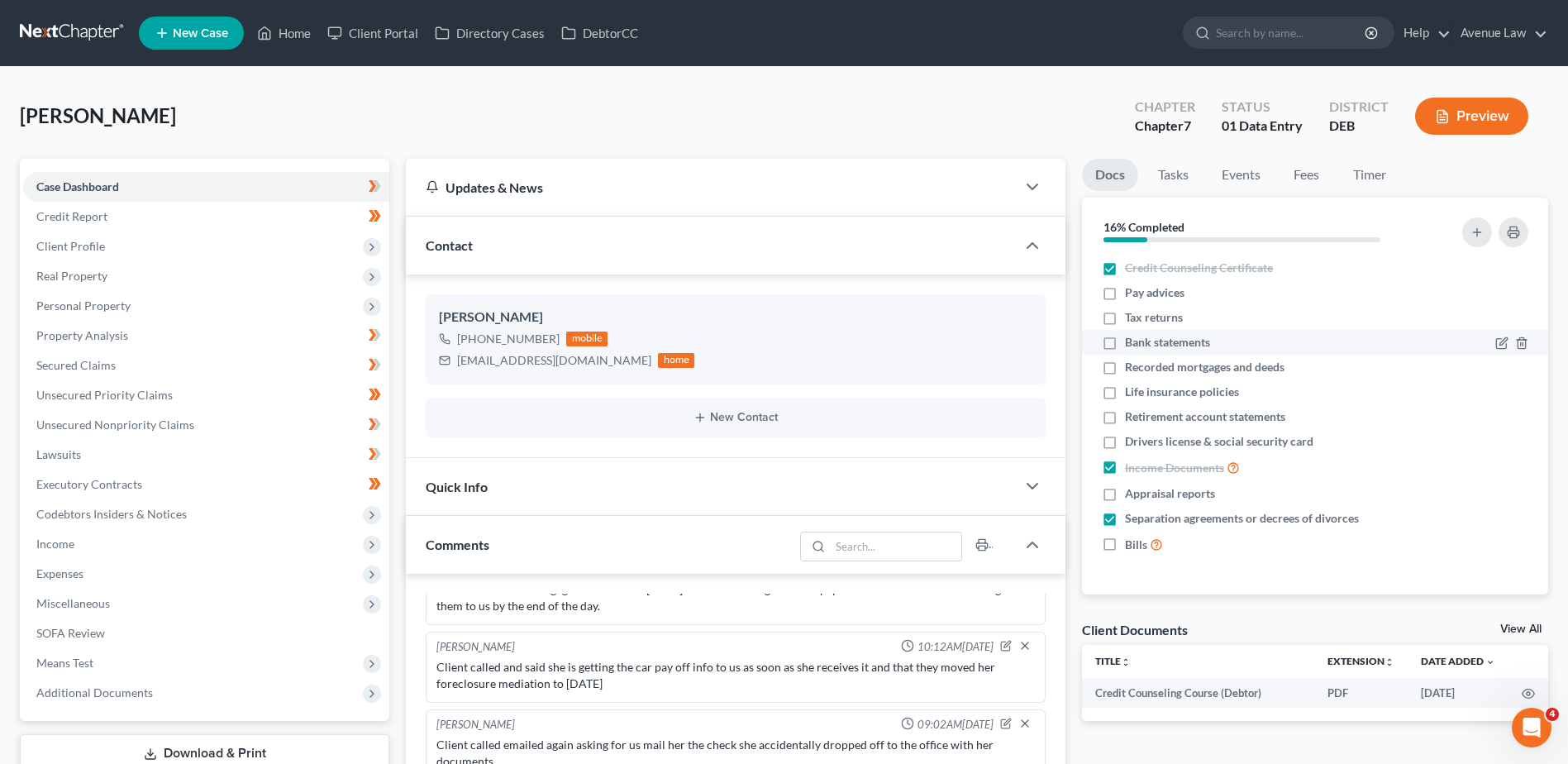
click at [1125, 466] on label "Income Documents" at bounding box center [1182, 468] width 115 height 19
click at [1132, 466] on input "Income Documents" at bounding box center [1137, 463] width 11 height 11
click at [1125, 466] on label "Income Documents" at bounding box center [1182, 468] width 115 height 19
click at [1132, 466] on input "Income Documents" at bounding box center [1137, 463] width 11 height 11
click at [1197, 465] on span "Income Documents" at bounding box center [1174, 468] width 99 height 16
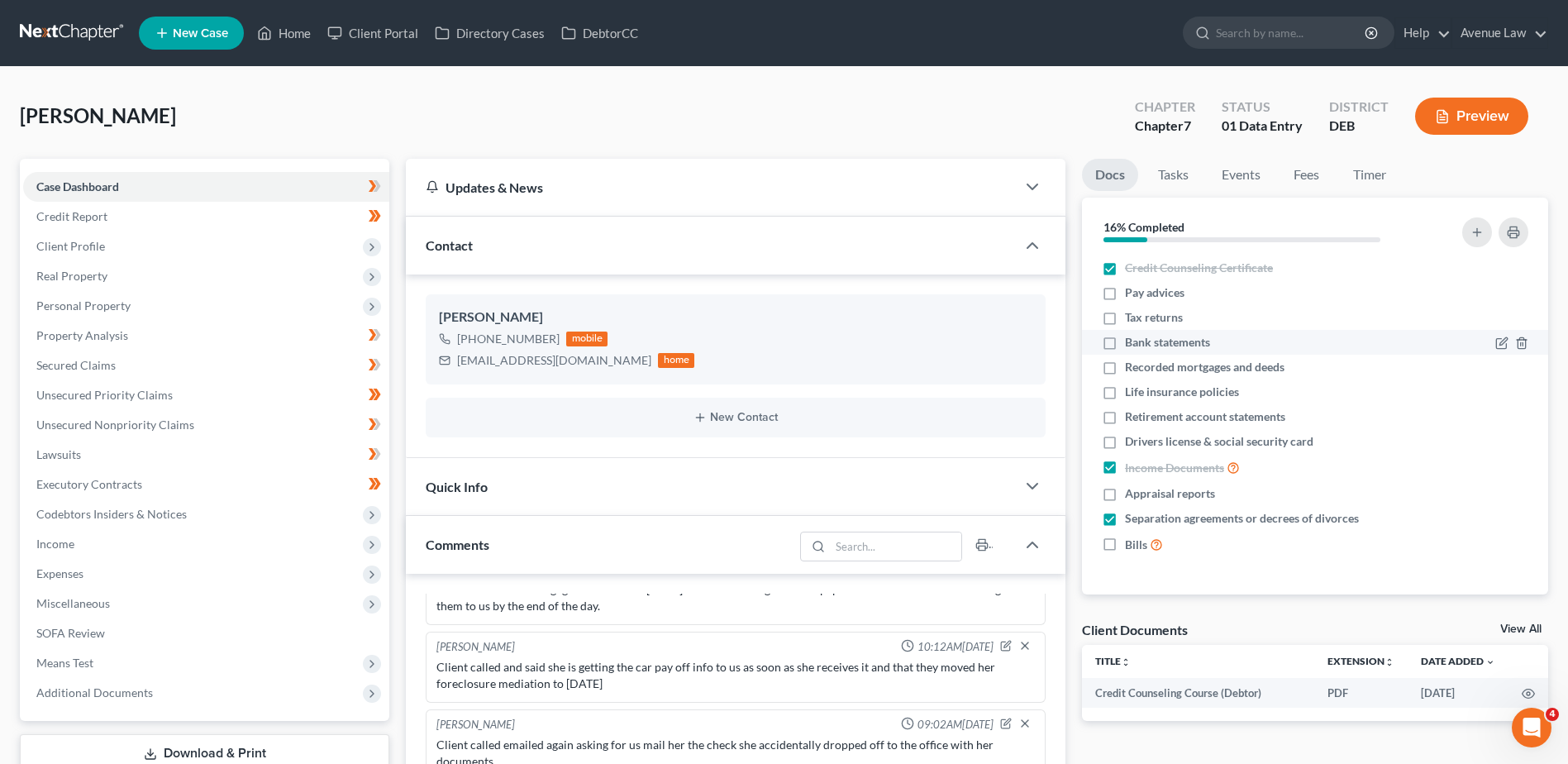
click at [1143, 465] on input "Income Documents" at bounding box center [1137, 463] width 11 height 11
checkbox input "false"
click at [61, 447] on span "Lawsuits" at bounding box center [59, 454] width 44 height 14
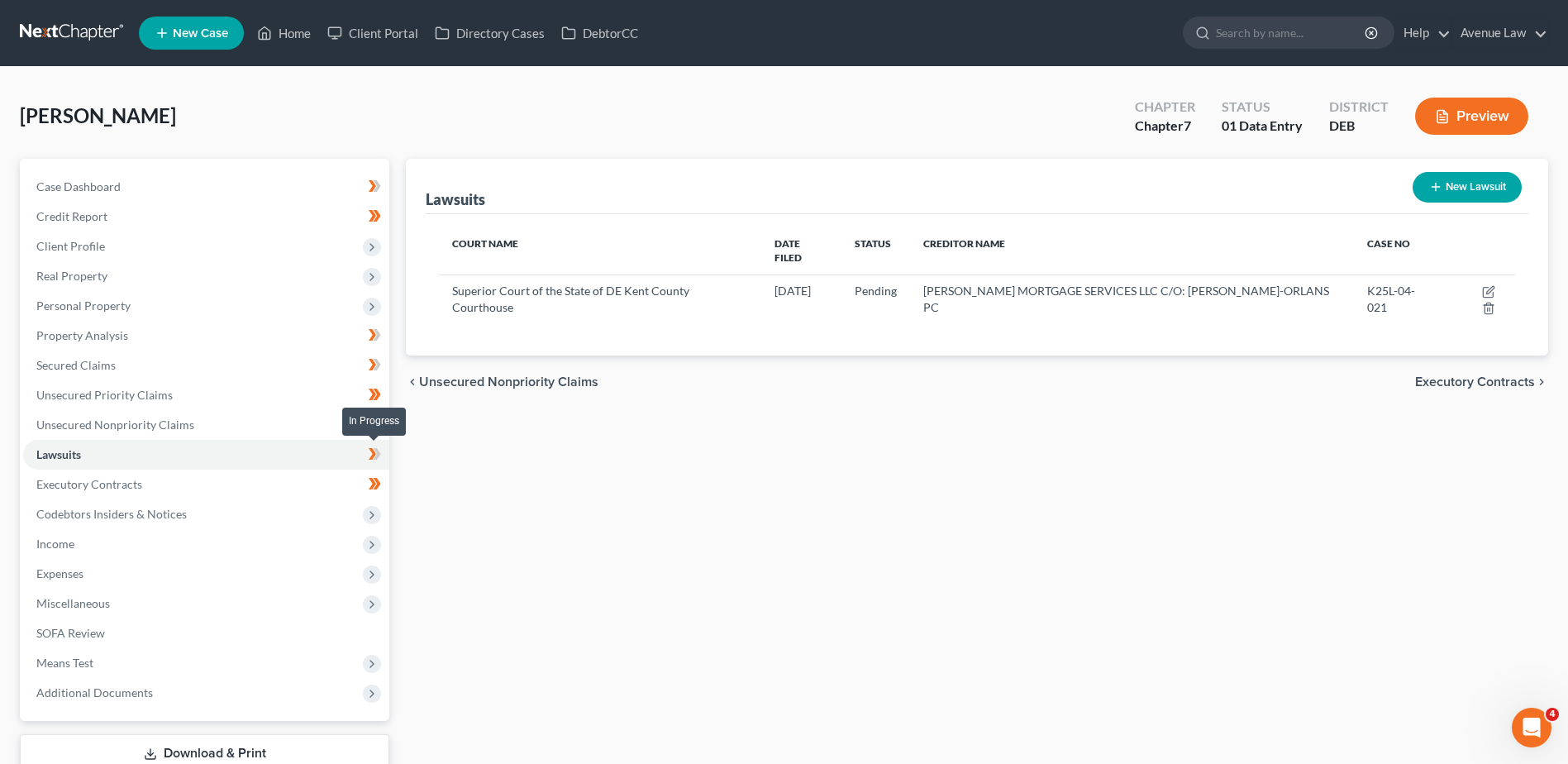
click at [381, 453] on icon at bounding box center [374, 453] width 13 height 20
click at [161, 414] on link "Unsecured Nonpriority Claims" at bounding box center [206, 424] width 366 height 30
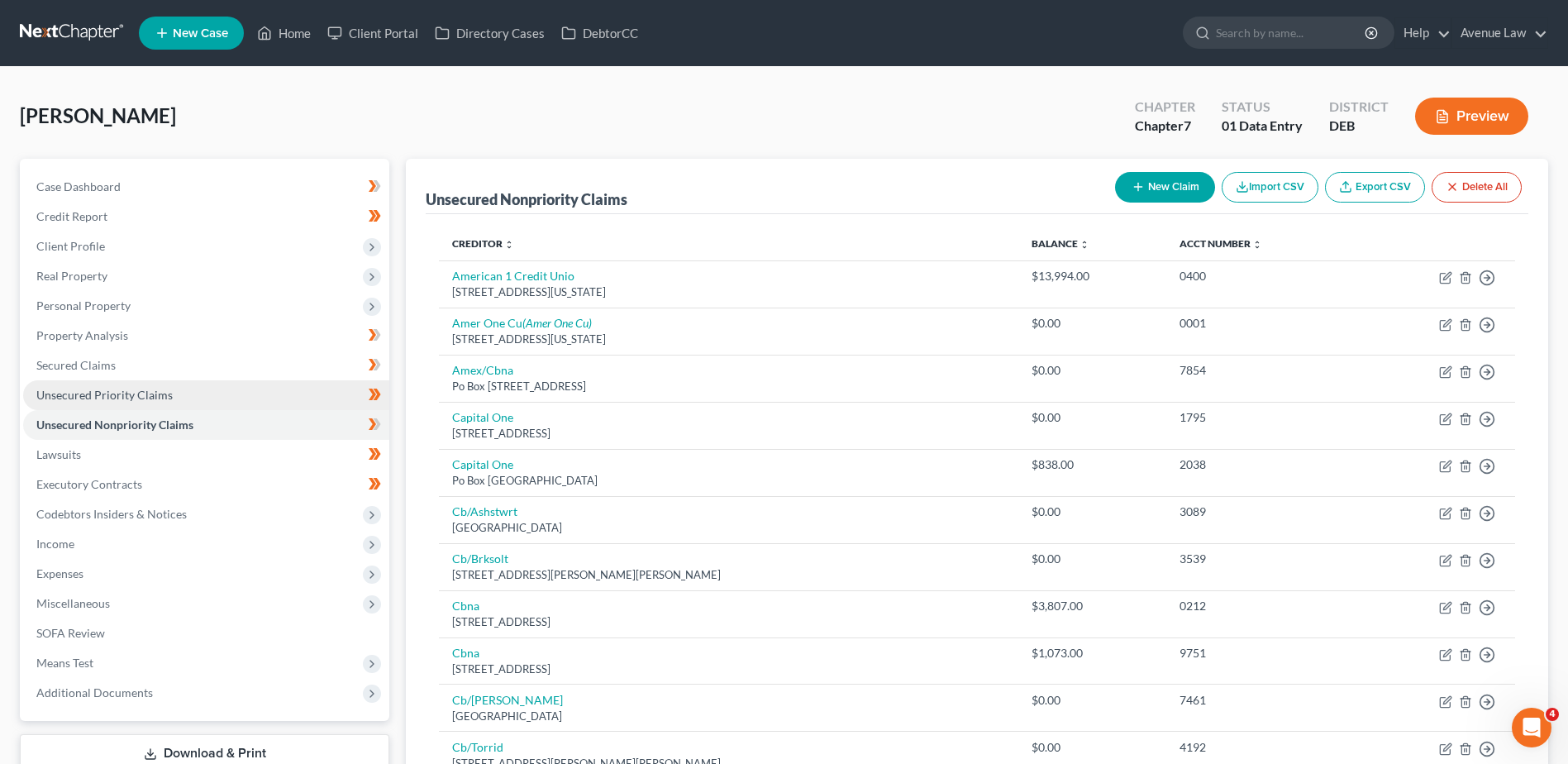
click at [156, 405] on link "Unsecured Priority Claims" at bounding box center [206, 395] width 366 height 30
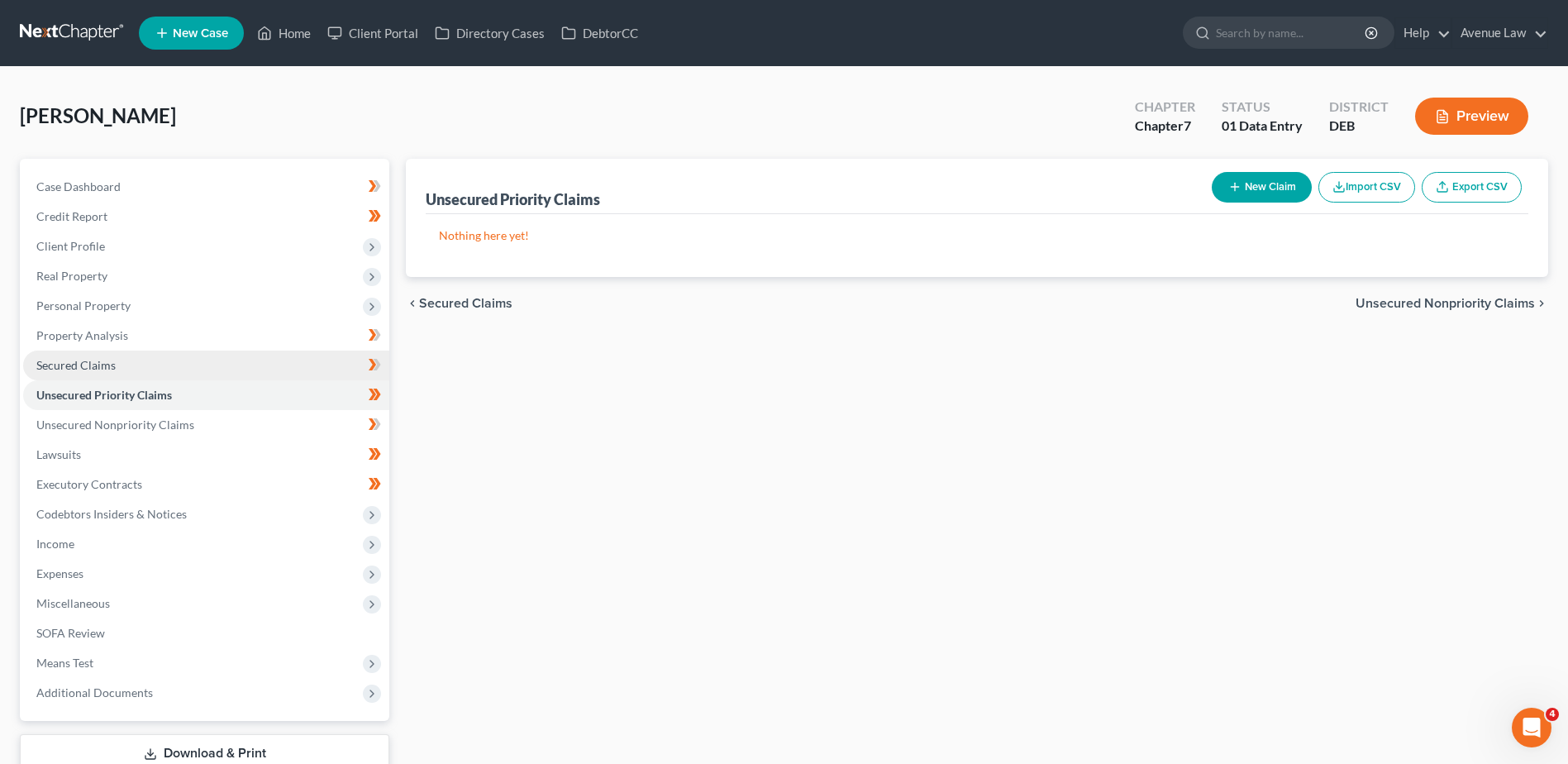
click at [147, 366] on link "Secured Claims" at bounding box center [206, 365] width 366 height 30
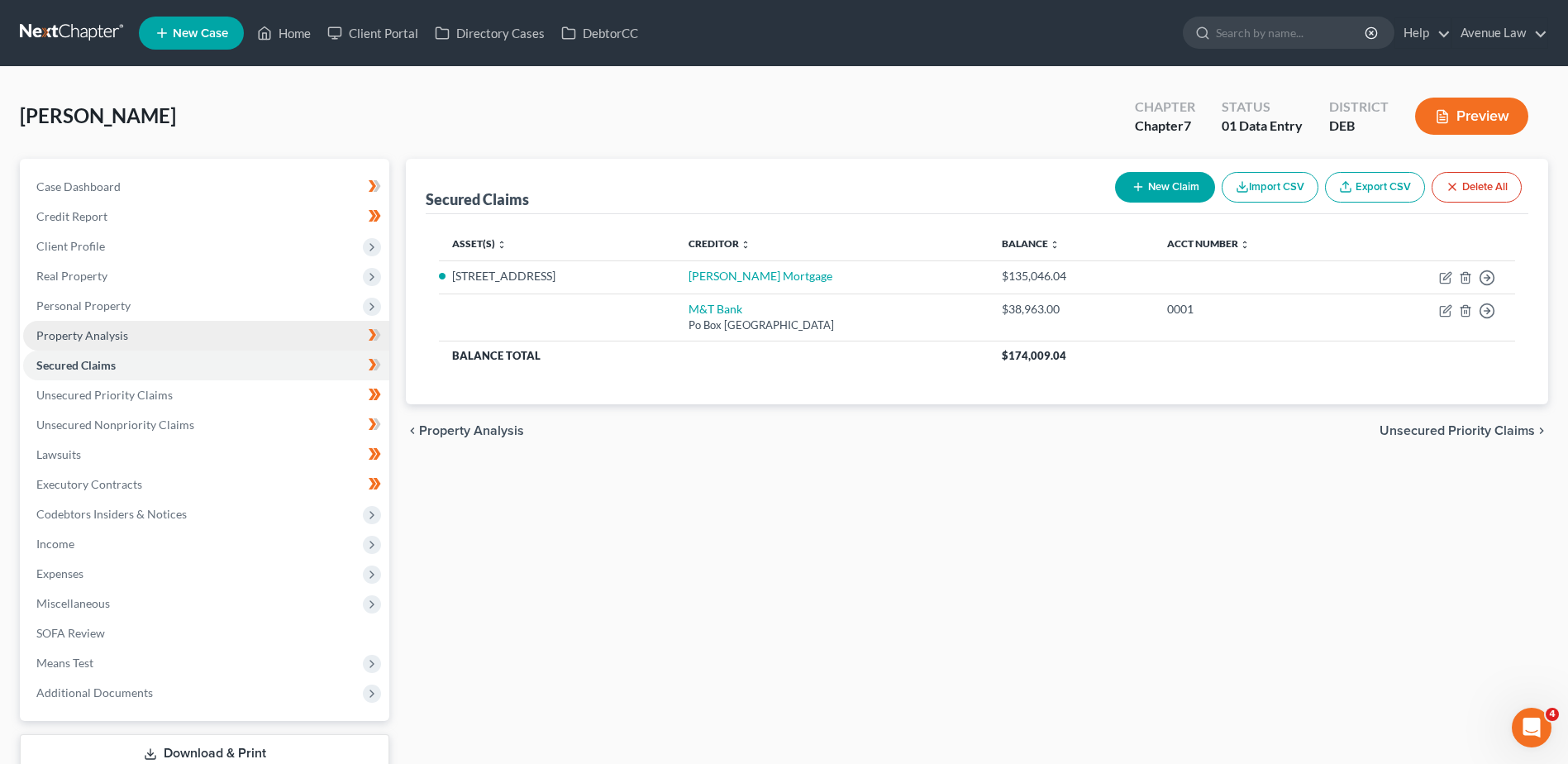
click at [81, 330] on span "Property Analysis" at bounding box center [82, 335] width 91 height 14
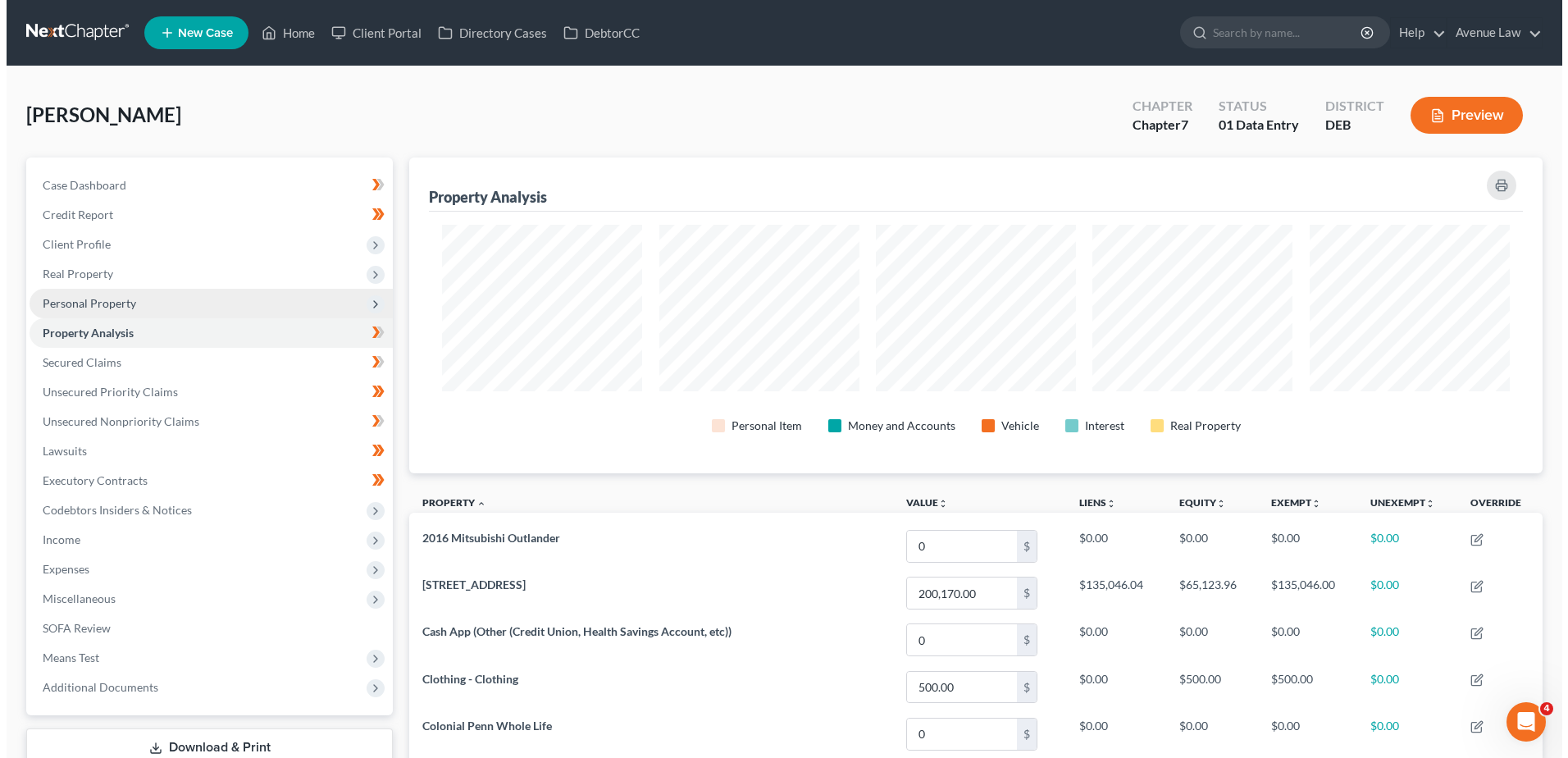
scroll to position [316, 1134]
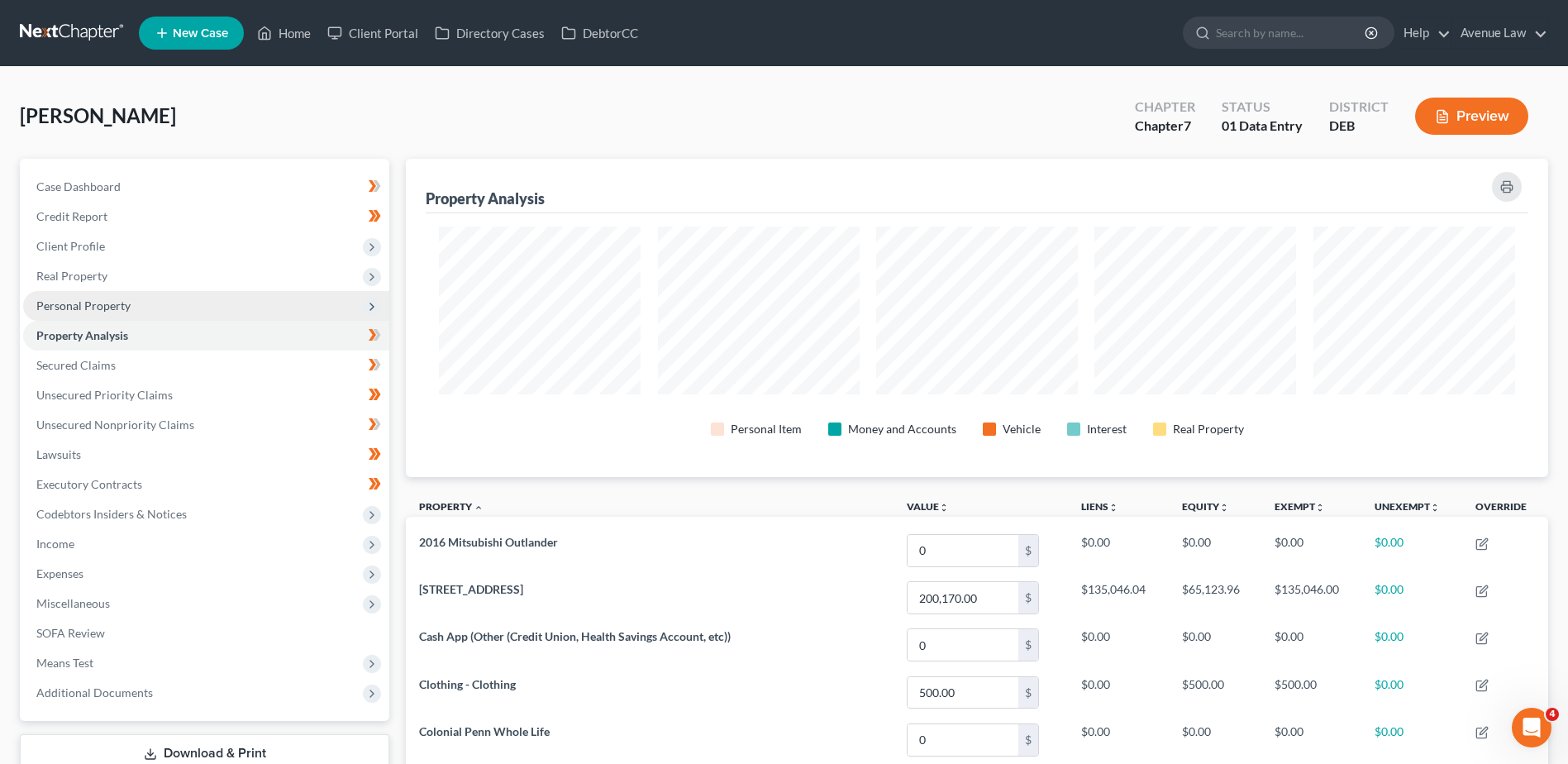
click at [79, 296] on span "Personal Property" at bounding box center [206, 305] width 366 height 30
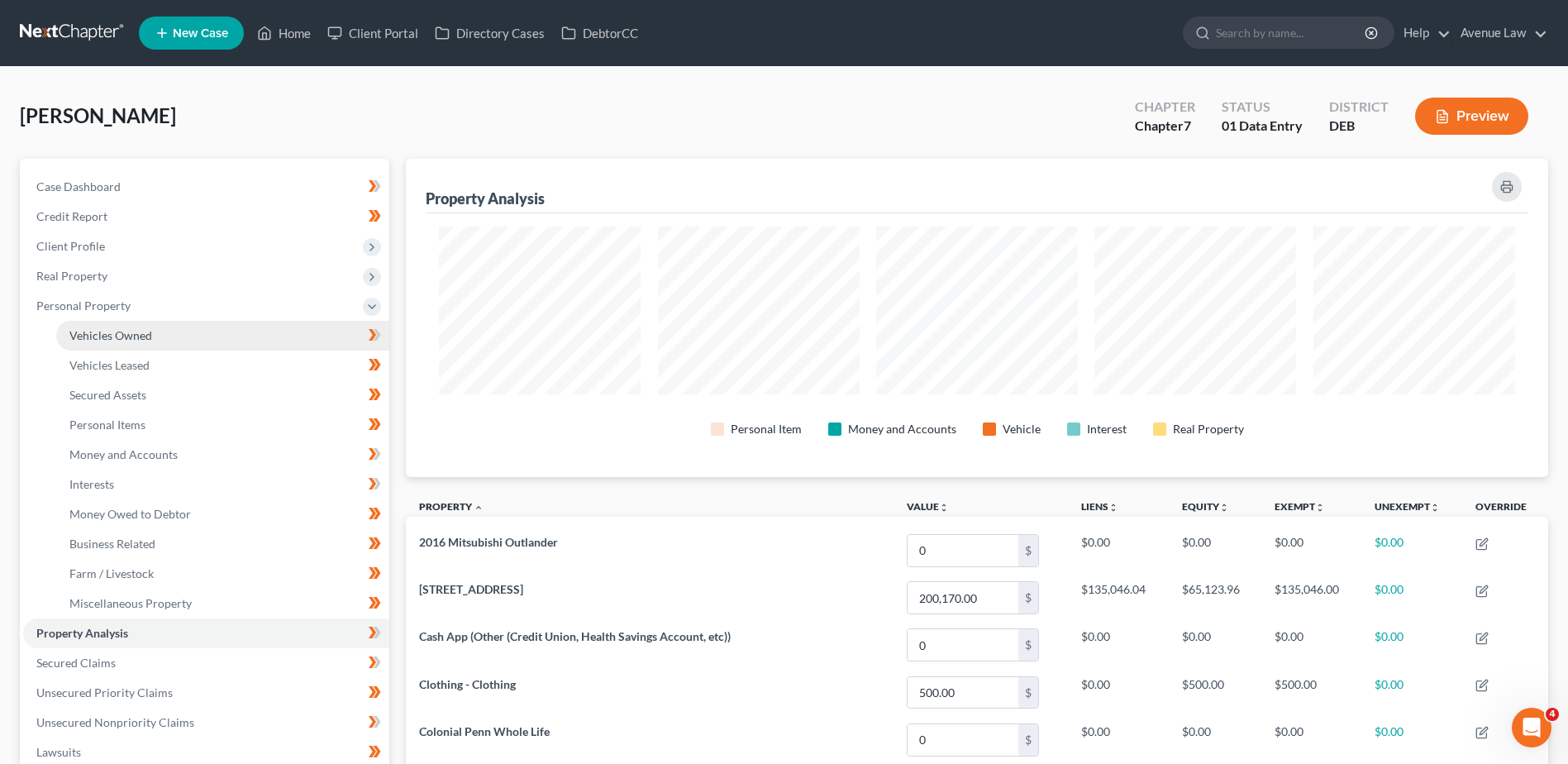
click at [89, 335] on span "Vehicles Owned" at bounding box center [111, 335] width 83 height 14
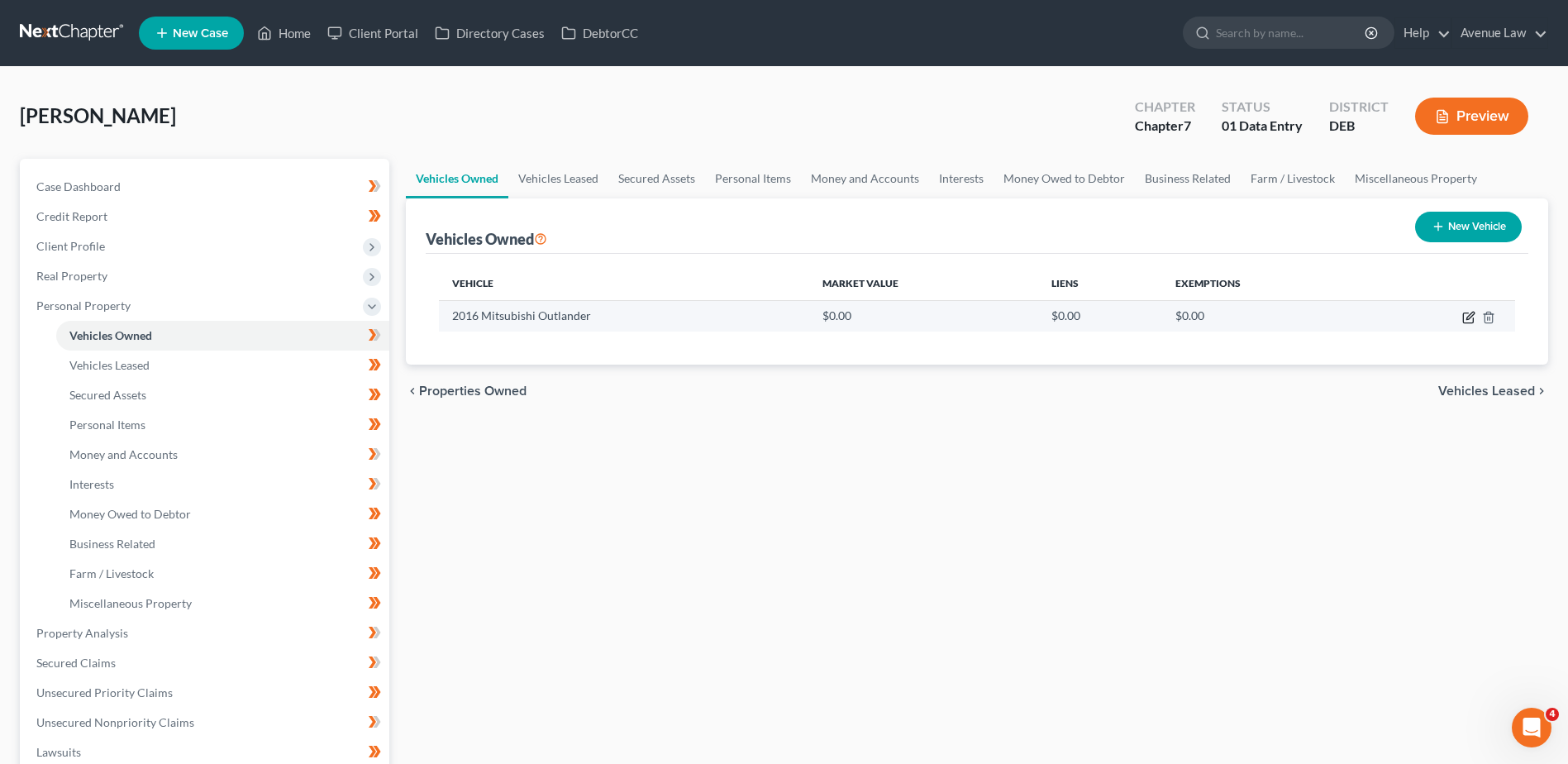
click at [1469, 314] on icon "button" at bounding box center [1469, 318] width 13 height 13
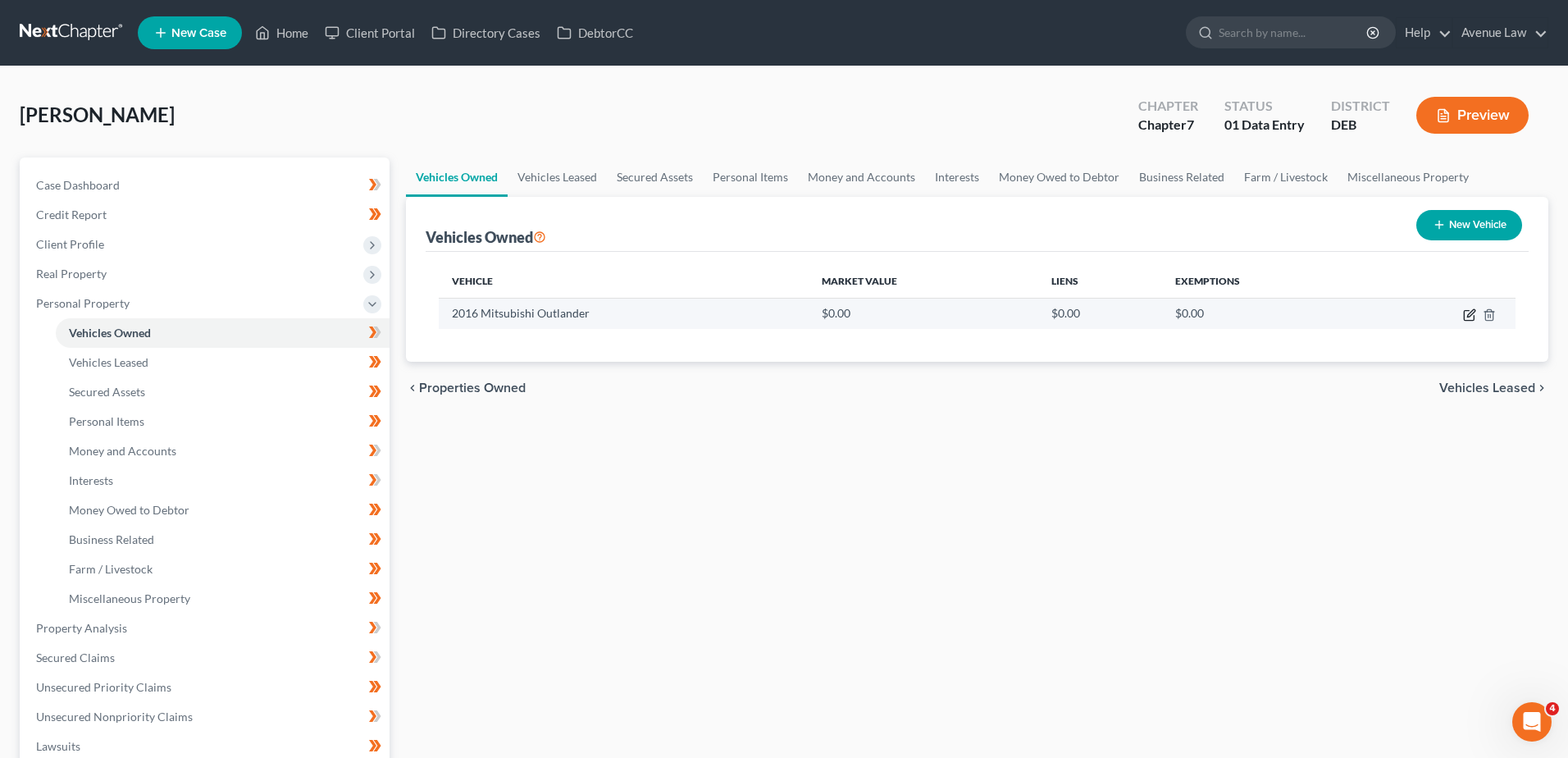
select select "0"
select select "10"
select select "2"
select select "0"
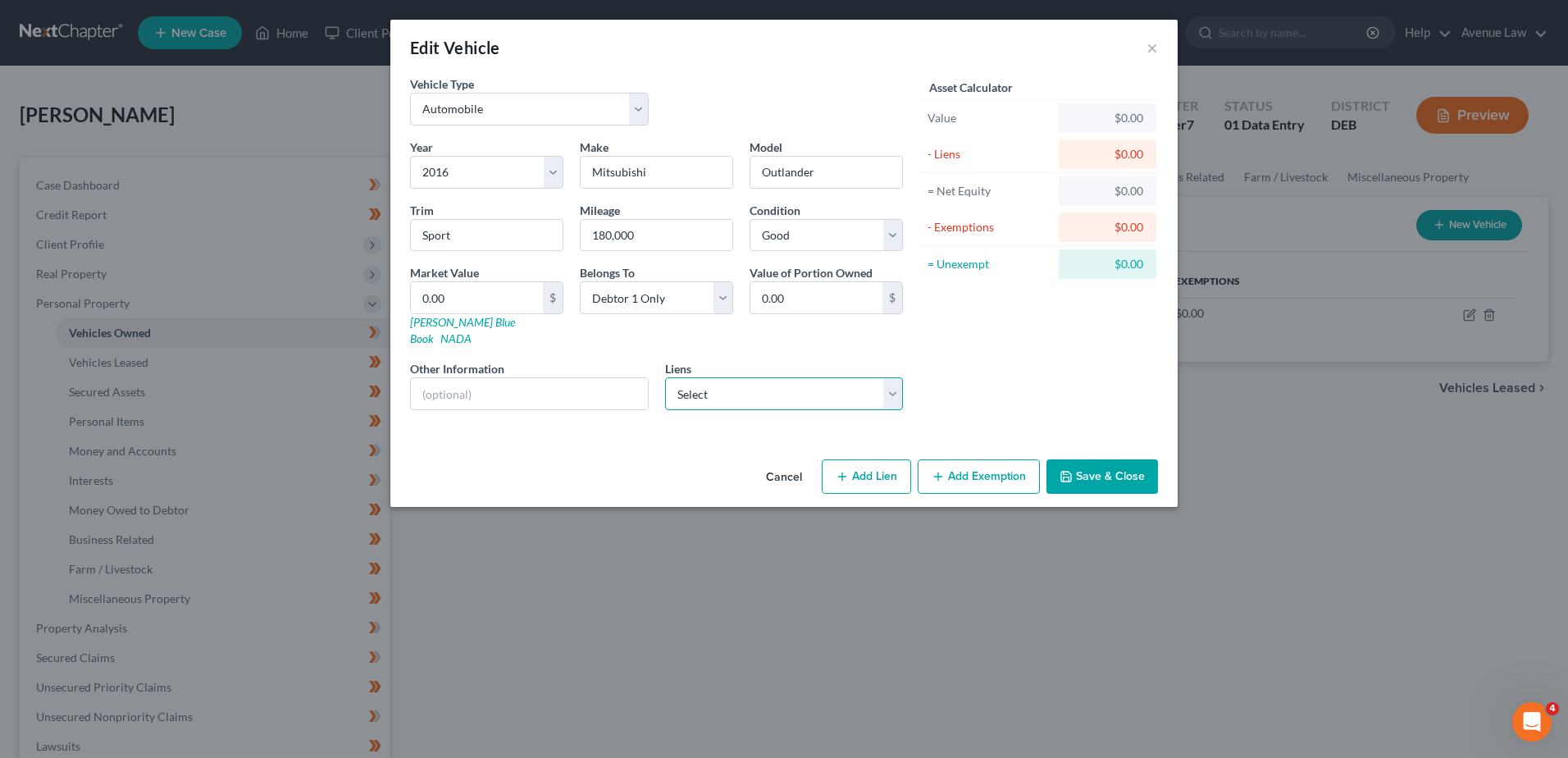
click at [733, 386] on select "Select M&T Bank - $38,963.00" at bounding box center [785, 393] width 239 height 32
click at [470, 283] on input "0.00" at bounding box center [477, 297] width 132 height 32
type input "2"
type input "2.00"
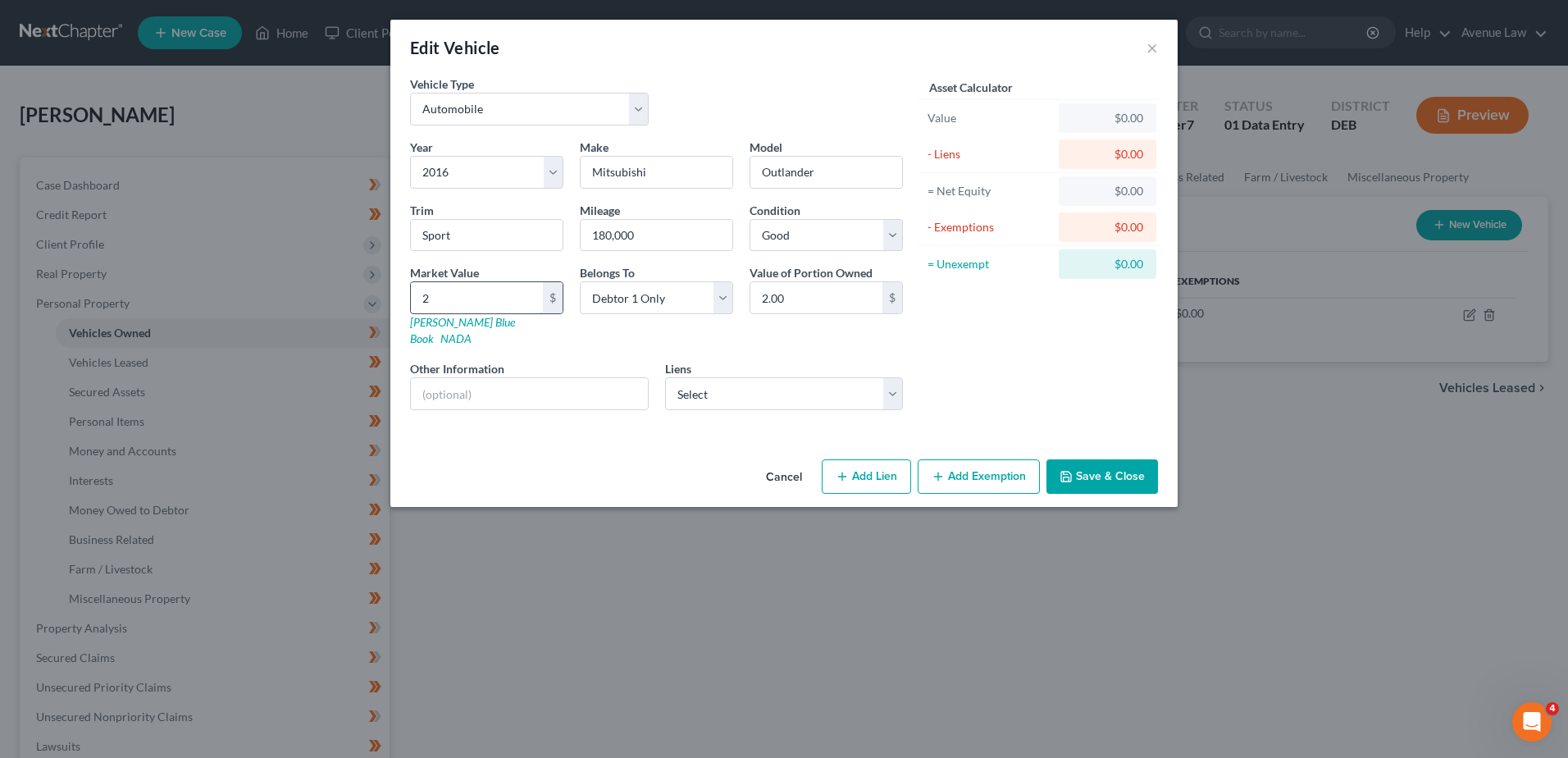
type input "27"
type input "27.00"
type input "272"
type input "272.00"
type input "2721"
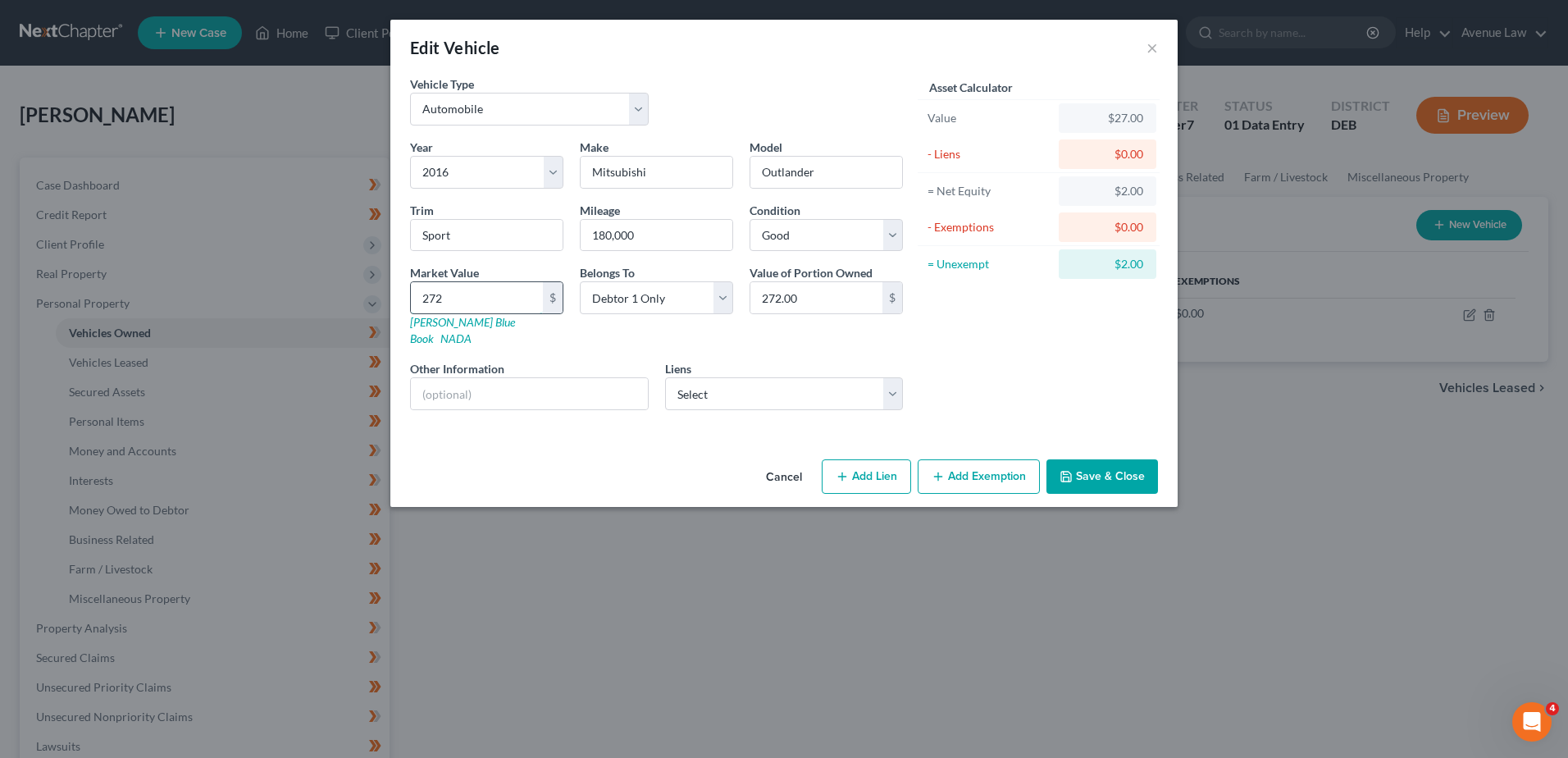
type input "2,721.00"
click at [777, 378] on select "Select M&T Bank - $38,963.00" at bounding box center [785, 393] width 239 height 32
click at [991, 459] on button "Add Exemption" at bounding box center [979, 476] width 122 height 34
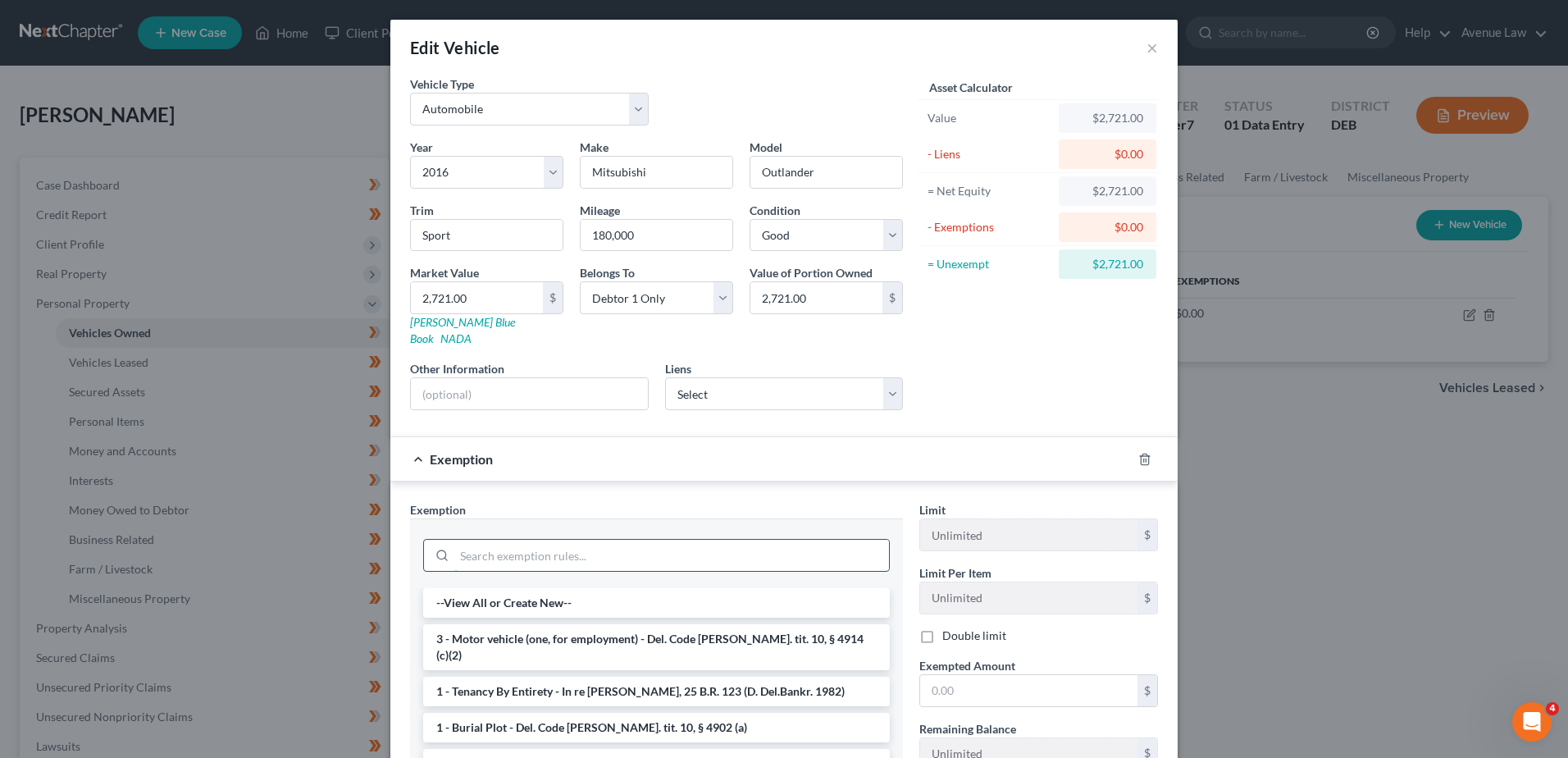
click at [539, 542] on input "search" at bounding box center [671, 555] width 434 height 32
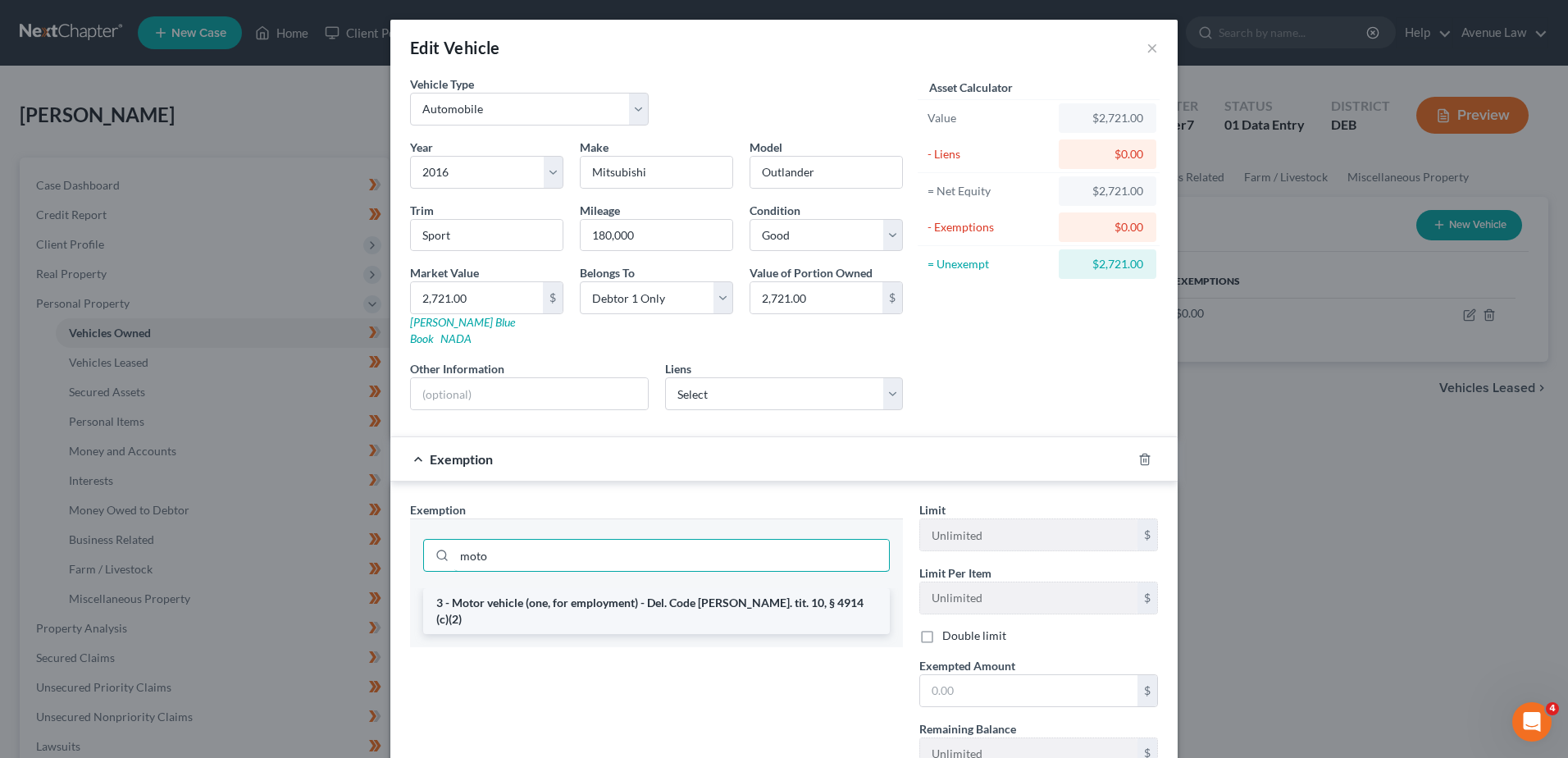
type input "moto"
click at [539, 590] on li "3 - Motor vehicle (one, for employment) - Del. Code [PERSON_NAME]. tit. 10, § 4…" at bounding box center [656, 611] width 467 height 46
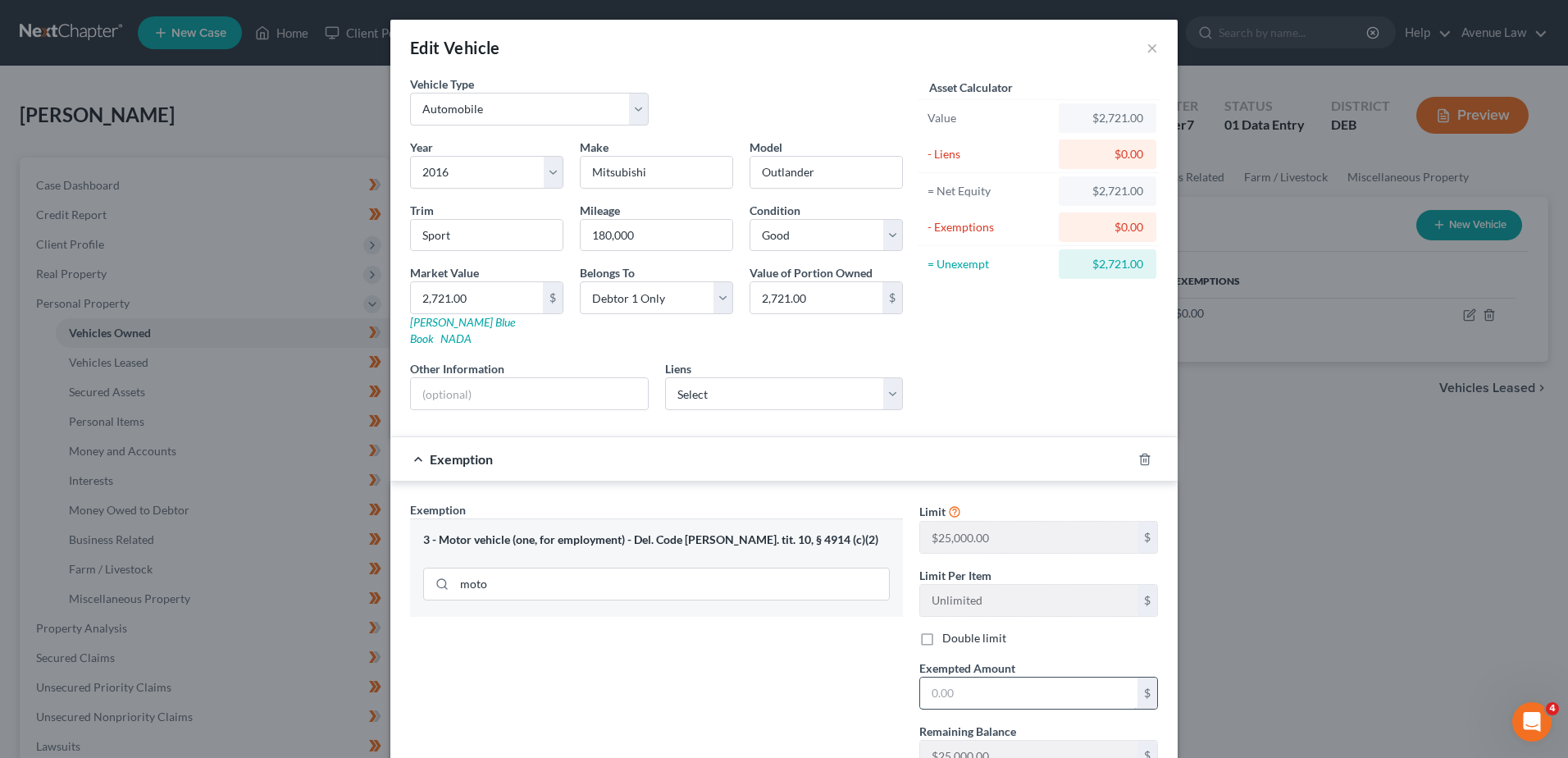
click at [948, 677] on input "text" at bounding box center [1029, 692] width 218 height 32
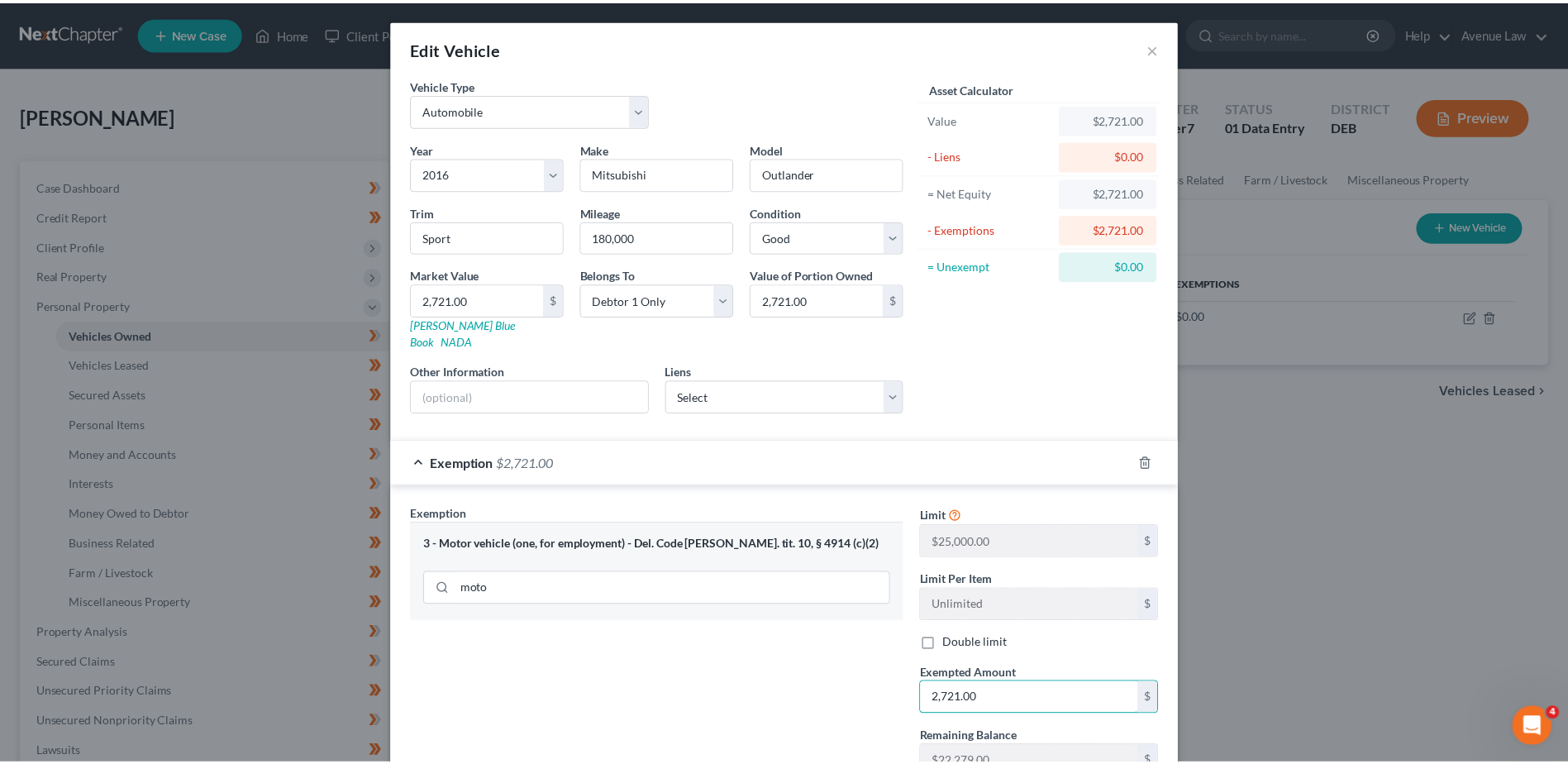
scroll to position [115, 0]
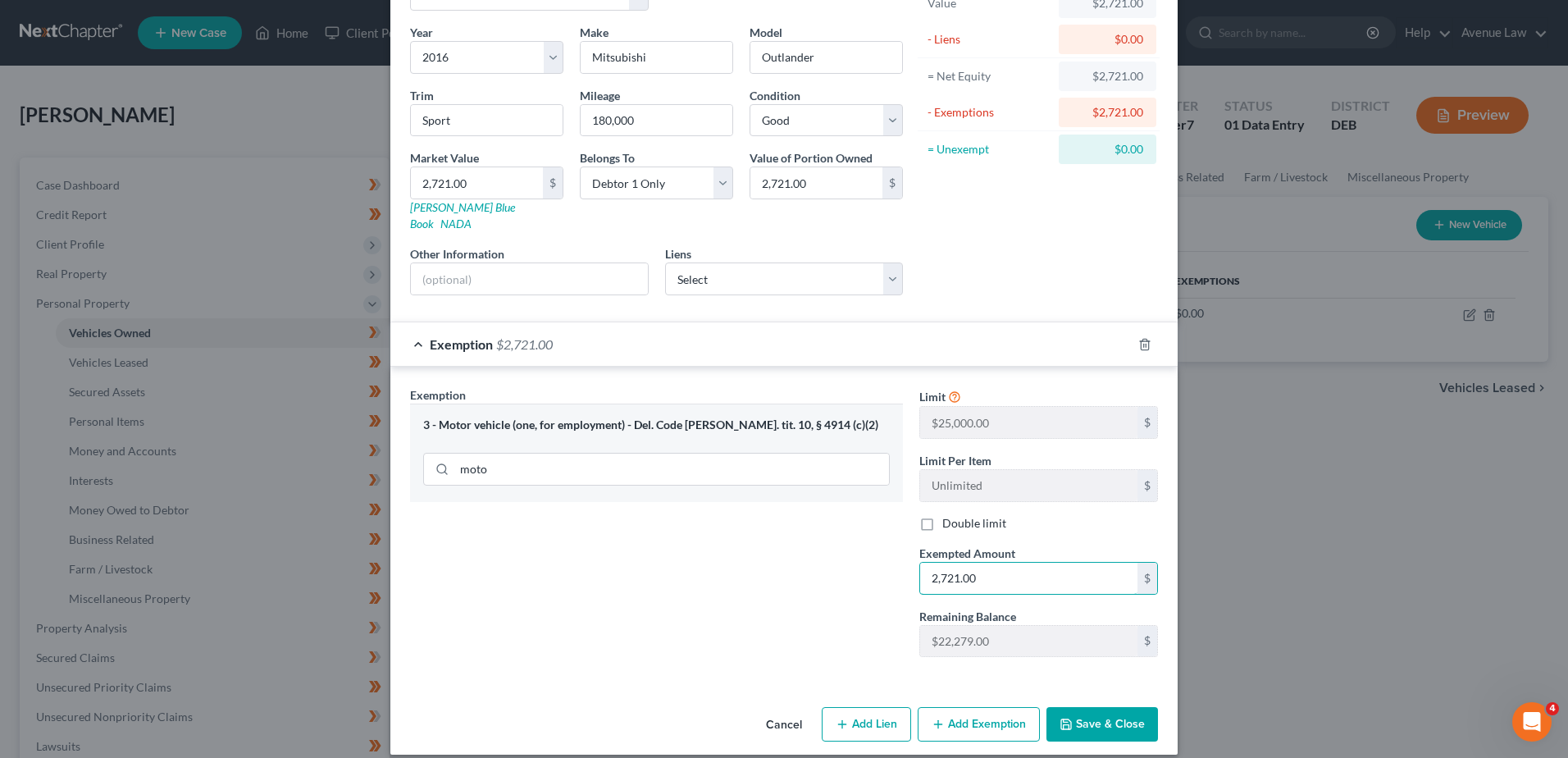
type input "2,721.00"
click at [1081, 706] on button "Save & Close" at bounding box center [1102, 724] width 112 height 34
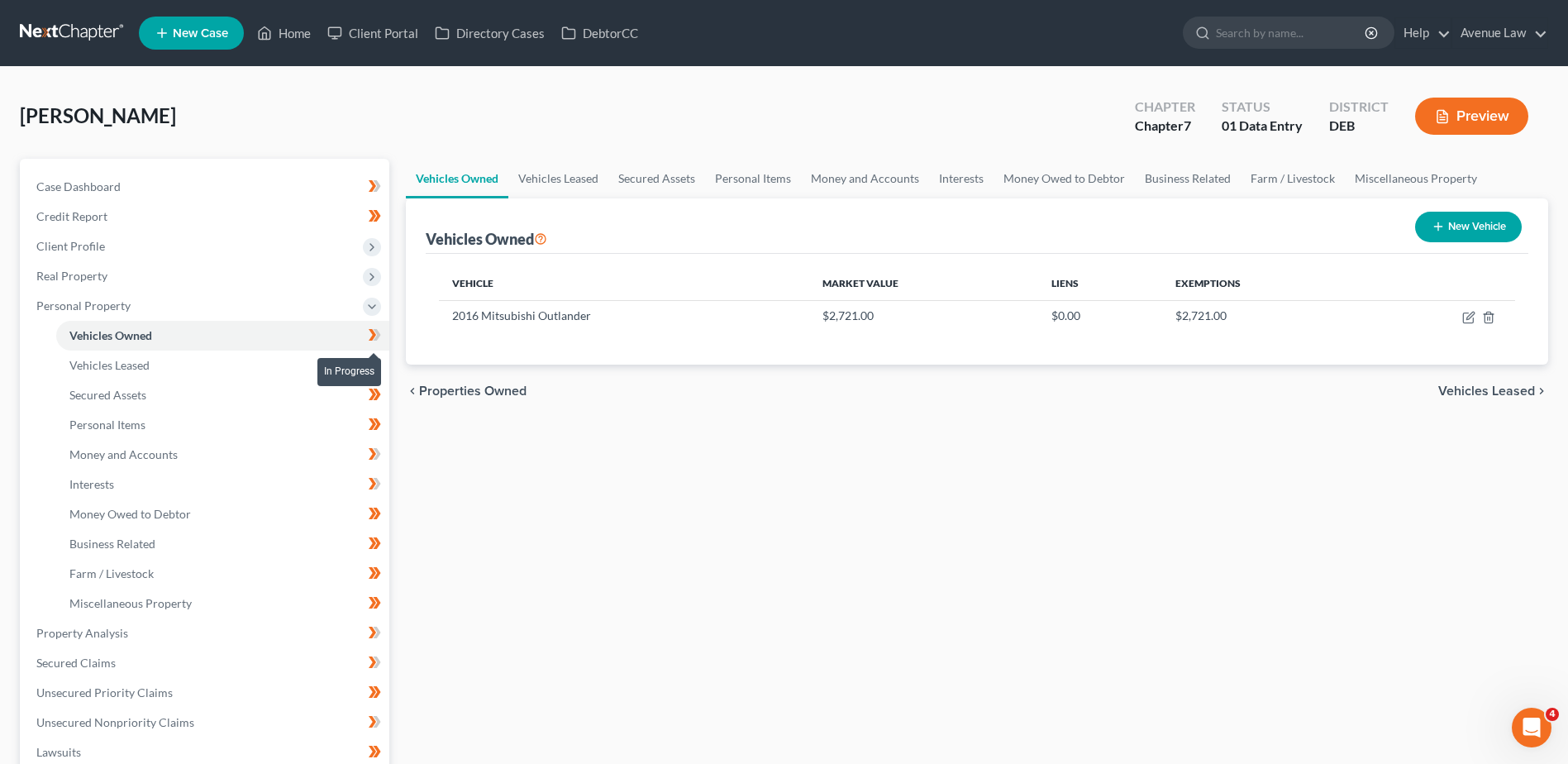
click at [381, 332] on icon at bounding box center [374, 335] width 13 height 20
click at [130, 460] on span "Money and Accounts" at bounding box center [123, 454] width 109 height 14
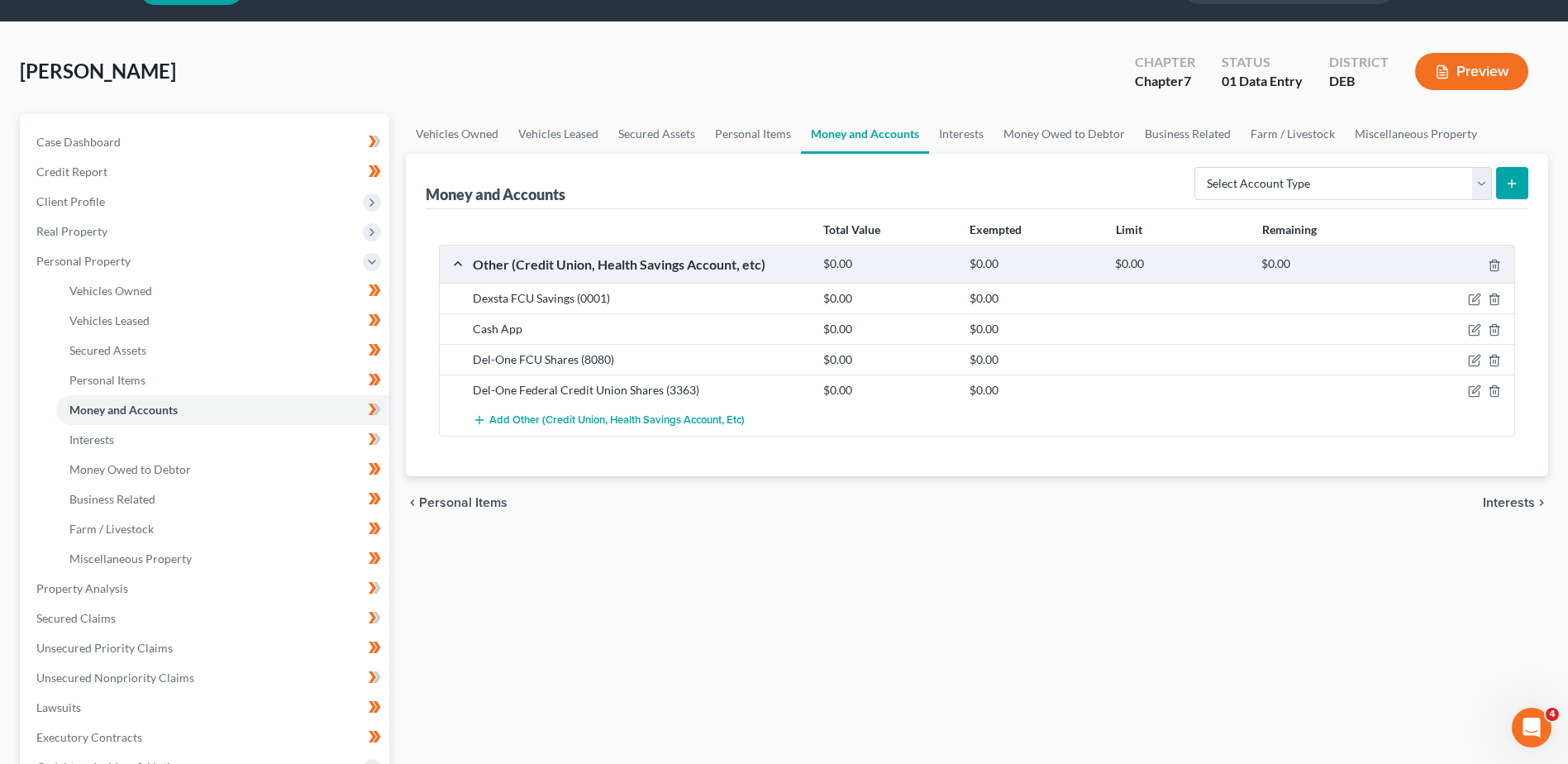
scroll to position [83, 0]
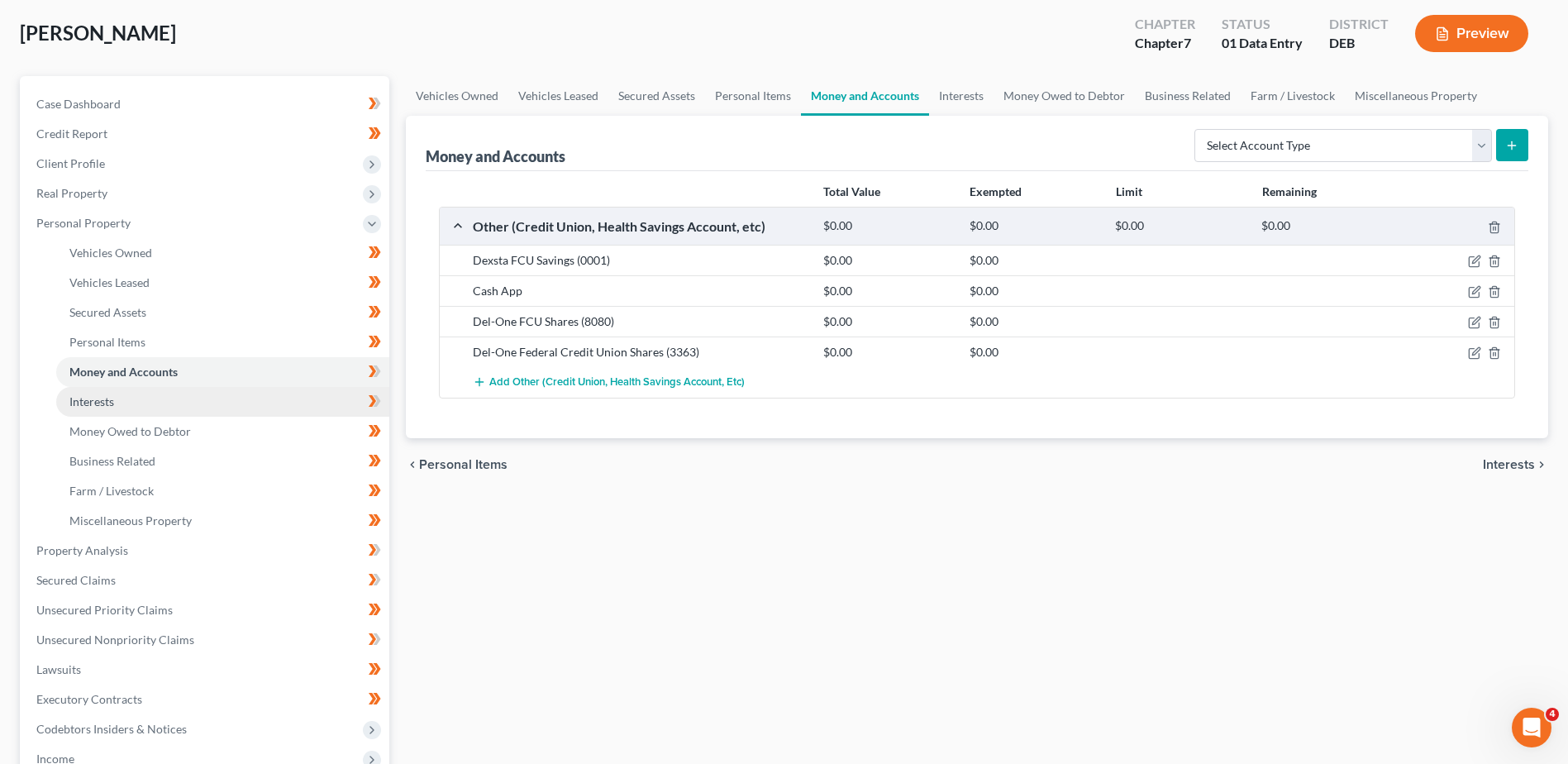
click at [96, 401] on span "Interests" at bounding box center [91, 401] width 44 height 14
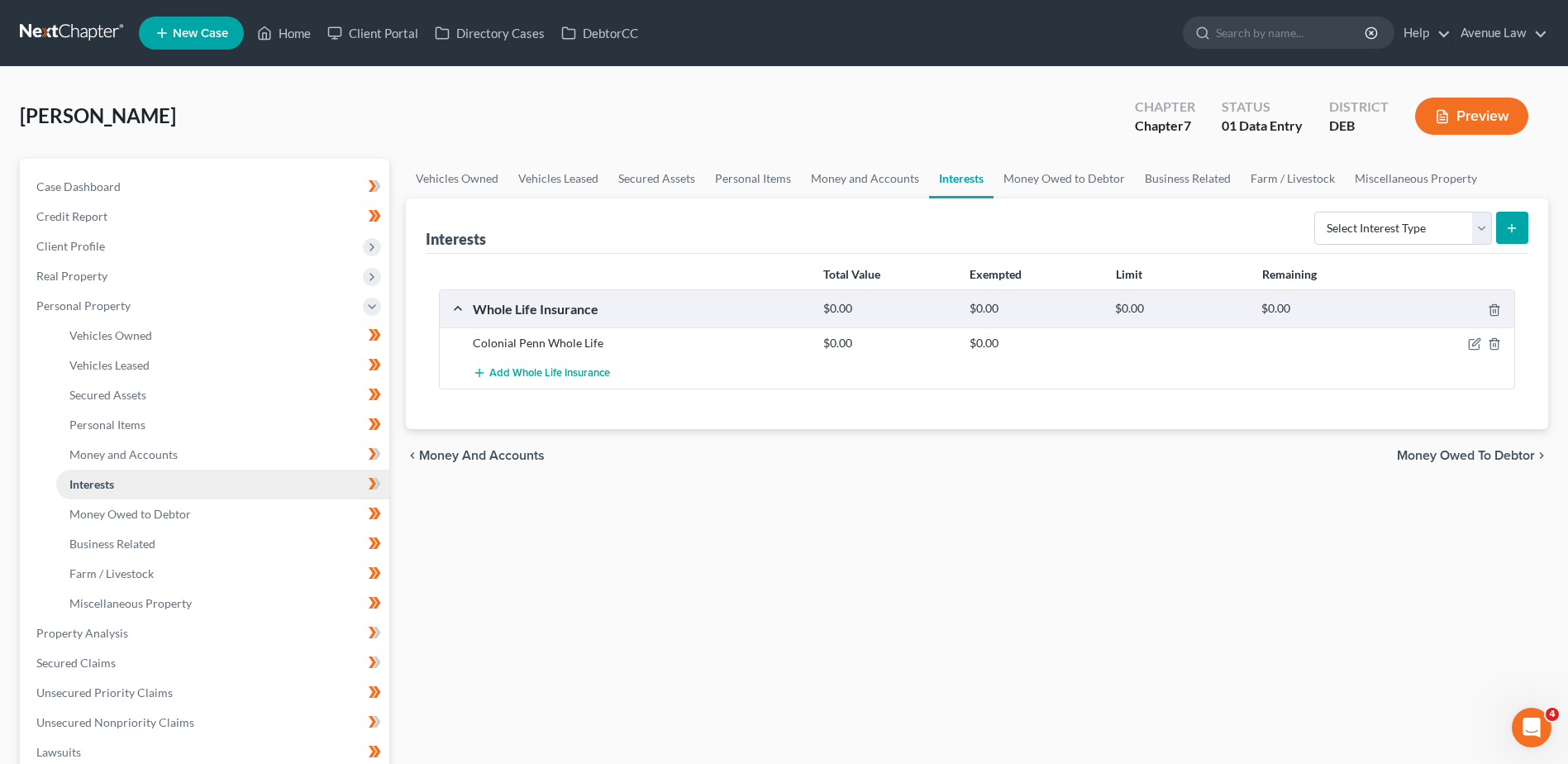
scroll to position [83, 0]
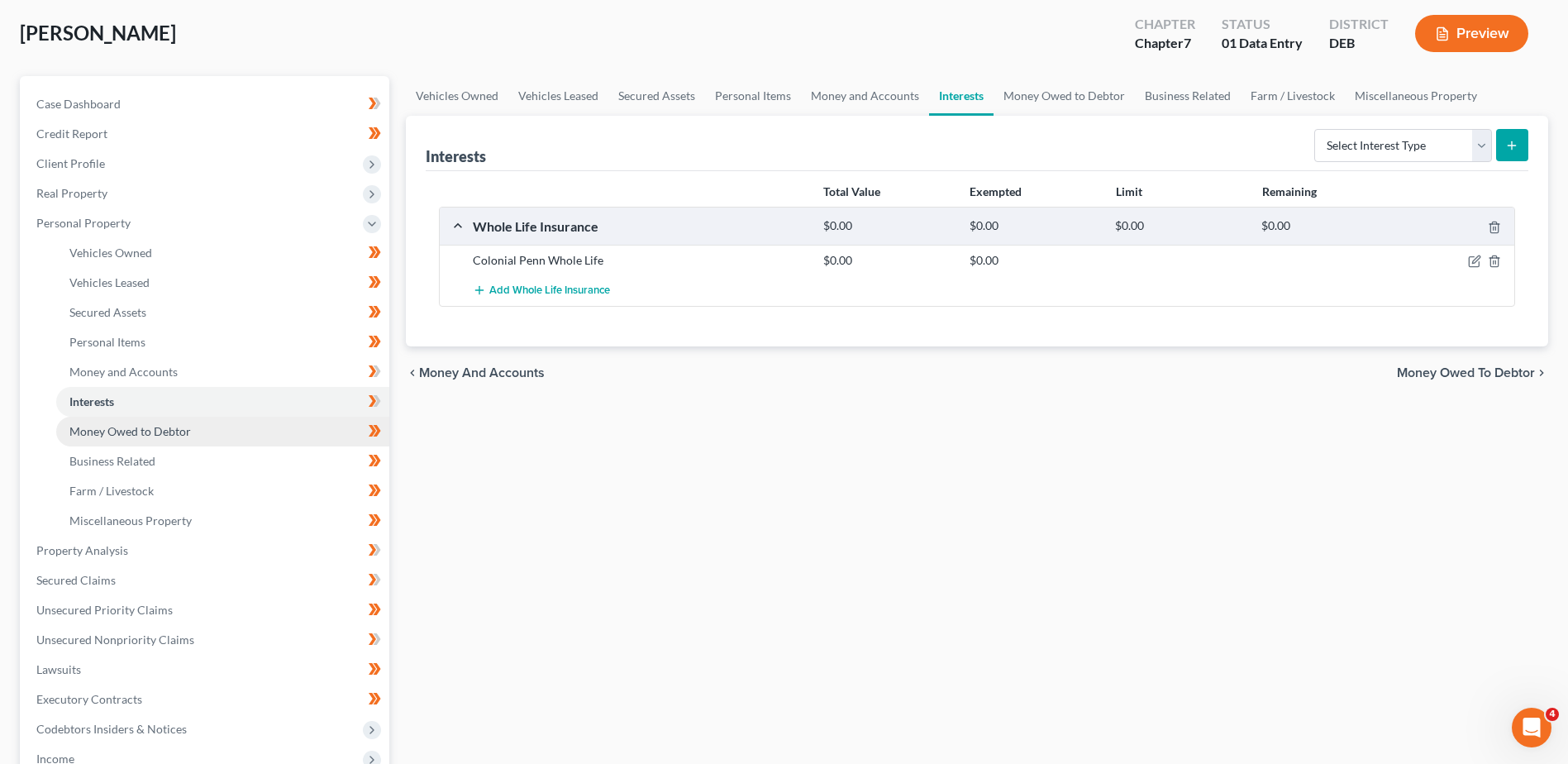
click at [93, 424] on span "Money Owed to Debtor" at bounding box center [130, 431] width 121 height 14
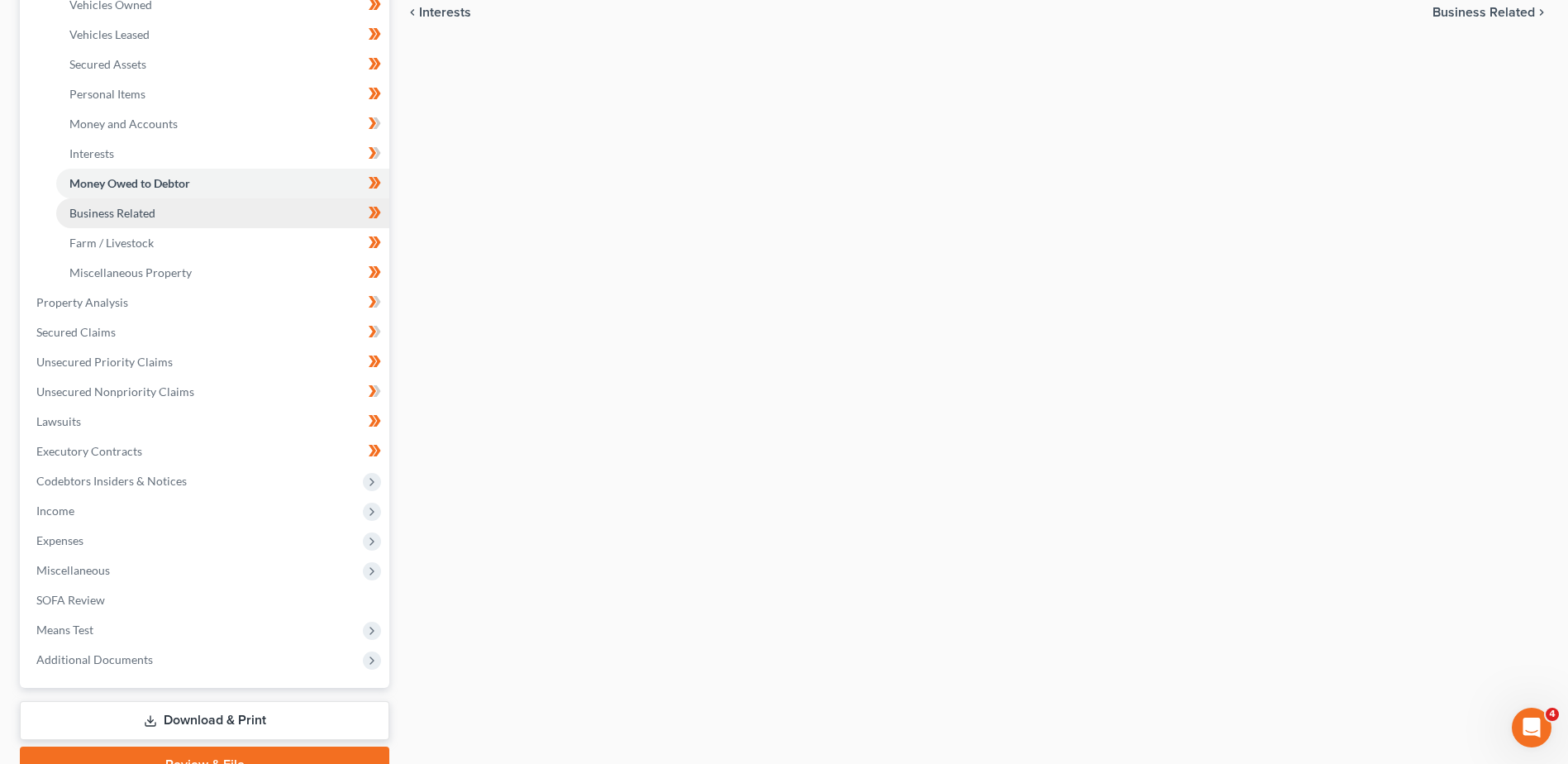
click at [117, 212] on span "Business Related" at bounding box center [112, 213] width 86 height 14
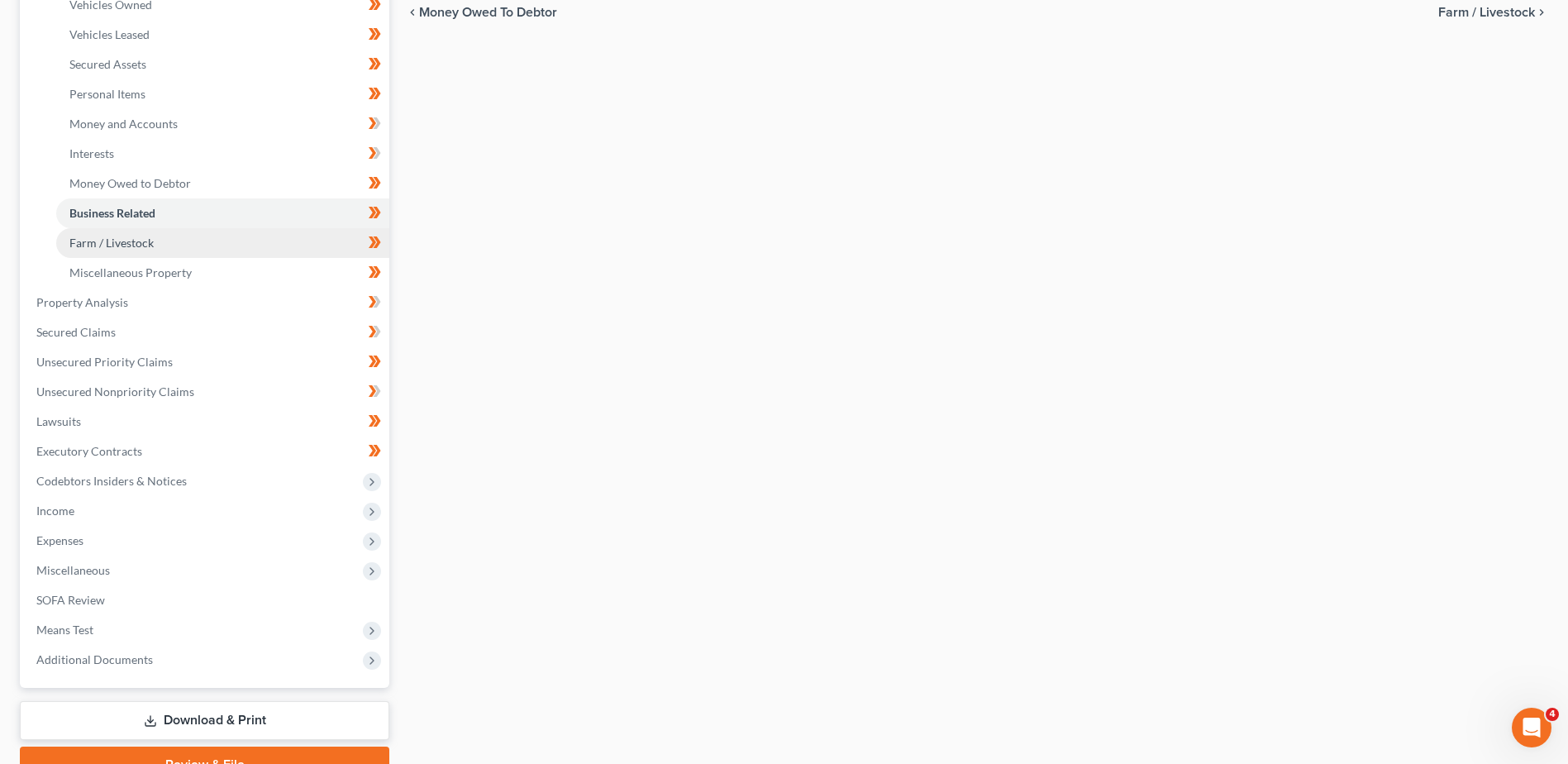
click at [99, 245] on span "Farm / Livestock" at bounding box center [112, 242] width 85 height 14
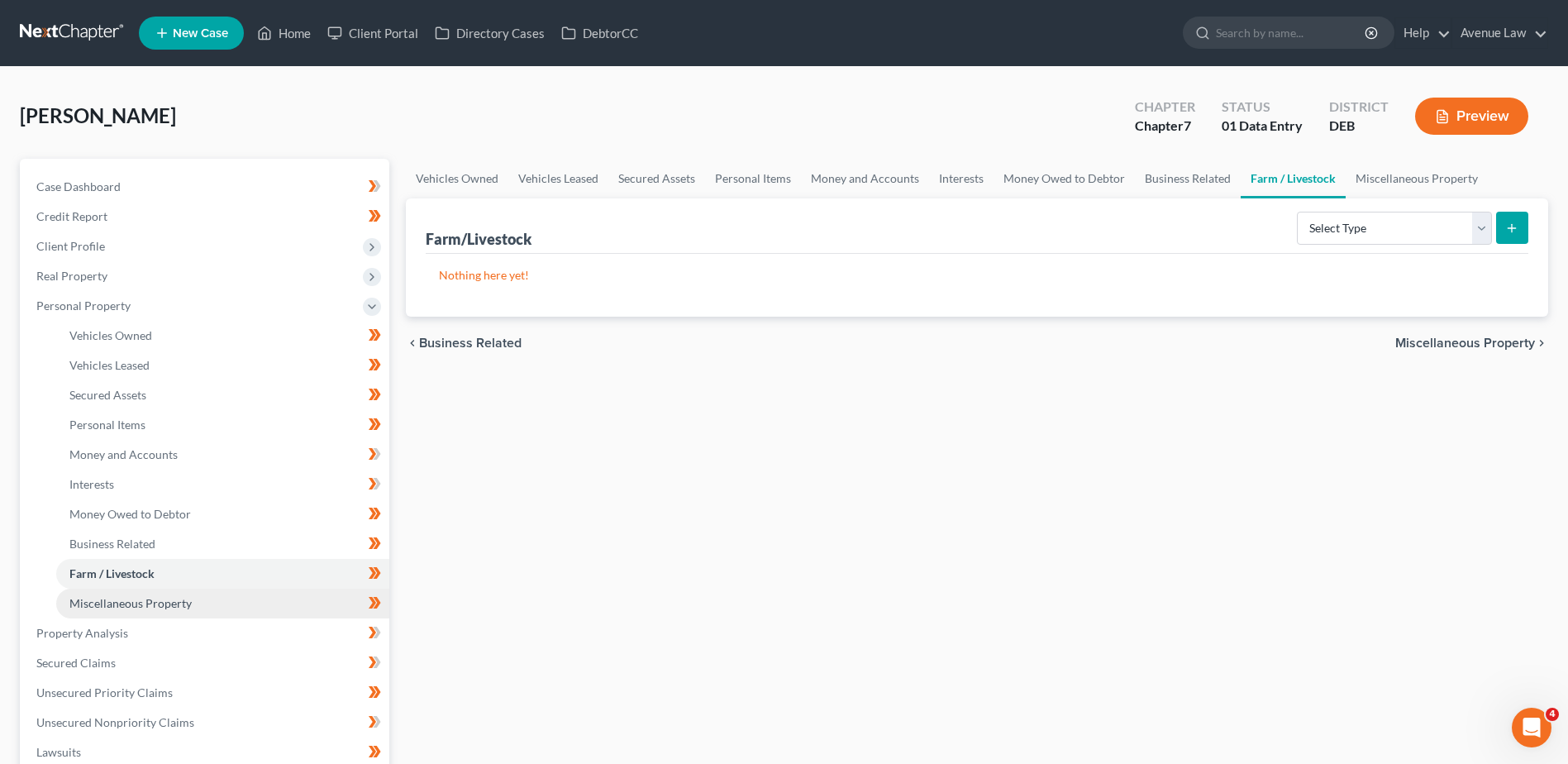
click at [150, 590] on link "Miscellaneous Property" at bounding box center [222, 603] width 333 height 30
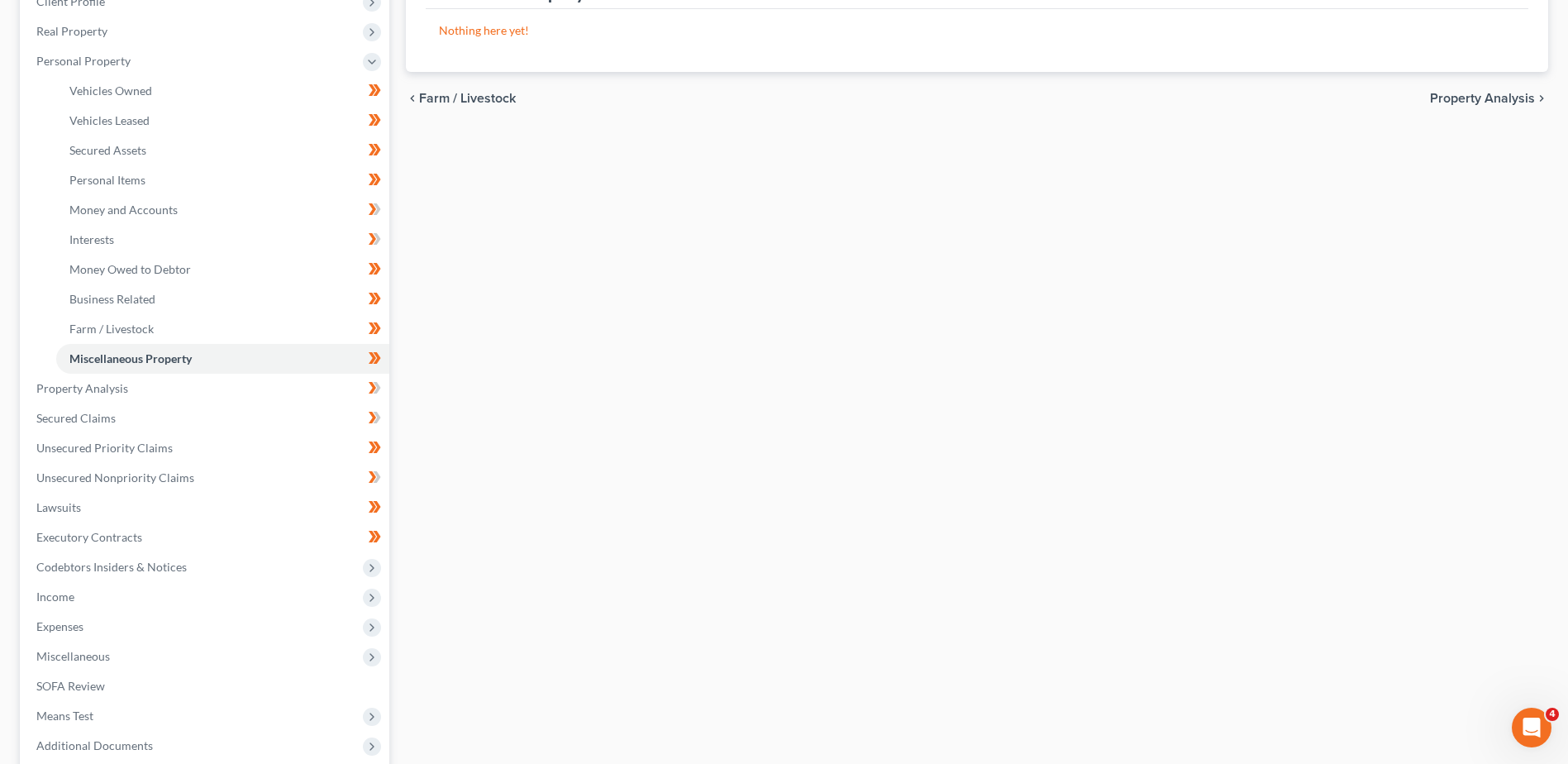
scroll to position [331, 0]
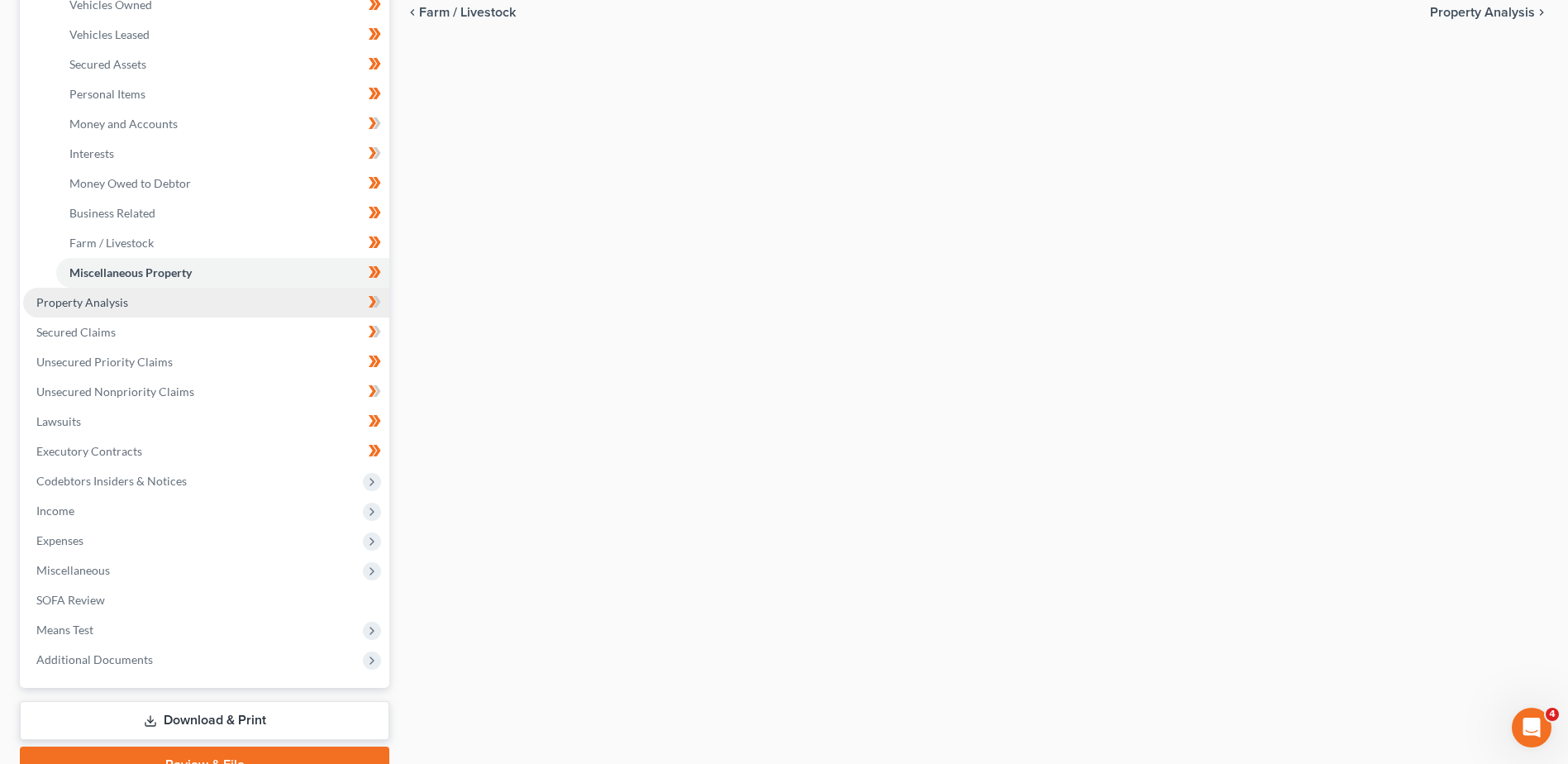
click at [63, 298] on span "Property Analysis" at bounding box center [82, 302] width 91 height 14
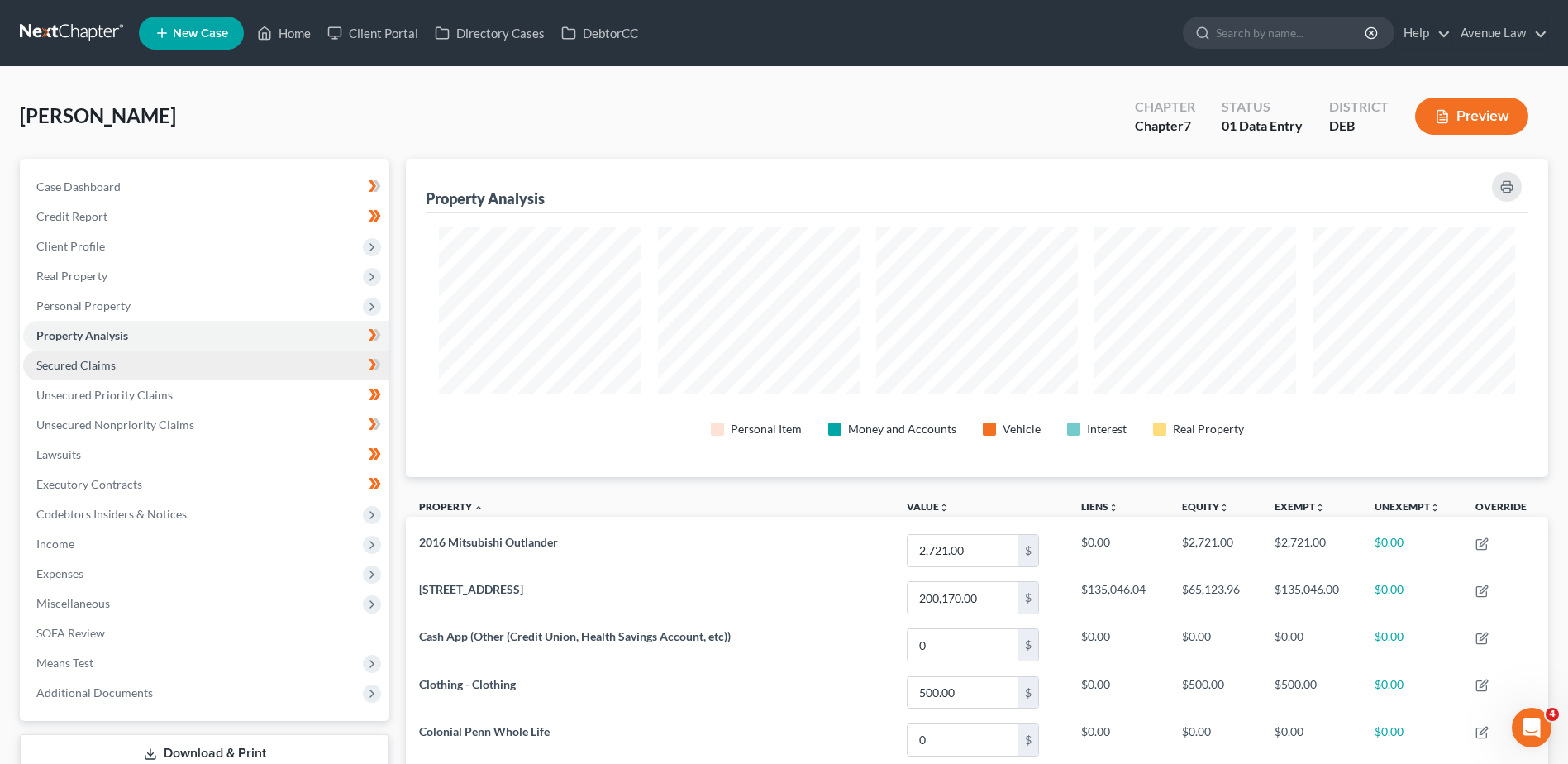
click at [56, 372] on link "Secured Claims" at bounding box center [206, 365] width 366 height 30
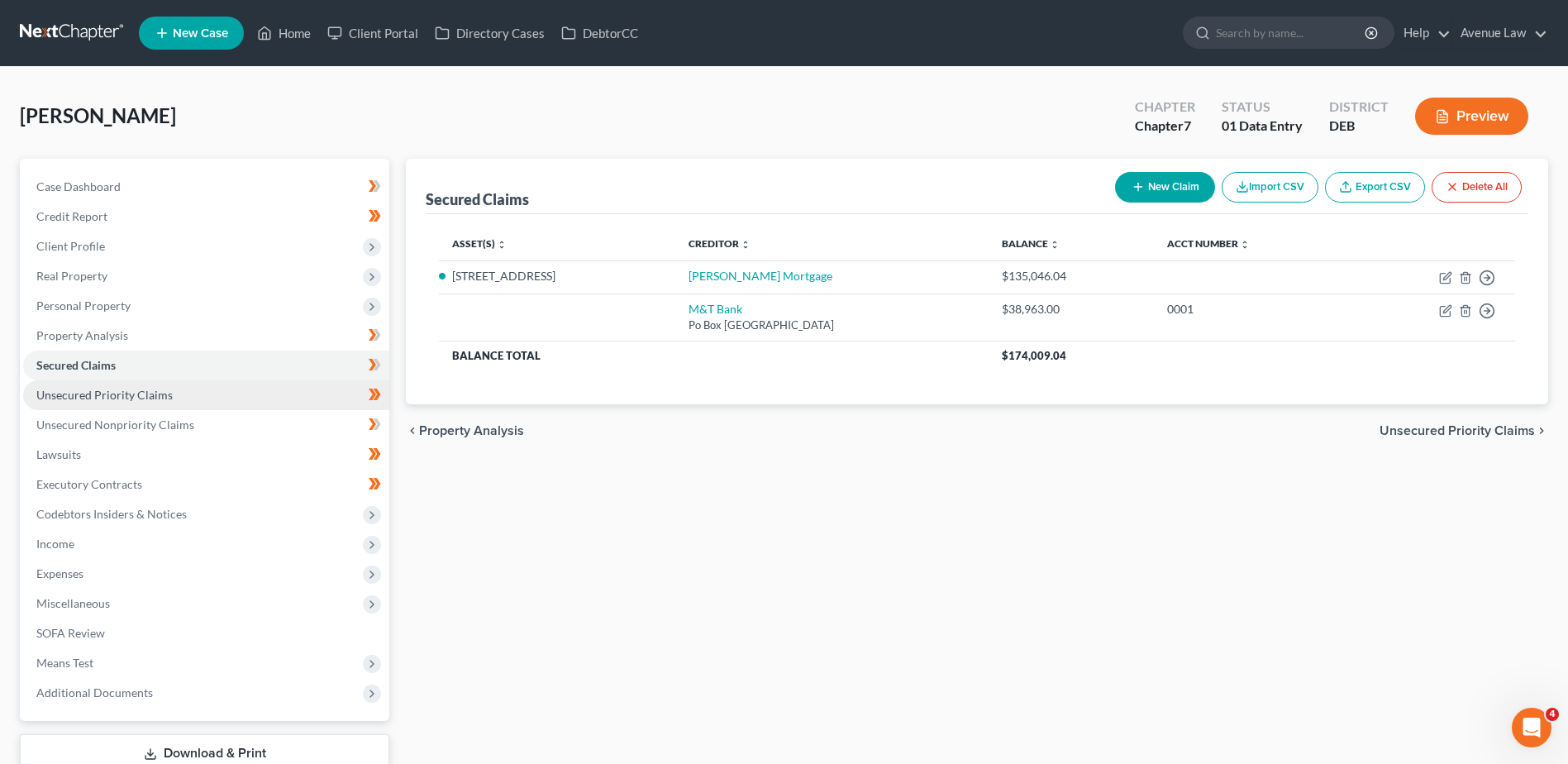
click at [56, 401] on span "Unsecured Priority Claims" at bounding box center [105, 395] width 137 height 14
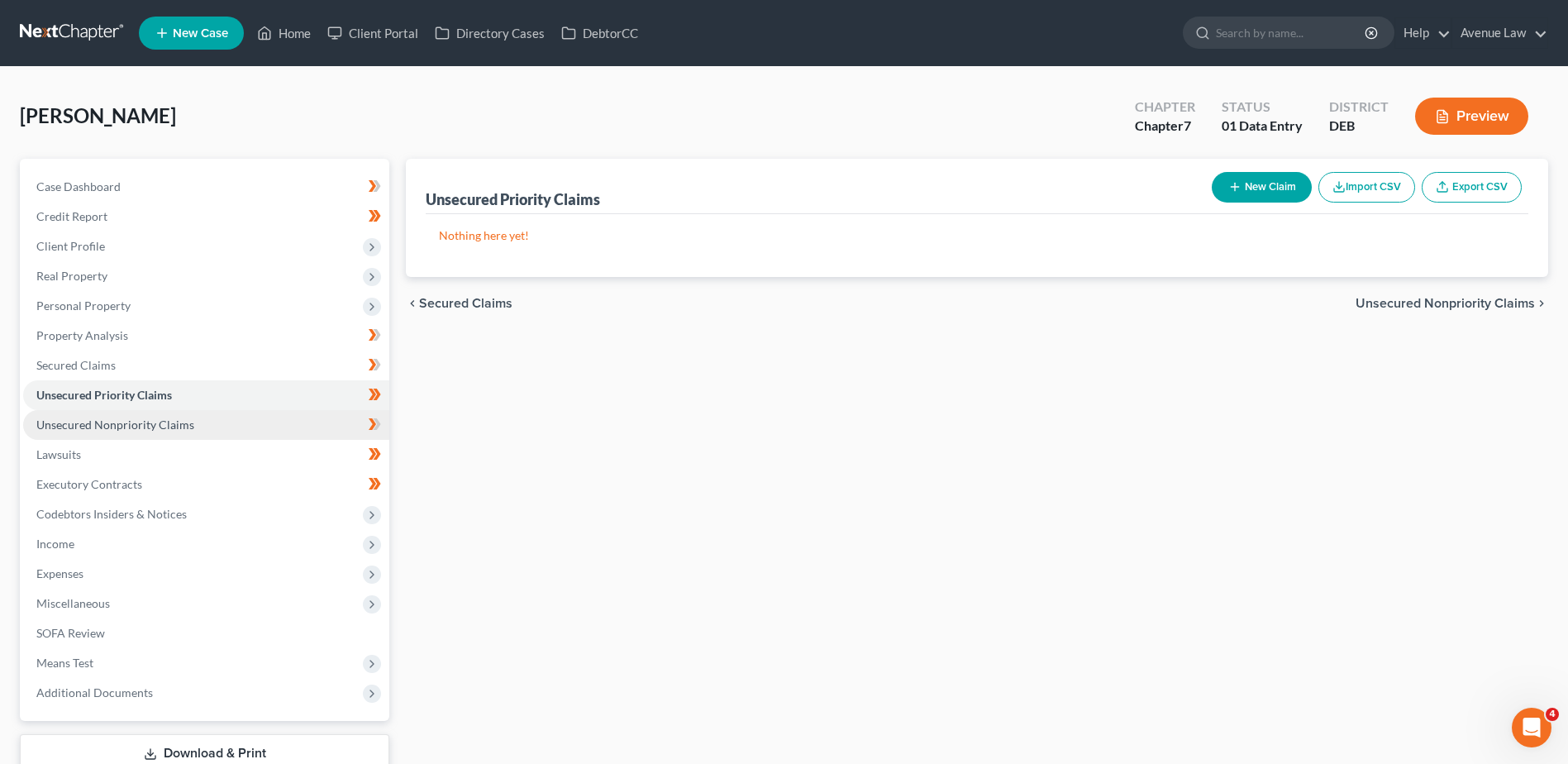
click at [70, 419] on span "Unsecured Nonpriority Claims" at bounding box center [116, 424] width 158 height 14
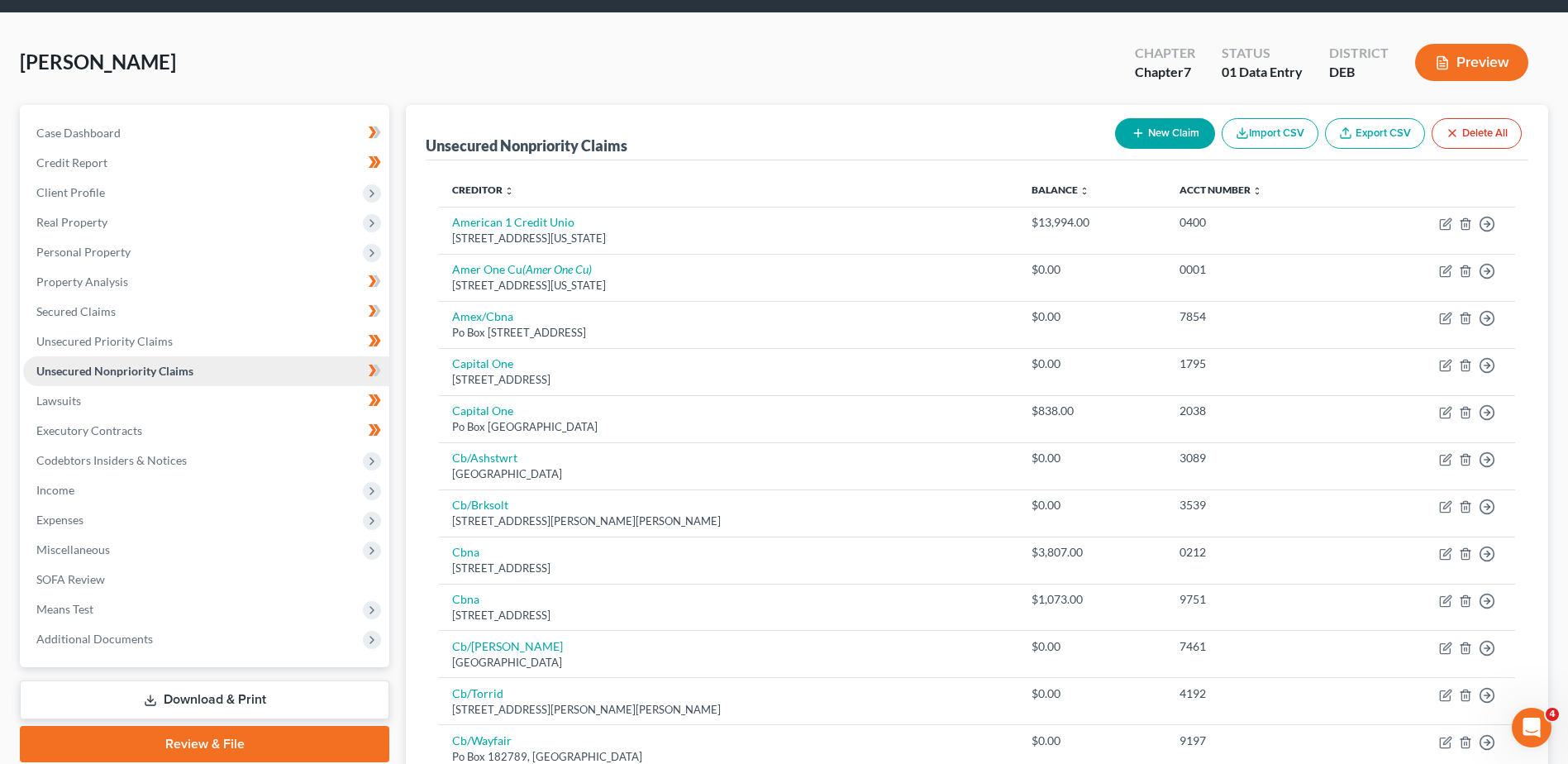
scroll to position [83, 0]
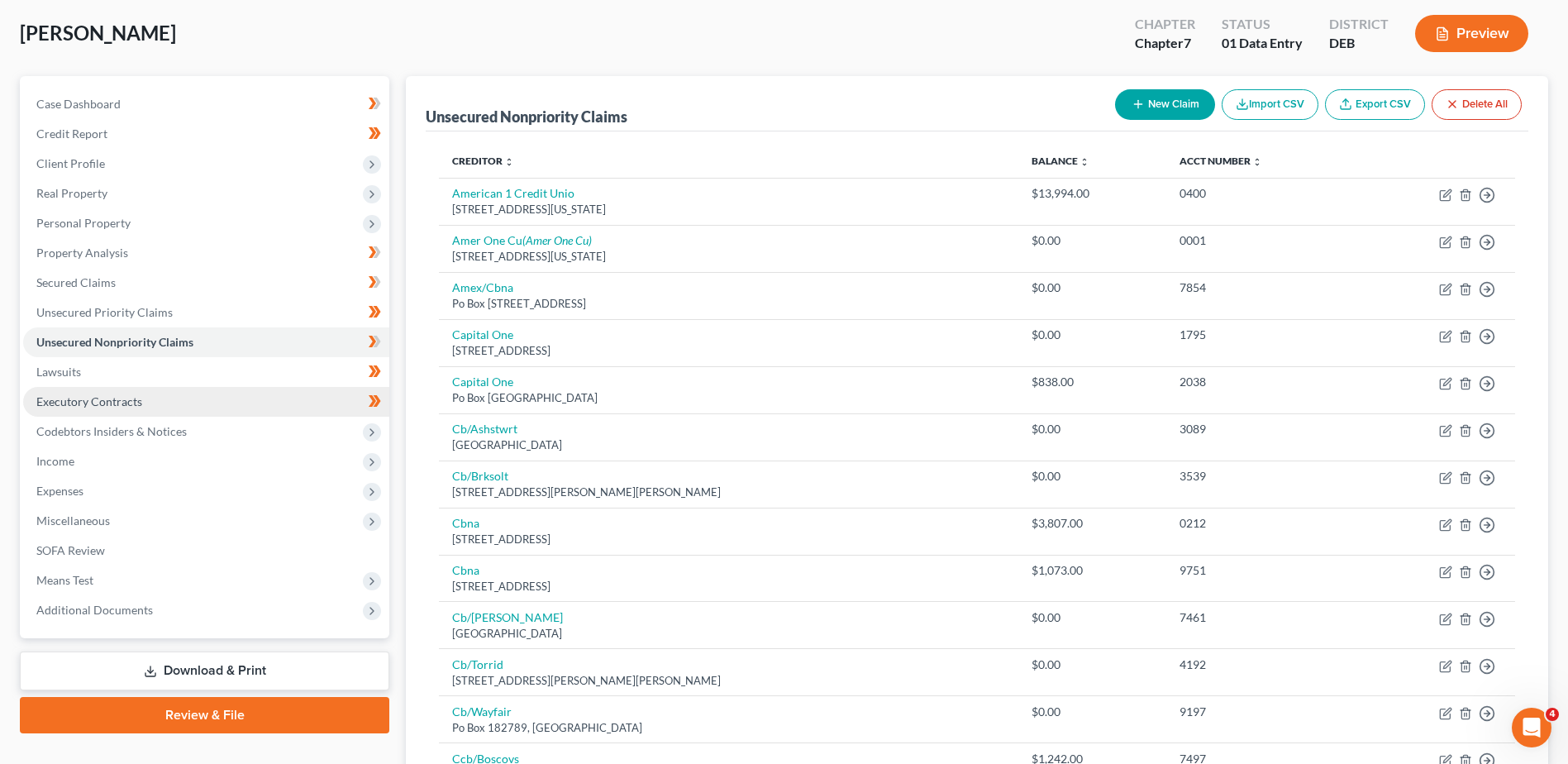
click at [67, 397] on span "Executory Contracts" at bounding box center [90, 401] width 106 height 14
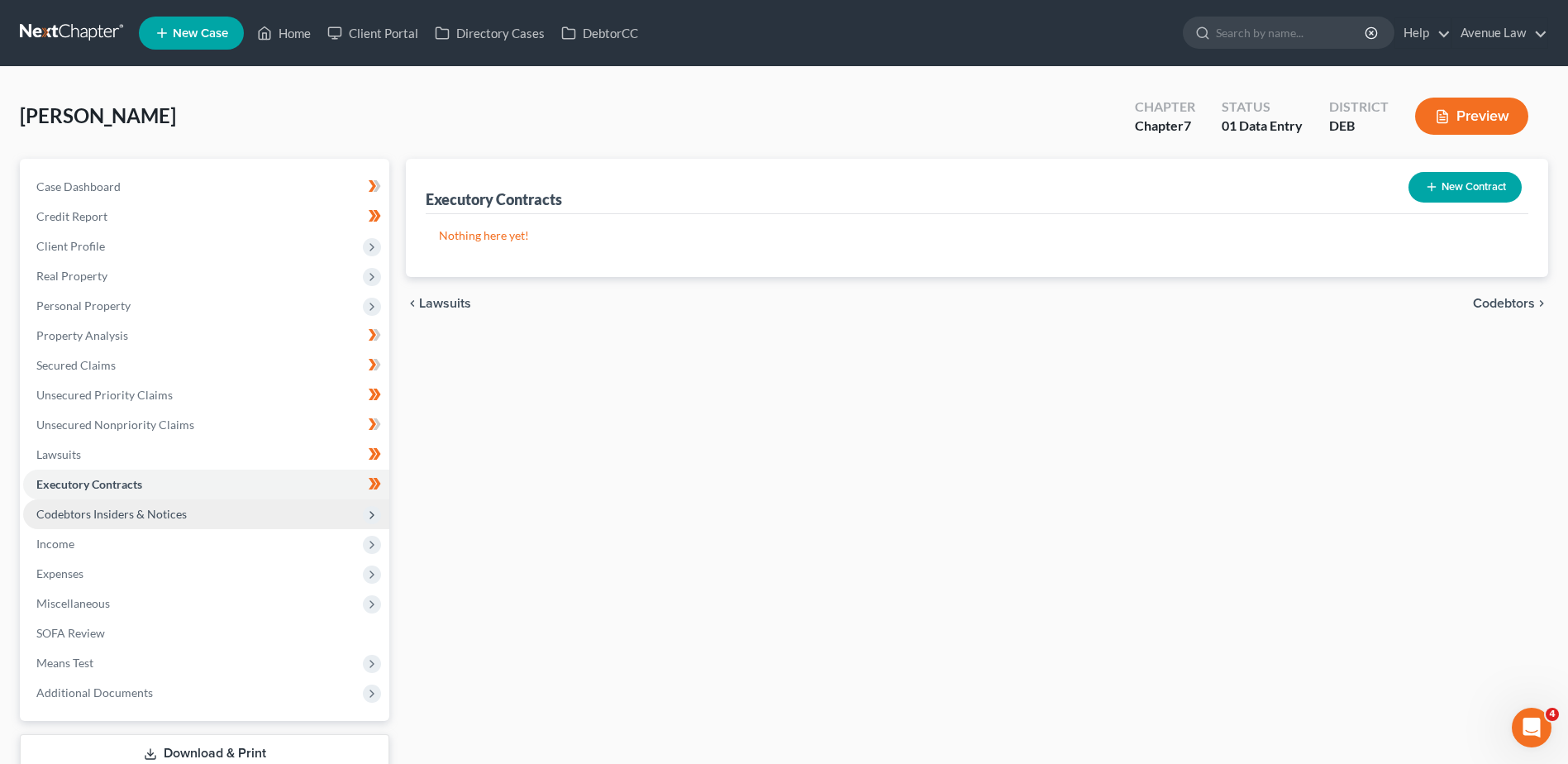
click at [71, 513] on span "Codebtors Insiders & Notices" at bounding box center [112, 513] width 150 height 14
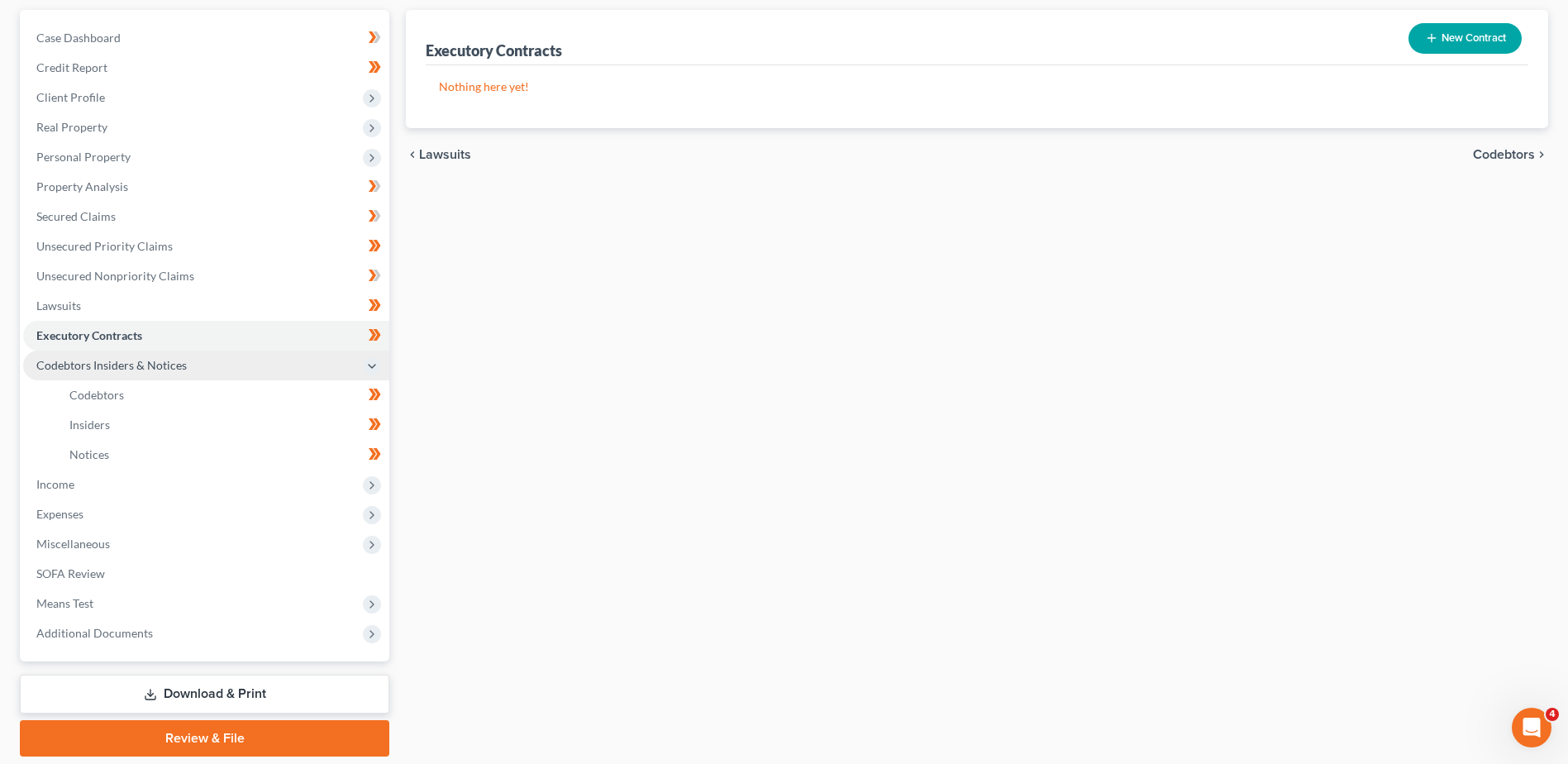
scroll to position [166, 0]
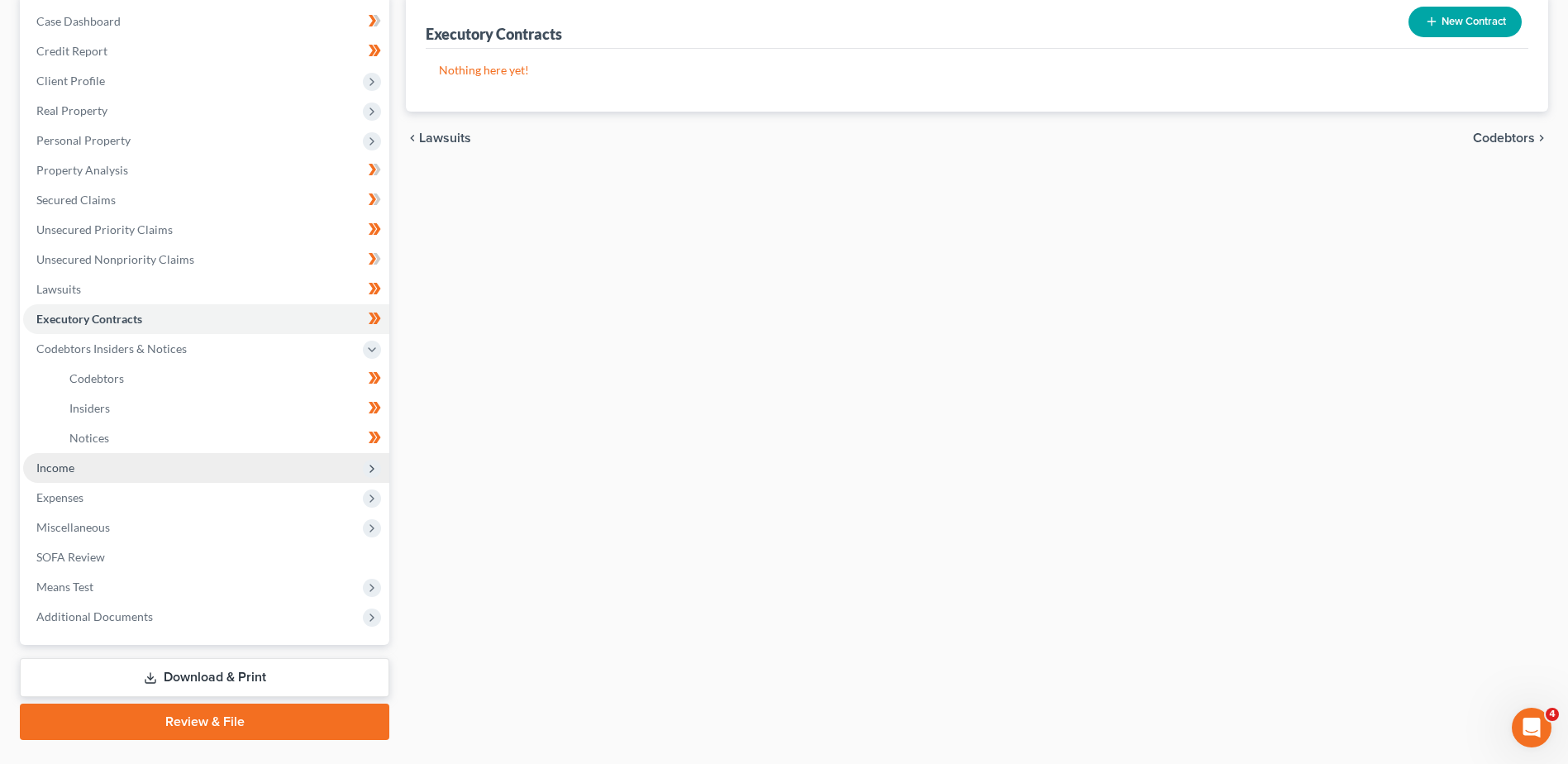
click at [60, 470] on span "Income" at bounding box center [56, 467] width 39 height 14
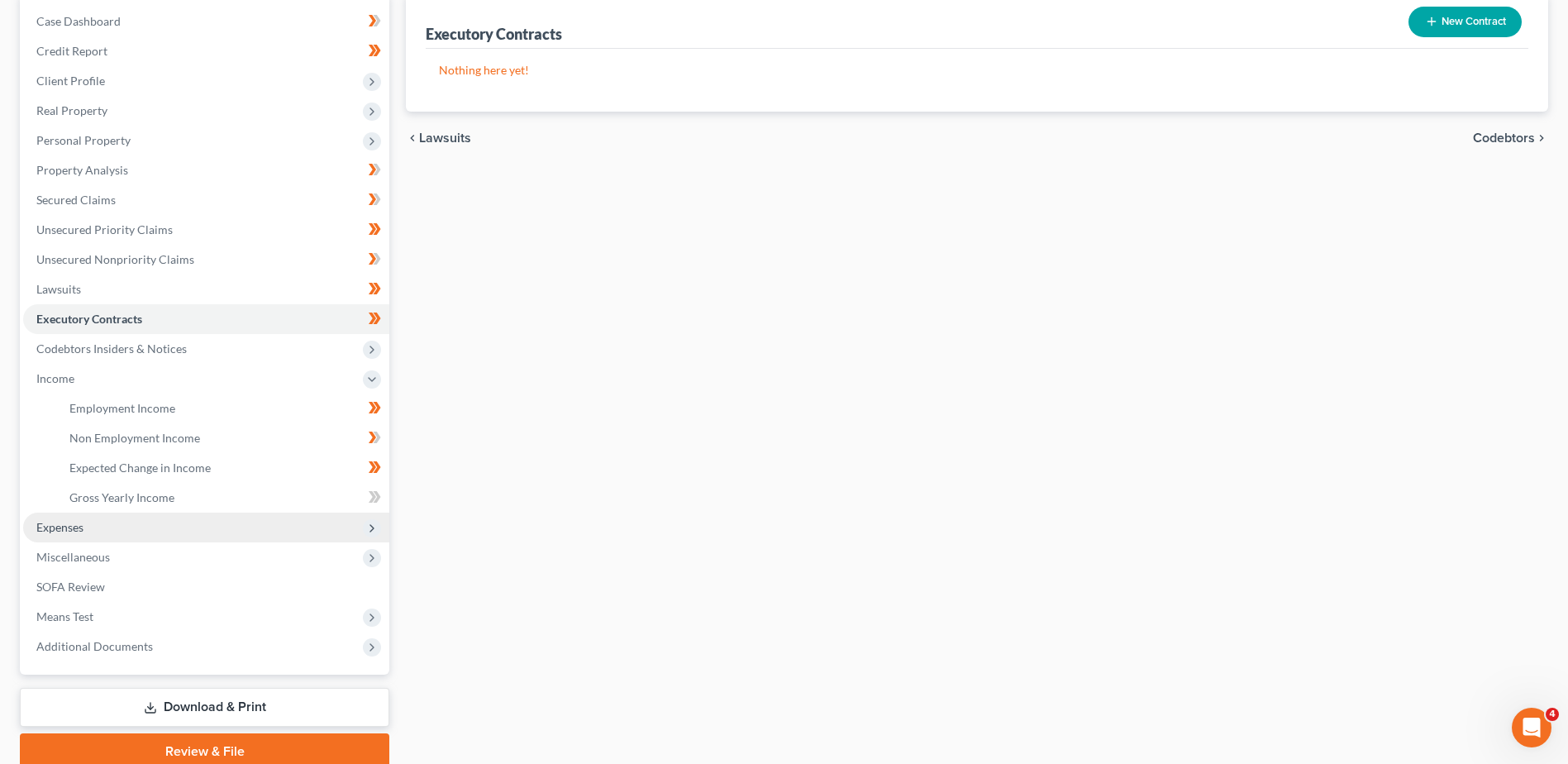
click at [62, 537] on span "Expenses" at bounding box center [206, 527] width 366 height 30
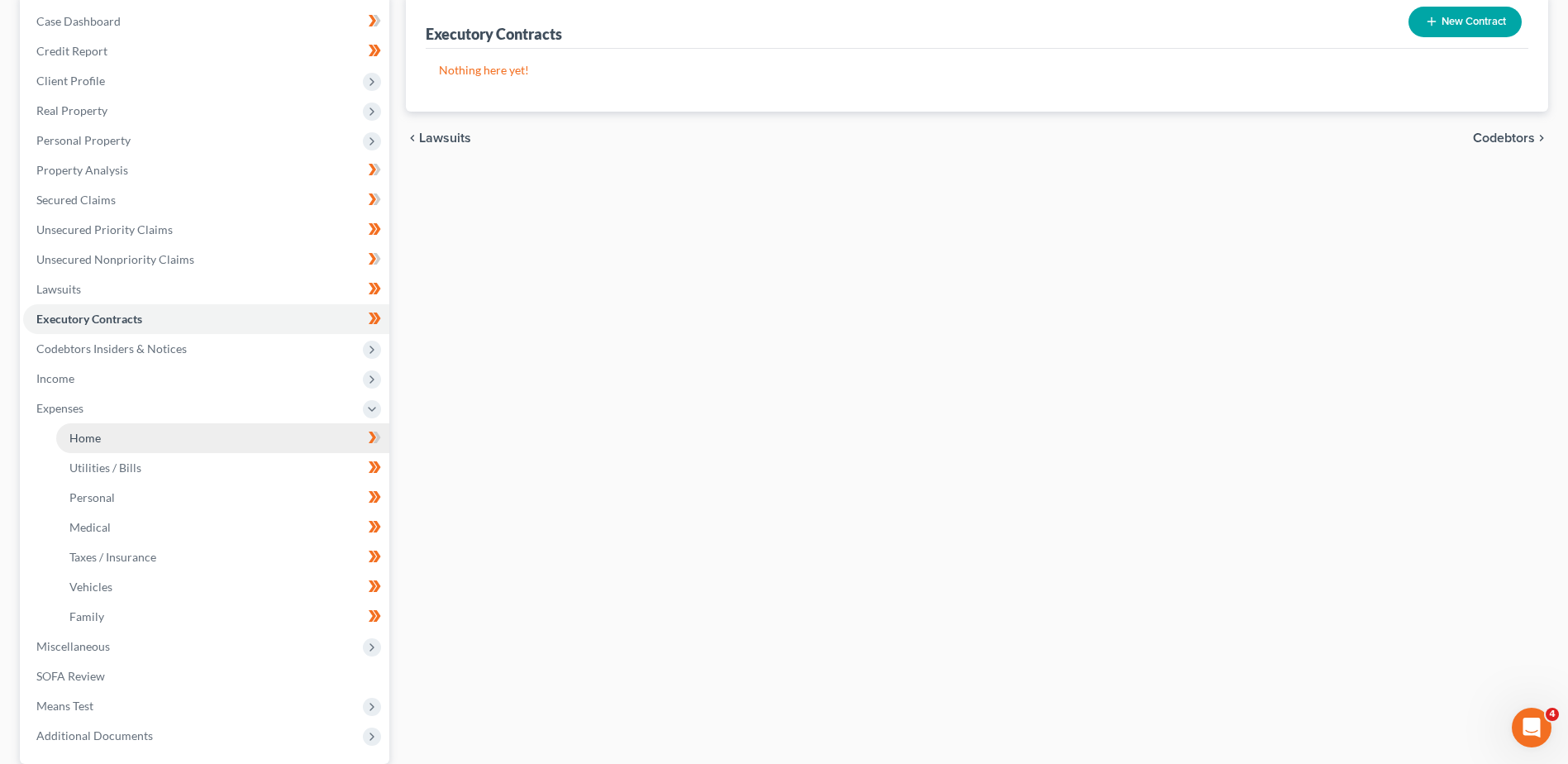
click at [98, 434] on span "Home" at bounding box center [85, 437] width 32 height 14
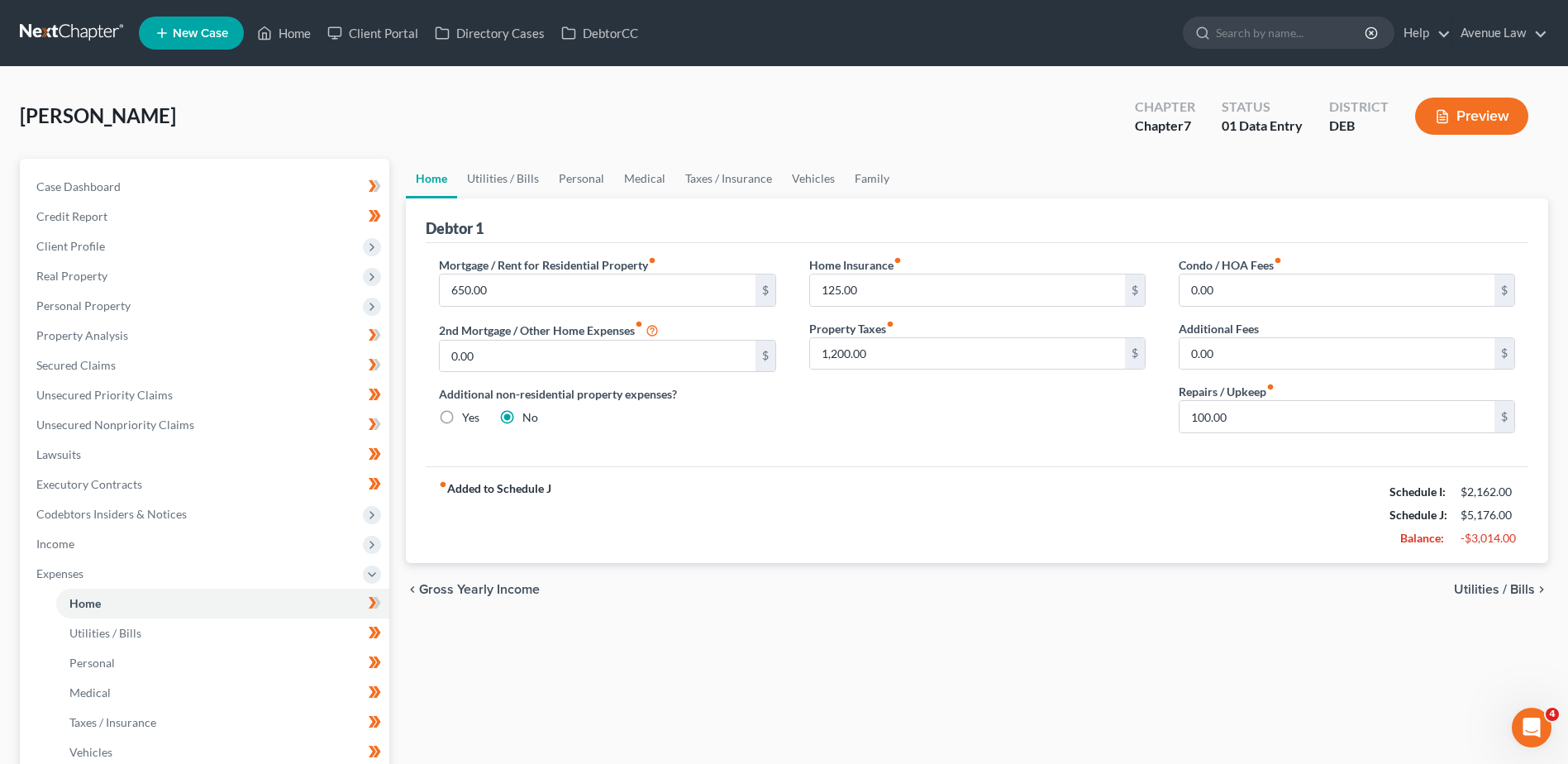
click at [132, 160] on div "Case Dashboard Payments Invoices Payments Payments Credit Report Client Profile…" at bounding box center [205, 544] width 370 height 770
click at [294, 34] on link "Home" at bounding box center [284, 33] width 70 height 30
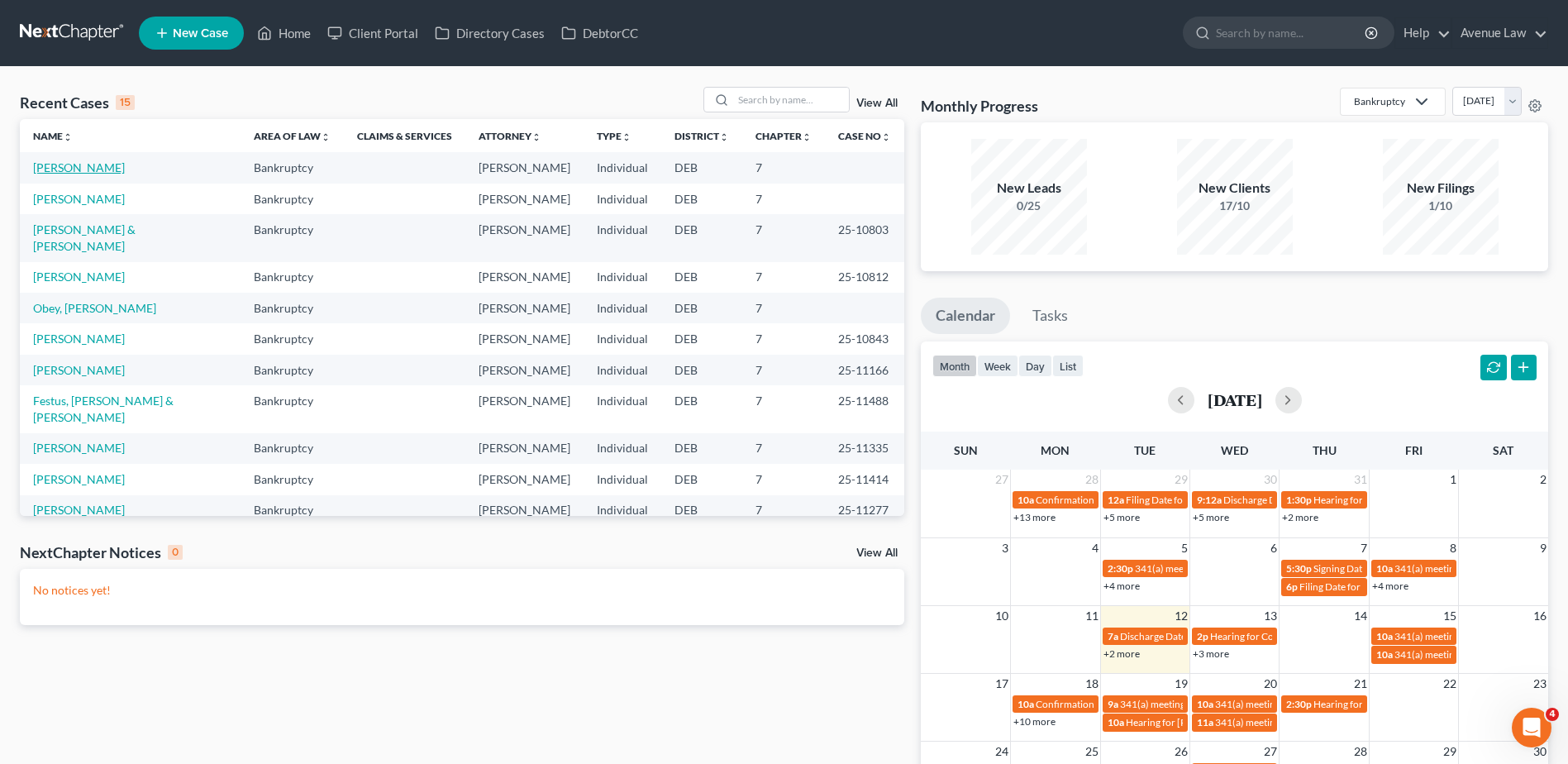
click at [52, 173] on link "[PERSON_NAME]" at bounding box center [78, 167] width 91 height 14
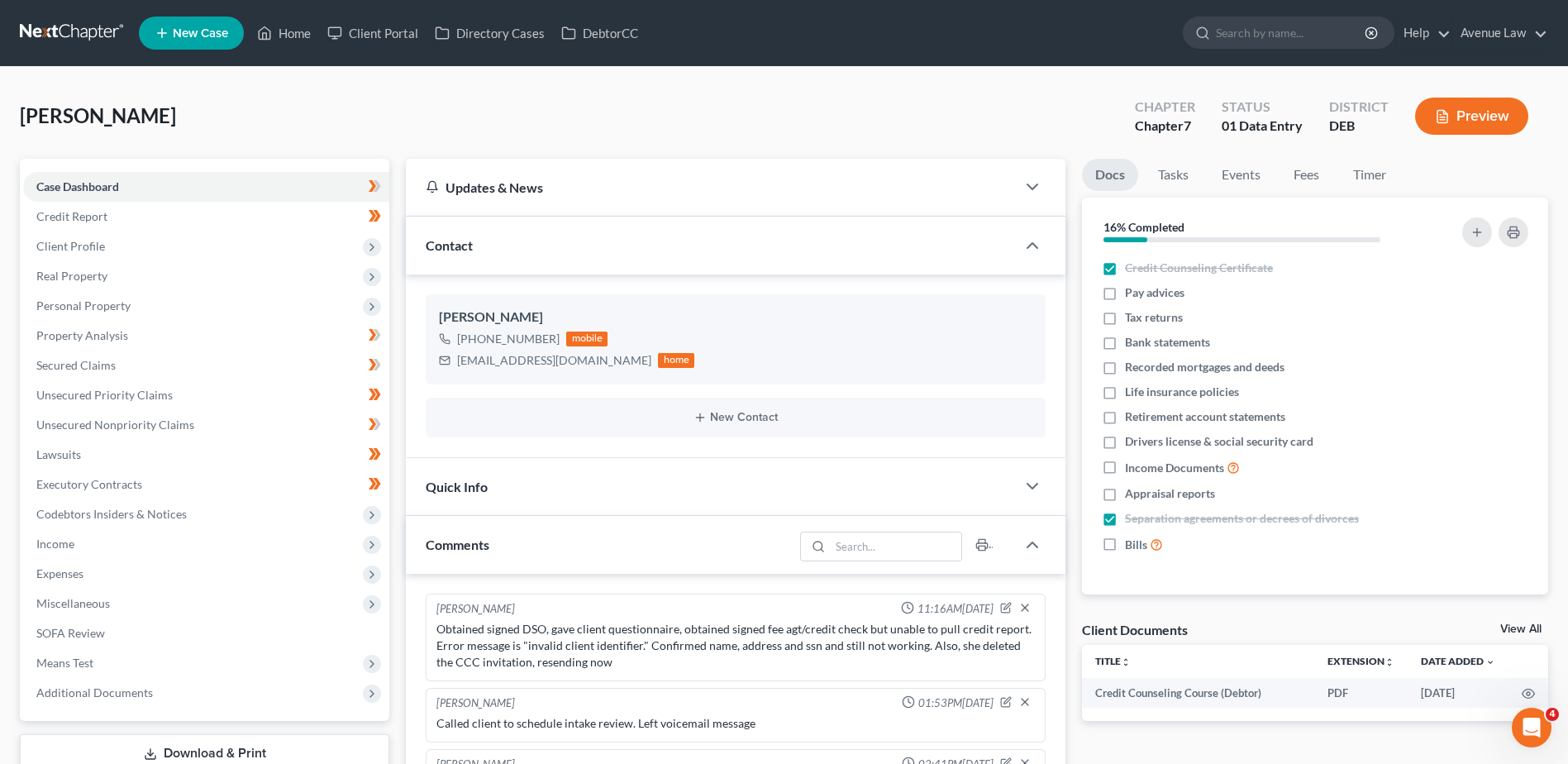
scroll to position [334, 0]
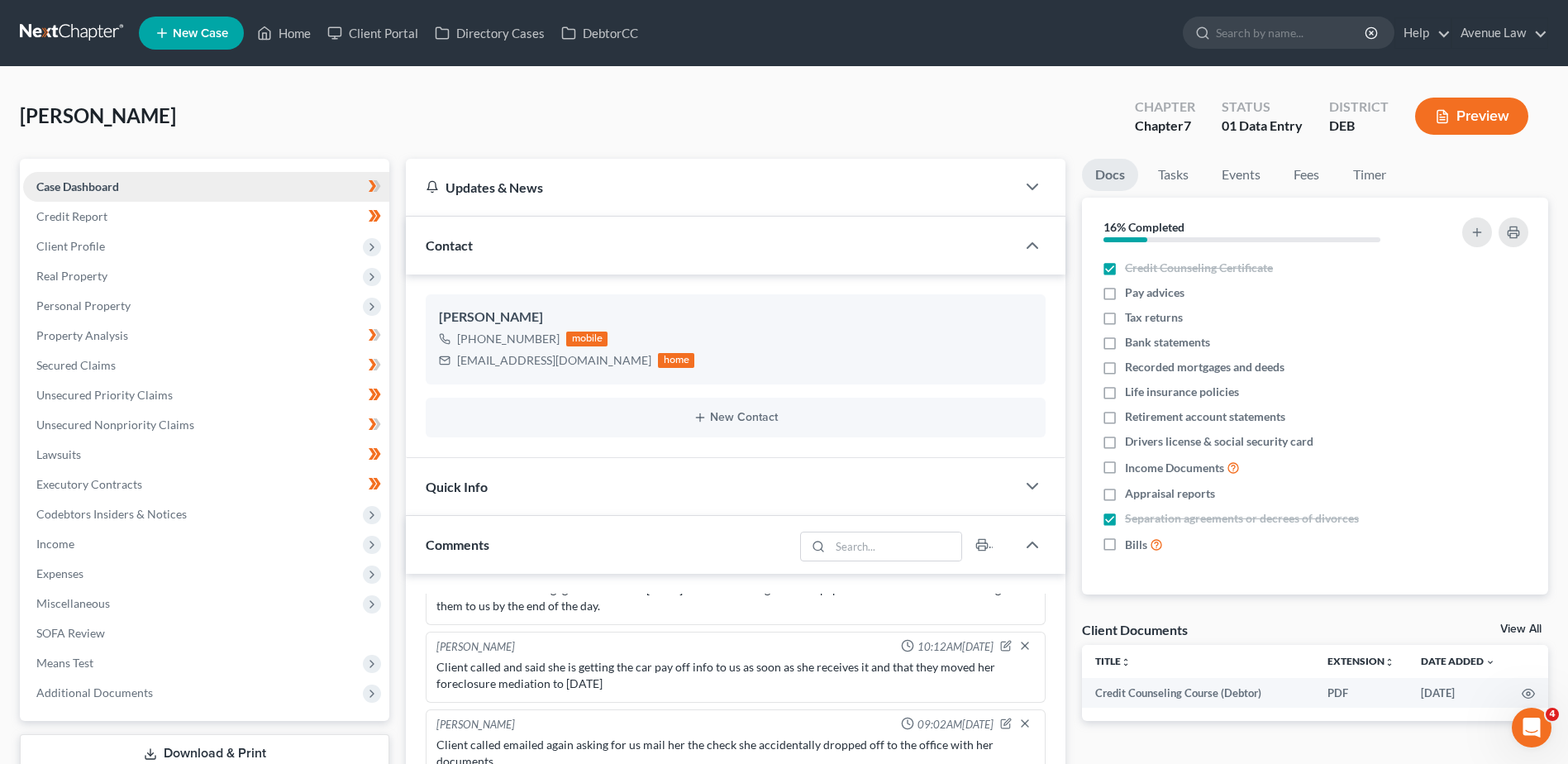
drag, startPoint x: 278, startPoint y: 188, endPoint x: 303, endPoint y: 100, distance: 91.5
click at [278, 188] on link "Case Dashboard" at bounding box center [206, 187] width 366 height 30
click at [278, 31] on link "Home" at bounding box center [284, 33] width 70 height 30
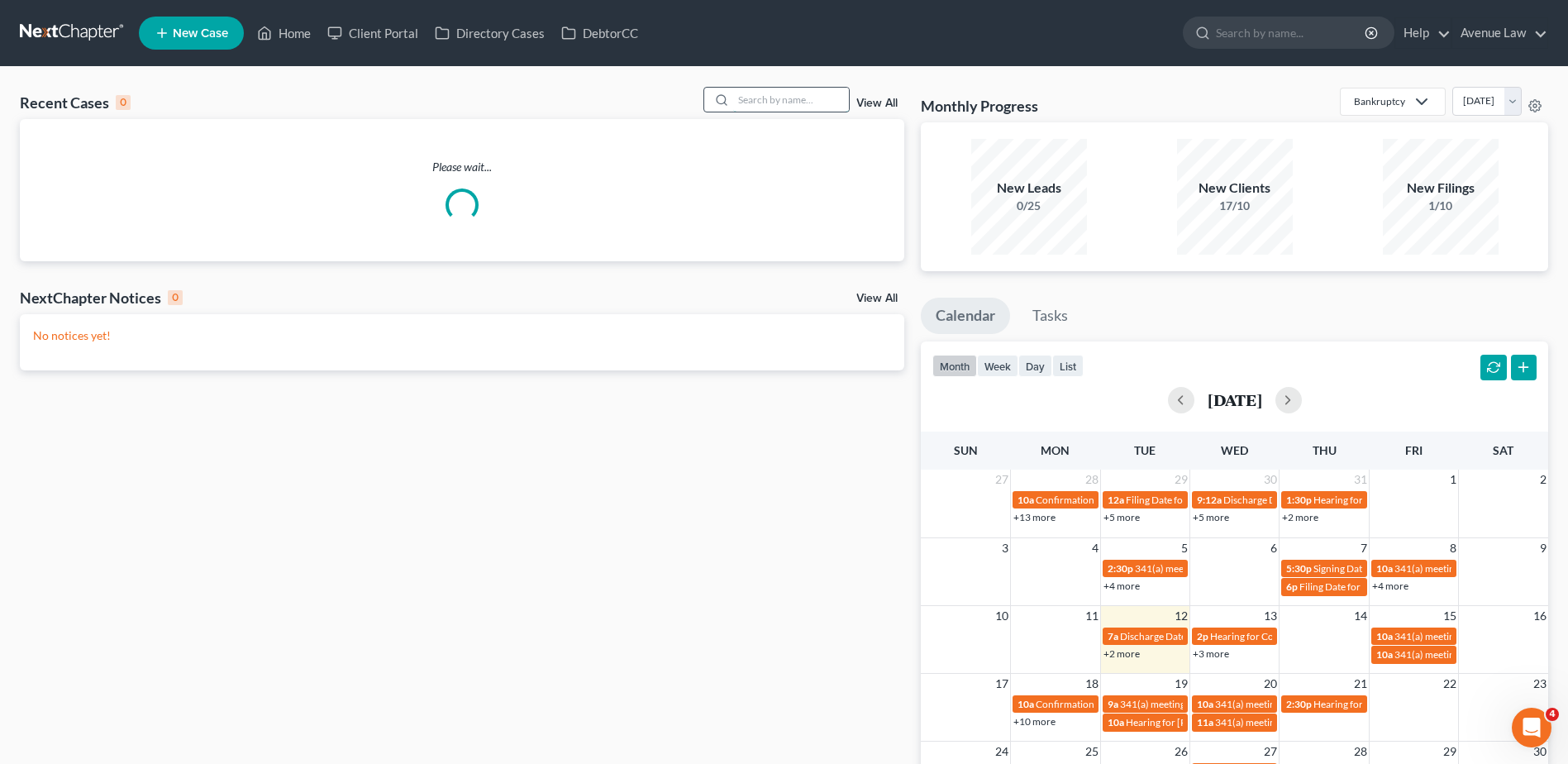
click at [765, 100] on input "search" at bounding box center [791, 99] width 116 height 24
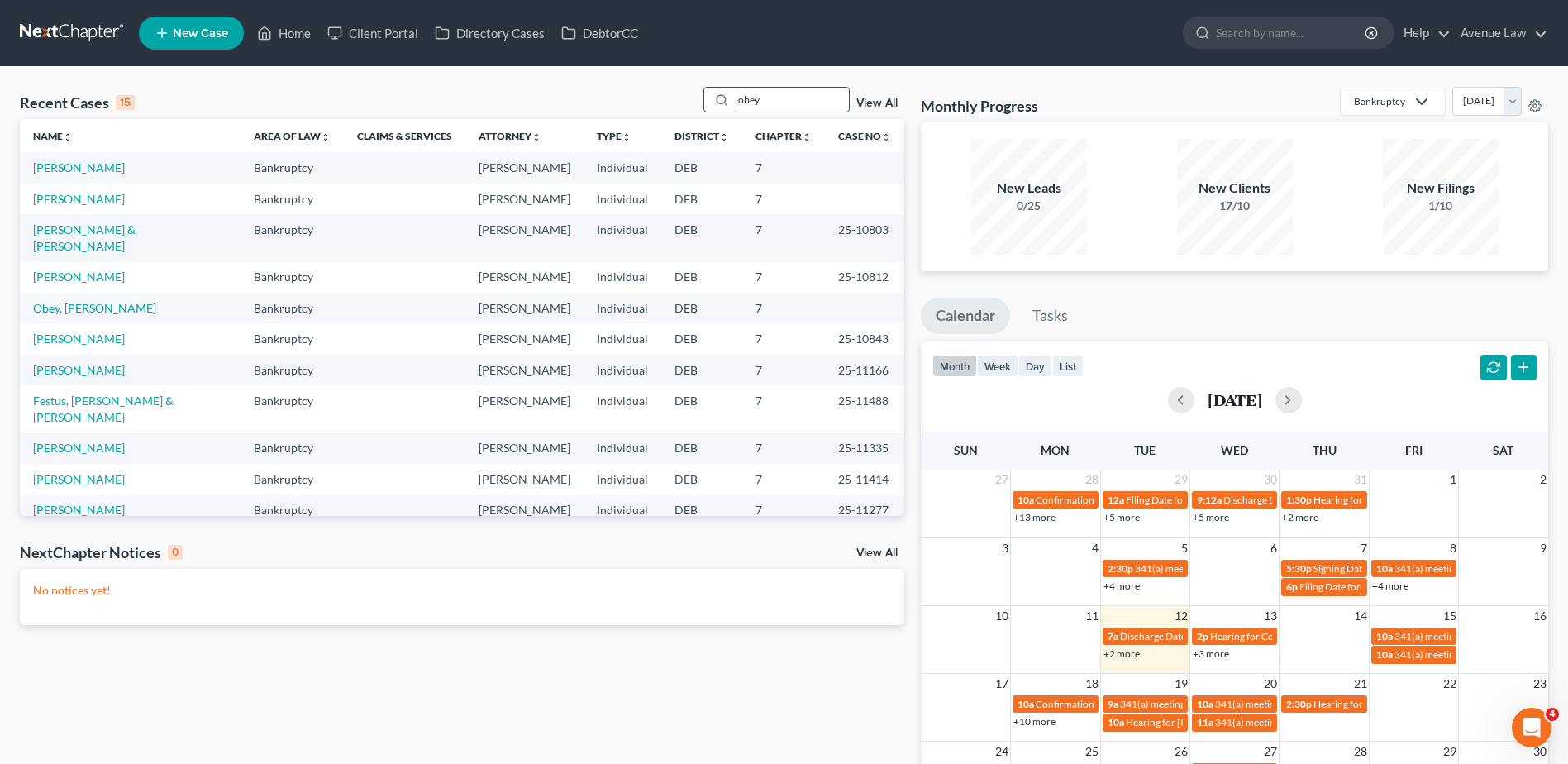
type input "obey"
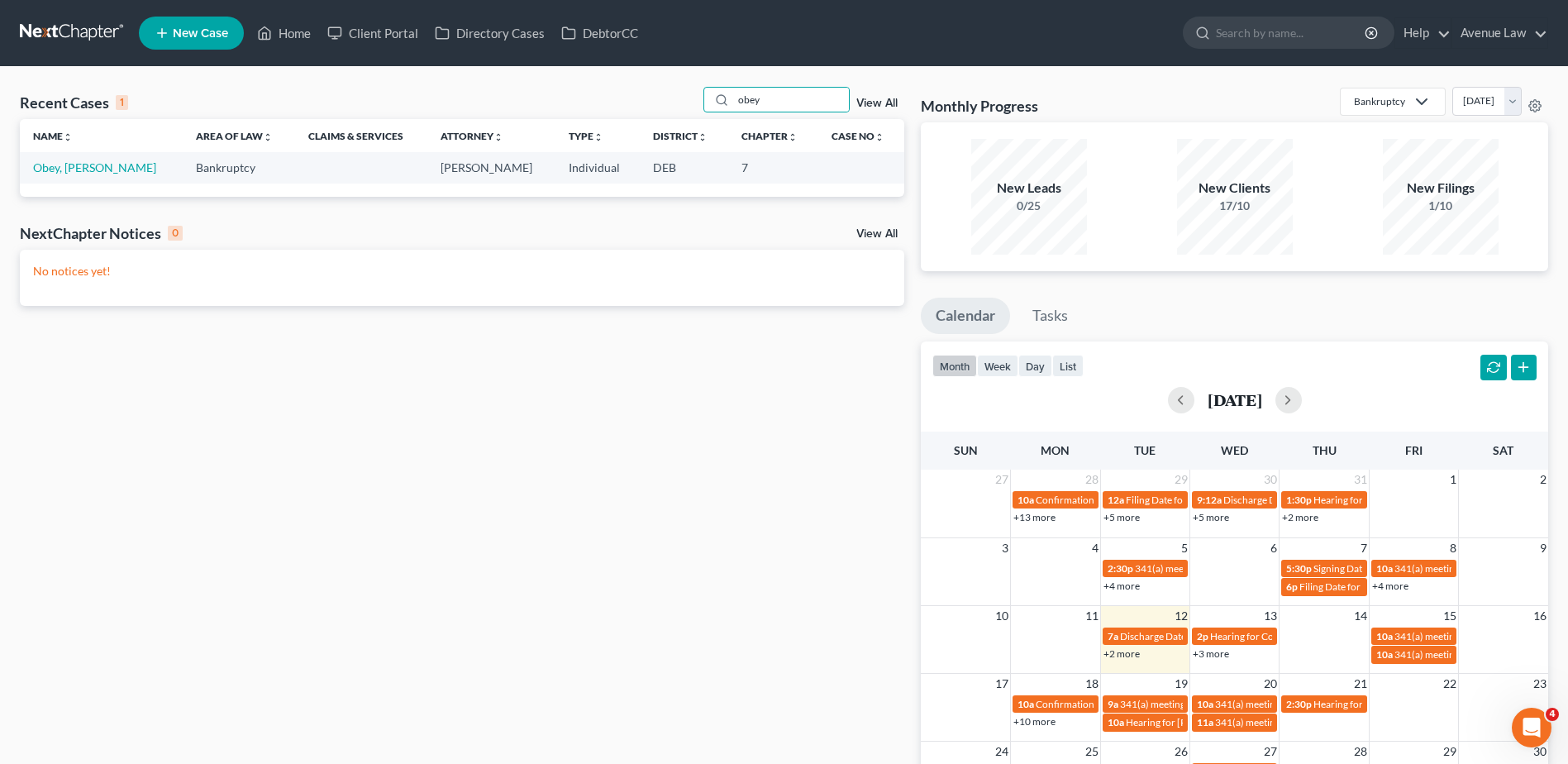
click at [59, 179] on td "Obey, [PERSON_NAME]" at bounding box center [101, 167] width 163 height 31
click at [60, 172] on link "Obey, [PERSON_NAME]" at bounding box center [94, 167] width 123 height 14
select select "0"
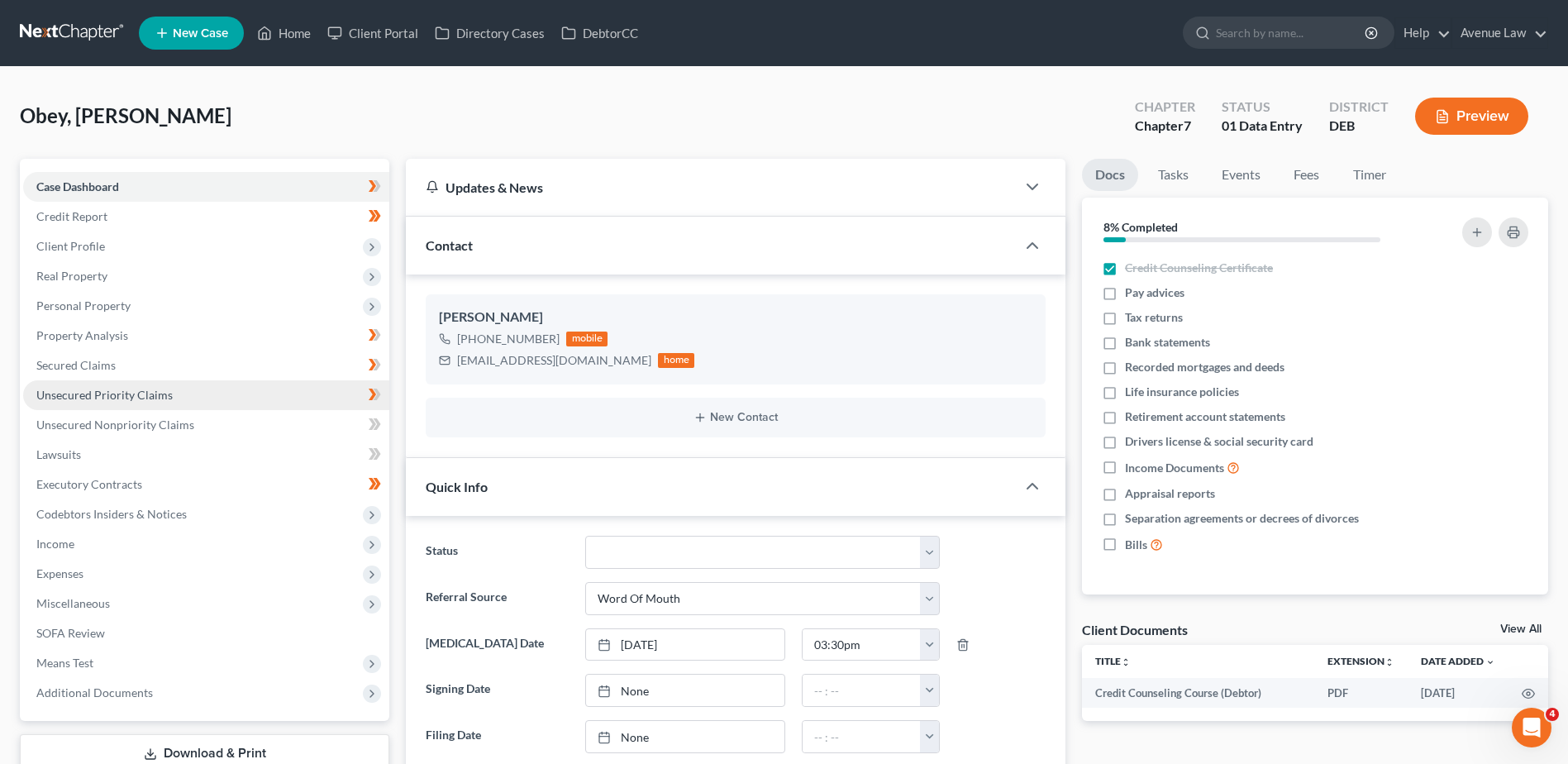
click at [127, 401] on span "Unsecured Priority Claims" at bounding box center [105, 395] width 137 height 14
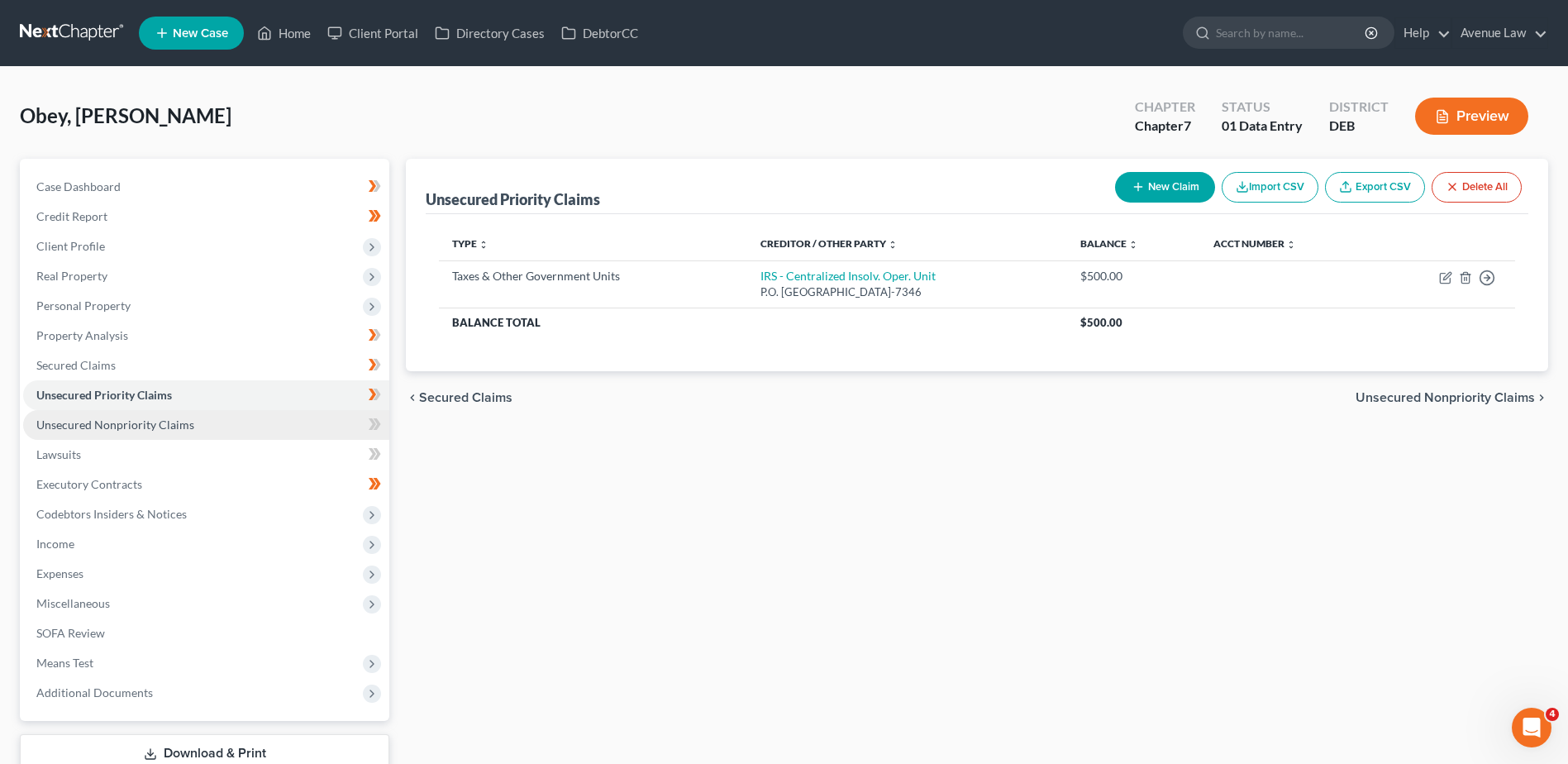
click at [127, 424] on span "Unsecured Nonpriority Claims" at bounding box center [116, 424] width 158 height 14
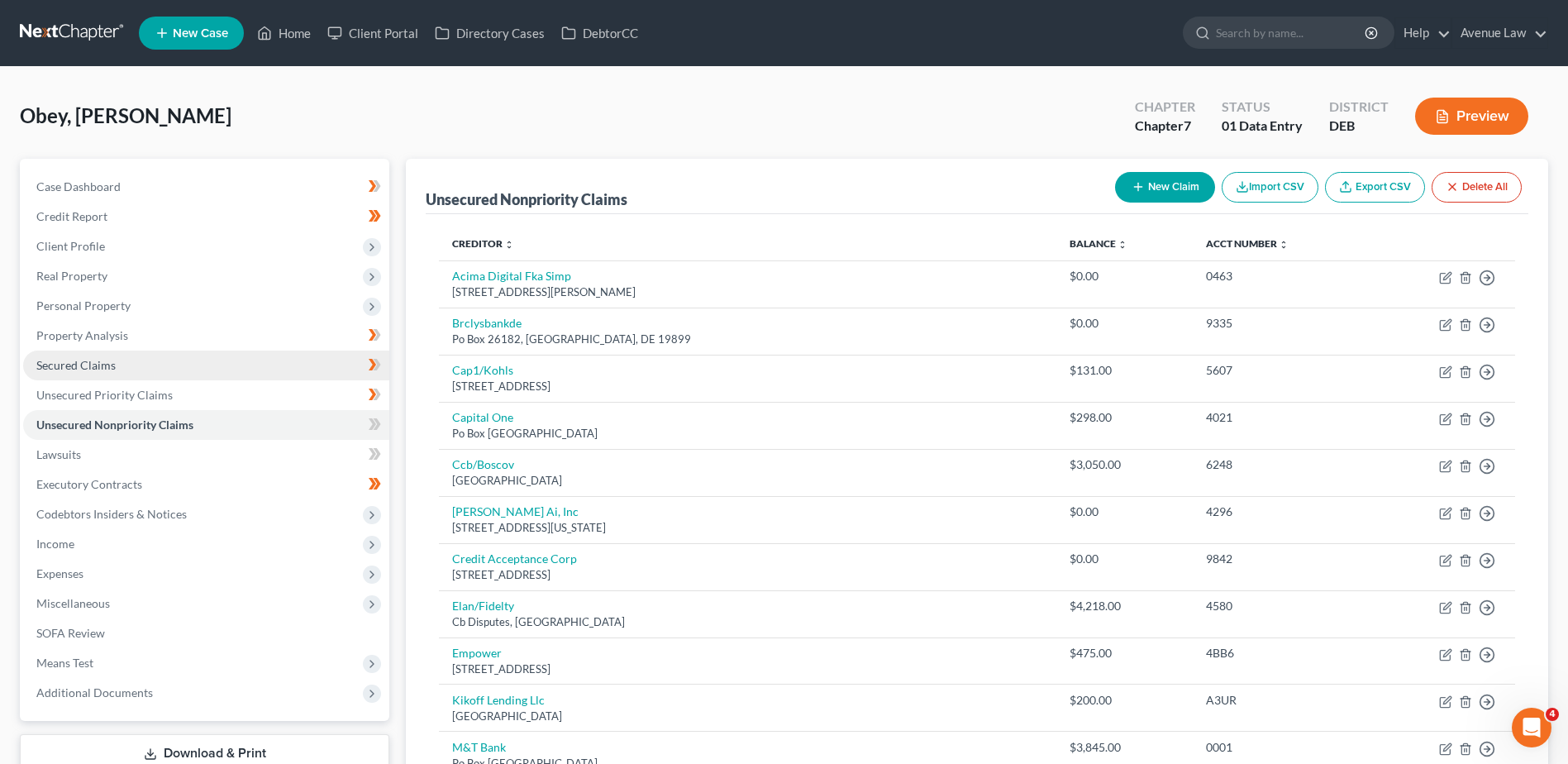
click at [92, 368] on span "Secured Claims" at bounding box center [76, 365] width 79 height 14
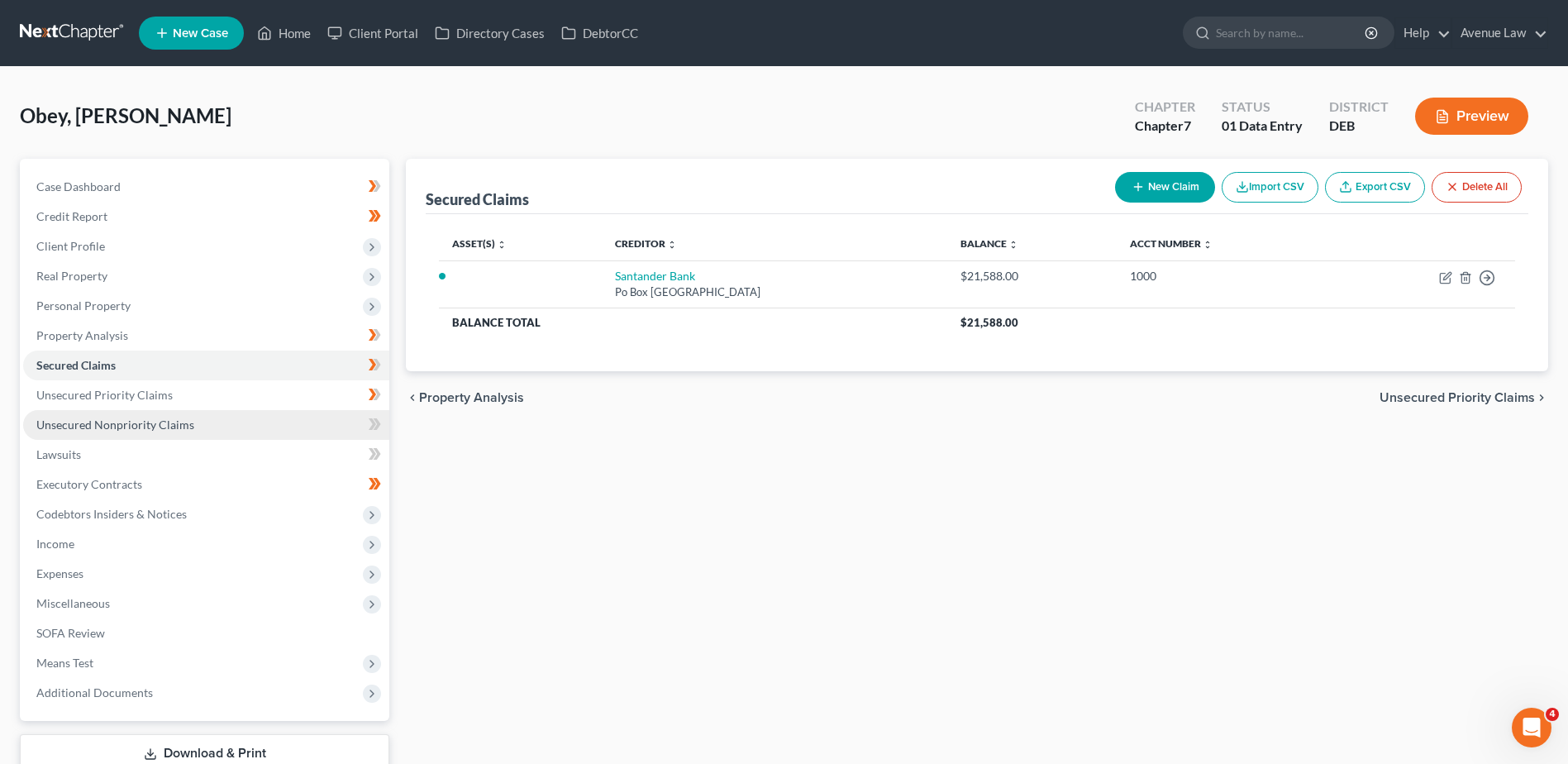
click at [96, 421] on span "Unsecured Nonpriority Claims" at bounding box center [116, 424] width 158 height 14
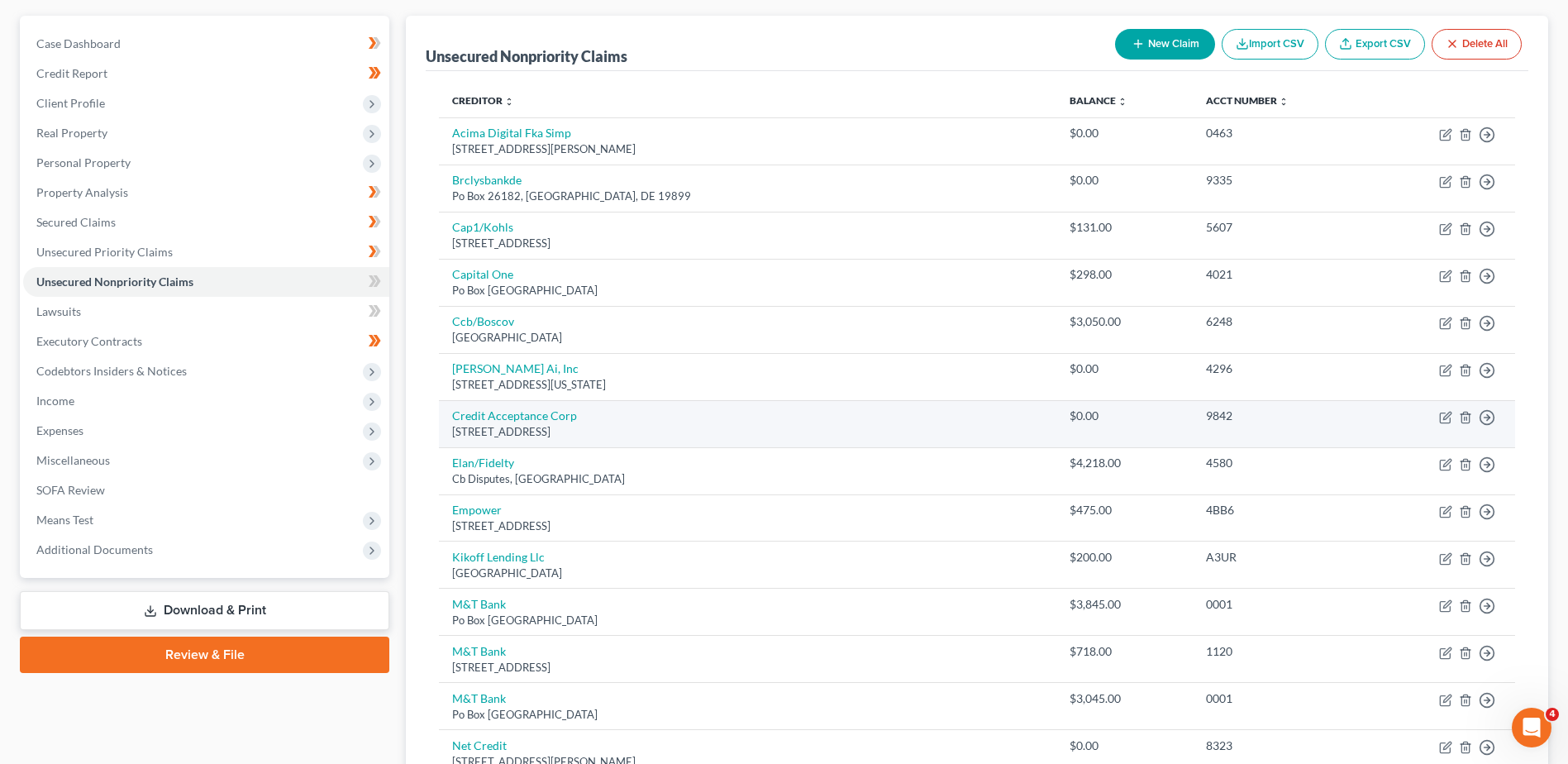
scroll to position [166, 0]
